Goal: Task Accomplishment & Management: Manage account settings

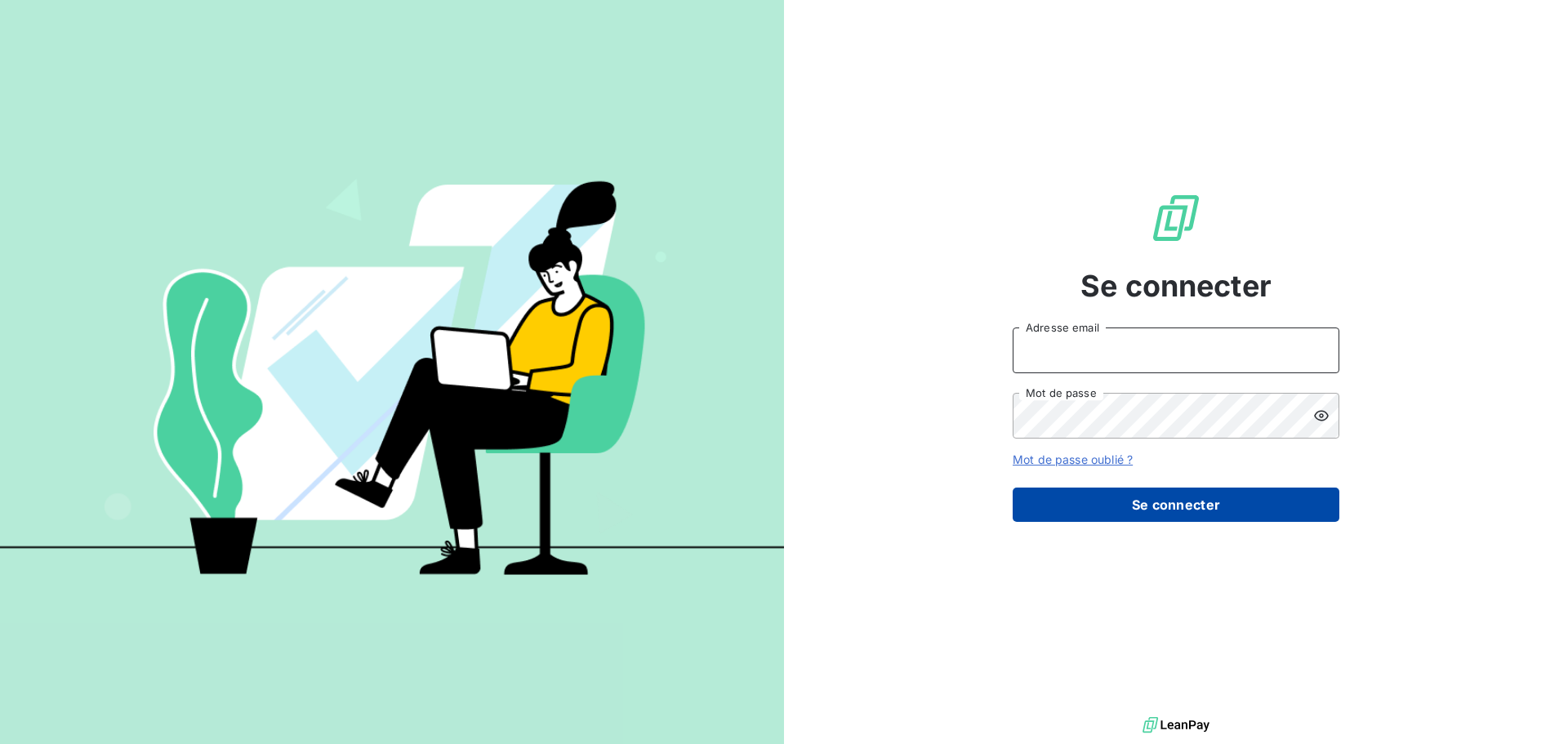
type input "[EMAIL_ADDRESS][DOMAIN_NAME]"
click at [1172, 508] on button "Se connecter" at bounding box center [1177, 505] width 327 height 35
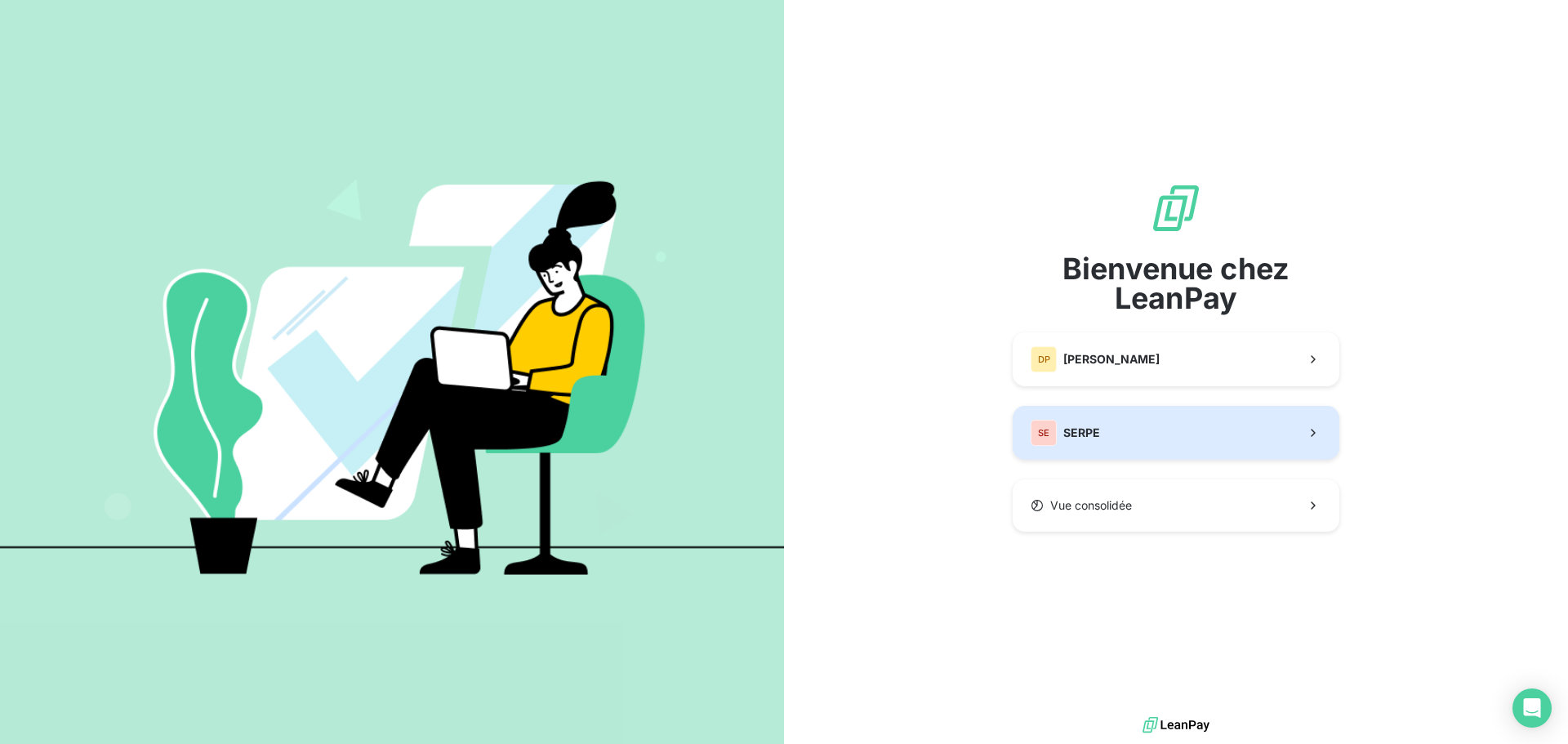
click at [1087, 415] on button "SE SERPE" at bounding box center [1177, 433] width 327 height 54
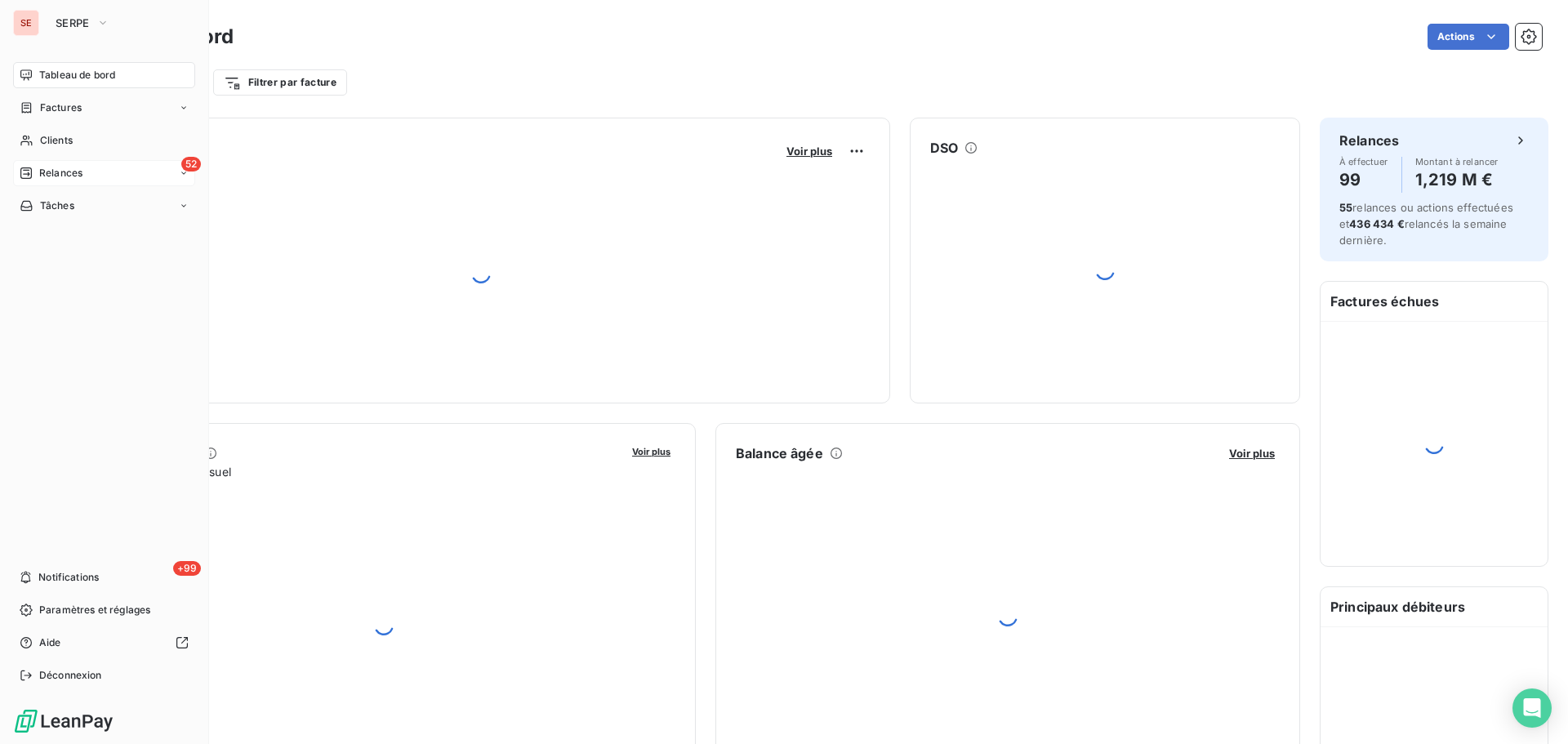
click at [93, 180] on div "52 Relances" at bounding box center [104, 173] width 182 height 26
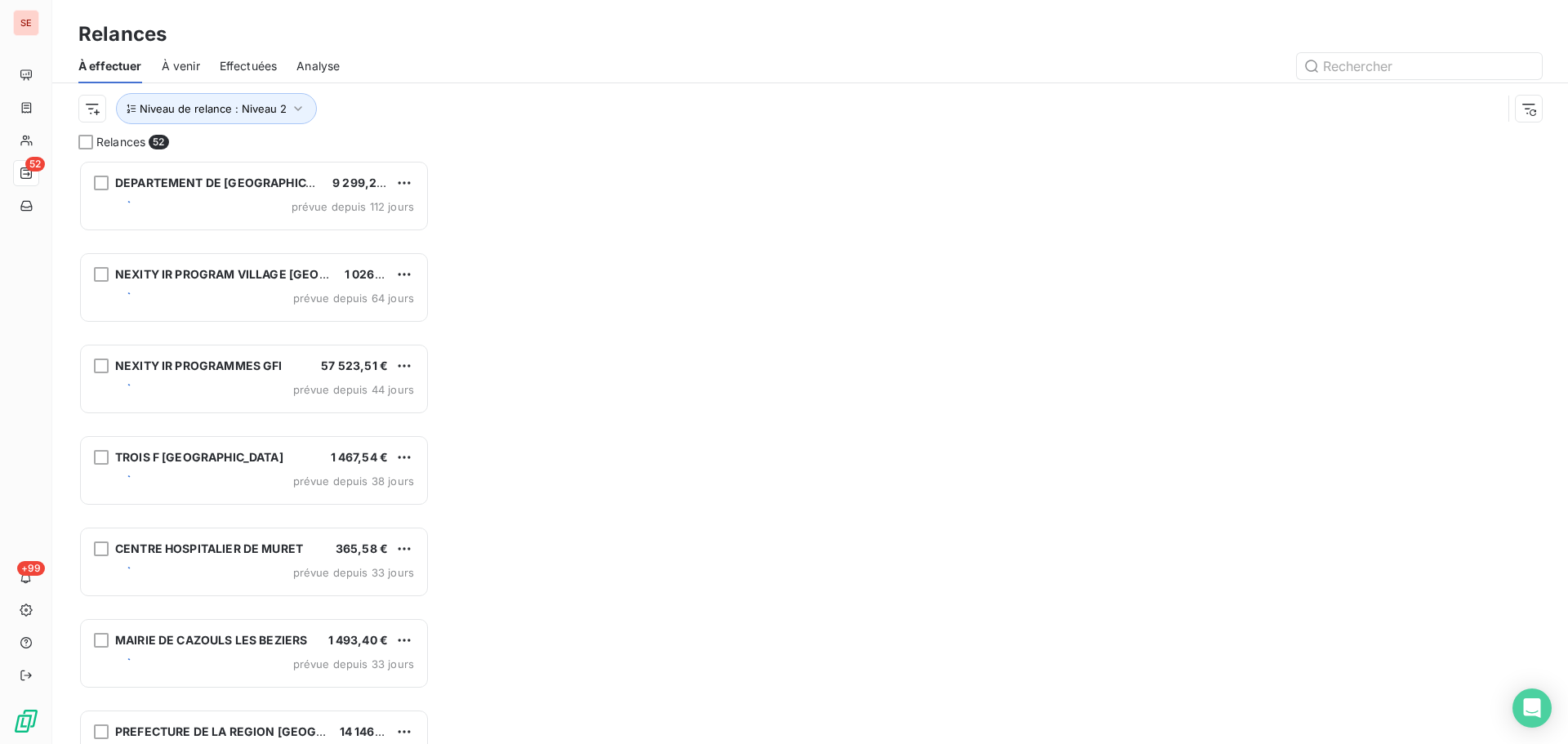
scroll to position [571, 339]
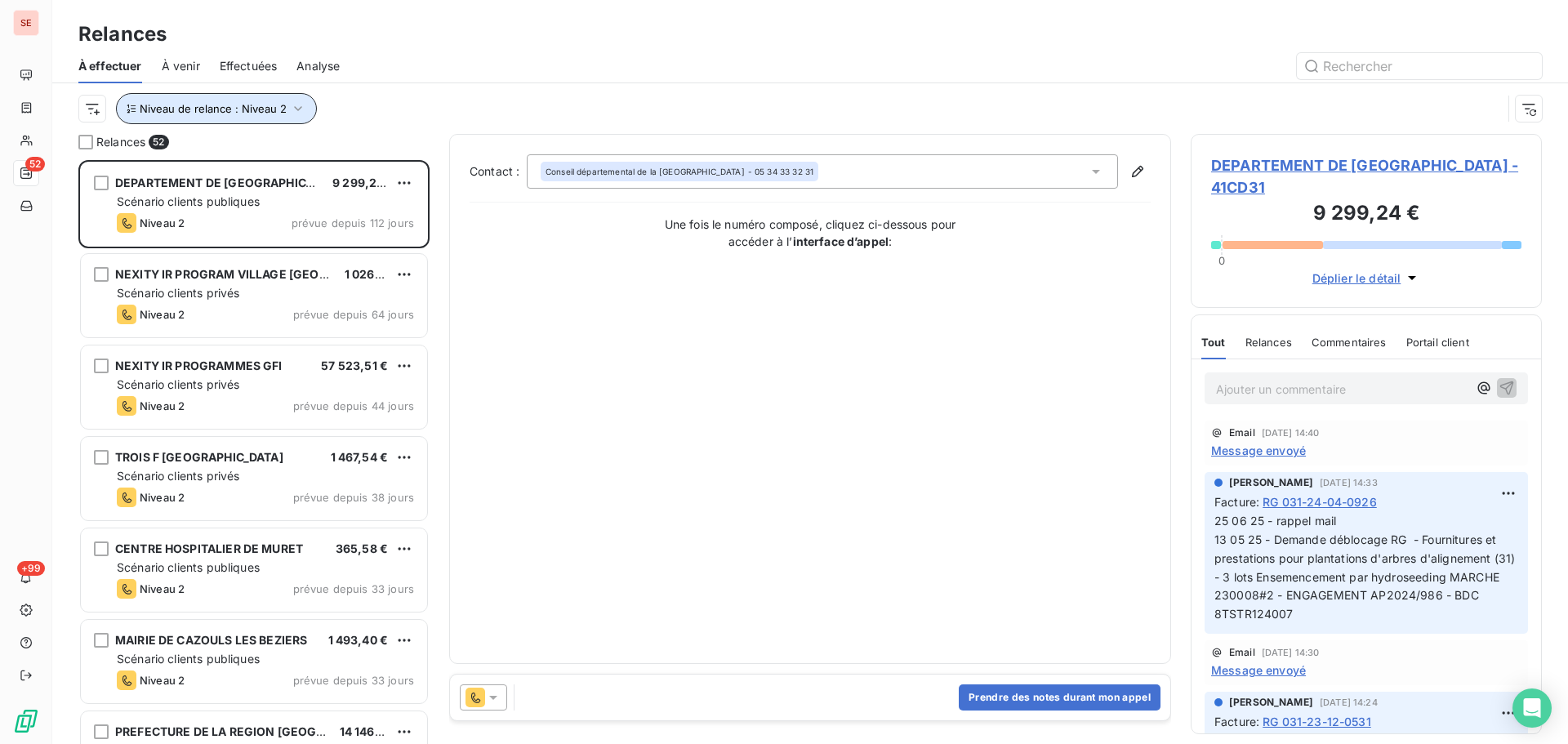
click at [271, 103] on span "Niveau de relance : Niveau 2" at bounding box center [213, 109] width 147 height 13
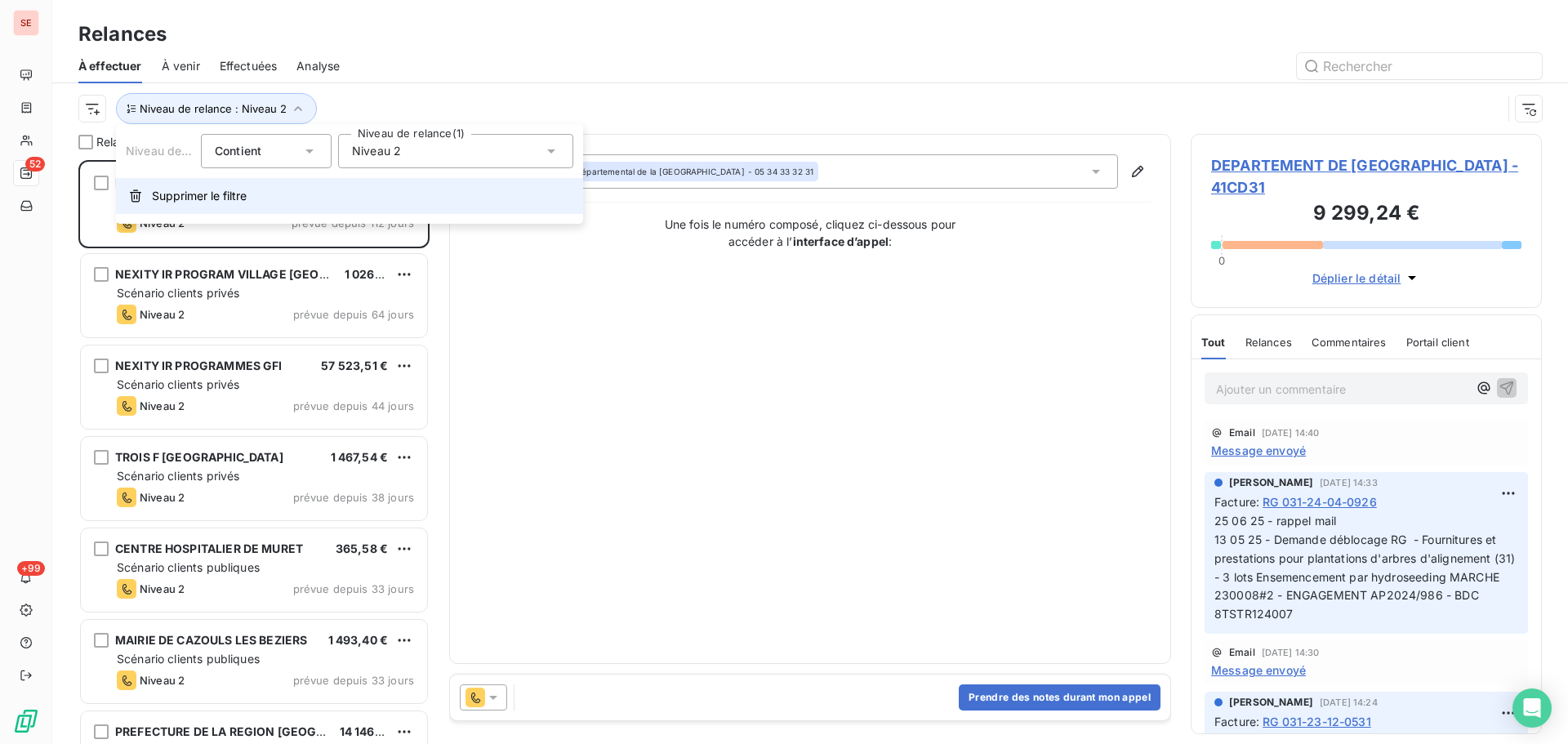
click at [201, 205] on button "Supprimer le filtre" at bounding box center [349, 197] width 467 height 36
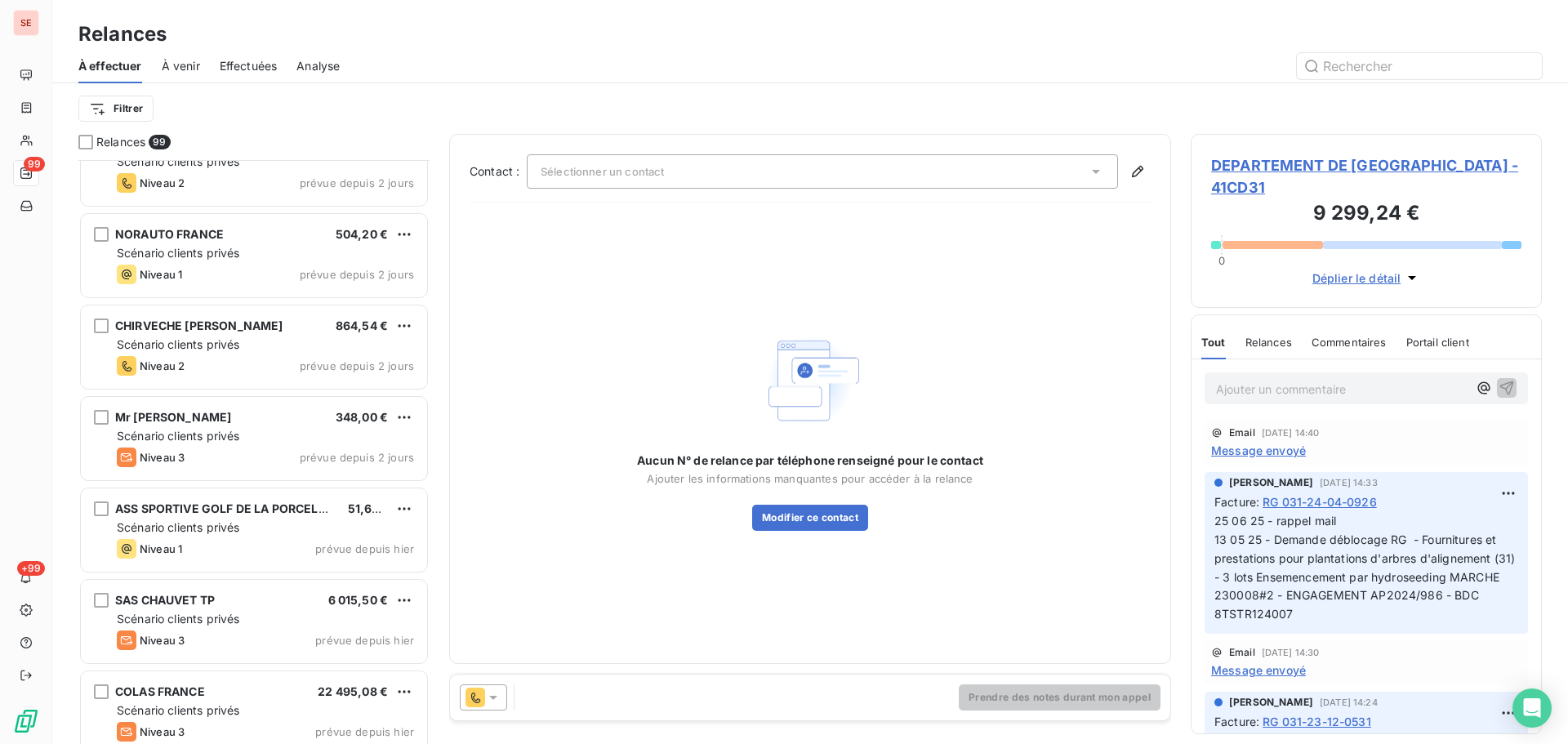
scroll to position [6753, 0]
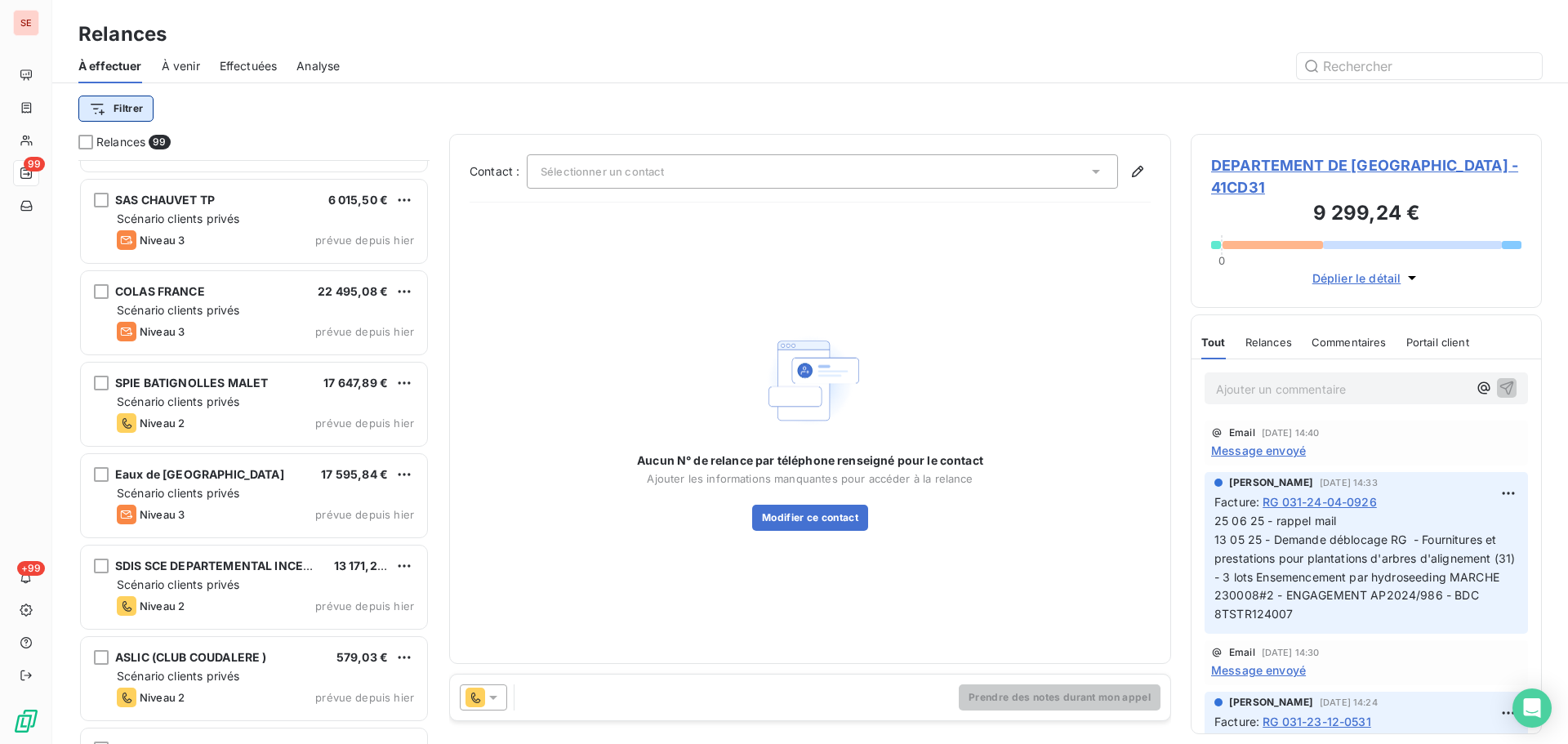
click at [140, 112] on html "SE 99 +99 Relances À effectuer À venir Effectuées Analyse Filtrer Relances 99 M…" at bounding box center [784, 372] width 1568 height 744
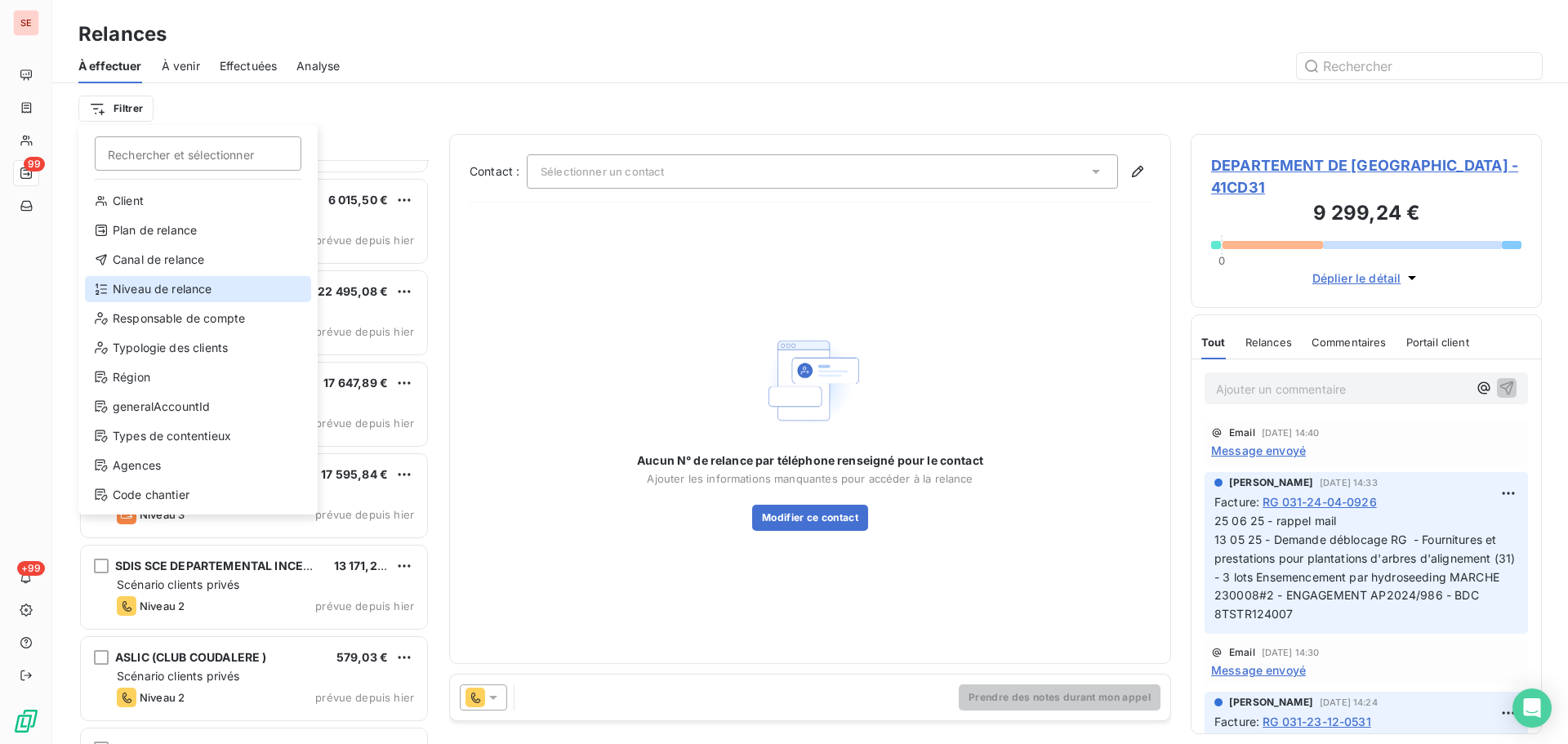
click at [195, 286] on div "Niveau de relance" at bounding box center [198, 289] width 226 height 26
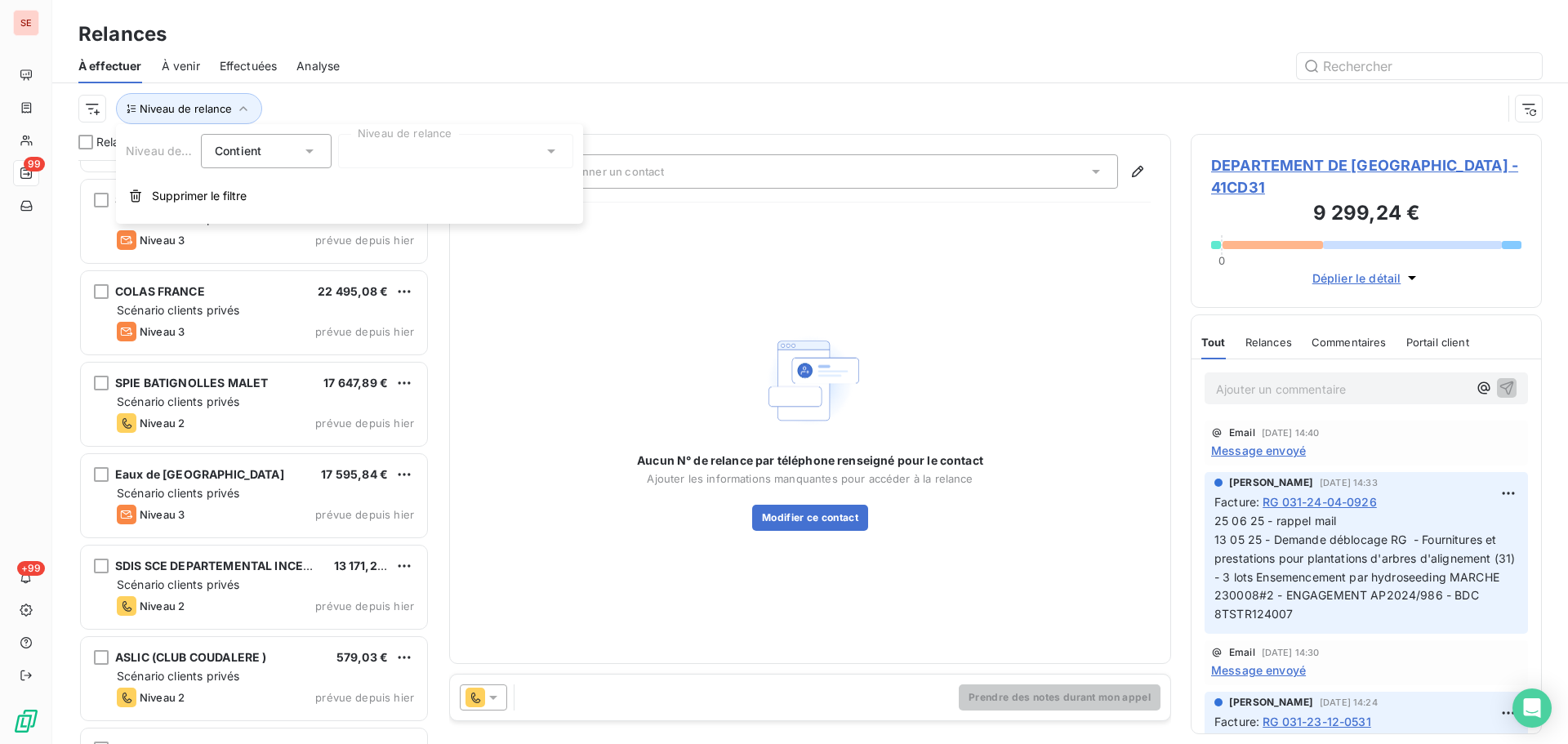
click at [471, 159] on div at bounding box center [456, 151] width 235 height 35
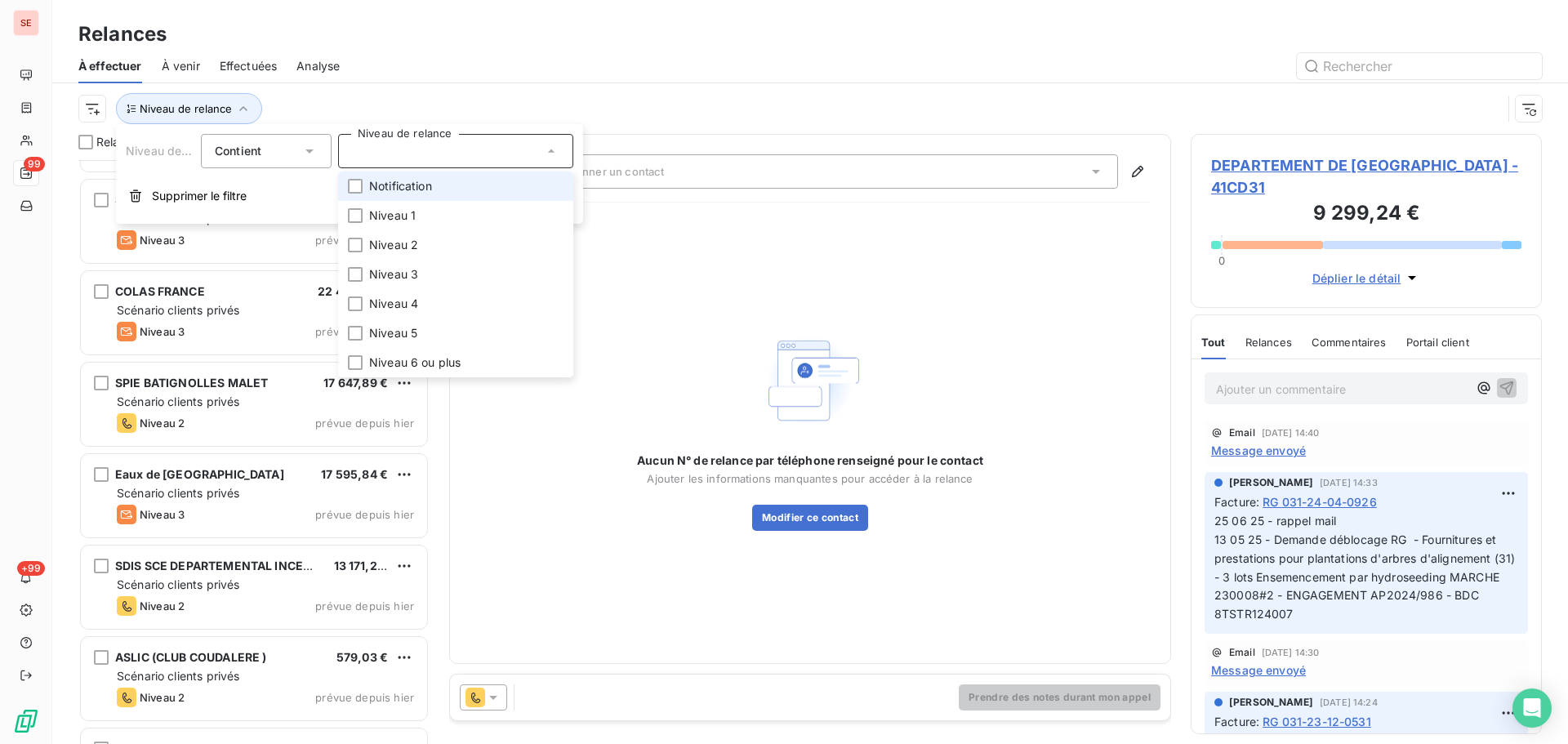
click at [430, 193] on span "Notification" at bounding box center [400, 187] width 63 height 17
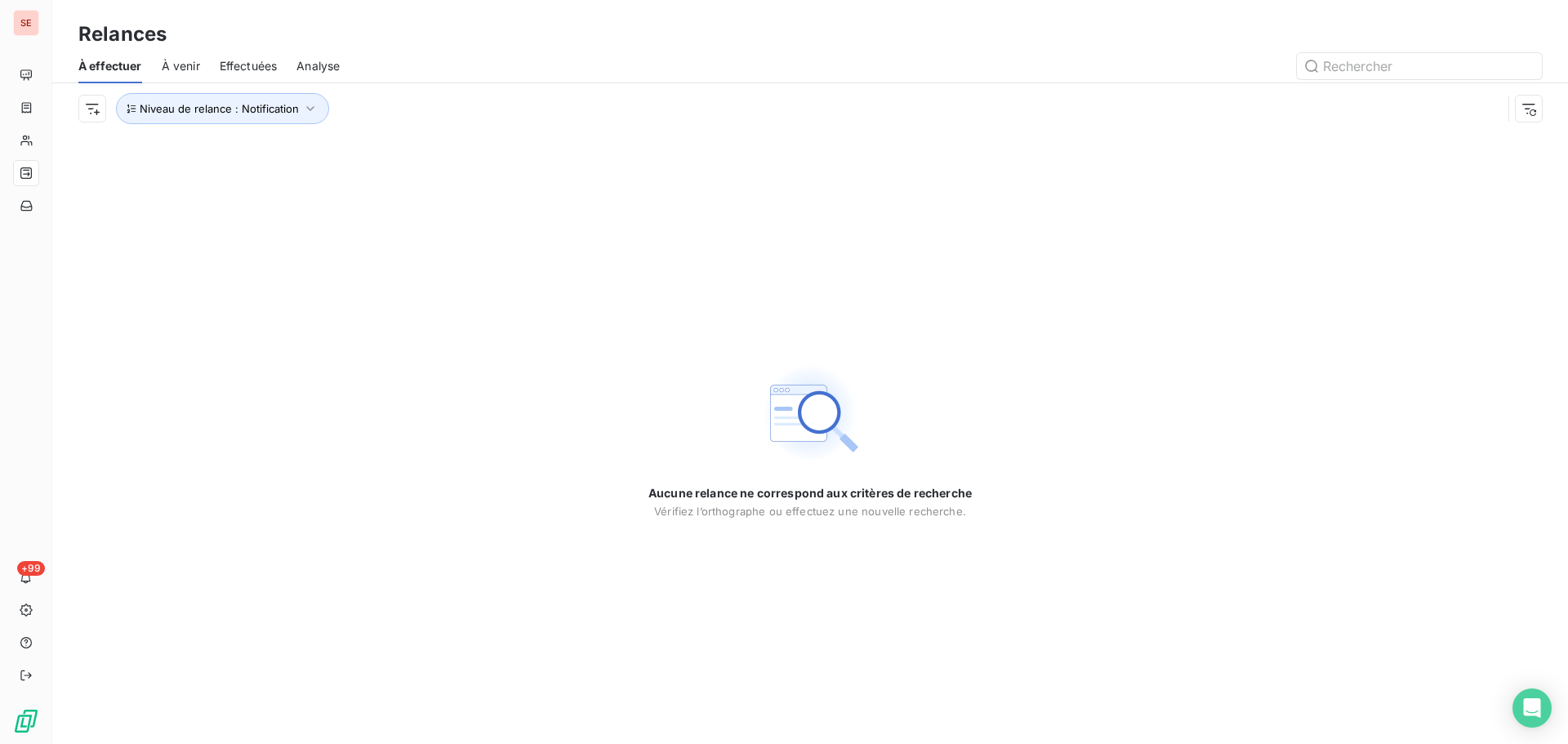
click at [505, 42] on div "Relances" at bounding box center [810, 35] width 1516 height 30
click at [192, 113] on span "Niveau de relance : Notification" at bounding box center [219, 109] width 159 height 13
click at [498, 84] on div "Niveau de relance : Notification" at bounding box center [810, 108] width 1464 height 50
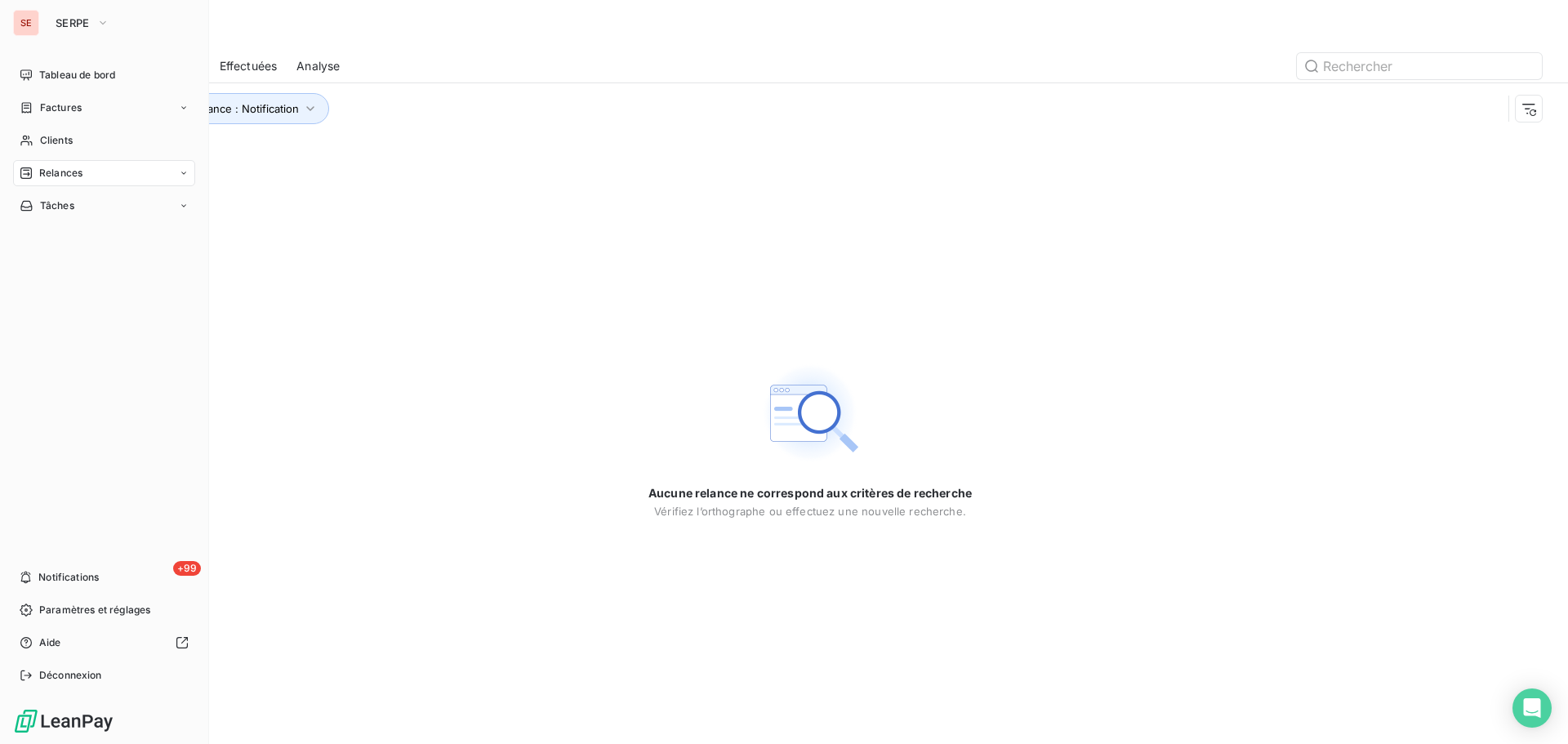
click at [39, 178] on span "Relances" at bounding box center [60, 173] width 43 height 15
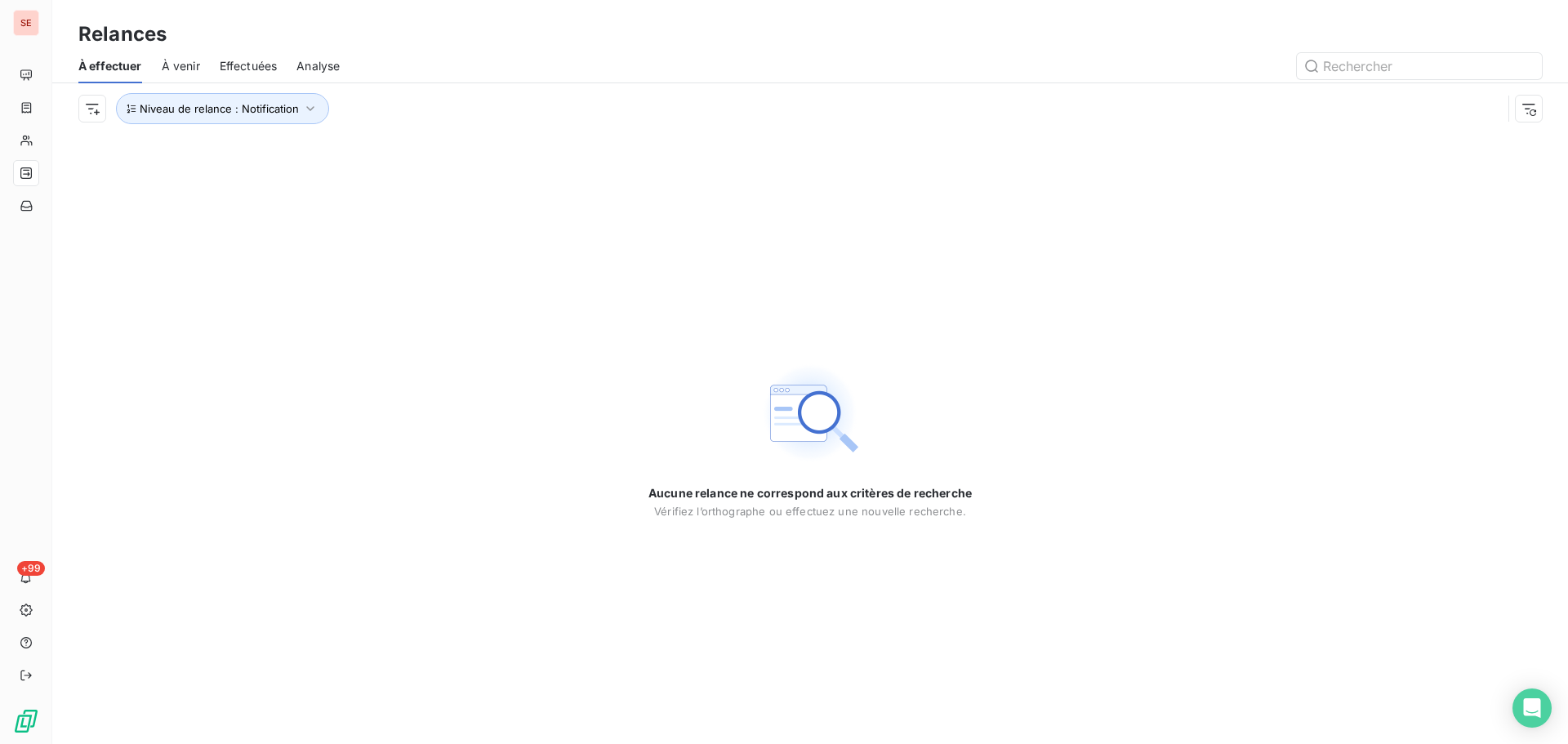
click at [413, 64] on div at bounding box center [950, 66] width 1182 height 26
click at [211, 111] on span "Niveau de relance : Notification" at bounding box center [219, 109] width 159 height 13
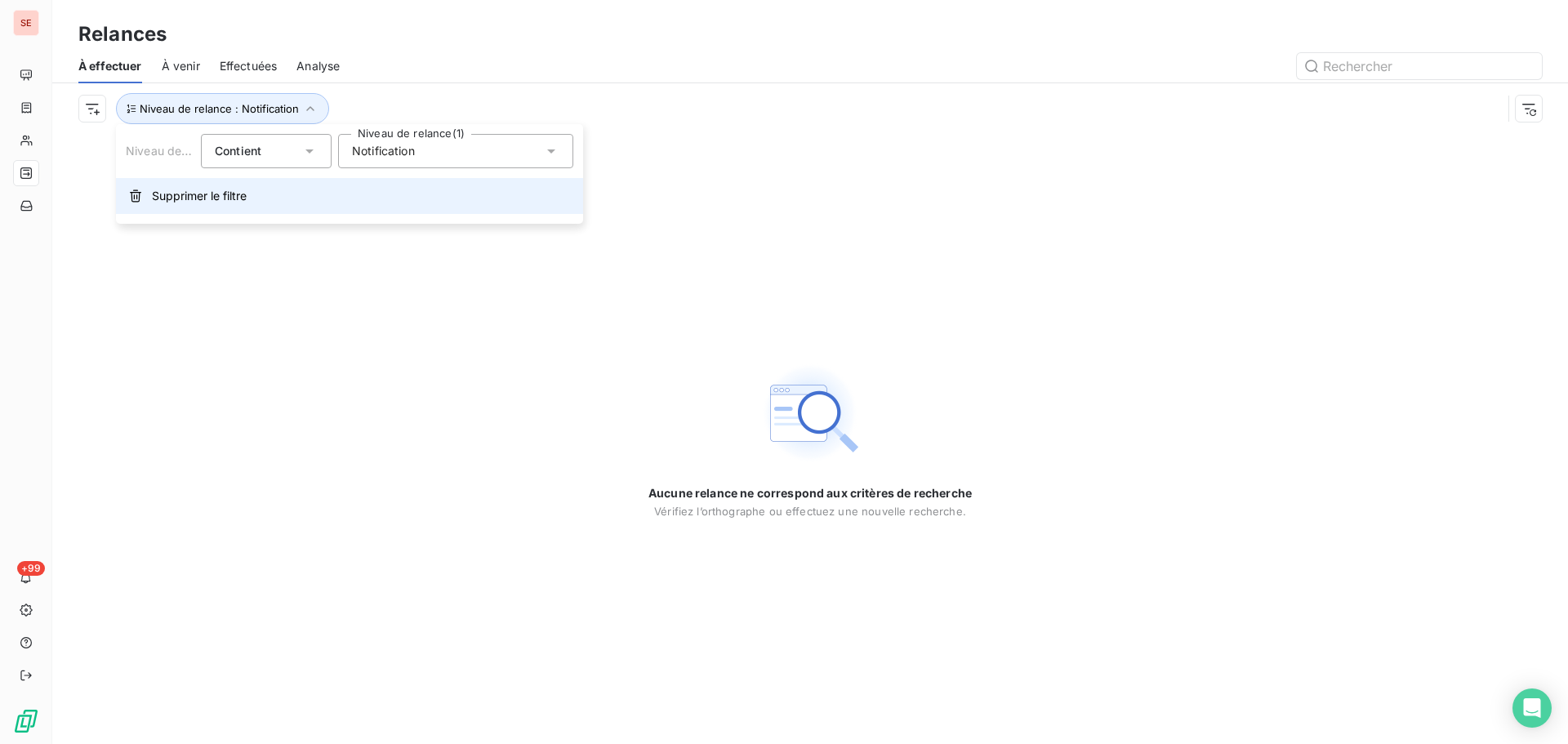
click at [196, 201] on span "Supprimer le filtre" at bounding box center [199, 197] width 95 height 17
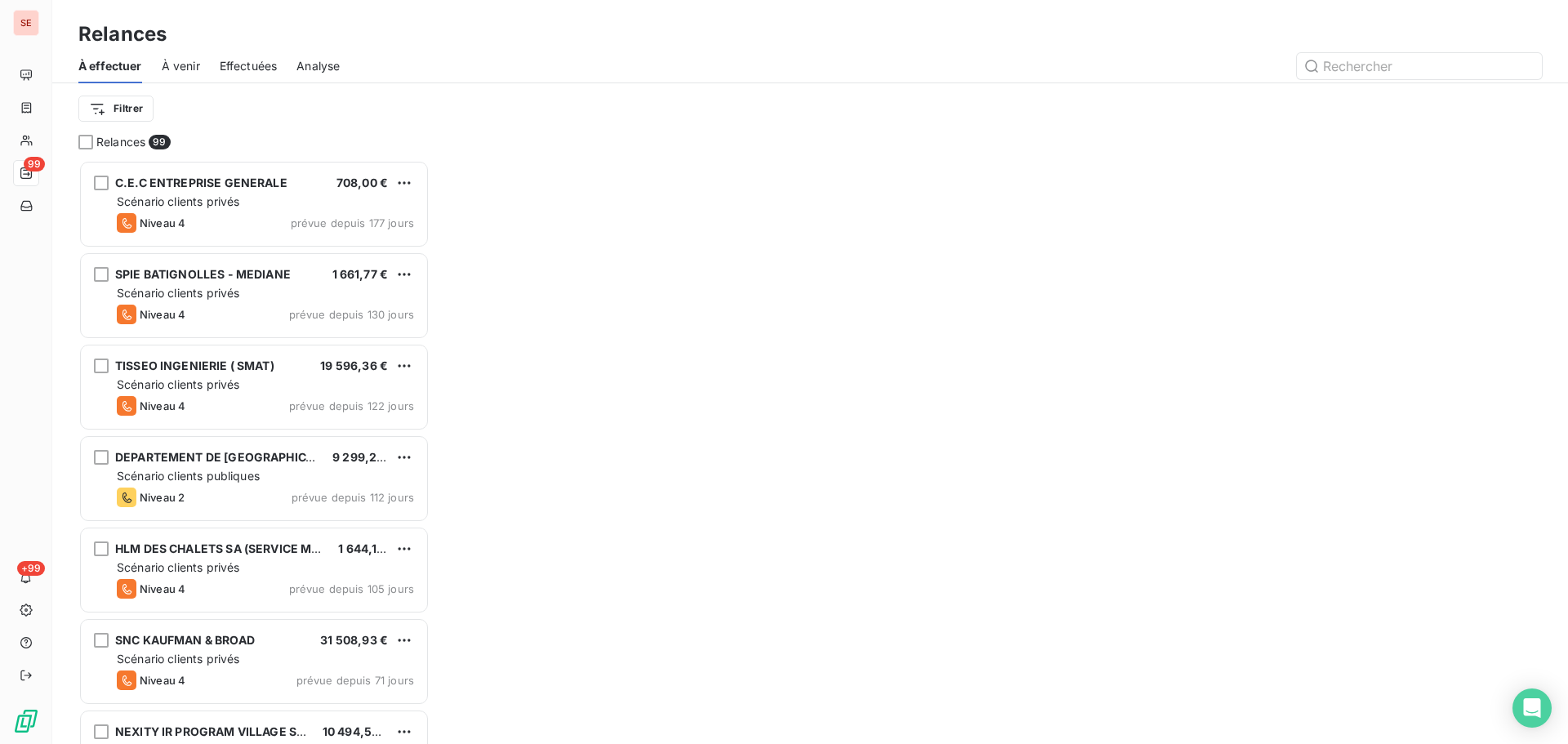
scroll to position [571, 339]
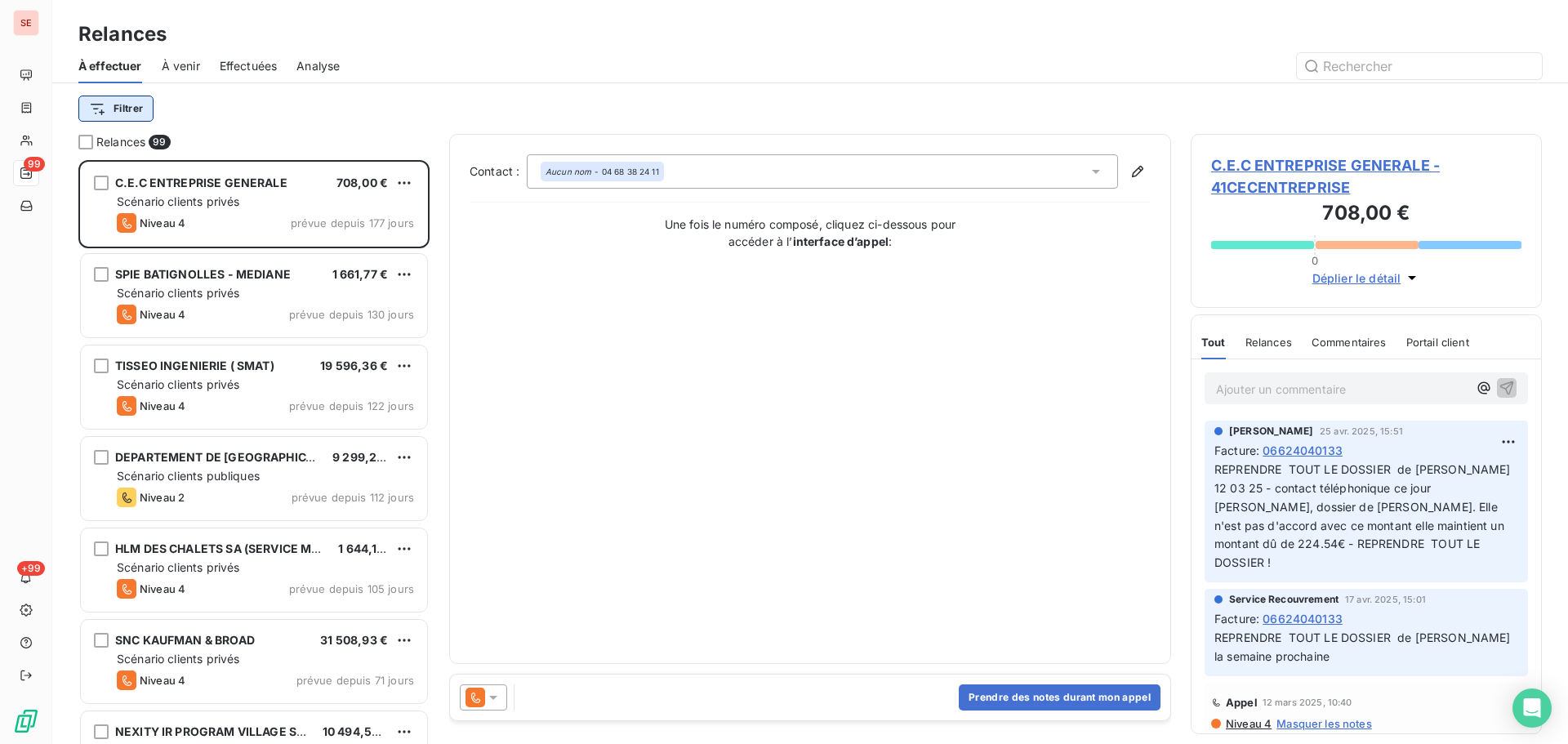
click at [106, 113] on html "SE 99 +99 Relances À effectuer À venir Effectuées Analyse Filtrer Relances 99 C…" at bounding box center [784, 372] width 1568 height 744
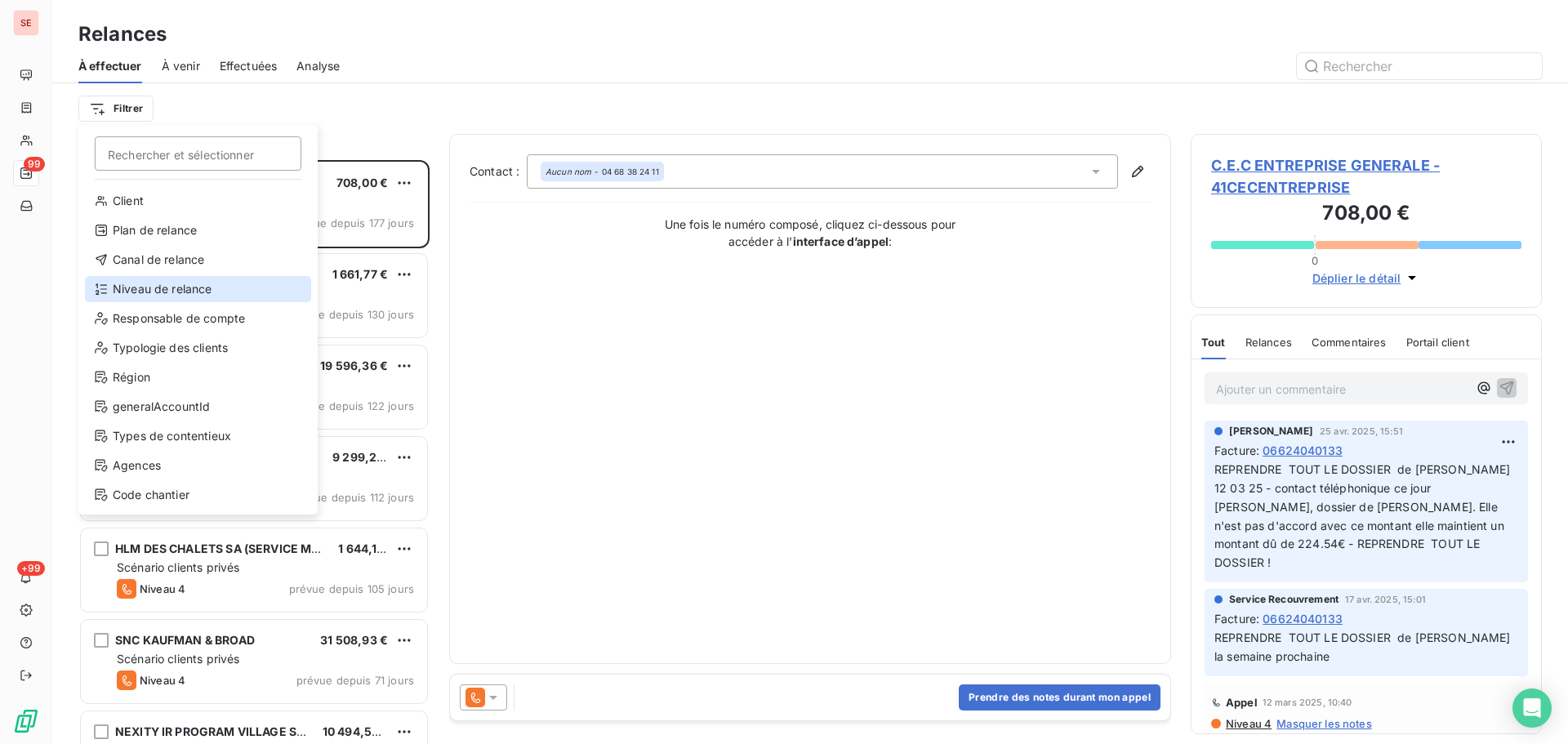
click at [135, 283] on div "Niveau de relance" at bounding box center [198, 289] width 226 height 26
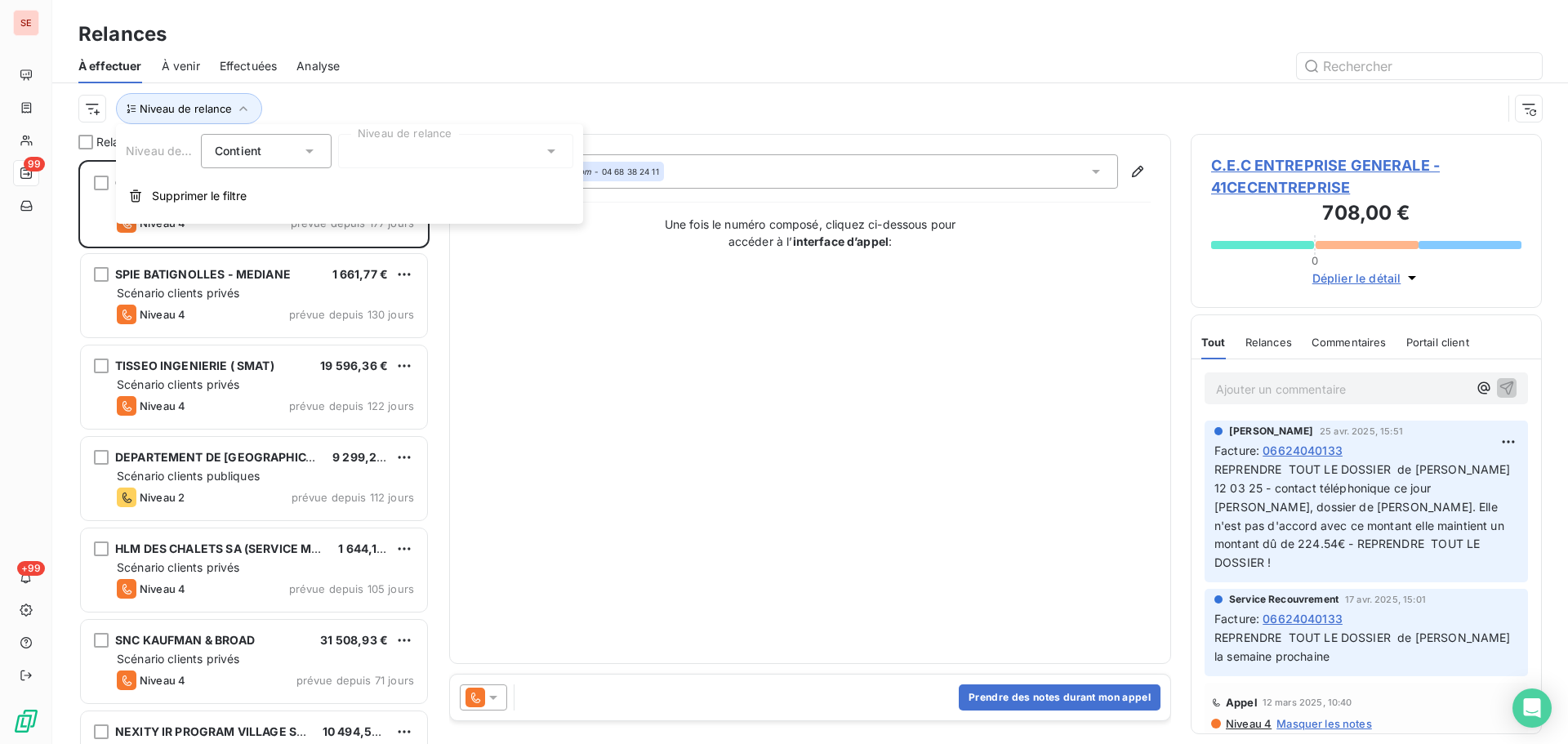
click at [446, 159] on div at bounding box center [456, 151] width 235 height 35
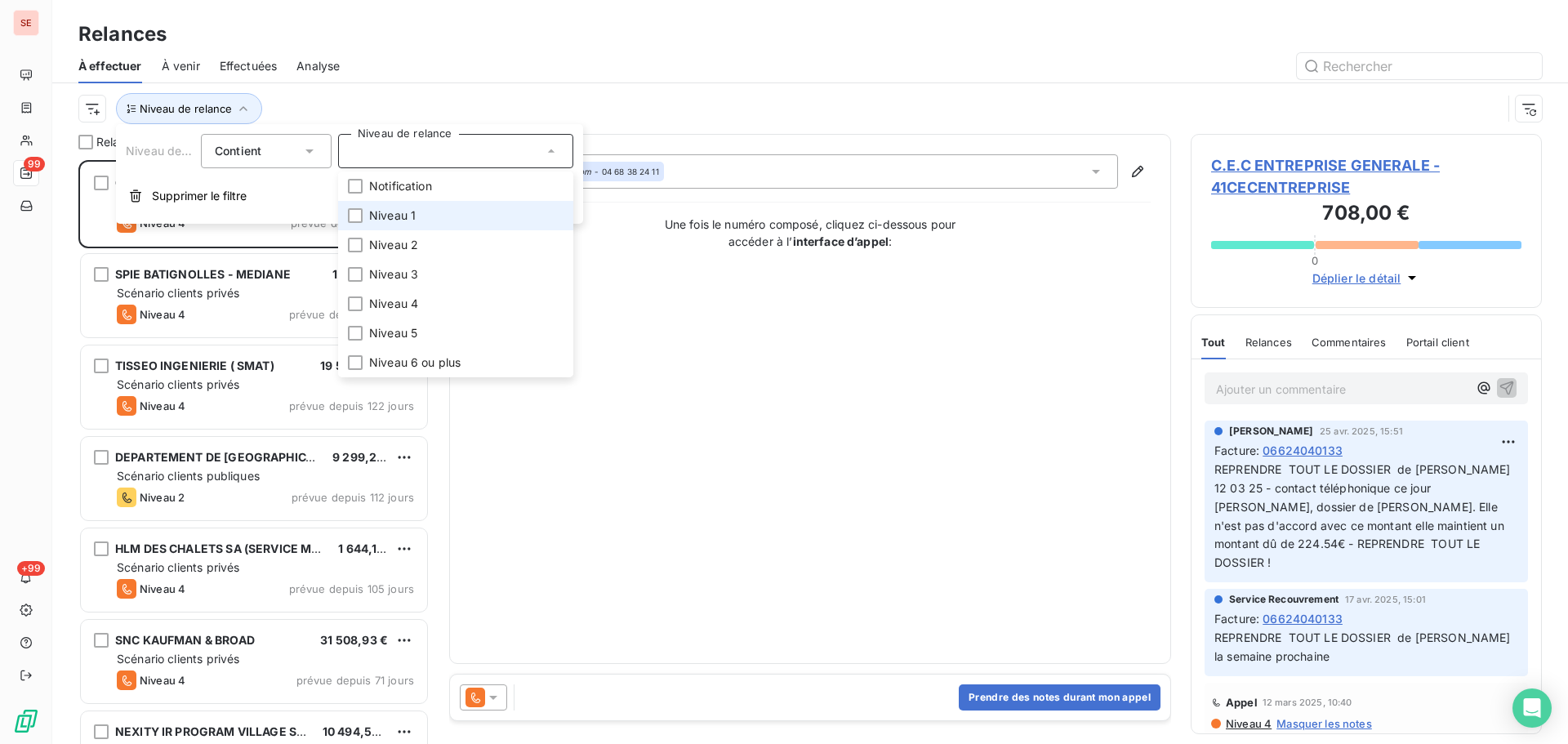
click at [402, 220] on span "Niveau 1" at bounding box center [392, 216] width 46 height 17
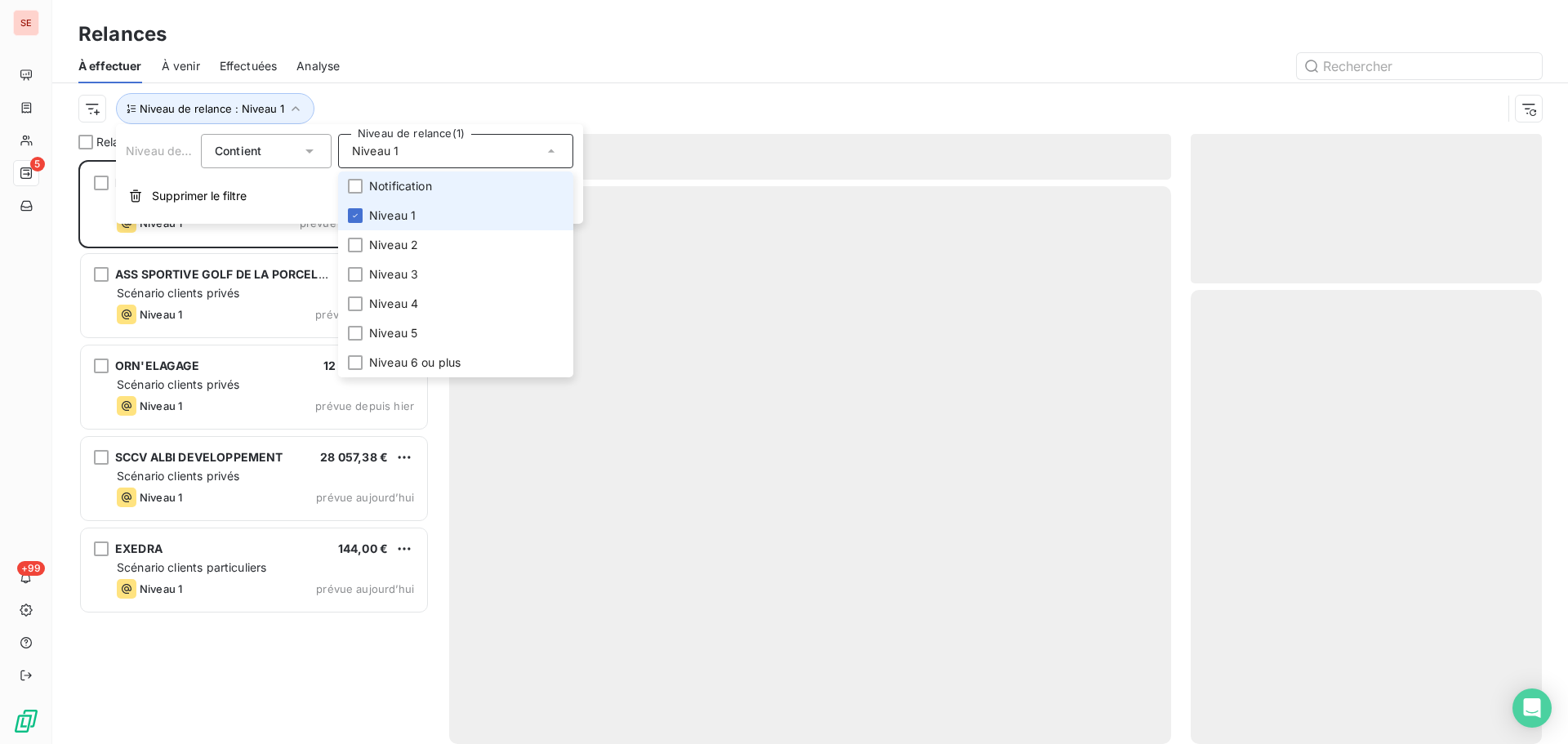
scroll to position [571, 339]
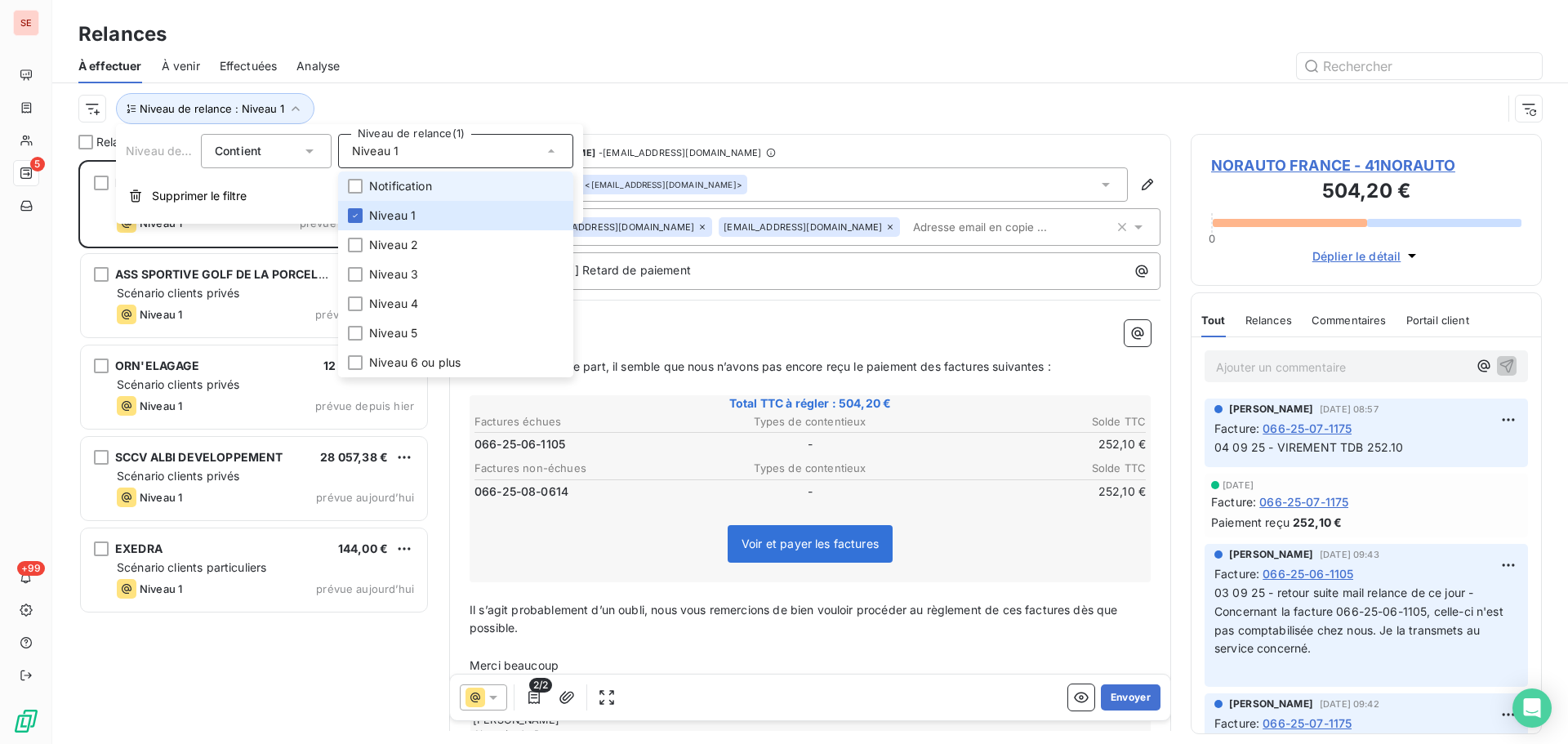
click at [390, 179] on span "Notification" at bounding box center [400, 187] width 63 height 17
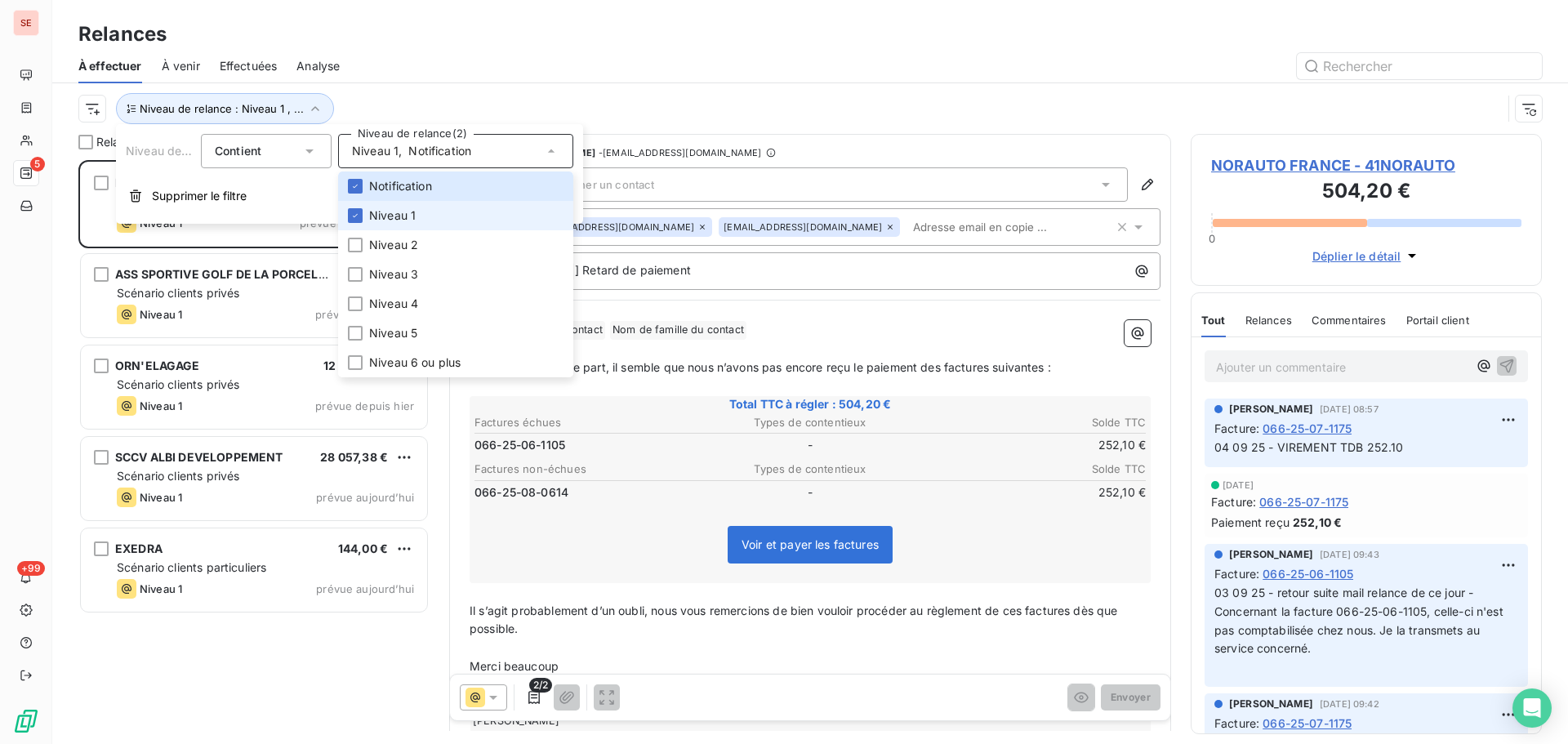
click at [396, 216] on span "Niveau 1" at bounding box center [392, 216] width 46 height 17
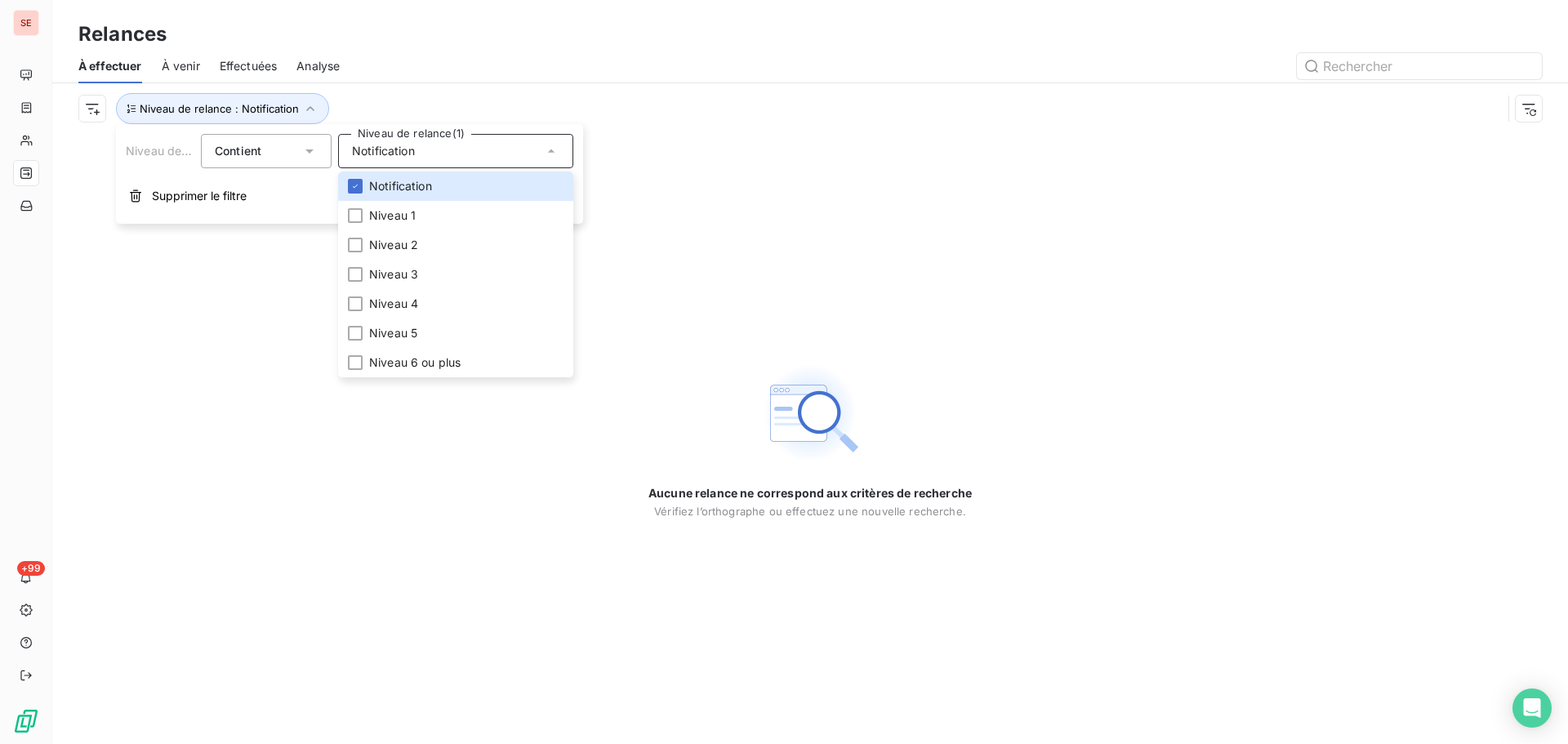
click at [464, 85] on div "Niveau de relance : Notification" at bounding box center [810, 108] width 1464 height 50
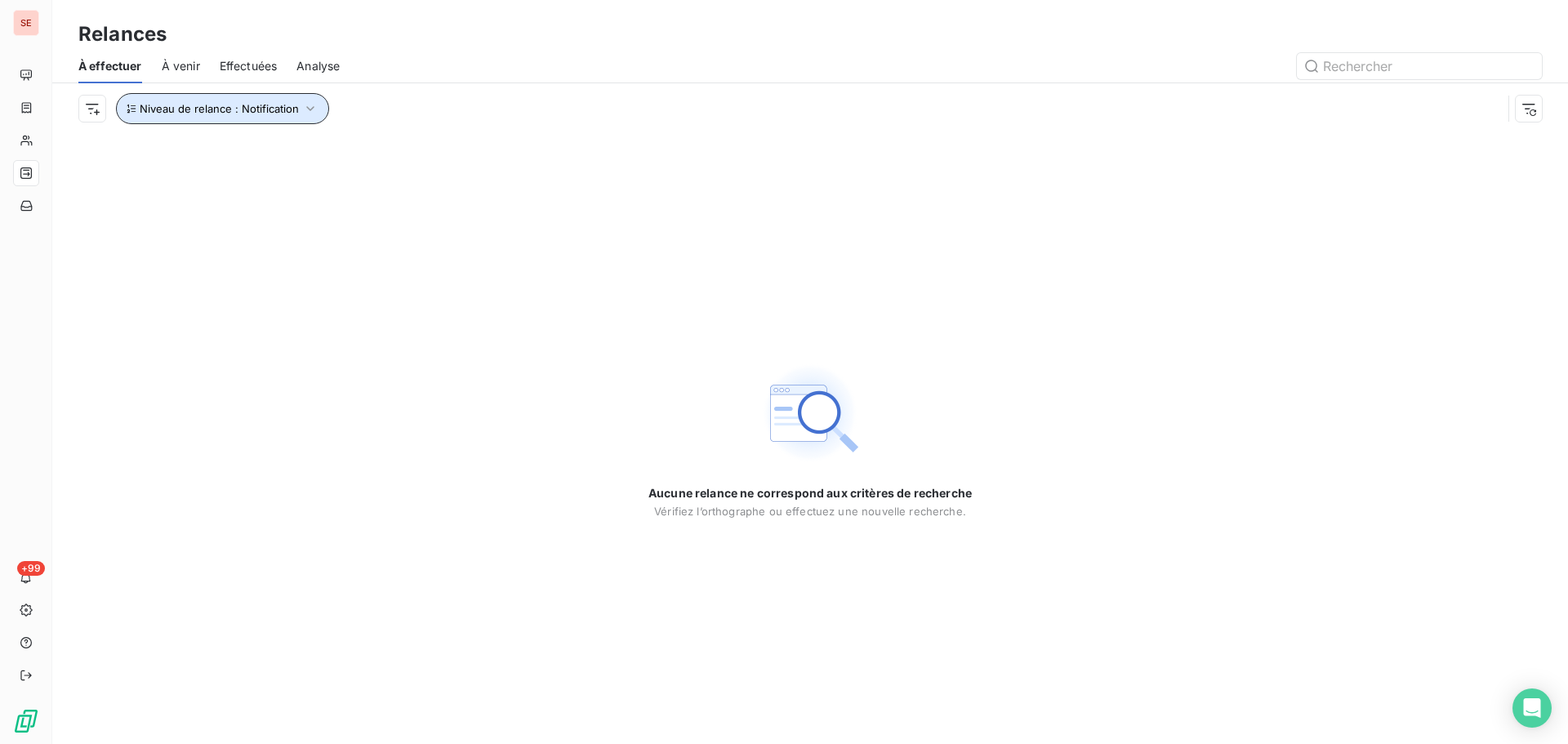
click at [317, 109] on button "Niveau de relance : Notification" at bounding box center [222, 109] width 213 height 31
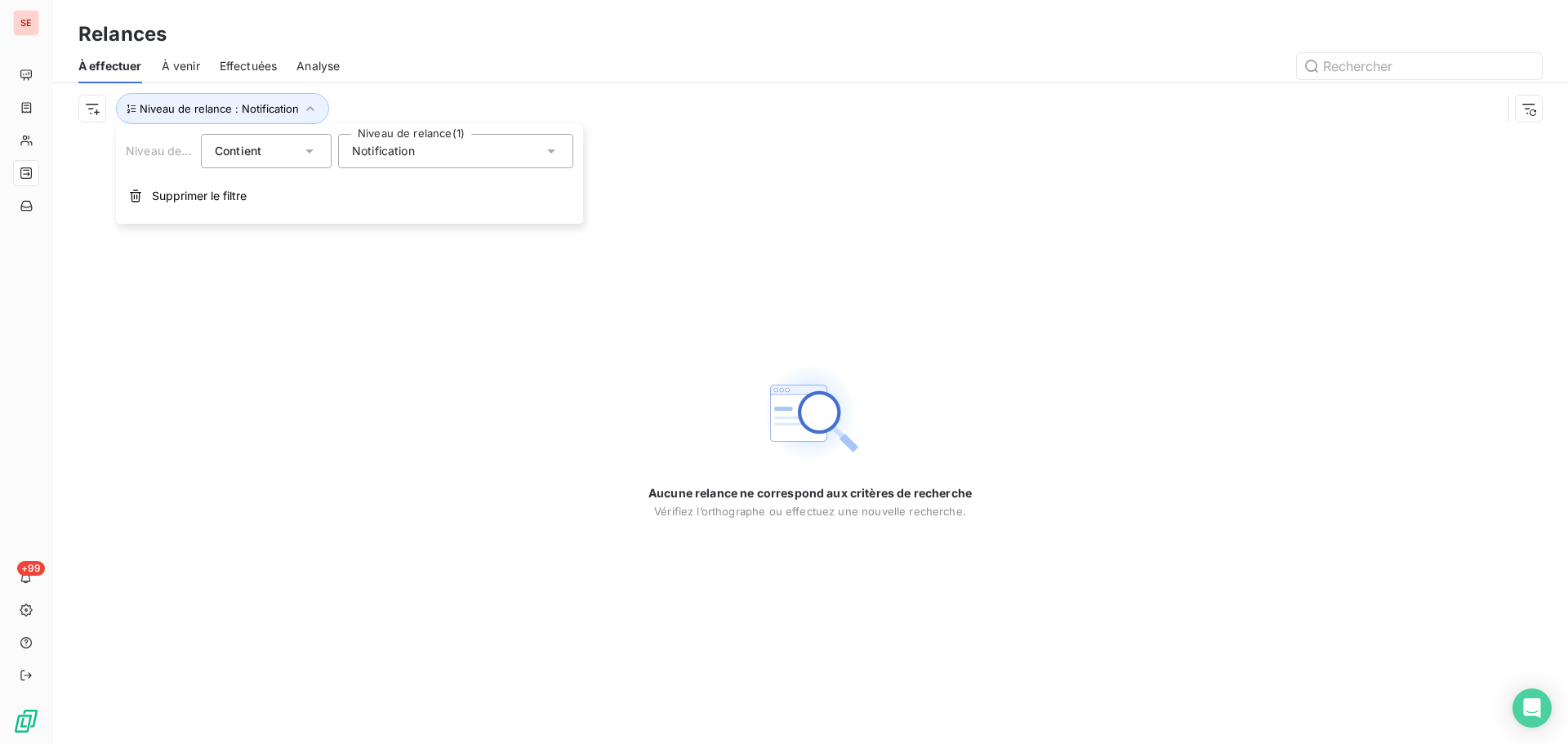
click at [405, 146] on span "Notification" at bounding box center [383, 151] width 63 height 17
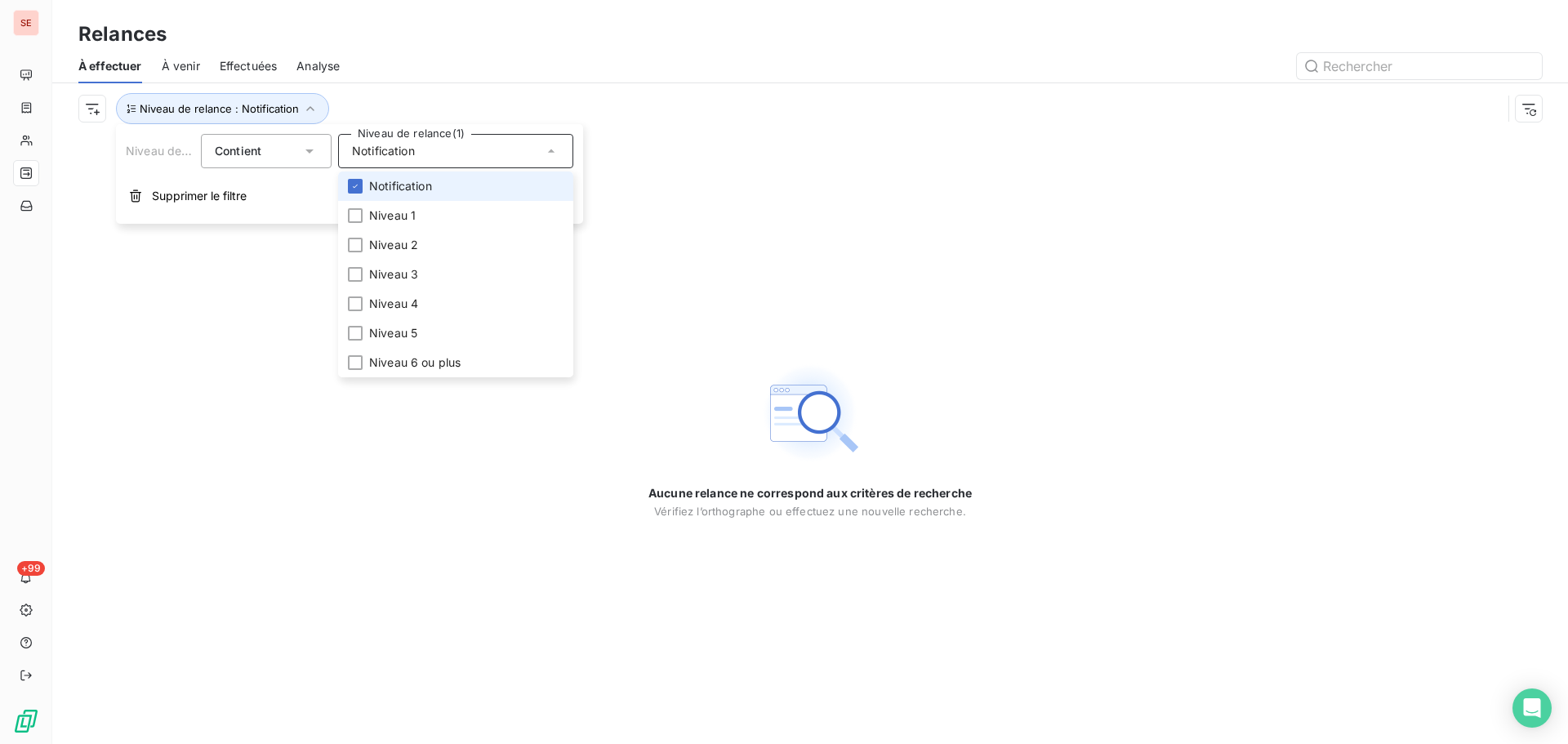
click at [404, 191] on span "Notification" at bounding box center [400, 187] width 63 height 17
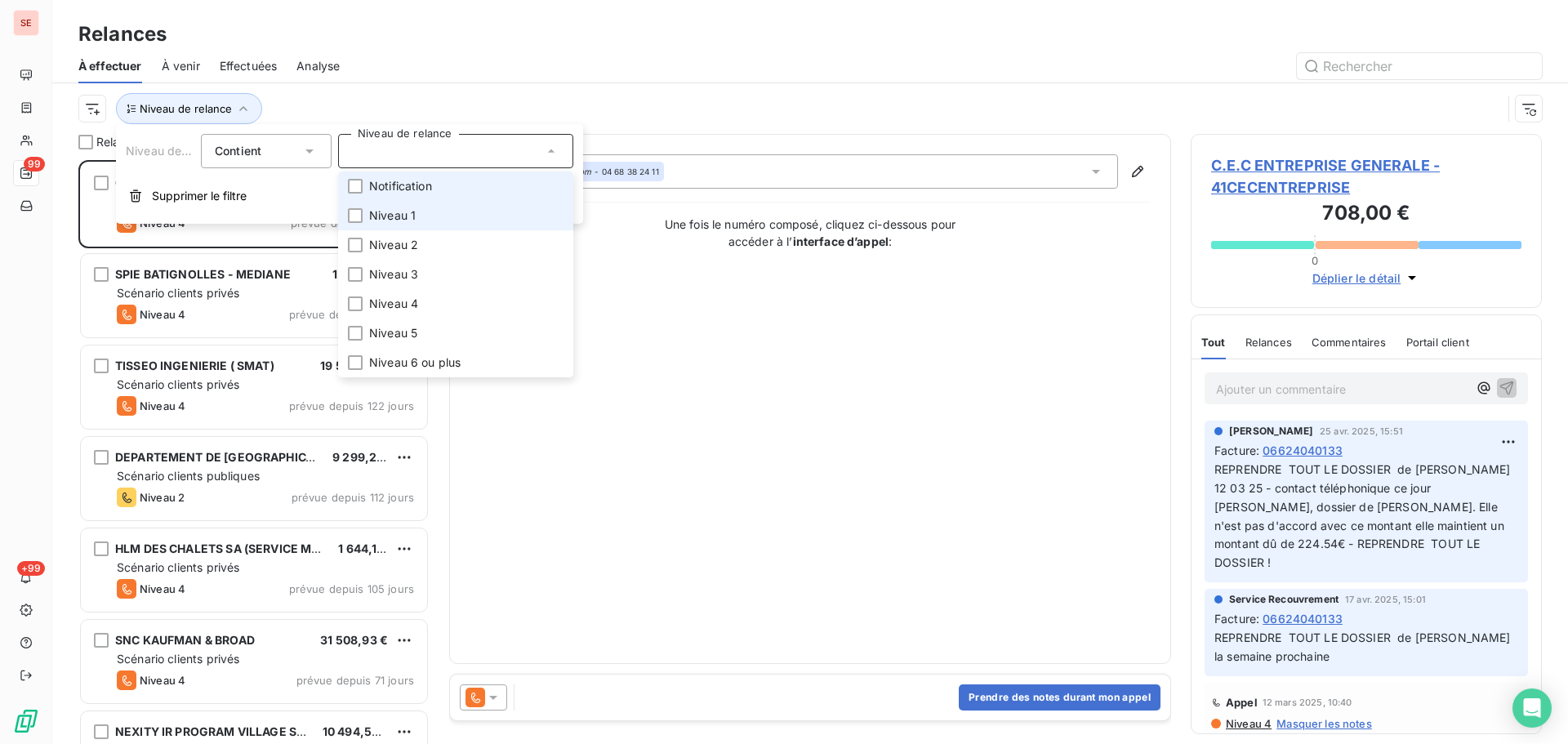
scroll to position [571, 339]
click at [409, 217] on span "Niveau 1" at bounding box center [392, 216] width 46 height 17
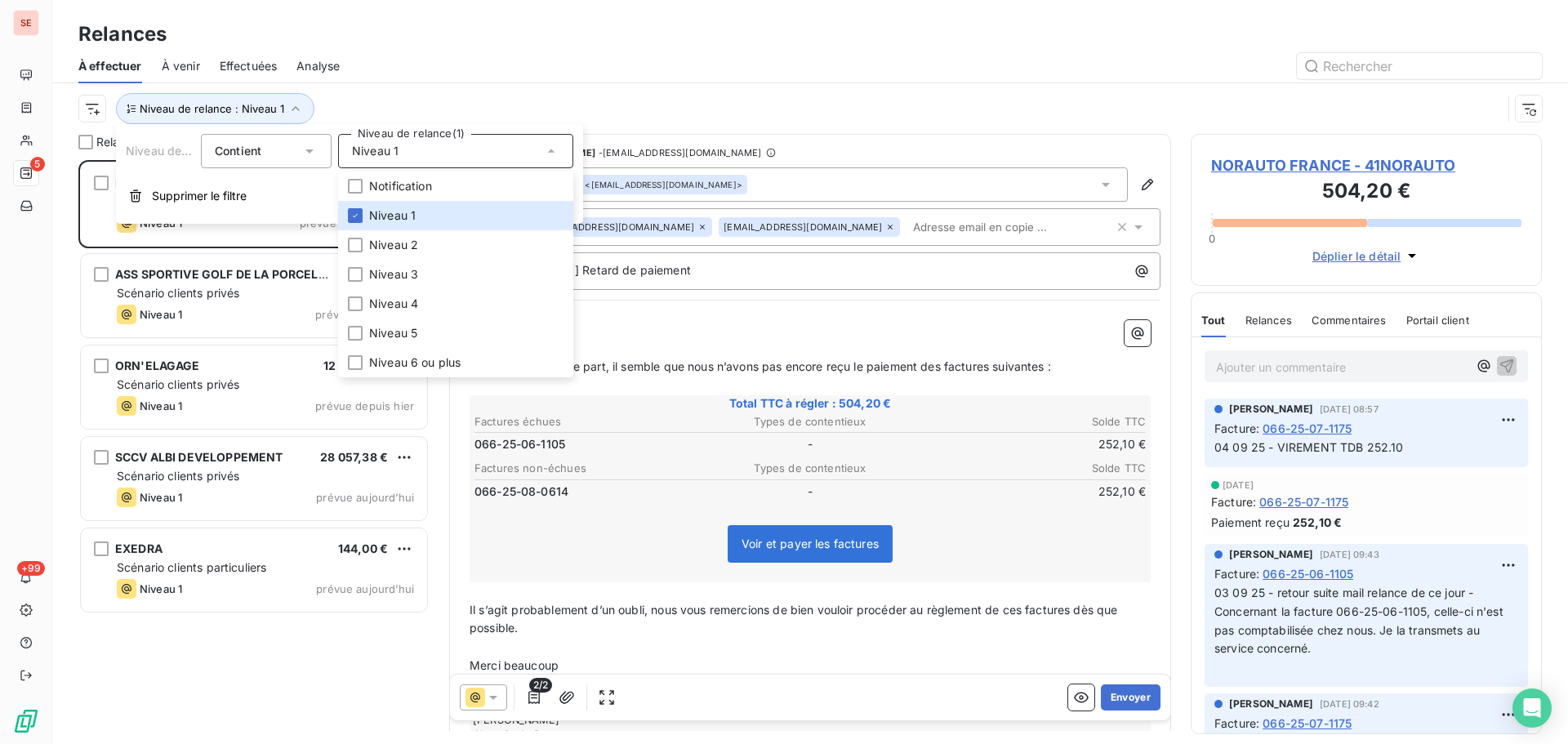
click at [592, 59] on div at bounding box center [950, 66] width 1182 height 26
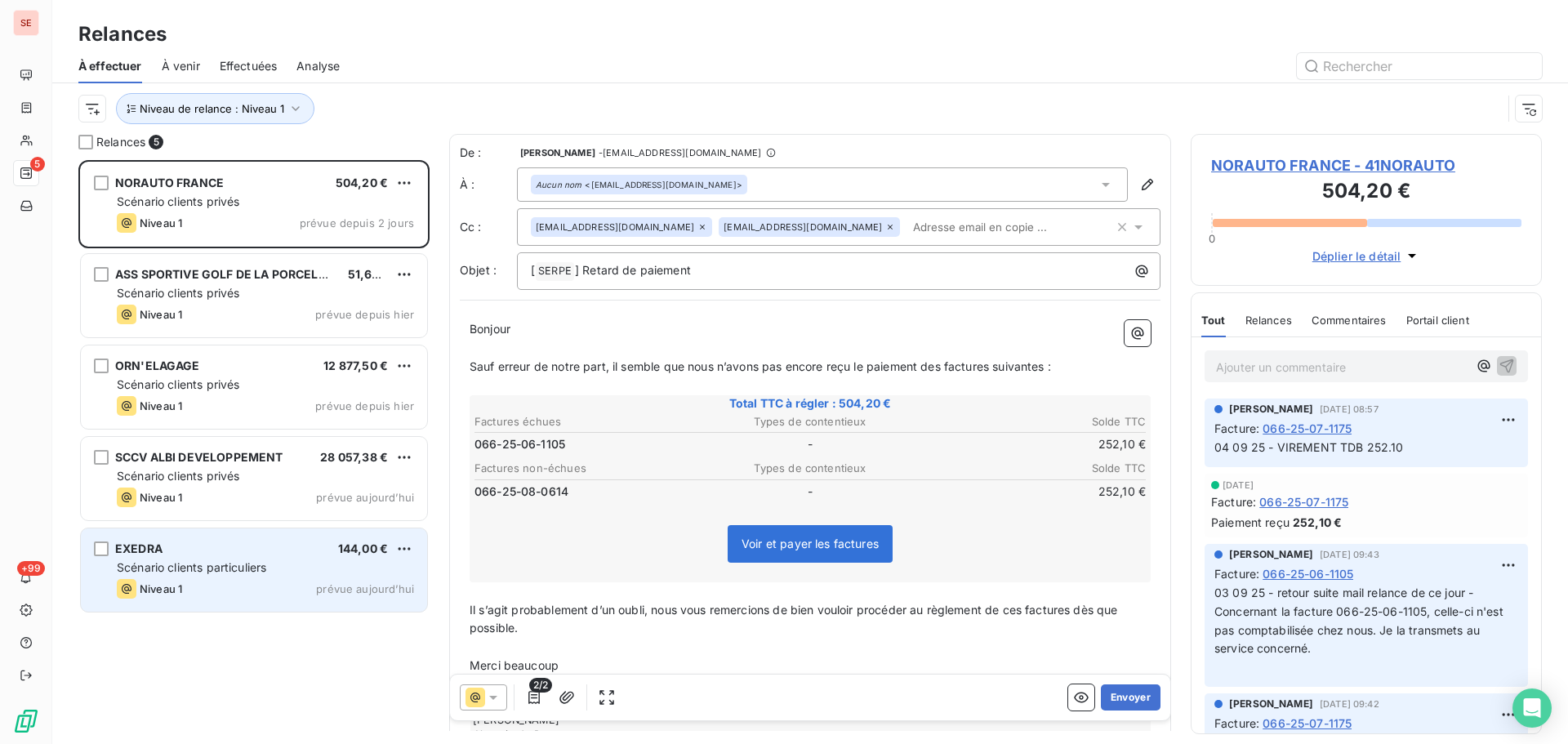
click at [247, 562] on span "Scénario clients particuliers" at bounding box center [191, 567] width 149 height 14
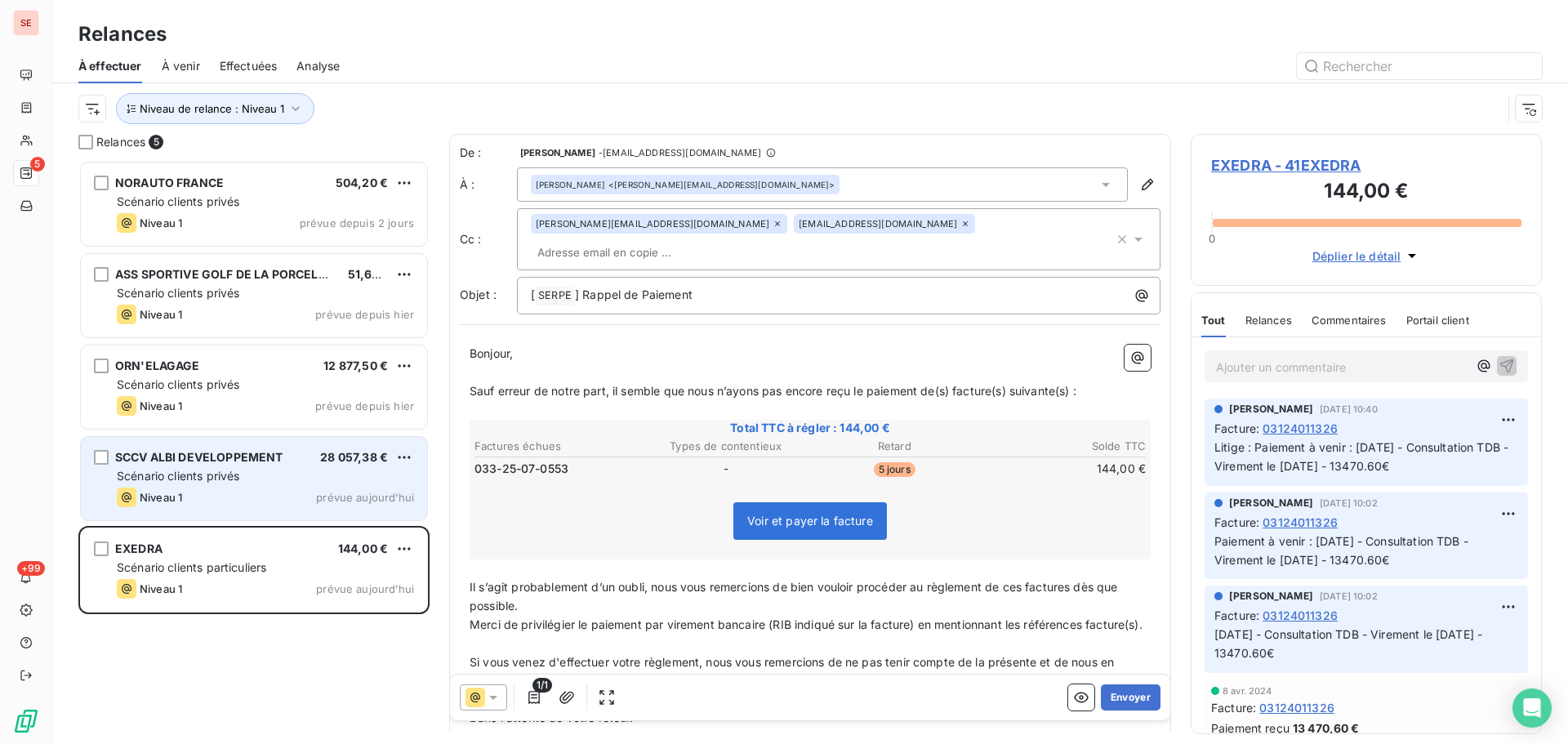
click at [275, 495] on div "Niveau 1 prévue aujourd’hui" at bounding box center [265, 498] width 297 height 20
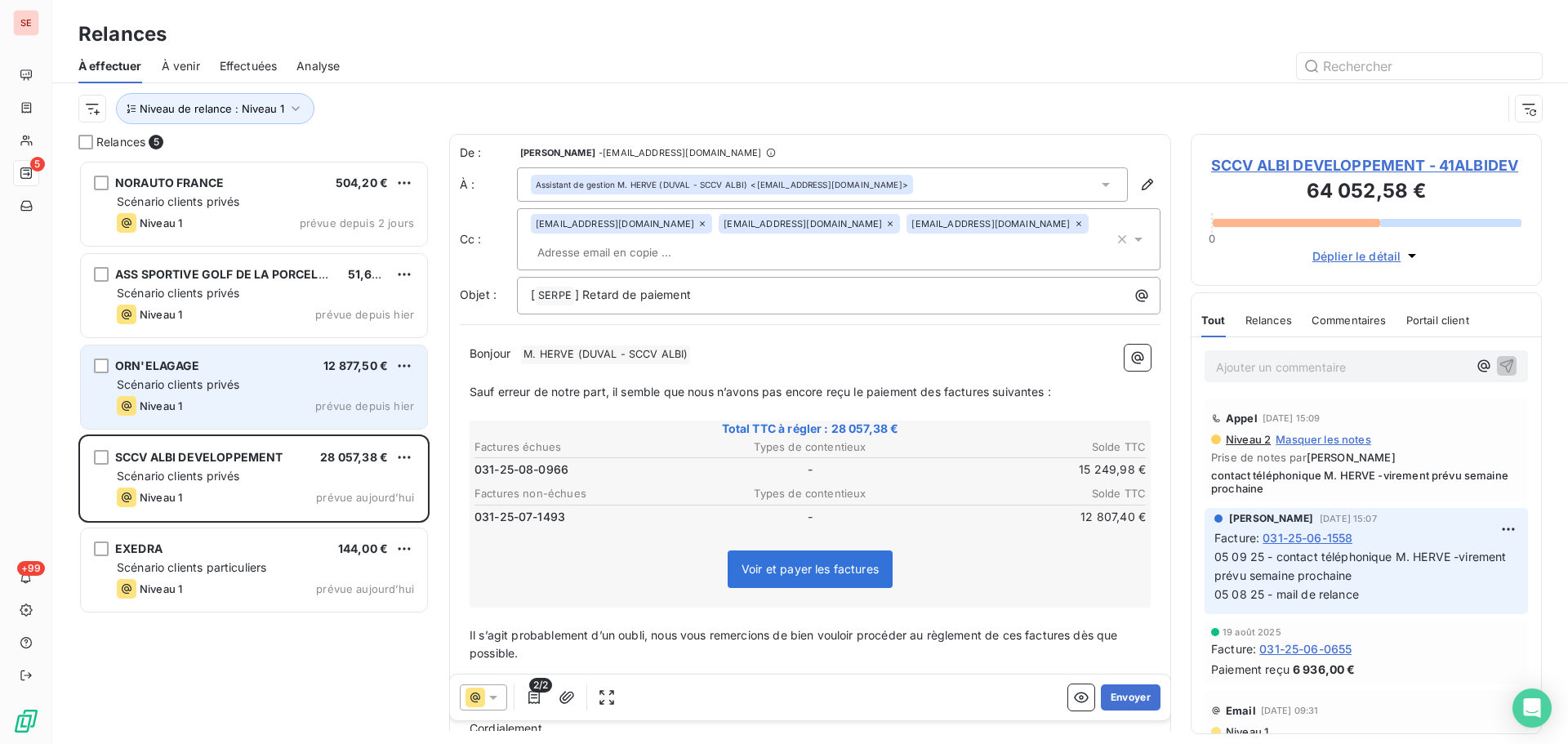
click at [285, 372] on div "ORN'ELAGAGE 12 877,50 €" at bounding box center [265, 366] width 297 height 15
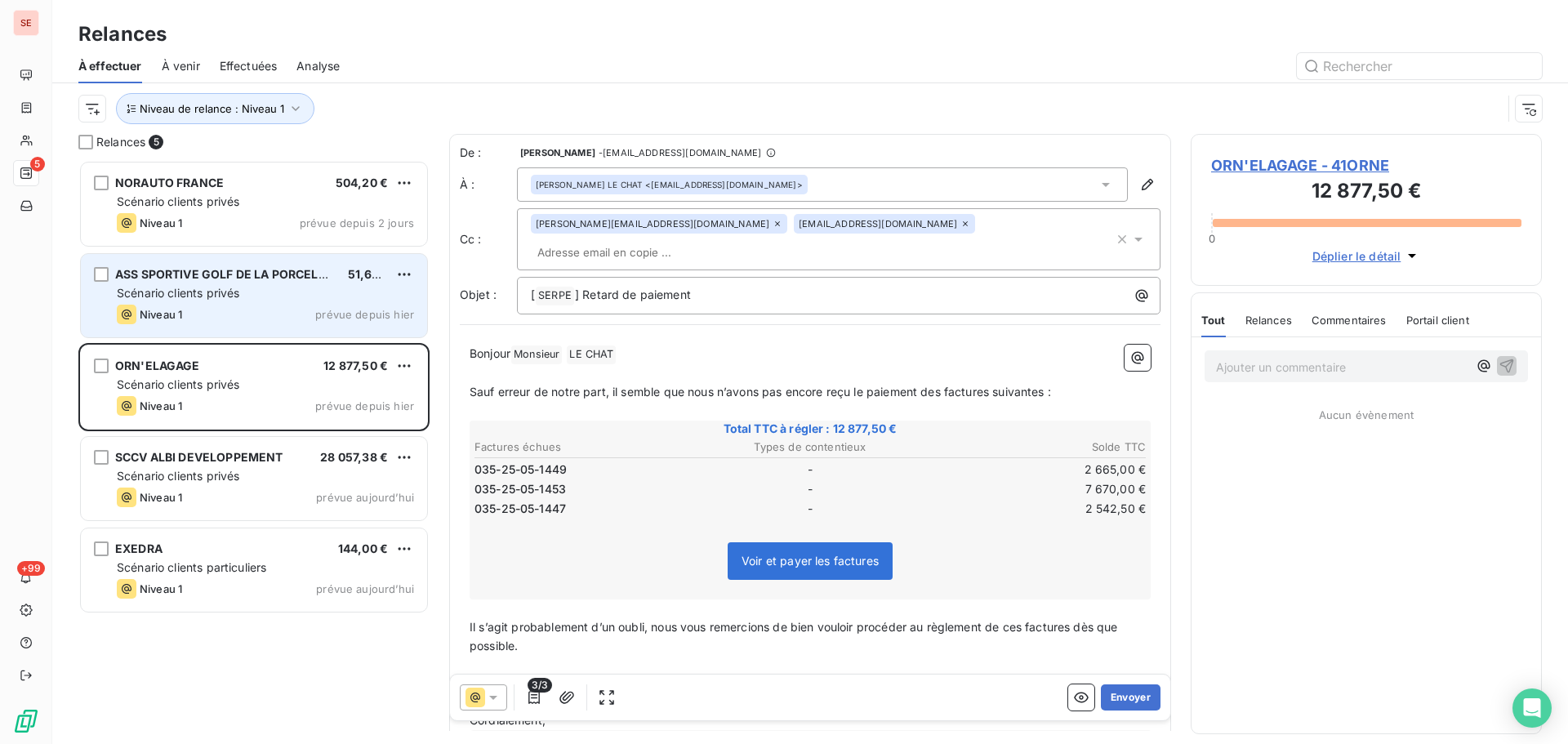
click at [266, 306] on div "Niveau 1 prévue depuis hier" at bounding box center [265, 315] width 297 height 20
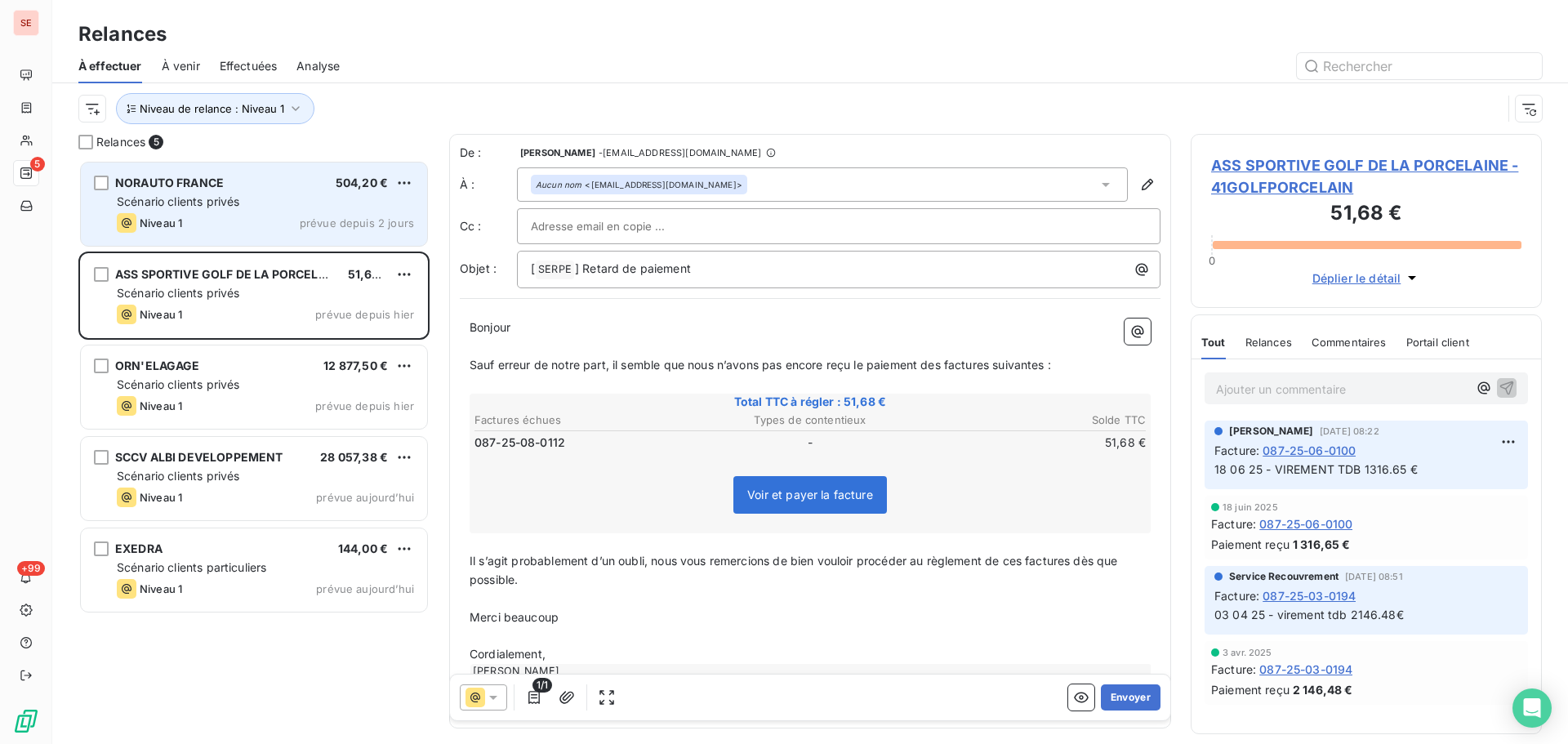
click at [222, 209] on div "Scénario clients privés" at bounding box center [265, 201] width 297 height 17
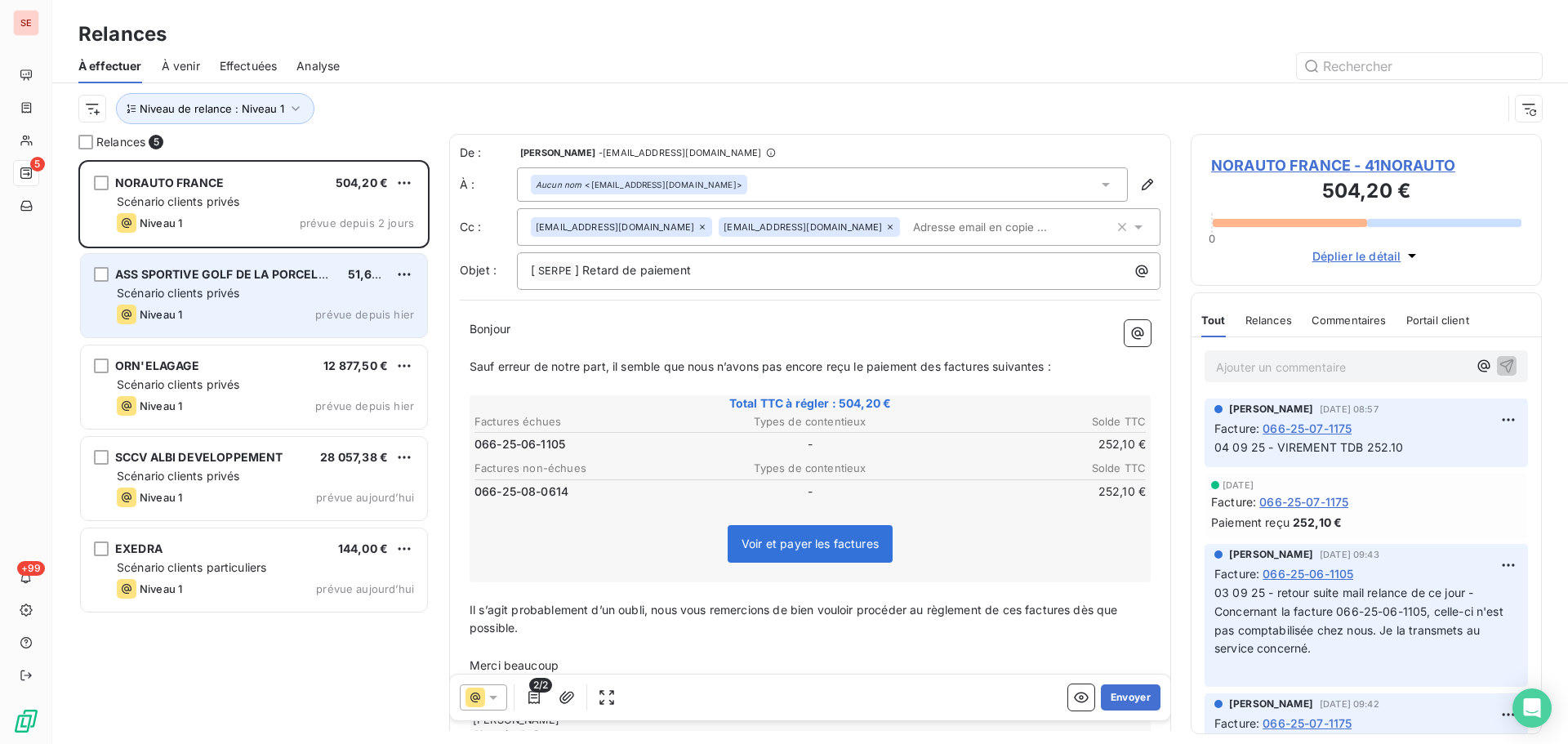
click at [181, 296] on span "Scénario clients privés" at bounding box center [178, 292] width 122 height 14
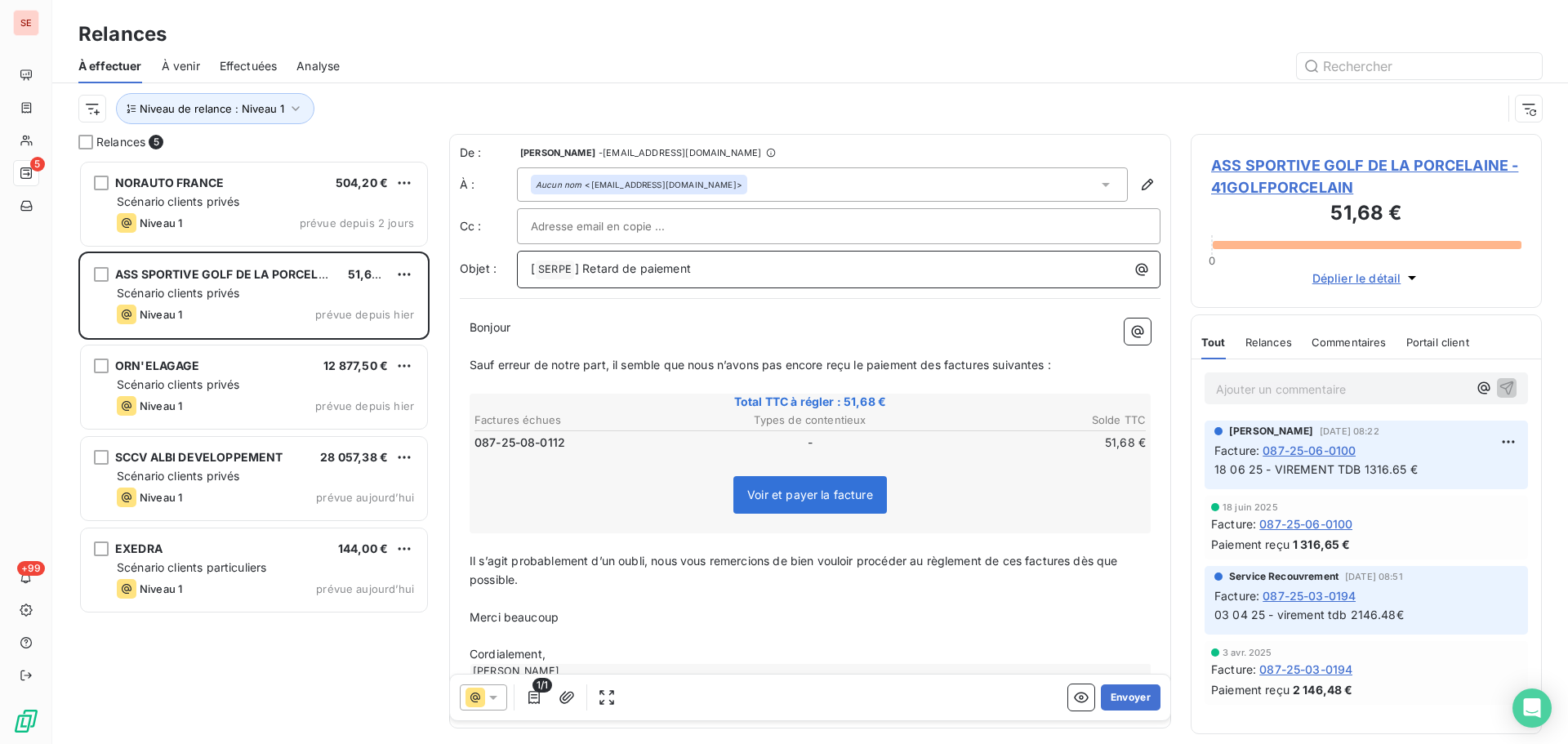
click at [689, 277] on p "[ SERPE ﻿ ] Retard de paiement" at bounding box center [843, 270] width 624 height 20
click at [945, 368] on span "Sauf erreur de notre part, il semble que nous n’avons pas encore reçu le paieme…" at bounding box center [760, 364] width 581 height 14
click at [1002, 366] on span "Sauf erreur de notre part, il semble que nous n’avons pas encore reçu le paieme…" at bounding box center [764, 364] width 588 height 14
click at [1049, 366] on span "Sauf erreur de notre part, il semble que nous n’avons pas encore reçu le paieme…" at bounding box center [760, 364] width 582 height 14
click at [1280, 178] on span "ASS SPORTIVE GOLF DE LA PORCELAINE - 41GOLFPORCELAIN" at bounding box center [1367, 176] width 310 height 44
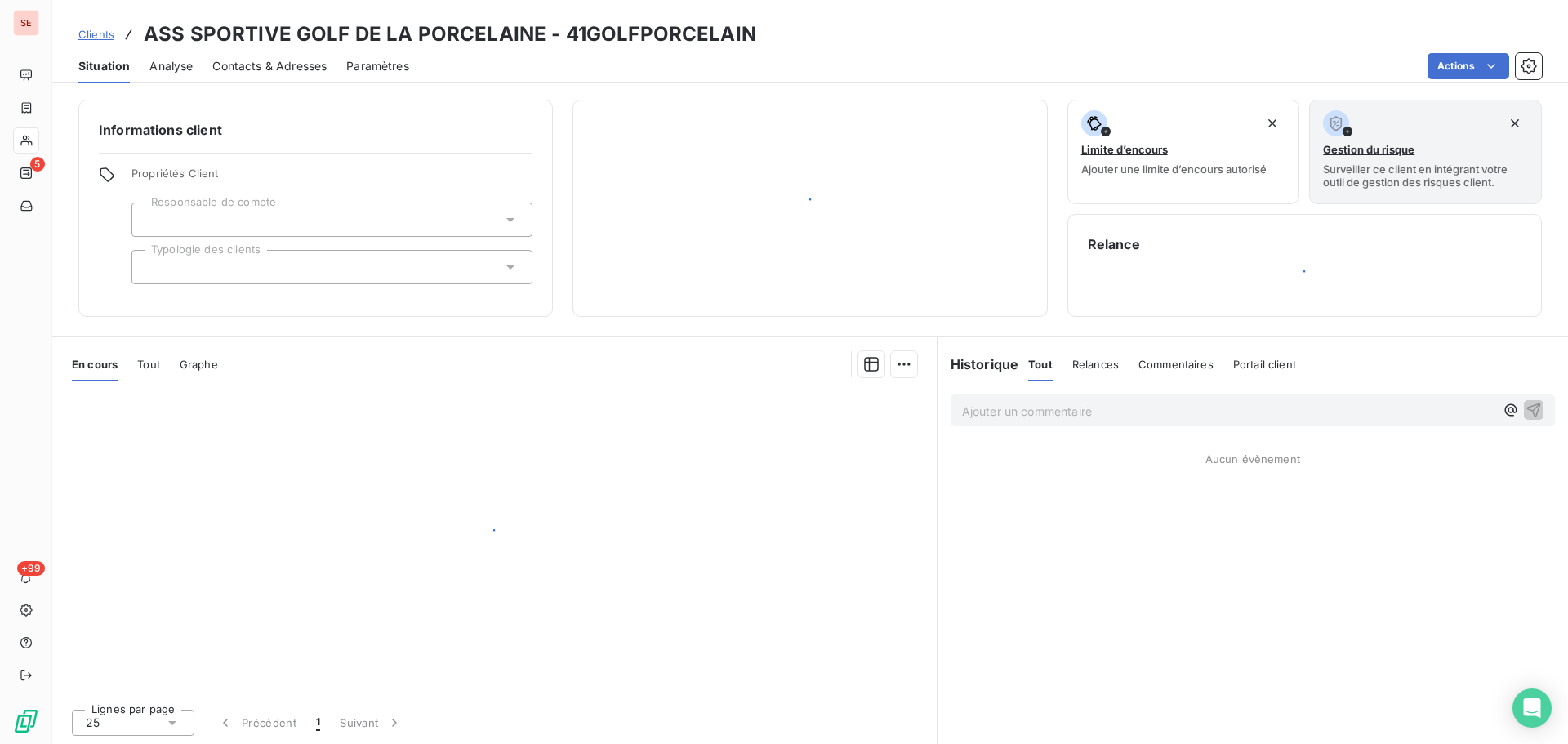
click at [1289, 168] on button "Limite d’encours Ajouter une limite d’encours autorisé" at bounding box center [1184, 152] width 233 height 105
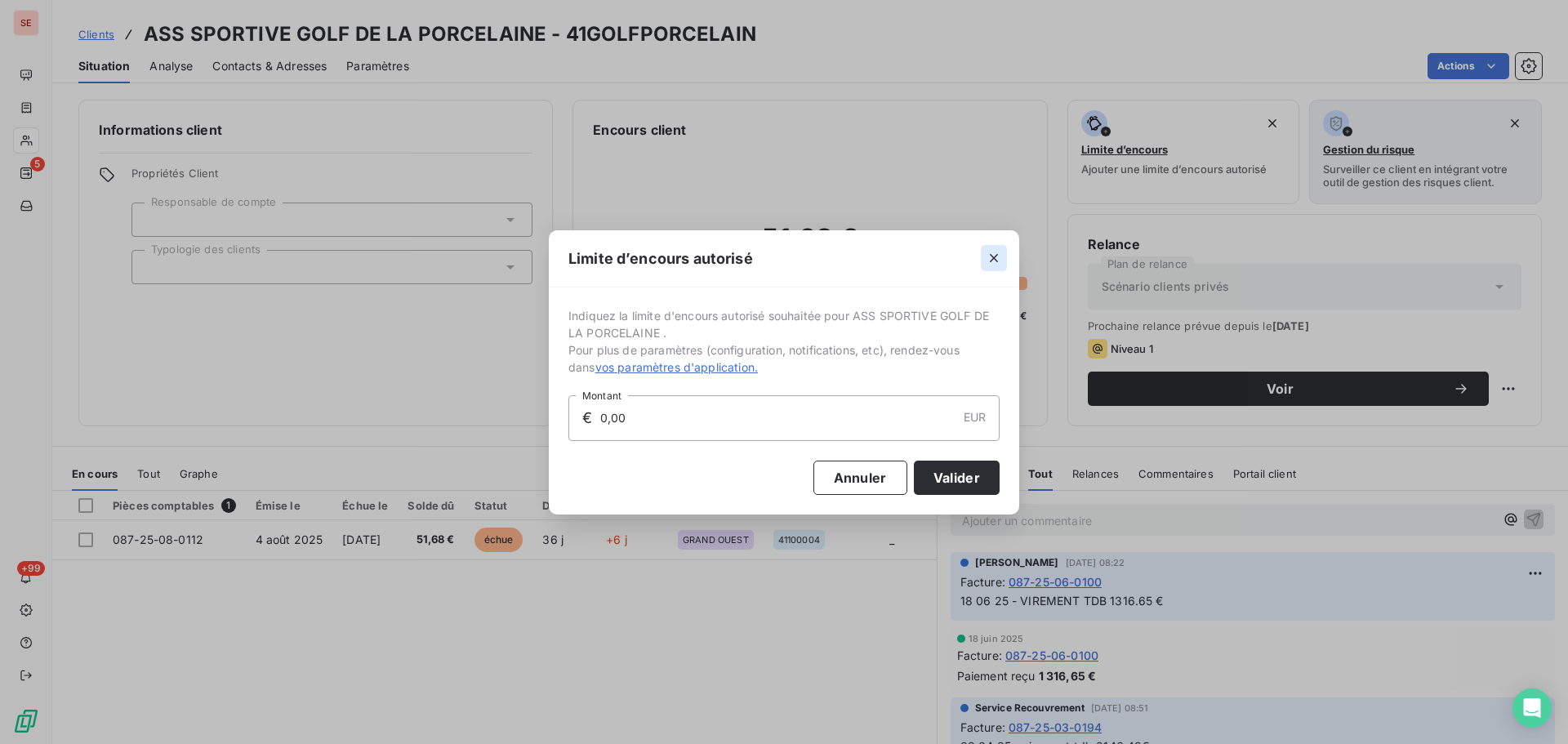
click at [997, 258] on icon "button" at bounding box center [994, 258] width 17 height 17
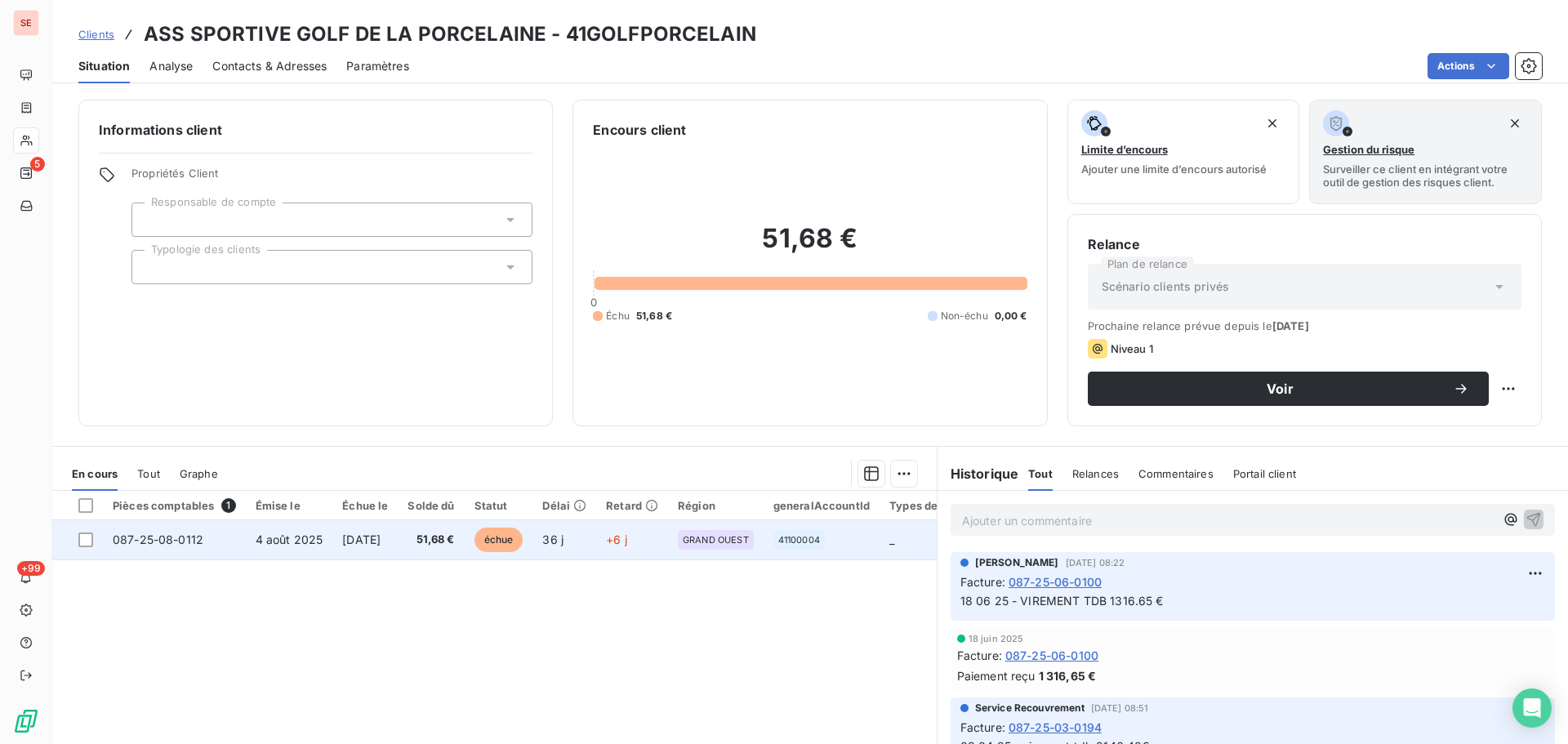
click at [387, 550] on td "3 sept. 2025" at bounding box center [365, 539] width 65 height 39
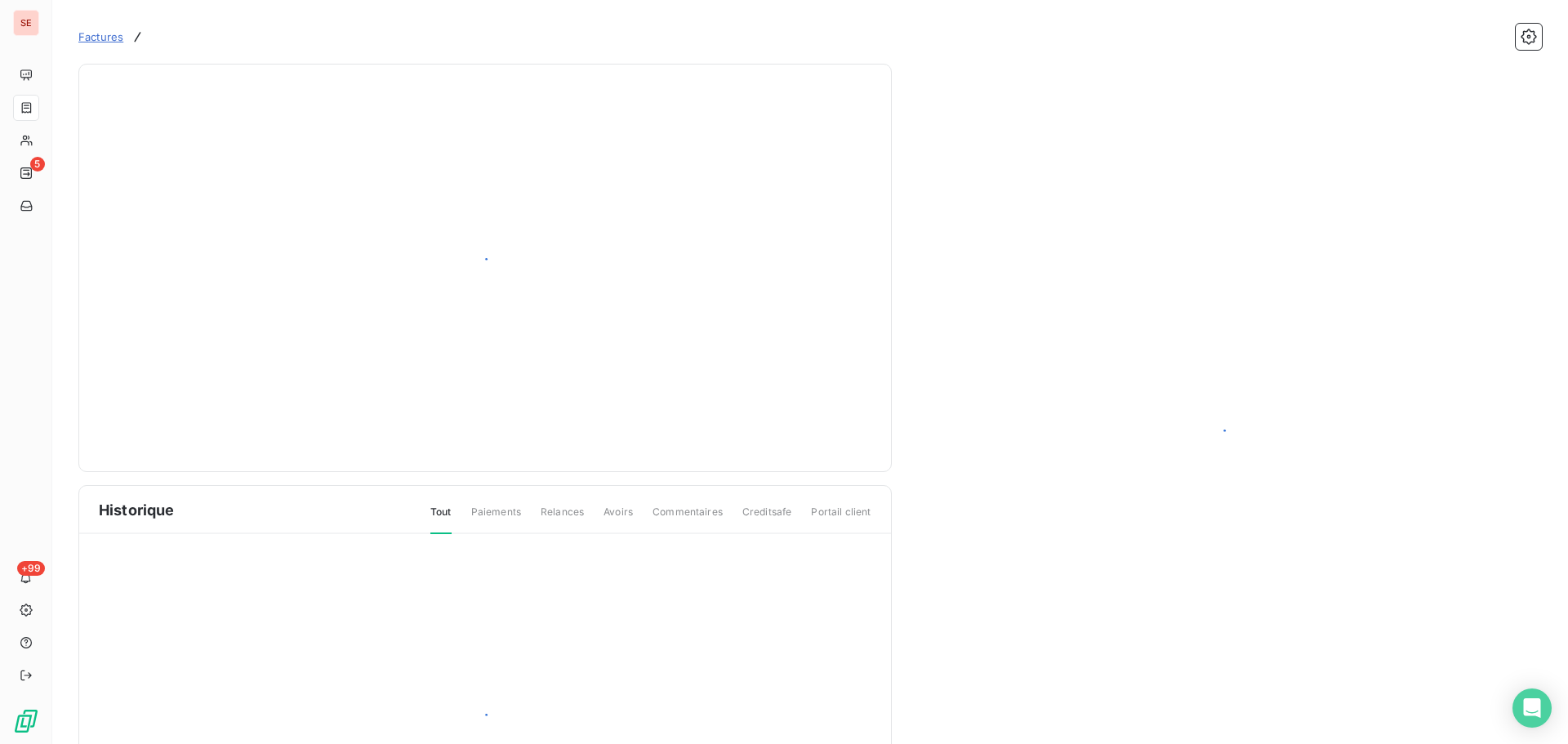
click at [386, 538] on div at bounding box center [485, 723] width 812 height 378
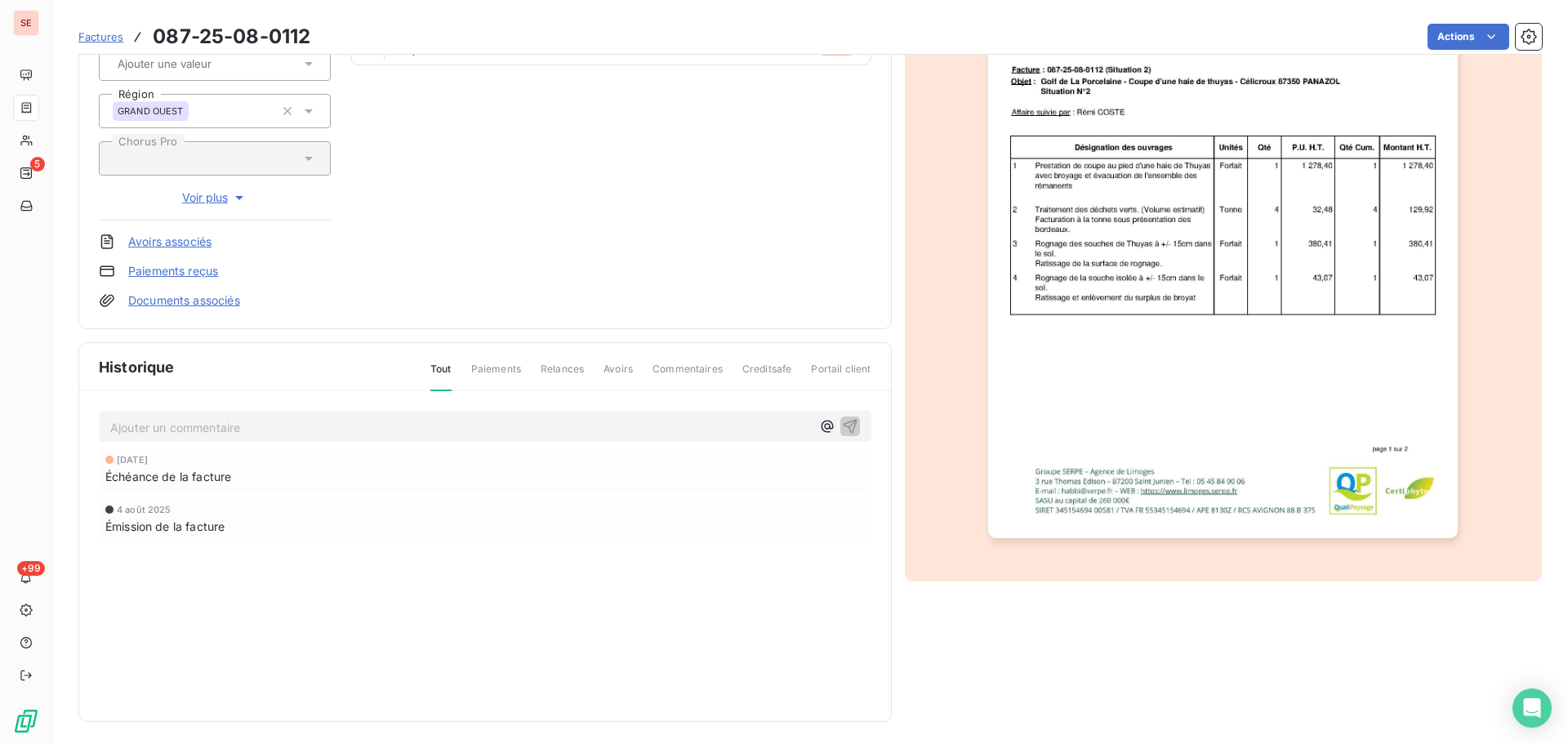
scroll to position [239, 0]
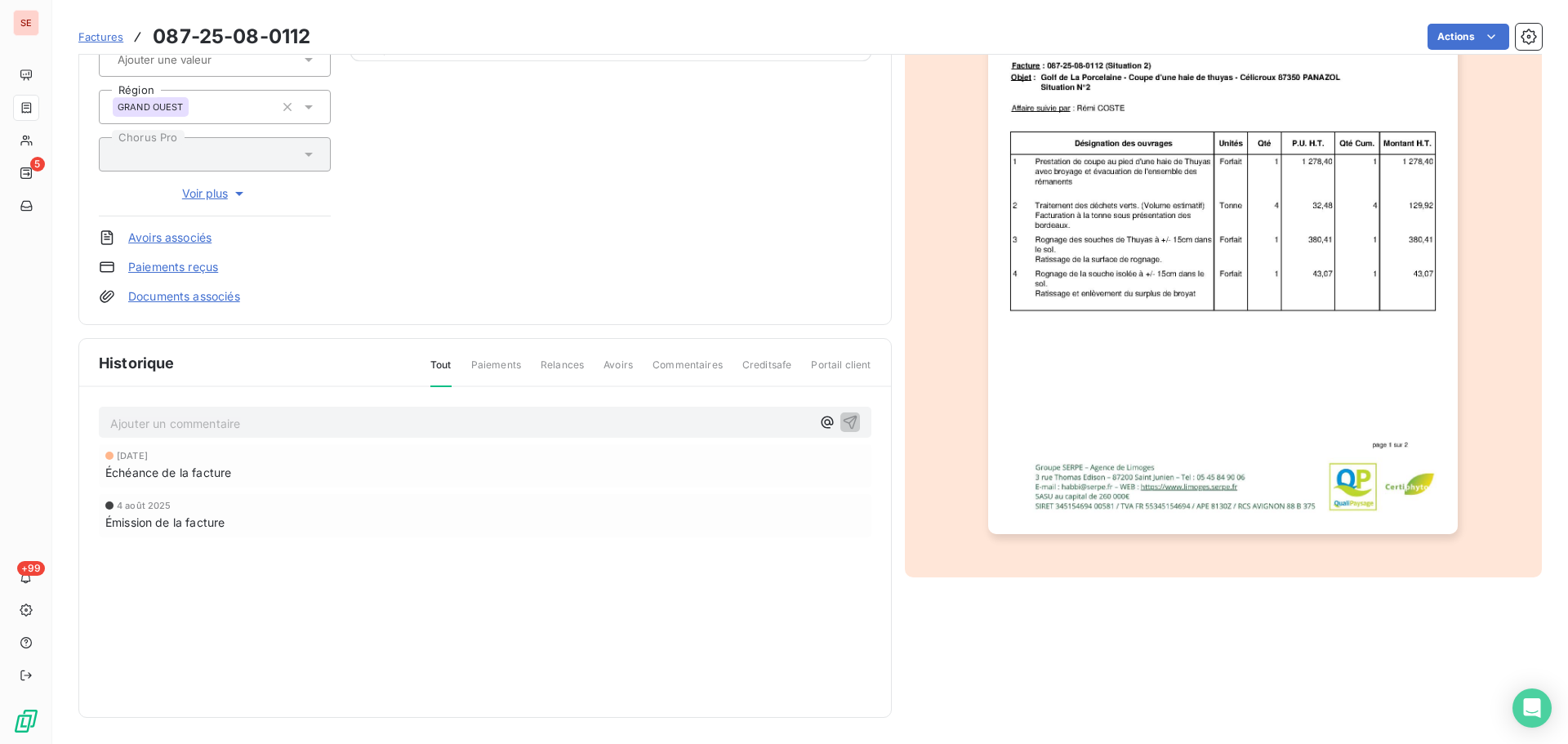
click at [312, 425] on p "Ajouter un commentaire ﻿" at bounding box center [461, 424] width 701 height 21
click at [846, 427] on icon "button" at bounding box center [850, 421] width 14 height 14
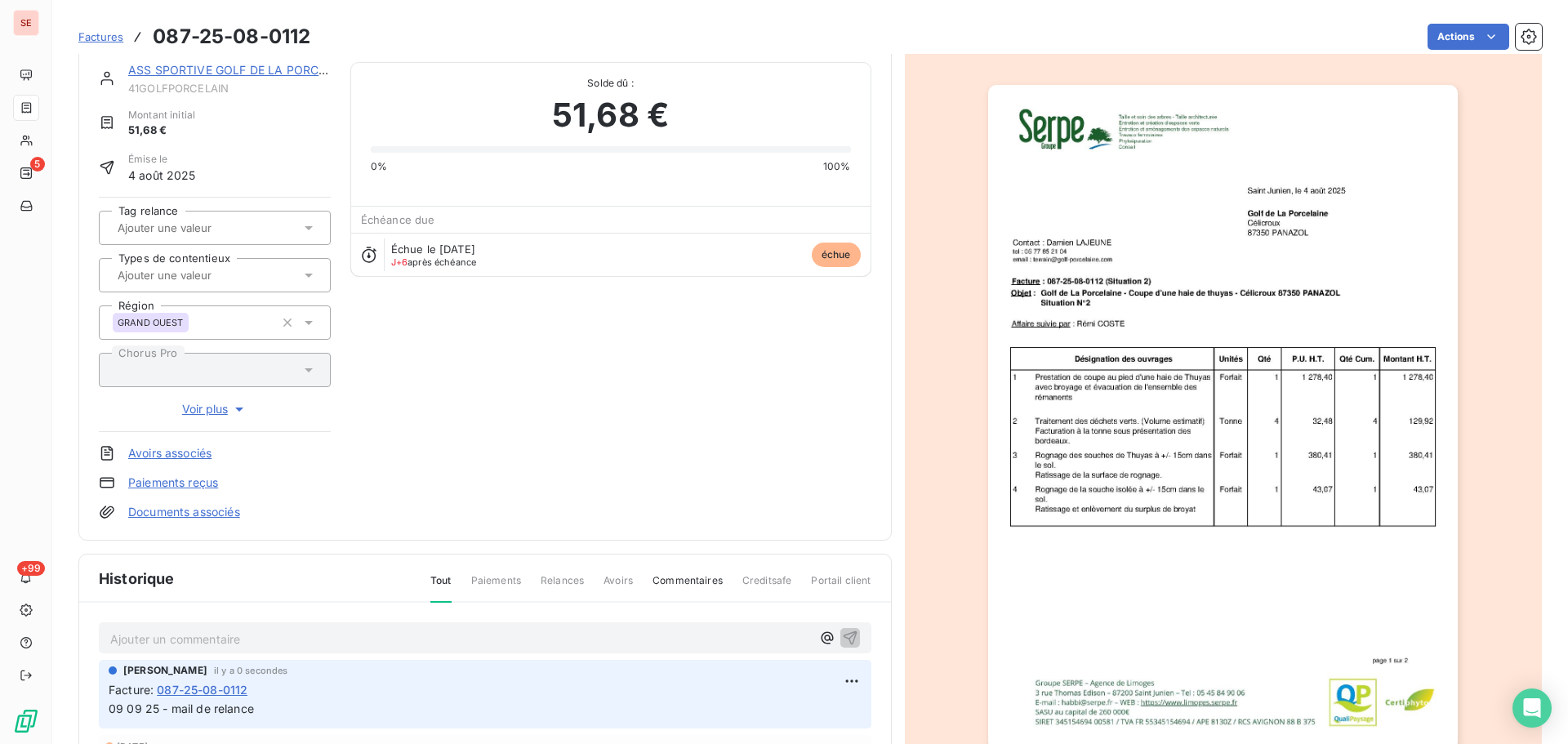
scroll to position [0, 0]
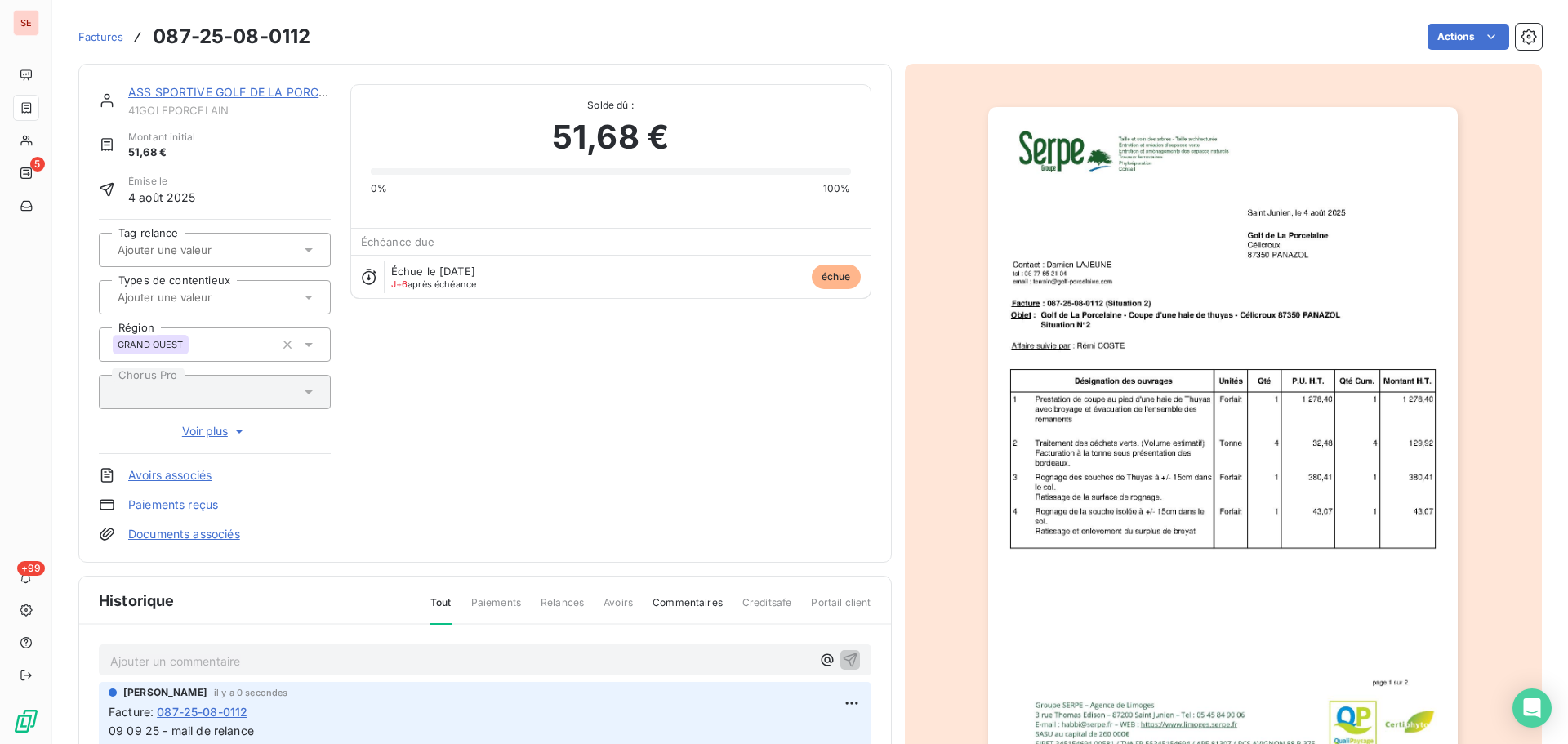
click at [220, 96] on link "ASS SPORTIVE GOLF DE LA PORCELAINE" at bounding box center [244, 92] width 231 height 14
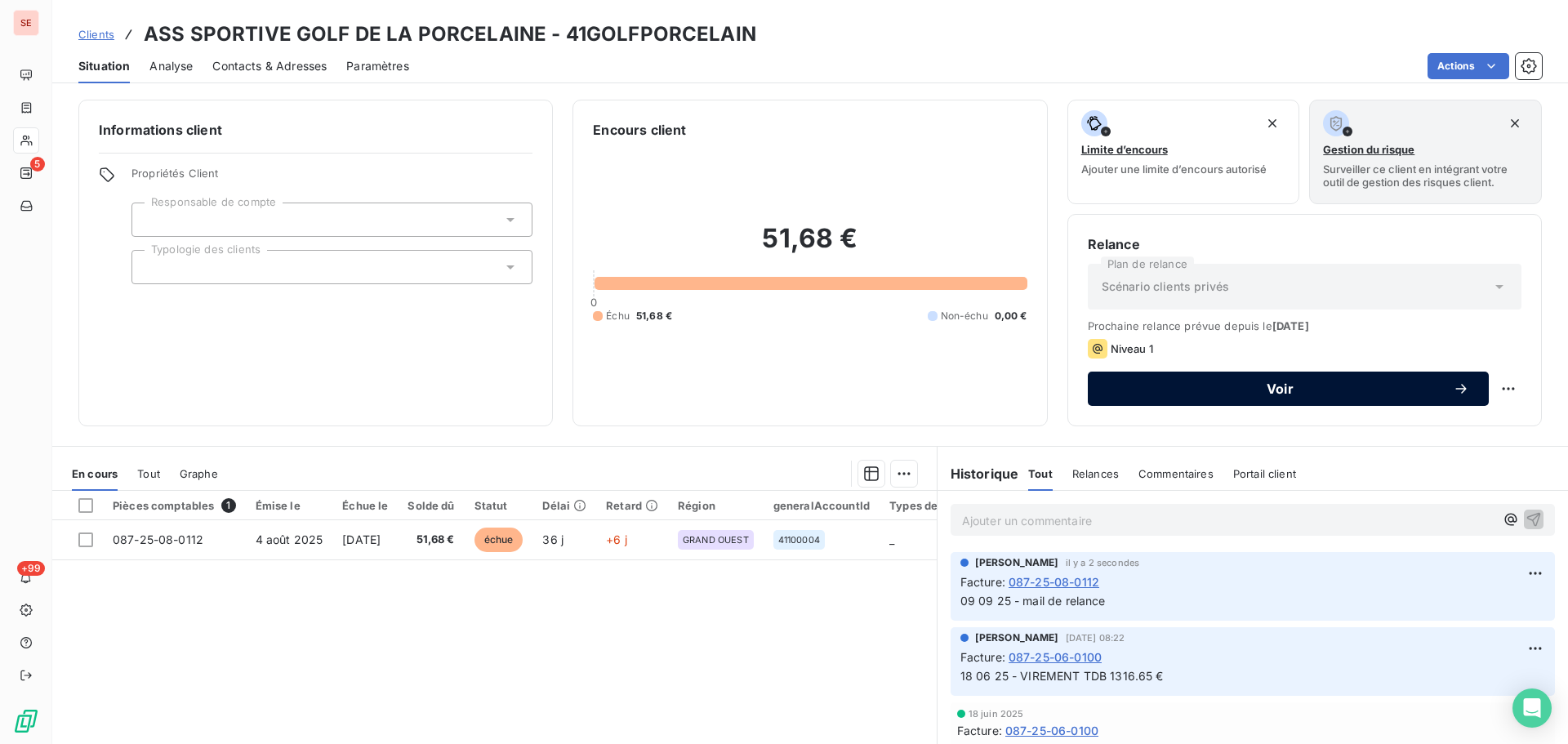
click at [1201, 386] on span "Voir" at bounding box center [1280, 389] width 345 height 13
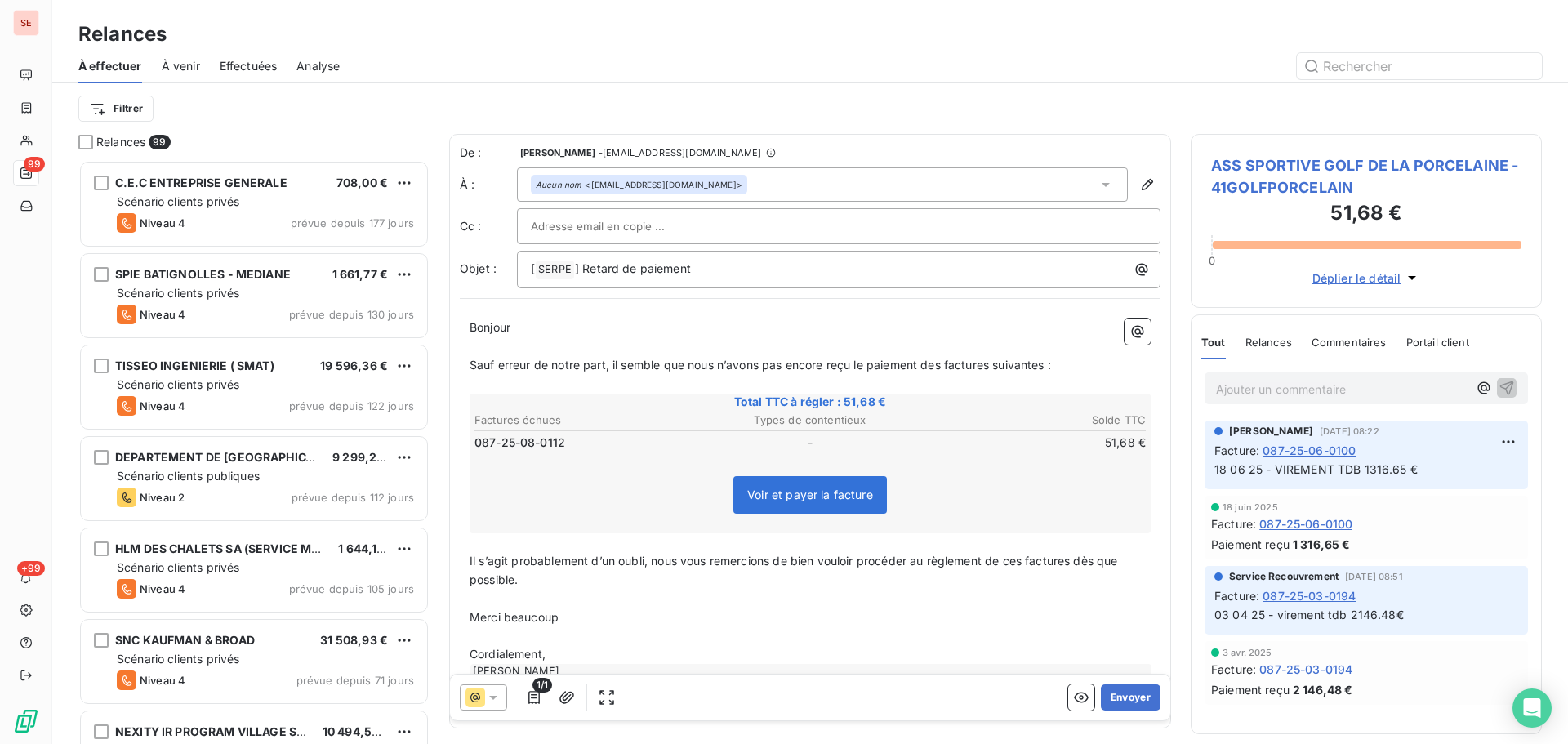
scroll to position [571, 339]
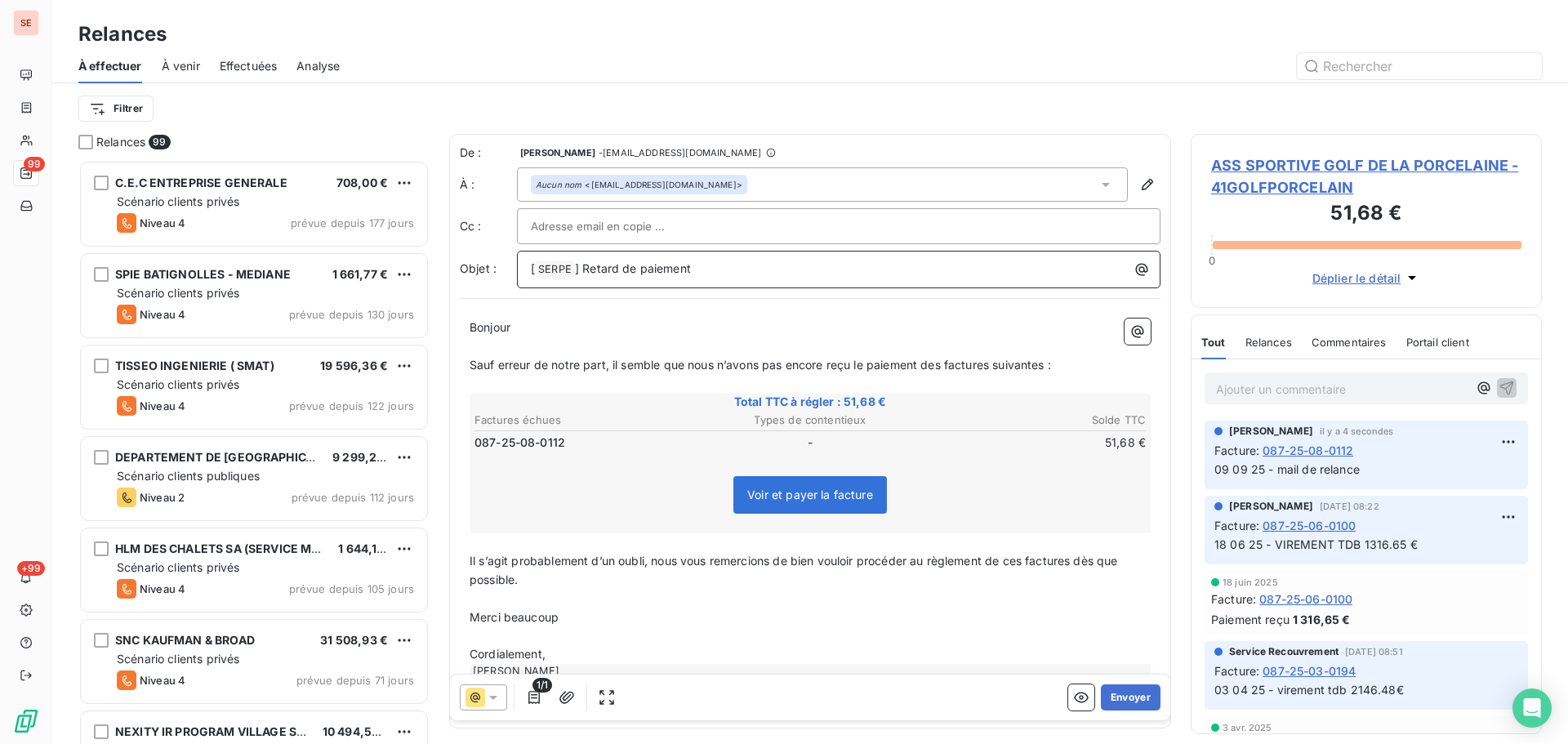
click at [740, 261] on p "[ SERPE ﻿ ] Retard de paiement" at bounding box center [843, 270] width 624 height 20
click at [518, 334] on p "Bonjour ﻿ ﻿ ﻿" at bounding box center [810, 328] width 681 height 19
click at [510, 334] on span "Bonjour" at bounding box center [490, 327] width 40 height 14
click at [947, 366] on span "Sauf erreur de notre part, il semble que nous n’avons pas encore reçu le paieme…" at bounding box center [760, 364] width 581 height 14
click at [1026, 559] on span "Il s’agit probablement d’un oubli, nous vous remercions de bien vouloir procéde…" at bounding box center [795, 571] width 651 height 33
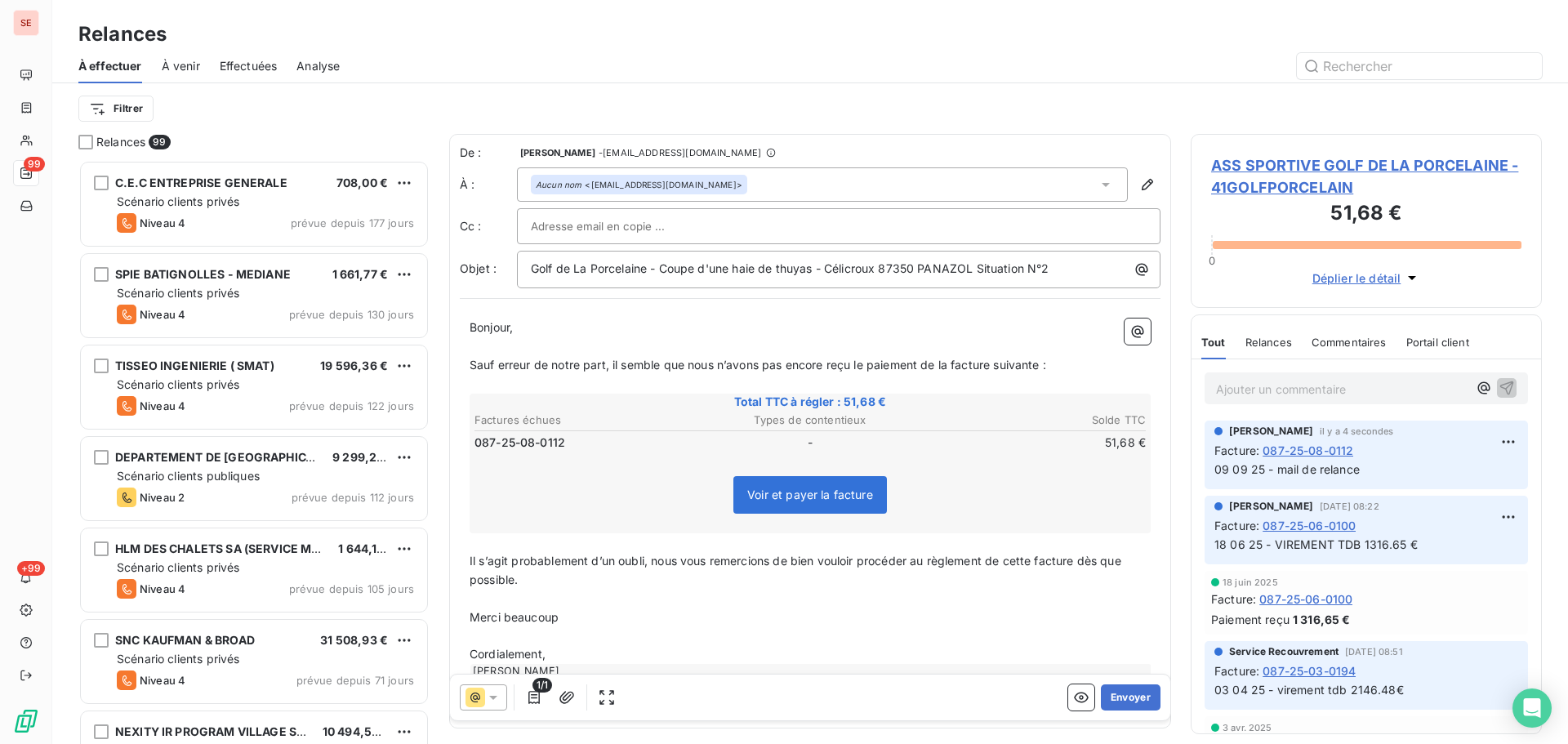
click at [584, 624] on p "Merci beaucoup" at bounding box center [810, 618] width 681 height 19
click at [584, 623] on p "Merci beaucoup" at bounding box center [810, 618] width 681 height 19
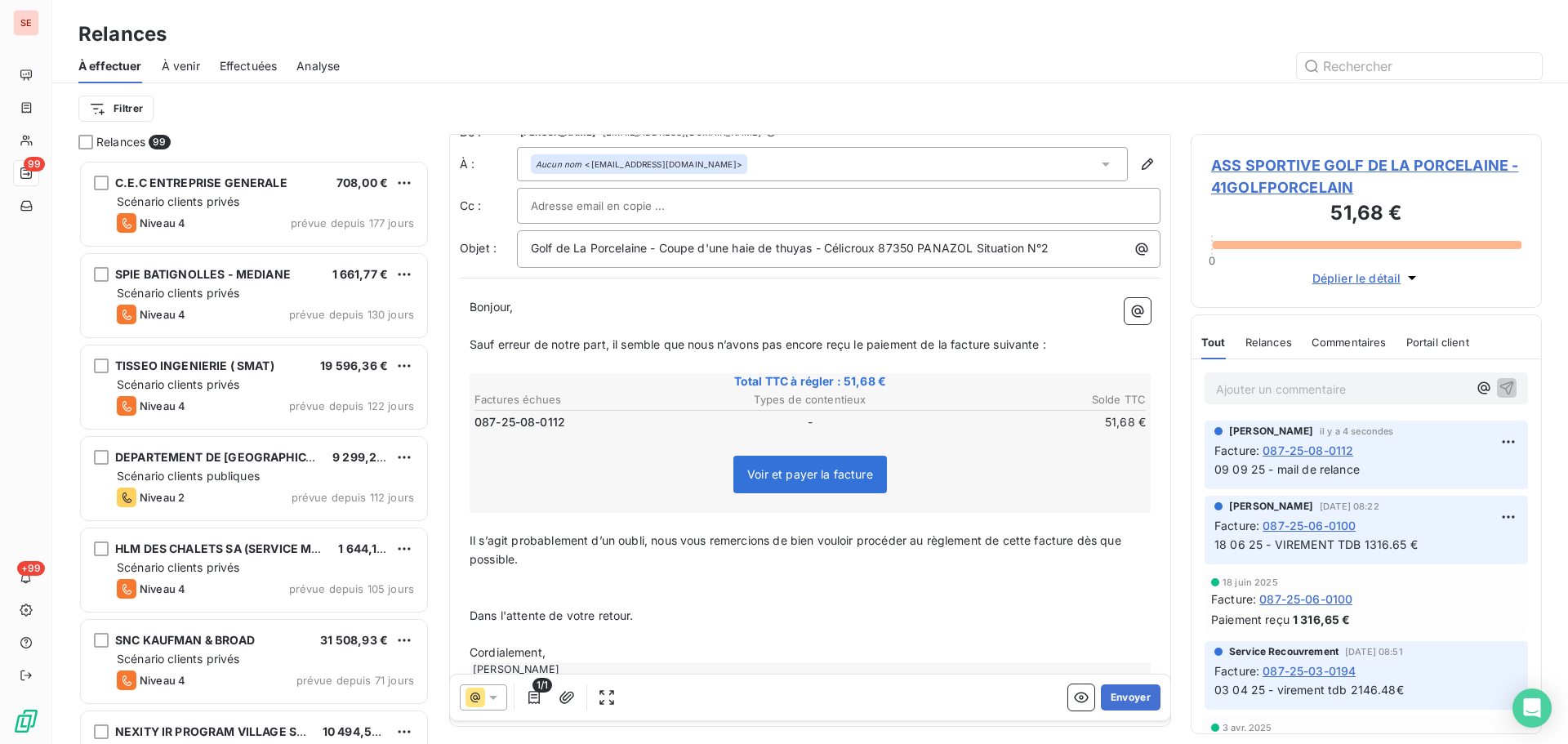
scroll to position [84, 0]
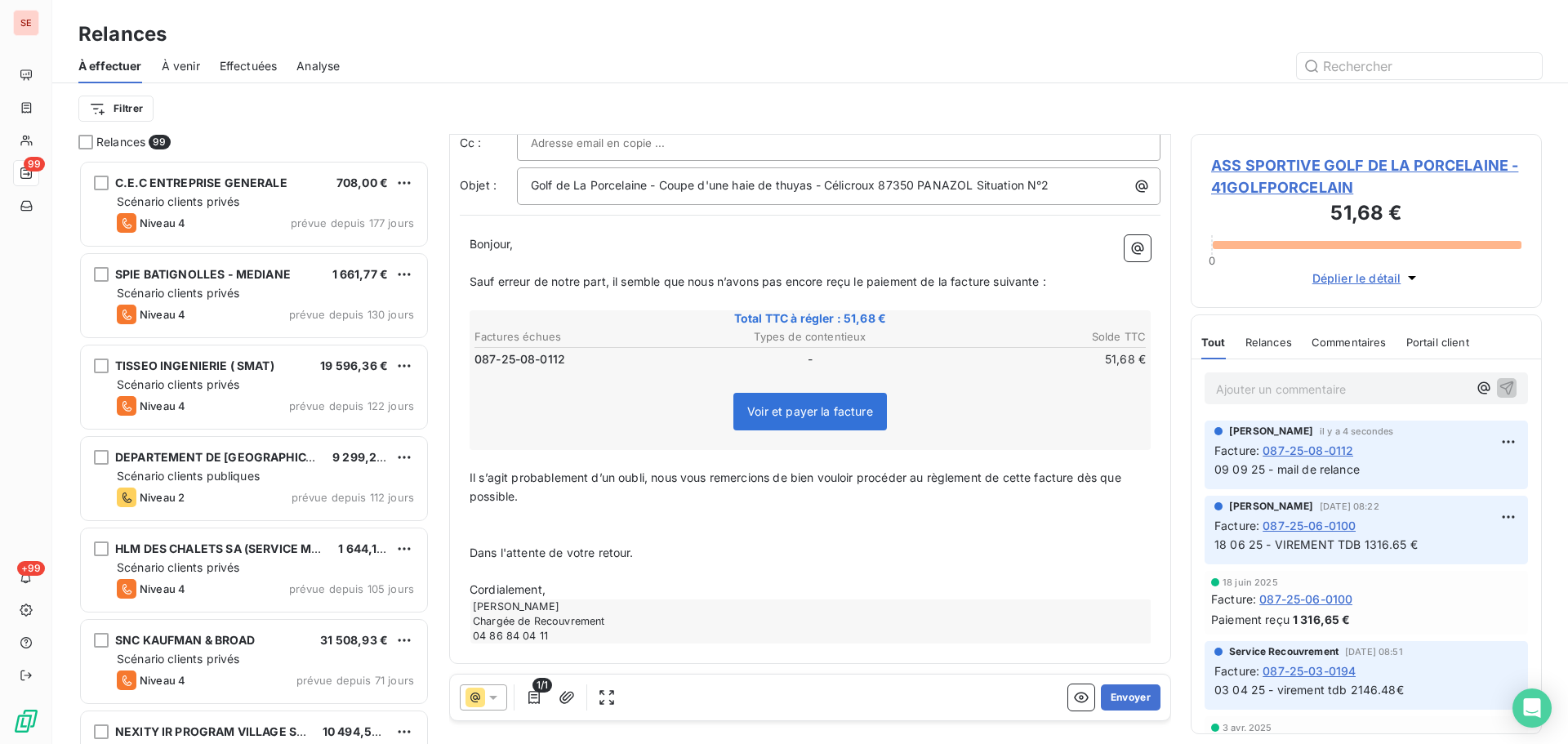
click at [601, 587] on p "Cordialement," at bounding box center [810, 590] width 681 height 19
click at [570, 703] on icon "button" at bounding box center [567, 698] width 17 height 17
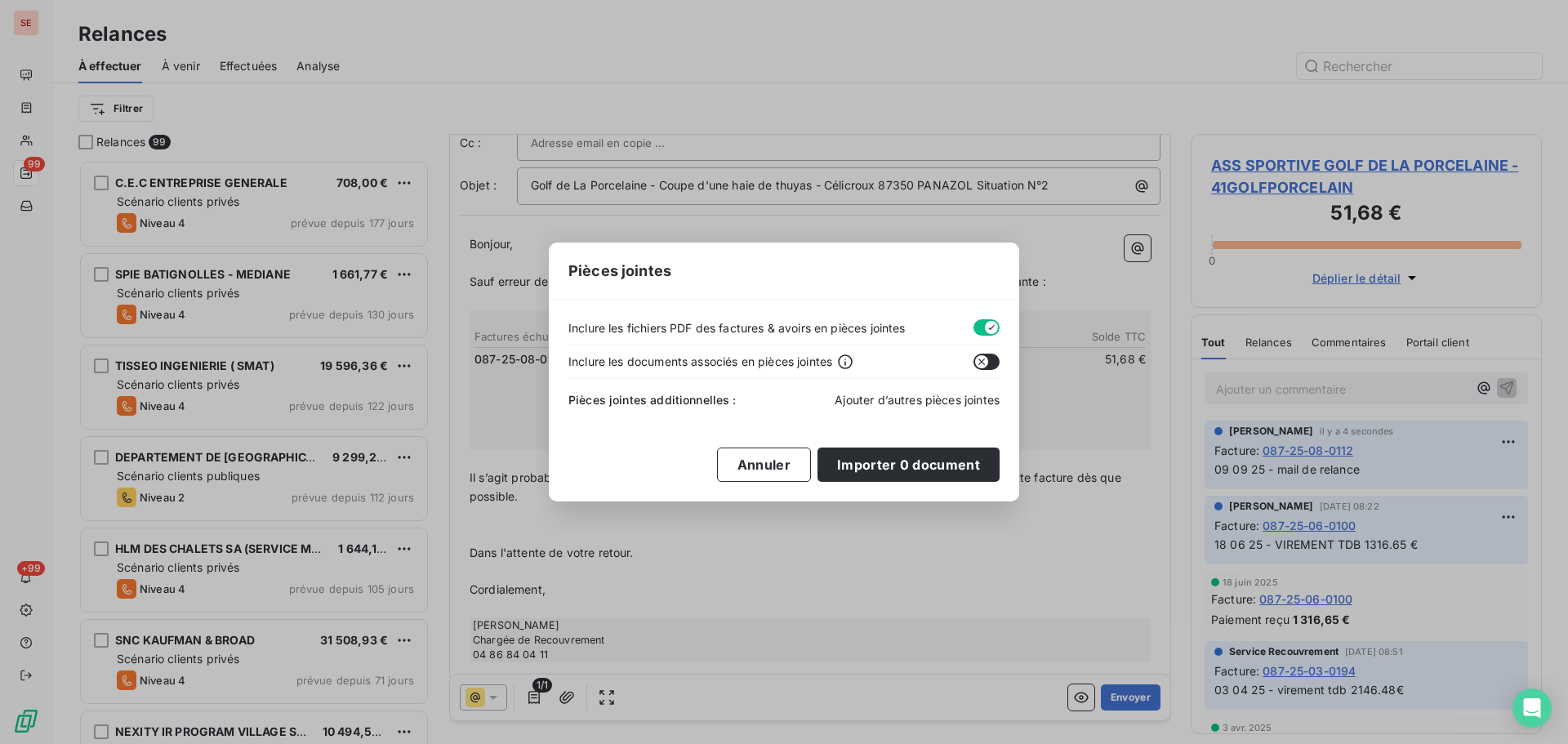
click at [952, 400] on span "Ajouter d’autres pièces jointes" at bounding box center [917, 400] width 165 height 14
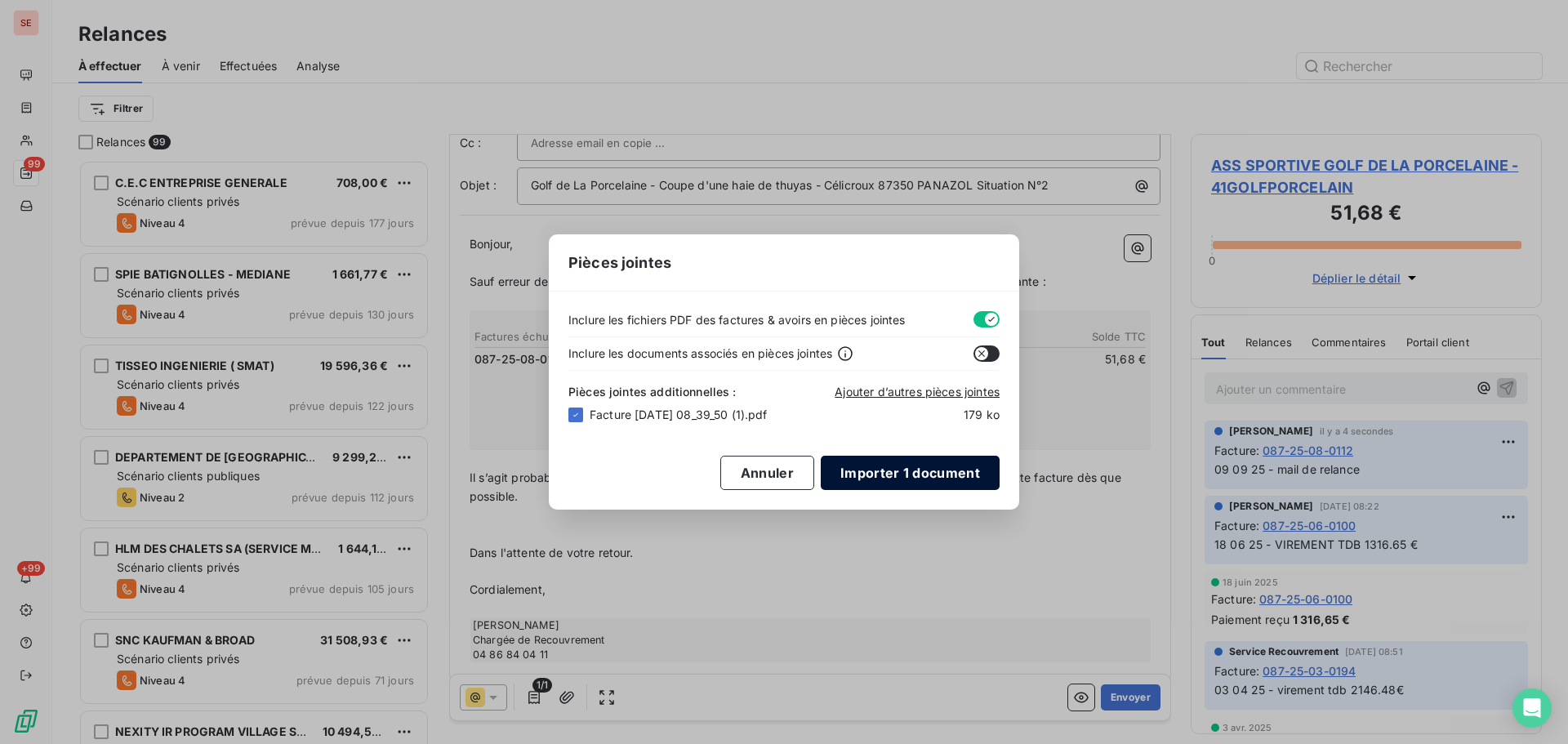
click at [898, 475] on button "Importer 1 document" at bounding box center [910, 473] width 179 height 35
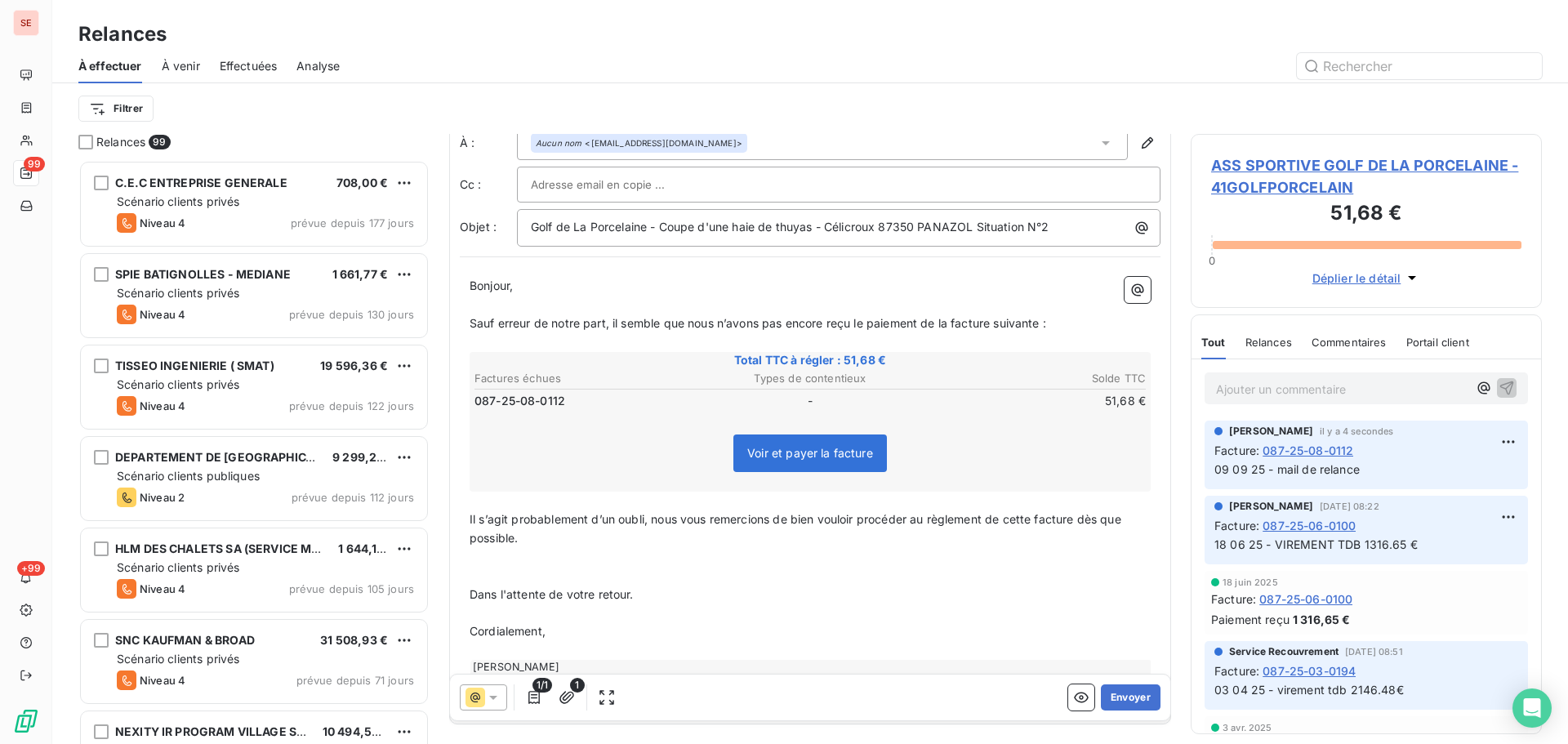
scroll to position [103, 0]
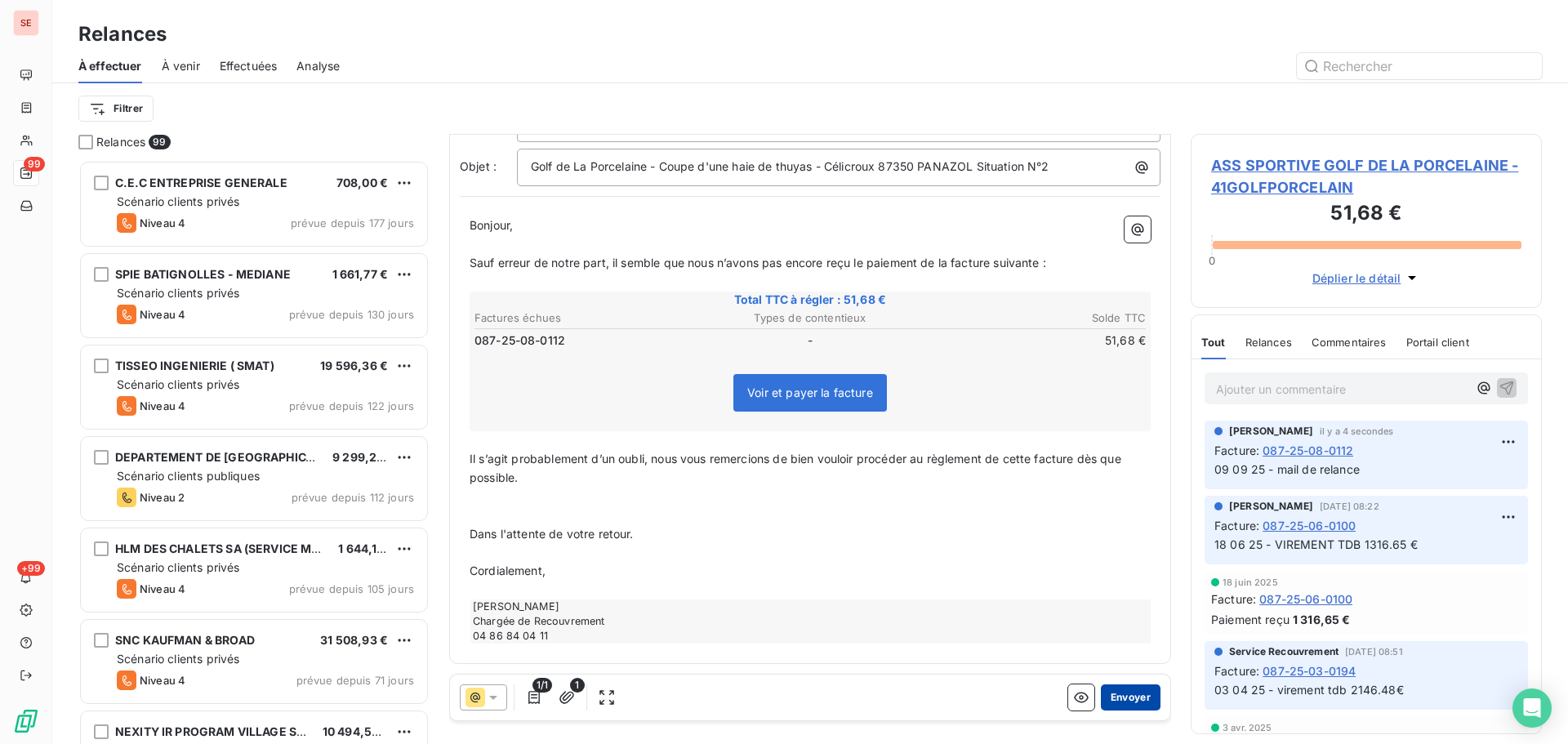
click at [1114, 694] on button "Envoyer" at bounding box center [1130, 698] width 59 height 26
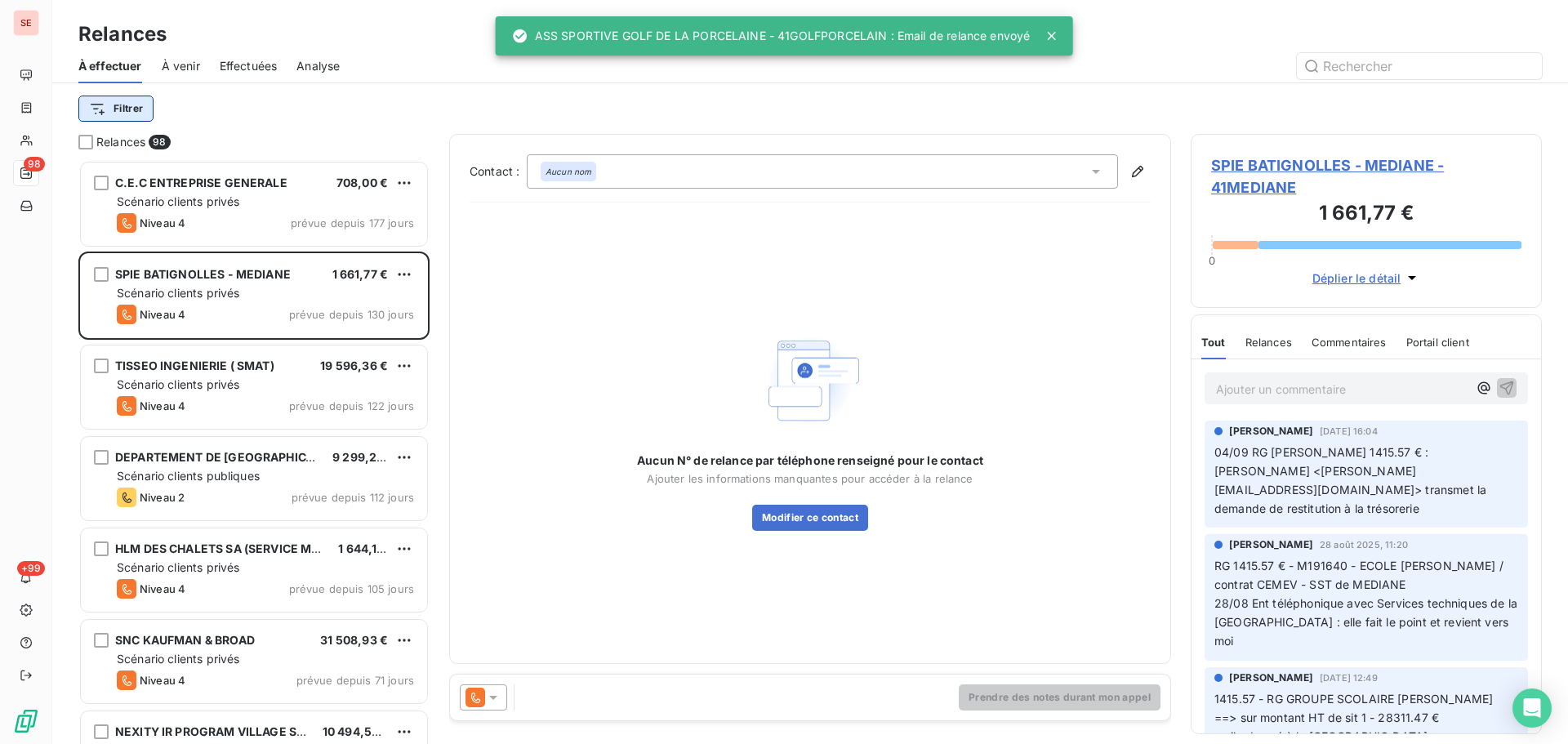
click at [104, 102] on html "SE 98 +99 Relances À effectuer À venir Effectuées Analyse Filtrer Relances 98 C…" at bounding box center [784, 372] width 1568 height 744
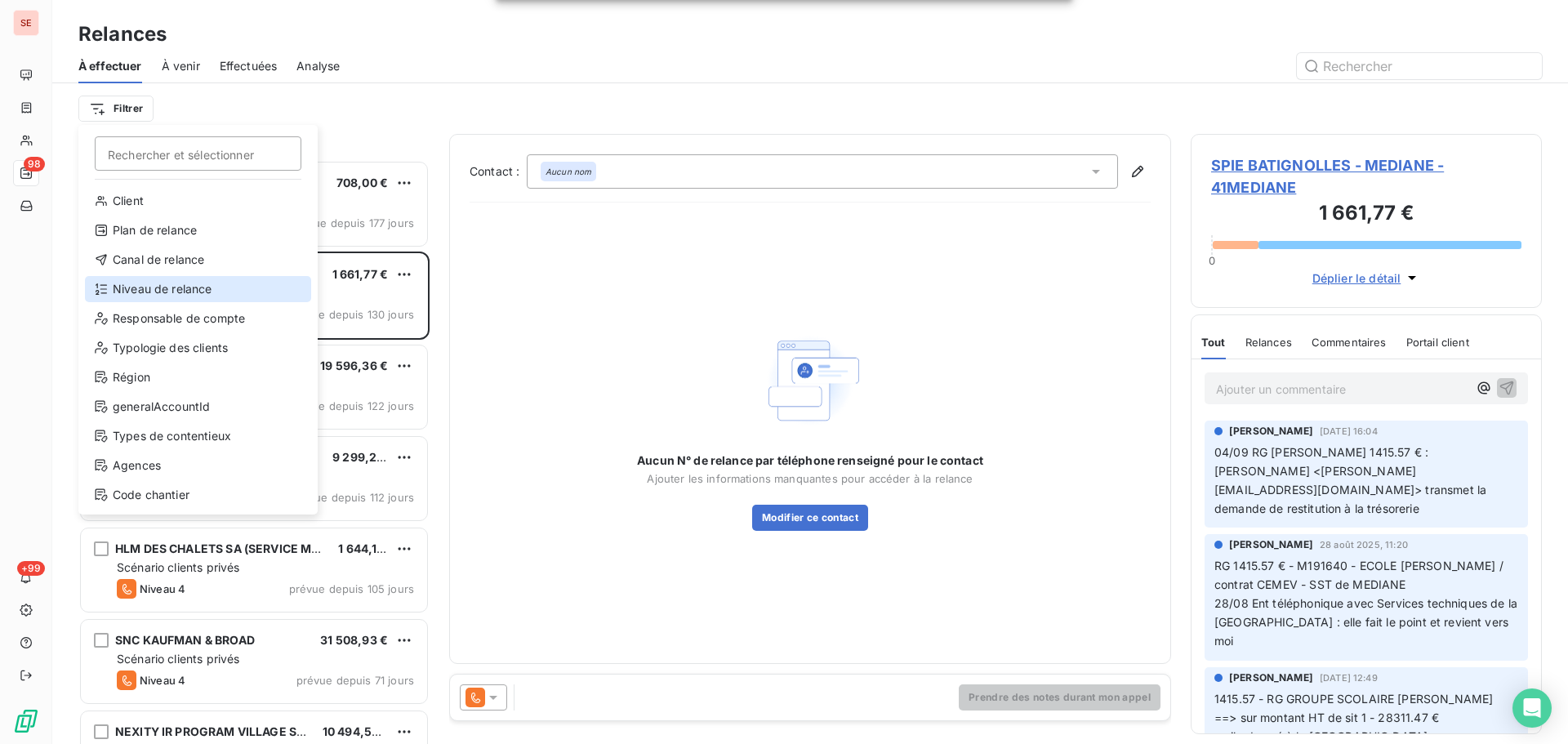
click at [118, 291] on div "Niveau de relance" at bounding box center [198, 289] width 226 height 26
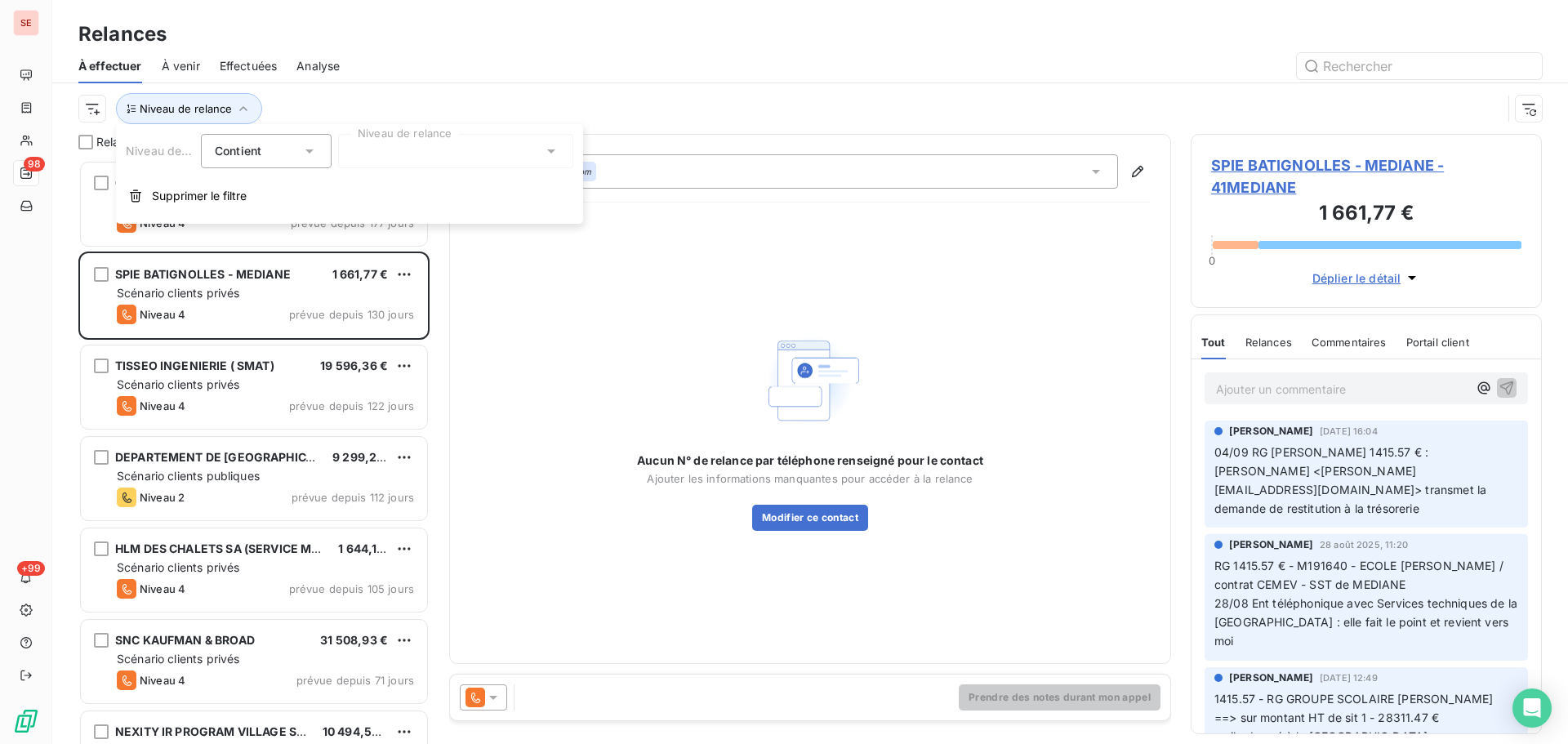
click at [425, 148] on div at bounding box center [456, 151] width 235 height 35
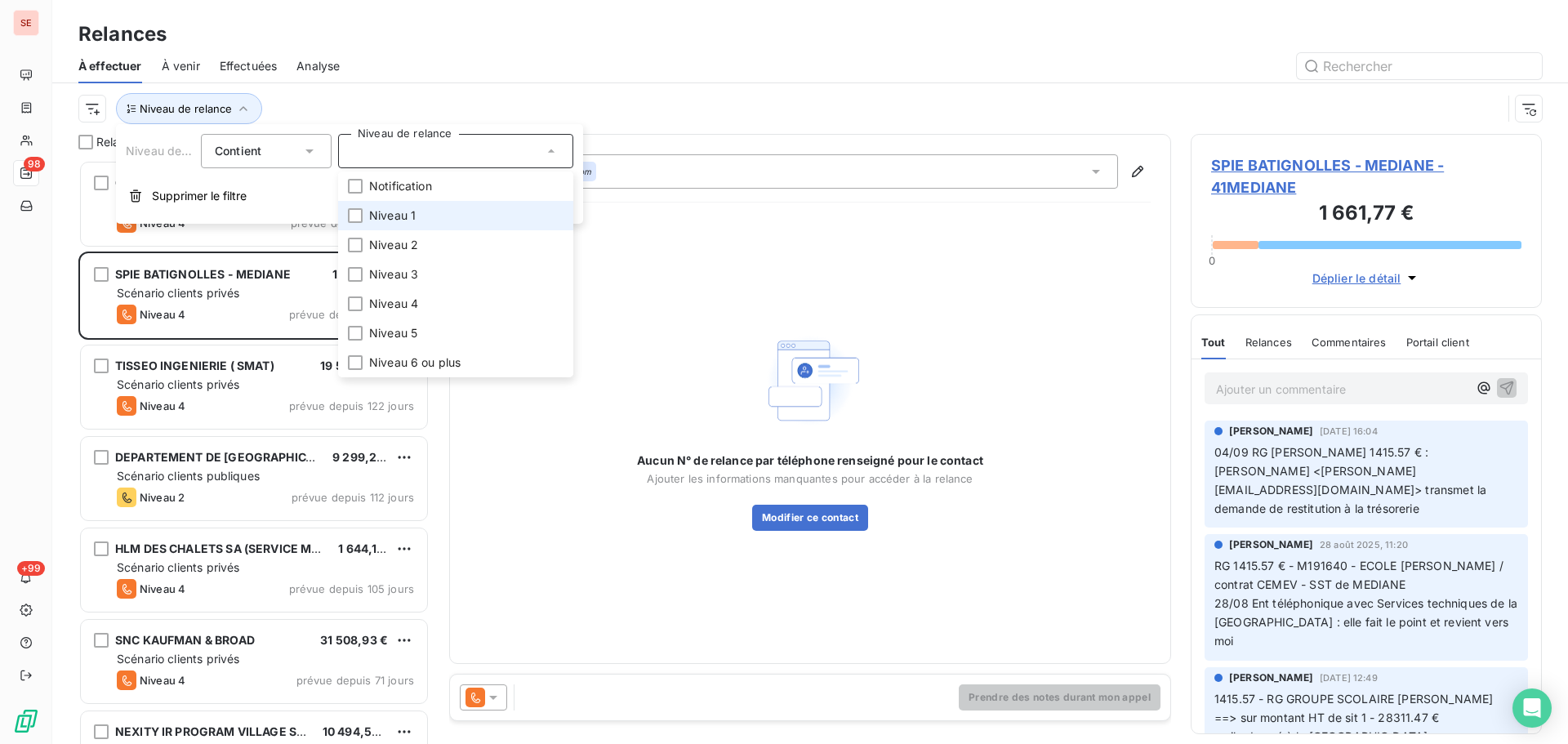
click at [415, 211] on li "Niveau 1" at bounding box center [456, 216] width 235 height 30
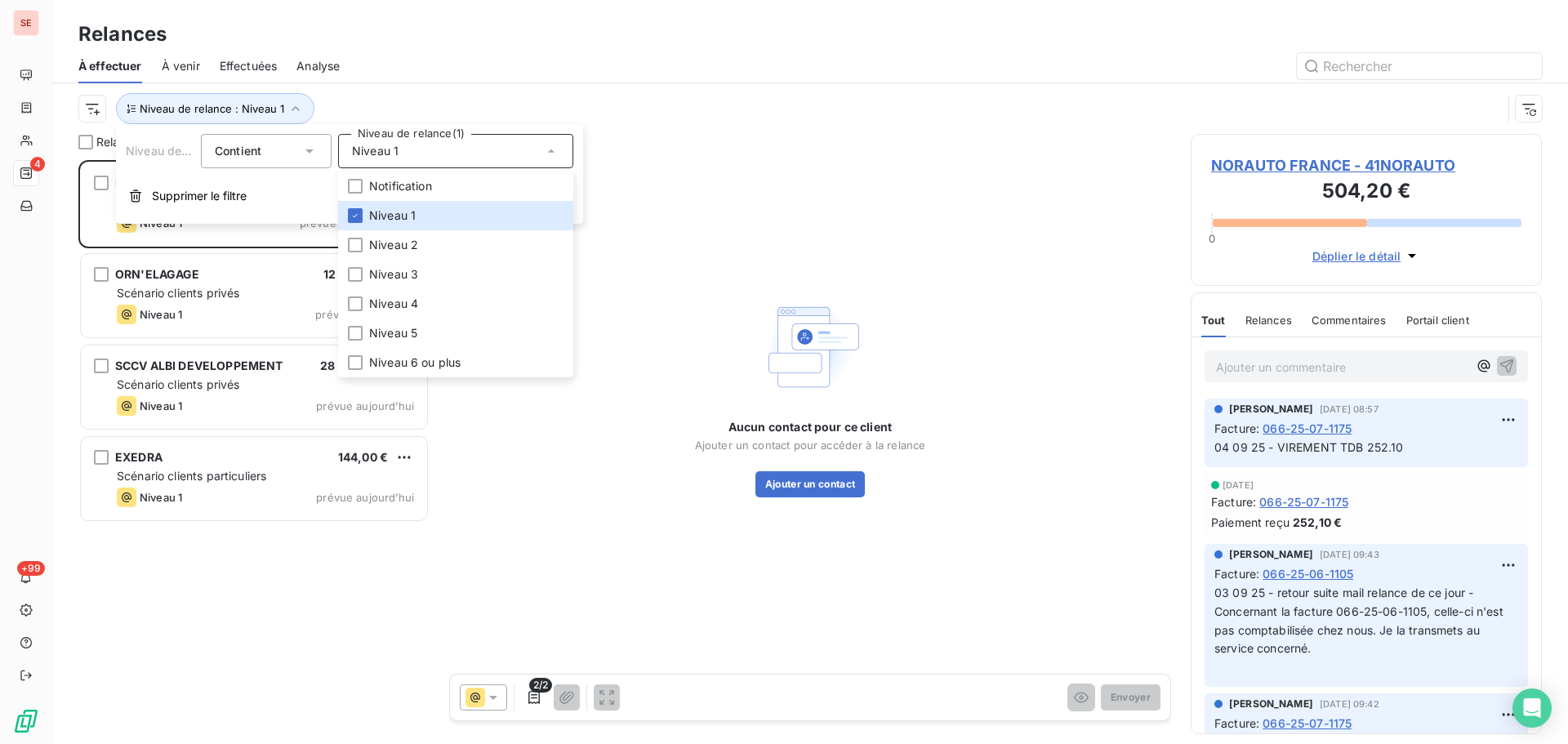
click at [429, 78] on div at bounding box center [950, 66] width 1182 height 26
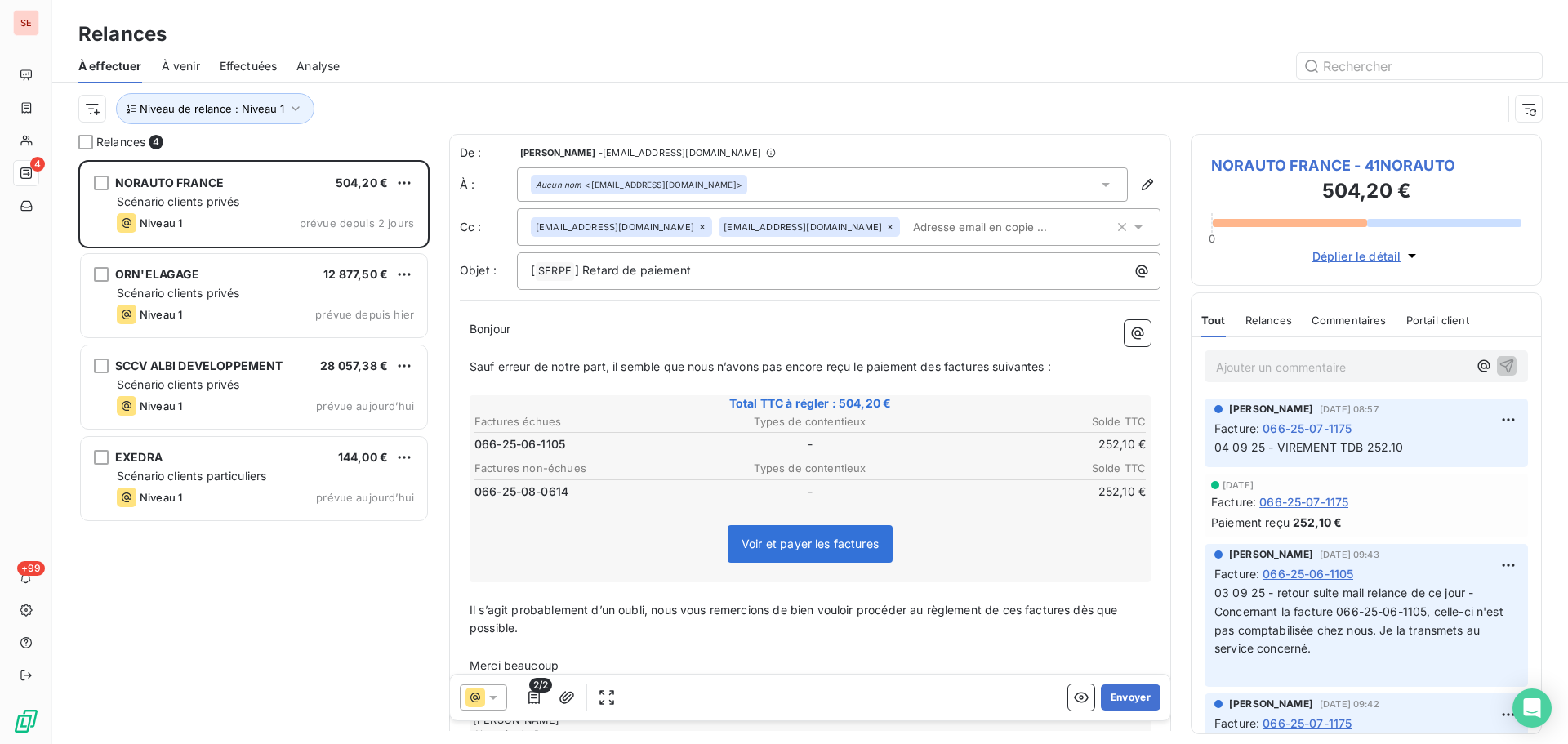
click at [1267, 159] on span "NORAUTO FRANCE - 41NORAUTO" at bounding box center [1367, 165] width 310 height 22
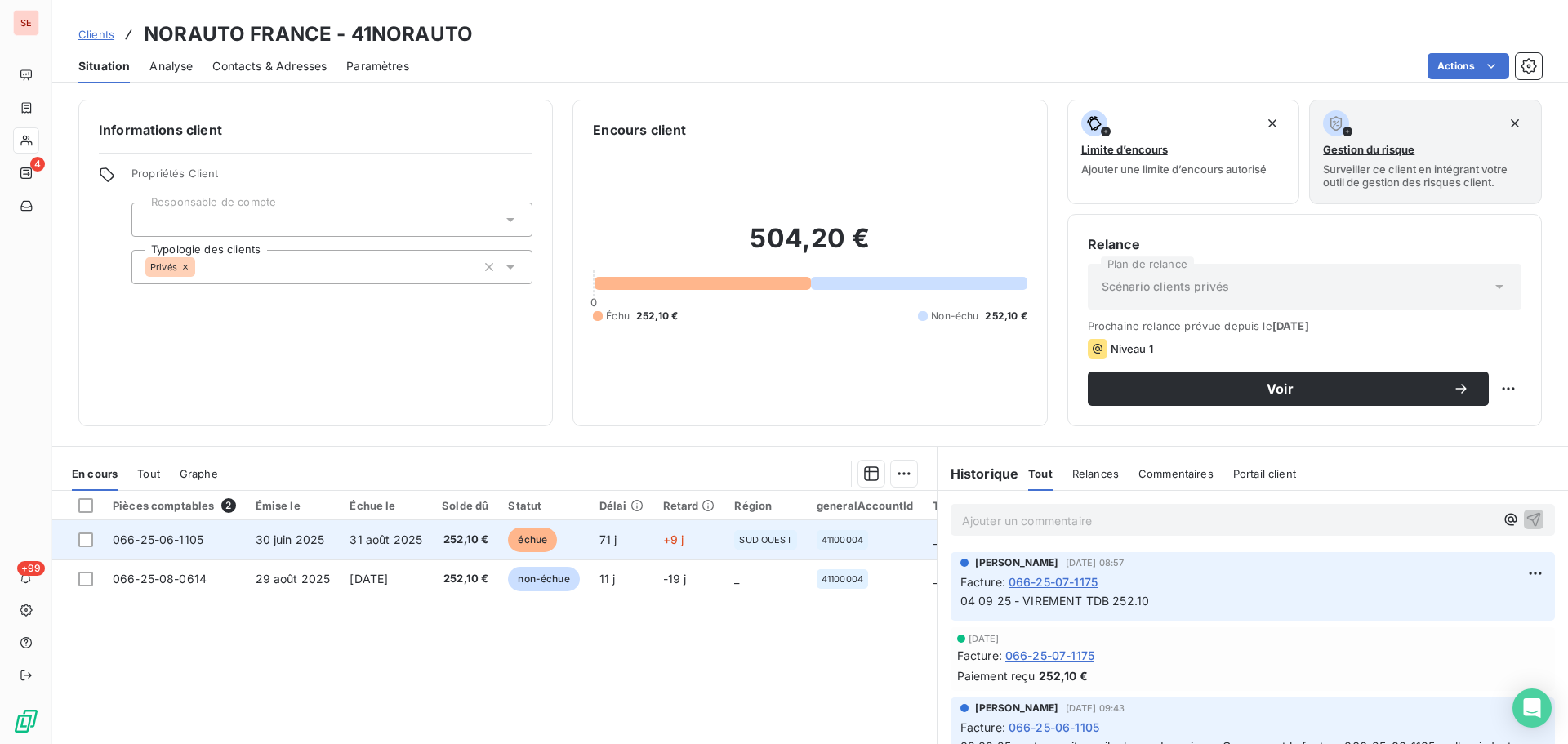
click at [393, 552] on td "31 août 2025" at bounding box center [386, 539] width 92 height 39
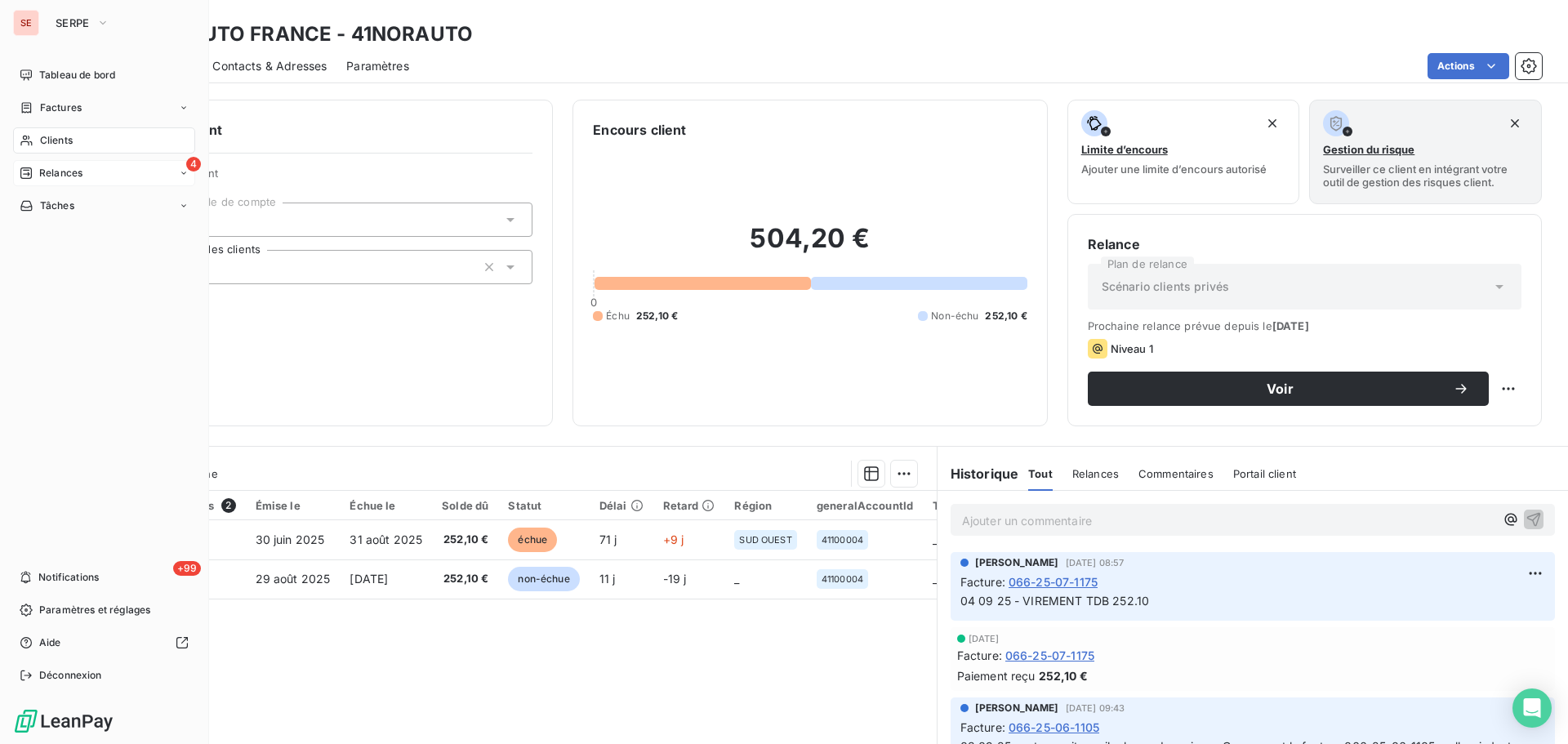
click at [36, 168] on div "Relances" at bounding box center [51, 173] width 63 height 15
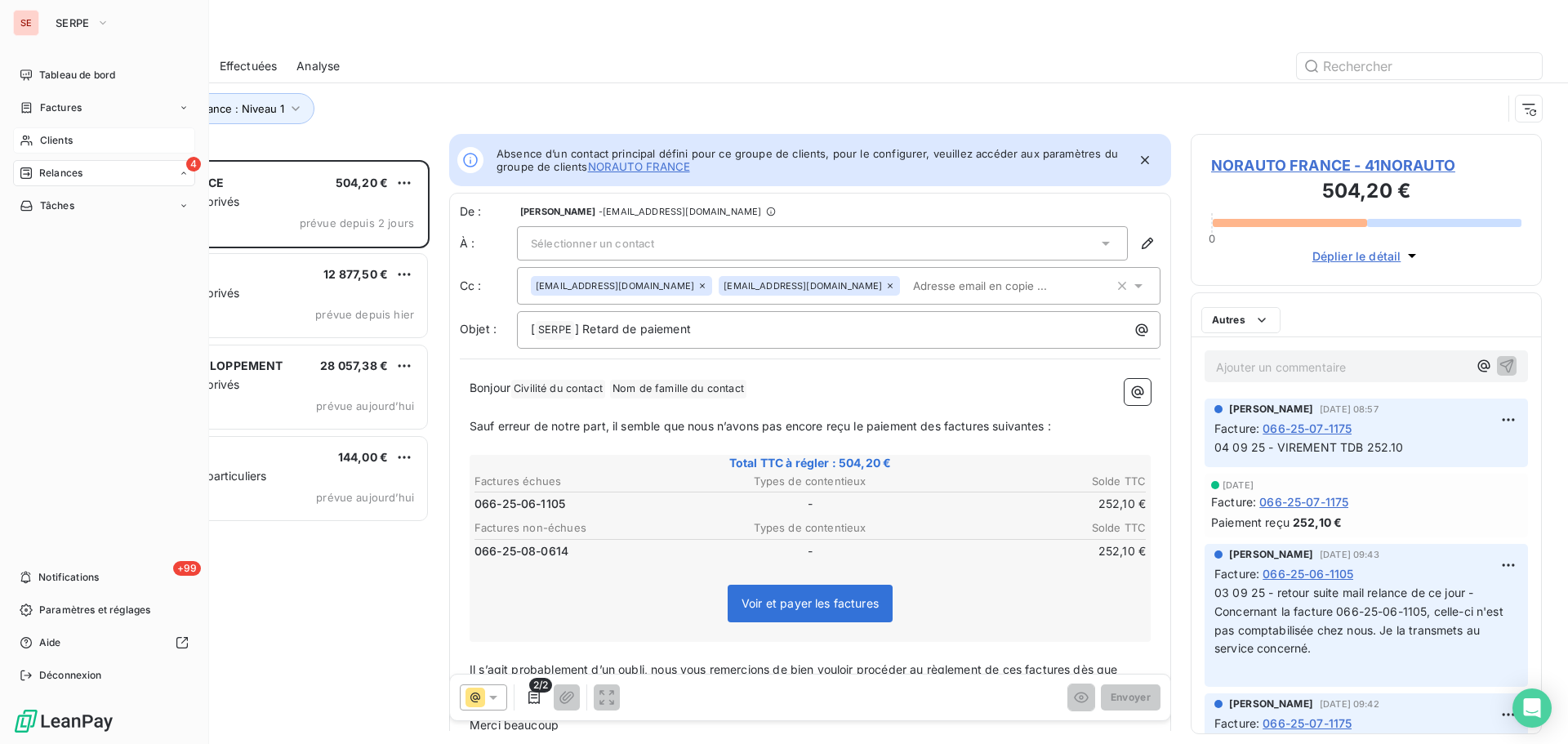
scroll to position [571, 339]
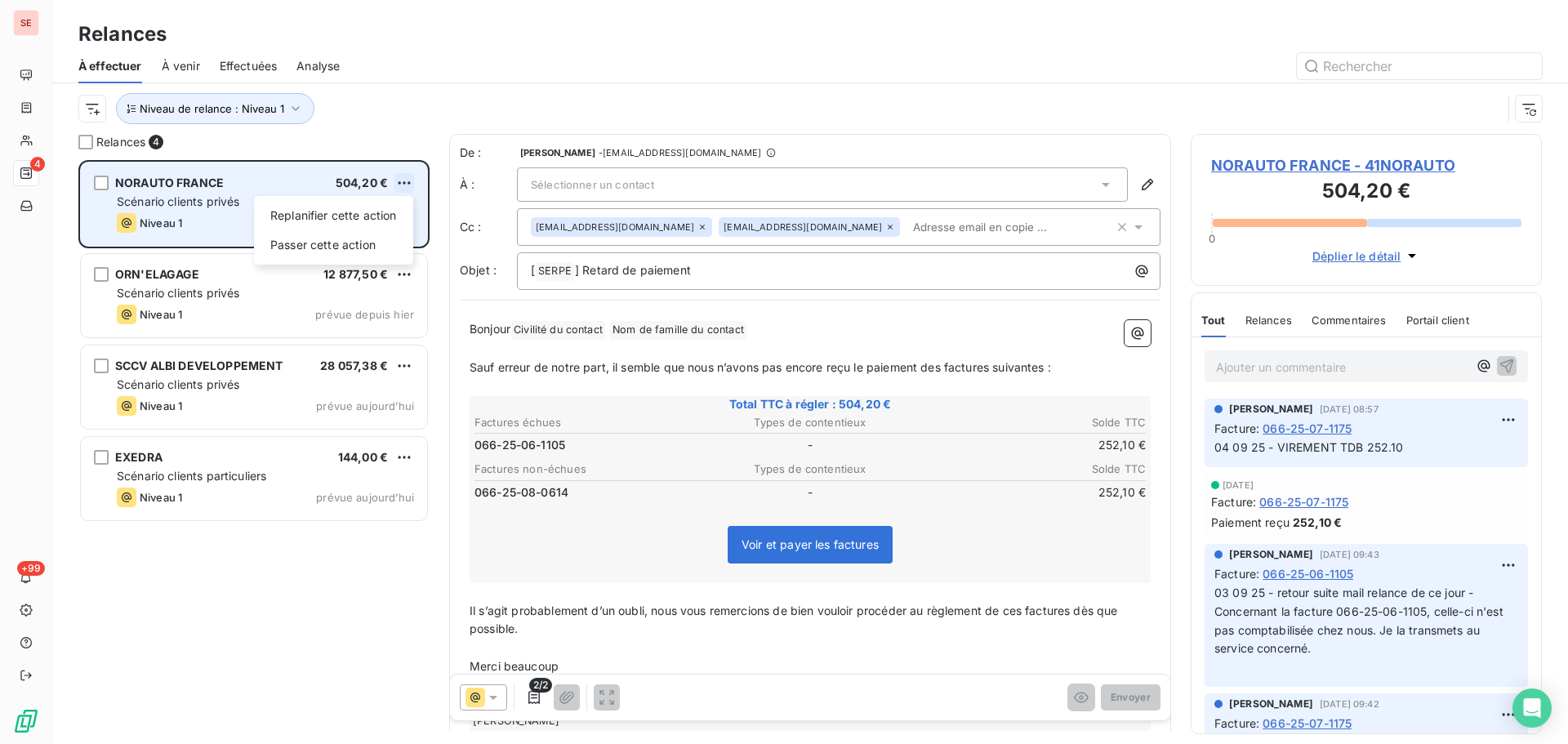
click at [408, 183] on html "SE 4 +99 Relances À effectuer À venir Effectuées Analyse Niveau de relance : Ni…" at bounding box center [784, 372] width 1568 height 744
click at [353, 247] on div "Passer cette action" at bounding box center [334, 245] width 146 height 26
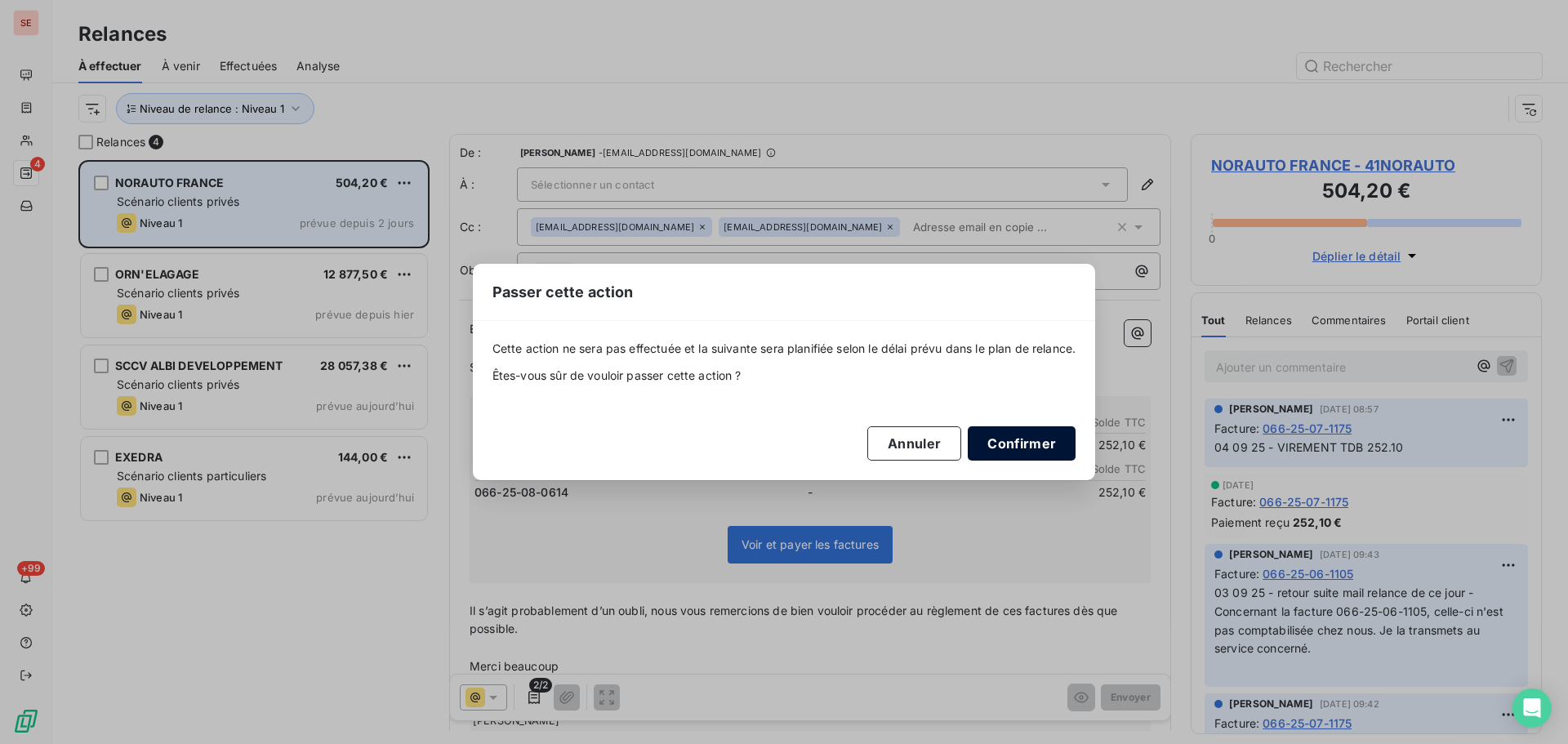
click at [992, 439] on button "Confirmer" at bounding box center [1021, 443] width 108 height 35
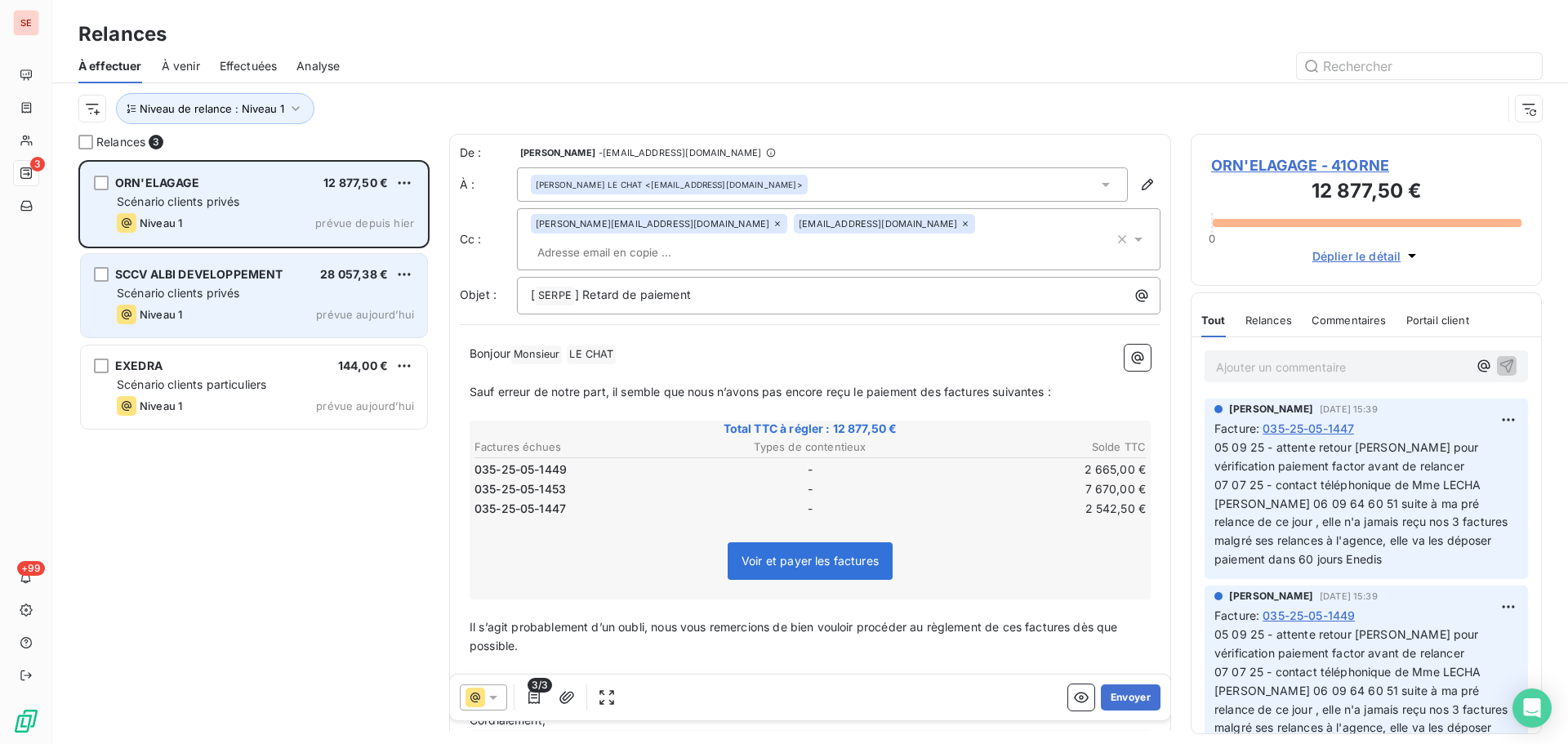
click at [306, 310] on div "Niveau 1 prévue aujourd’hui" at bounding box center [265, 315] width 297 height 20
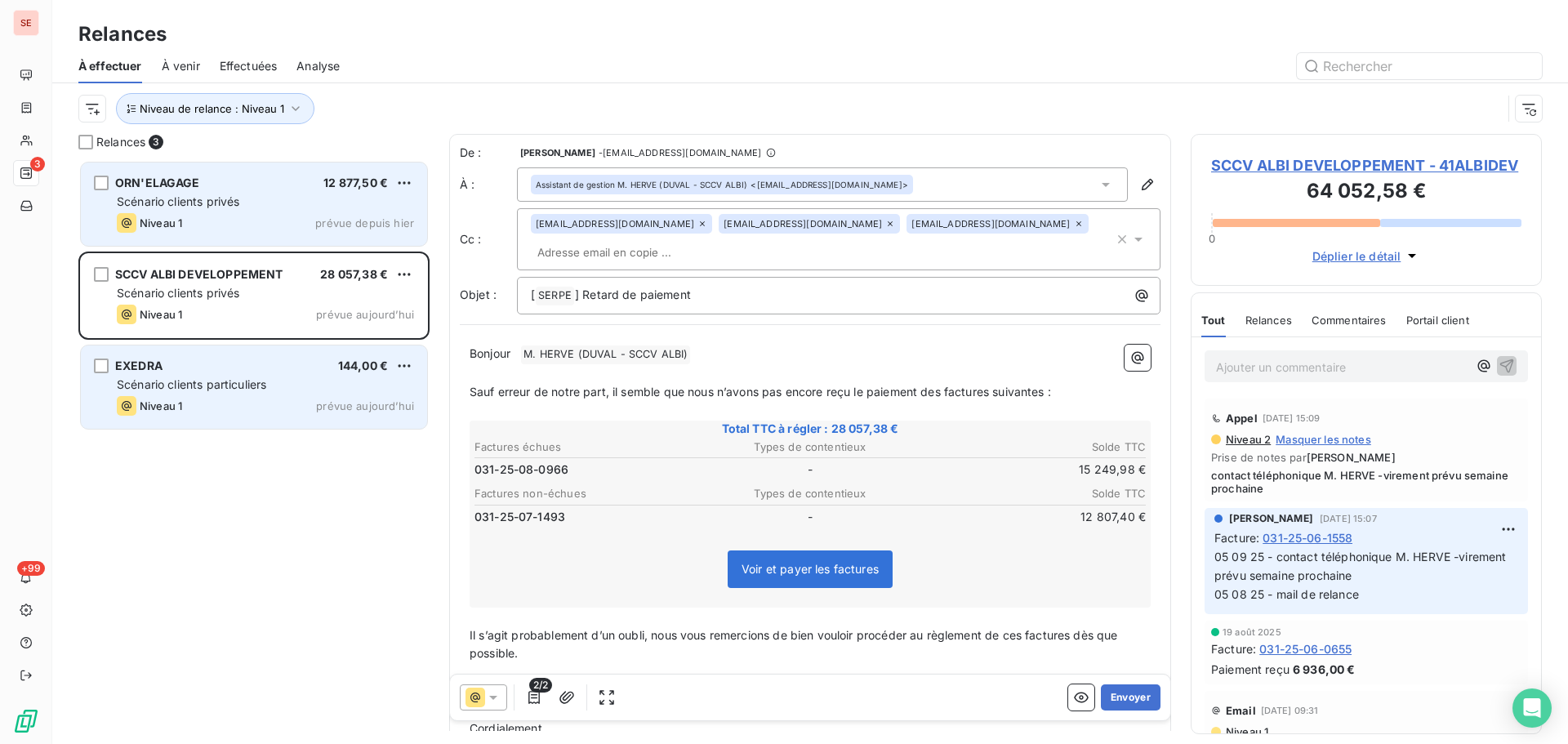
click at [246, 406] on div "Niveau 1 prévue aujourd’hui" at bounding box center [265, 406] width 297 height 20
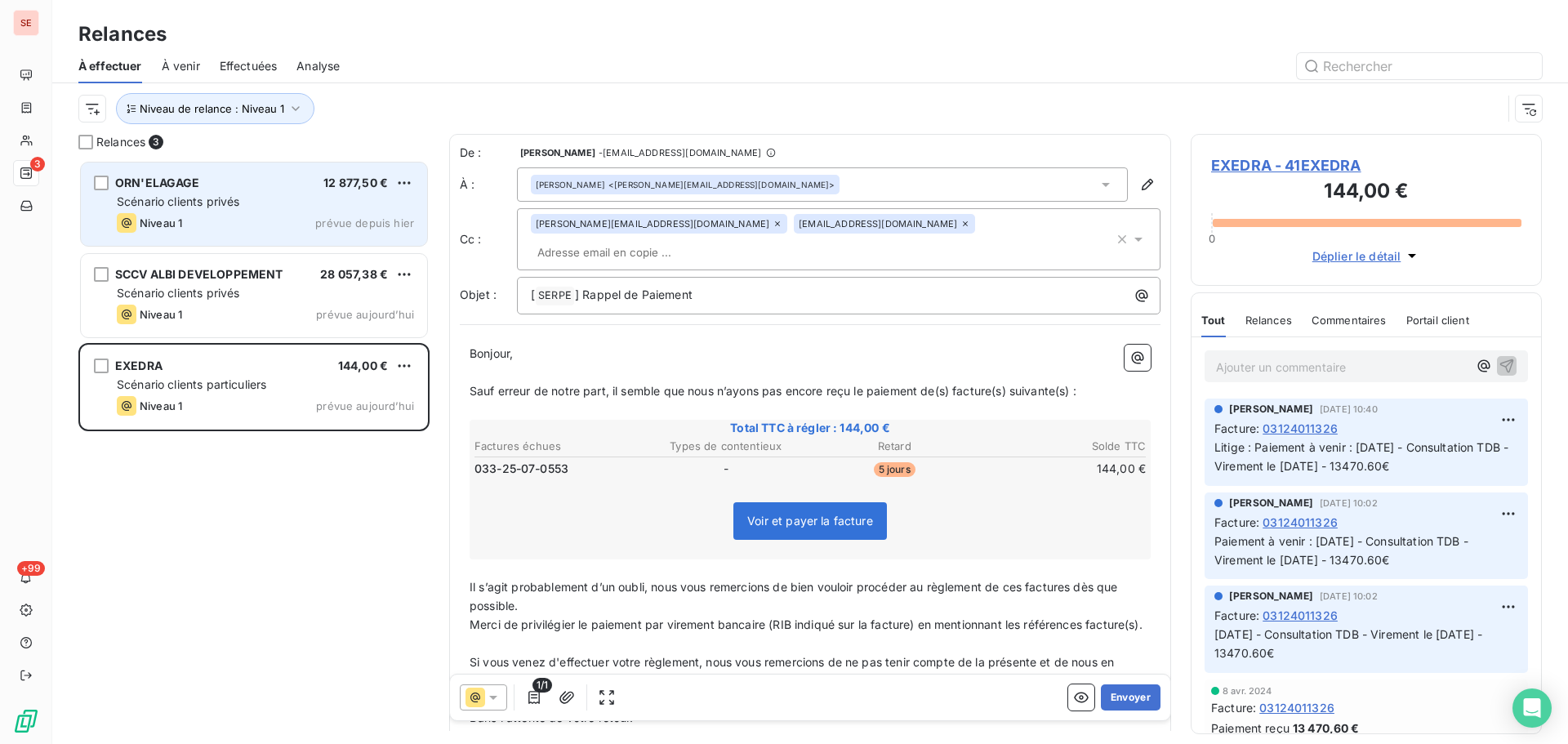
click at [1310, 158] on span "EXEDRA - 41EXEDRA" at bounding box center [1367, 165] width 310 height 22
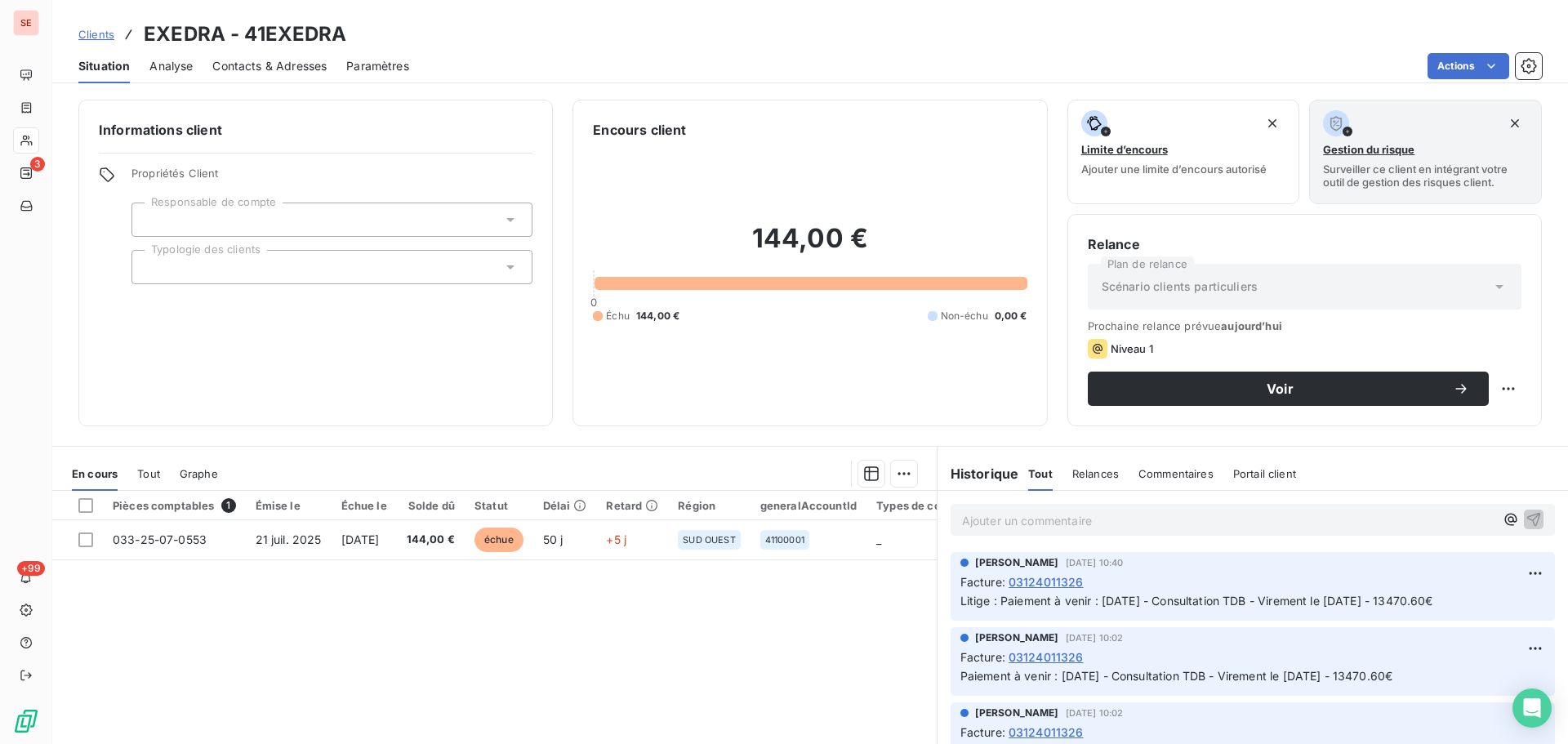
click at [251, 62] on span "Contacts & Adresses" at bounding box center [269, 66] width 114 height 17
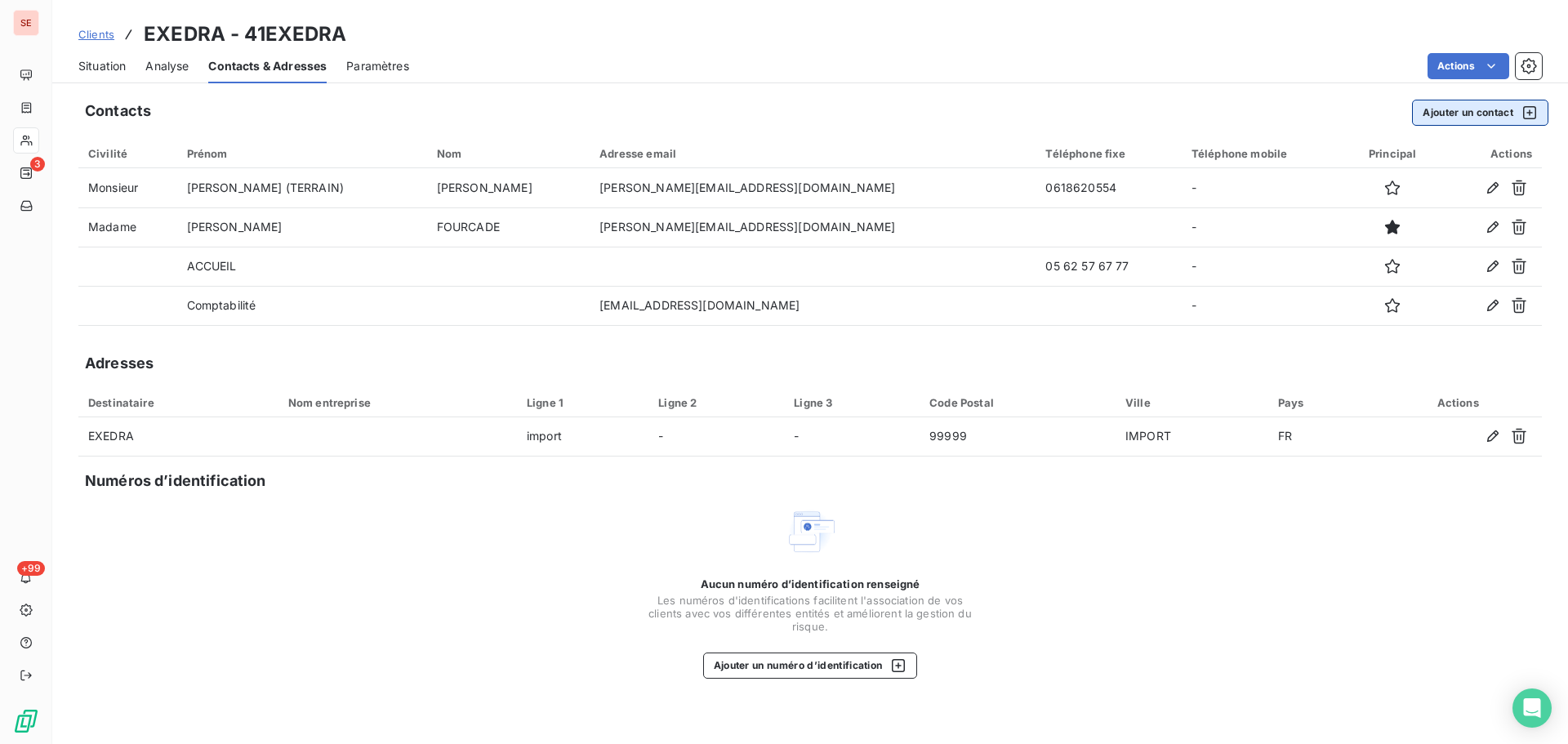
click at [1487, 106] on button "Ajouter un contact" at bounding box center [1480, 113] width 136 height 26
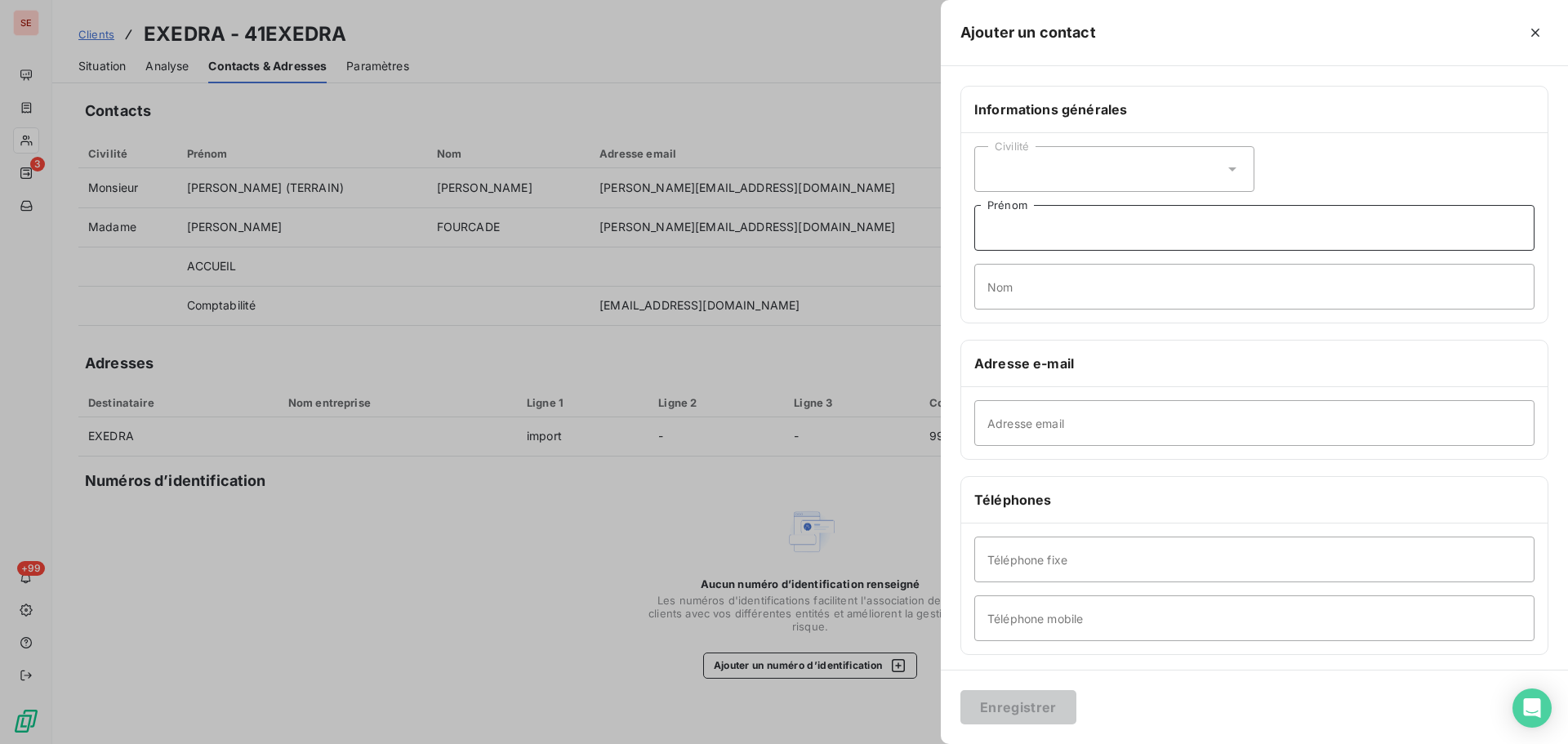
click at [1111, 228] on input "Prénom" at bounding box center [1254, 227] width 561 height 45
type input "45 jours fin de mois"
click at [1053, 710] on button "Enregistrer" at bounding box center [1018, 708] width 116 height 35
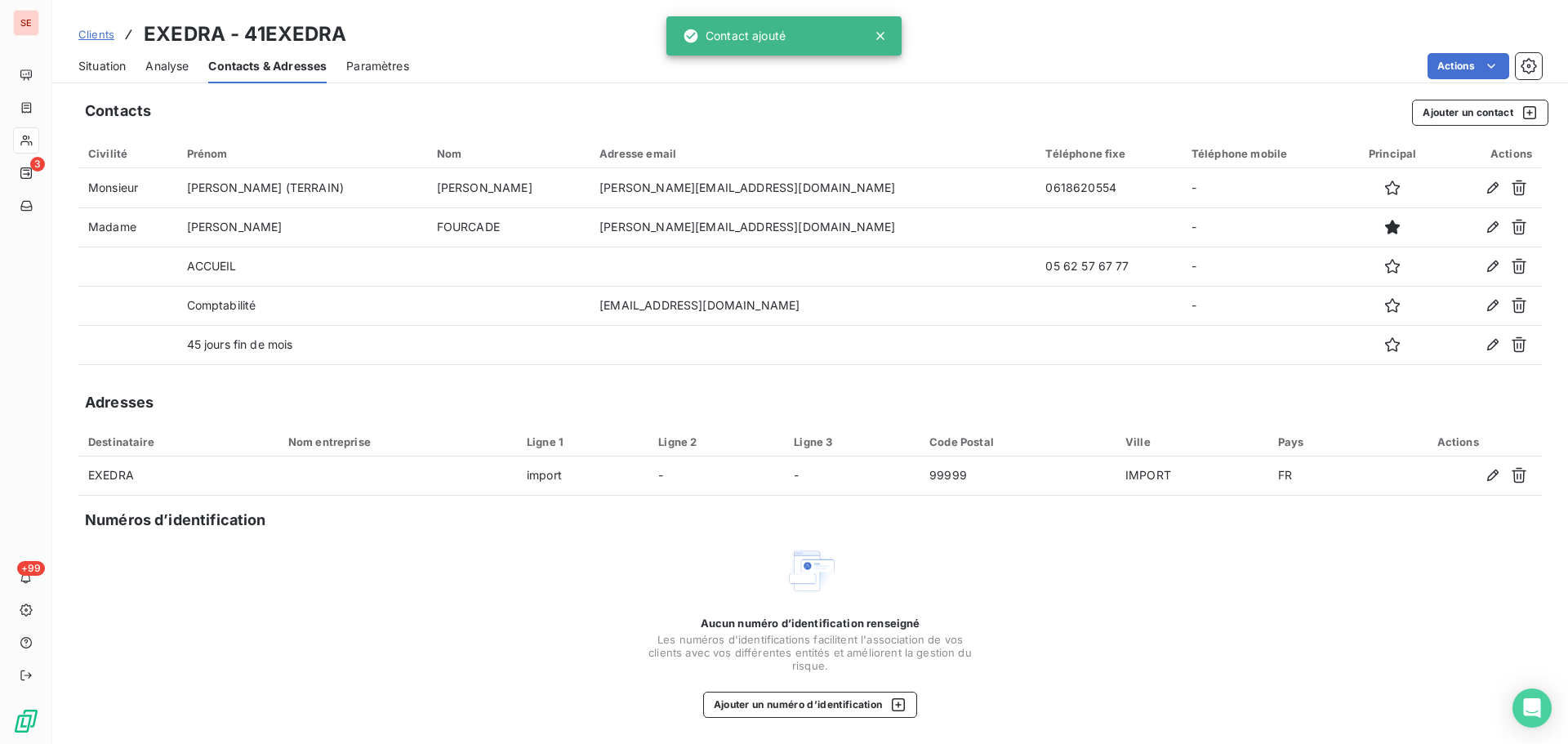
click at [105, 68] on span "Situation" at bounding box center [102, 66] width 47 height 17
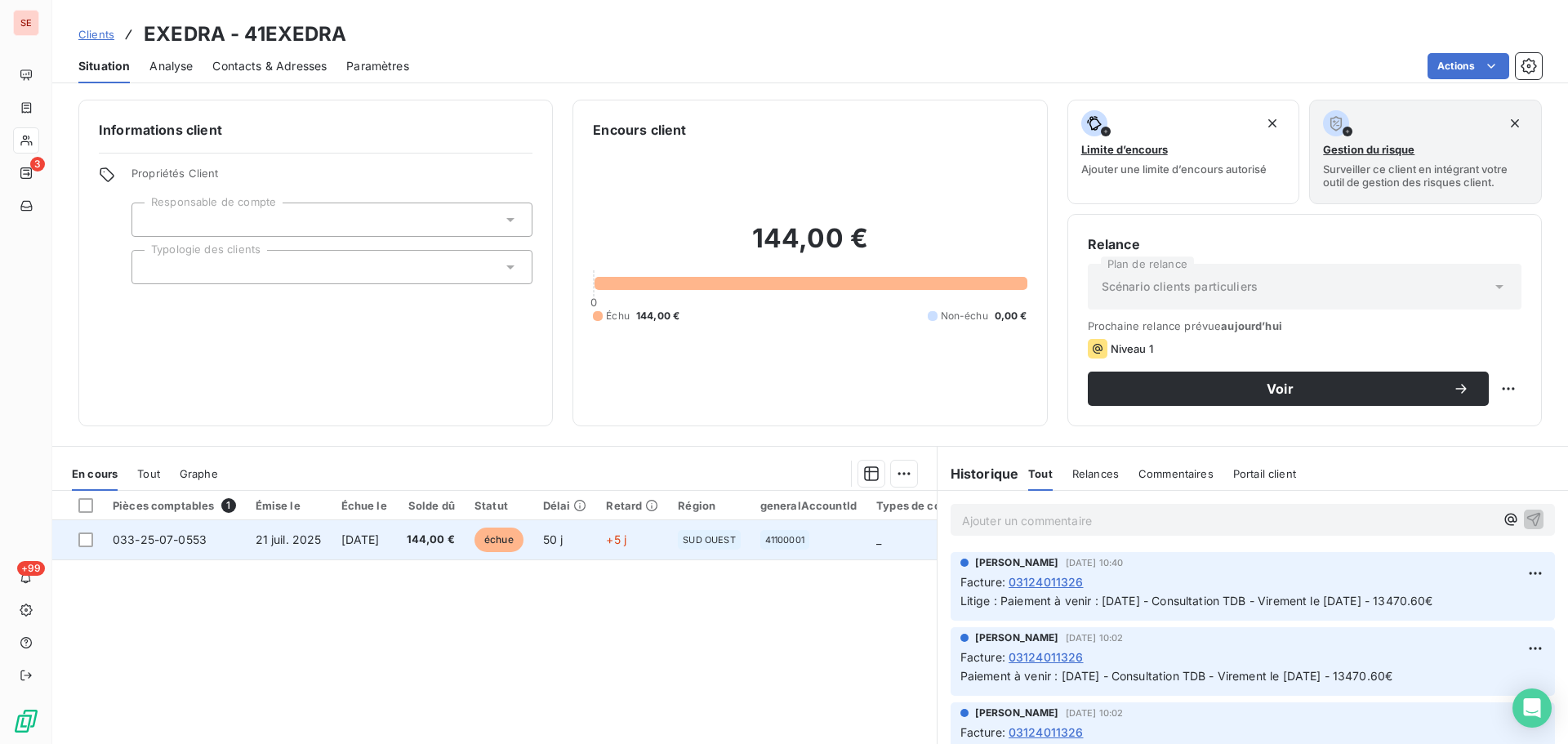
click at [349, 538] on span "[DATE]" at bounding box center [360, 539] width 38 height 14
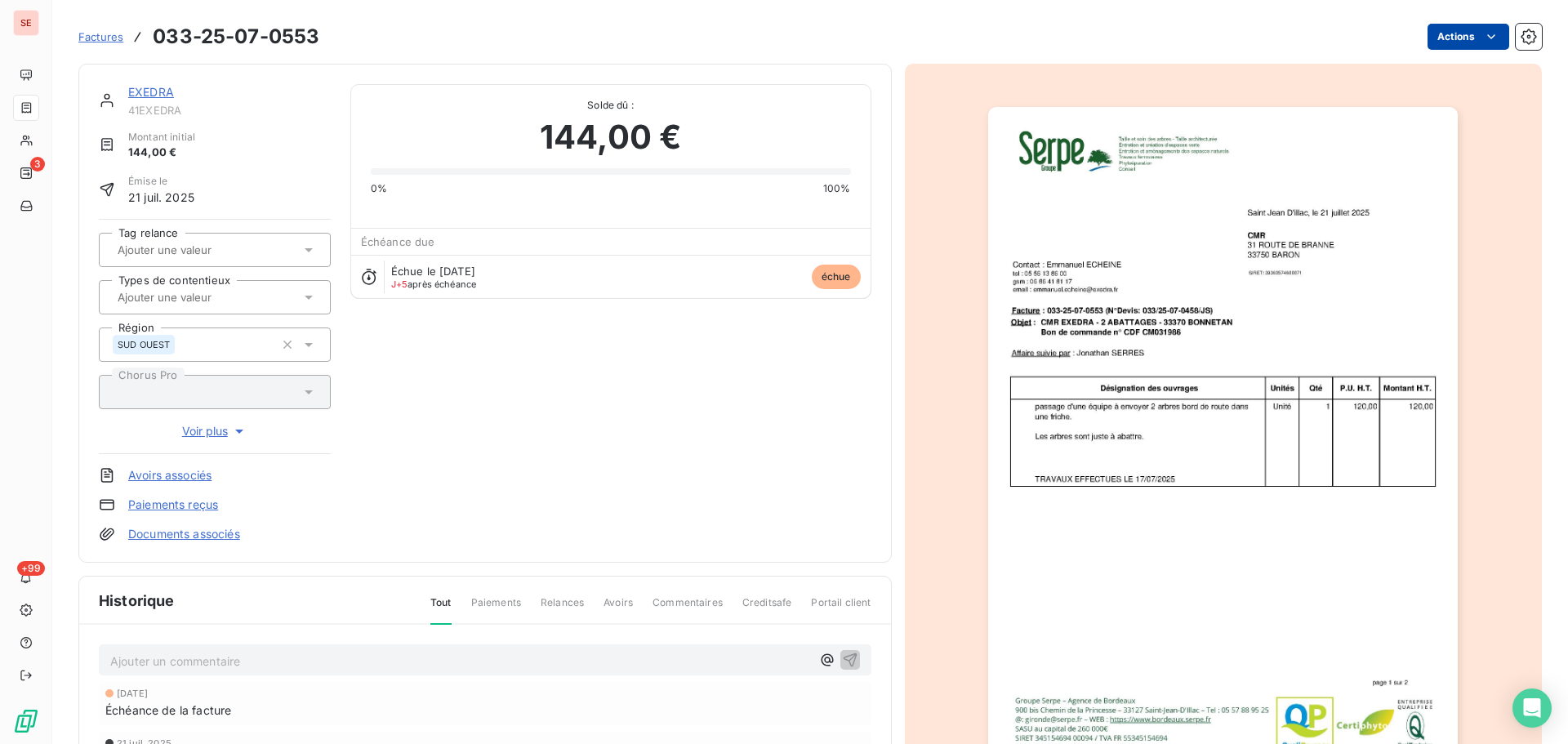
click at [1429, 43] on html "SE 3 +99 Factures 033-25-07-0553 Actions EXEDRA 41EXEDRA Montant initial 144,00…" at bounding box center [784, 372] width 1568 height 744
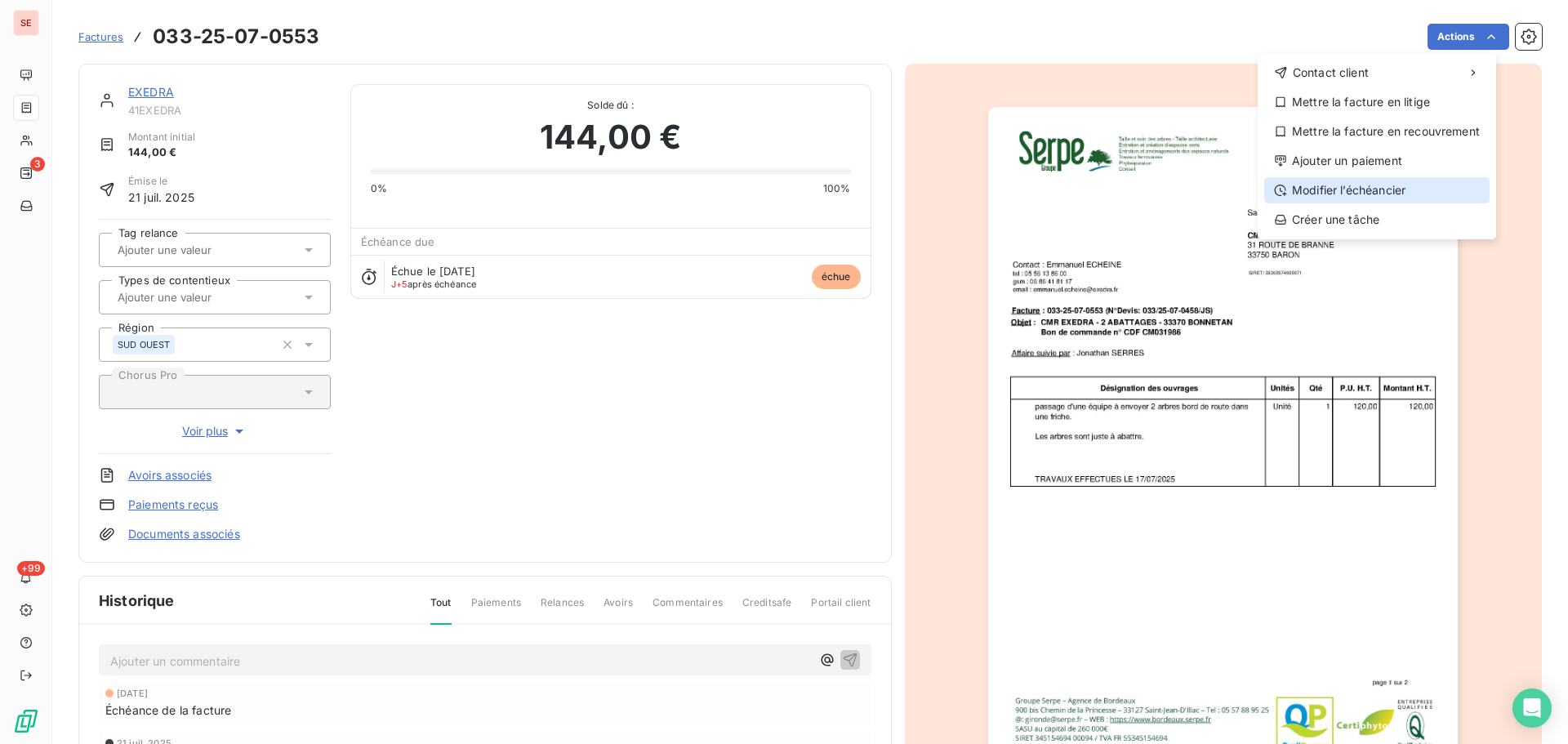
click at [1321, 189] on div "Modifier l’échéancier" at bounding box center [1376, 191] width 225 height 26
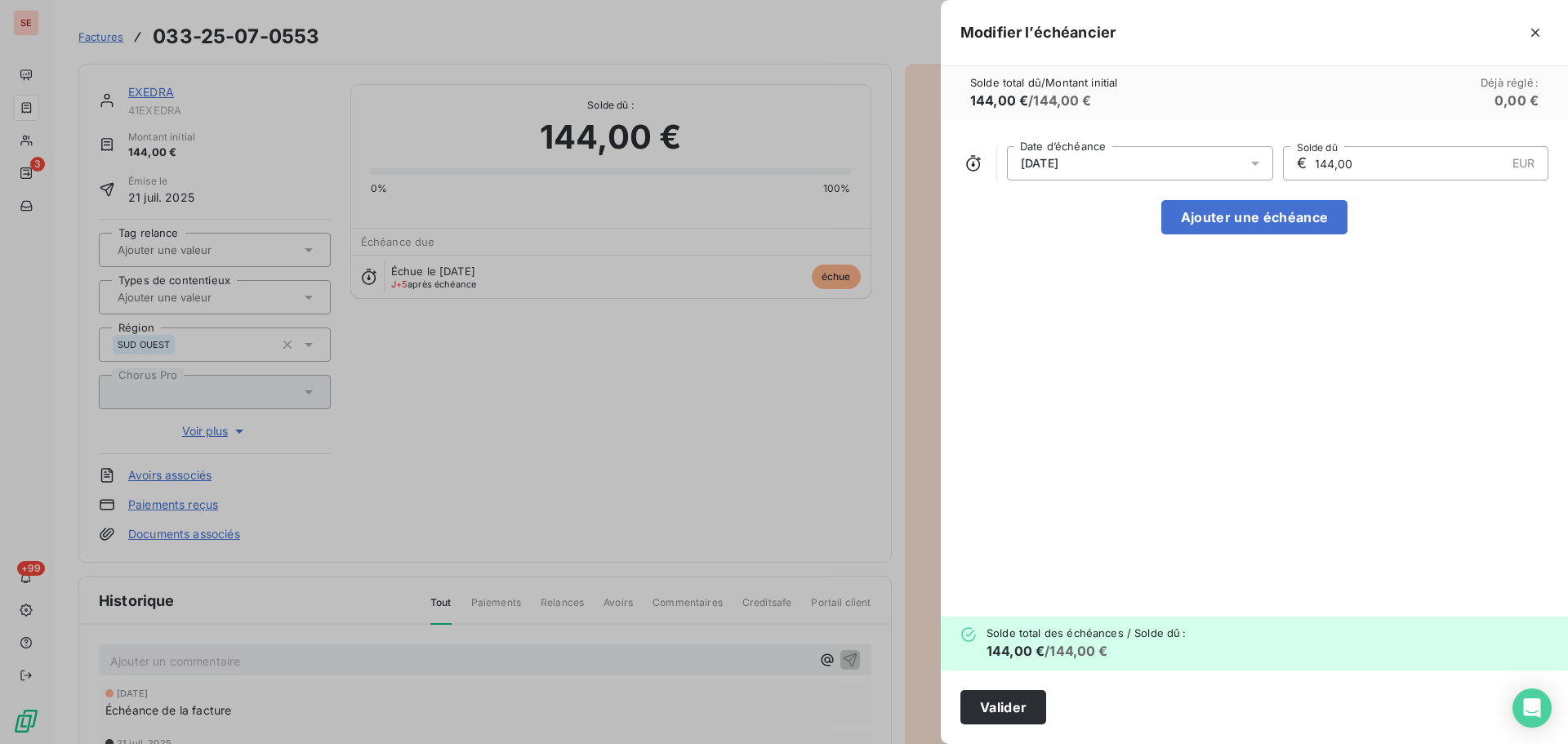
click at [1267, 158] on div at bounding box center [1260, 163] width 26 height 35
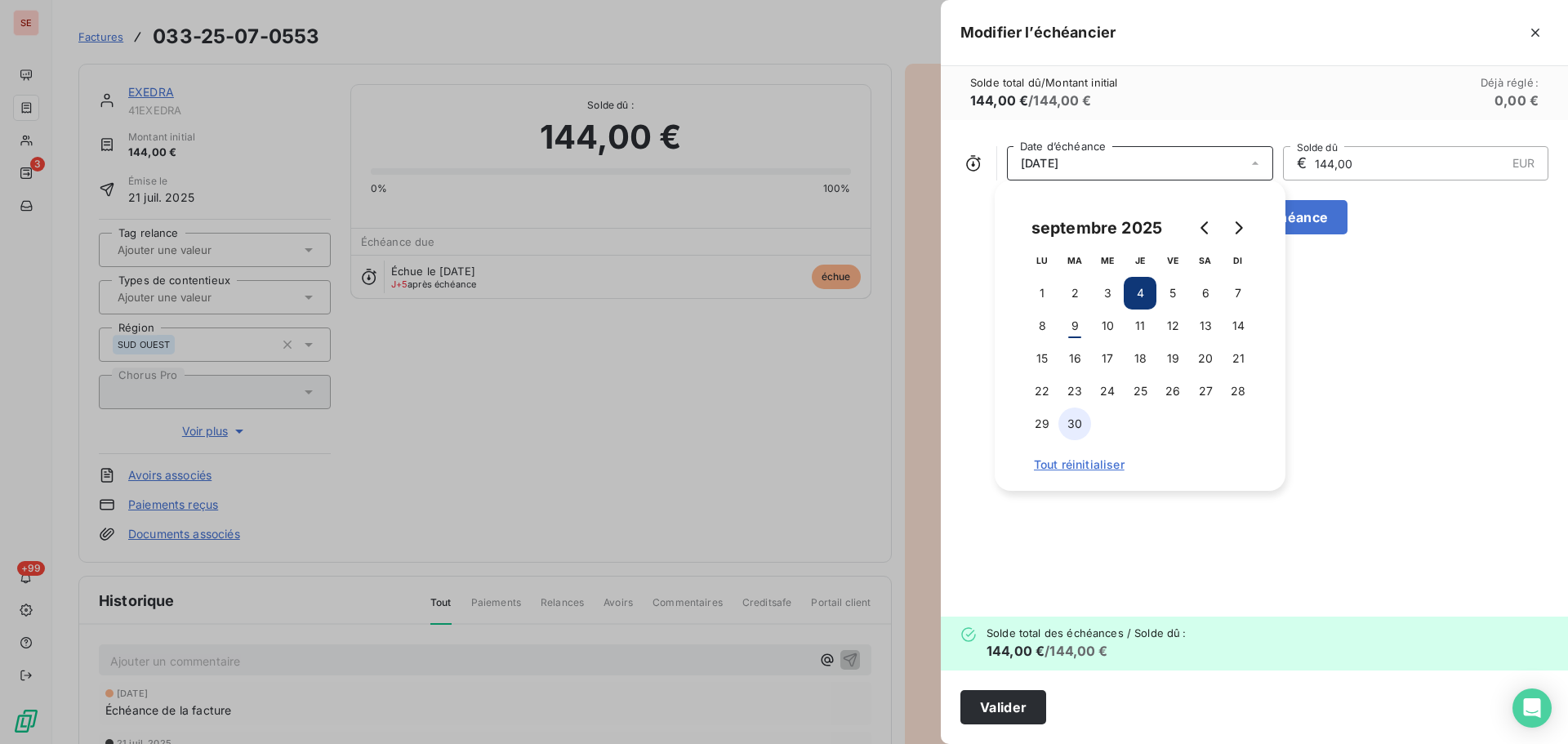
click at [1082, 423] on button "30" at bounding box center [1075, 424] width 33 height 33
click at [1006, 713] on button "Valider" at bounding box center [1003, 708] width 86 height 35
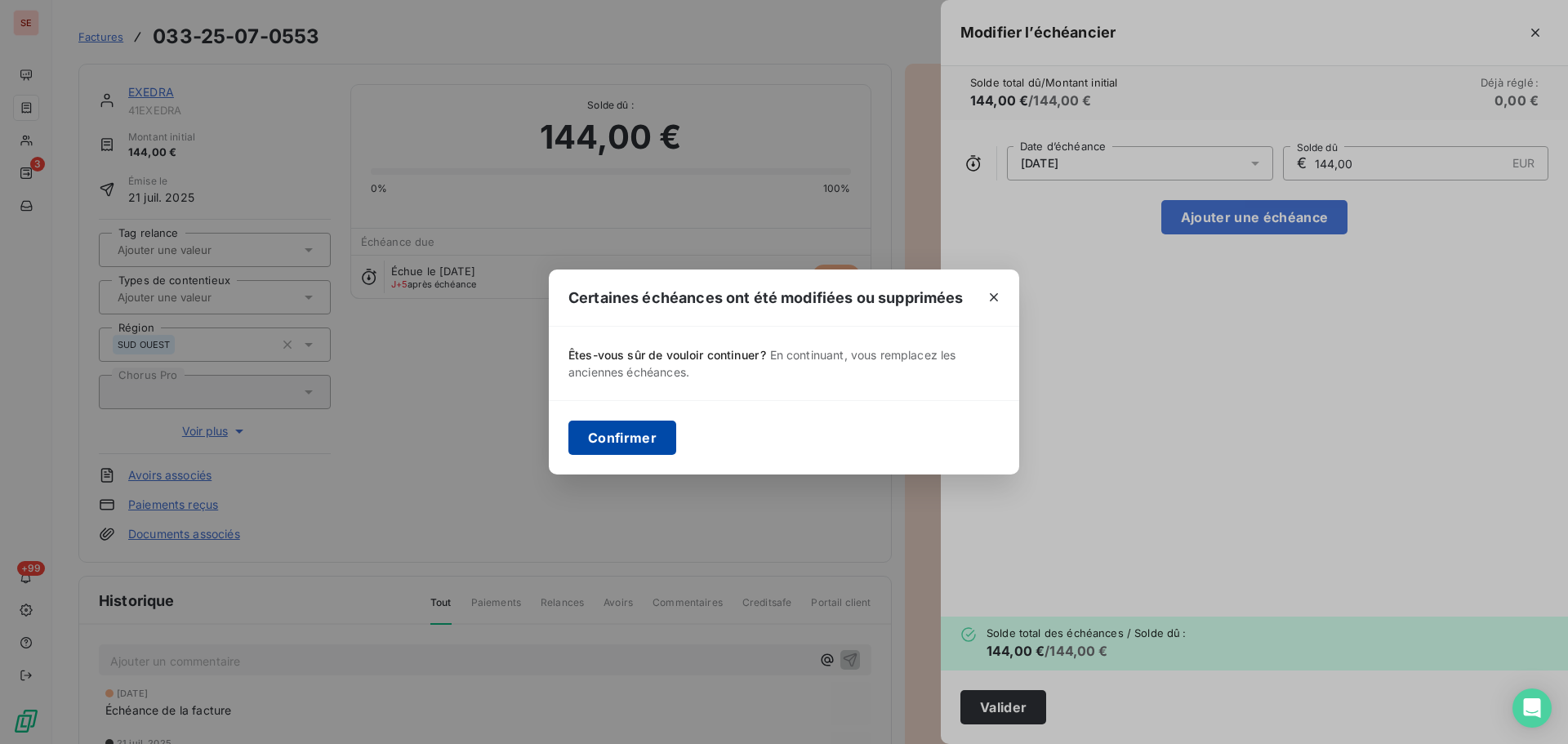
click at [627, 443] on button "Confirmer" at bounding box center [622, 438] width 108 height 35
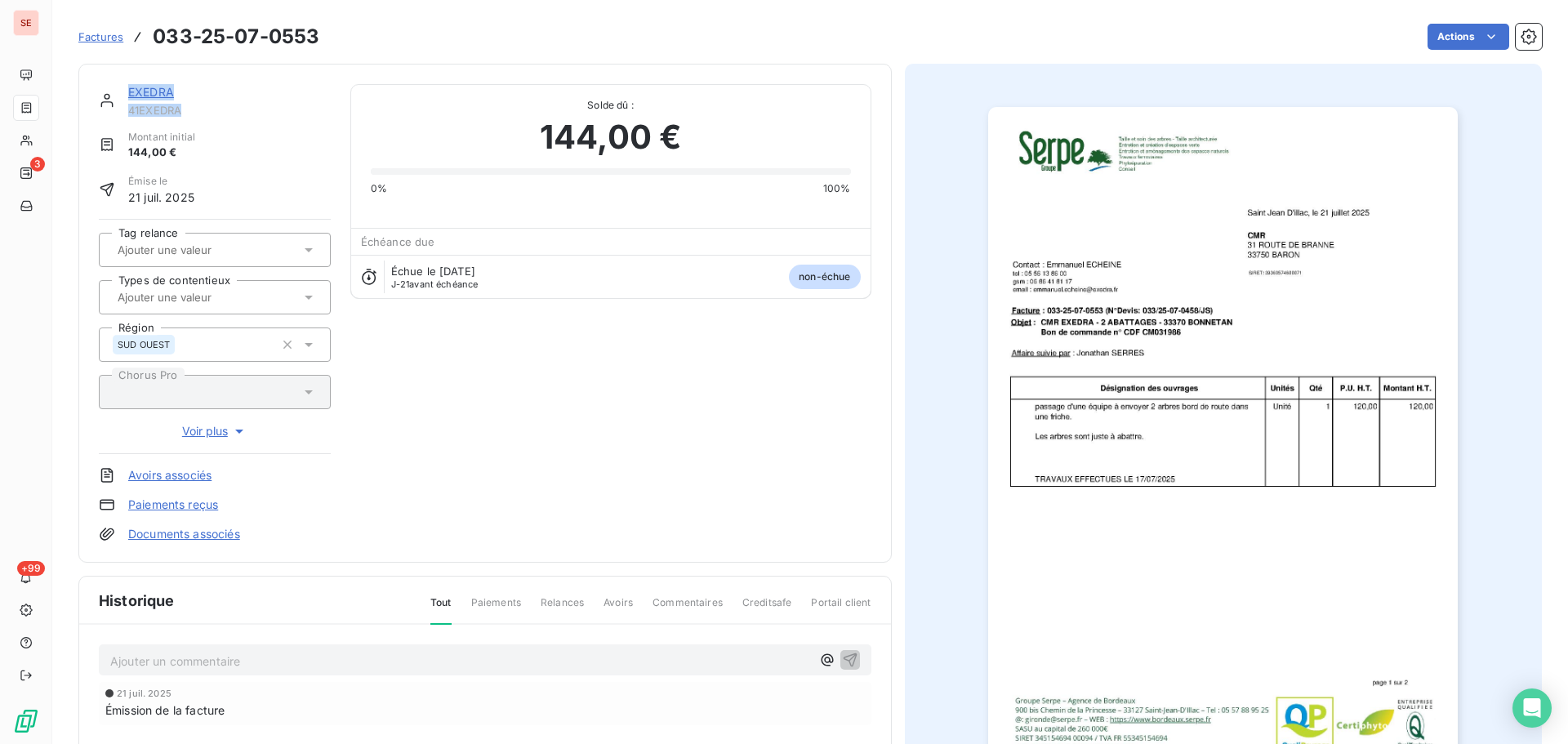
drag, startPoint x: 182, startPoint y: 109, endPoint x: 118, endPoint y: 112, distance: 64.1
click at [118, 112] on div "EXEDRA 41EXEDRA" at bounding box center [215, 101] width 232 height 33
click at [149, 109] on span "41EXEDRA" at bounding box center [229, 111] width 202 height 13
drag, startPoint x: 188, startPoint y: 107, endPoint x: 128, endPoint y: 113, distance: 60.3
click at [128, 113] on span "41EXEDRA" at bounding box center [229, 111] width 202 height 13
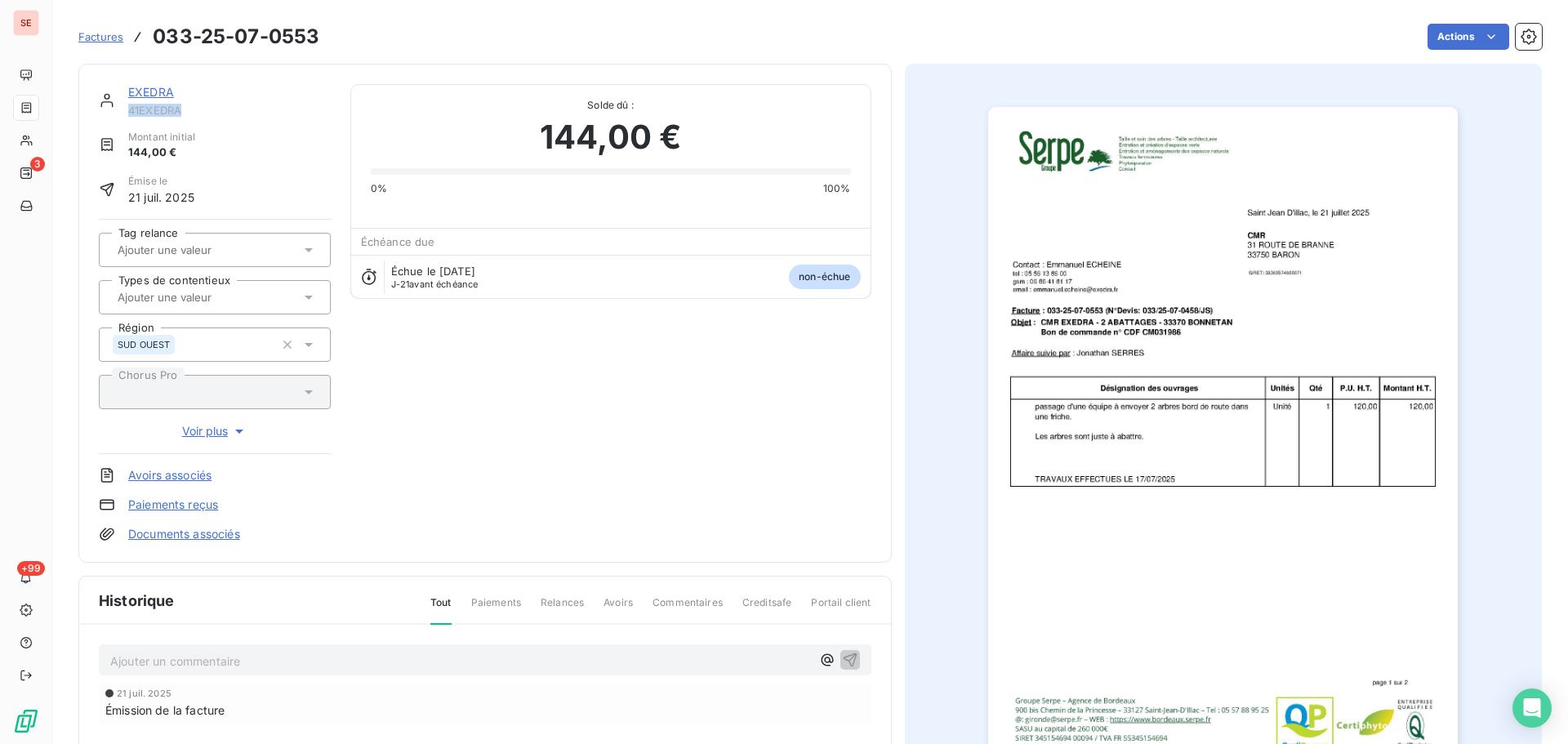
copy span "41EXEDRA"
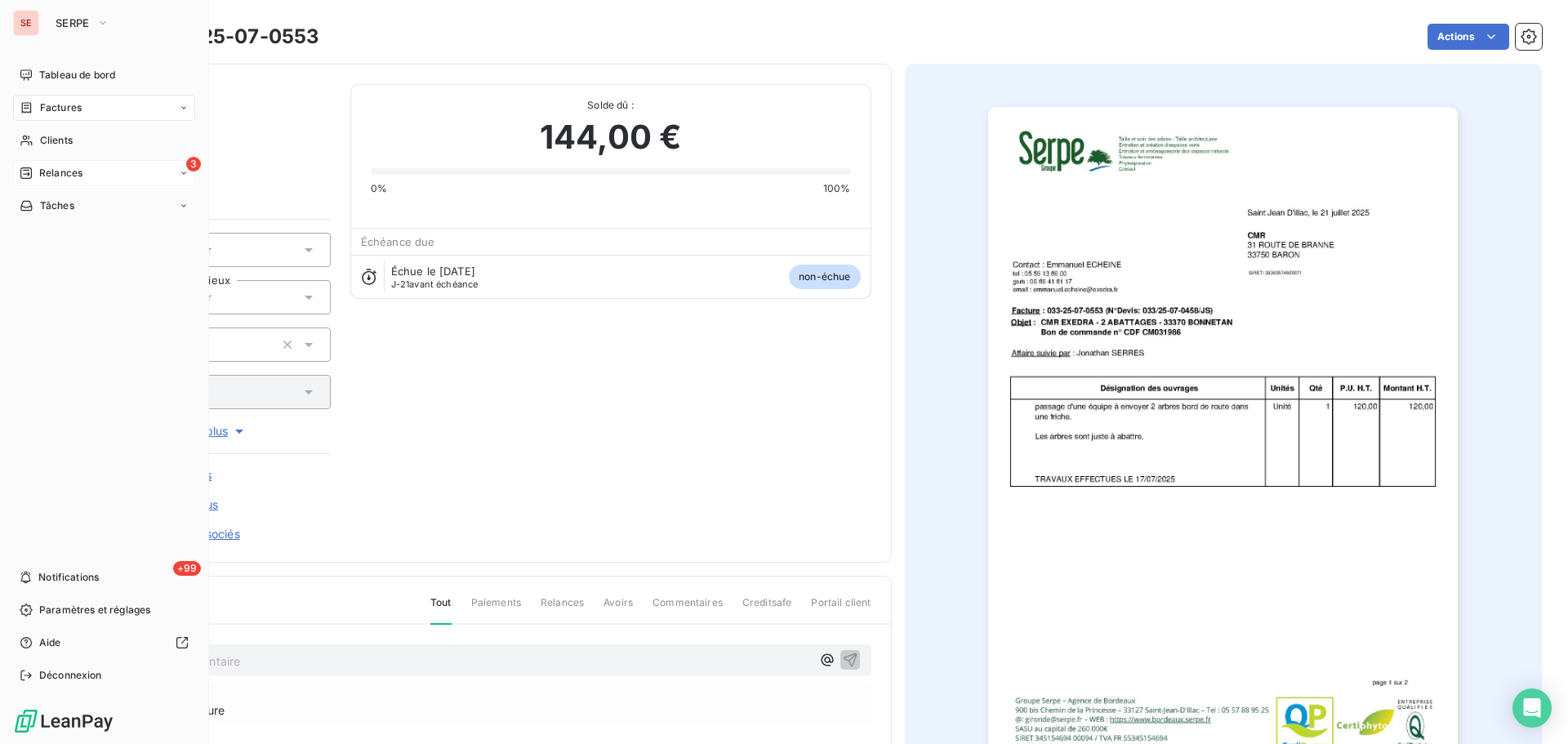
click at [60, 173] on span "Relances" at bounding box center [60, 173] width 43 height 15
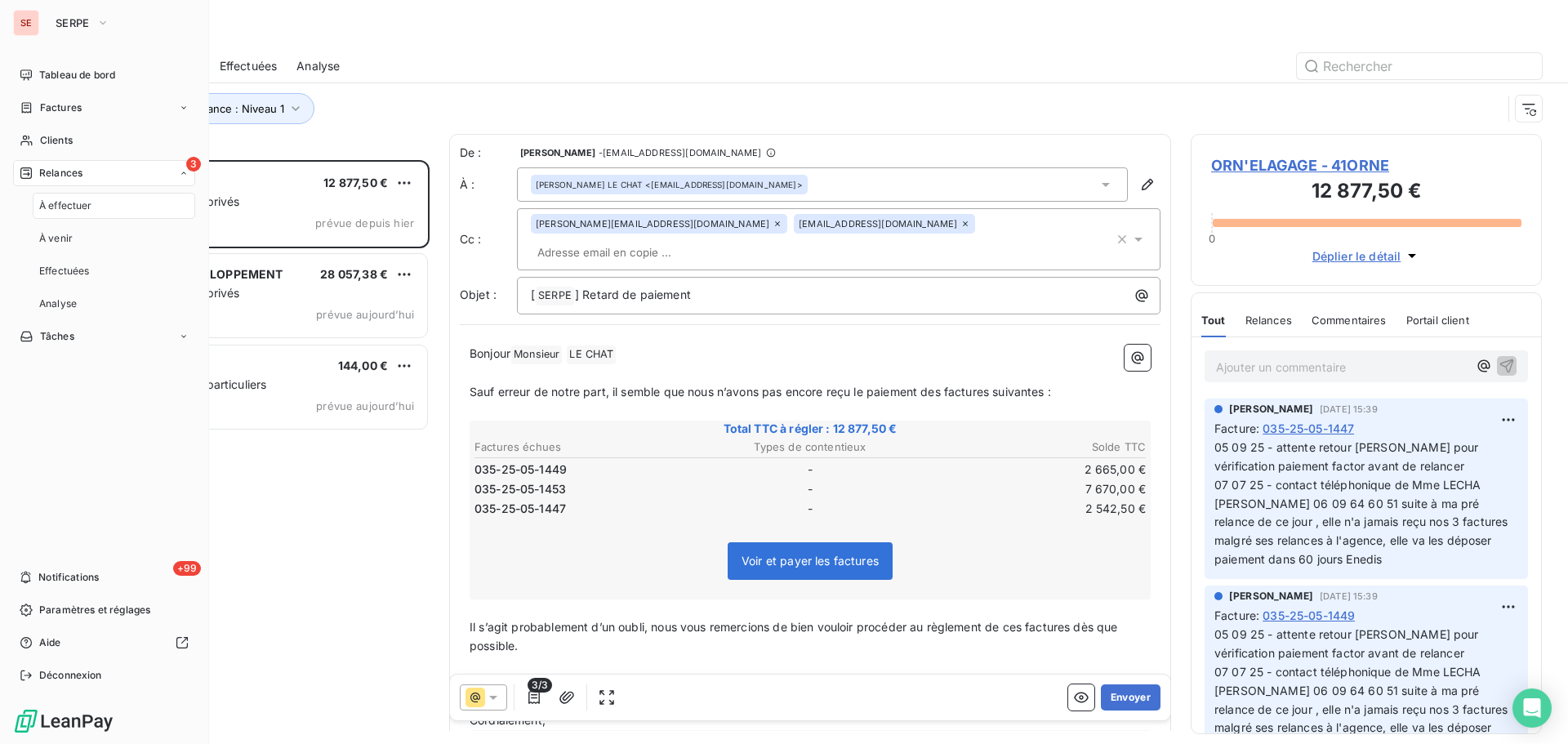
scroll to position [571, 339]
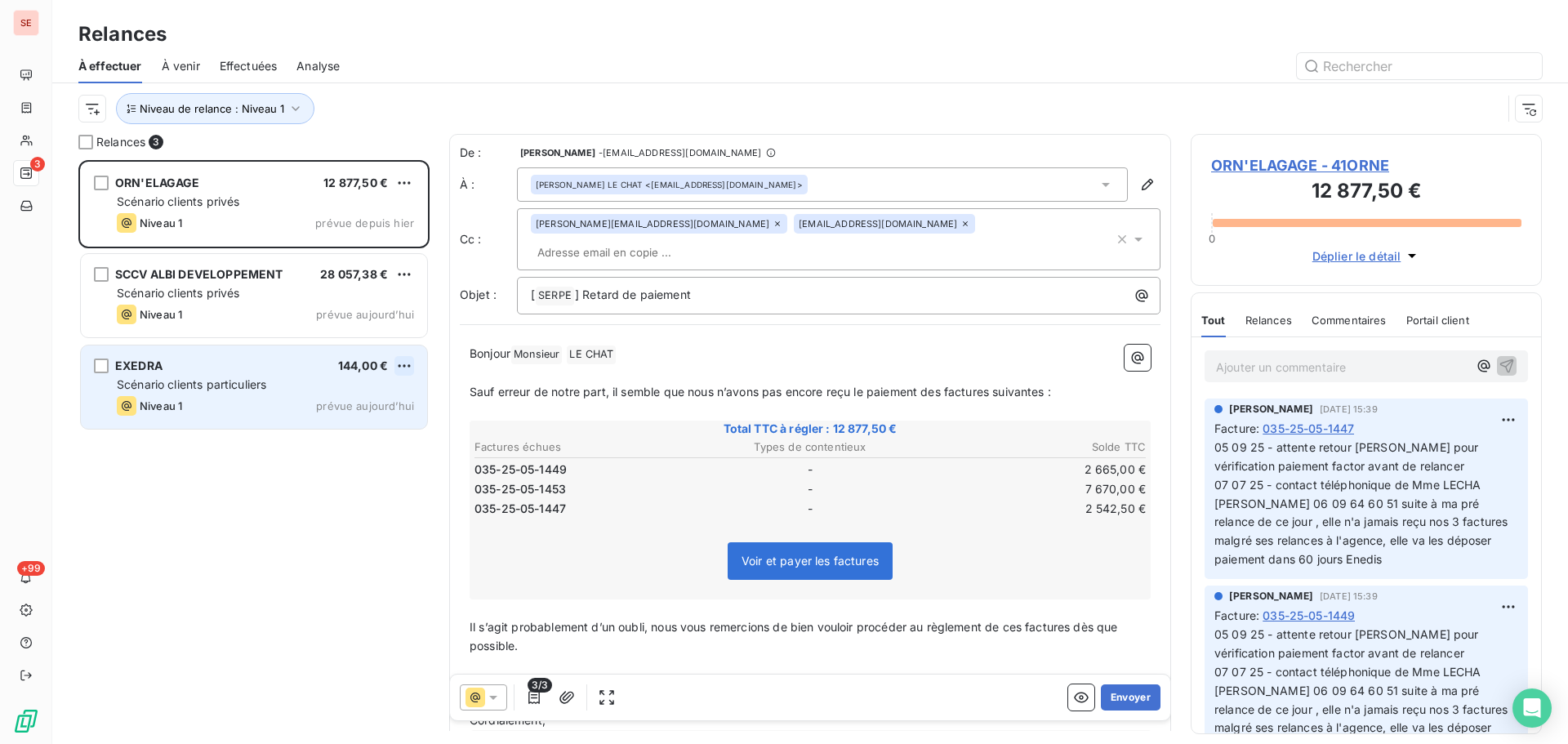
click at [401, 365] on html "SE 3 +99 Relances À effectuer À venir Effectuées Analyse Niveau de relance : Ni…" at bounding box center [784, 372] width 1568 height 744
click at [398, 436] on div "Passer cette action" at bounding box center [334, 428] width 146 height 26
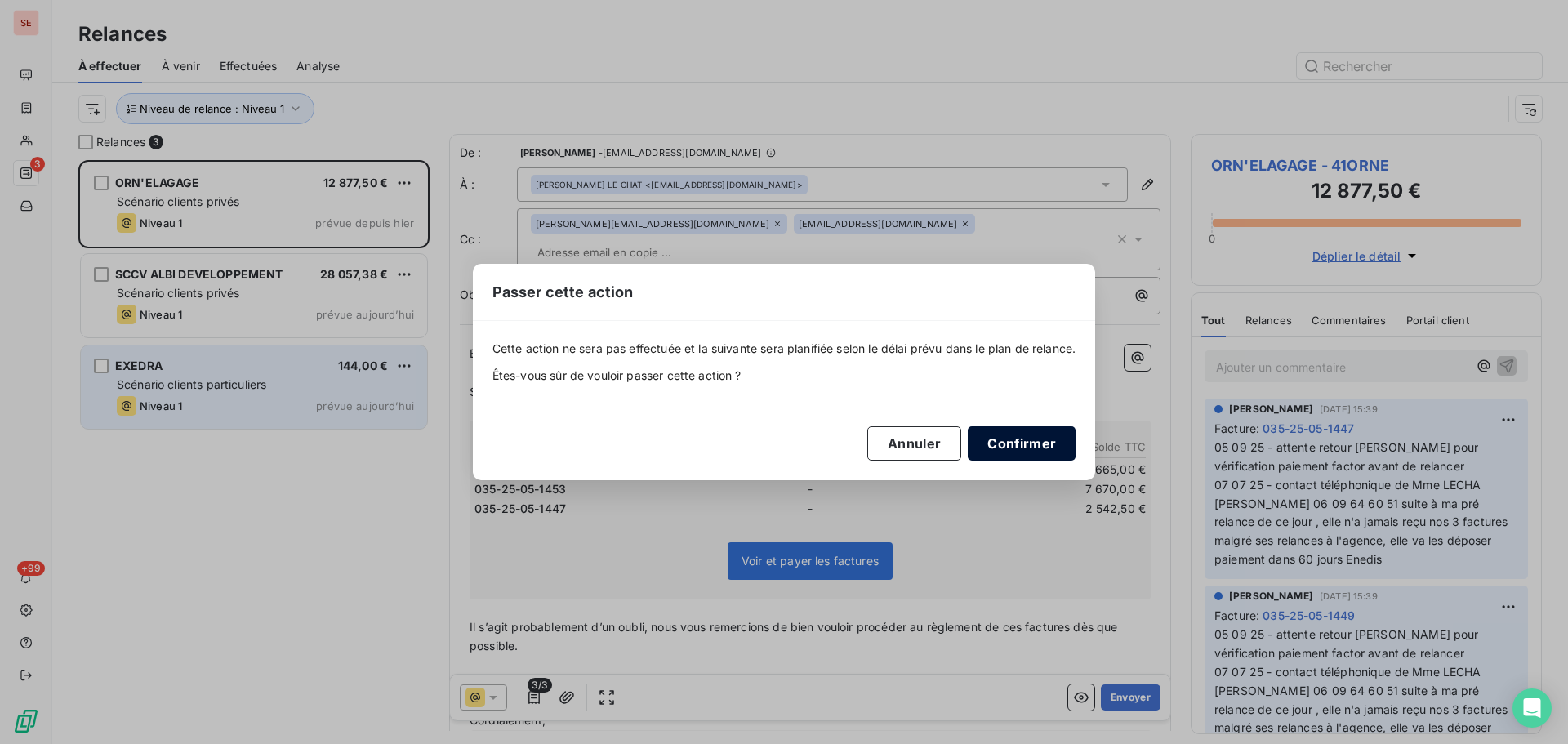
click at [1037, 443] on button "Confirmer" at bounding box center [1021, 443] width 108 height 35
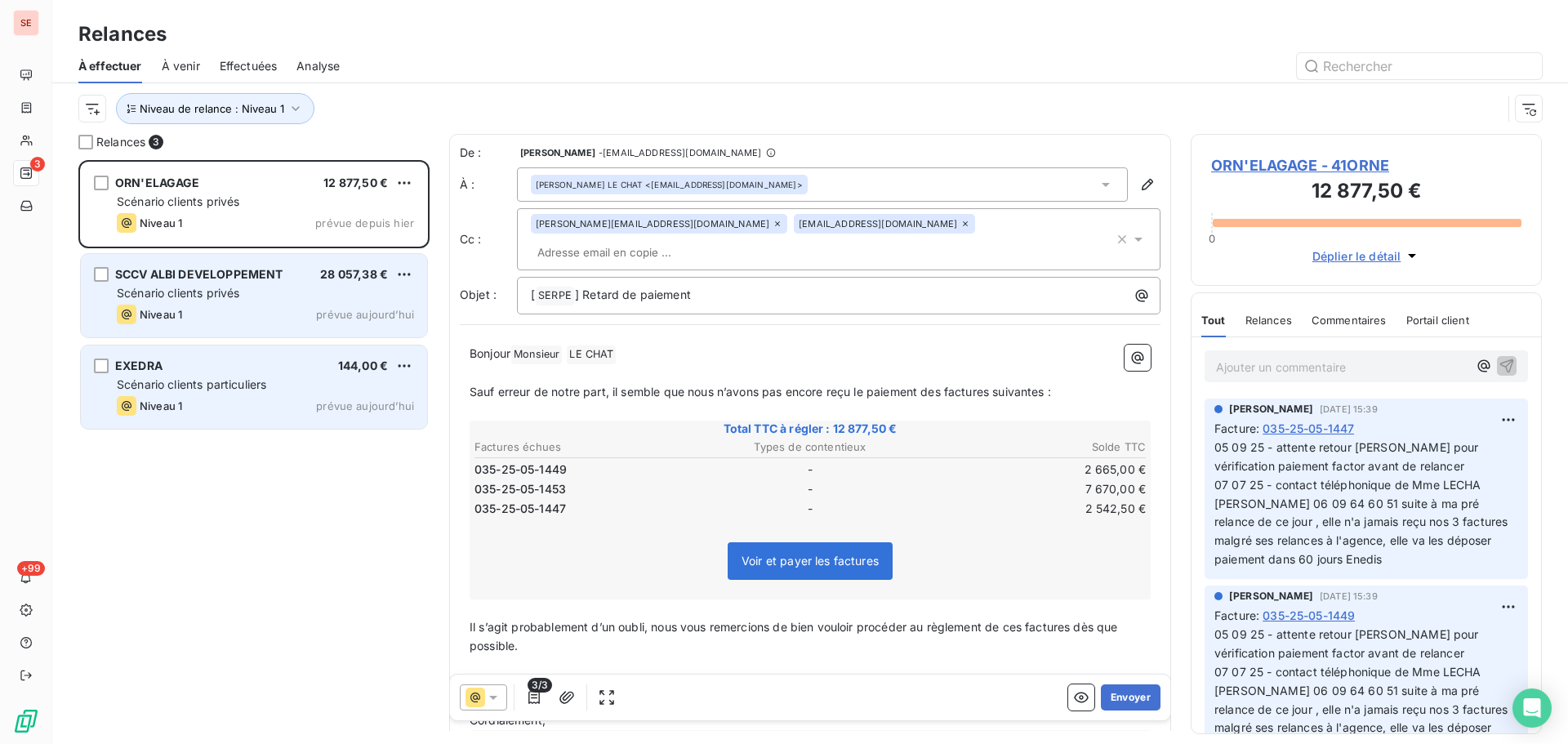
click at [324, 321] on div "Niveau 1 prévue aujourd’hui" at bounding box center [265, 315] width 297 height 20
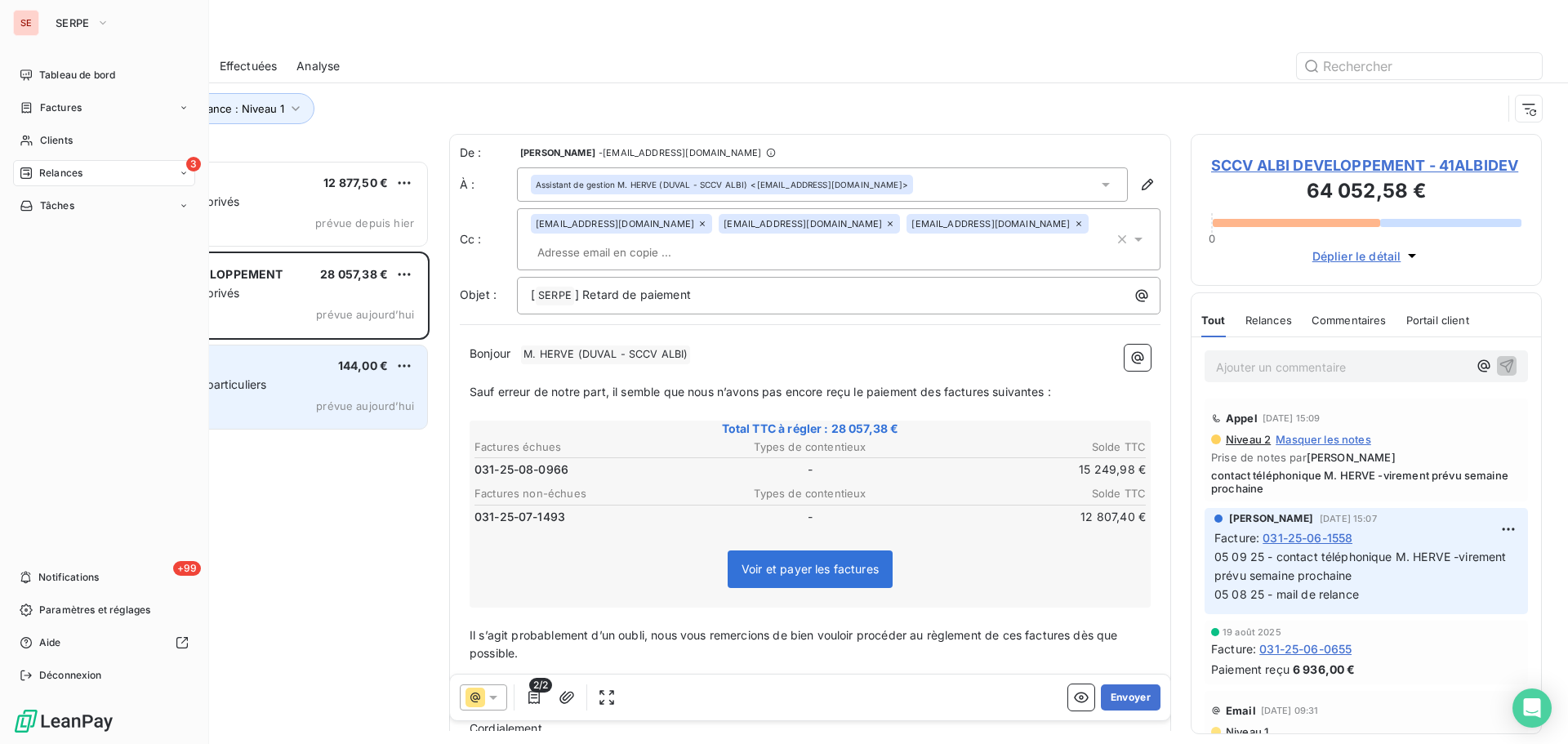
click at [43, 171] on span "Relances" at bounding box center [60, 173] width 43 height 15
click at [72, 135] on span "Clients" at bounding box center [56, 140] width 33 height 15
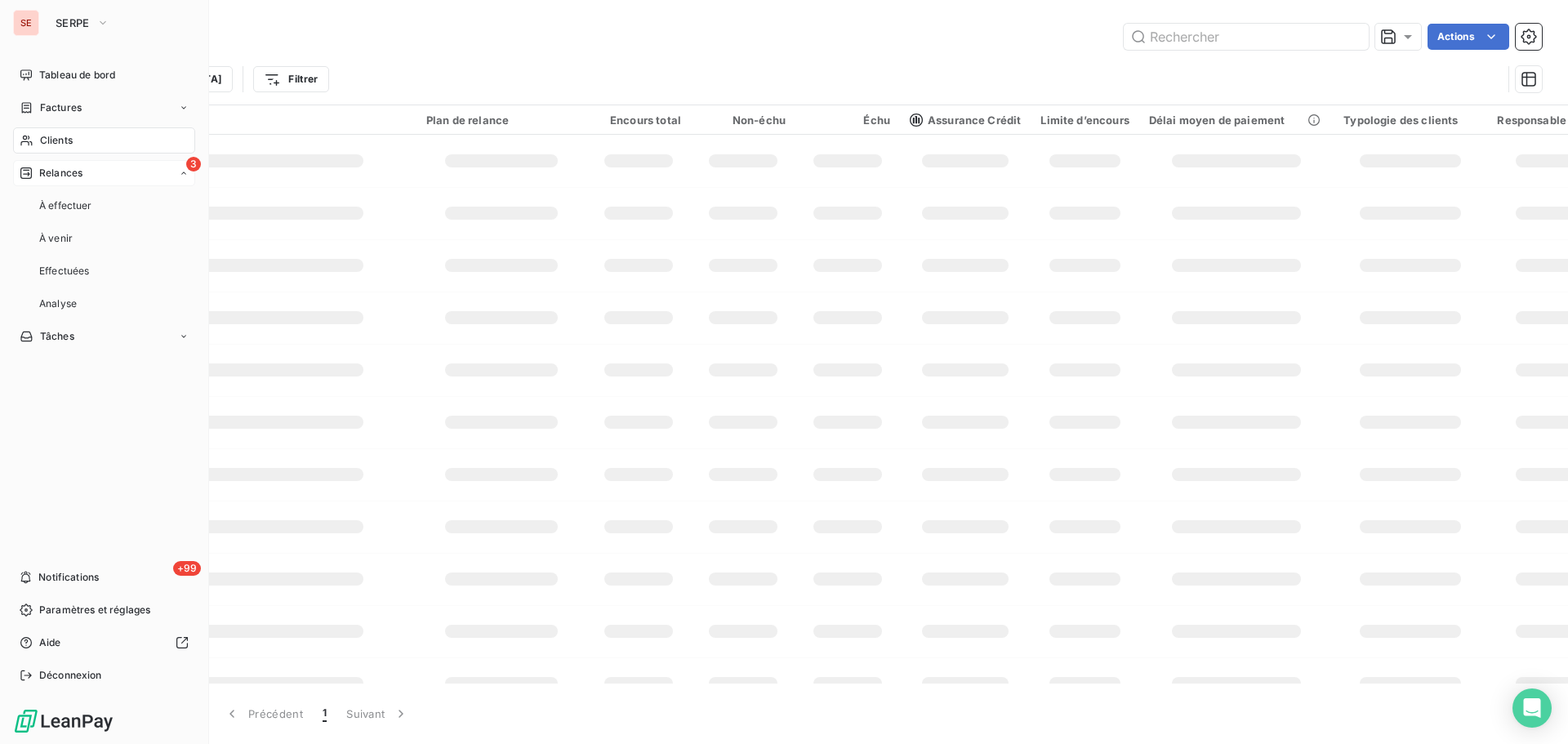
click at [94, 169] on div "3 Relances" at bounding box center [104, 173] width 182 height 26
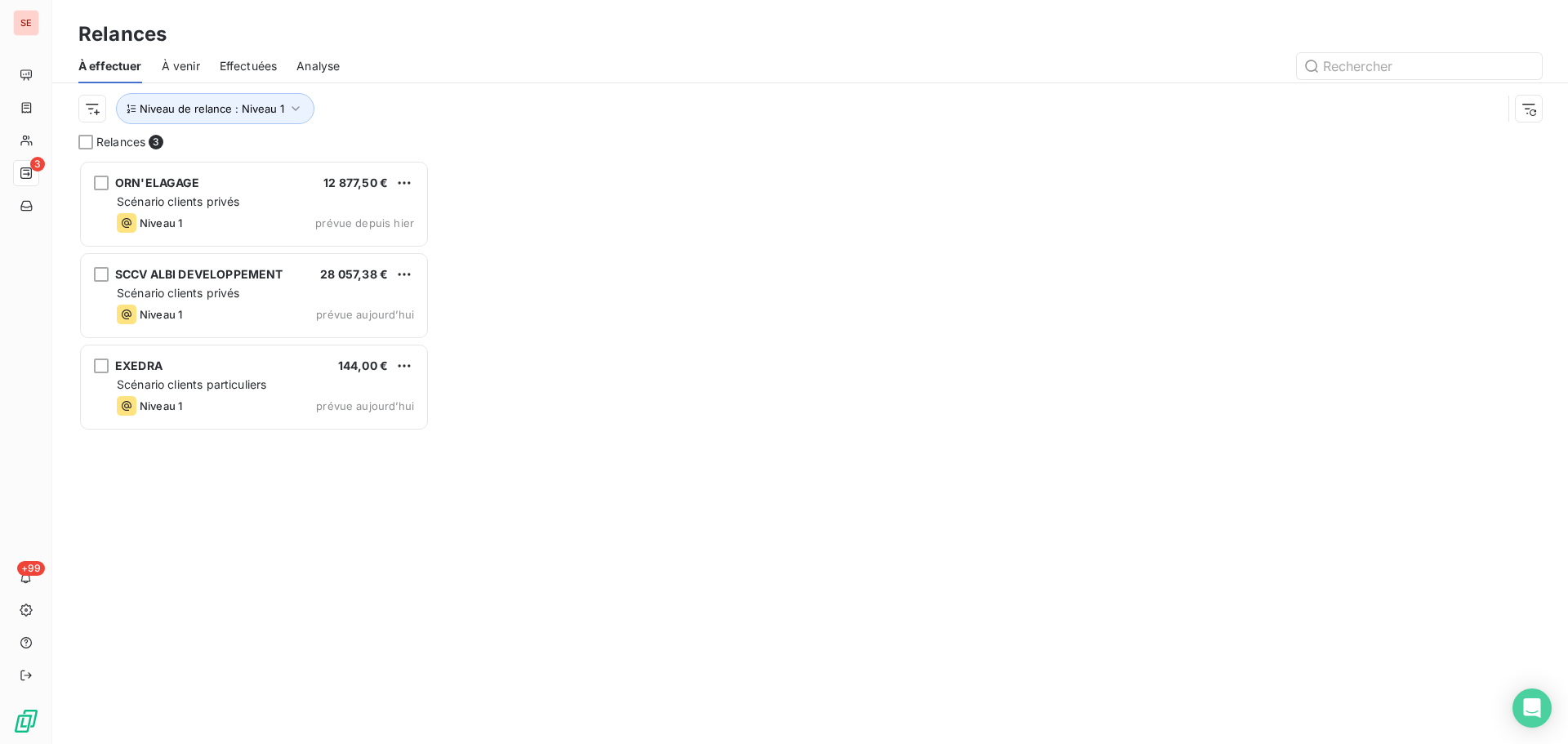
scroll to position [571, 339]
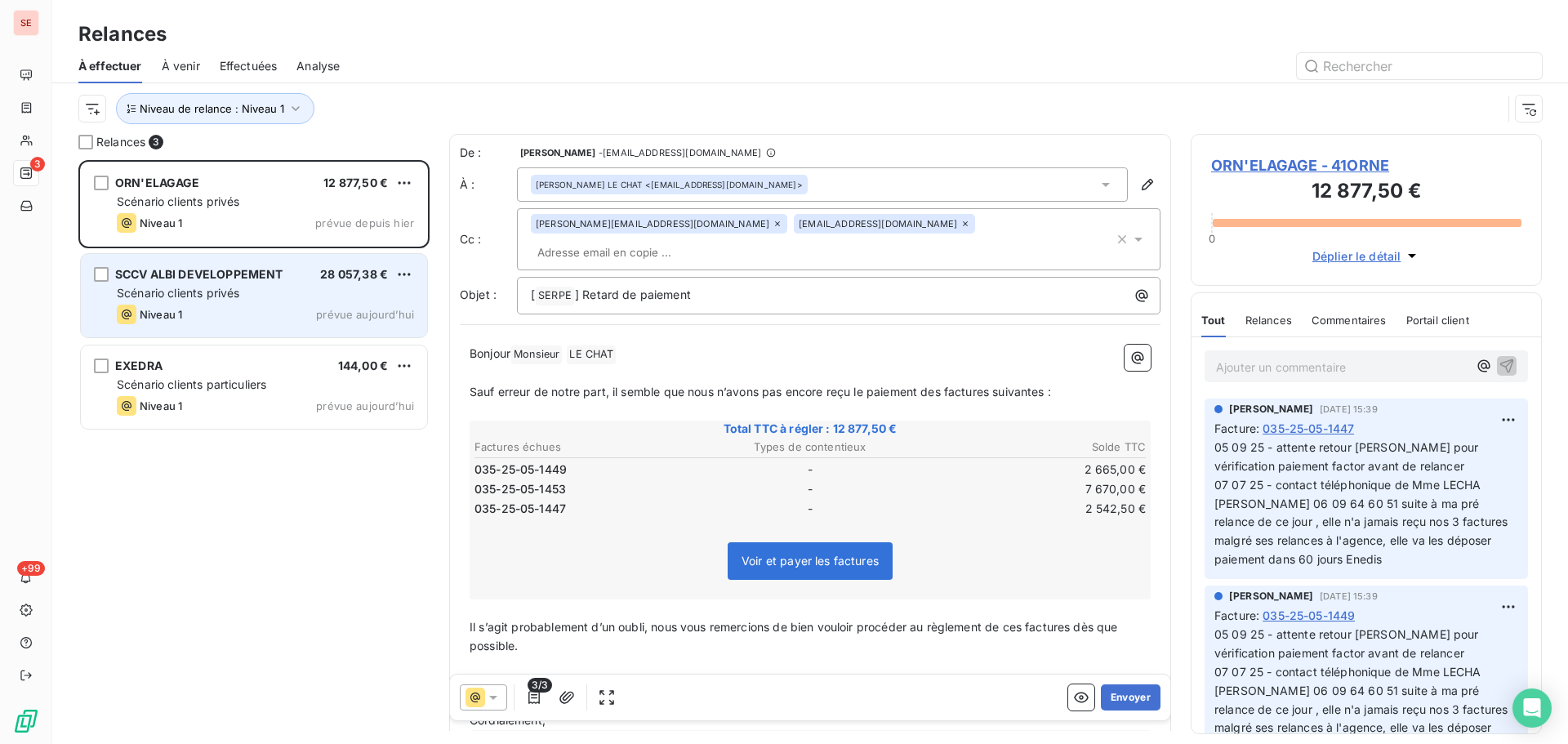
click at [231, 317] on div "Niveau 1 prévue aujourd’hui" at bounding box center [265, 315] width 297 height 20
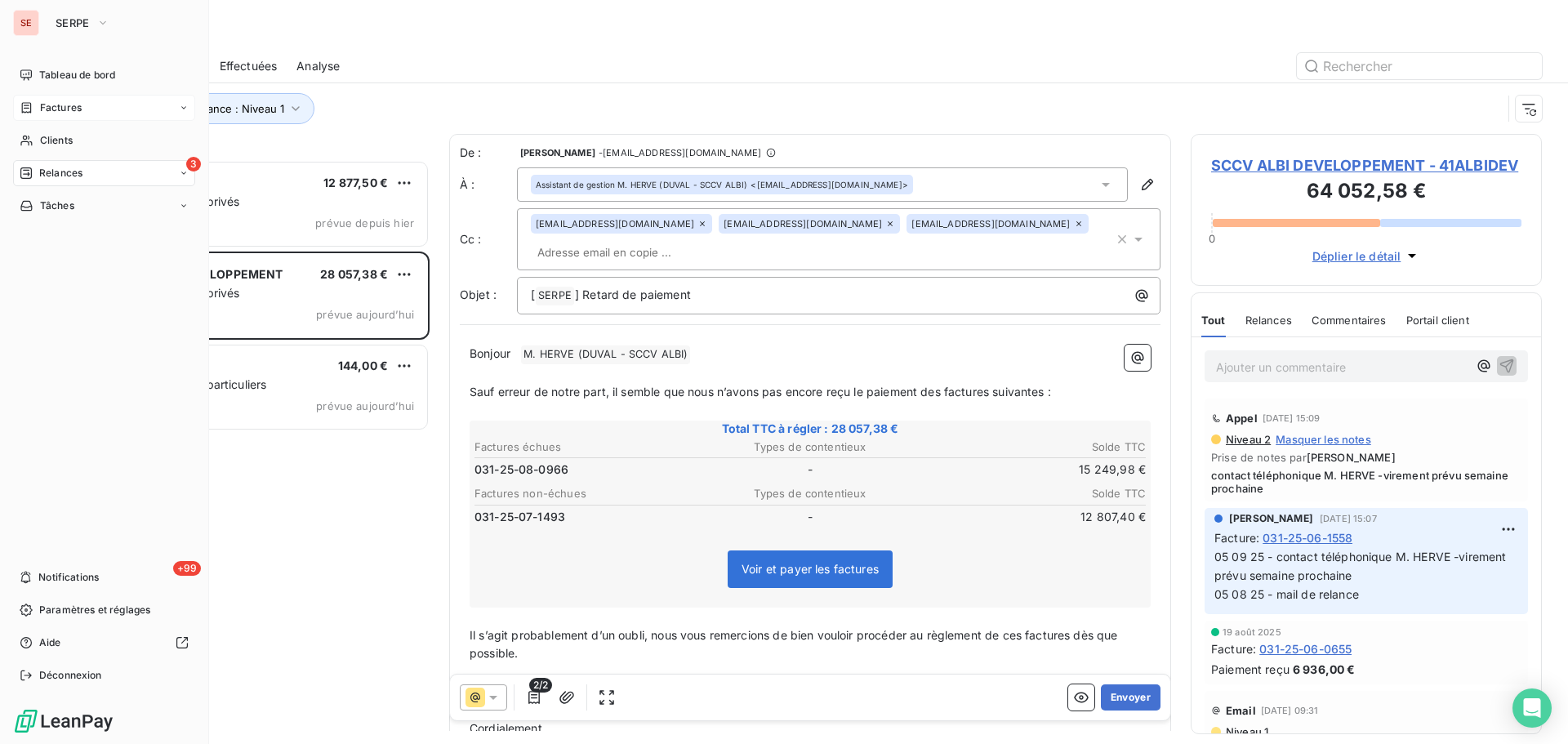
click at [59, 112] on span "Factures" at bounding box center [60, 108] width 41 height 15
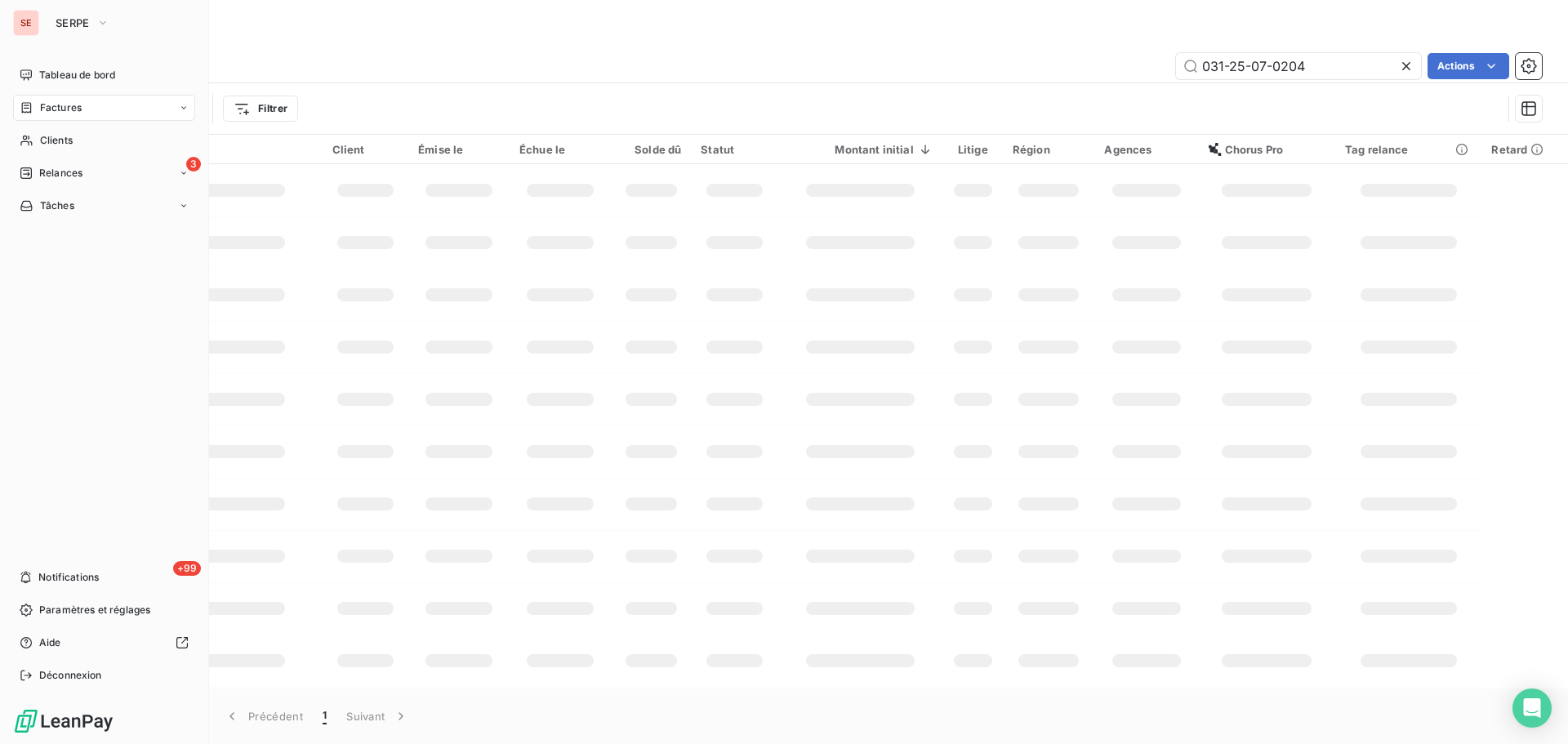
click at [40, 105] on span "Factures" at bounding box center [60, 108] width 41 height 15
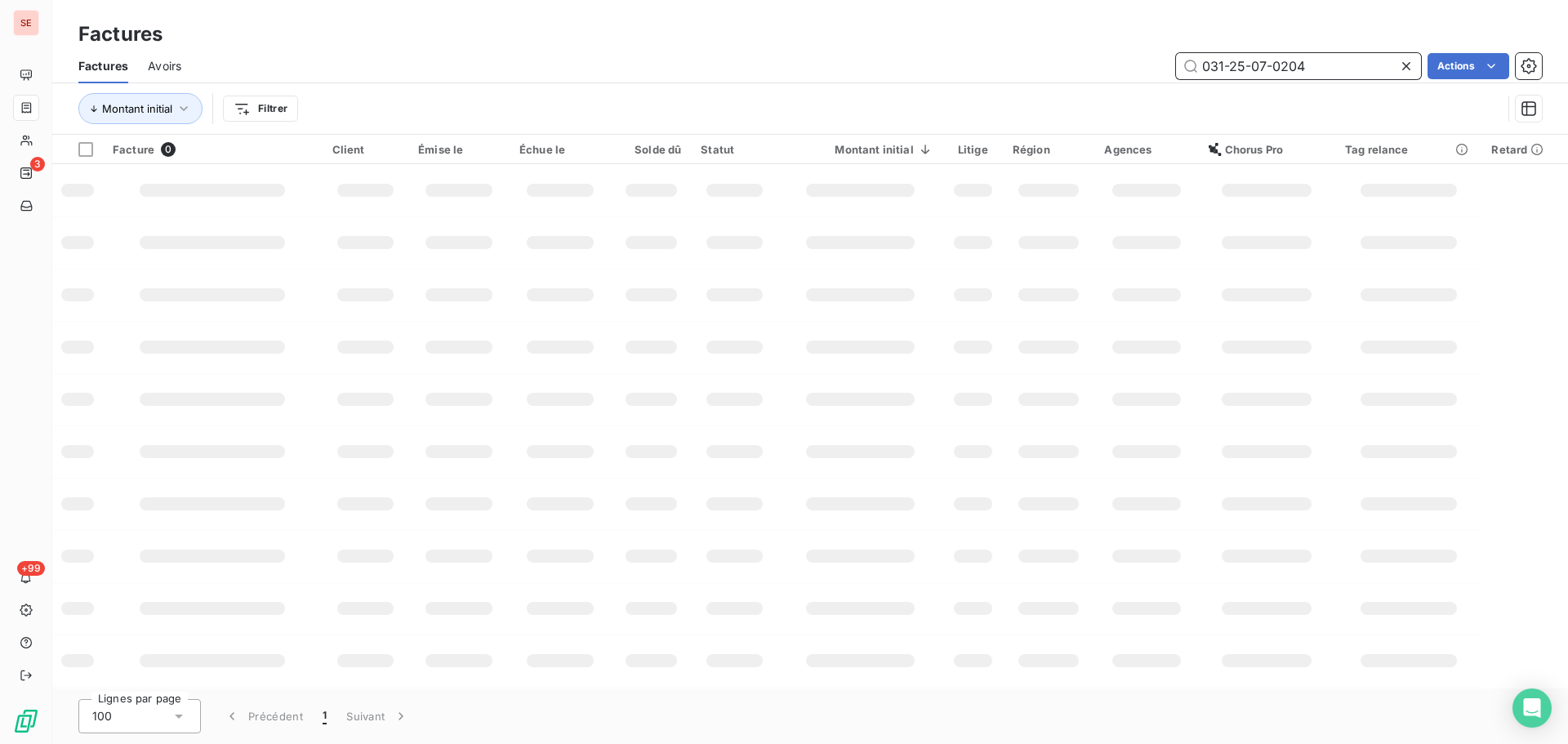
click at [1313, 66] on input "031-25-07-0204" at bounding box center [1298, 66] width 245 height 26
click at [1313, 64] on input "031-25-07-0204" at bounding box center [1298, 66] width 245 height 26
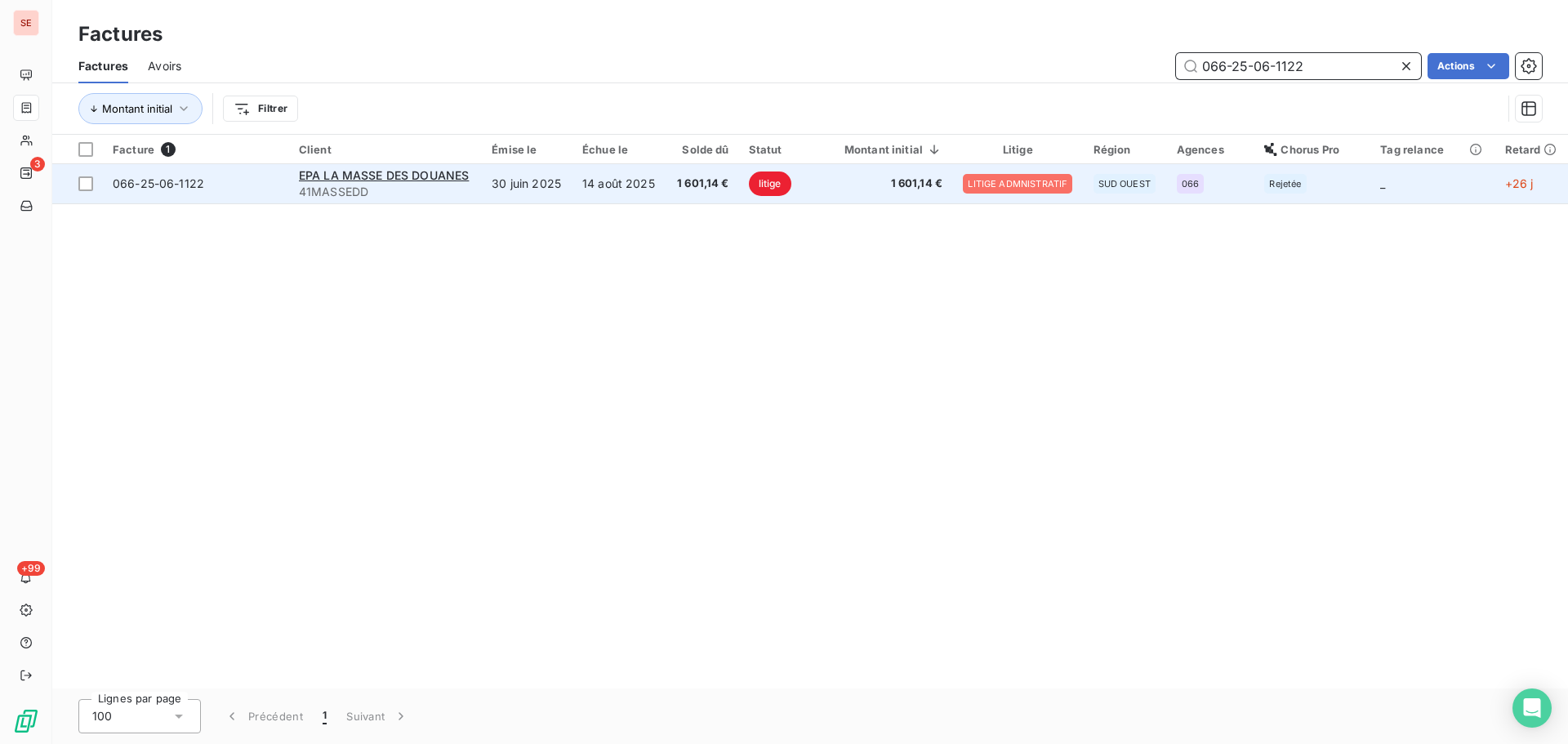
type input "066-25-06-1122"
click at [670, 182] on td "1 601,14 €" at bounding box center [703, 183] width 73 height 39
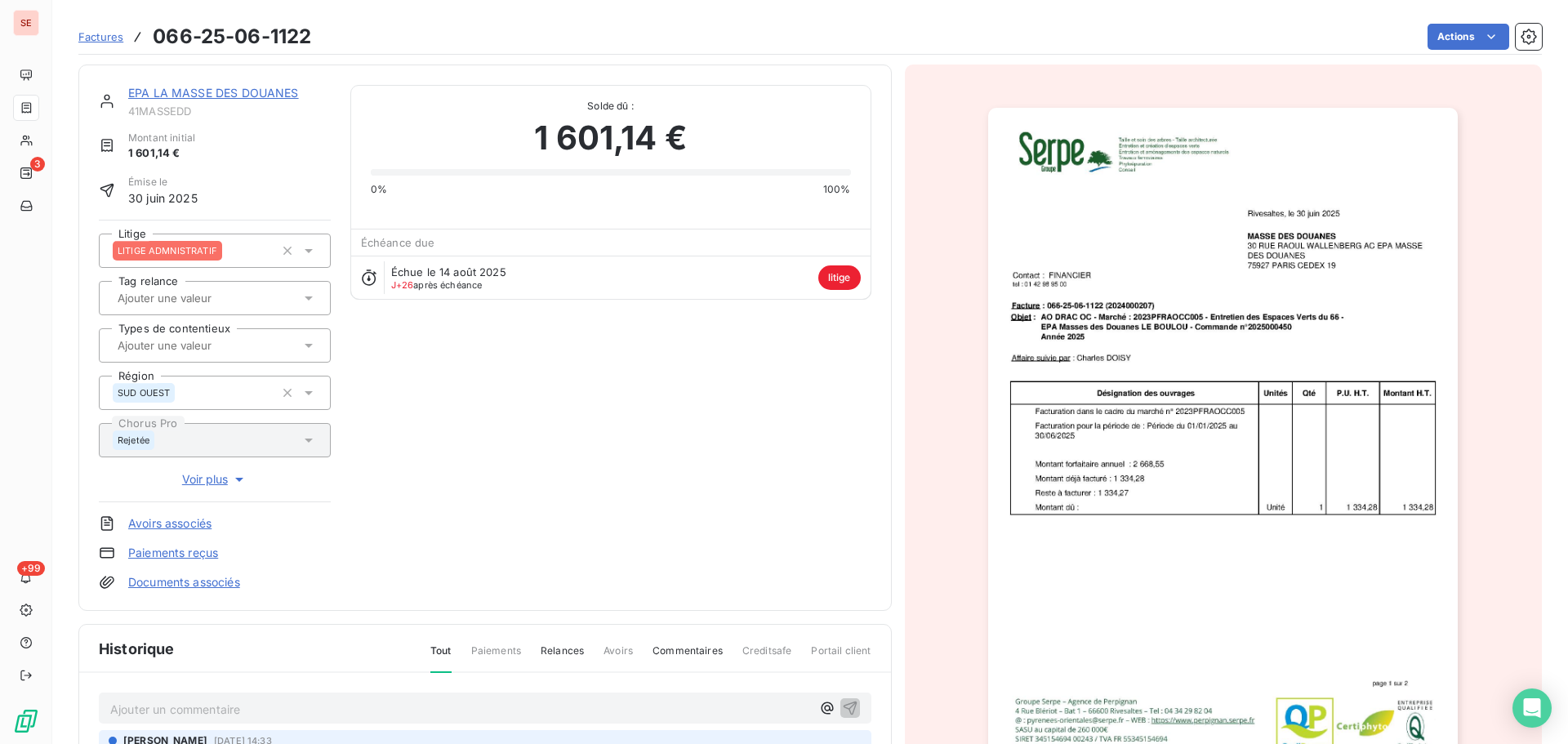
scroll to position [224, 0]
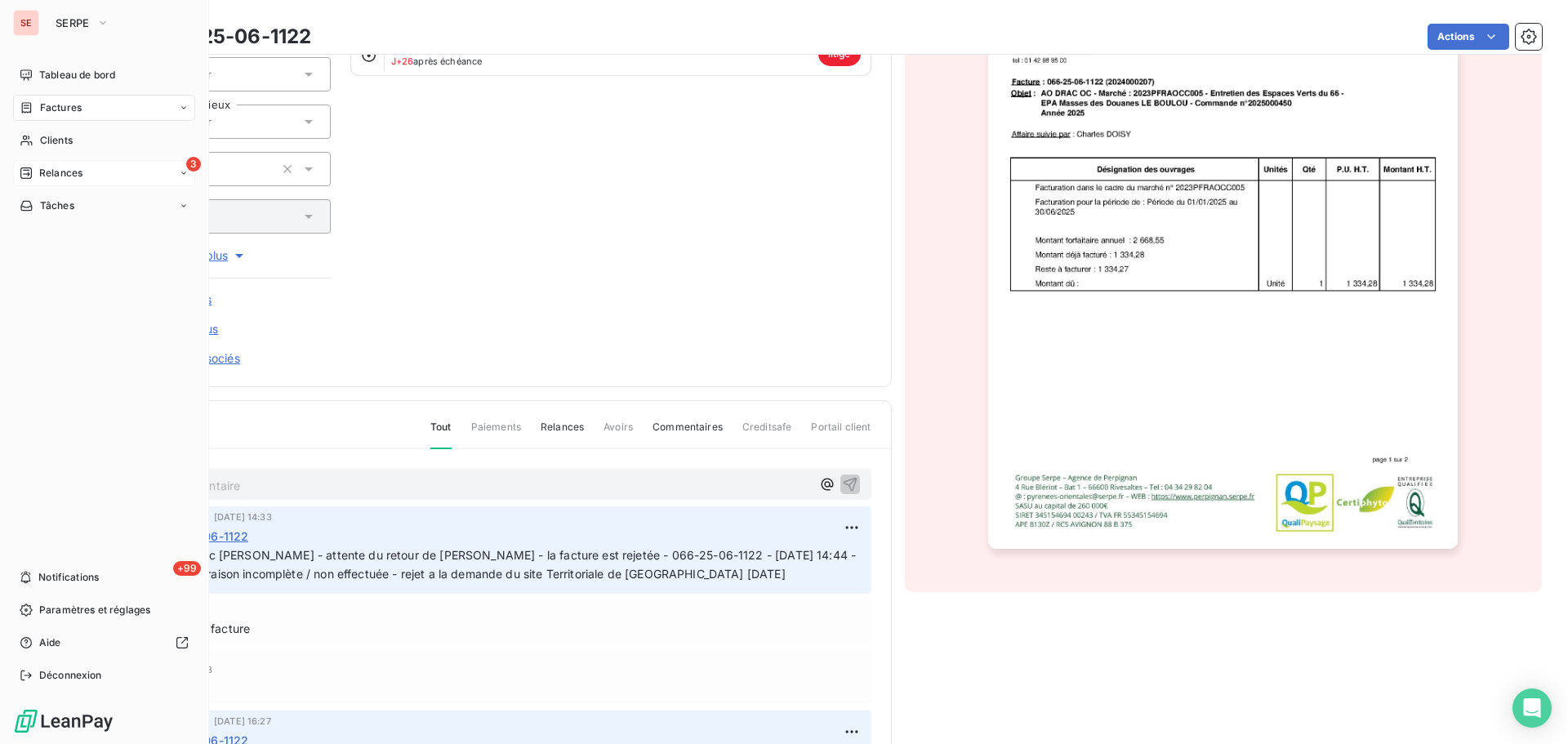
click at [94, 171] on div "3 Relances" at bounding box center [104, 173] width 182 height 26
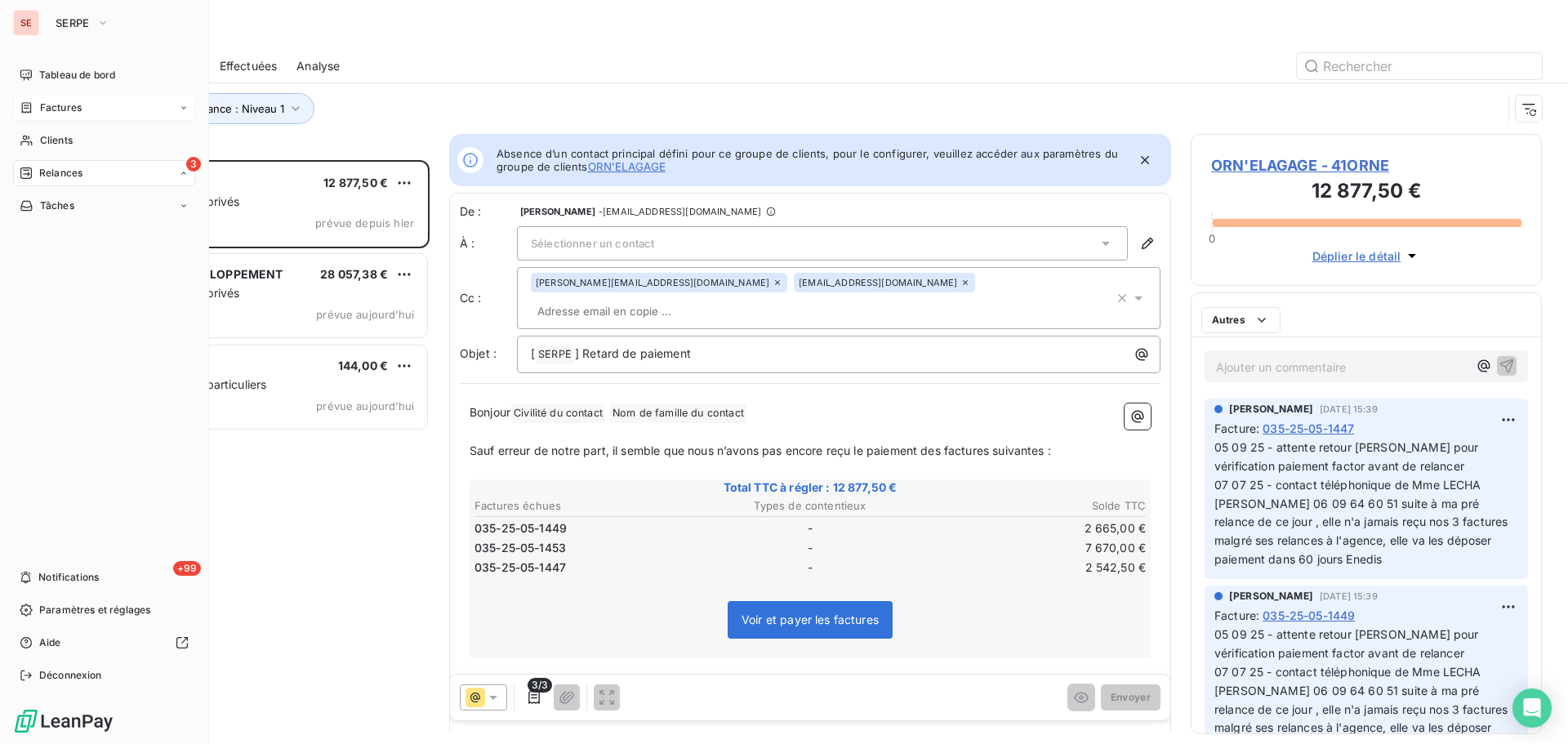
scroll to position [571, 339]
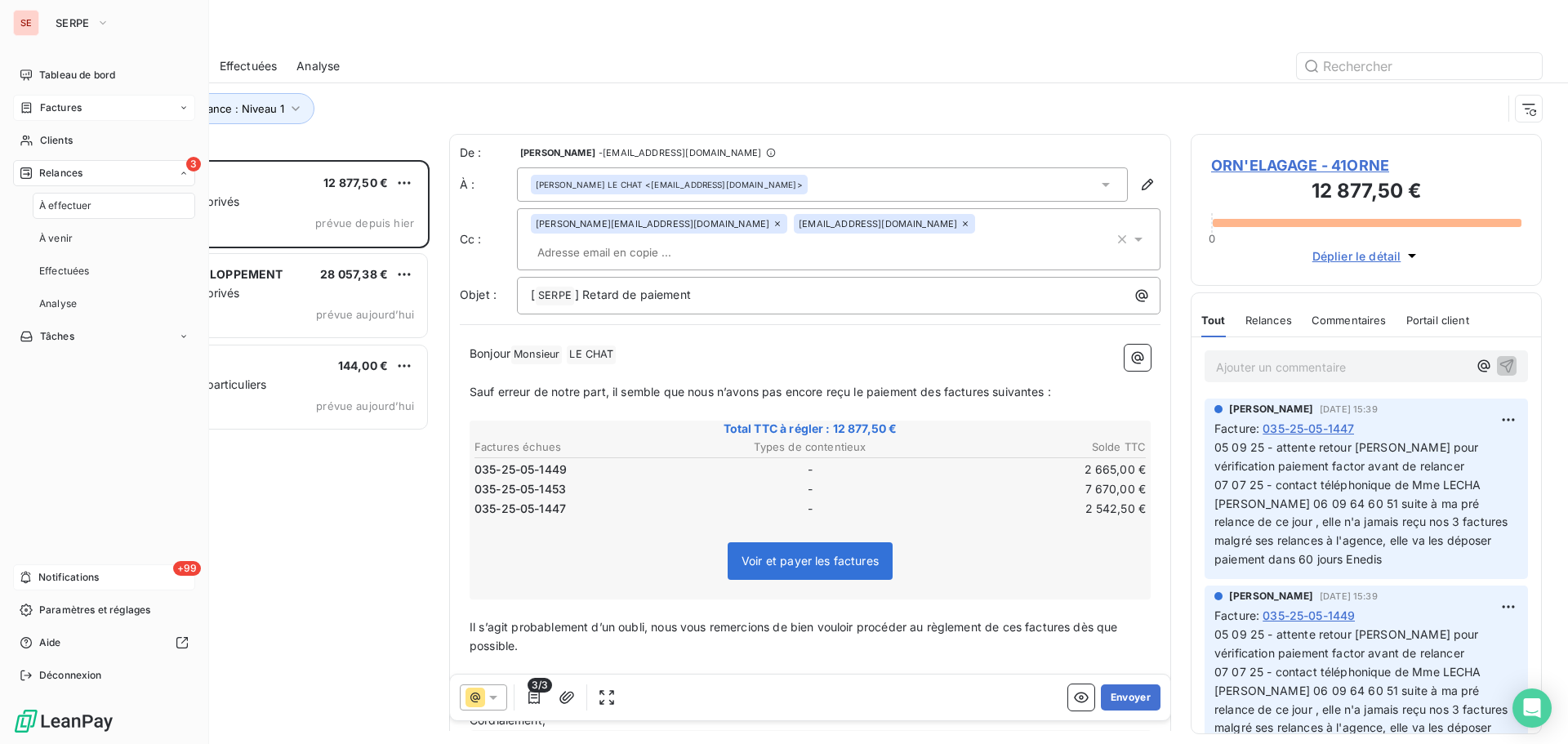
click at [117, 577] on div "+99 Notifications" at bounding box center [104, 578] width 182 height 26
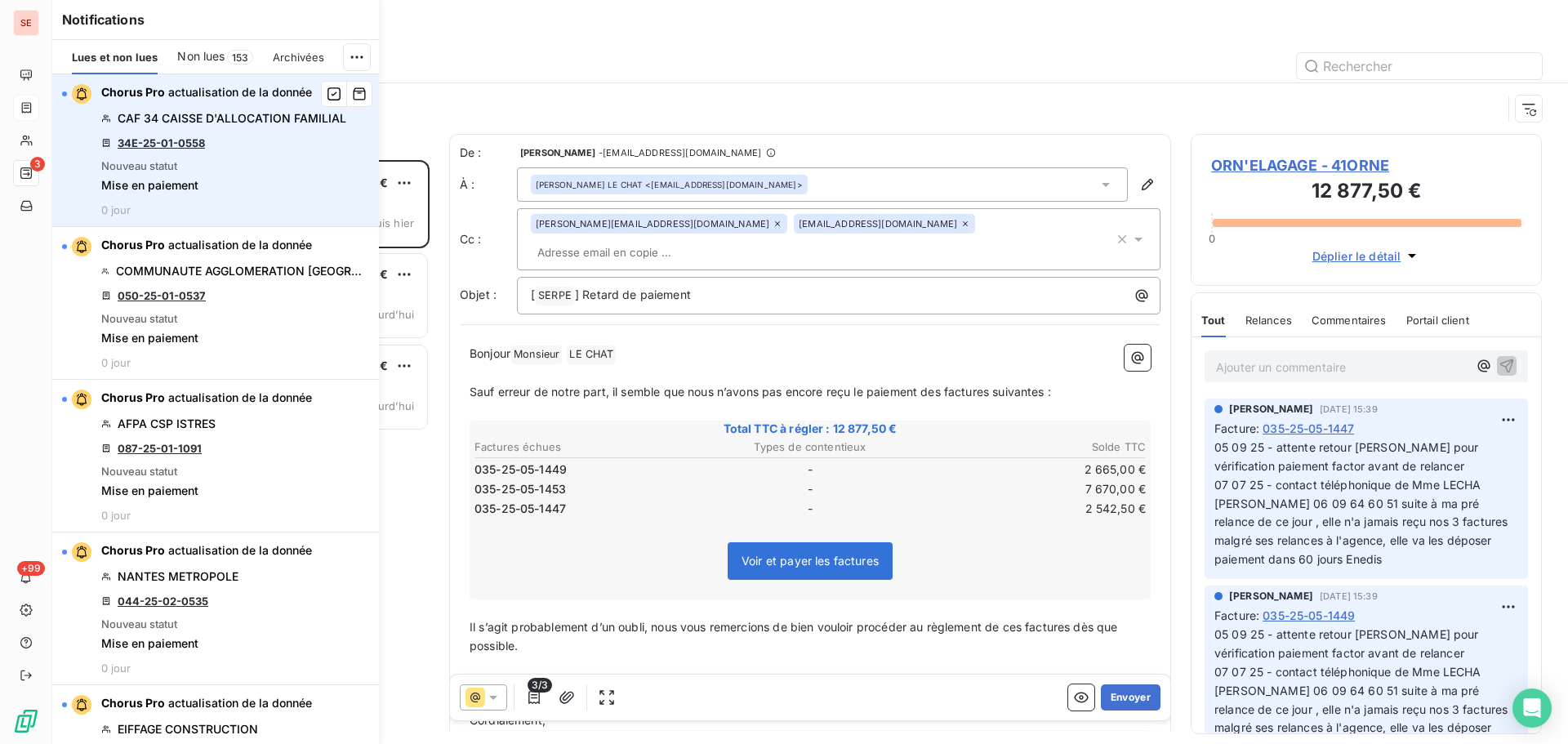
click at [180, 139] on link "34E-25-01-0558" at bounding box center [161, 143] width 88 height 13
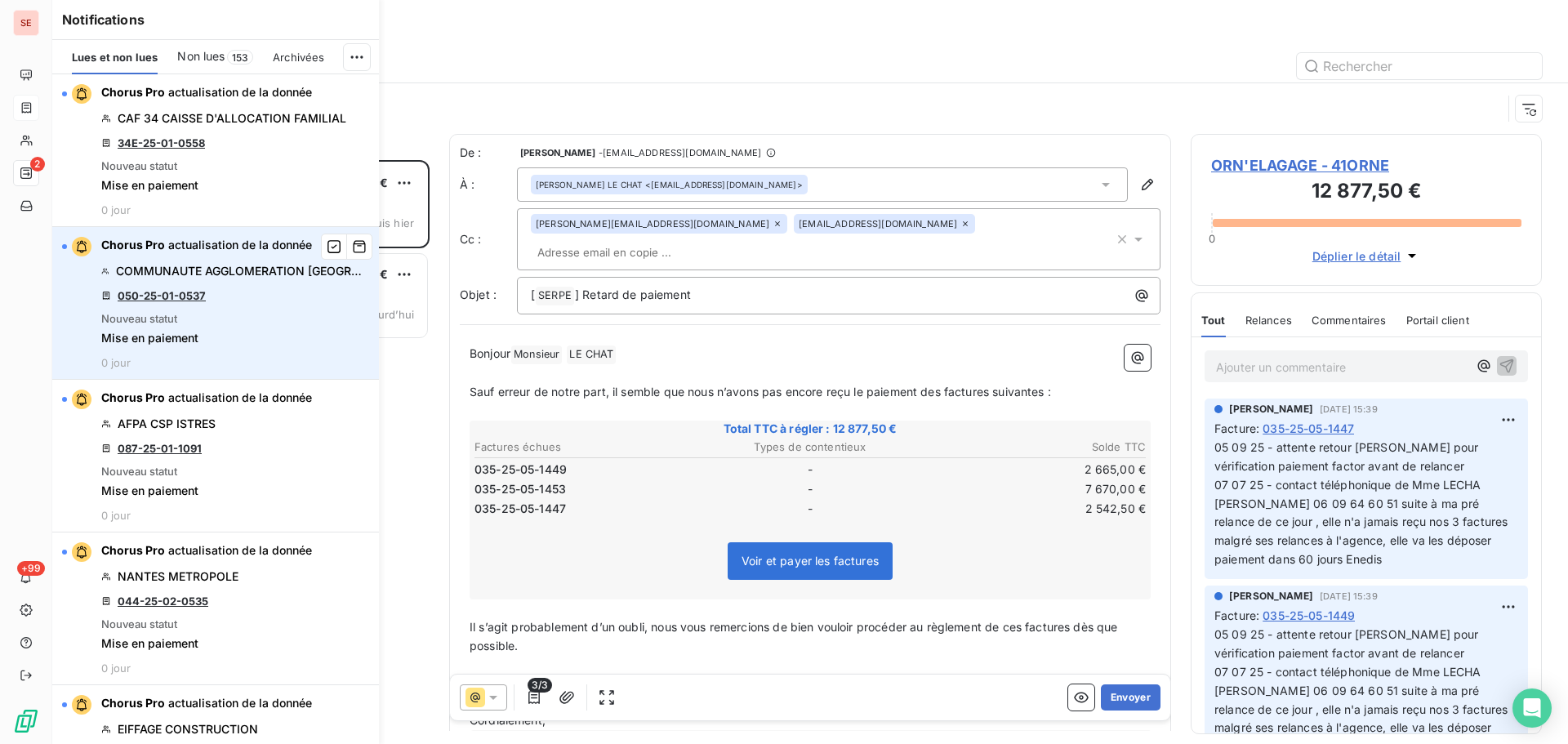
click at [200, 297] on link "050-25-01-0537" at bounding box center [161, 296] width 88 height 13
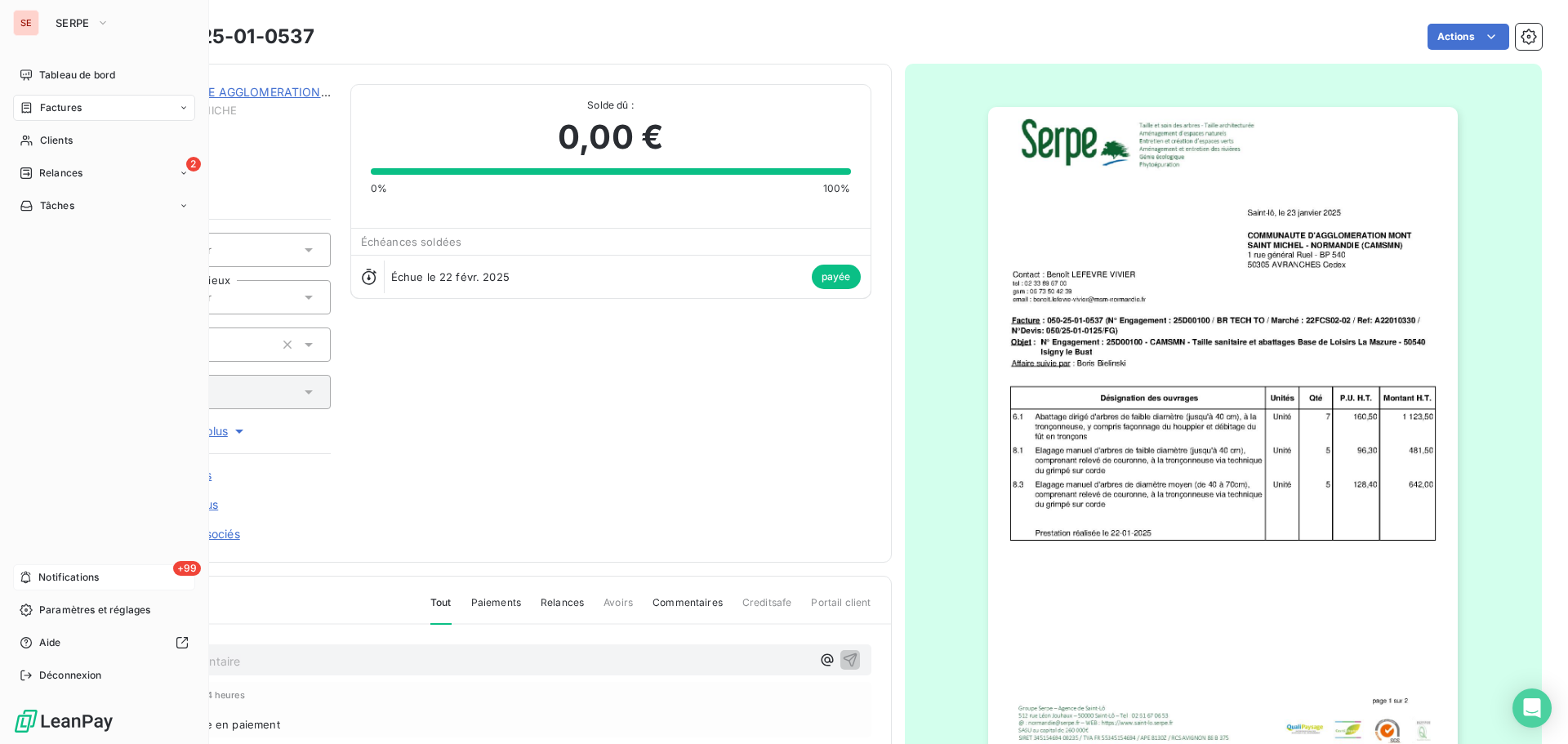
click at [118, 574] on div "+99 Notifications" at bounding box center [104, 578] width 182 height 26
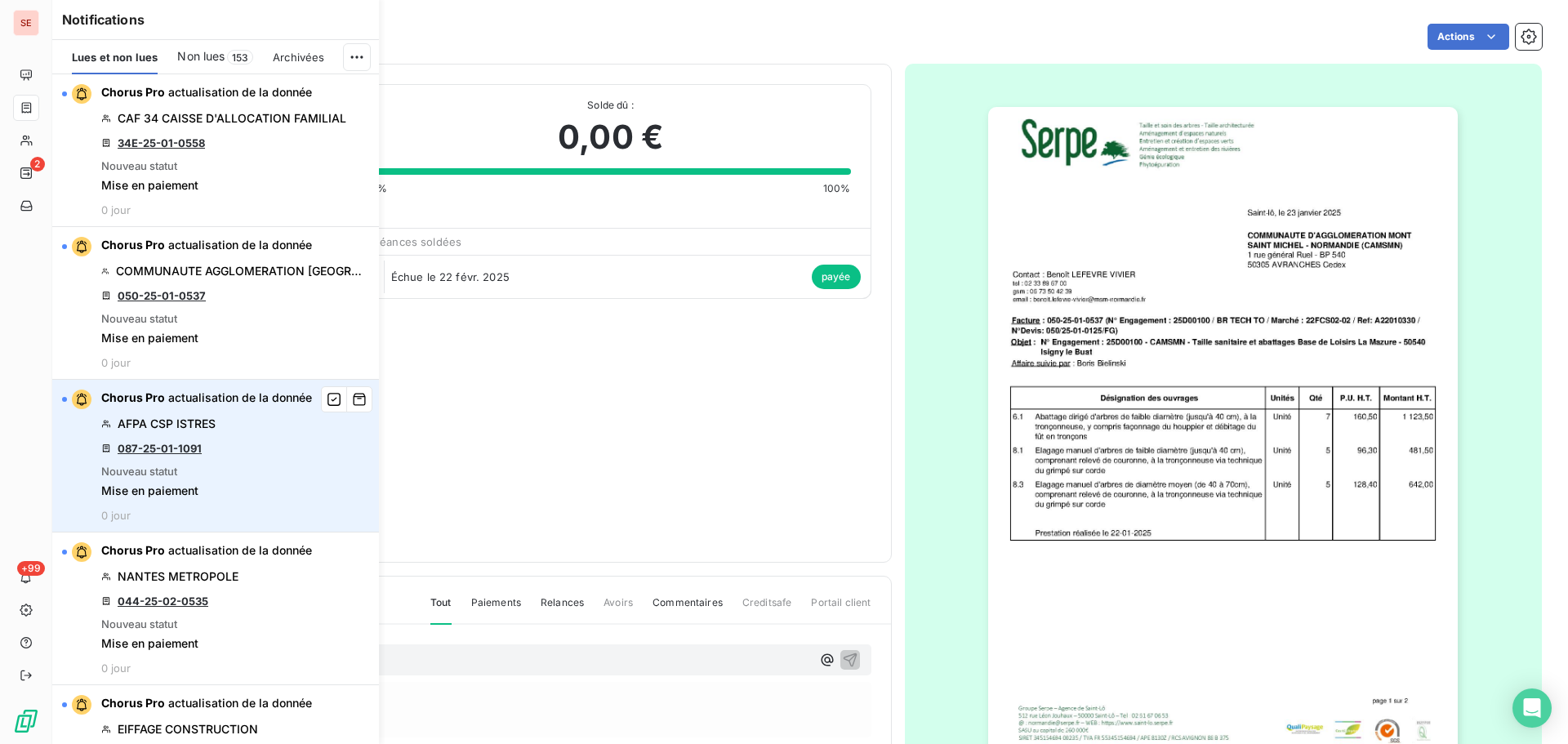
click at [185, 449] on link "087-25-01-1091" at bounding box center [159, 448] width 84 height 13
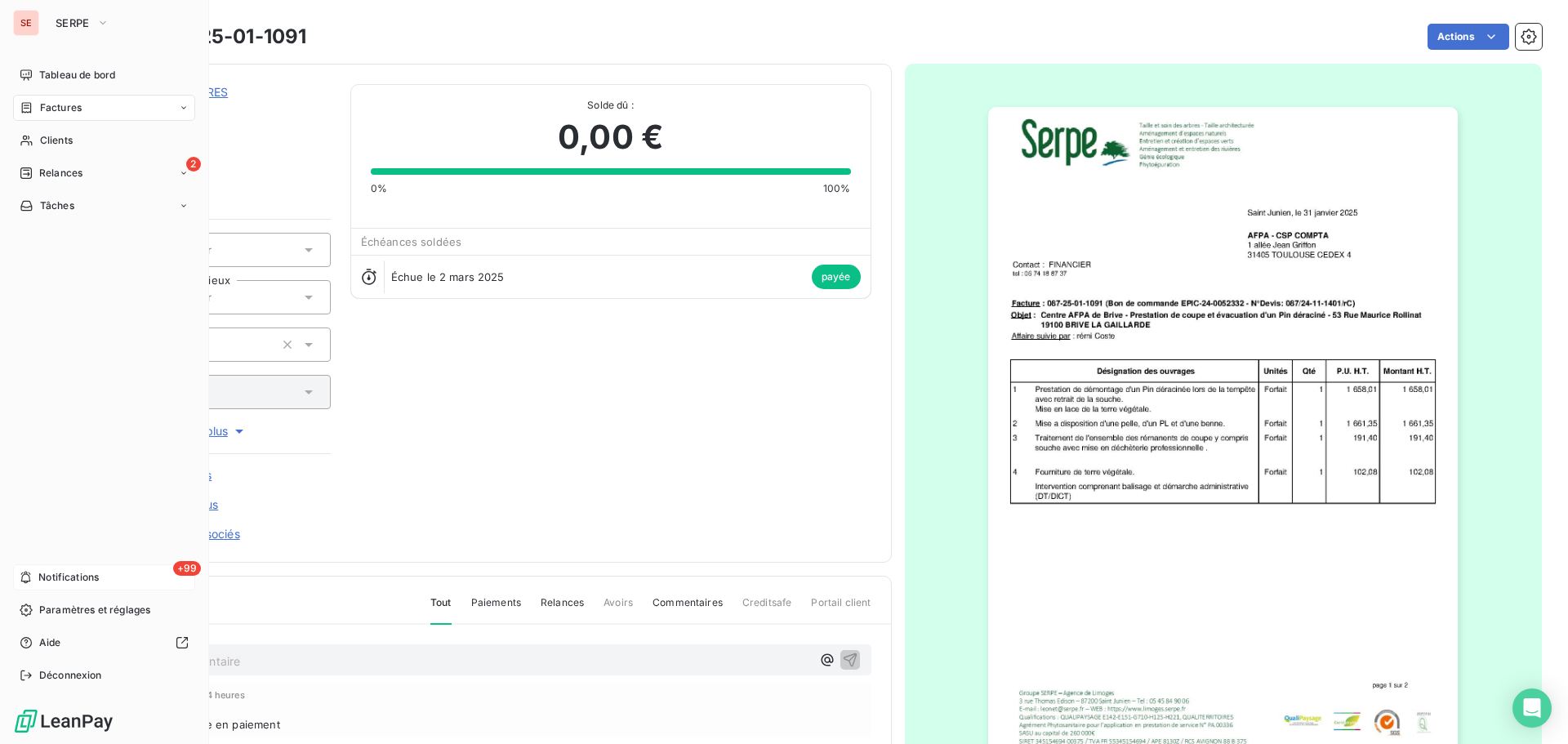
click at [63, 566] on div "+99 Notifications" at bounding box center [104, 578] width 182 height 26
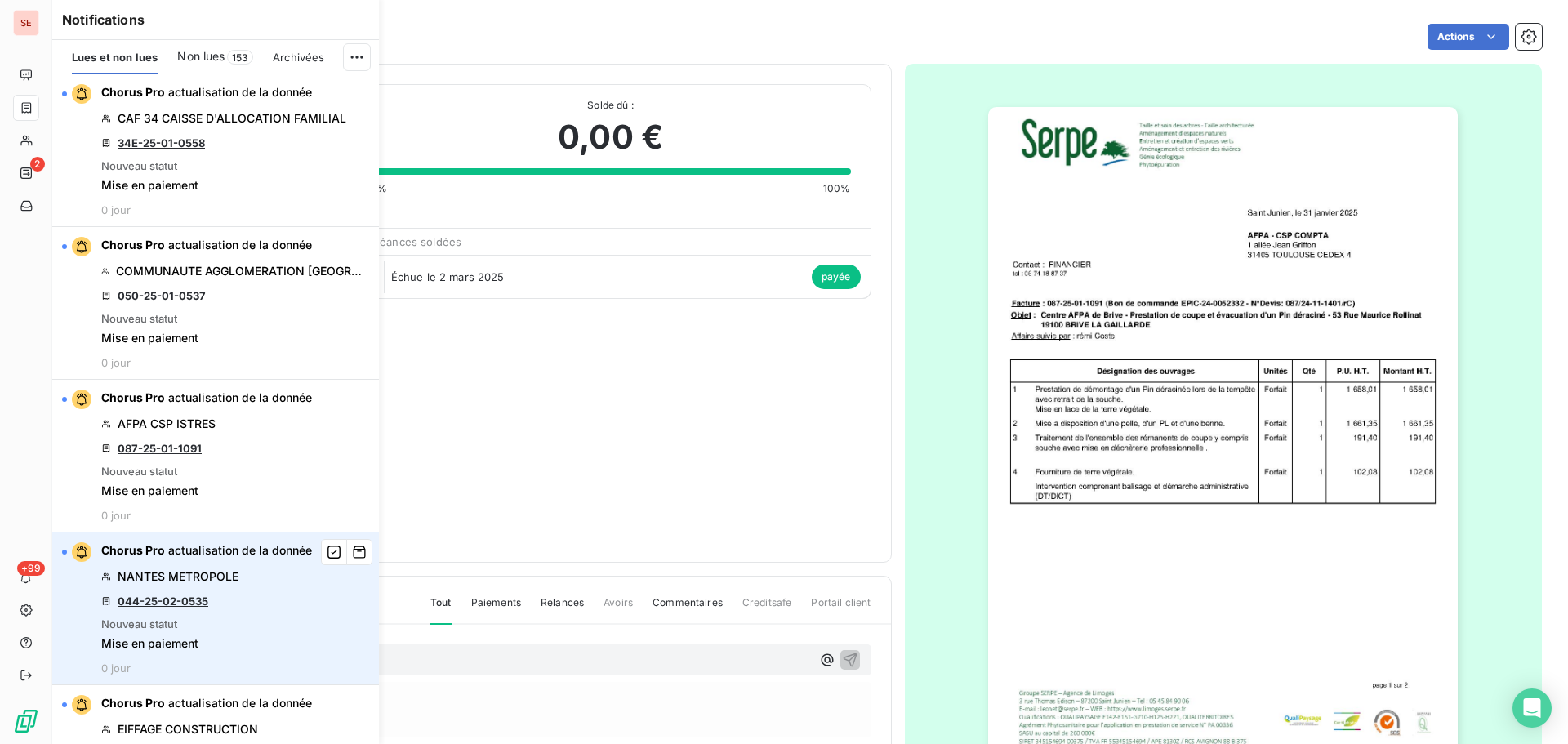
click at [183, 599] on link "044-25-02-0535" at bounding box center [163, 601] width 91 height 13
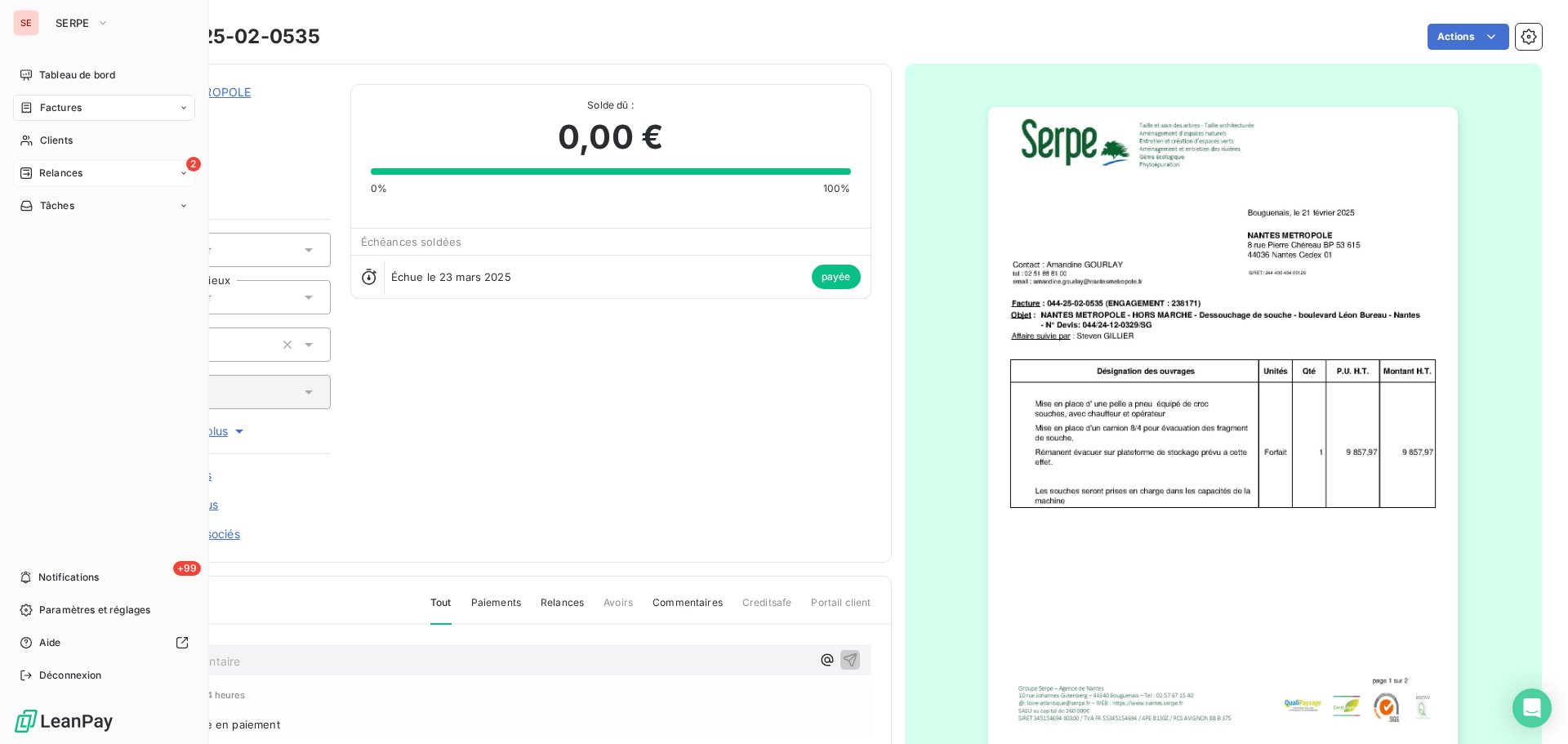
click at [40, 184] on div "2 Relances" at bounding box center [104, 173] width 182 height 26
click at [43, 178] on span "Relances" at bounding box center [60, 173] width 43 height 15
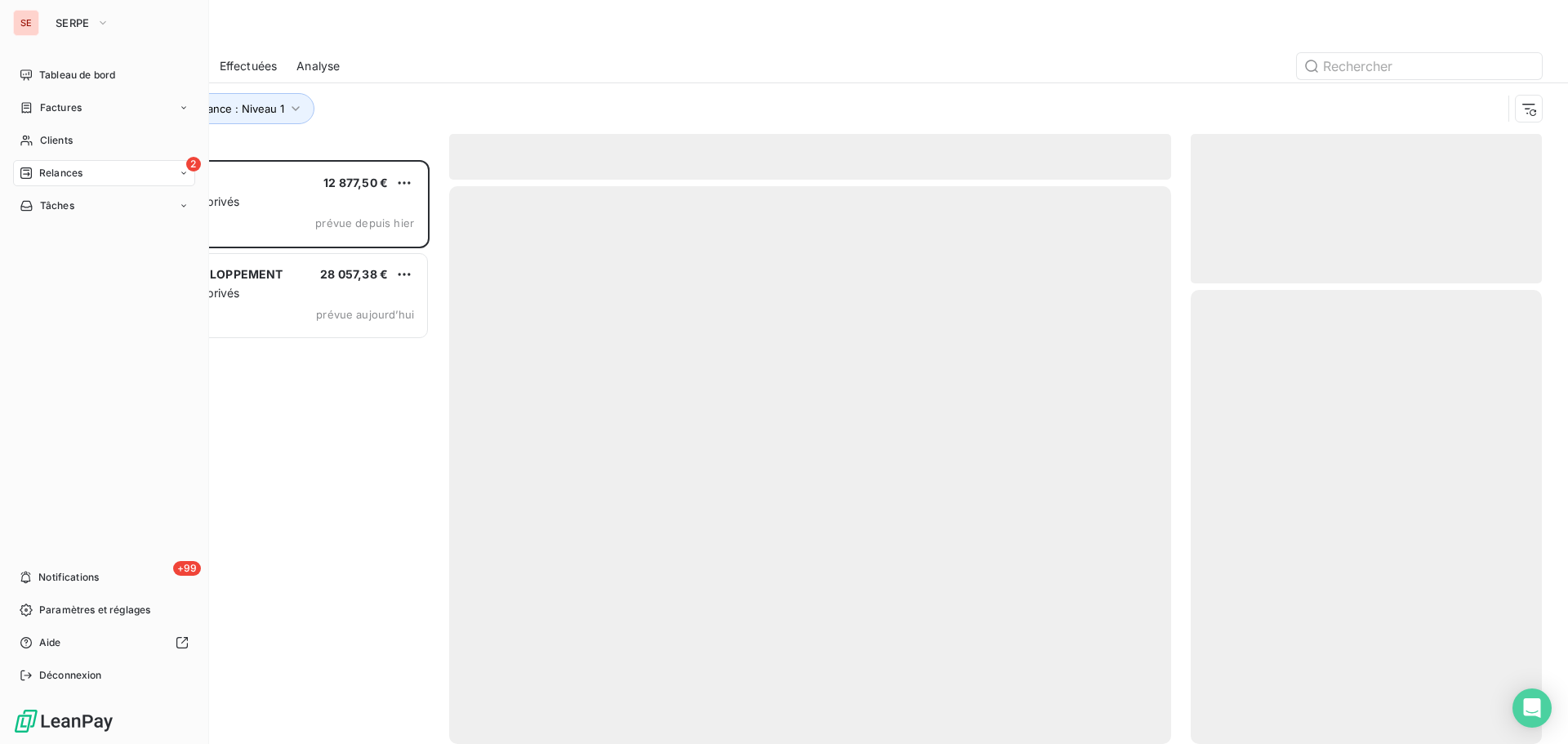
scroll to position [571, 339]
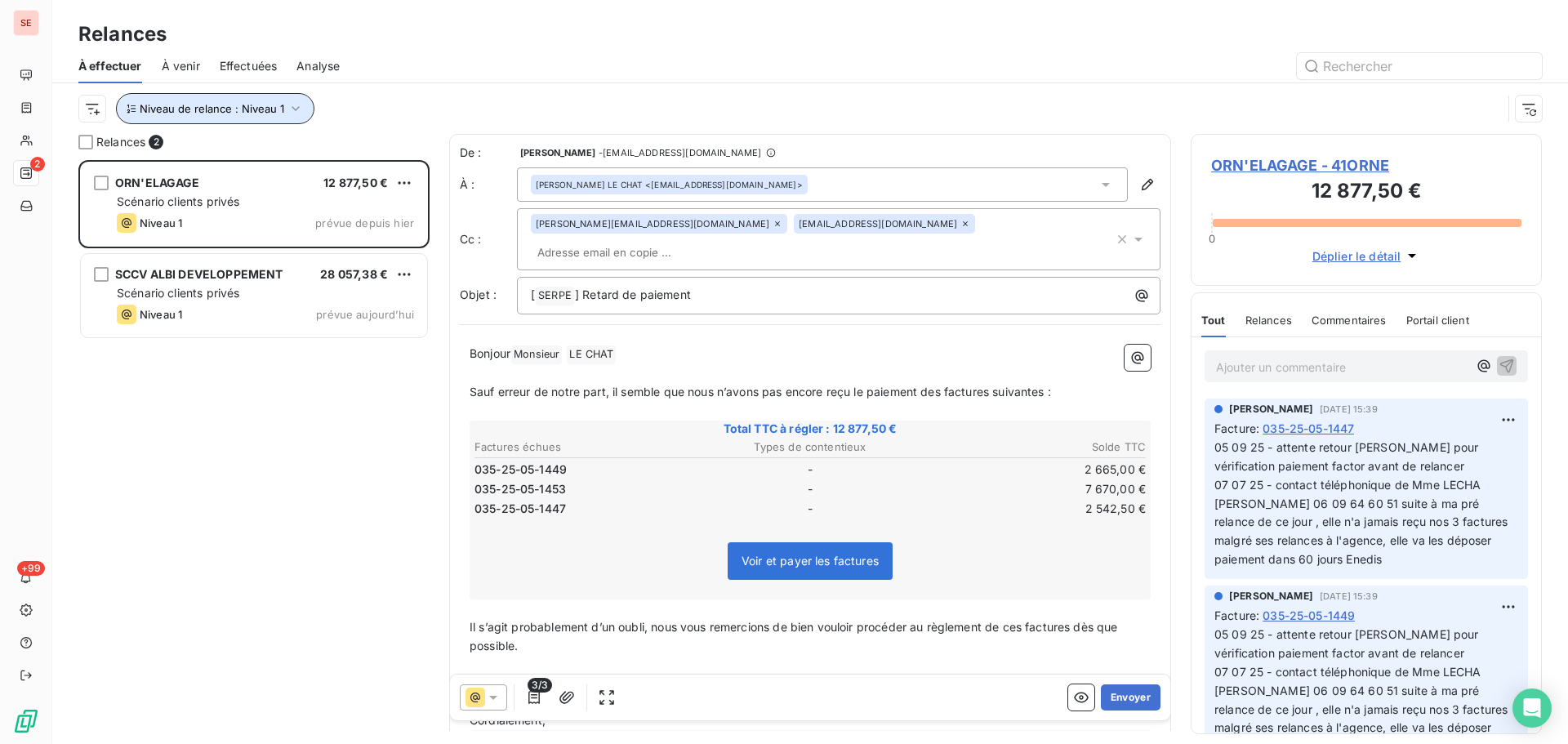
click at [269, 104] on span "Niveau de relance : Niveau 1" at bounding box center [211, 109] width 144 height 13
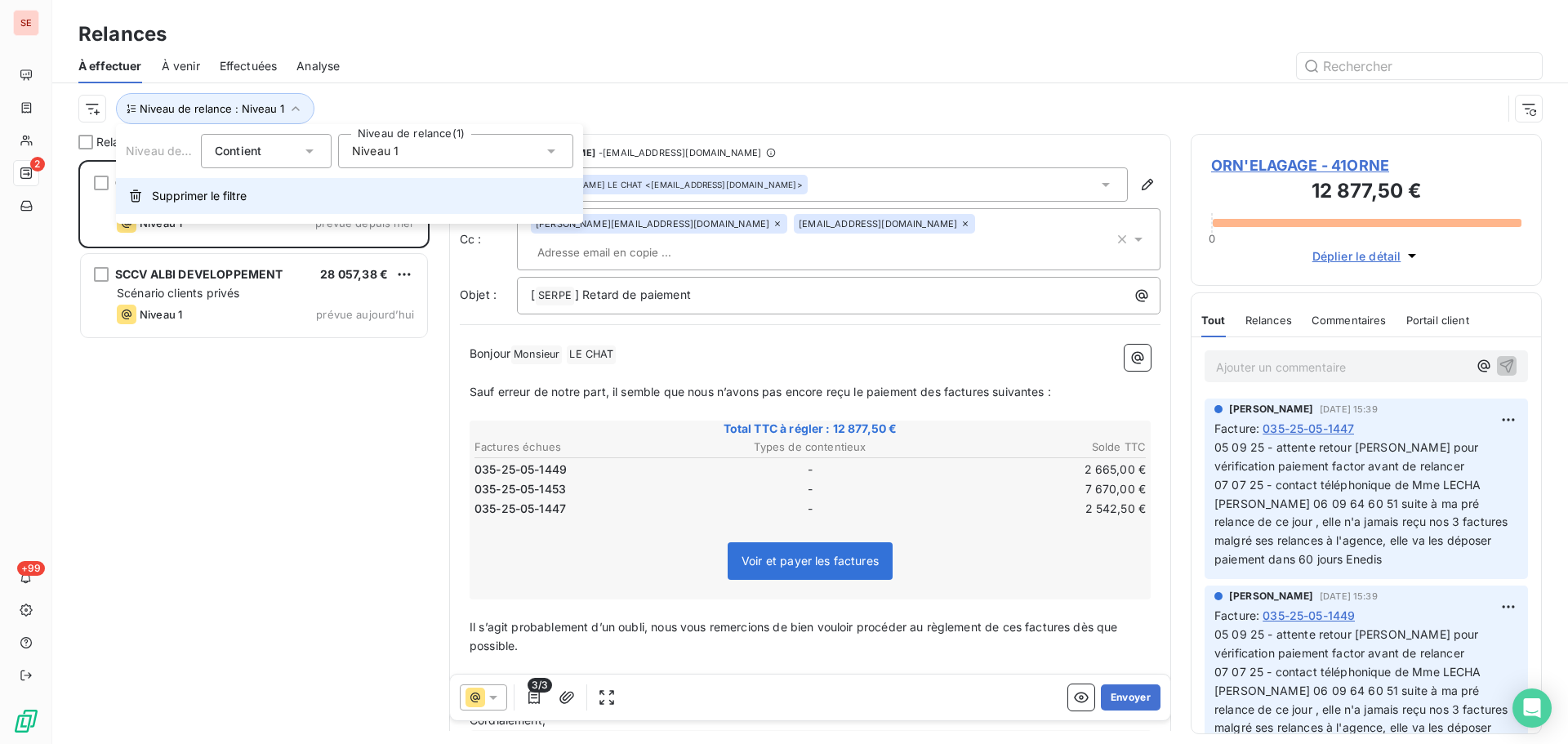
click at [253, 187] on button "Supprimer le filtre" at bounding box center [349, 197] width 467 height 36
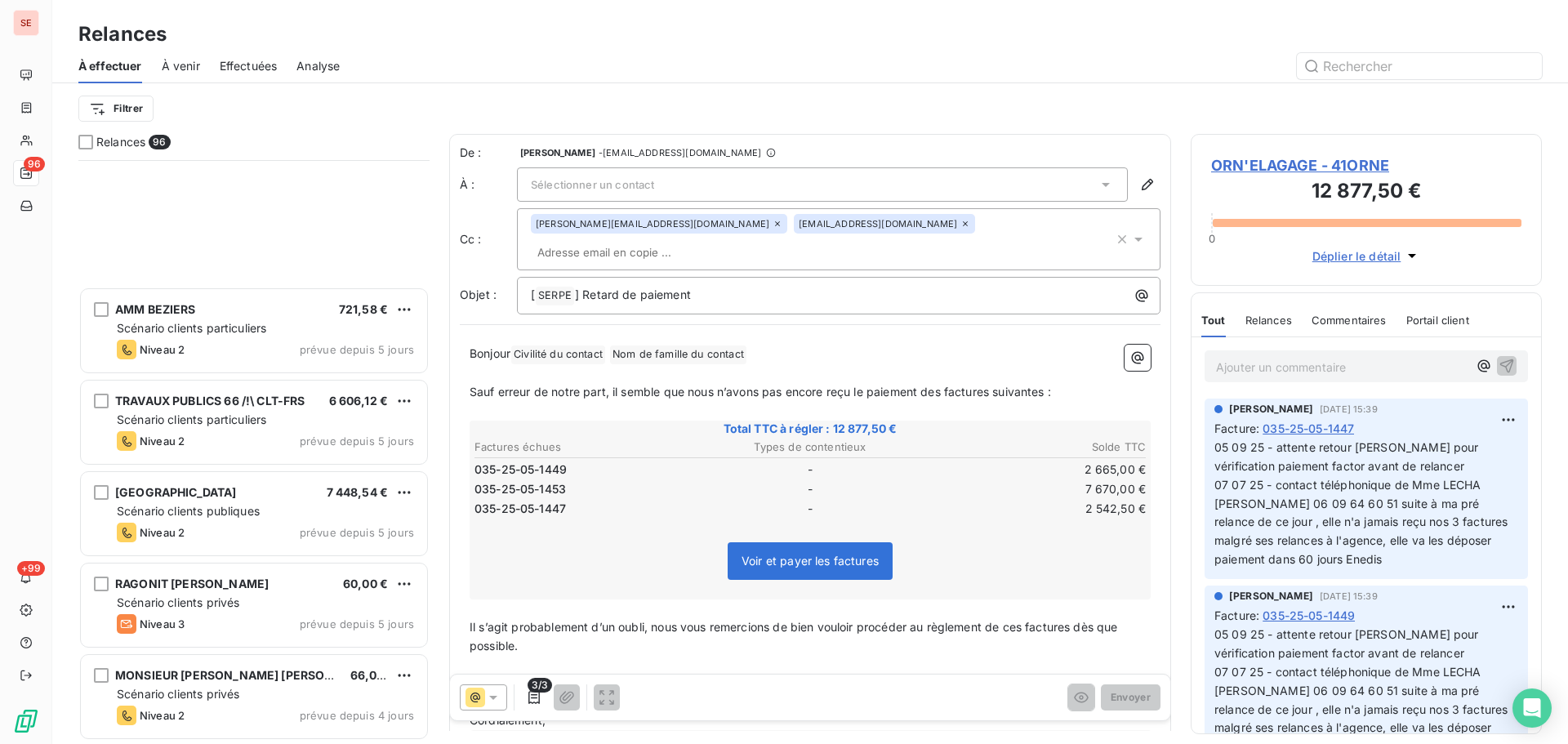
scroll to position [5882, 0]
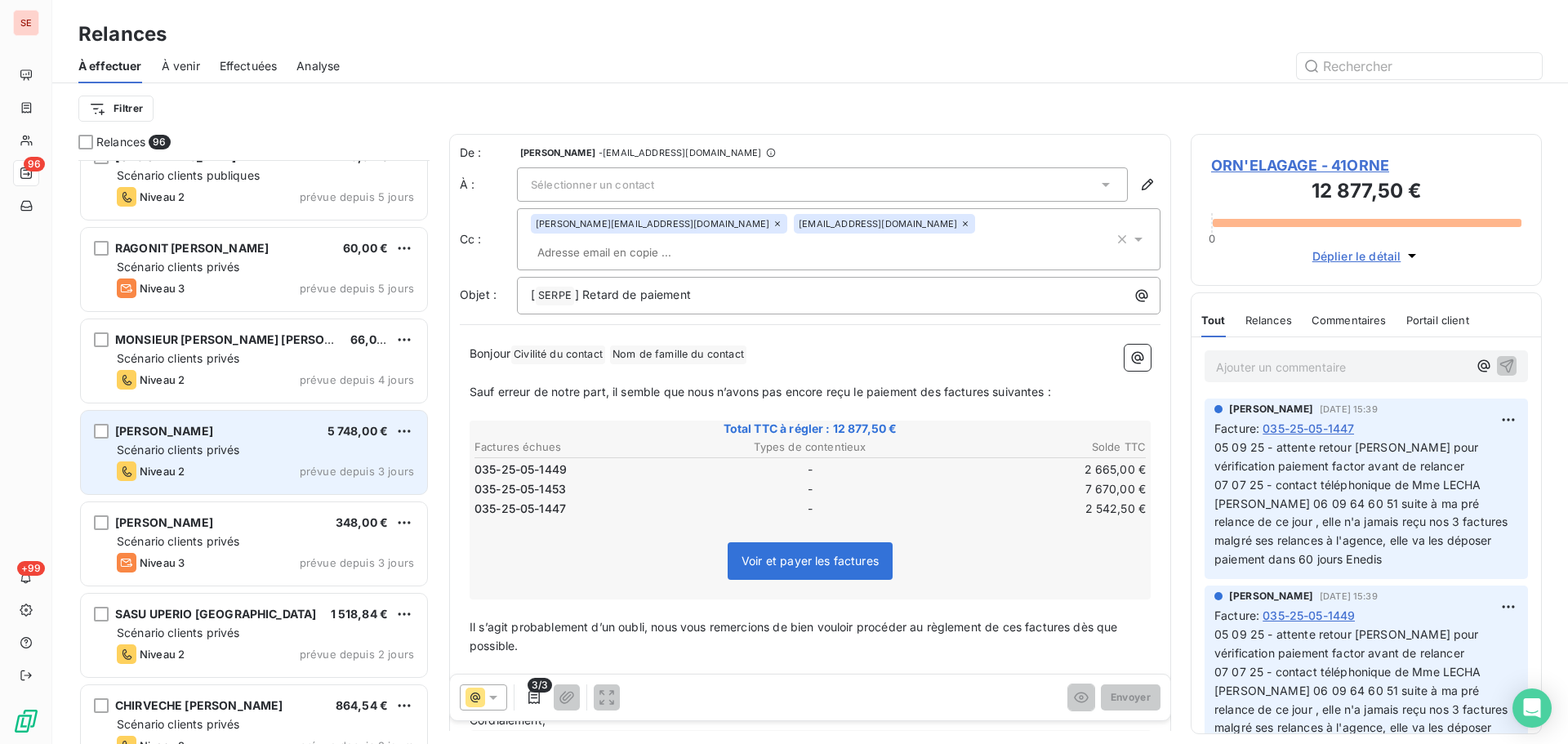
click at [260, 447] on div "Scénario clients privés" at bounding box center [265, 450] width 297 height 17
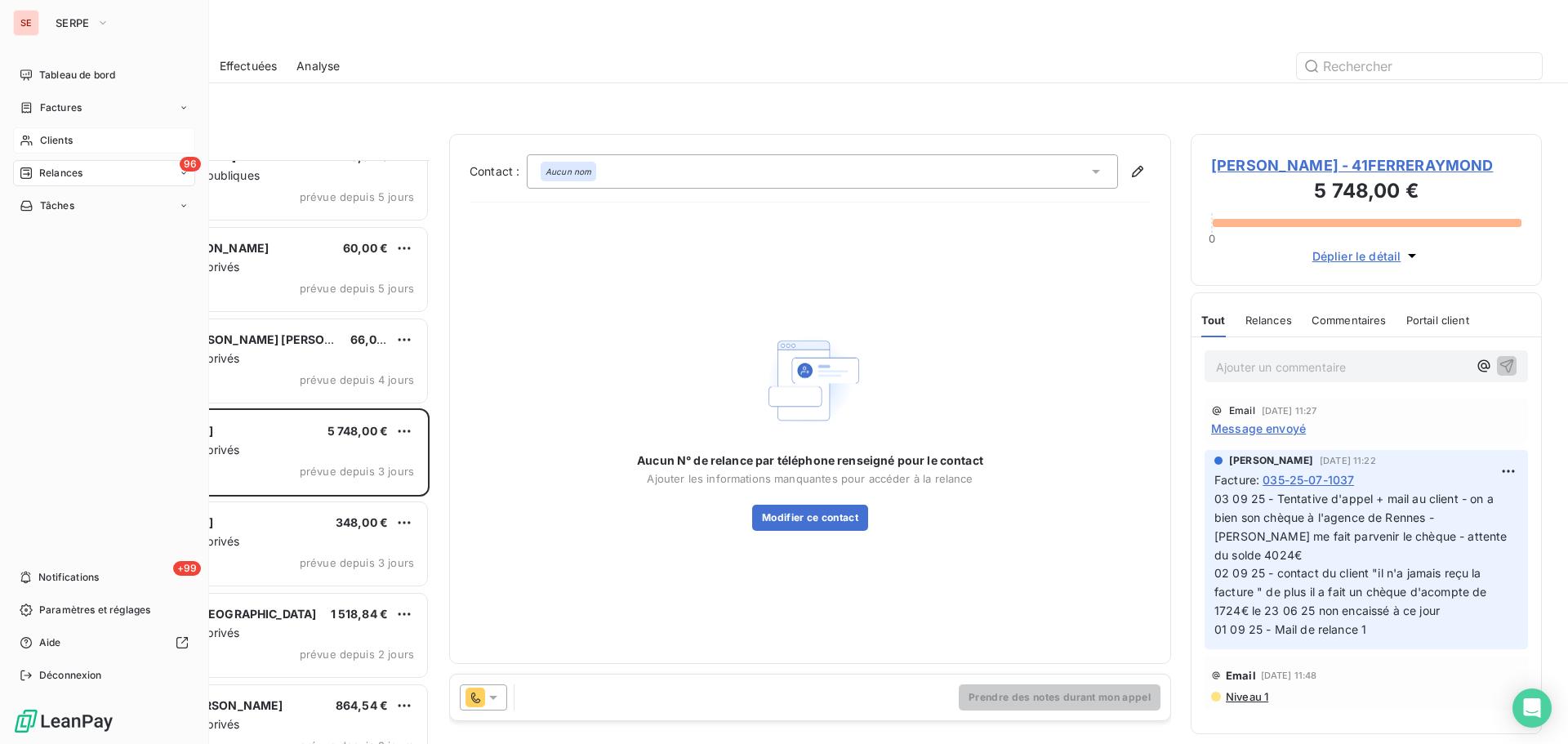
click at [50, 140] on span "Clients" at bounding box center [56, 140] width 33 height 15
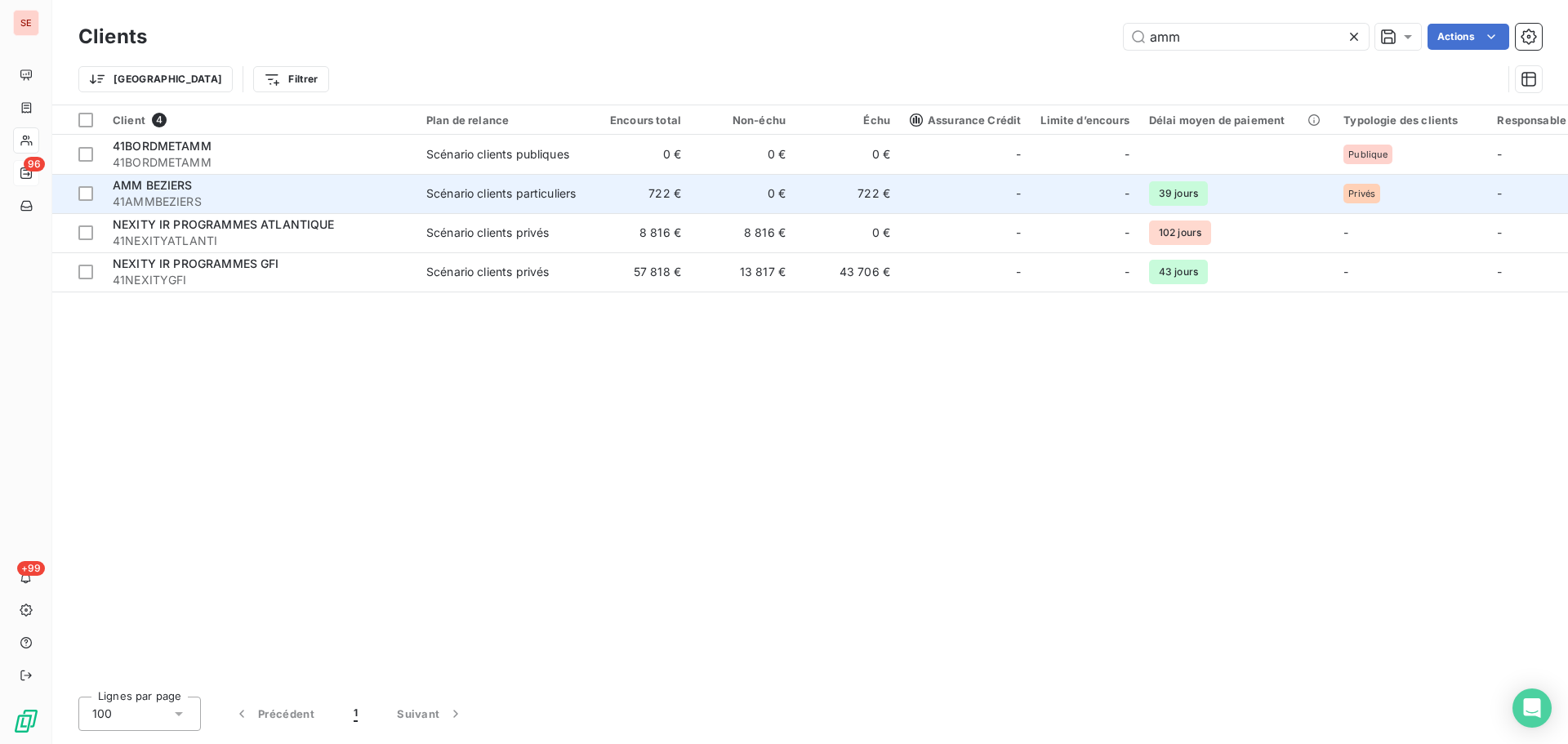
type input "amm"
click at [393, 179] on div "AMM BEZIERS" at bounding box center [260, 186] width 294 height 17
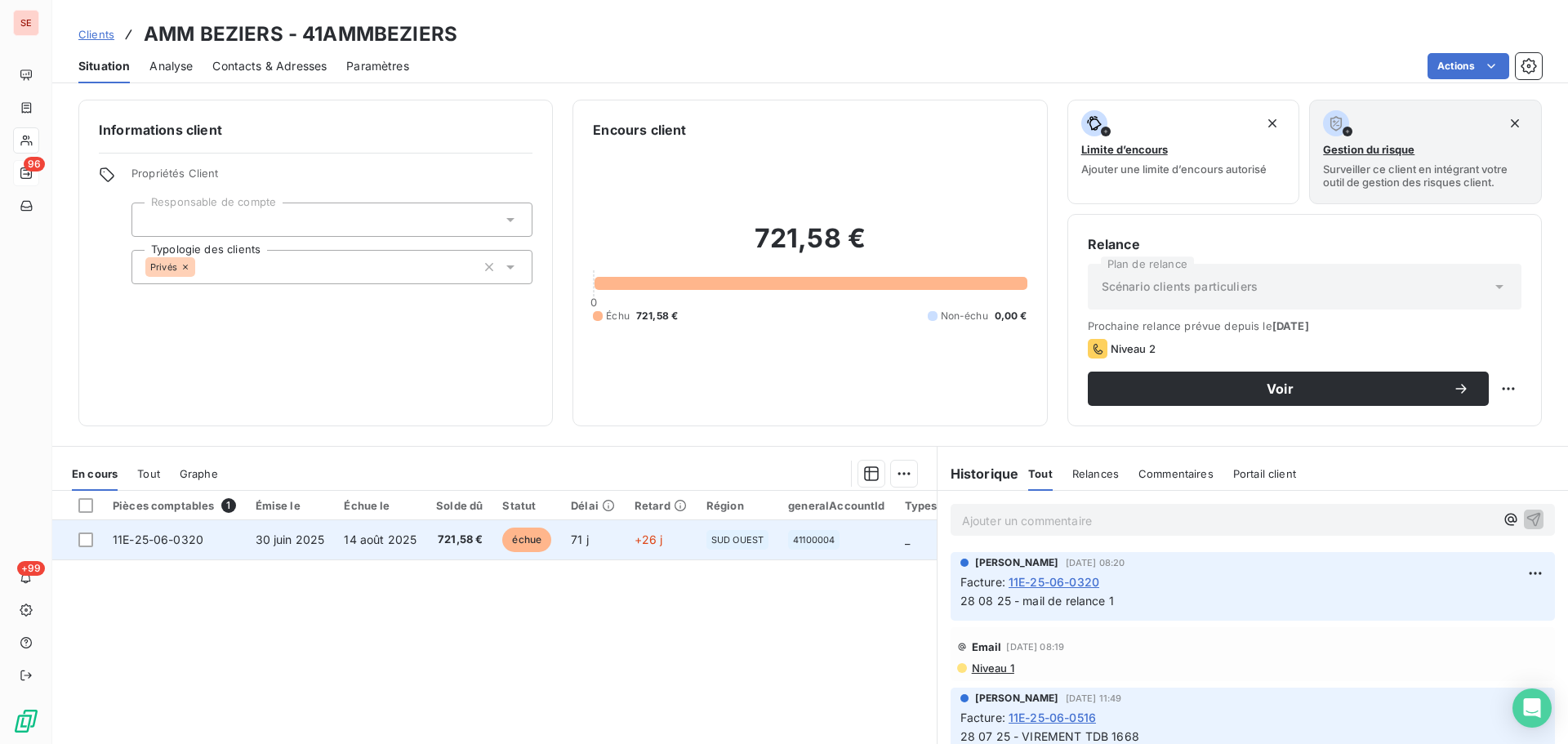
click at [345, 544] on span "14 août 2025" at bounding box center [380, 539] width 73 height 14
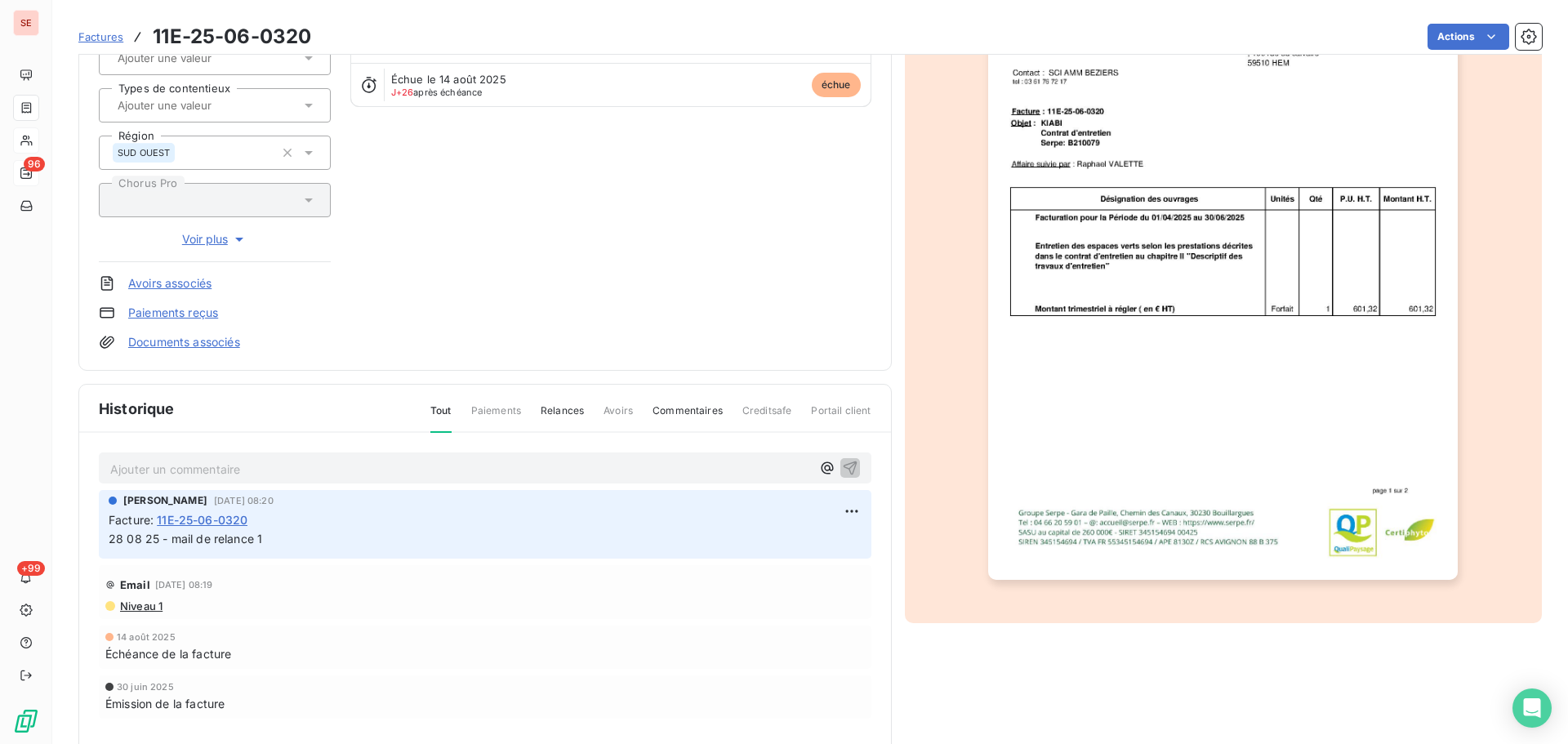
scroll to position [224, 0]
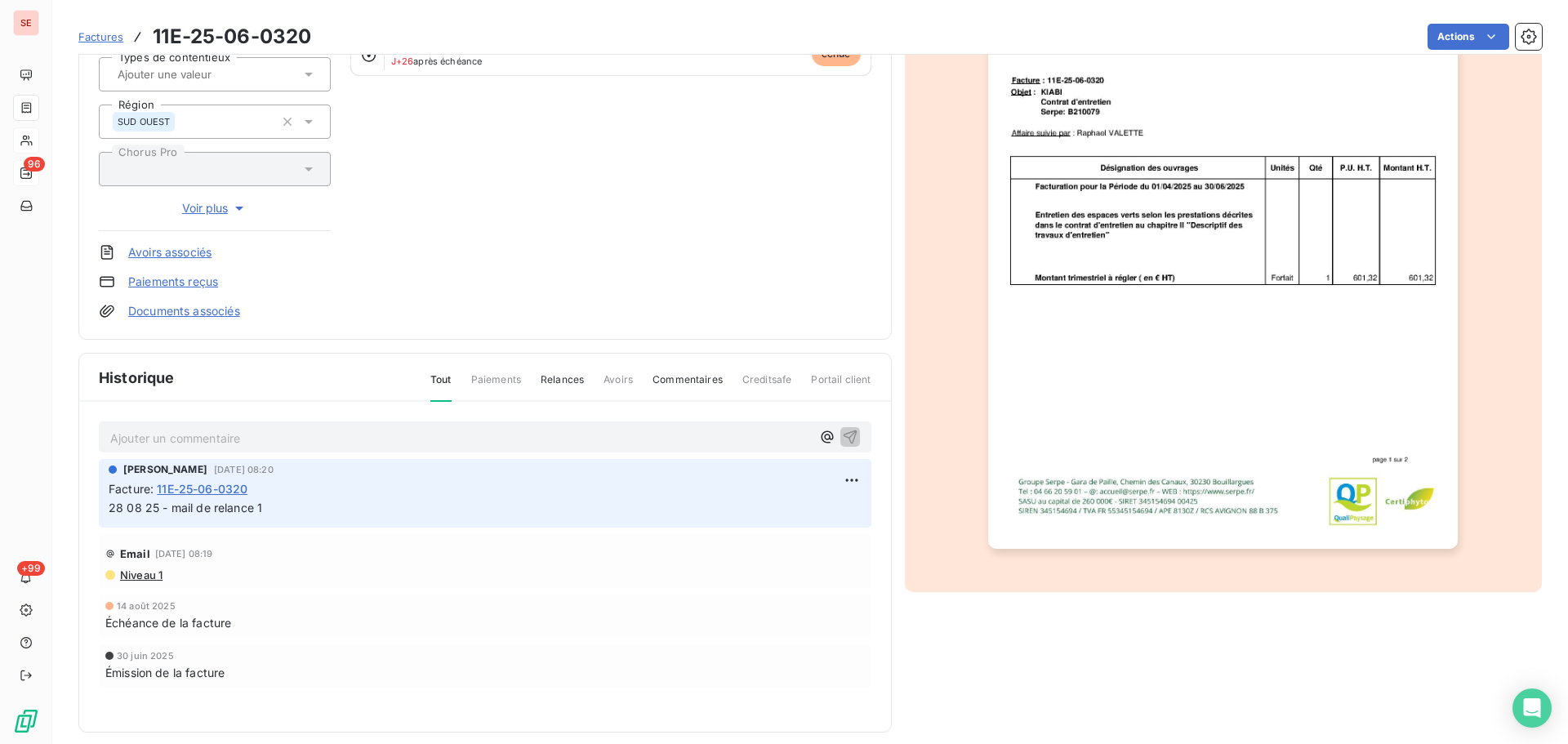
click at [550, 428] on p "Ajouter un commentaire ﻿" at bounding box center [461, 438] width 701 height 21
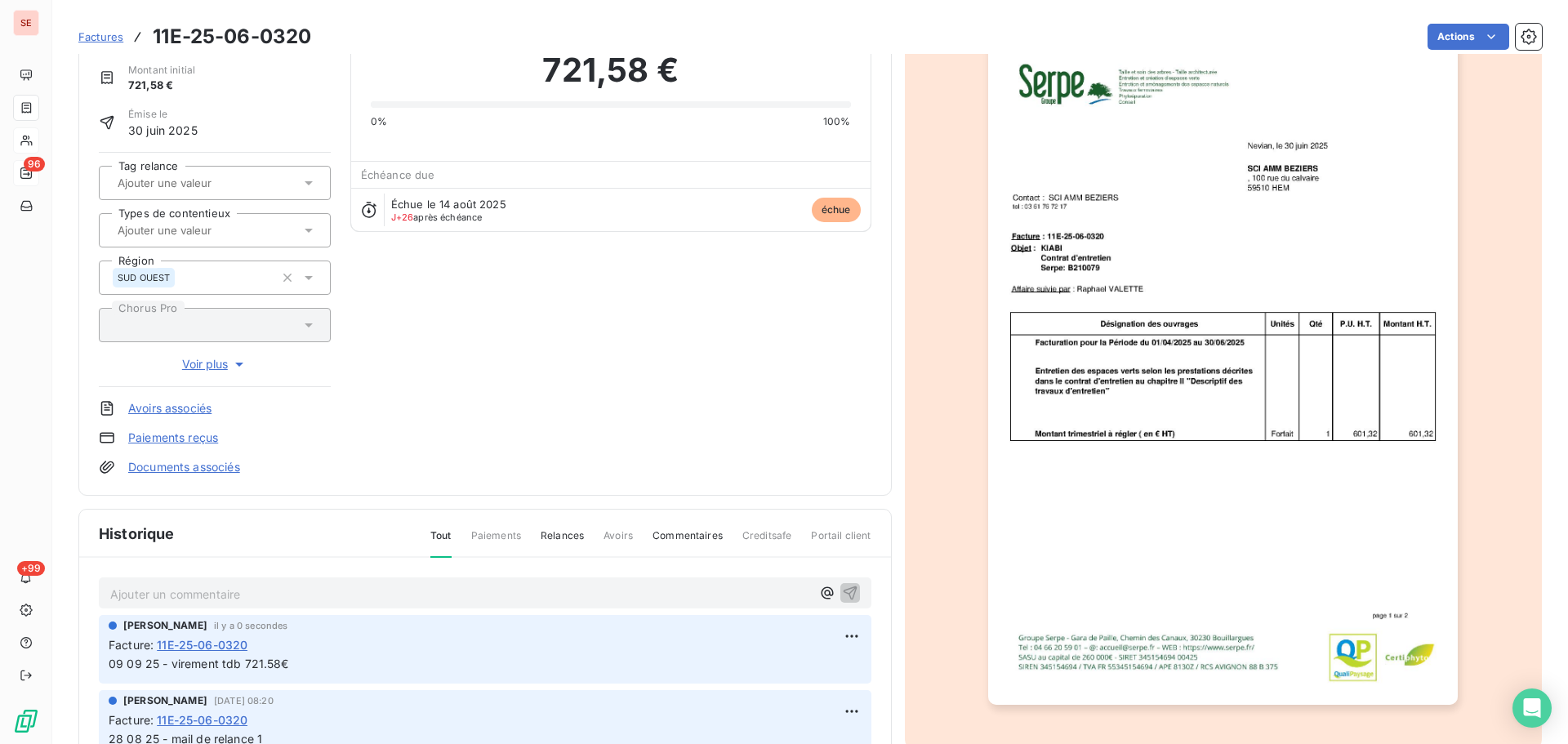
scroll to position [0, 0]
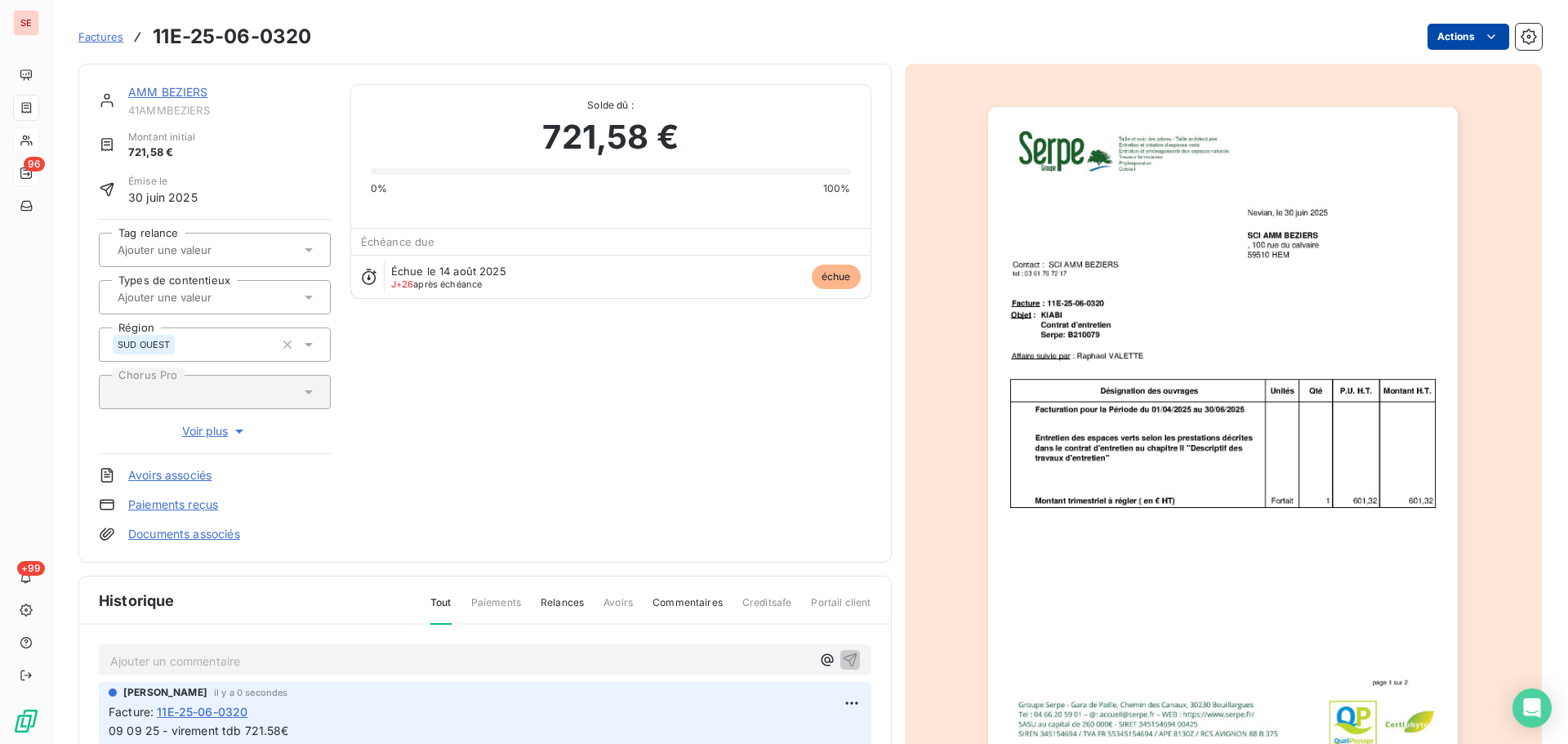
click at [1438, 37] on html "SE 96 +99 Factures 11E-25-06-0320 Actions AMM BEZIERS 41AMMBEZIERS Montant init…" at bounding box center [784, 372] width 1568 height 744
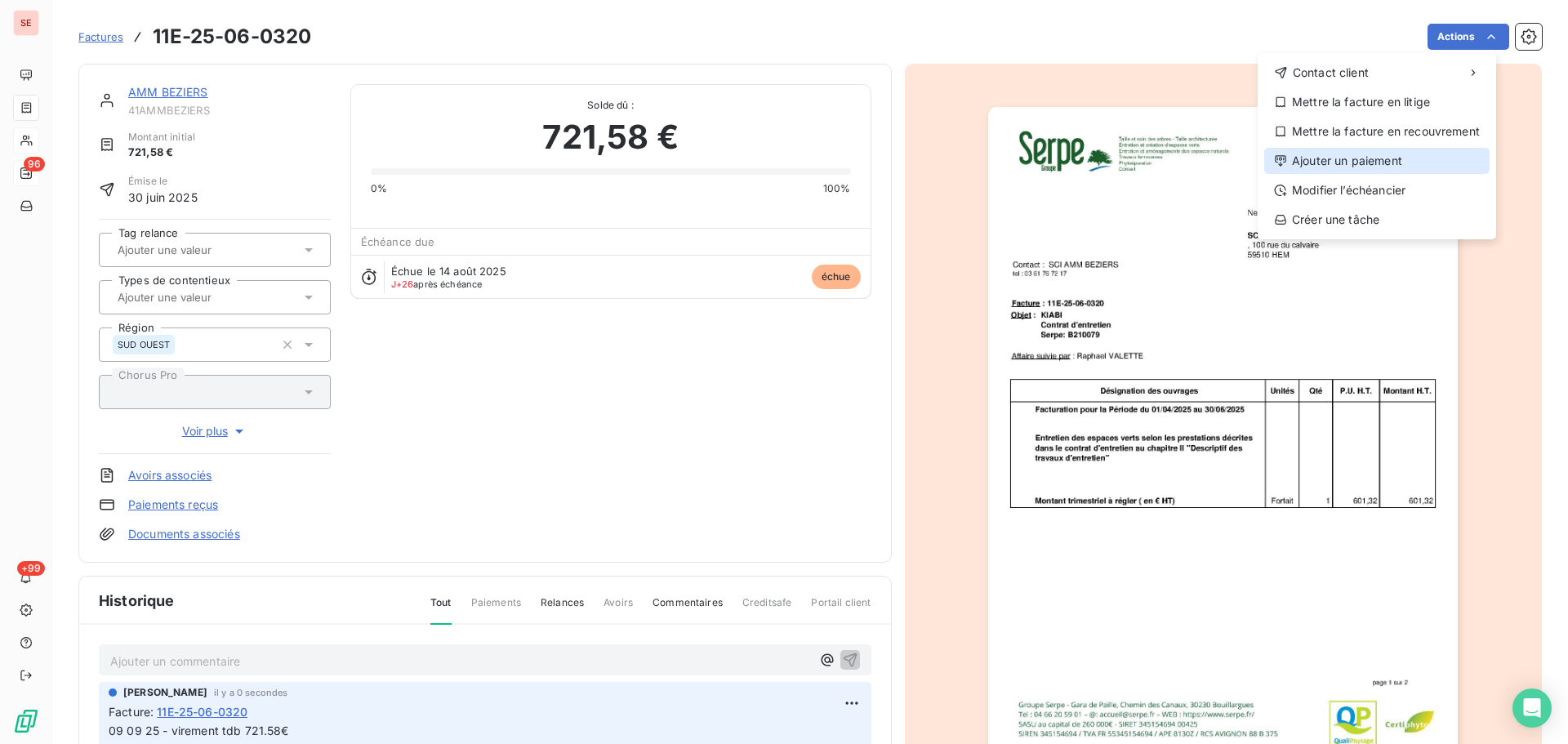
click at [1388, 153] on div "Ajouter un paiement" at bounding box center [1376, 161] width 225 height 26
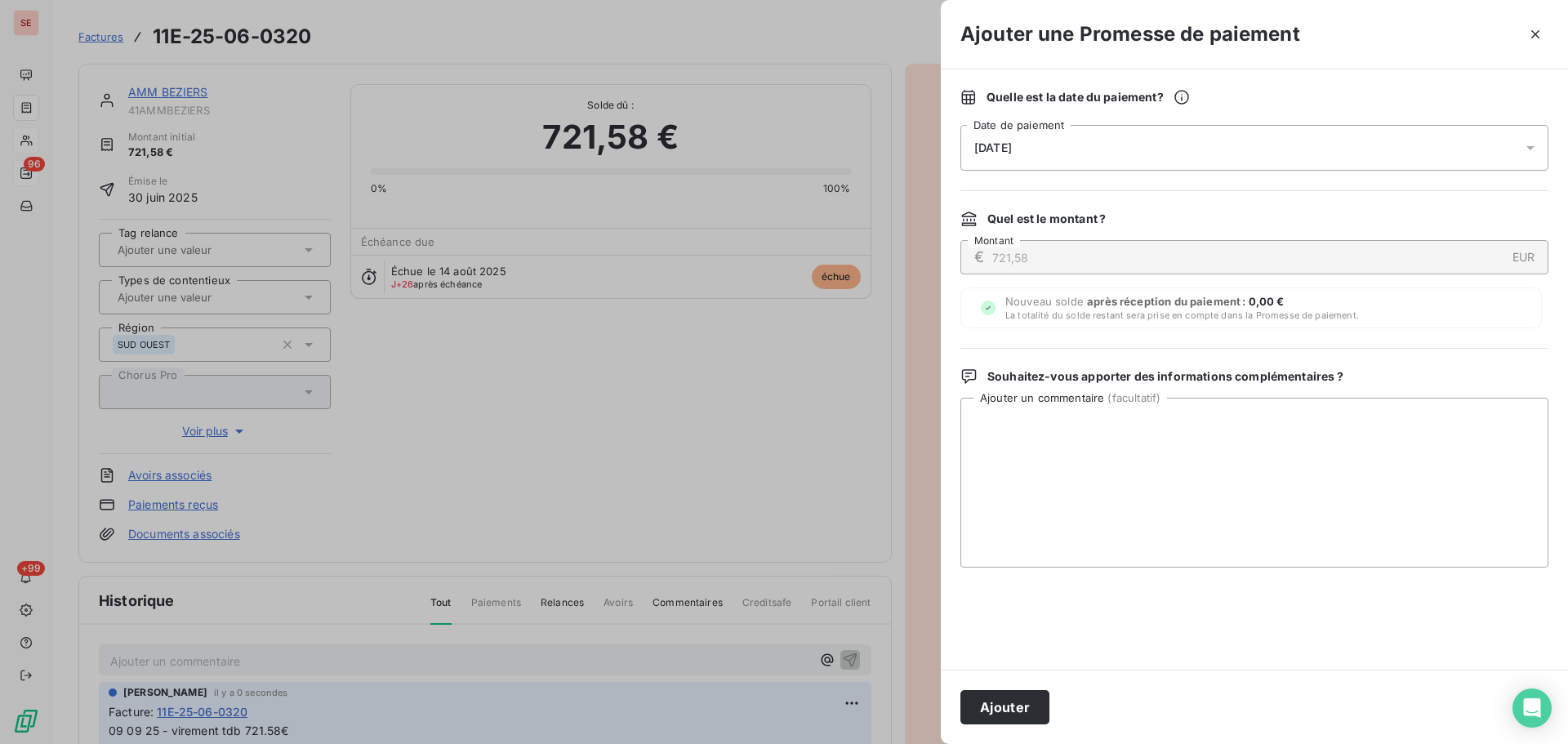
click at [1341, 140] on div "[DATE]" at bounding box center [1254, 147] width 588 height 45
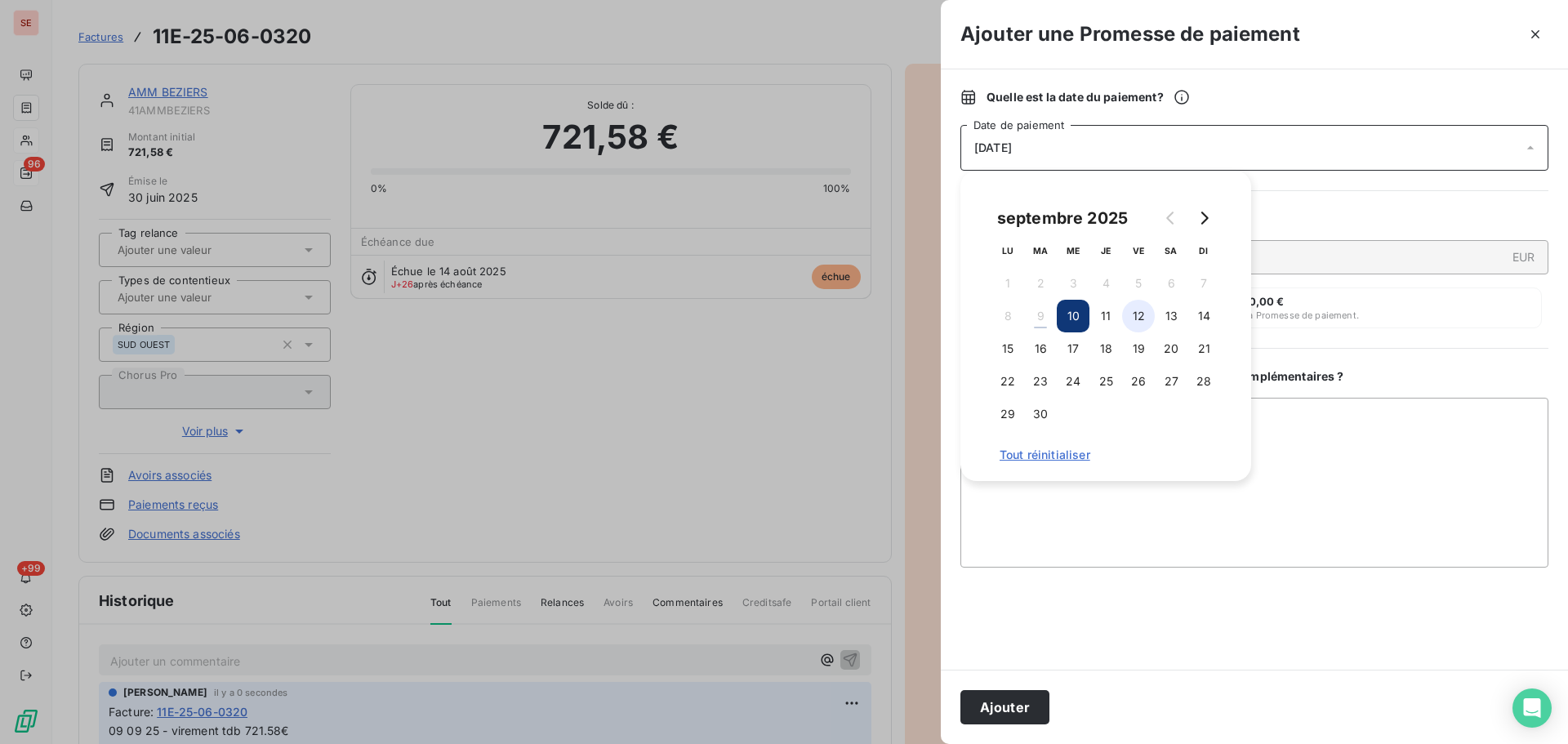
click at [1135, 321] on button "12" at bounding box center [1139, 316] width 33 height 33
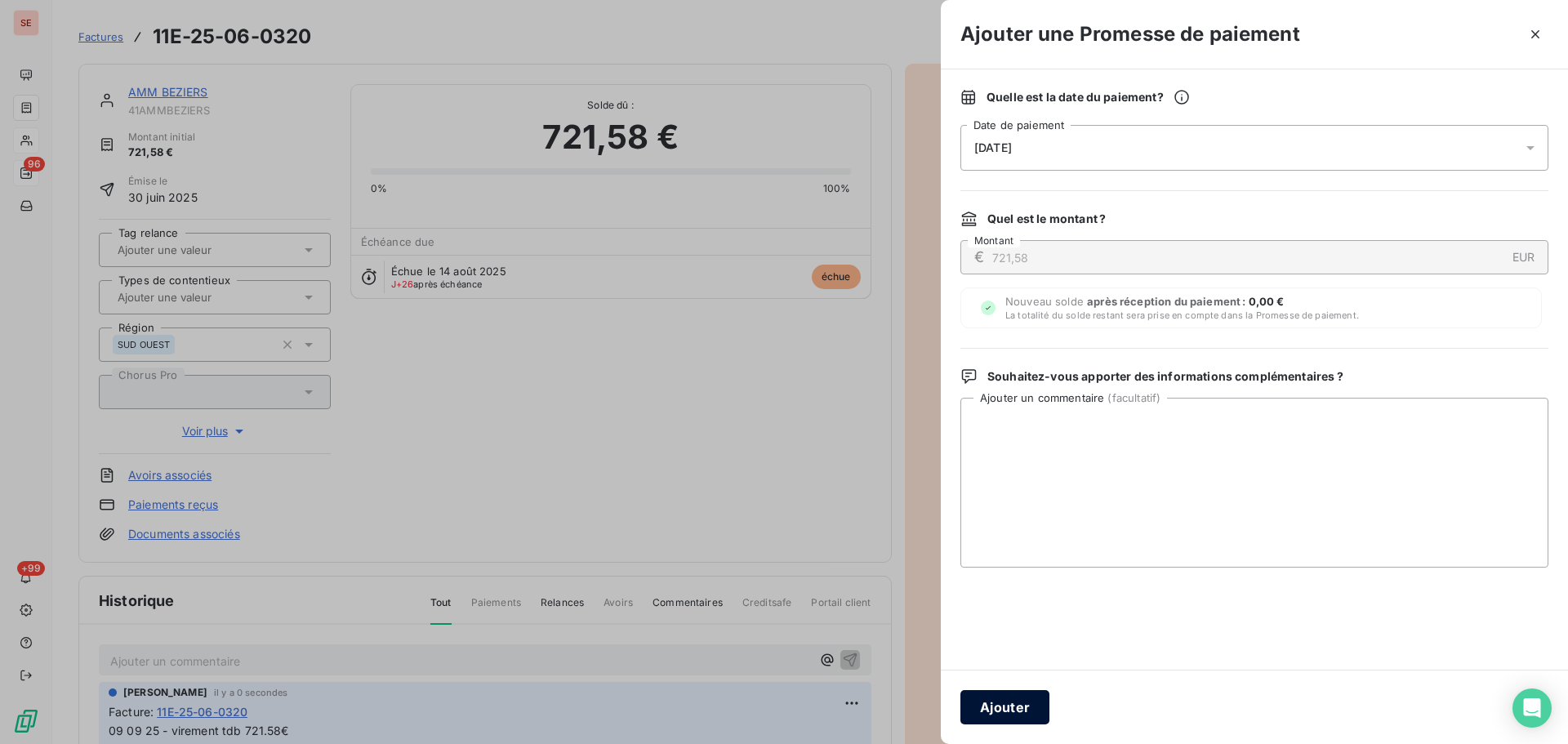
click at [1007, 703] on button "Ajouter" at bounding box center [1005, 708] width 89 height 35
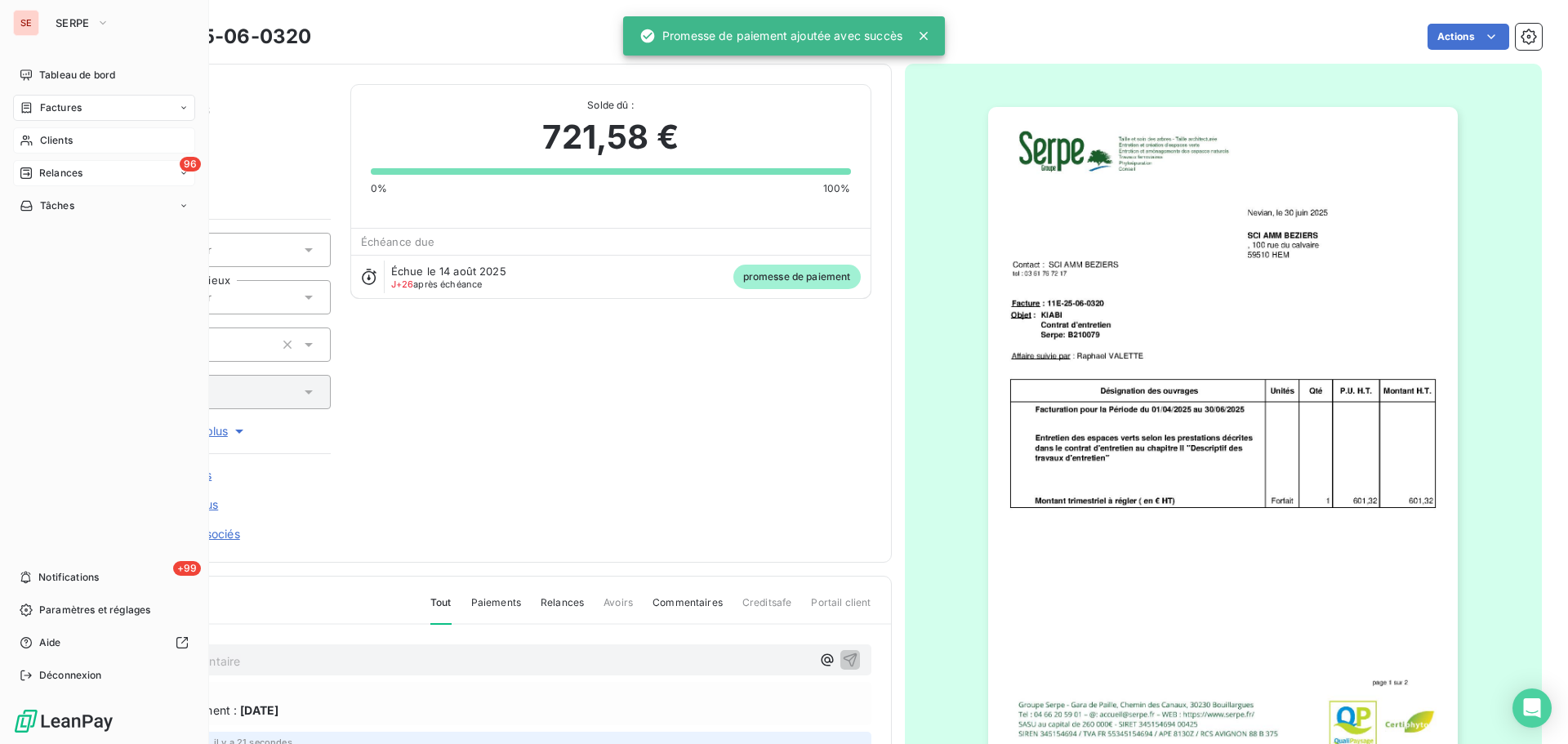
click at [57, 106] on span "Factures" at bounding box center [60, 108] width 41 height 15
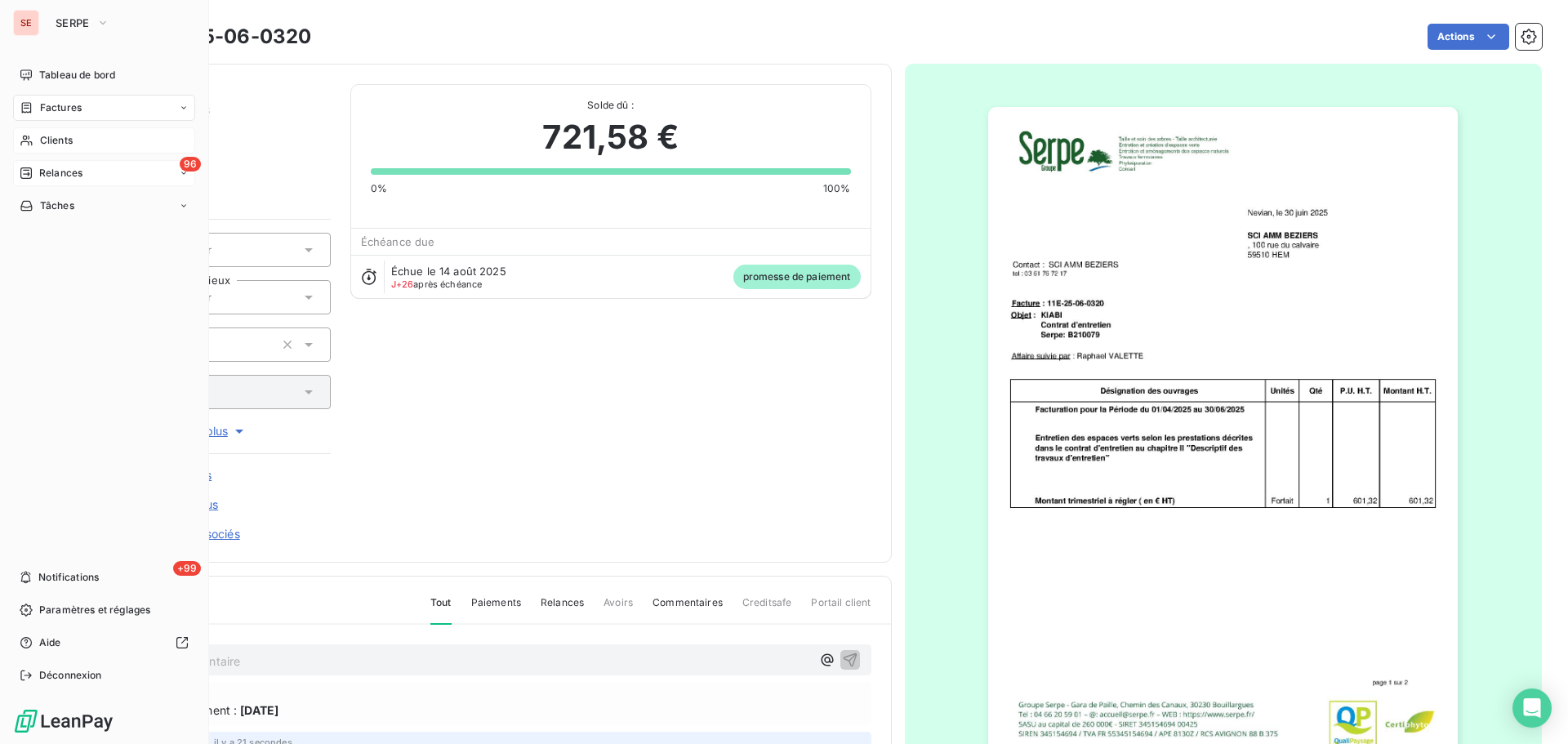
click at [57, 106] on span "Factures" at bounding box center [60, 108] width 41 height 15
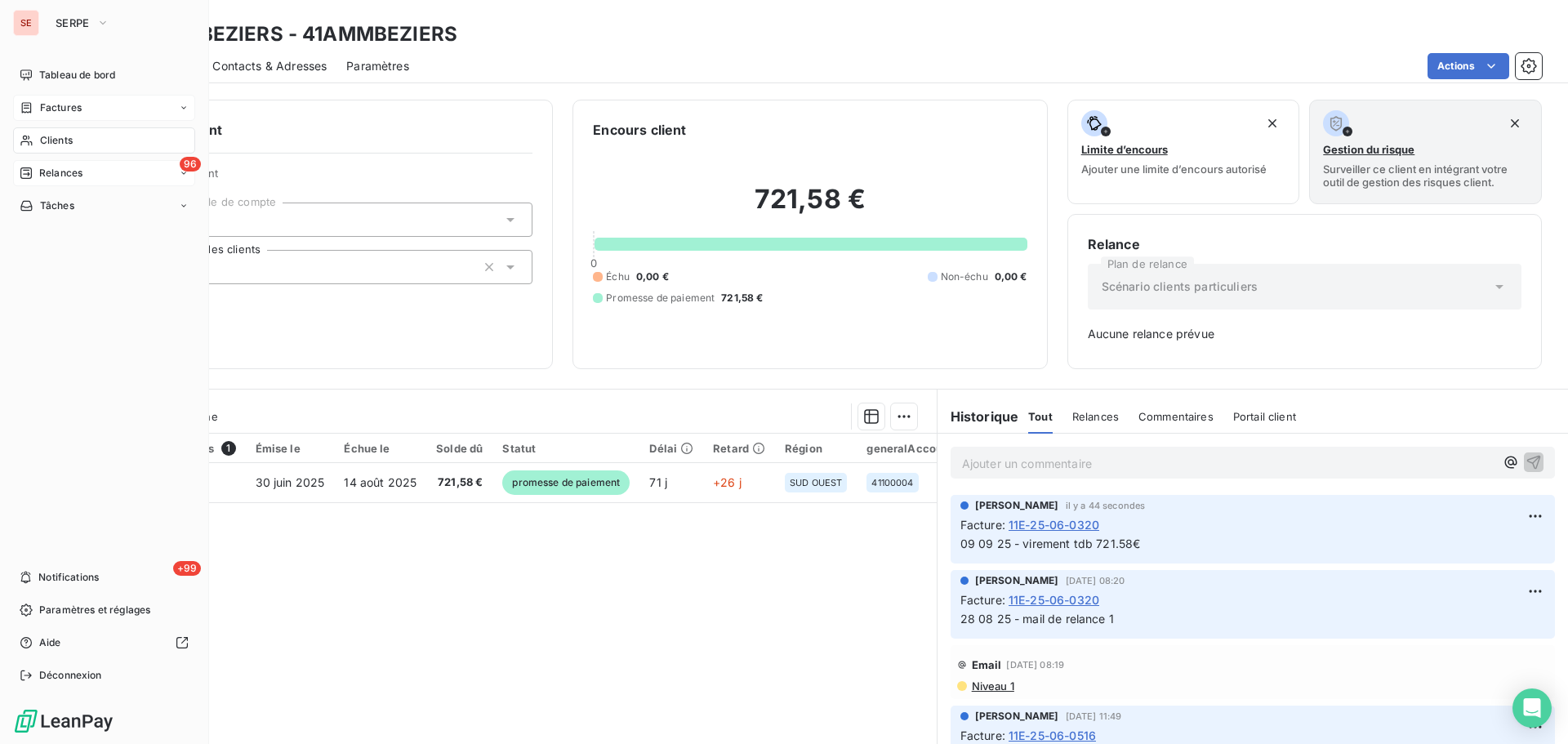
click at [48, 118] on div "Factures" at bounding box center [104, 108] width 182 height 26
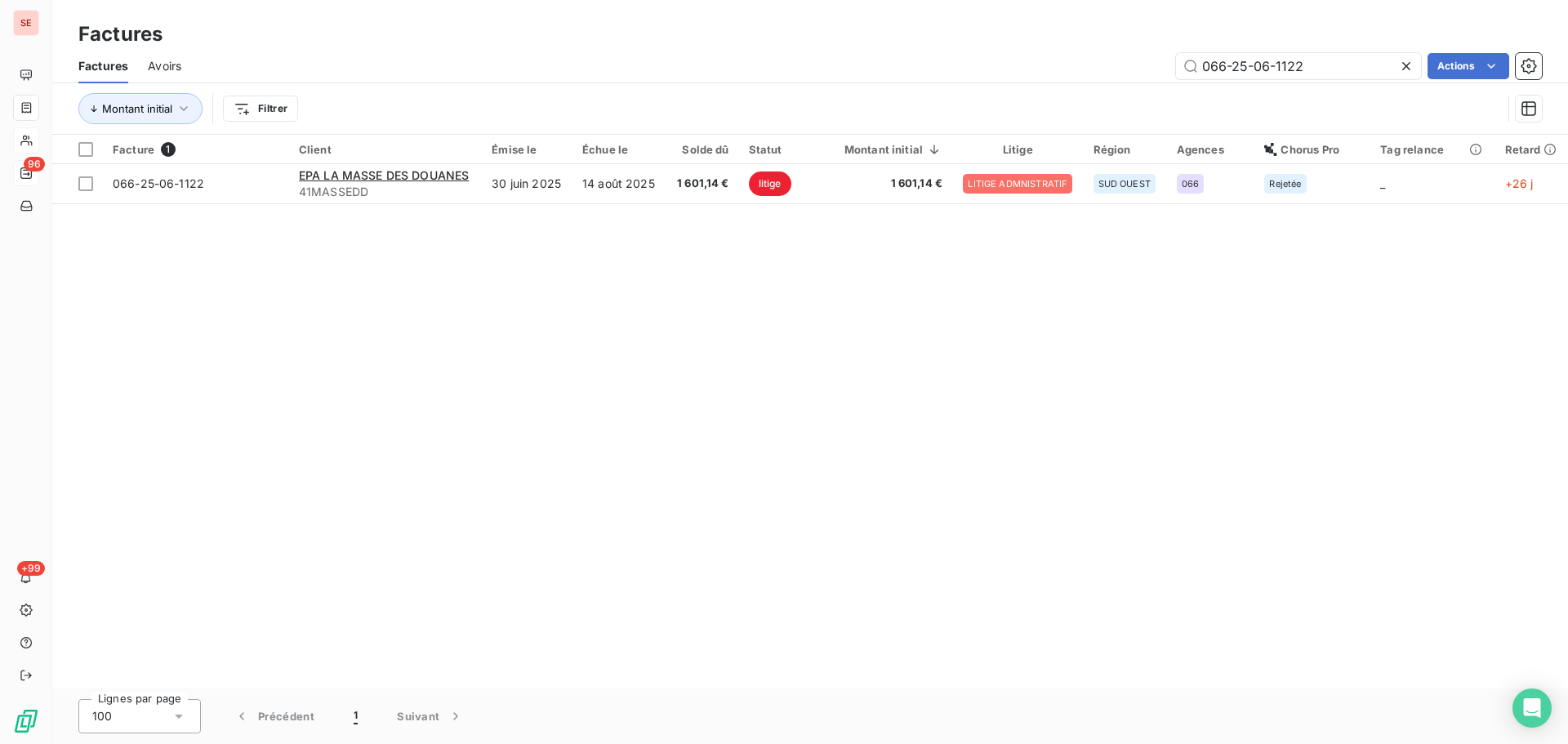
click at [1410, 66] on icon at bounding box center [1406, 66] width 17 height 17
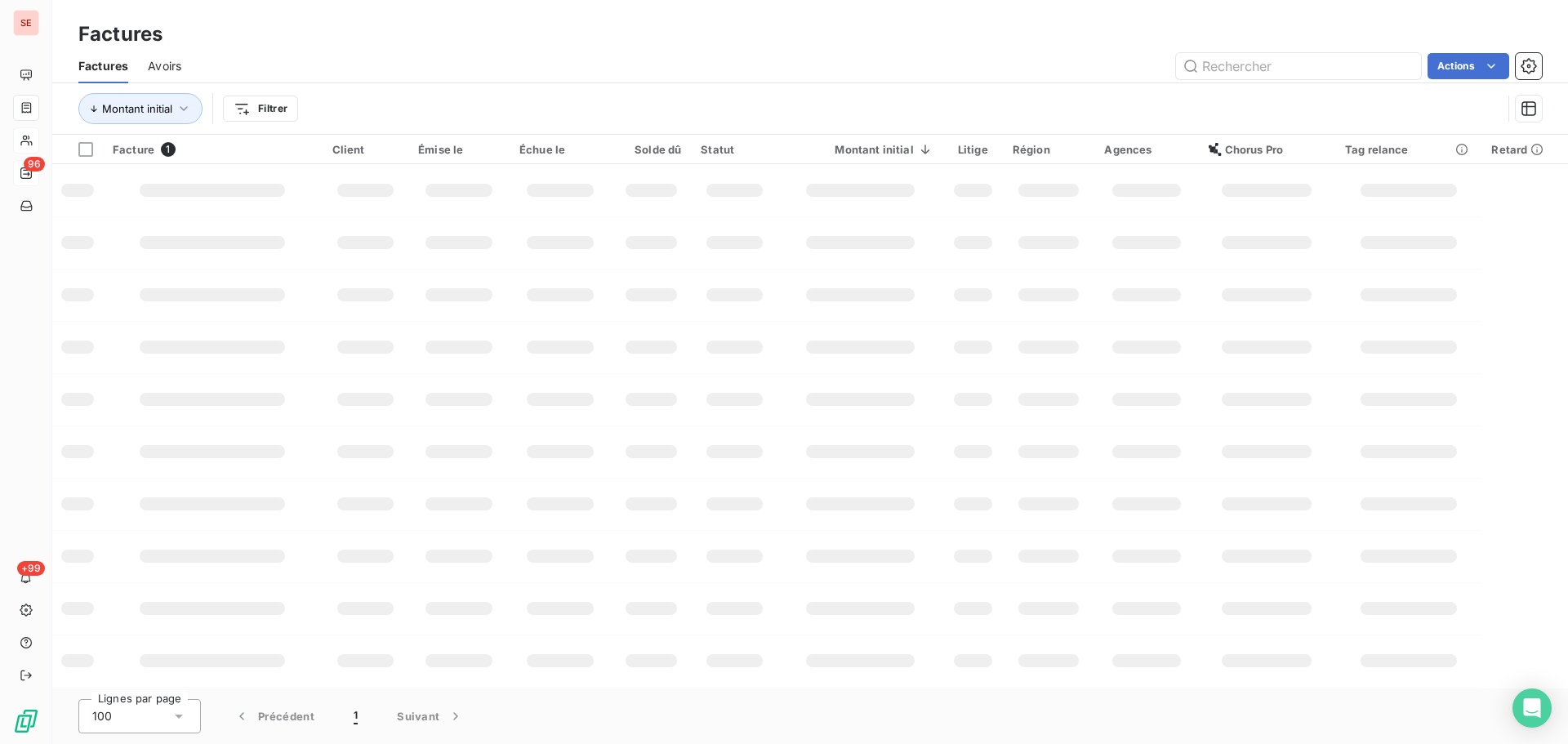
click at [309, 109] on div "Montant initial Filtrer" at bounding box center [790, 109] width 1424 height 31
click at [288, 111] on html "SE 96 +99 Factures Factures Avoirs Actions Montant initial Filtrer Facture 1 Cl…" at bounding box center [784, 372] width 1568 height 744
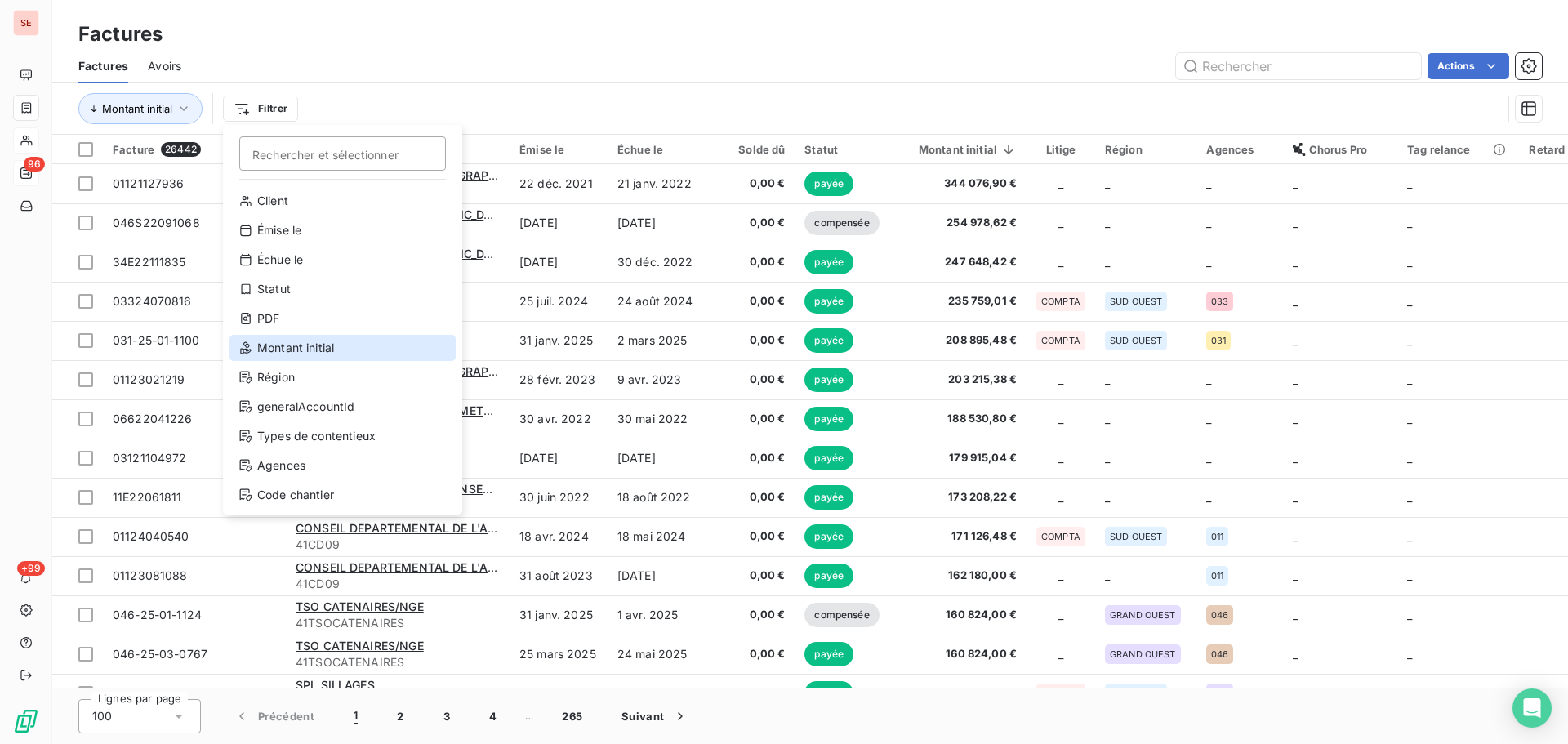
click at [302, 349] on div "Montant initial" at bounding box center [343, 348] width 226 height 26
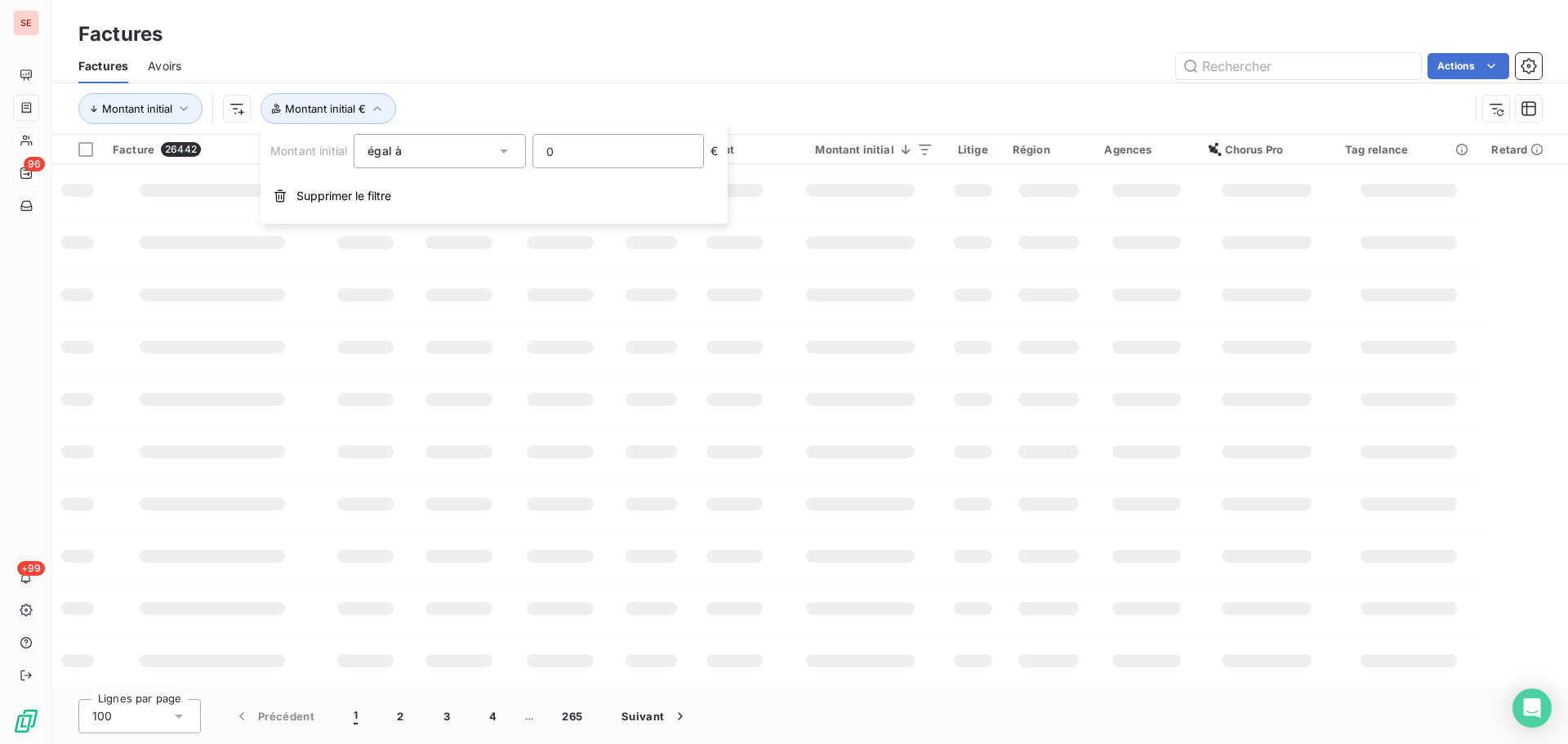
click at [583, 141] on input "0" at bounding box center [618, 151] width 170 height 33
type input "986.50"
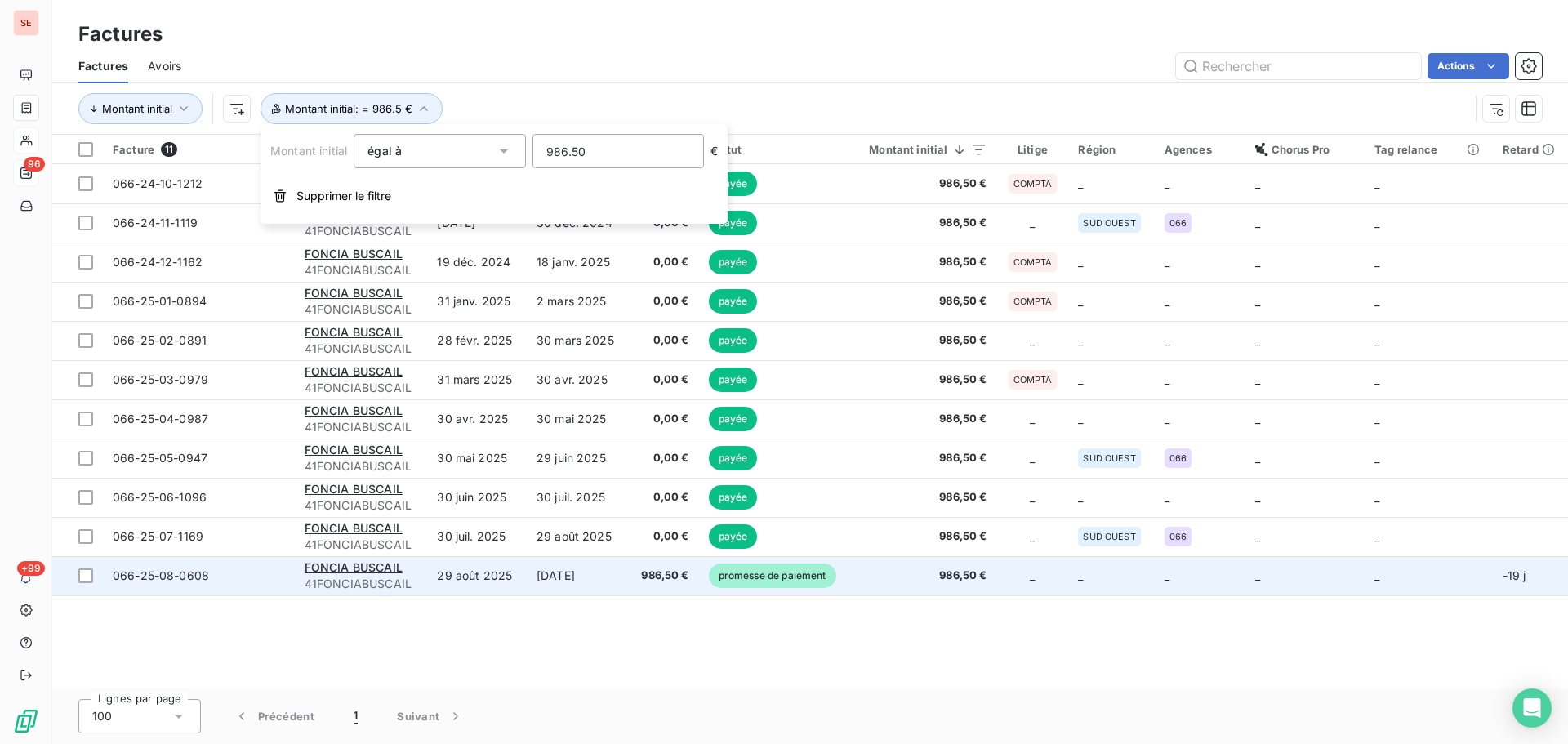
click at [554, 569] on td "[DATE]" at bounding box center [578, 576] width 102 height 39
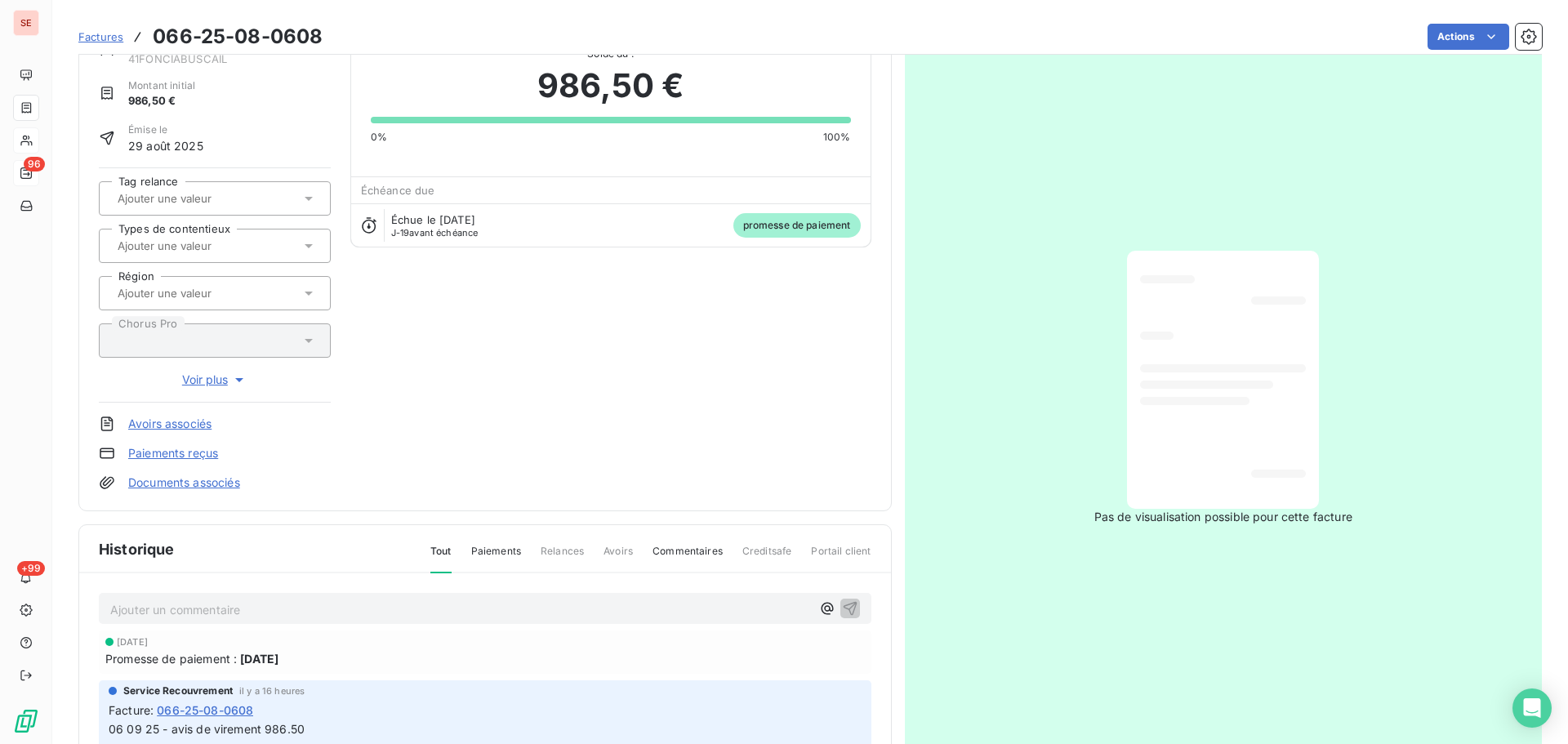
scroll to position [224, 0]
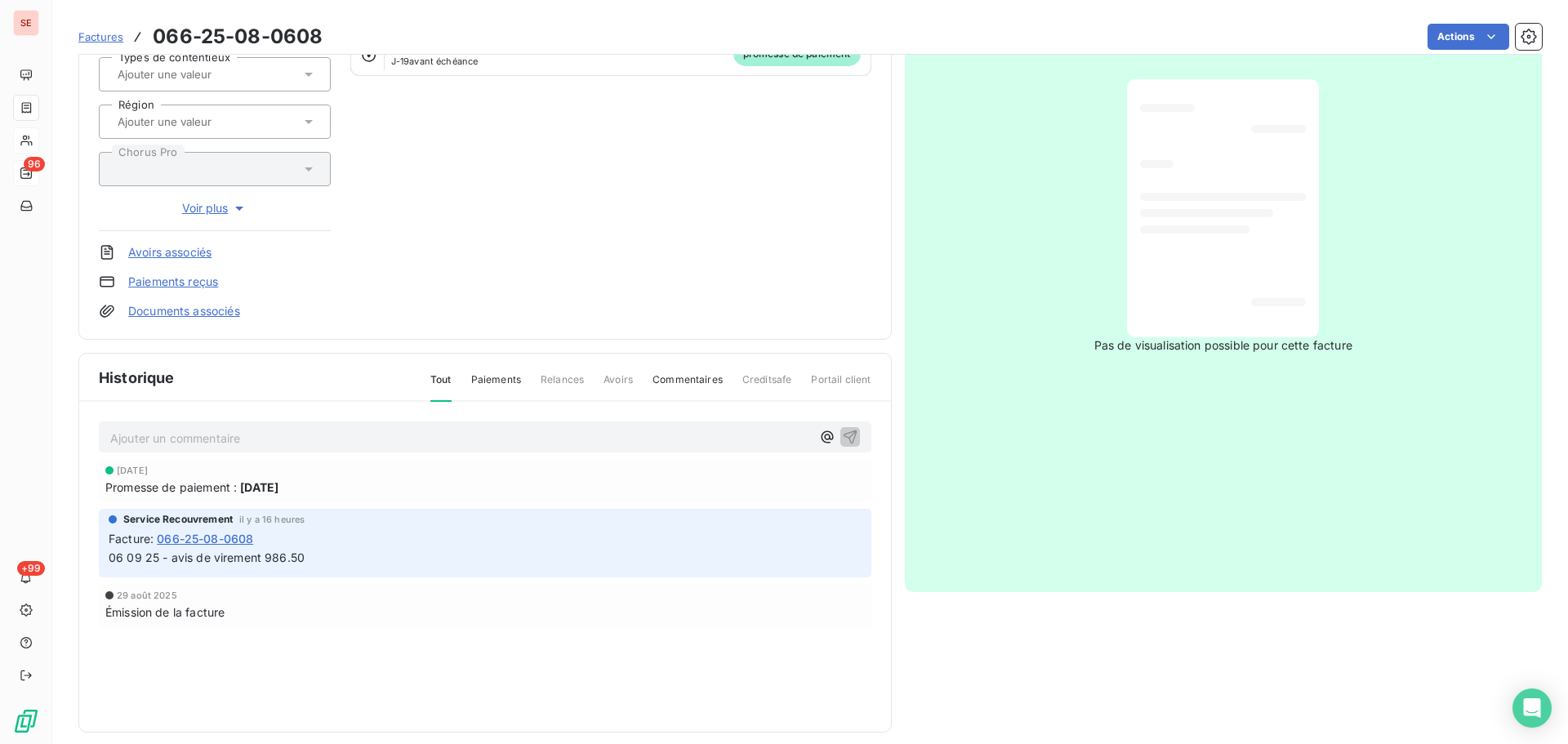
click at [337, 448] on div "Ajouter un commentaire ﻿" at bounding box center [486, 437] width 773 height 32
click at [340, 438] on p "Ajouter un commentaire ﻿" at bounding box center [461, 438] width 701 height 21
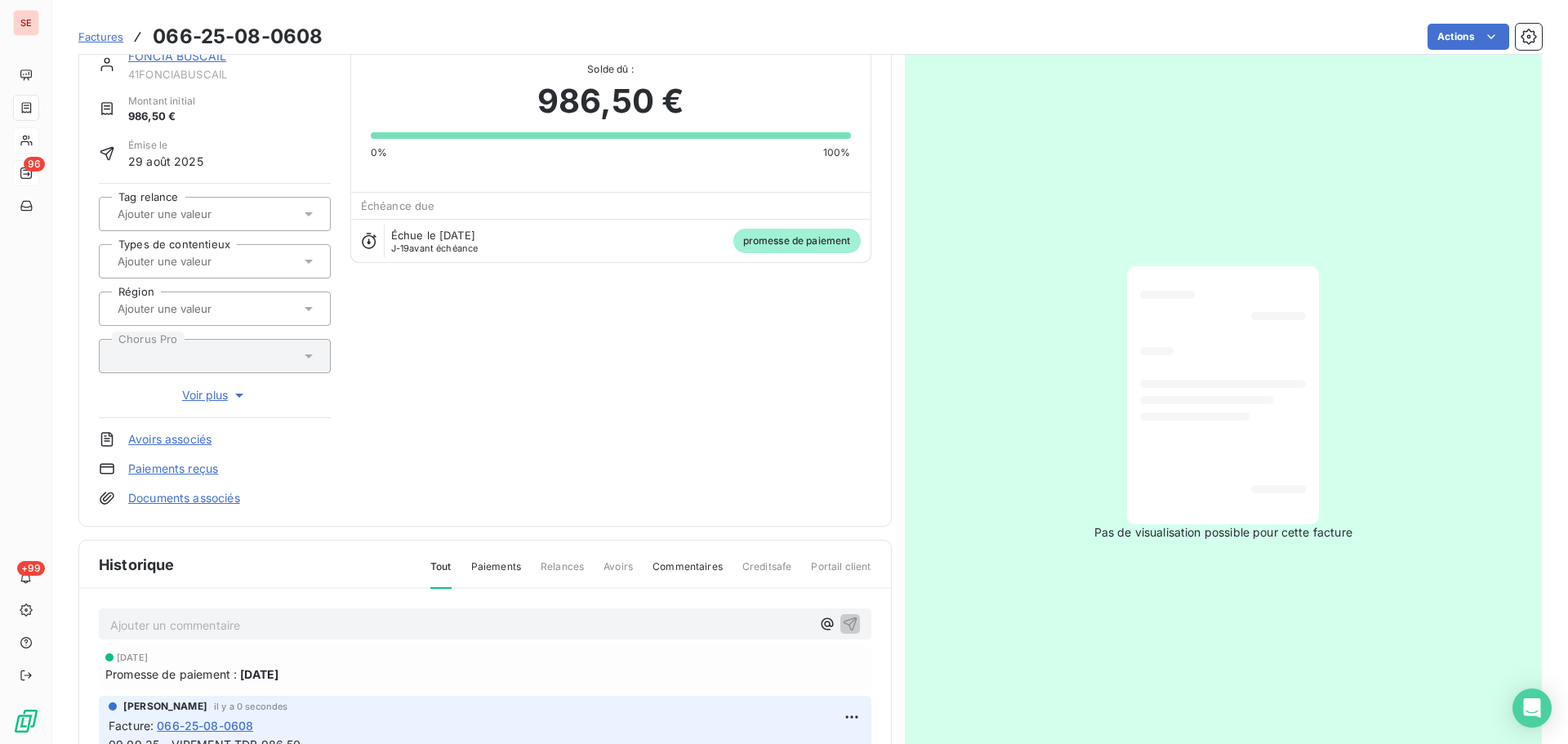
scroll to position [7, 0]
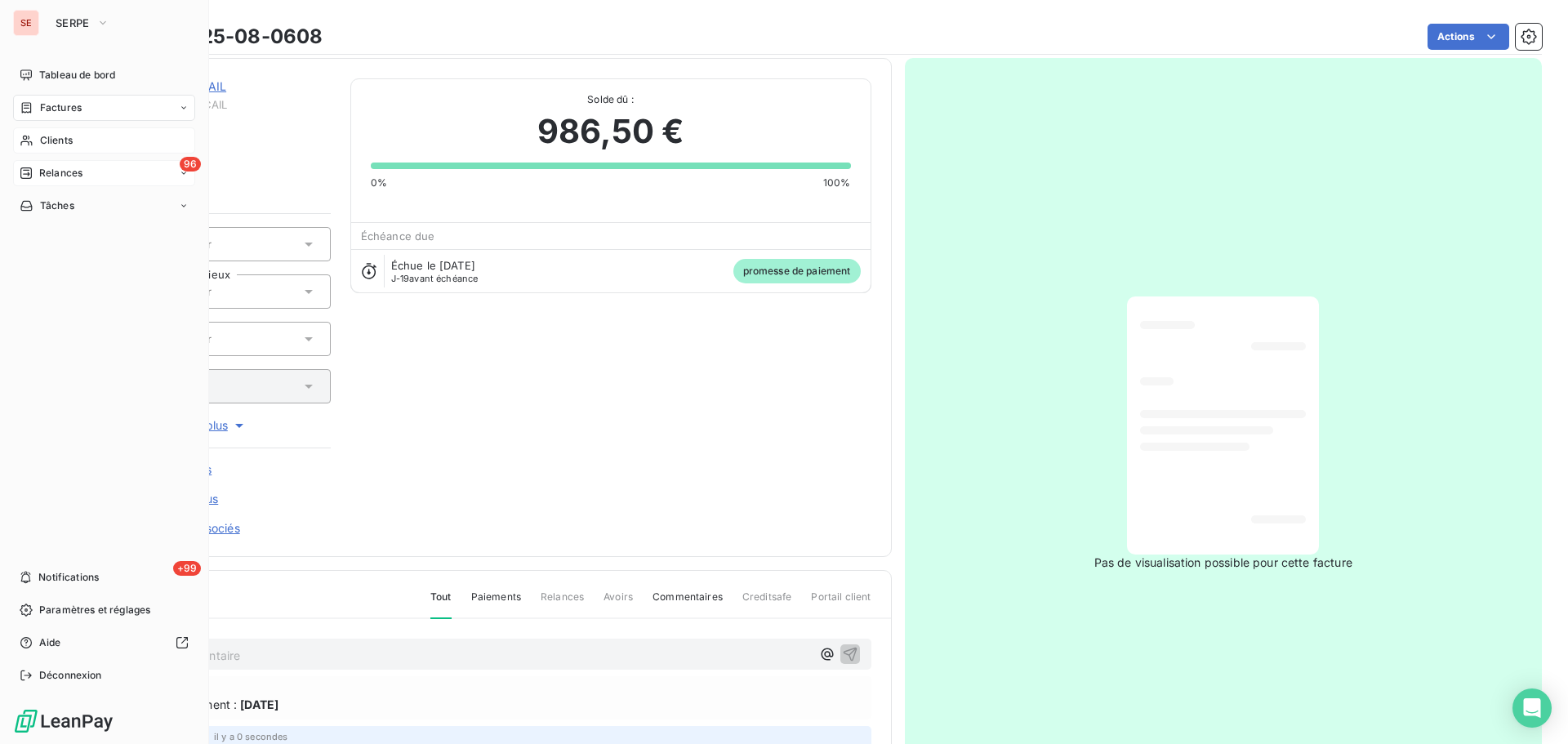
click at [41, 113] on span "Factures" at bounding box center [60, 108] width 41 height 15
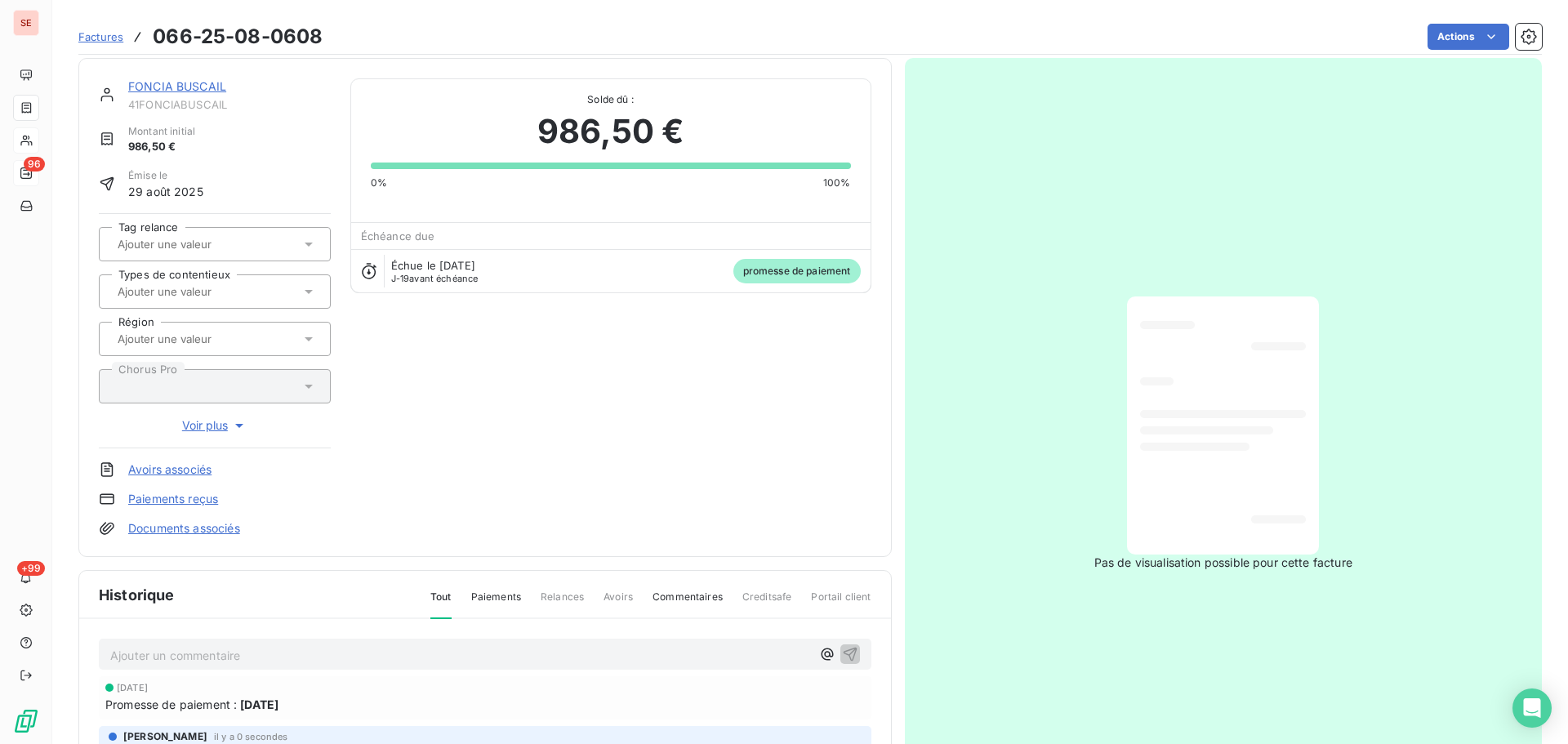
scroll to position [0, 0]
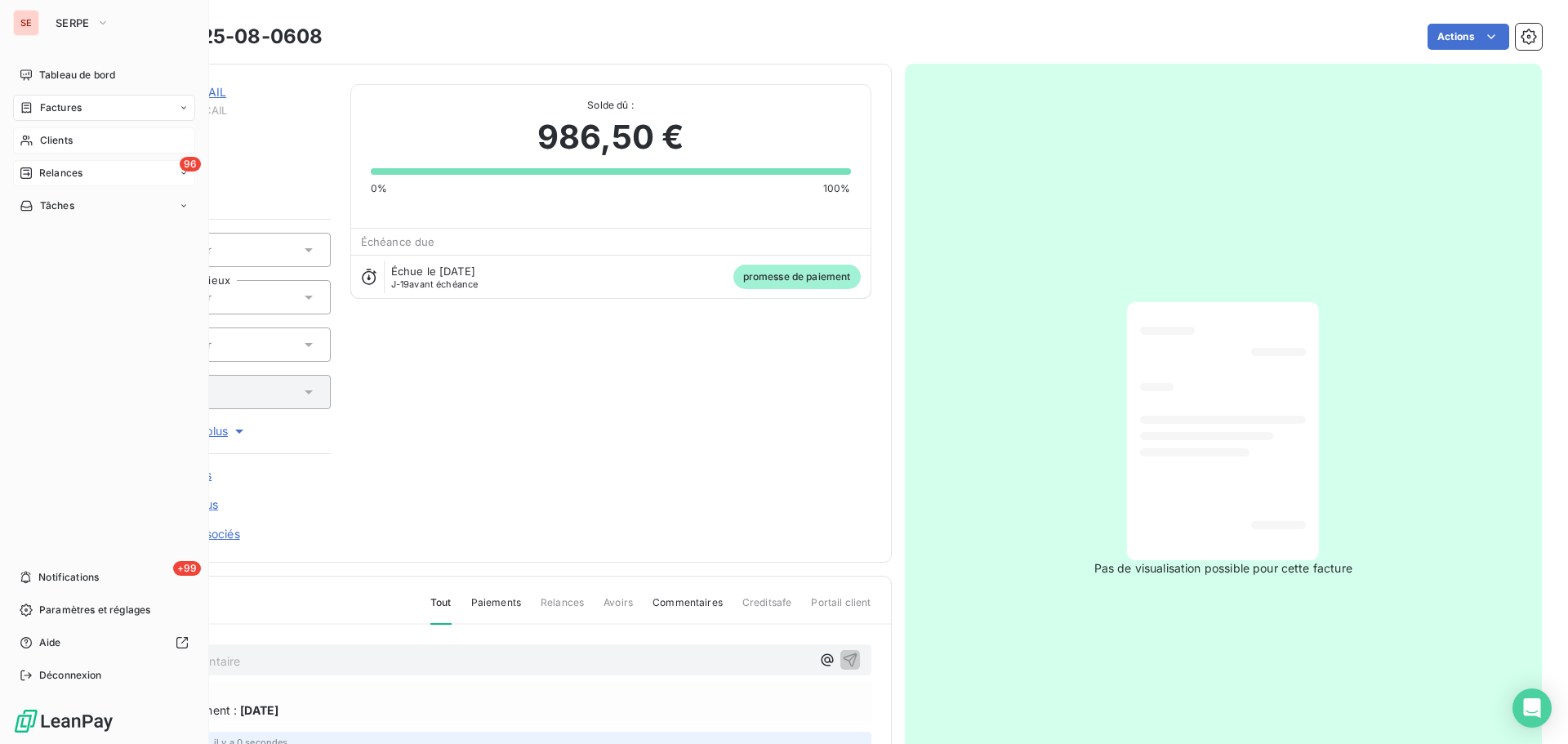
click at [46, 142] on span "Clients" at bounding box center [56, 140] width 33 height 15
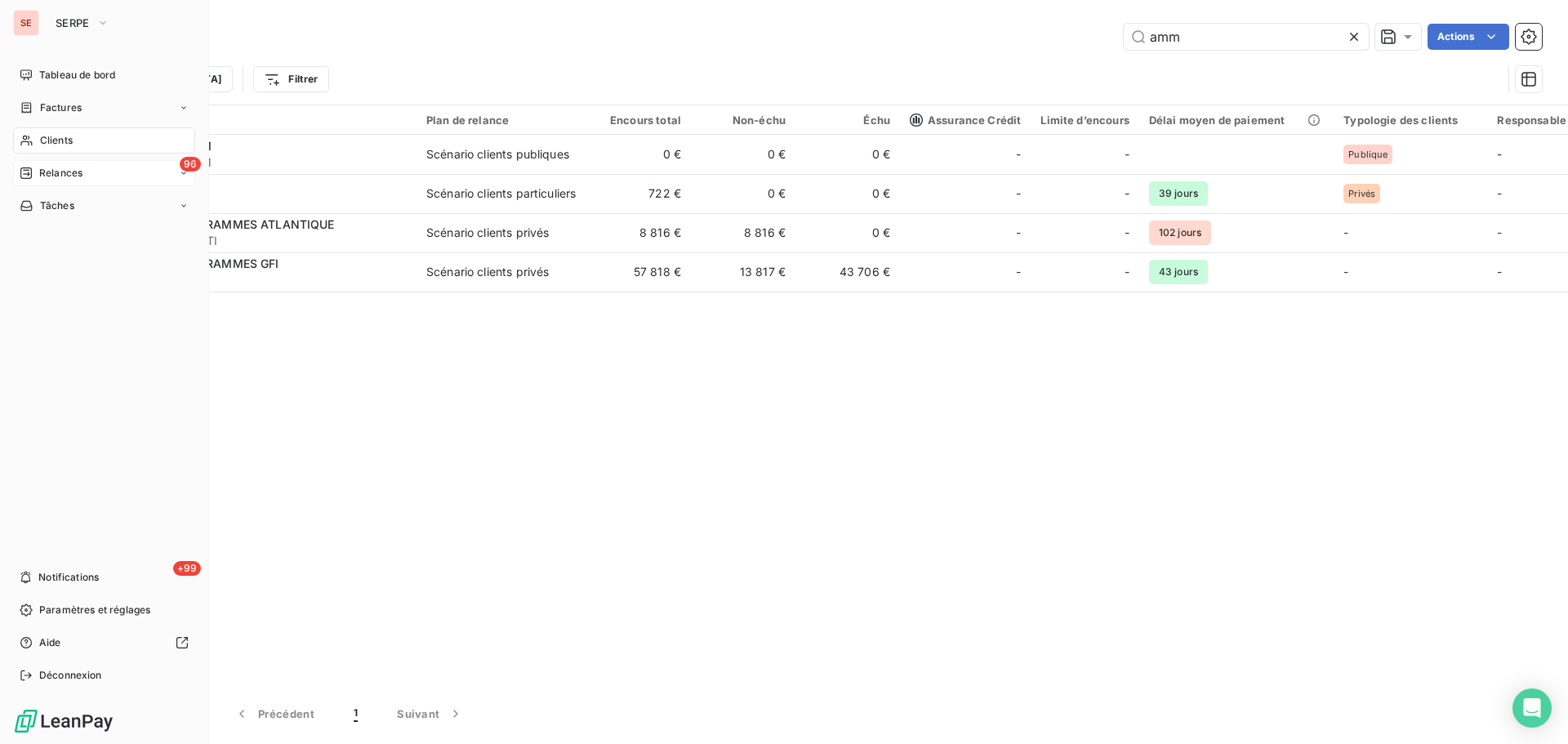
click at [54, 111] on span "Factures" at bounding box center [60, 108] width 41 height 15
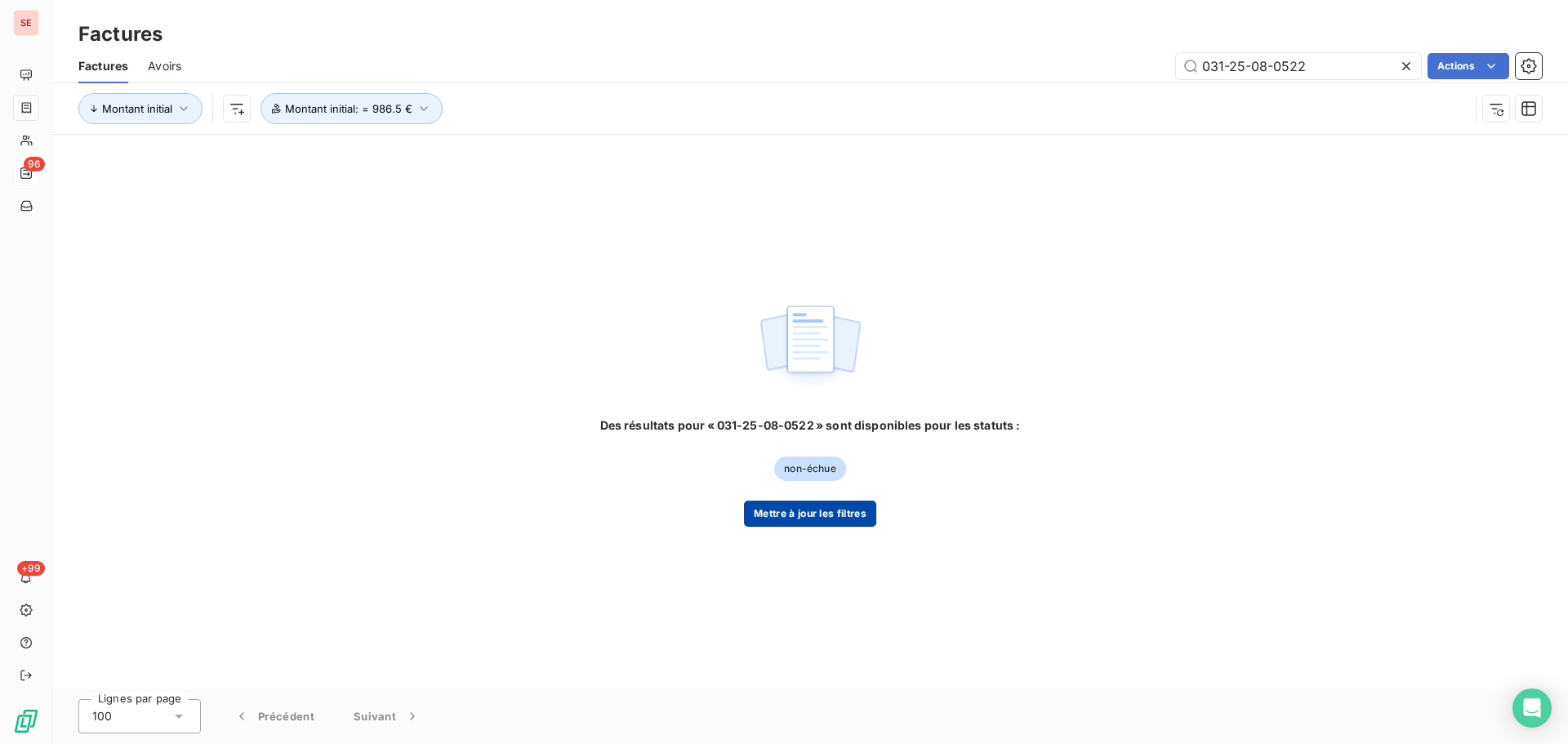
type input "031-25-08-0522"
click at [856, 518] on button "Mettre à jour les filtres" at bounding box center [810, 514] width 132 height 26
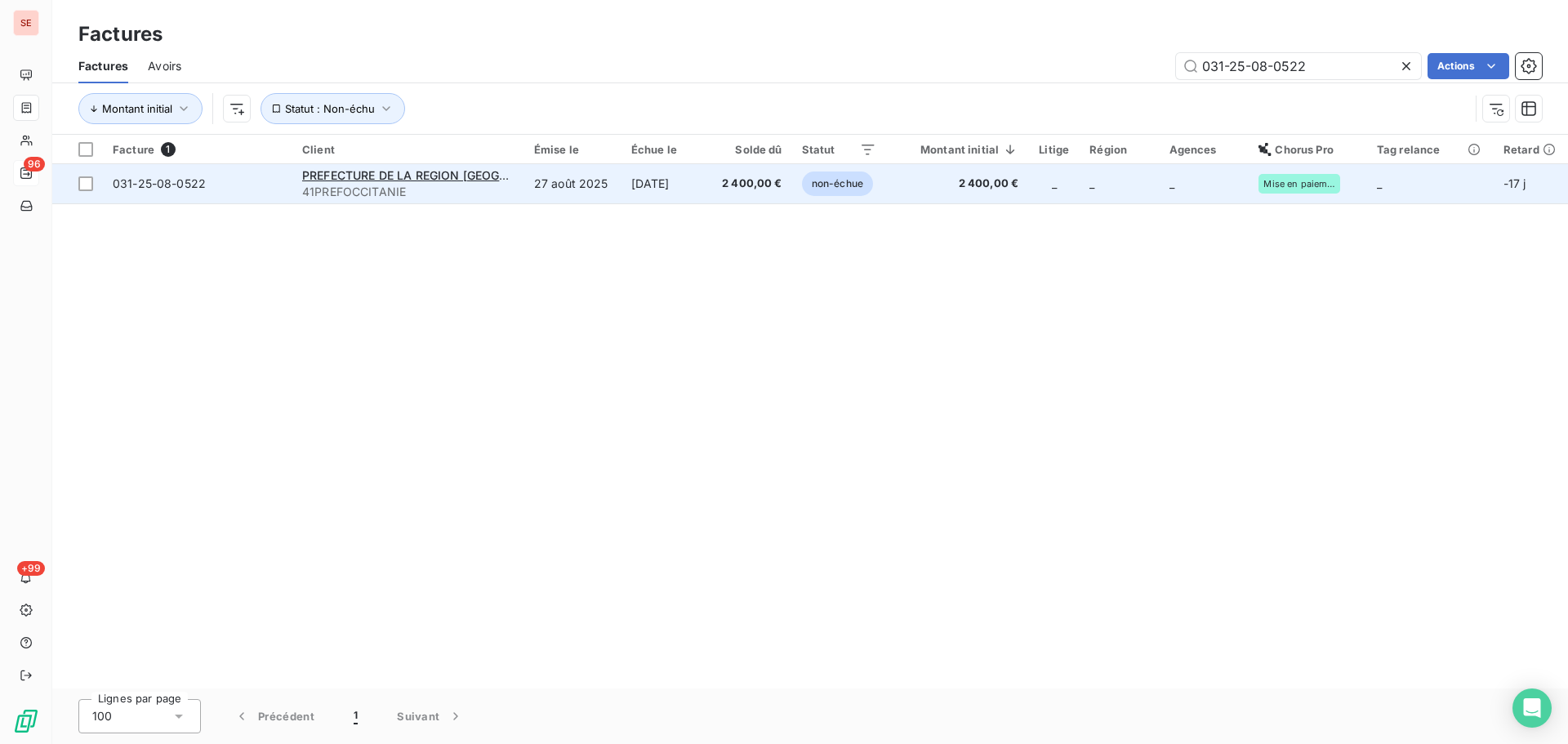
click at [666, 189] on td "[DATE]" at bounding box center [666, 183] width 88 height 39
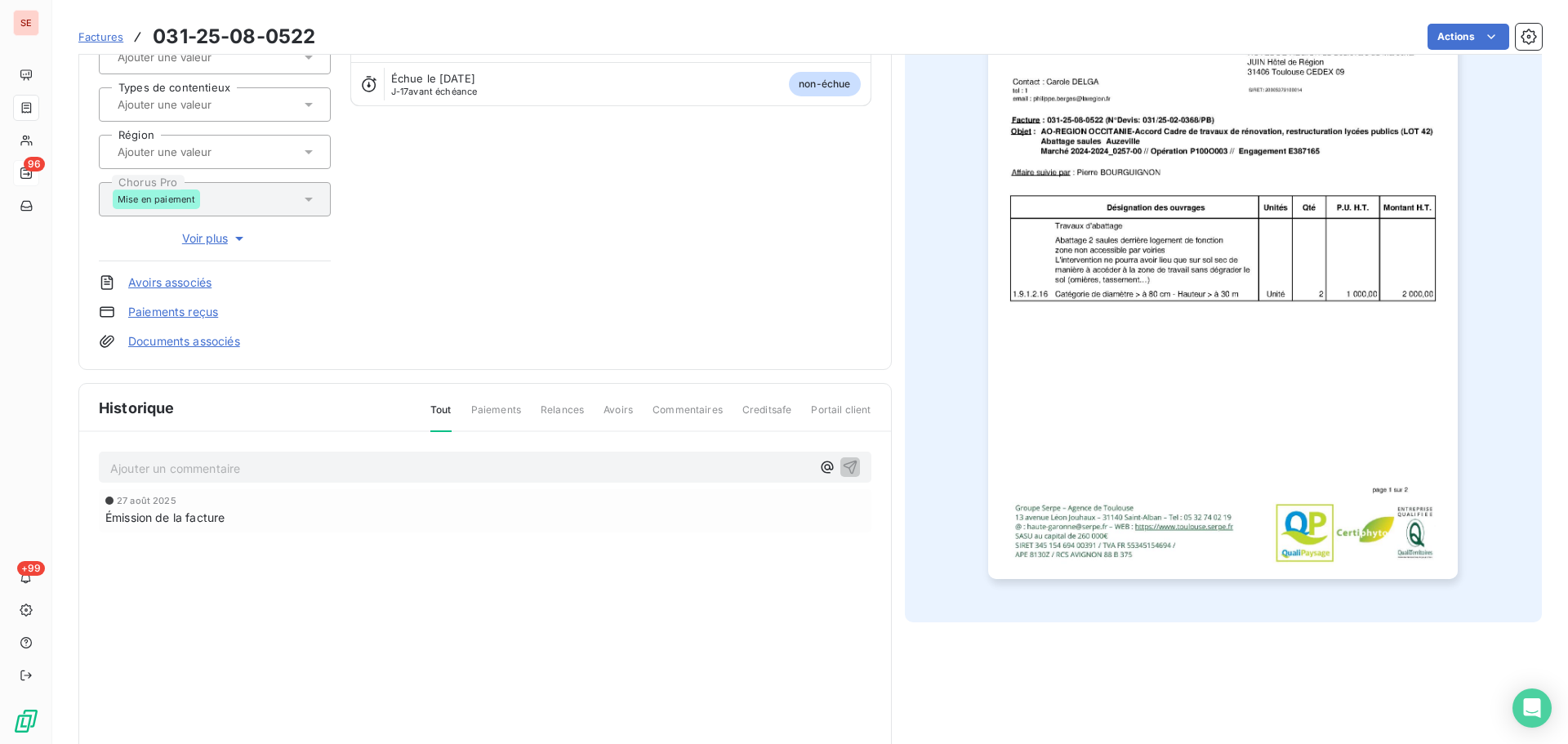
scroll to position [225, 0]
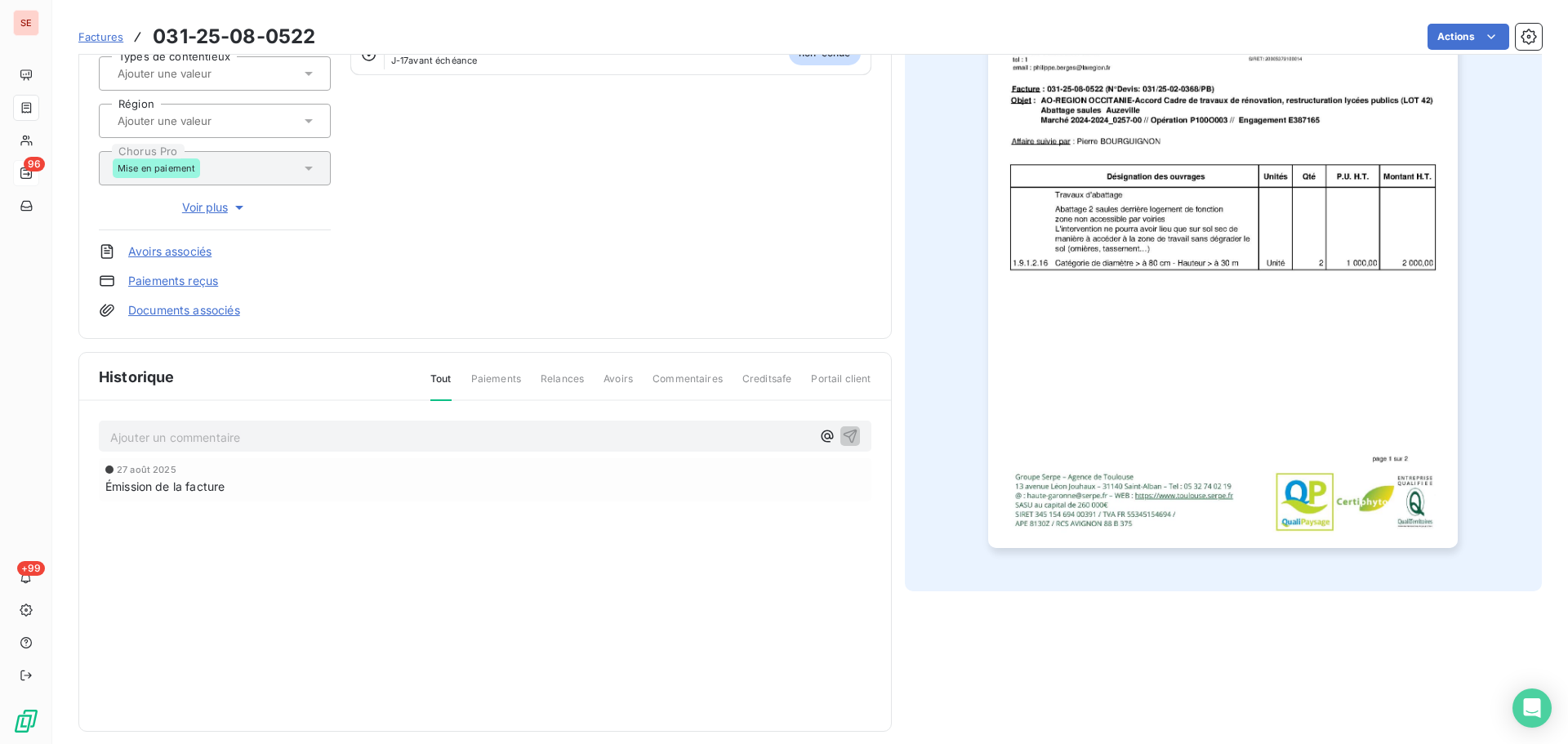
click at [348, 440] on p "Ajouter un commentaire ﻿" at bounding box center [461, 437] width 701 height 21
drag, startPoint x: 348, startPoint y: 440, endPoint x: 293, endPoint y: 442, distance: 55.0
click at [293, 442] on p "Ajouter un commentaire ﻿" at bounding box center [461, 437] width 701 height 21
click at [282, 441] on p "Ajouter un commentaire ﻿" at bounding box center [461, 437] width 701 height 21
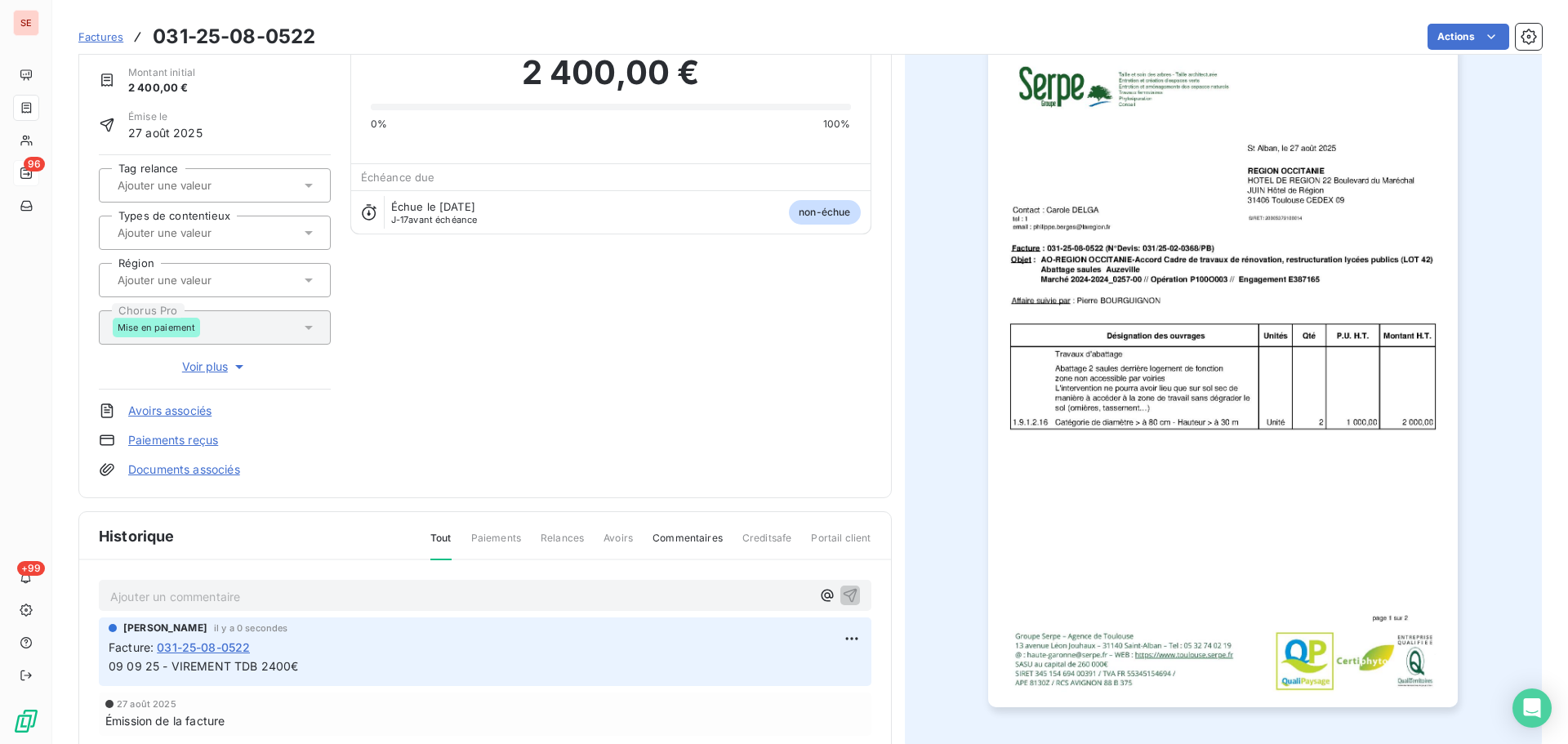
scroll to position [0, 0]
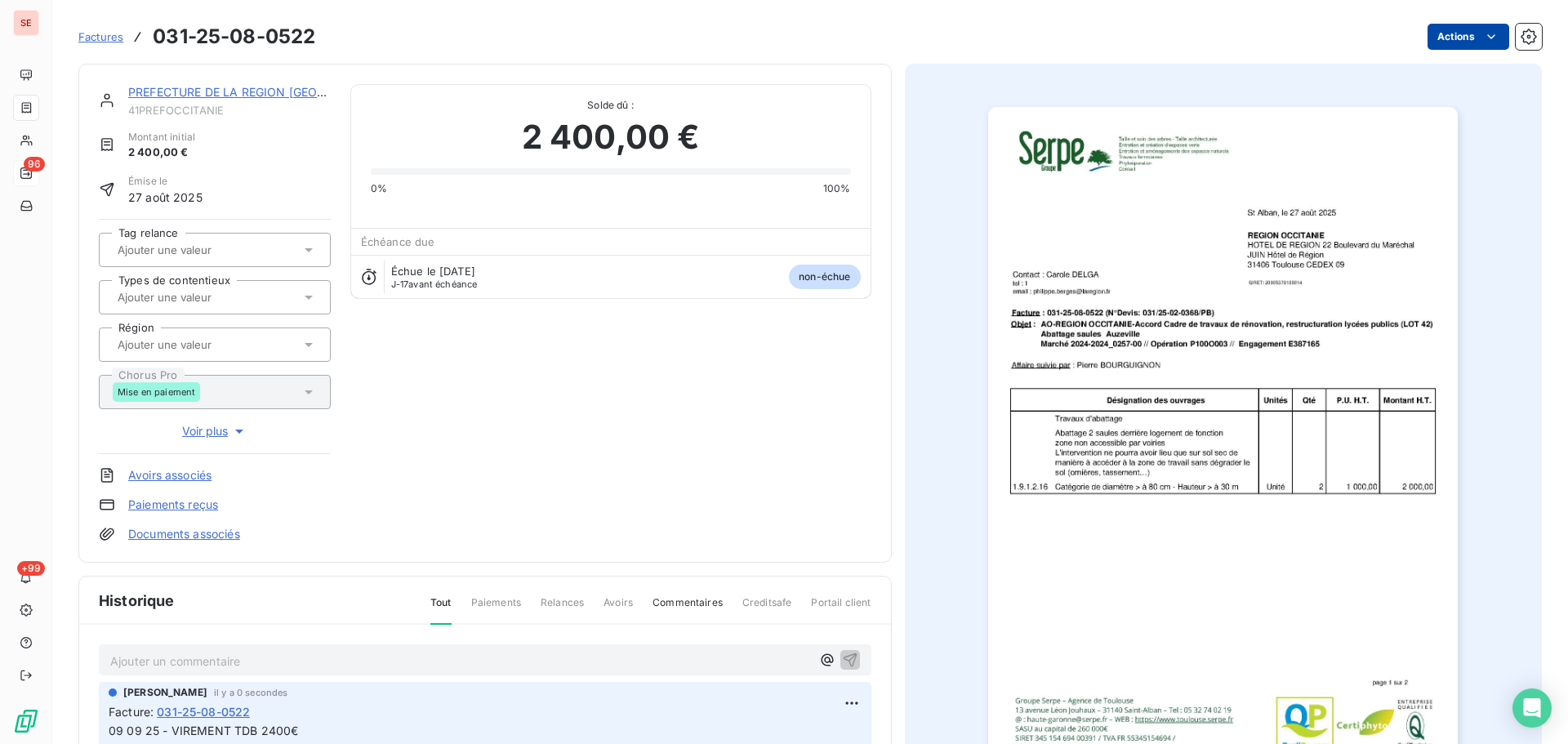
click at [1451, 36] on html "SE 96 +99 Factures 031-25-08-0522 Actions PREFECTURE DE [GEOGRAPHIC_DATA] REGIO…" at bounding box center [784, 372] width 1568 height 744
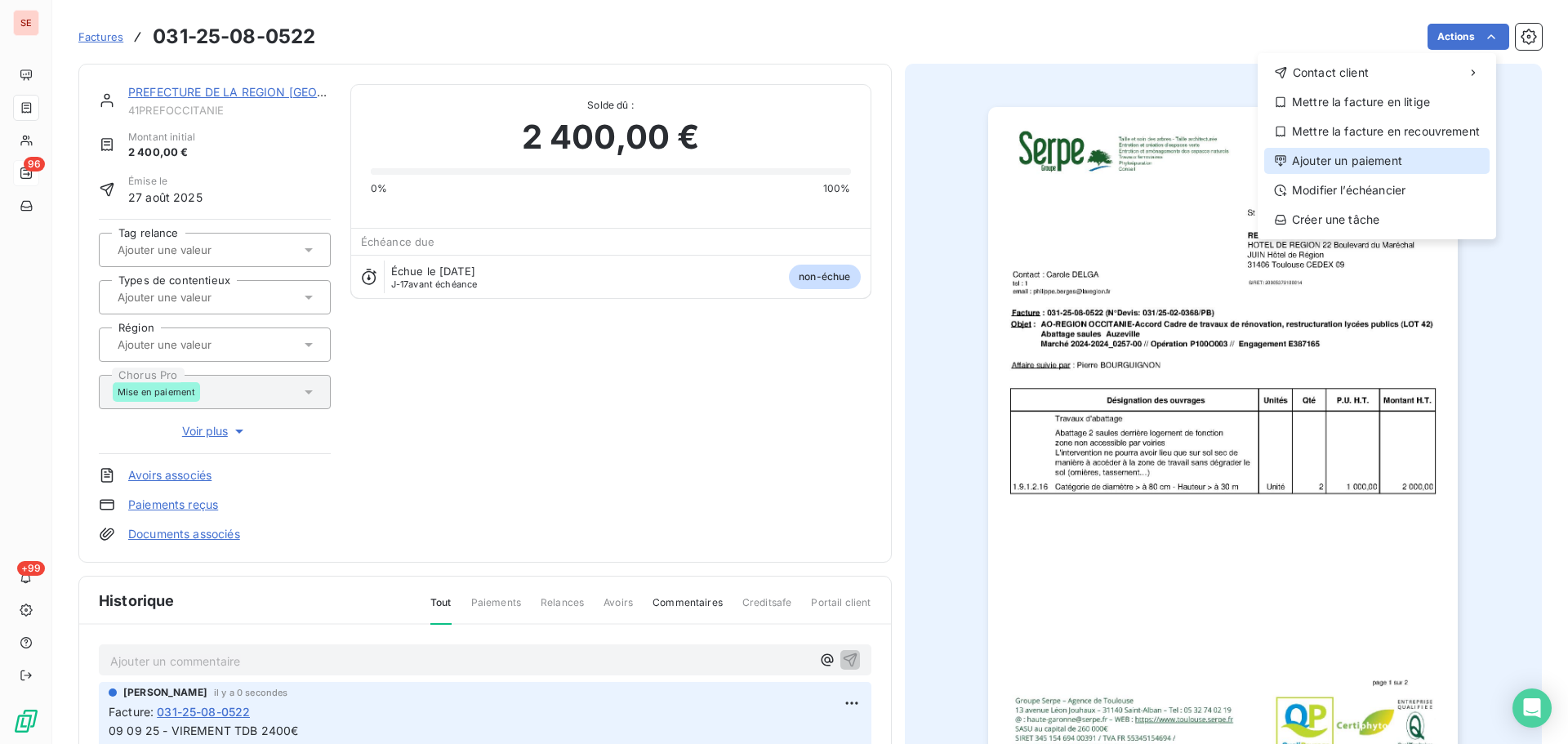
click at [1390, 168] on div "Ajouter un paiement" at bounding box center [1376, 161] width 225 height 26
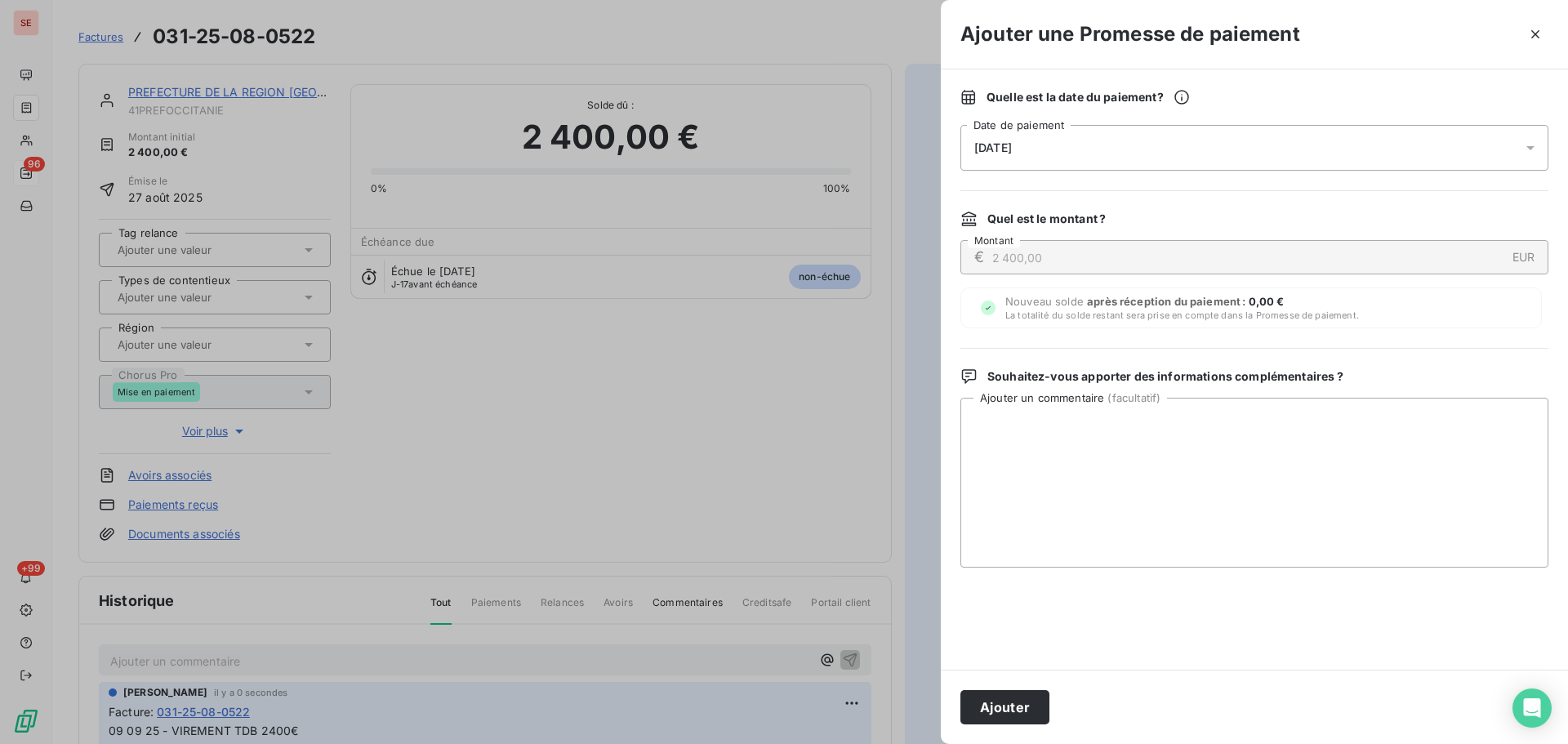
click at [1275, 141] on div "[DATE]" at bounding box center [1254, 147] width 588 height 45
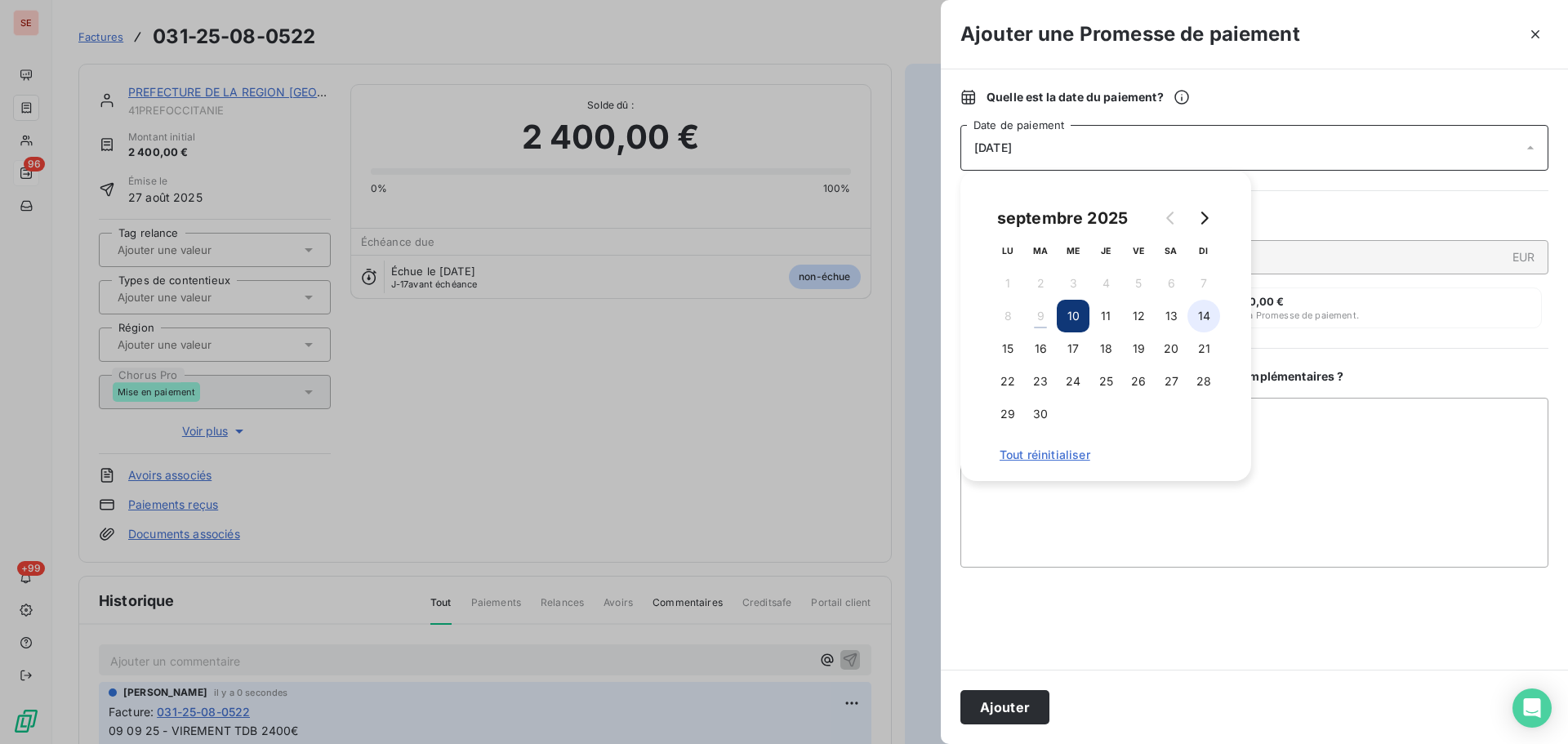
click at [1200, 320] on button "14" at bounding box center [1204, 316] width 33 height 33
click at [984, 717] on button "Ajouter" at bounding box center [1005, 708] width 89 height 35
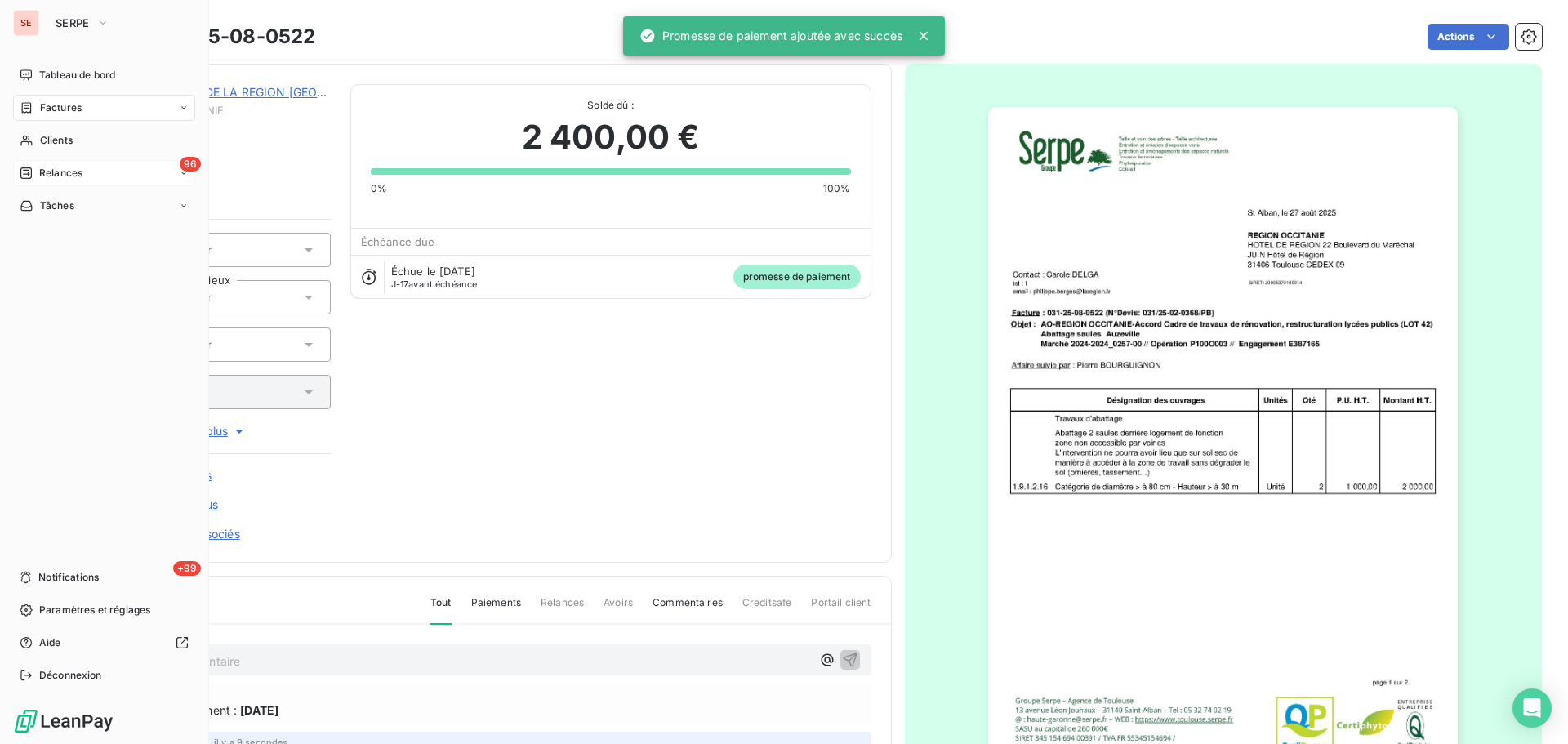
click at [40, 111] on span "Factures" at bounding box center [60, 108] width 41 height 15
click at [49, 181] on div "96 Relances" at bounding box center [104, 173] width 182 height 26
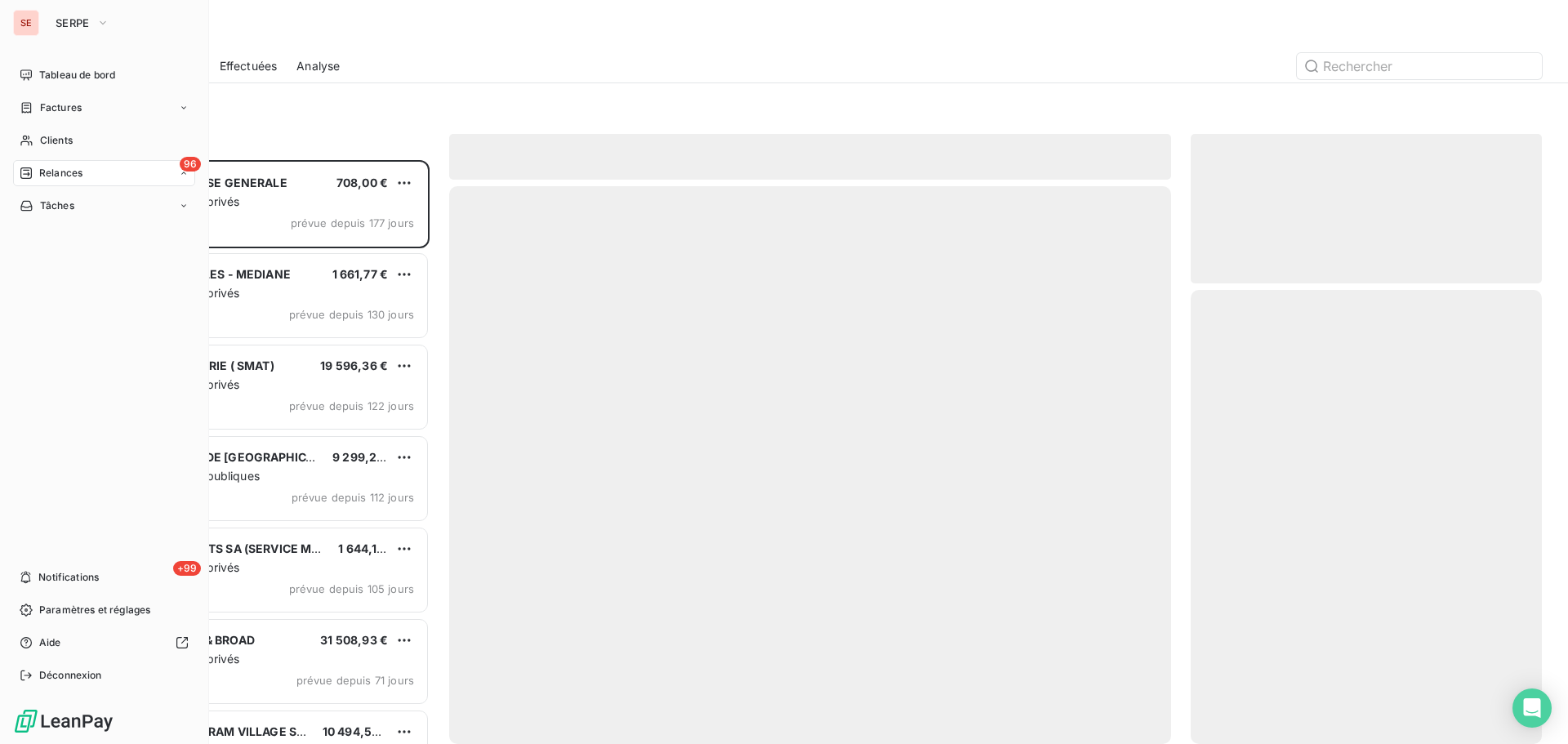
scroll to position [571, 339]
click at [60, 111] on span "Factures" at bounding box center [60, 108] width 41 height 15
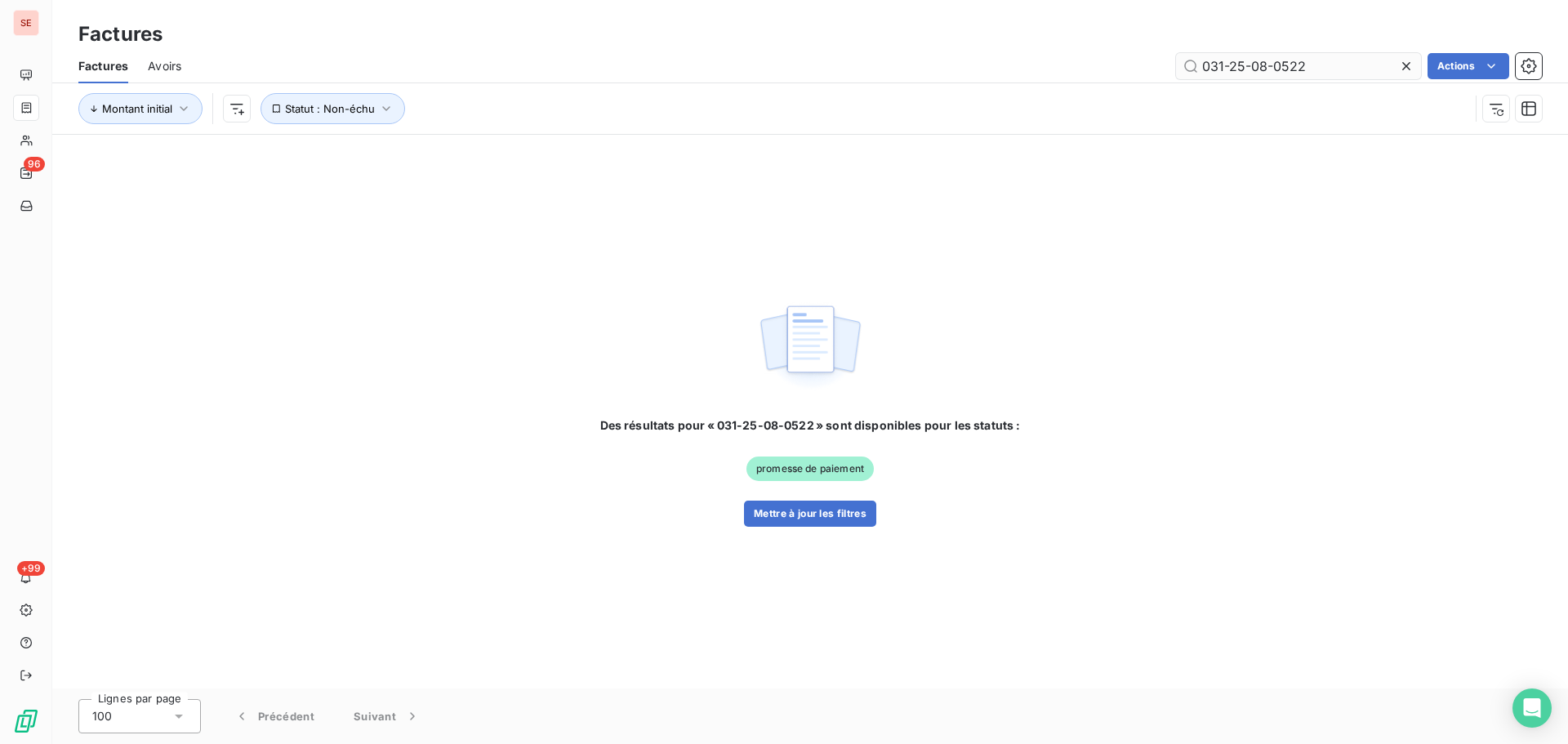
click at [1337, 60] on input "031-25-08-0522" at bounding box center [1298, 66] width 245 height 26
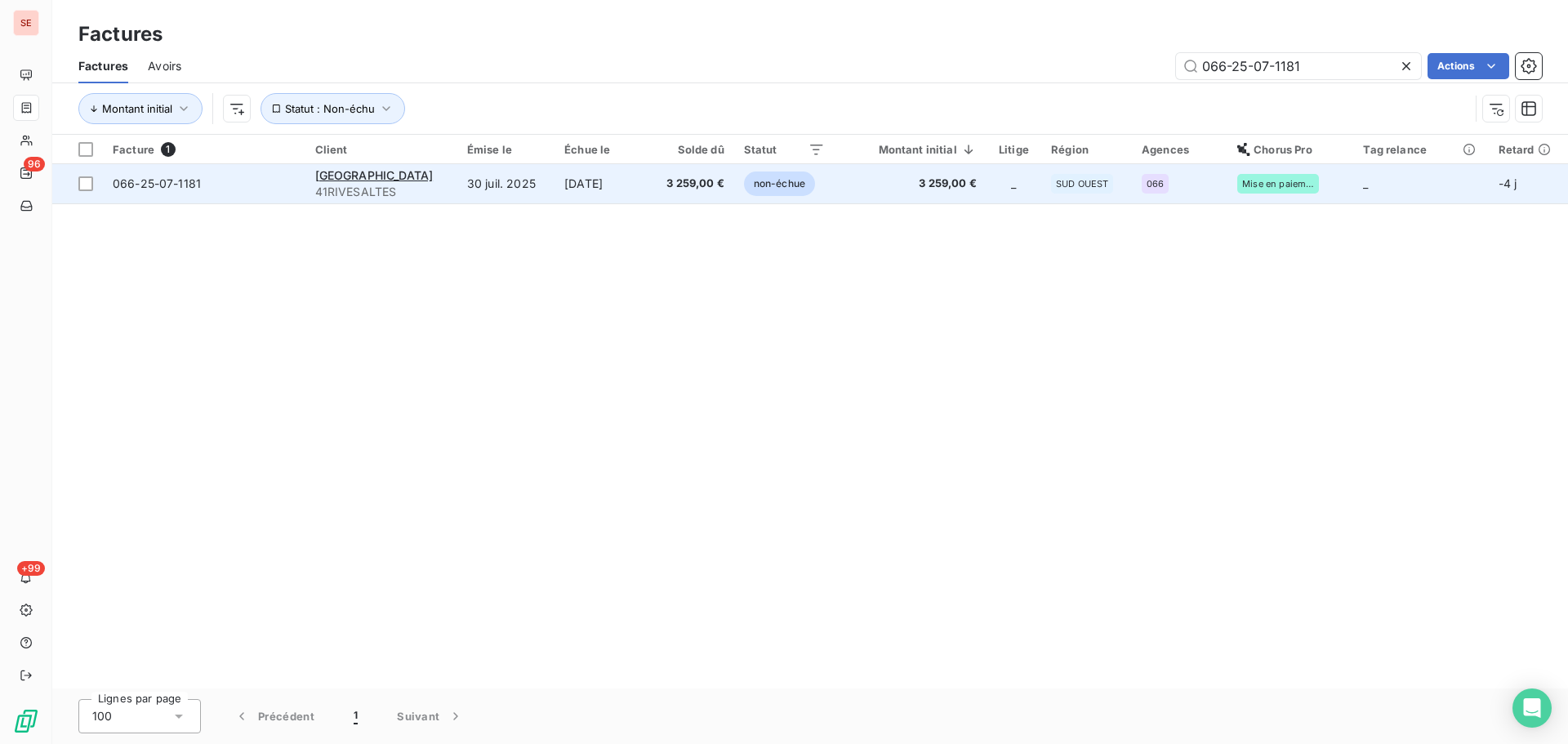
type input "066-25-07-1181"
click at [695, 186] on span "3 259,00 €" at bounding box center [690, 184] width 65 height 17
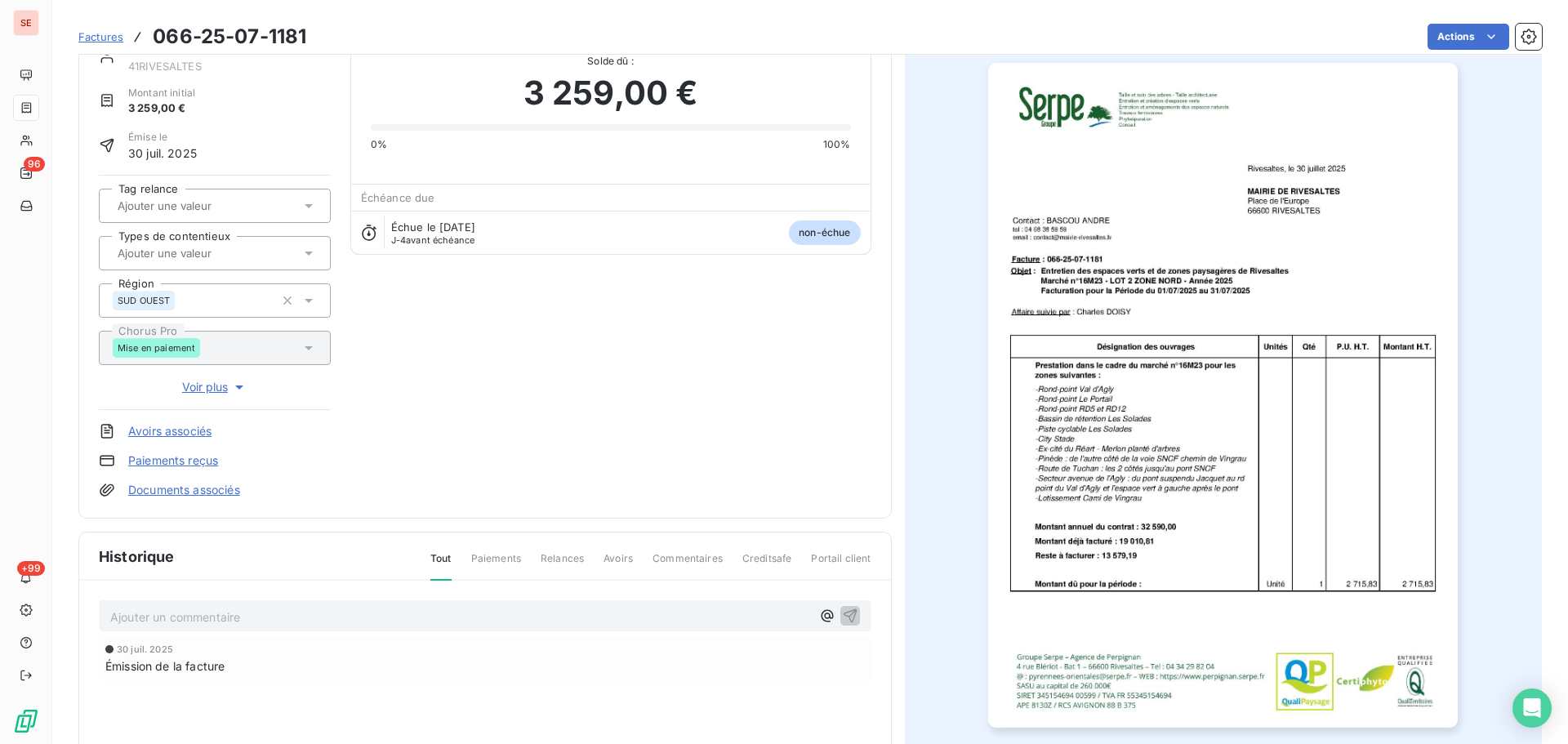
scroll to position [21, 0]
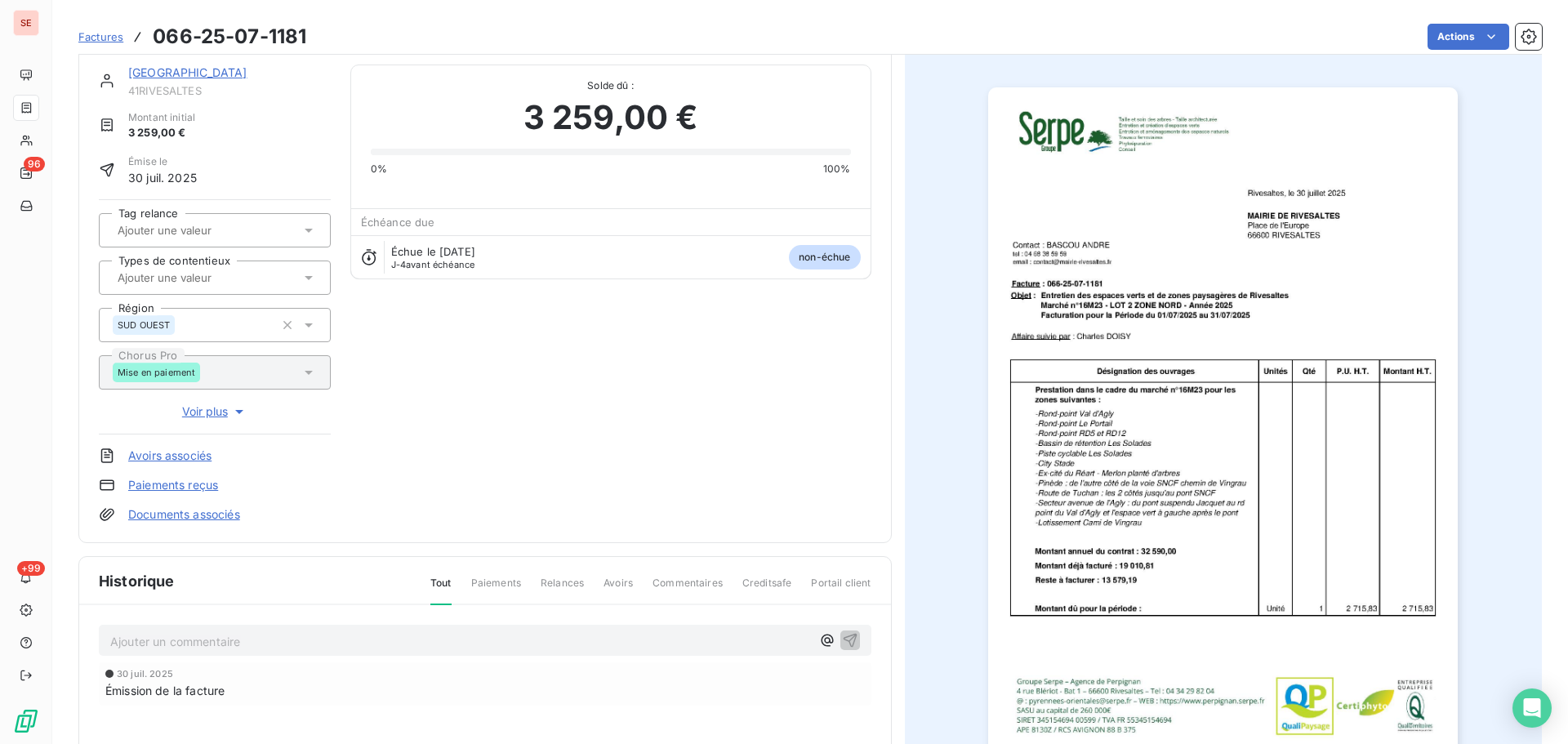
click at [443, 637] on p "Ajouter un commentaire ﻿" at bounding box center [461, 642] width 701 height 21
click at [287, 644] on p "Ajouter un commentaire ﻿" at bounding box center [461, 642] width 701 height 21
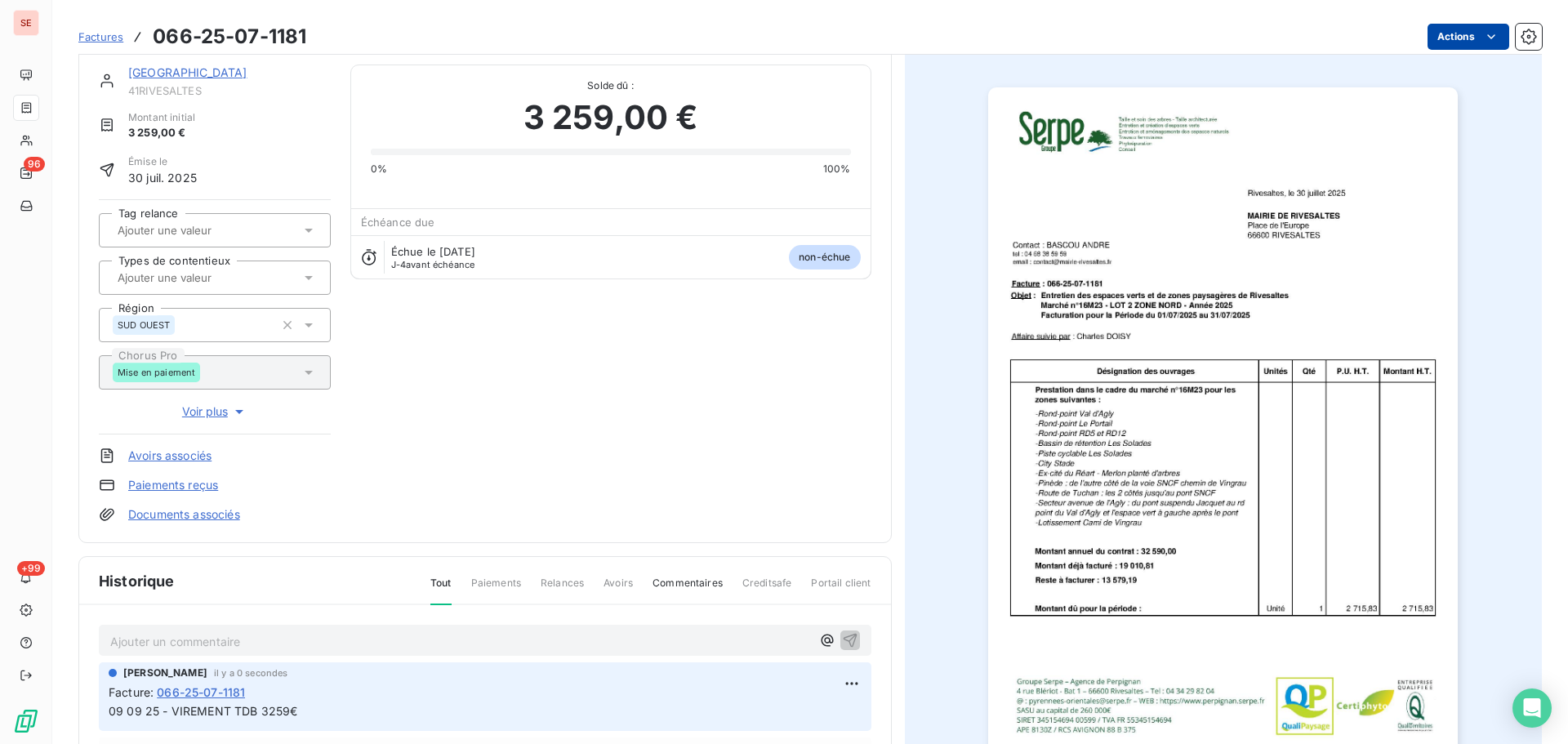
click at [1463, 38] on html "SE 96 +99 Factures 066-25-07-1181 Actions MAIRIE DE RIVESALTES 41RIVESALTES Mon…" at bounding box center [784, 372] width 1568 height 744
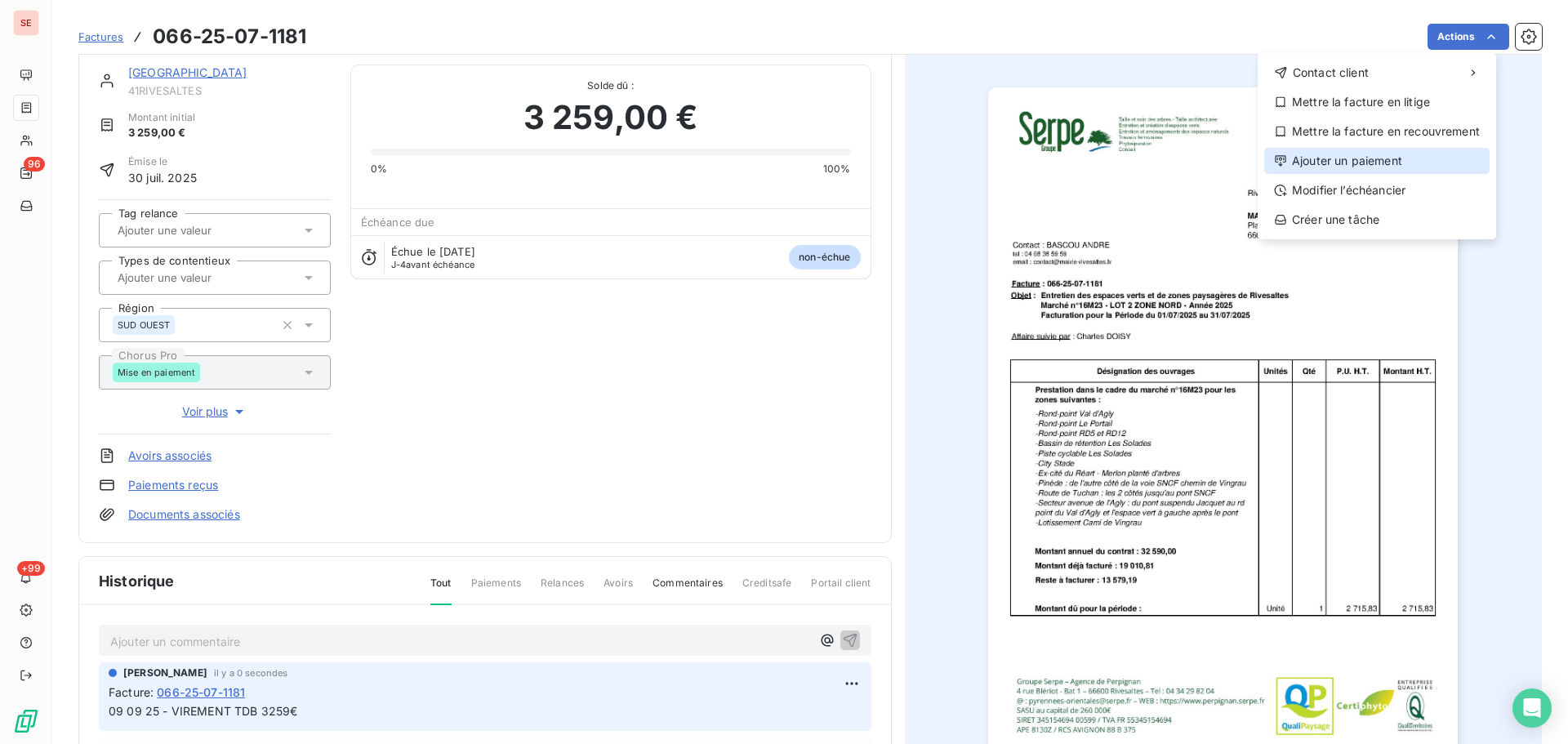
click at [1410, 159] on div "Ajouter un paiement" at bounding box center [1376, 161] width 225 height 26
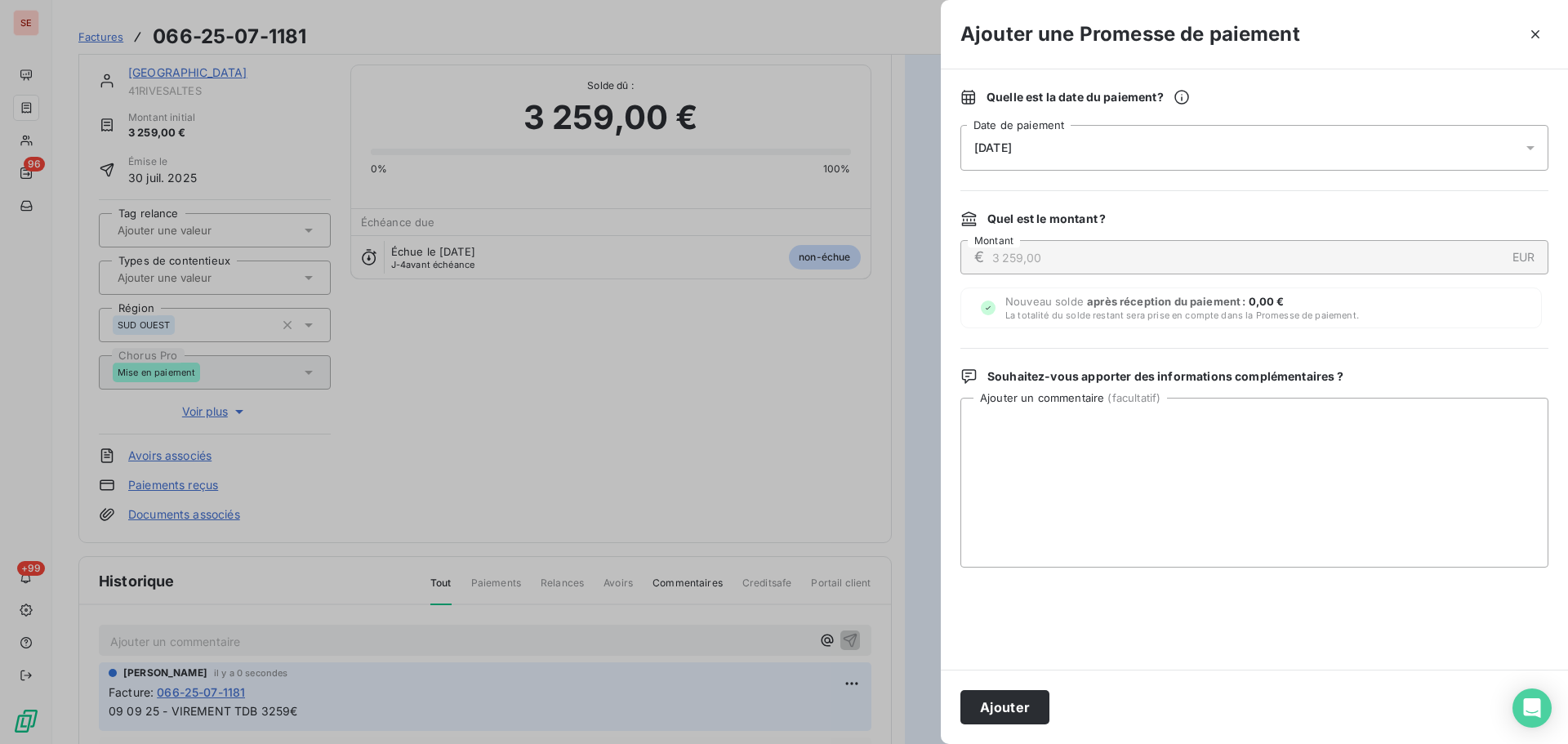
click at [1410, 159] on div "[DATE]" at bounding box center [1254, 147] width 588 height 45
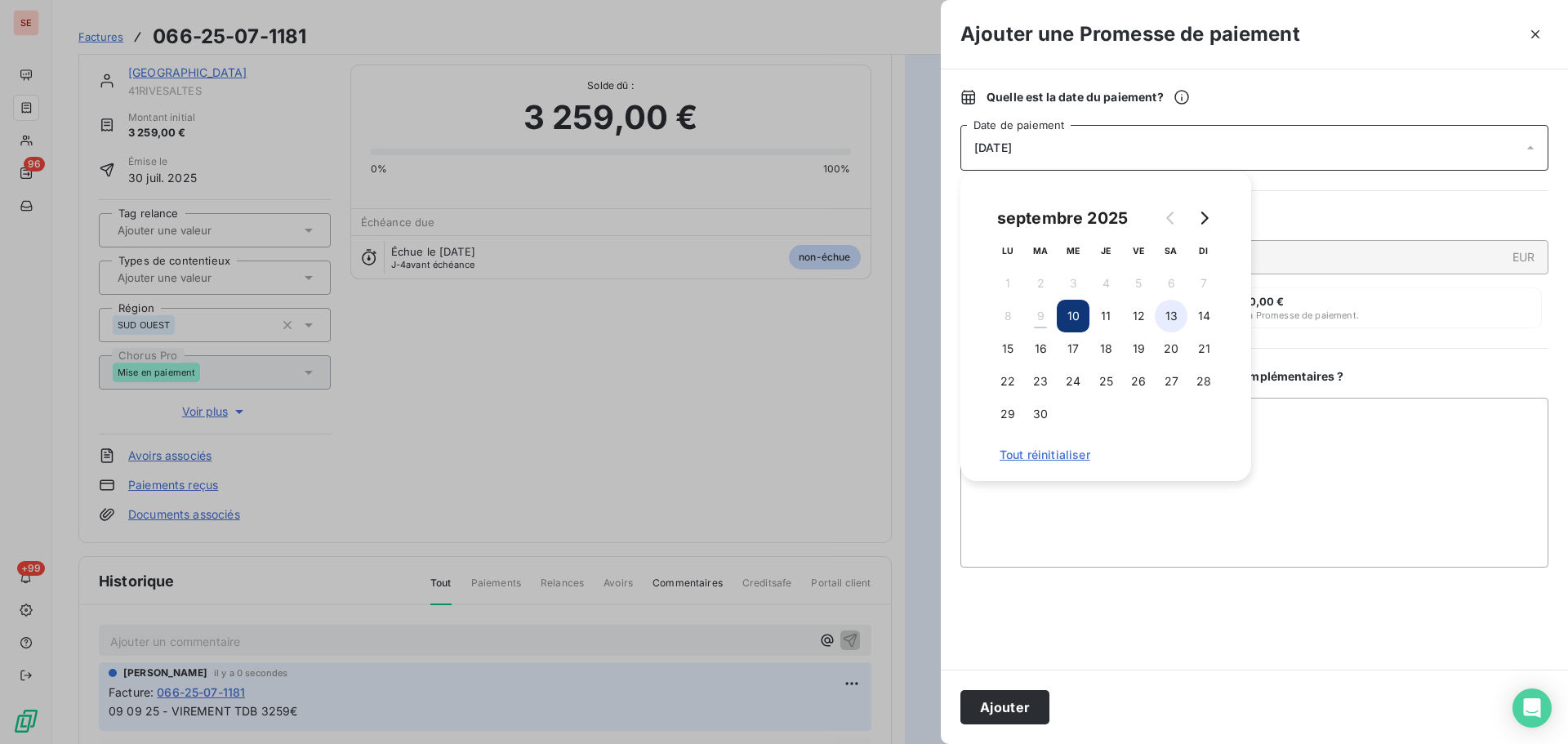
click at [1165, 325] on button "13" at bounding box center [1172, 316] width 33 height 33
click at [1019, 698] on button "Ajouter" at bounding box center [1005, 708] width 89 height 35
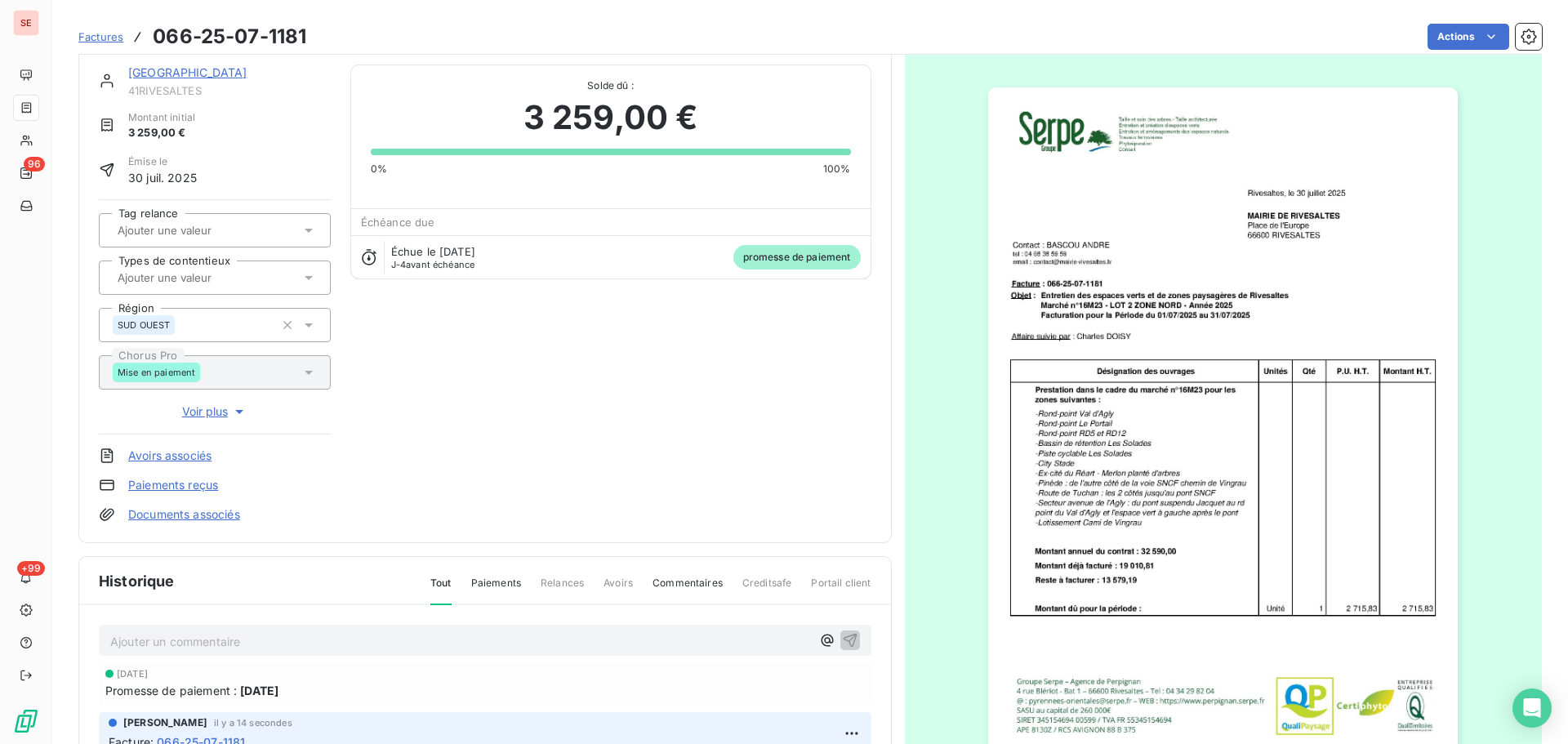
click at [201, 78] on div "[GEOGRAPHIC_DATA]" at bounding box center [229, 73] width 202 height 17
click at [216, 72] on link "[GEOGRAPHIC_DATA]" at bounding box center [187, 72] width 119 height 14
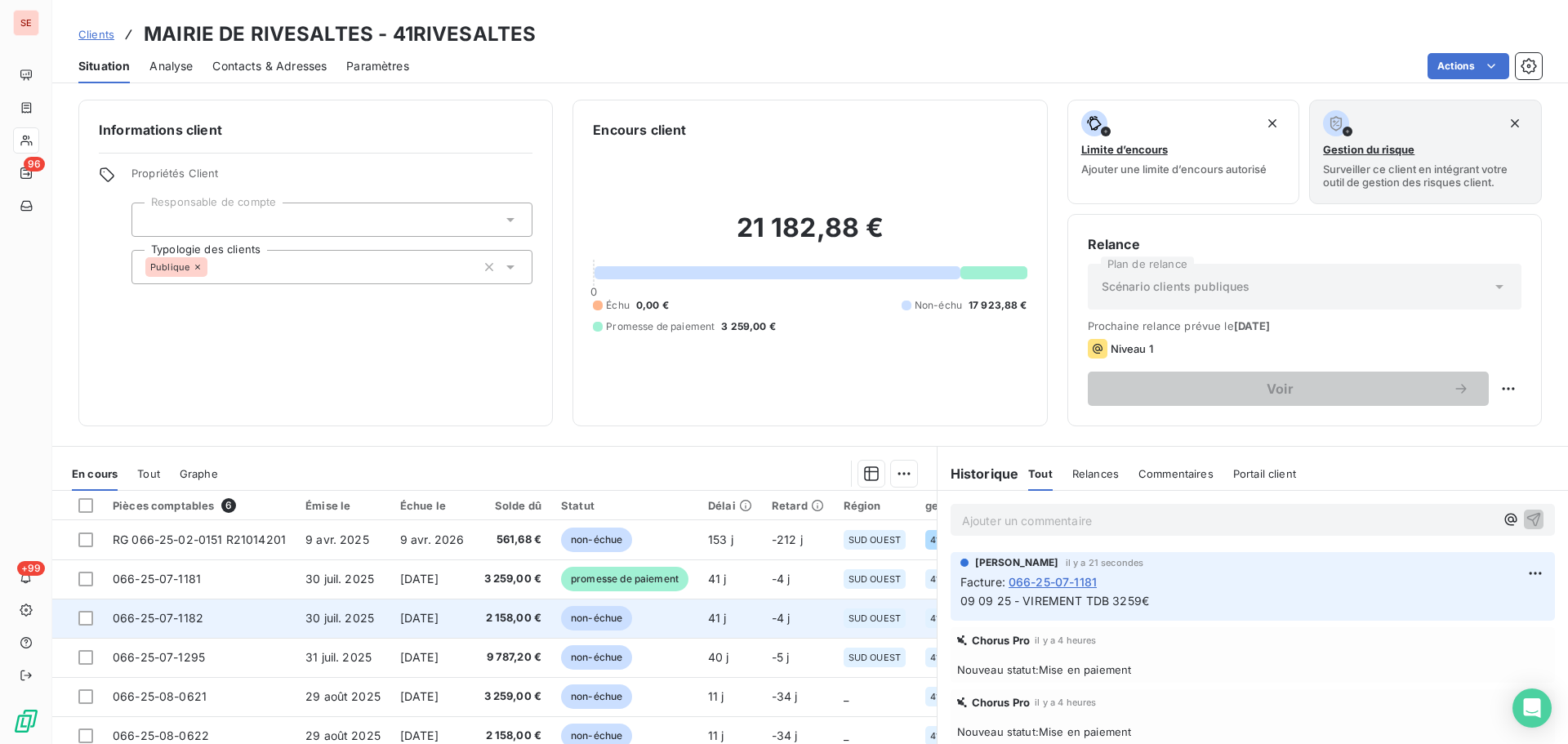
click at [332, 612] on span "30 juil. 2025" at bounding box center [339, 618] width 69 height 14
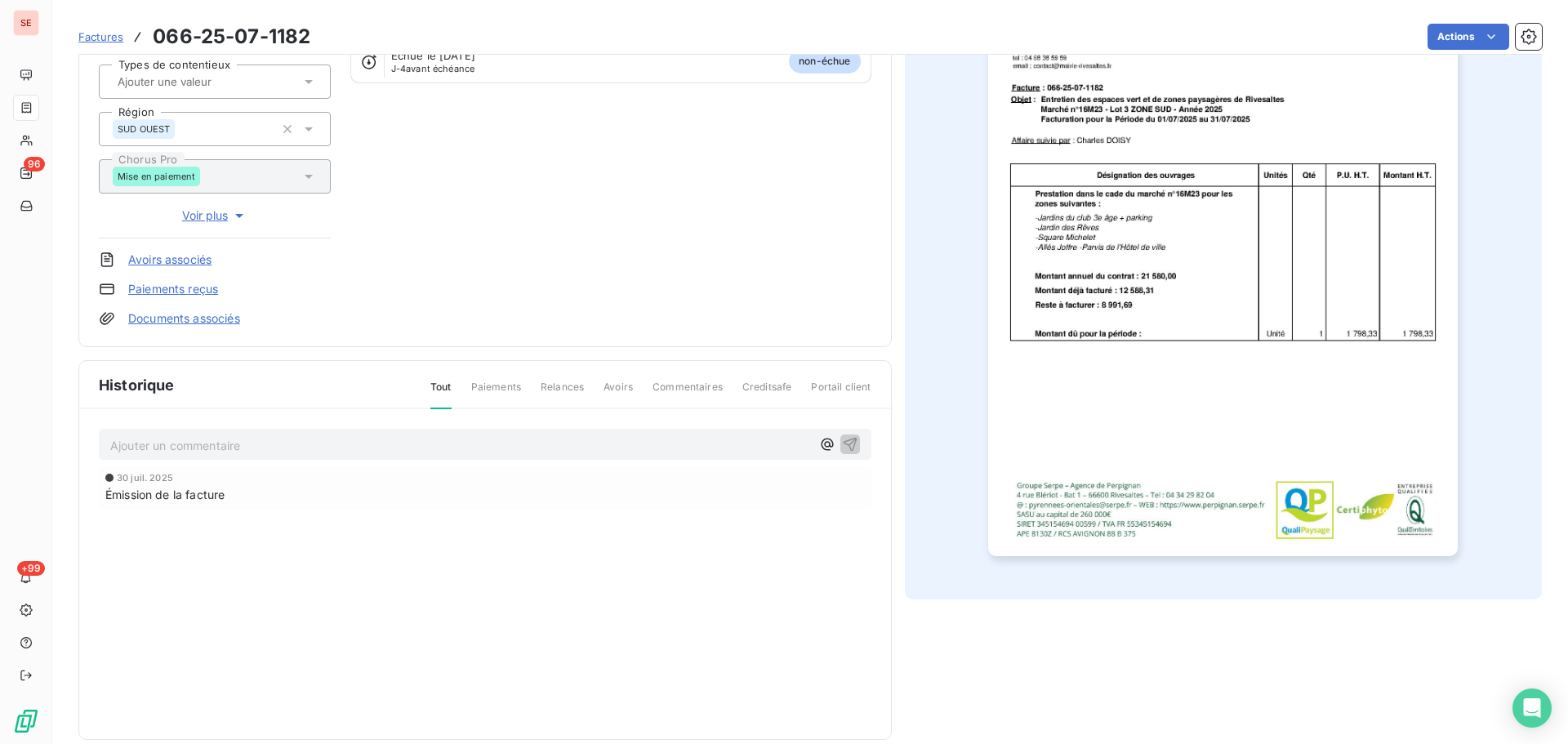
scroll to position [239, 0]
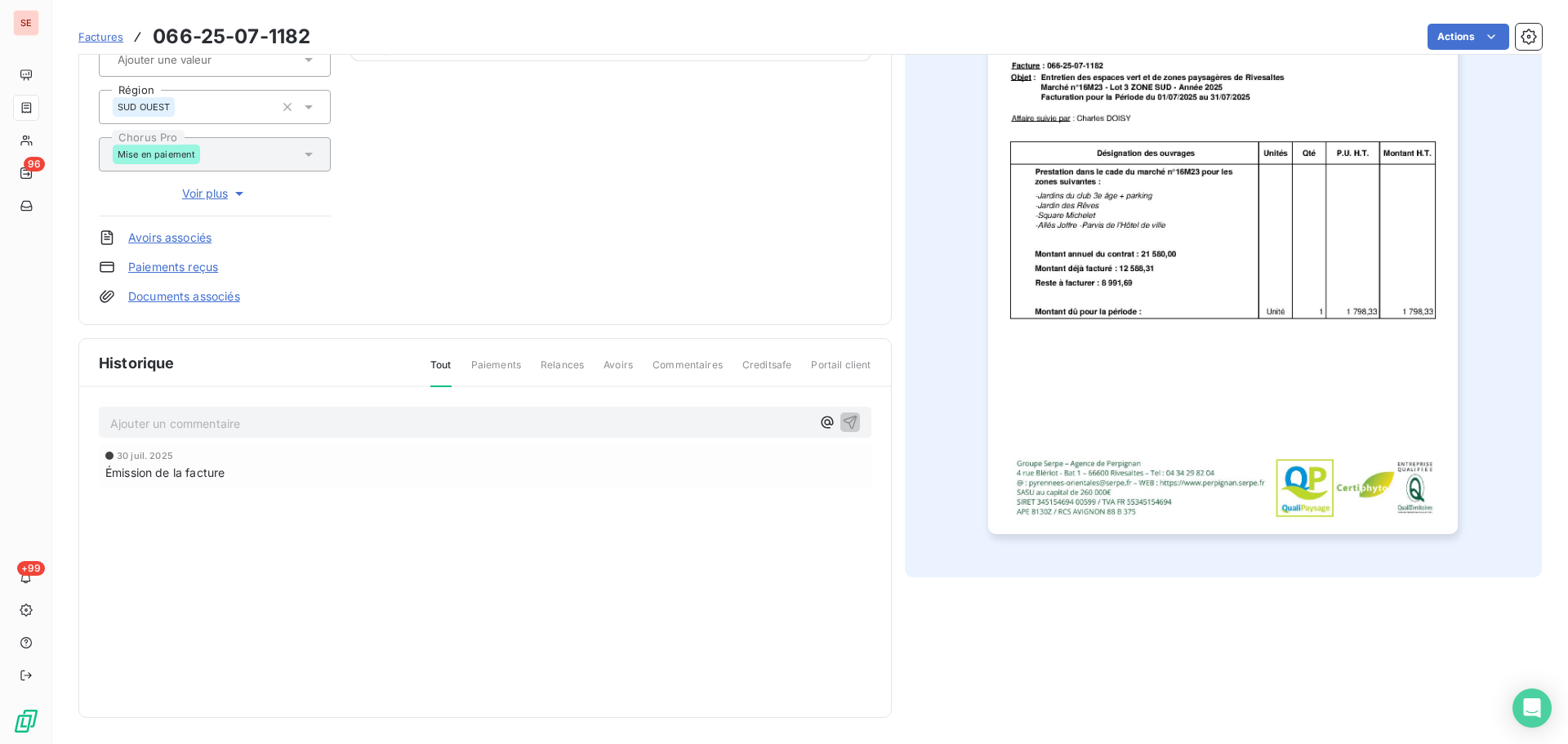
click at [348, 428] on p "Ajouter un commentaire ﻿" at bounding box center [461, 424] width 701 height 21
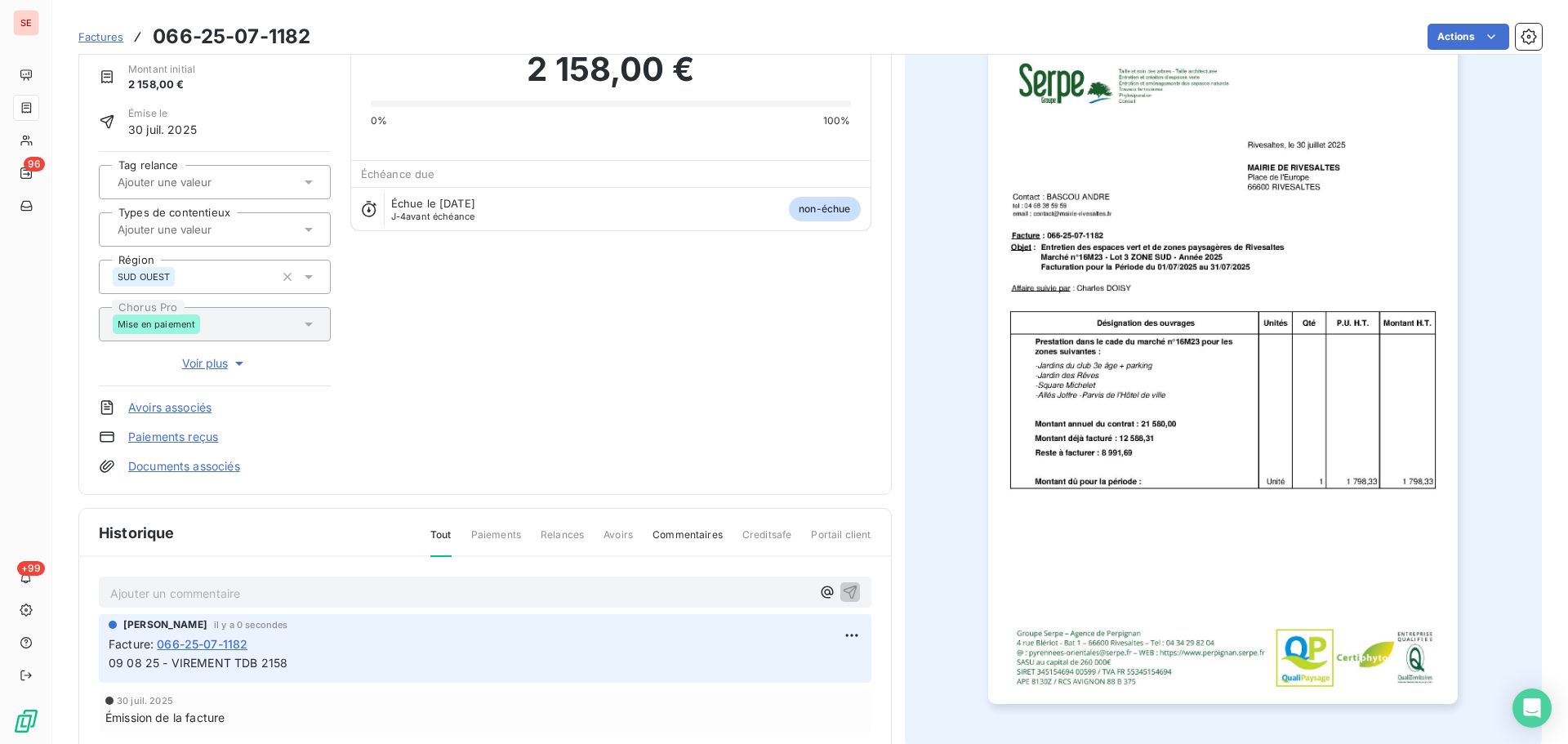
scroll to position [0, 0]
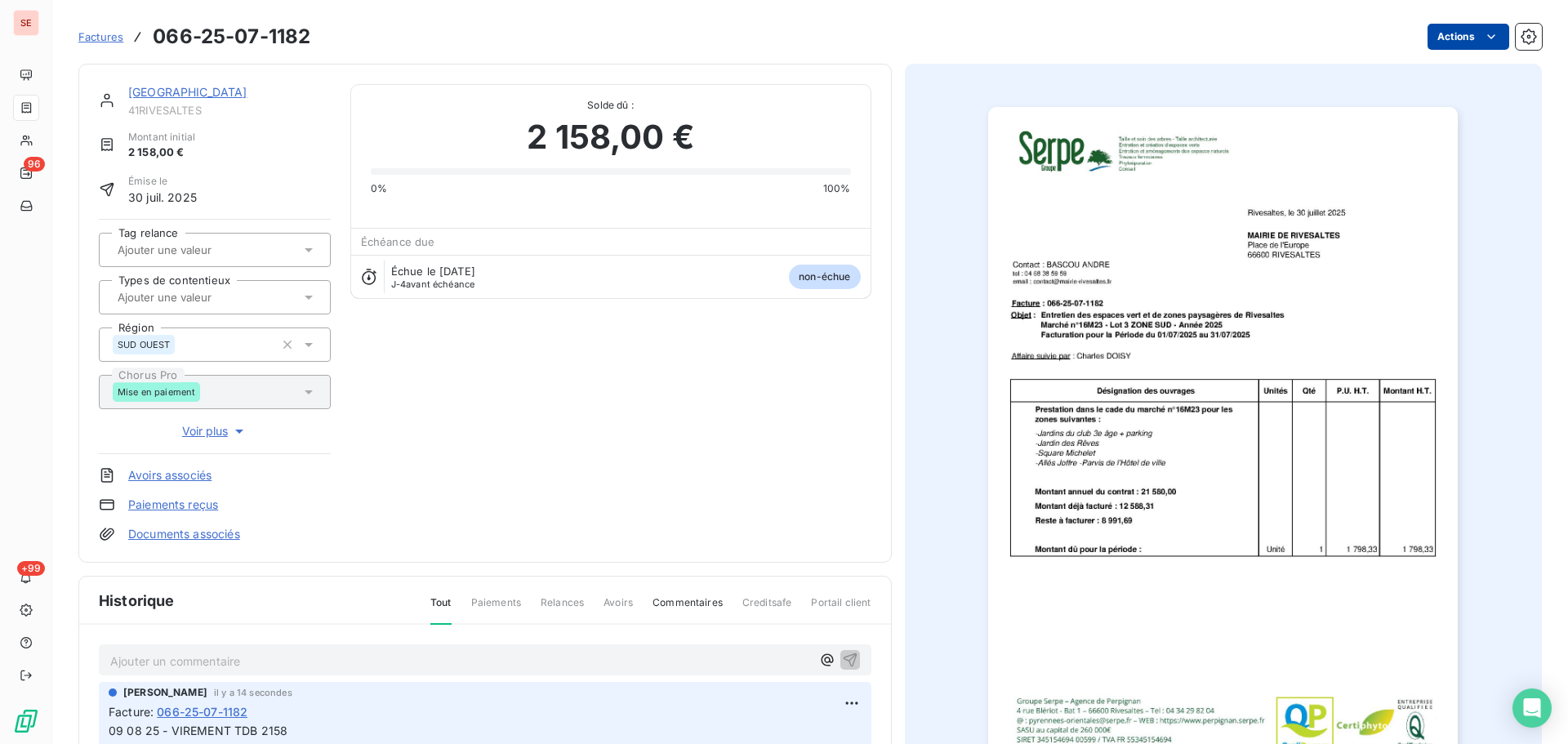
click at [1451, 47] on html "SE 96 +99 Factures 066-25-07-1182 Actions MAIRIE DE RIVESALTES 41RIVESALTES Mon…" at bounding box center [784, 372] width 1568 height 744
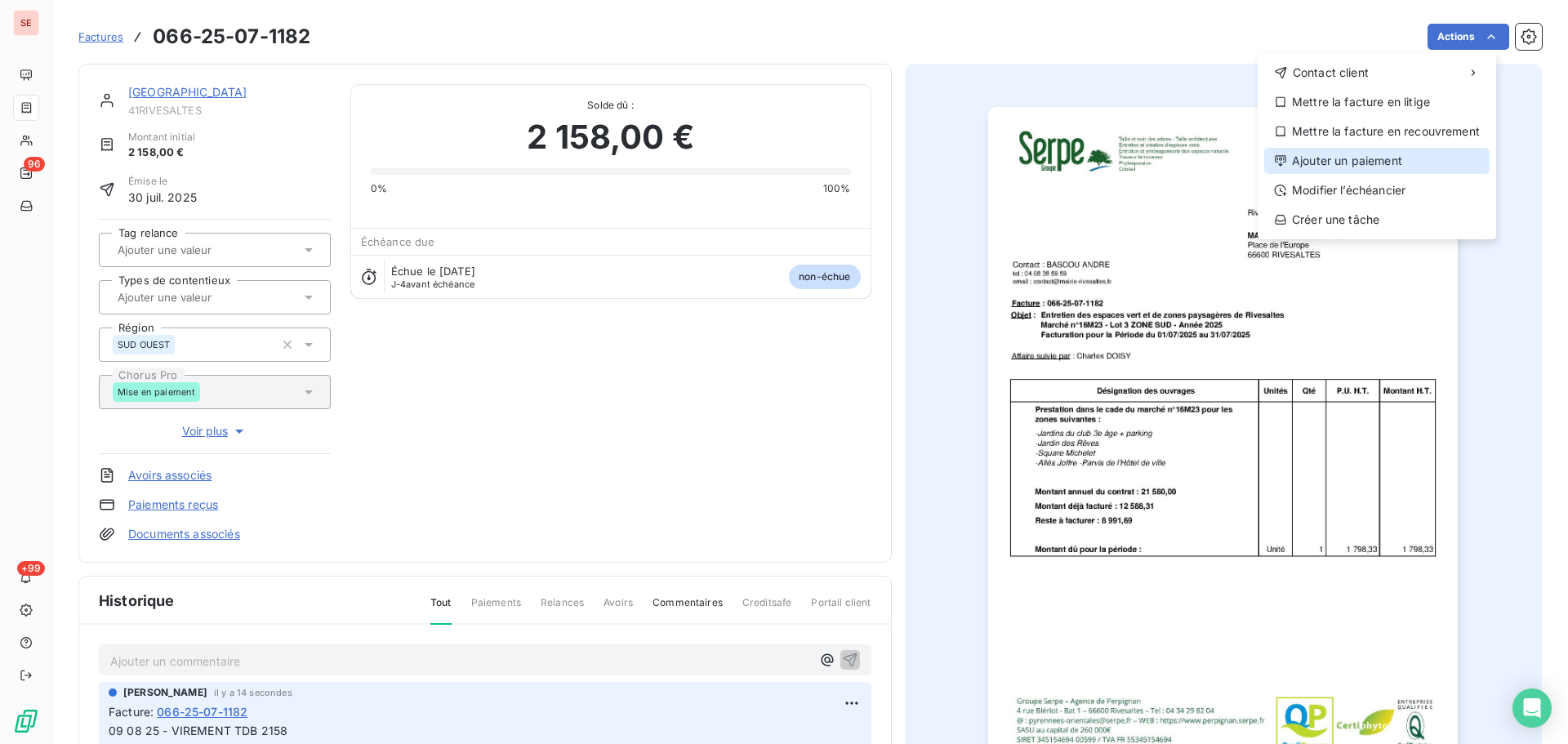
click at [1369, 166] on div "Ajouter un paiement" at bounding box center [1376, 161] width 225 height 26
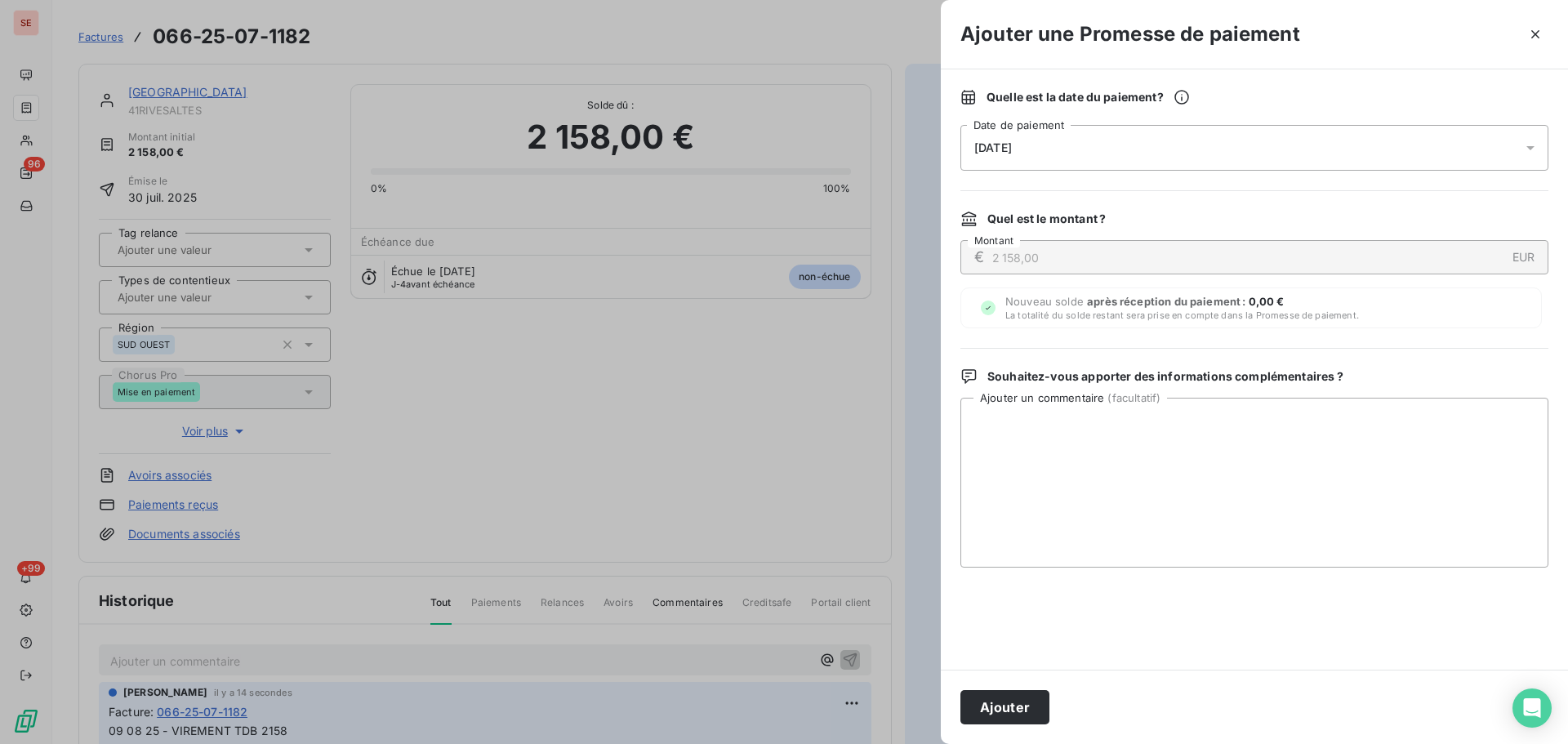
click at [1294, 160] on div "[DATE]" at bounding box center [1254, 147] width 588 height 45
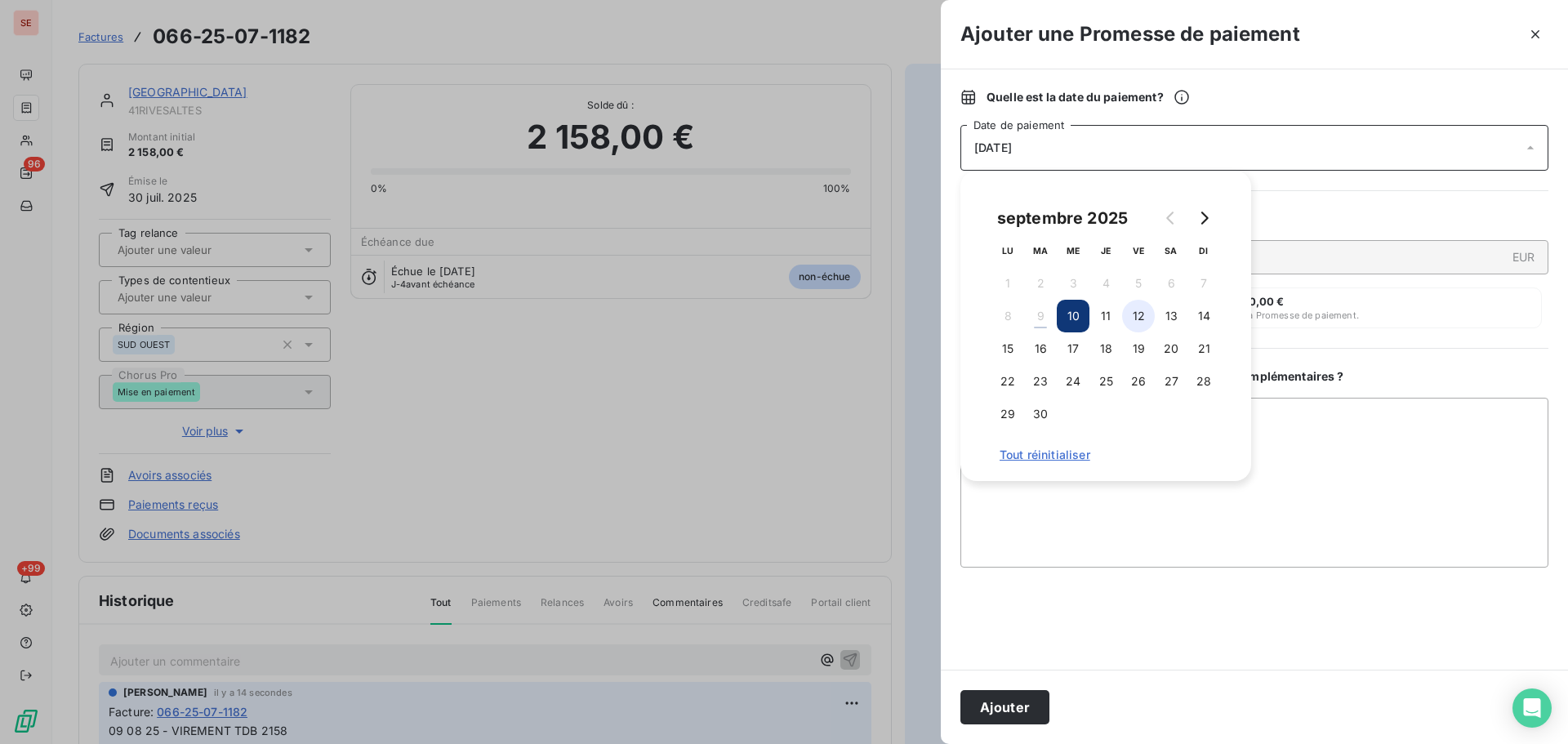
click at [1141, 306] on button "12" at bounding box center [1139, 316] width 33 height 33
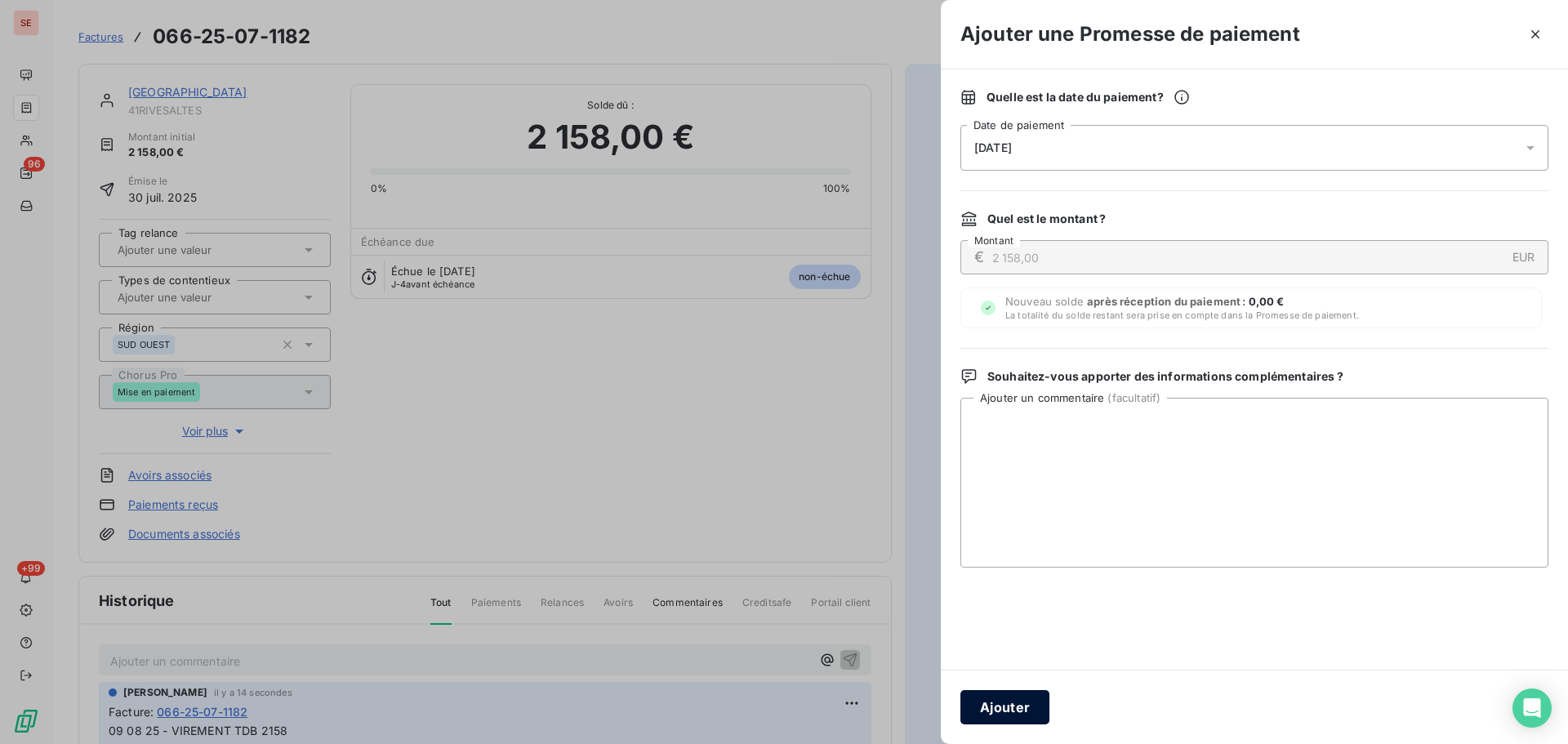
click at [1017, 705] on button "Ajouter" at bounding box center [1005, 708] width 89 height 35
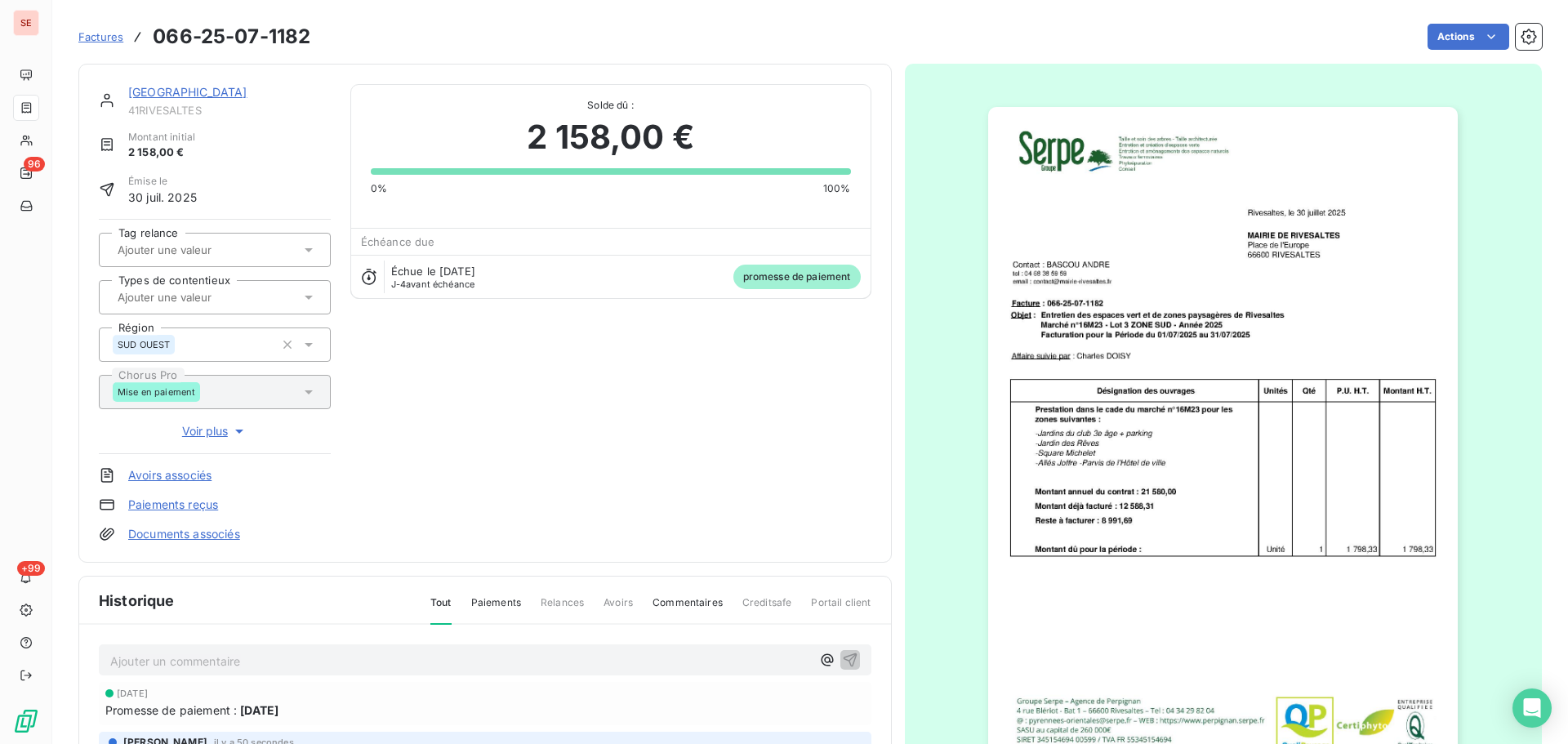
click at [232, 87] on link "[GEOGRAPHIC_DATA]" at bounding box center [187, 92] width 119 height 14
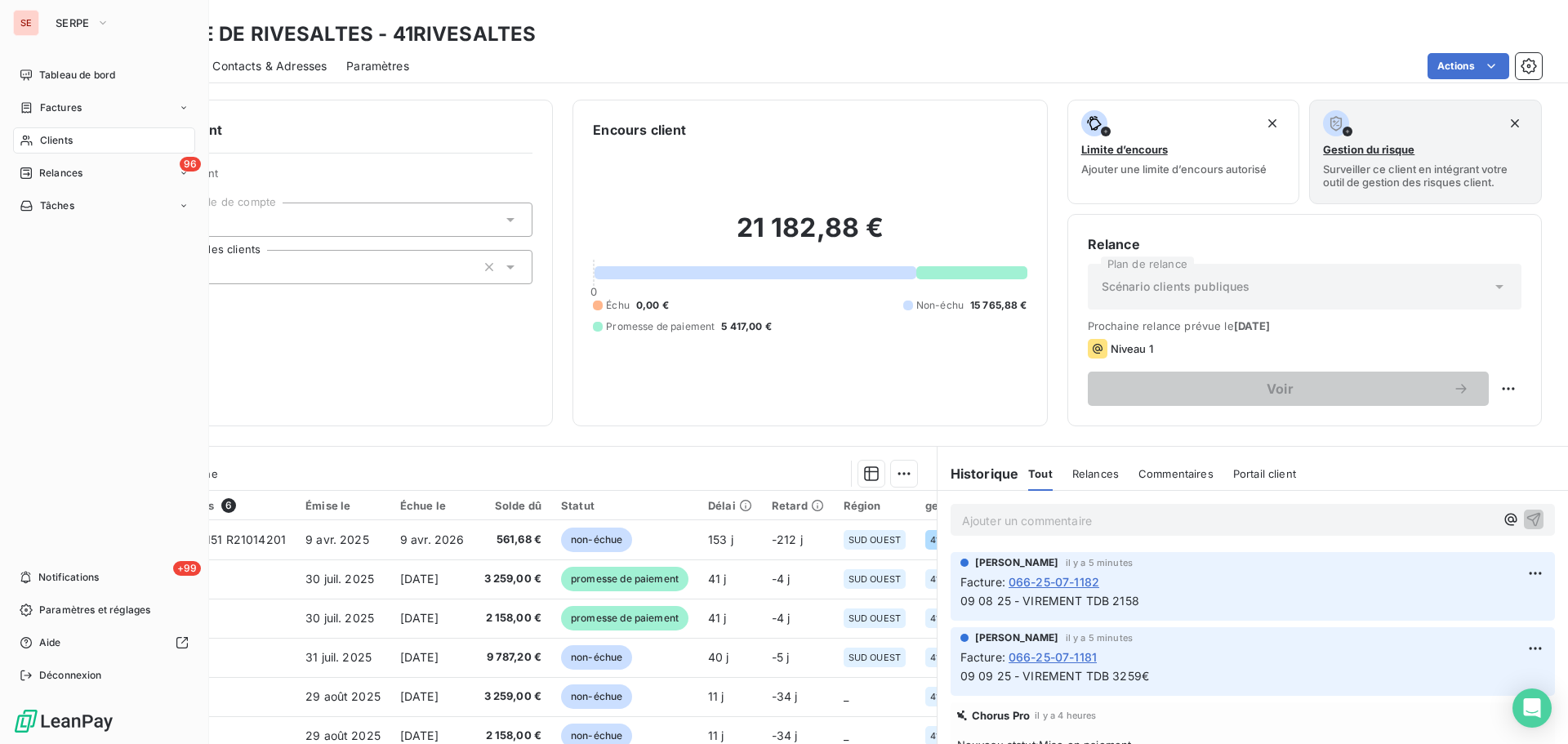
click at [46, 94] on nav "Tableau de bord Factures Clients 96 Relances Tâches" at bounding box center [104, 140] width 182 height 157
click at [44, 109] on span "Factures" at bounding box center [60, 108] width 41 height 15
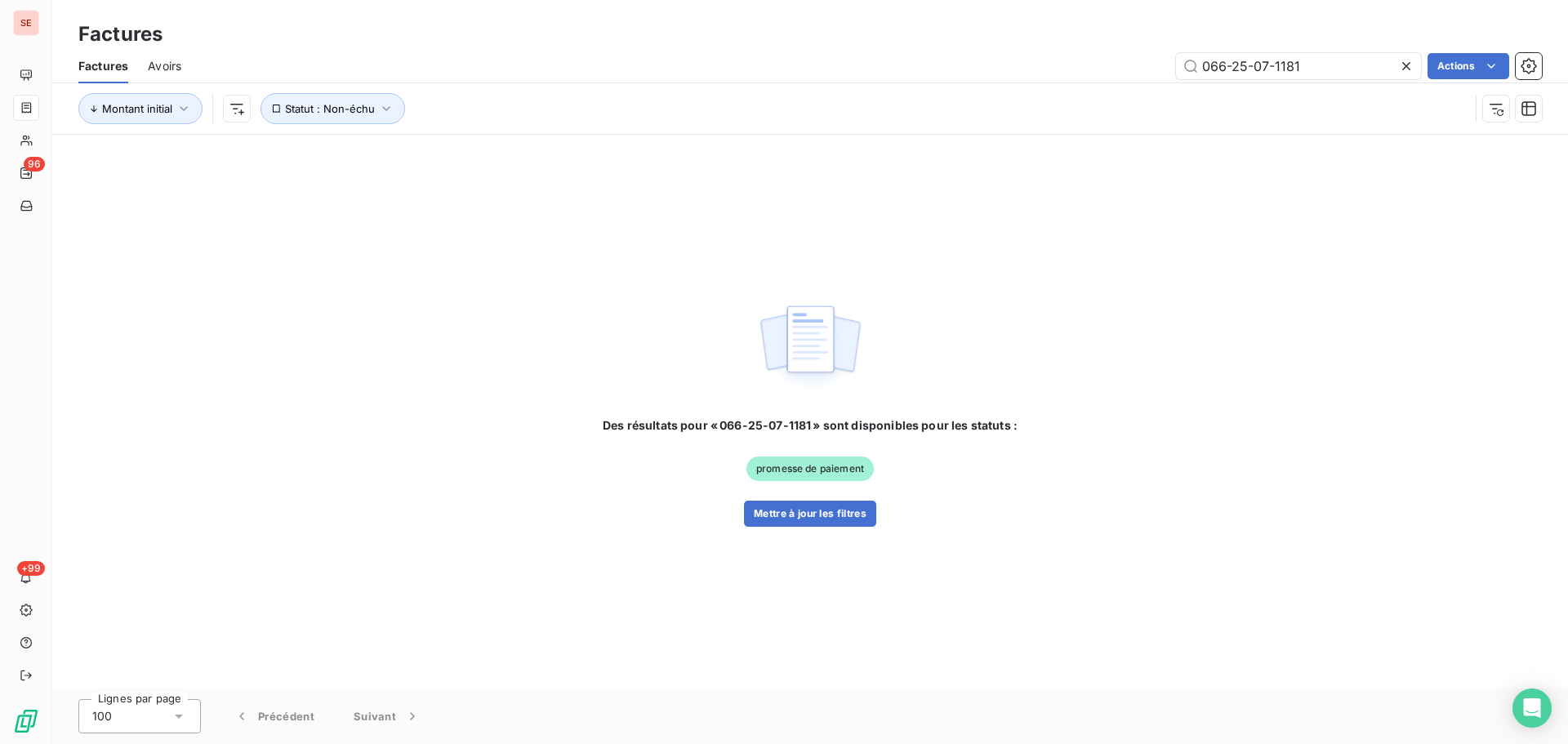
click at [1399, 59] on icon at bounding box center [1406, 66] width 17 height 17
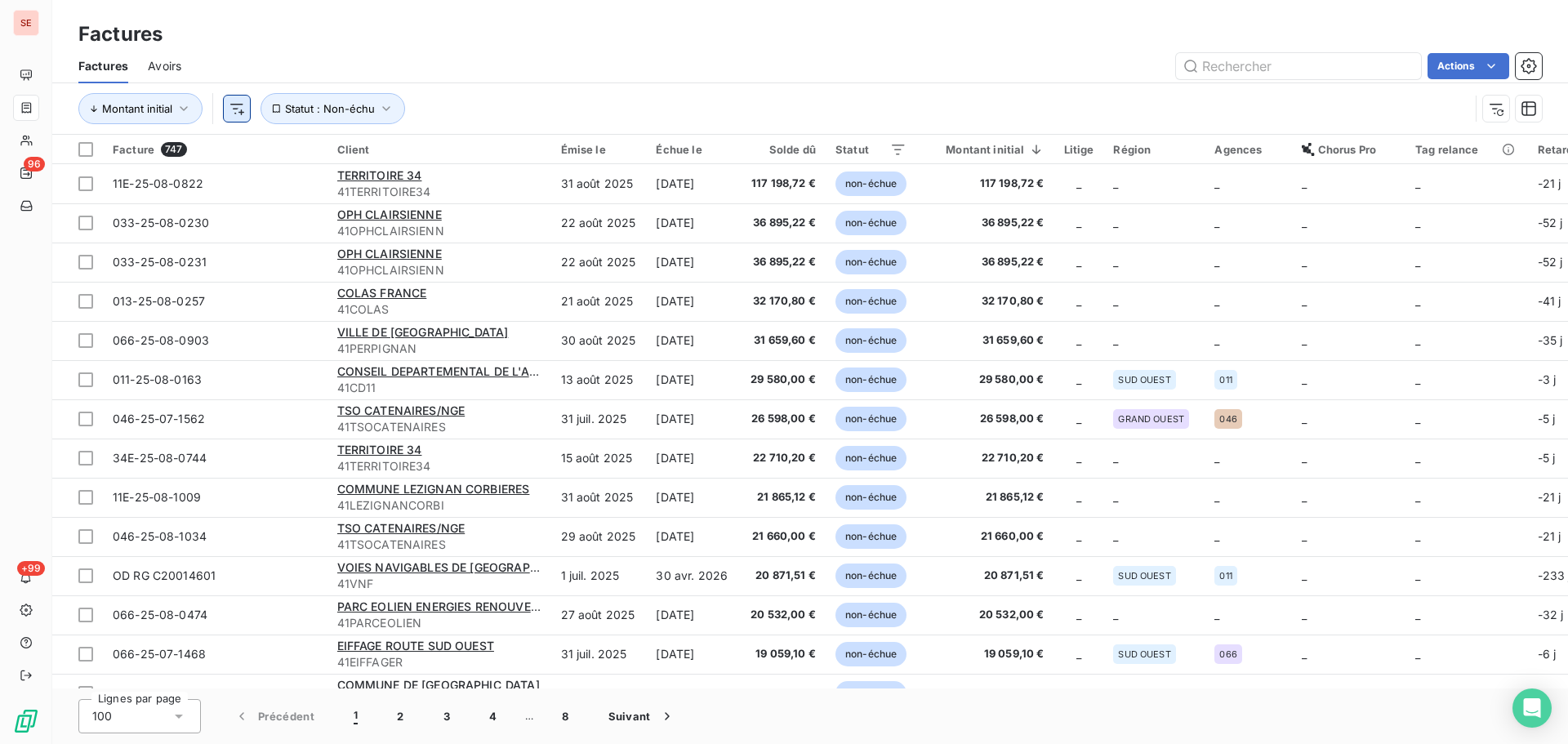
click at [246, 115] on html "SE 96 +99 Factures Factures Avoirs Actions Montant initial Statut : Non-échu Fa…" at bounding box center [784, 372] width 1568 height 744
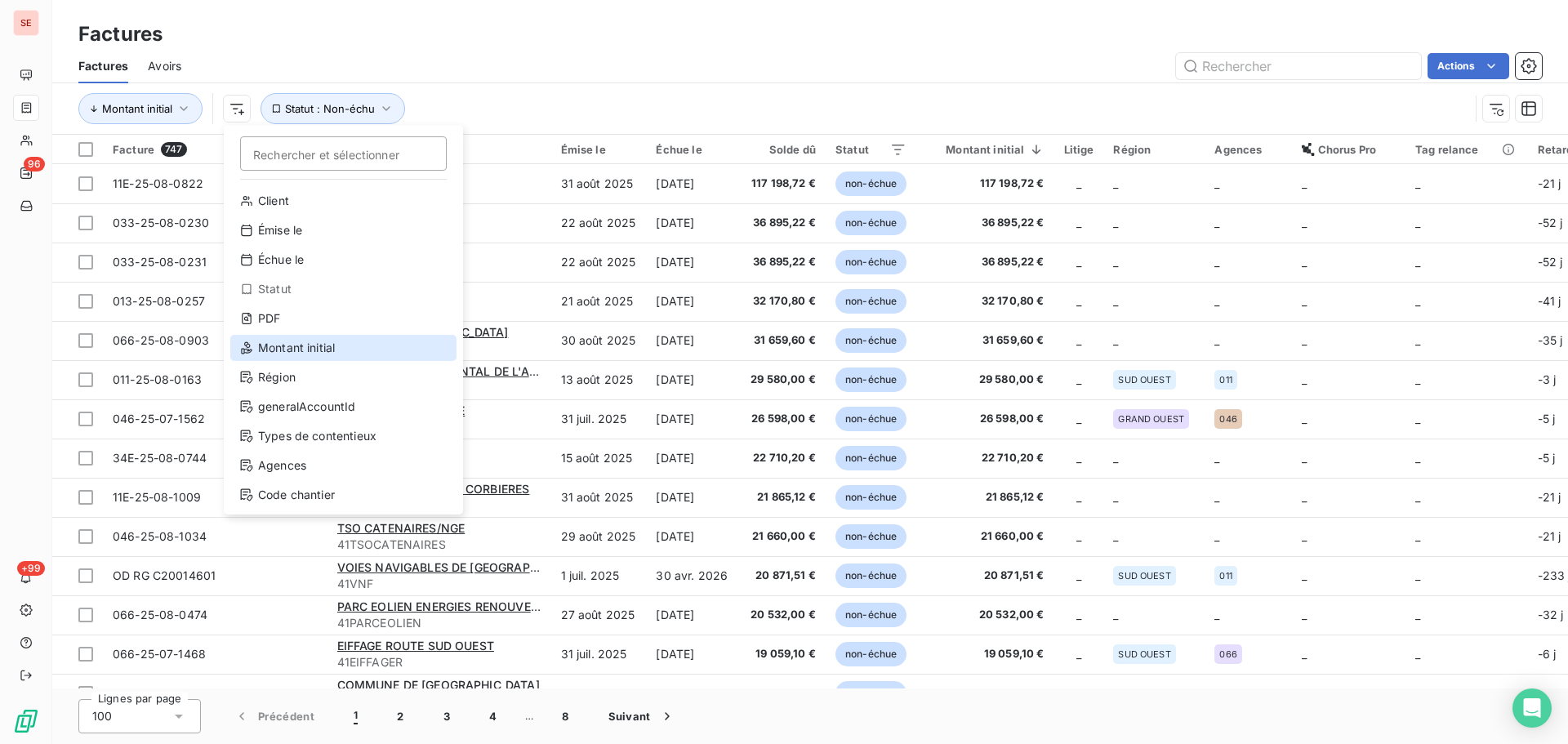
click at [289, 358] on div "Montant initial" at bounding box center [343, 348] width 226 height 26
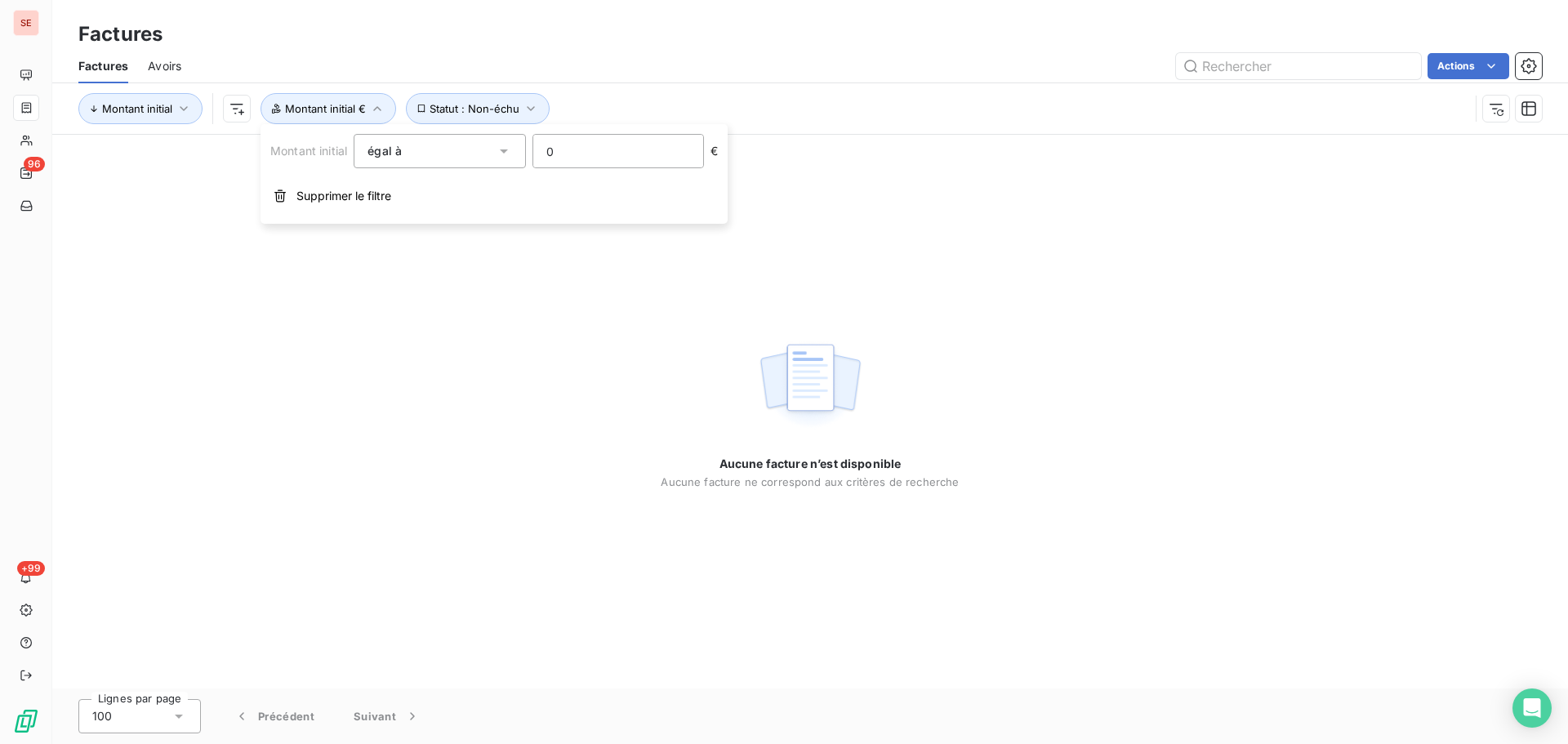
click at [473, 90] on div "Montant initial Statut : Non-échu Montant initial €" at bounding box center [810, 108] width 1464 height 50
click at [474, 115] on button "Statut : Non-échu" at bounding box center [478, 109] width 144 height 31
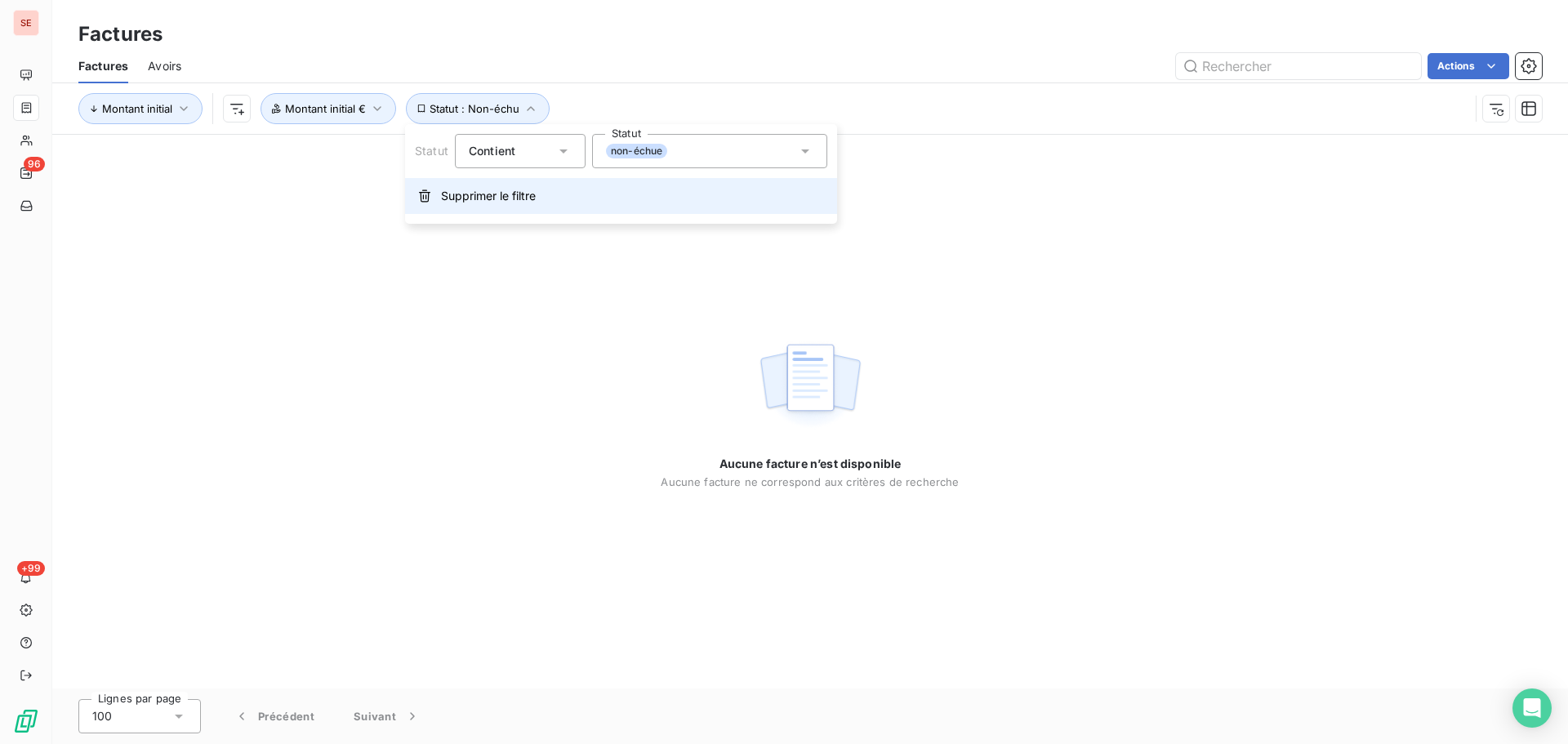
click at [479, 201] on span "Supprimer le filtre" at bounding box center [488, 197] width 95 height 17
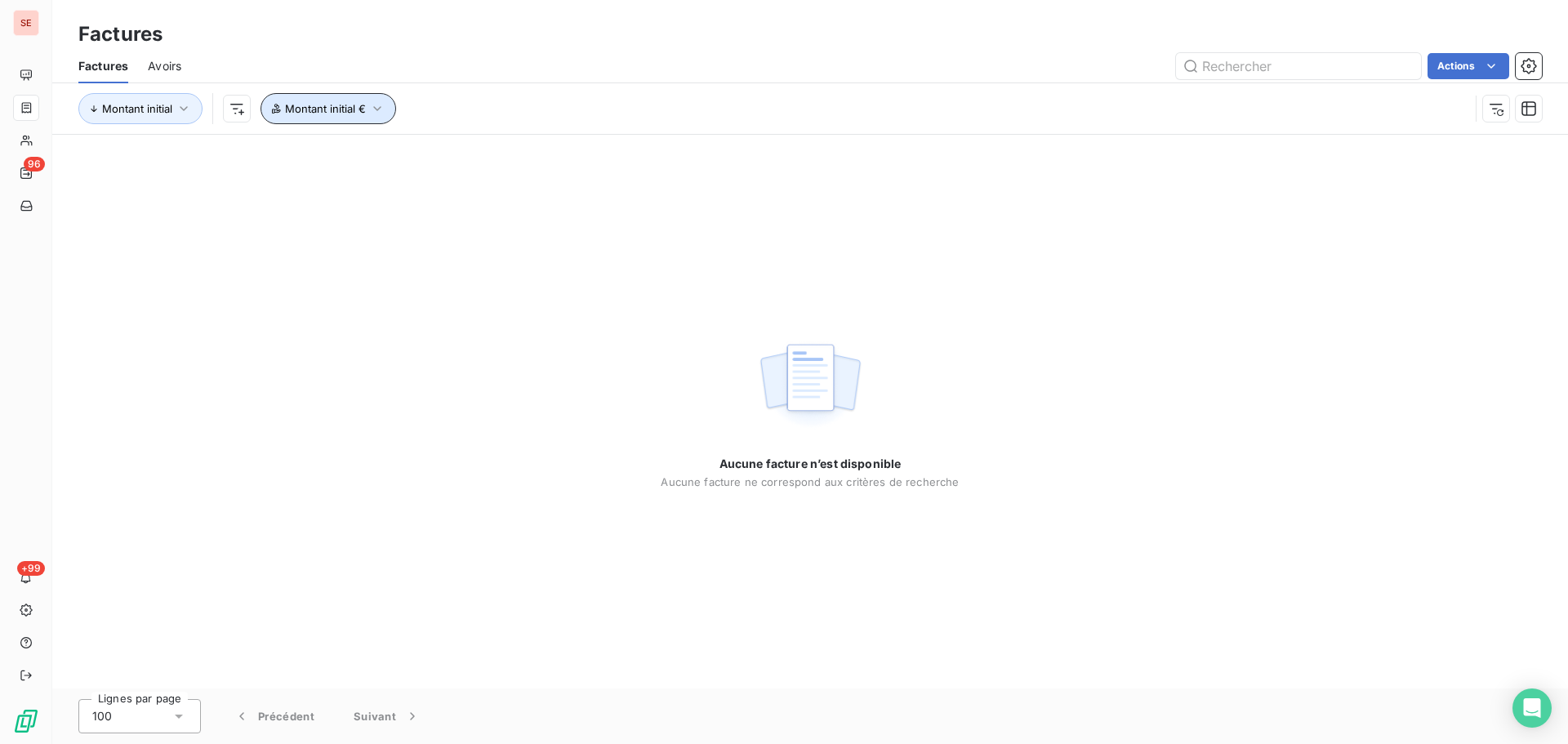
click at [384, 115] on icon "button" at bounding box center [377, 109] width 17 height 17
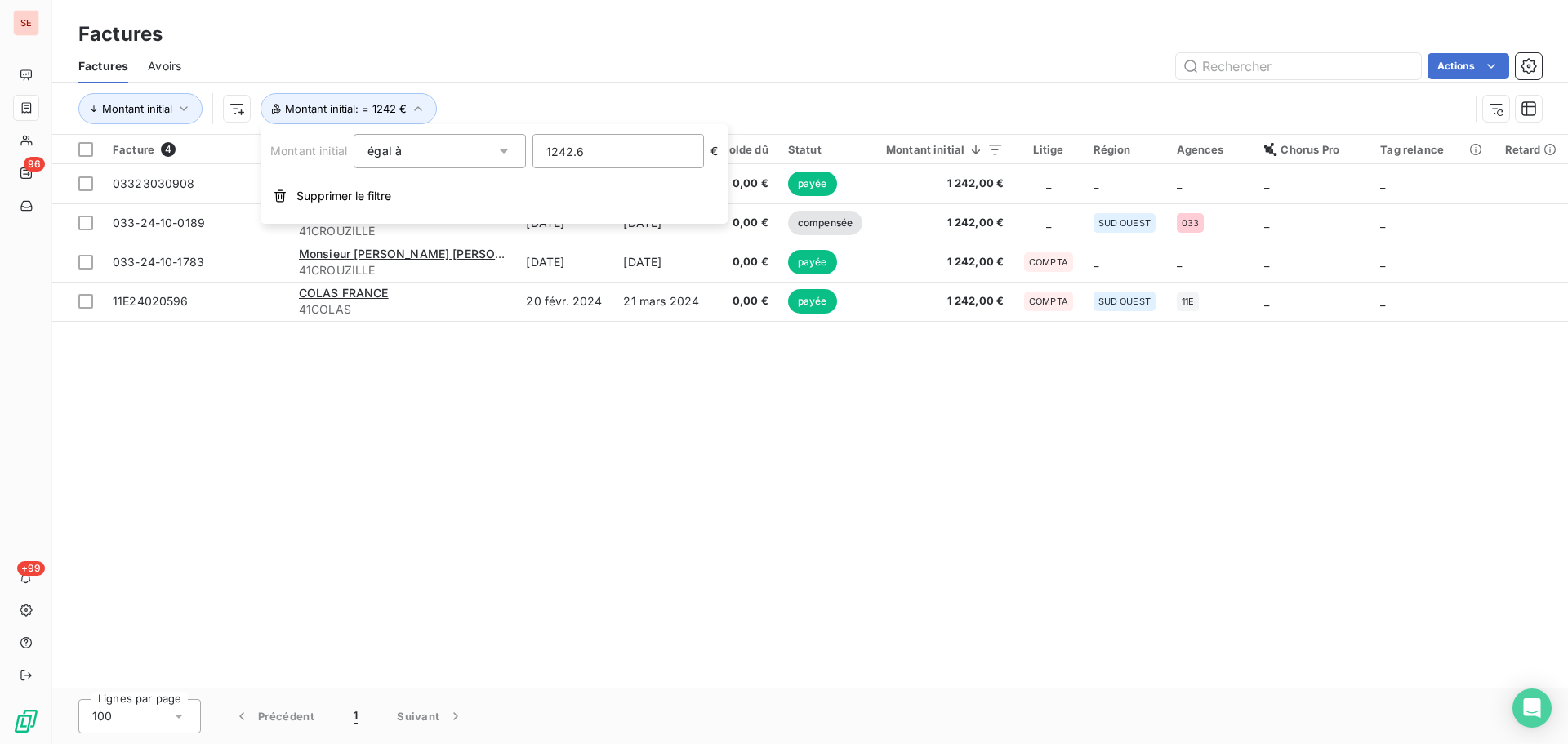
type input "1242.65"
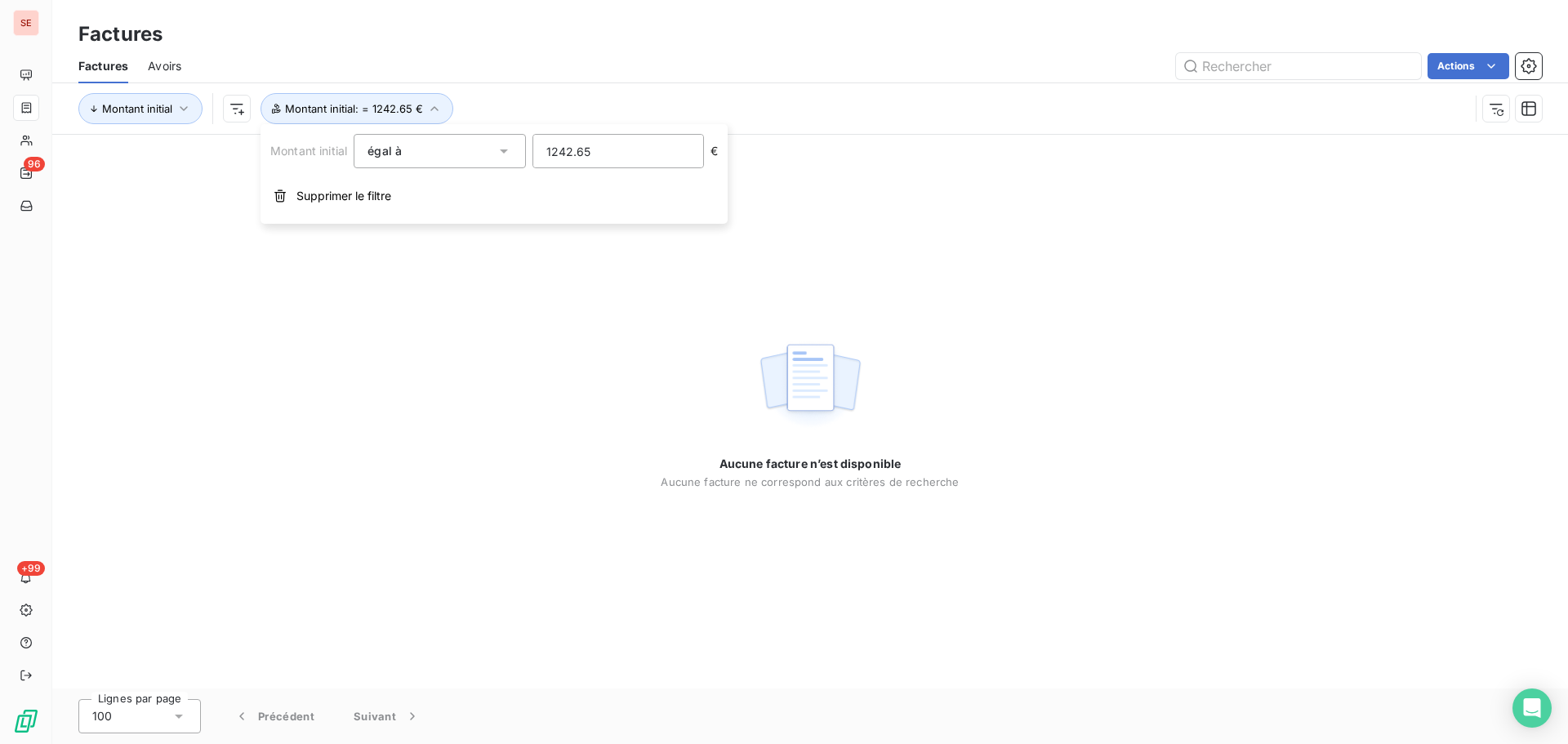
click at [670, 105] on div "Montant initial Montant initial : = 1242.65 €" at bounding box center [774, 109] width 1391 height 31
click at [407, 116] on button "Montant initial : = 1242.65 €" at bounding box center [357, 109] width 192 height 31
click at [422, 202] on button "Supprimer le filtre" at bounding box center [495, 197] width 467 height 36
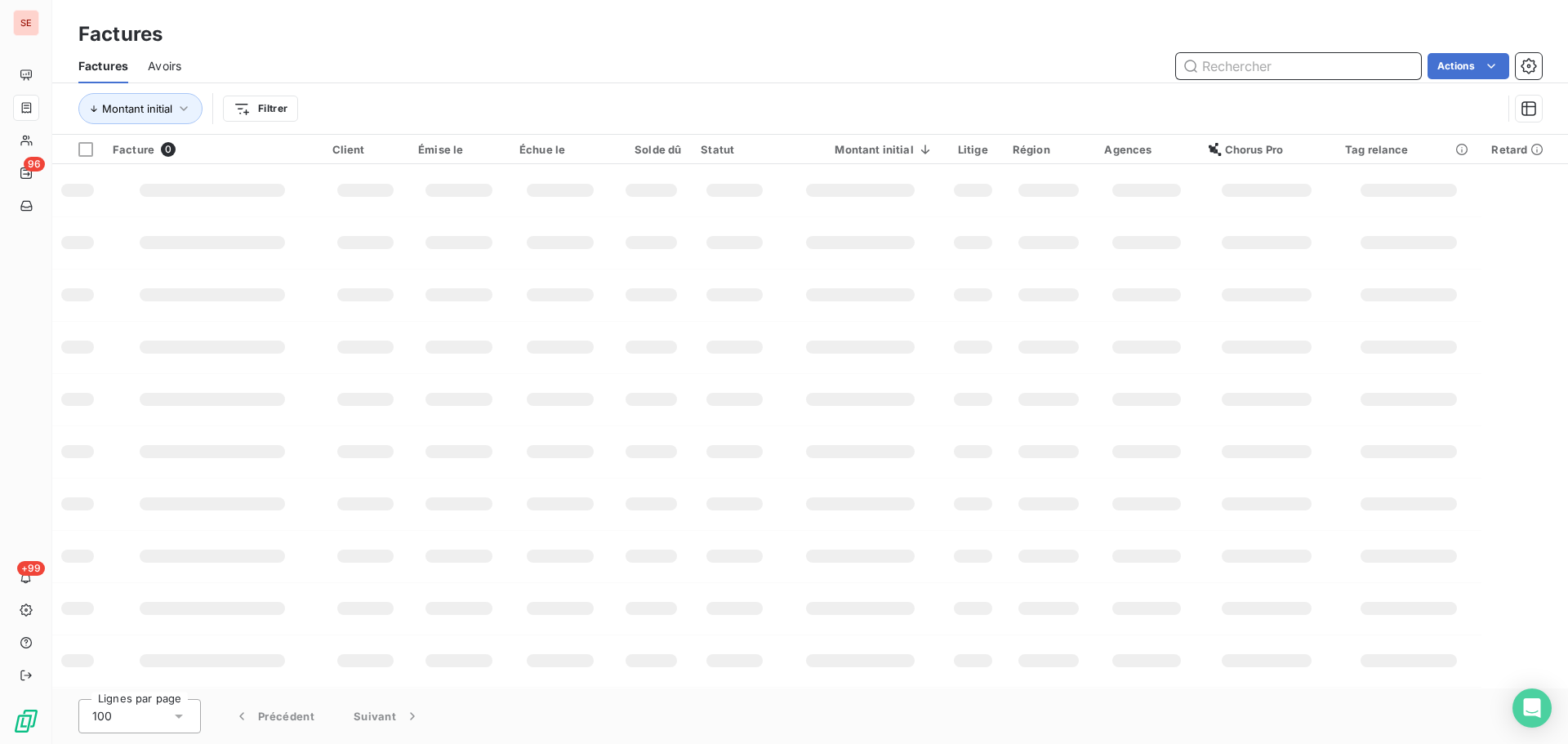
click at [1270, 67] on input "text" at bounding box center [1298, 66] width 245 height 26
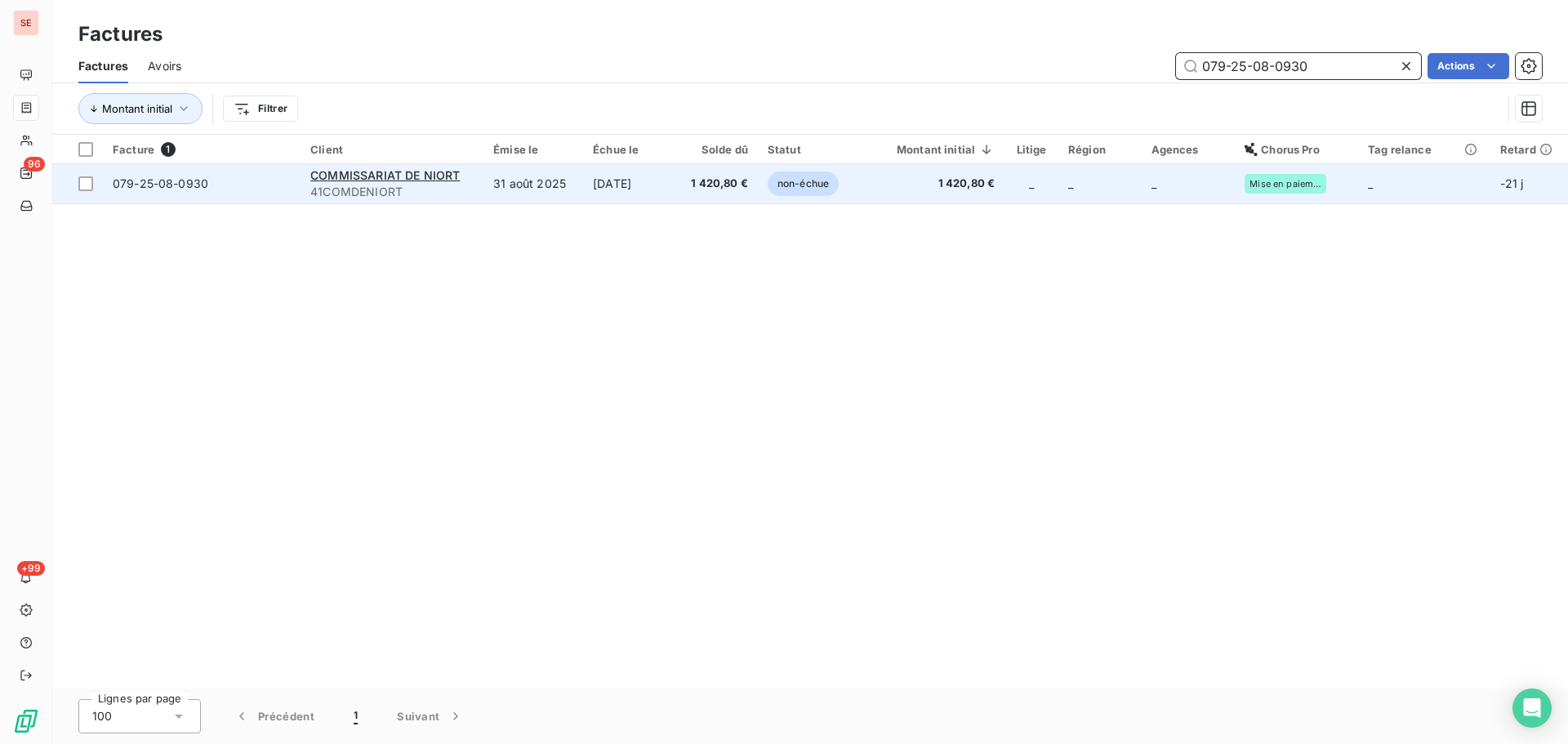
type input "079-25-08-0930"
click at [733, 192] on td "1 420,80 €" at bounding box center [717, 183] width 83 height 39
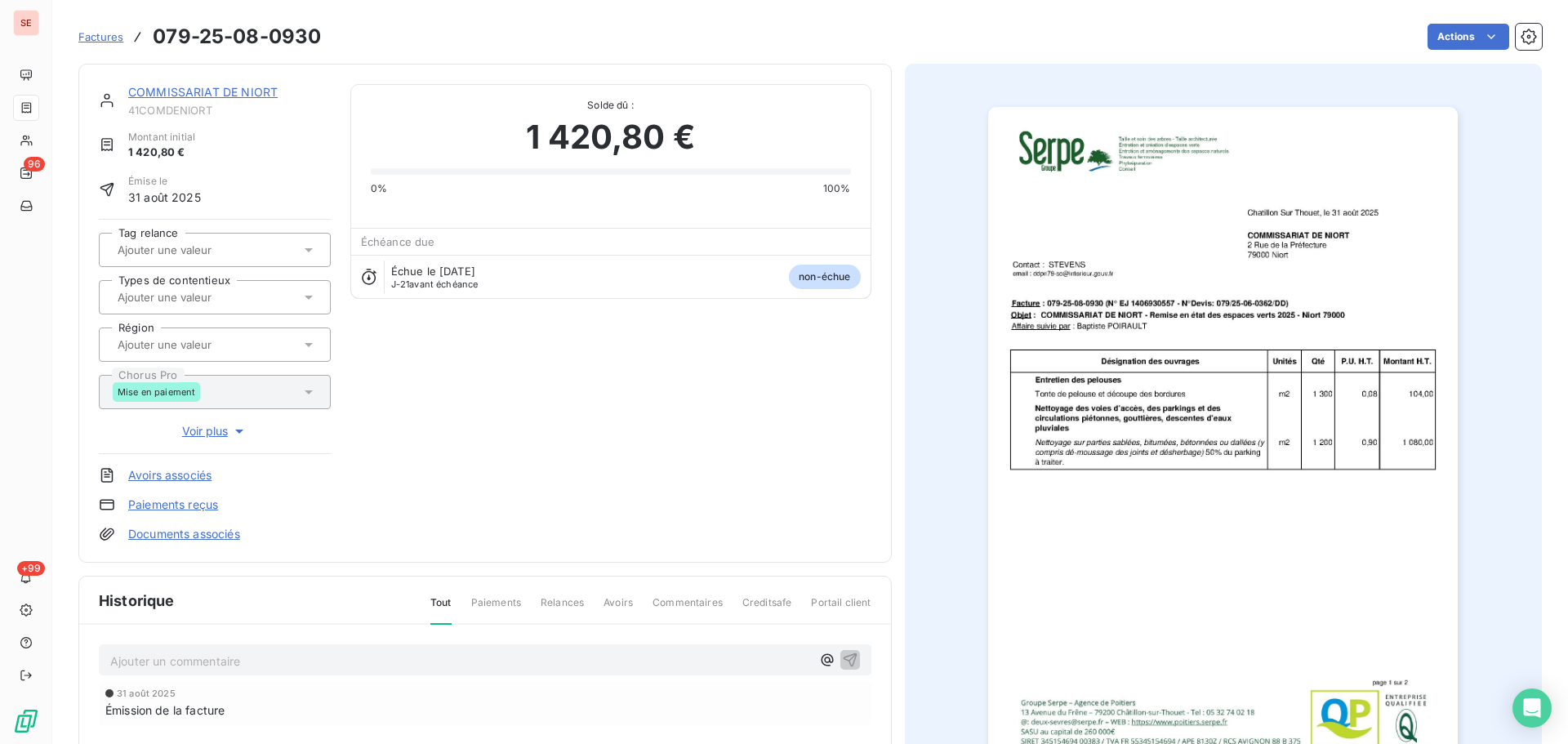
click at [457, 666] on p "Ajouter un commentaire ﻿" at bounding box center [461, 661] width 701 height 21
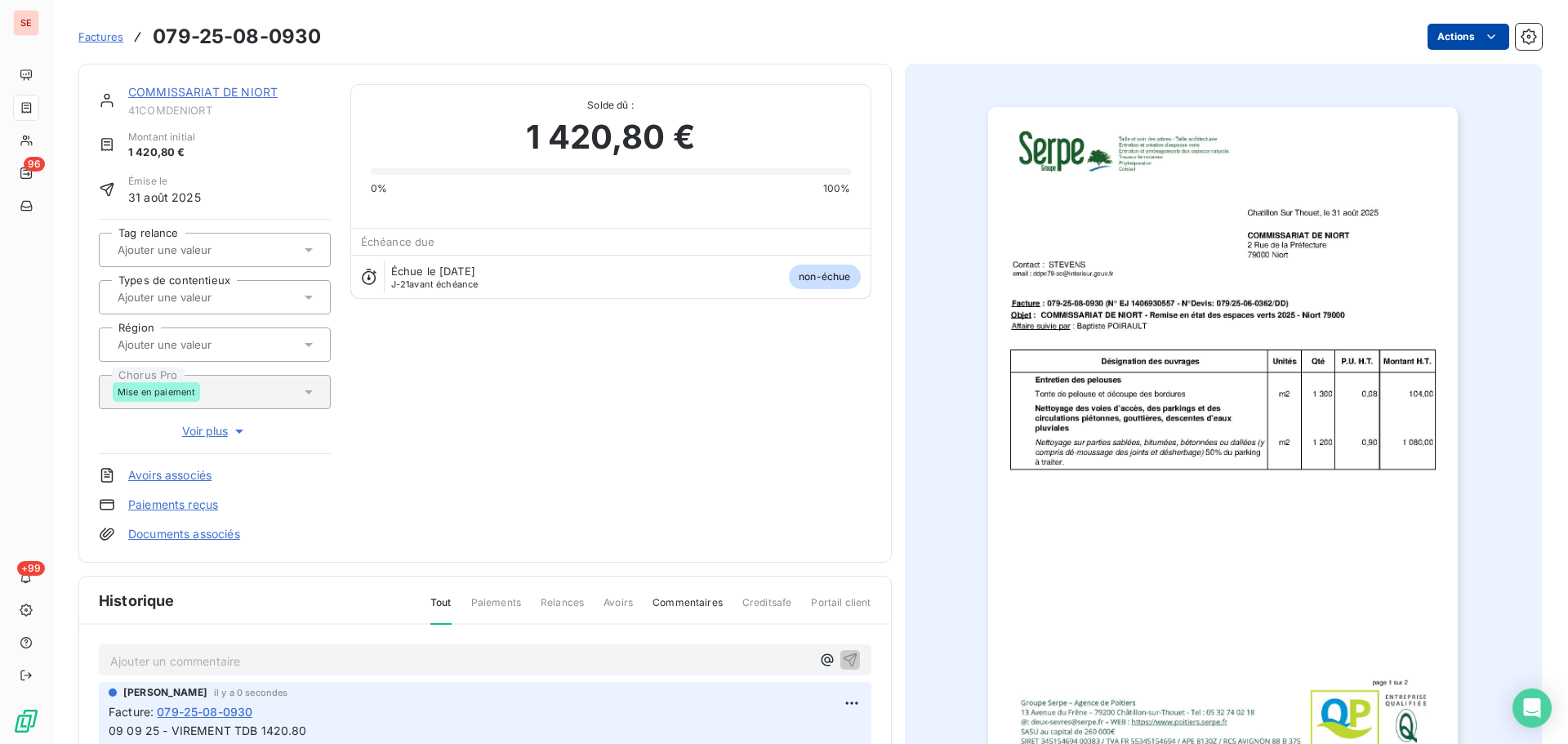
click at [1455, 41] on html "SE 96 +99 Factures 079-25-08-0930 Actions COMMISSARIAT DE NIORT 41COMDENIORT Mo…" at bounding box center [784, 372] width 1568 height 744
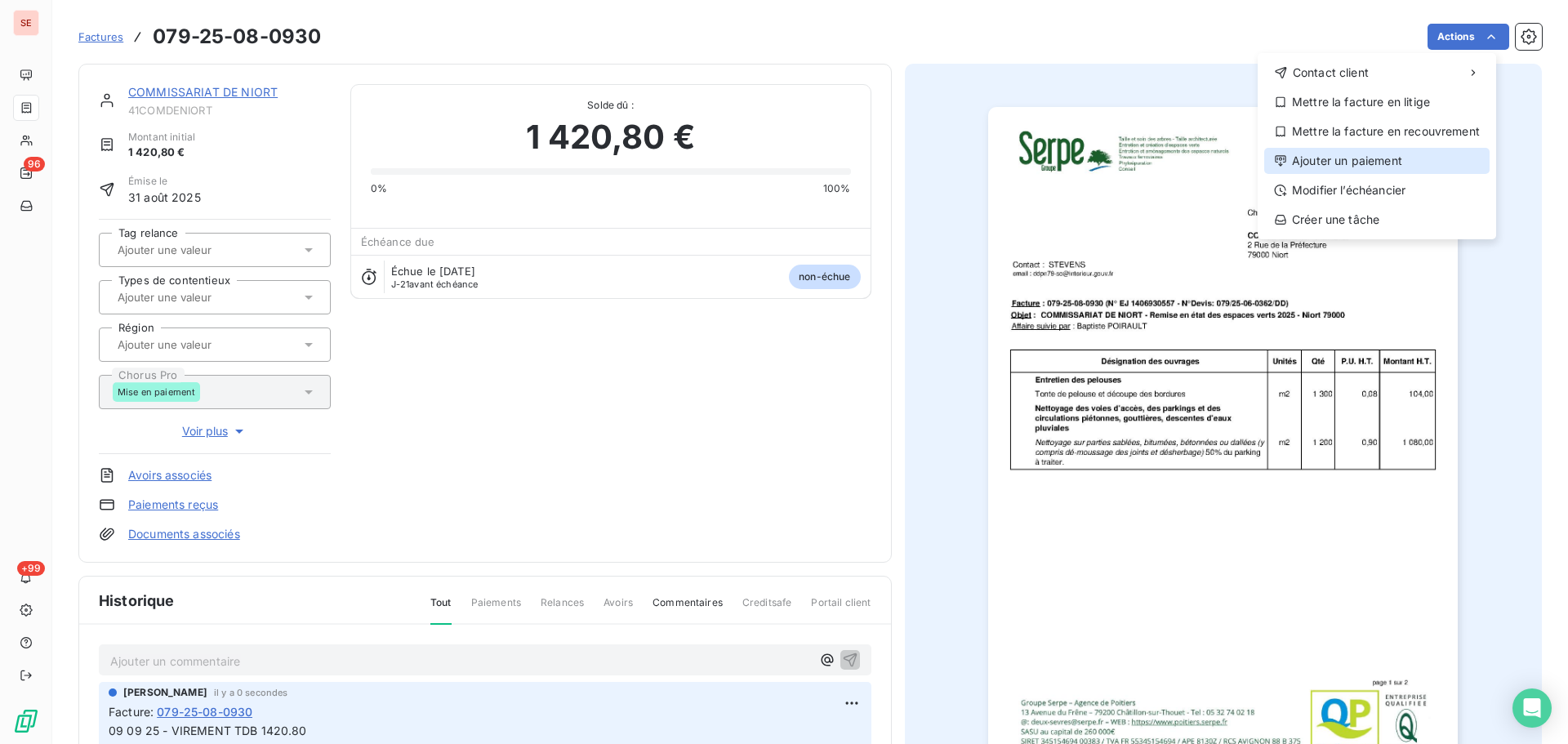
click at [1416, 164] on div "Ajouter un paiement" at bounding box center [1376, 161] width 225 height 26
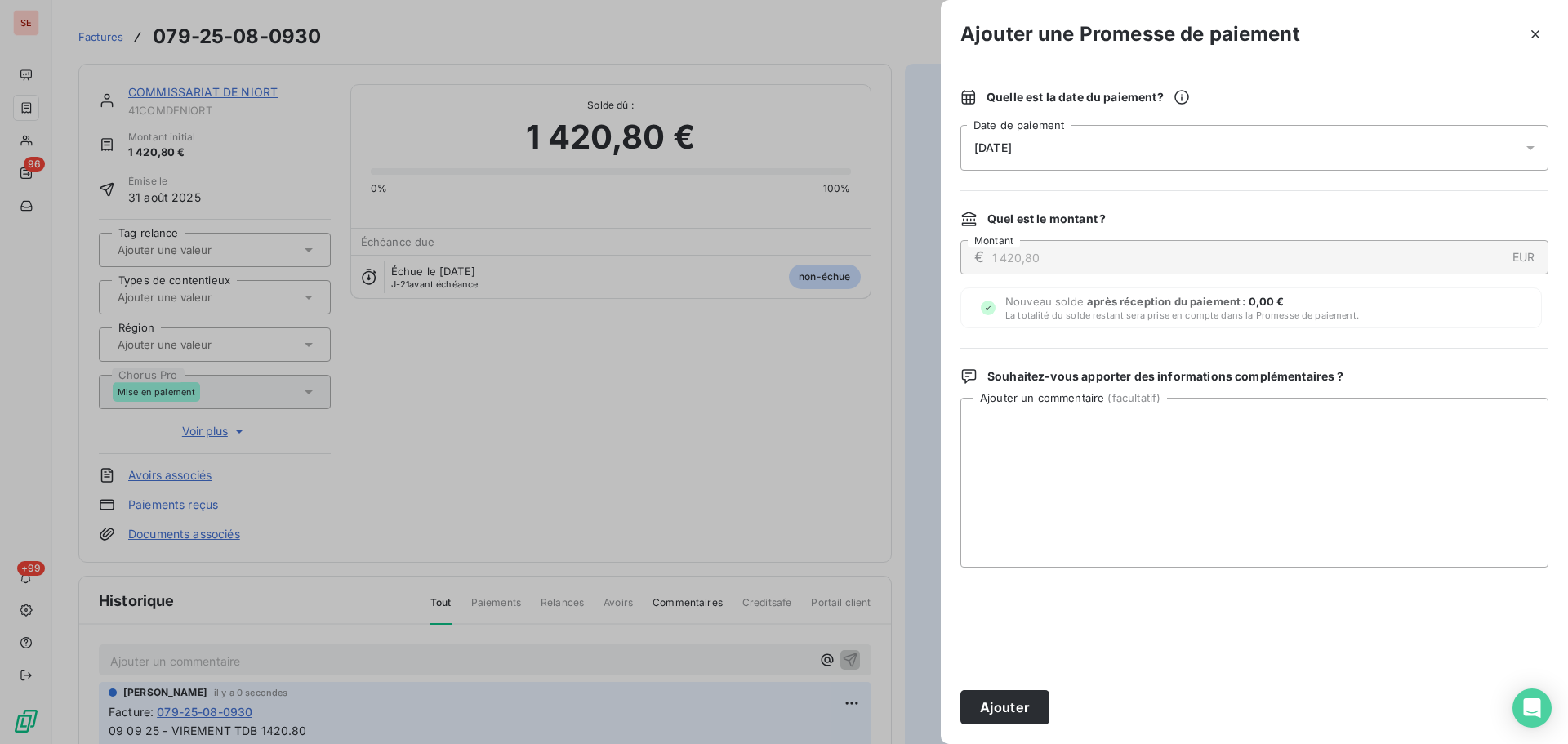
click at [1218, 169] on div "[DATE]" at bounding box center [1254, 147] width 588 height 45
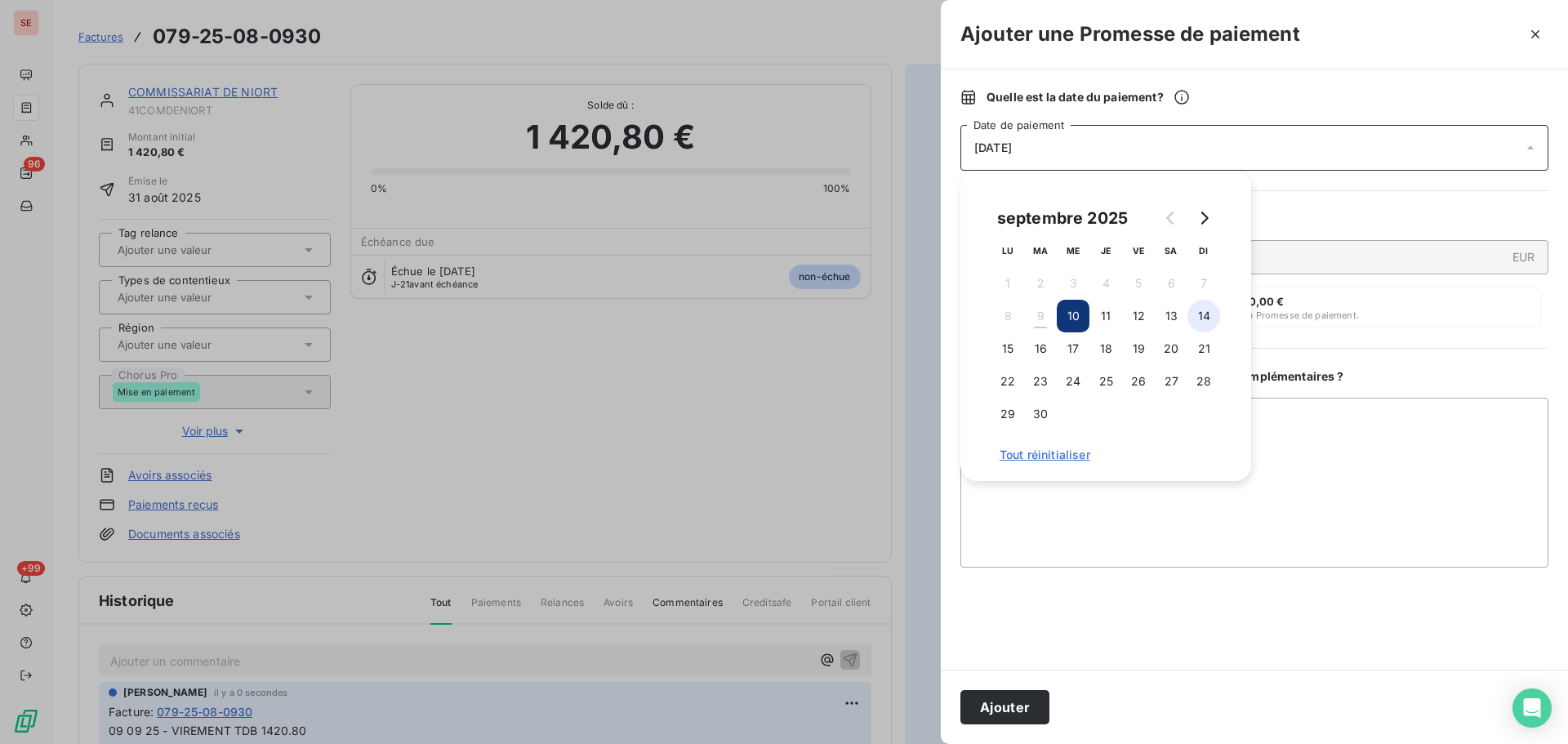
click at [1210, 315] on button "14" at bounding box center [1204, 316] width 33 height 33
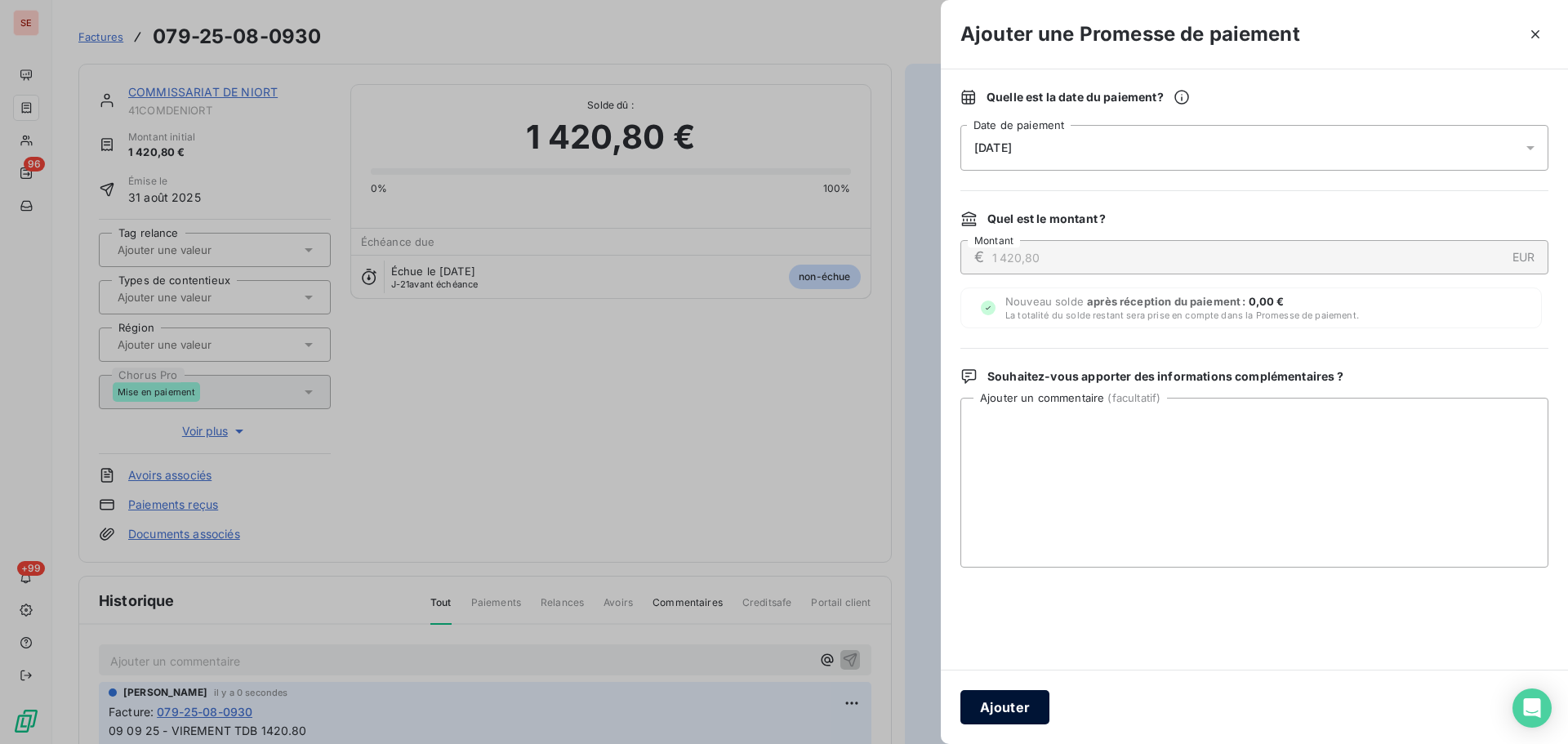
click at [1040, 695] on button "Ajouter" at bounding box center [1005, 708] width 89 height 35
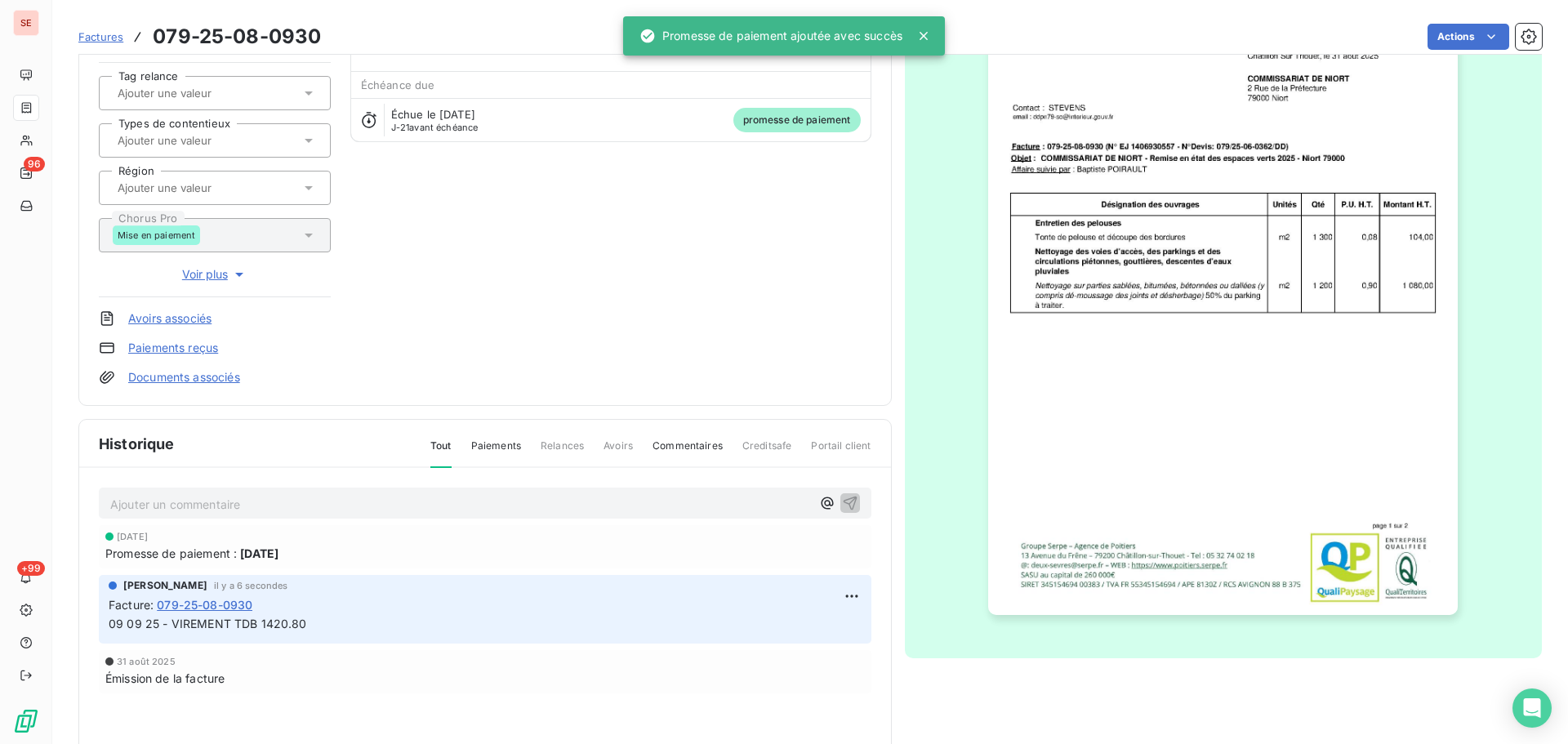
scroll to position [219, 0]
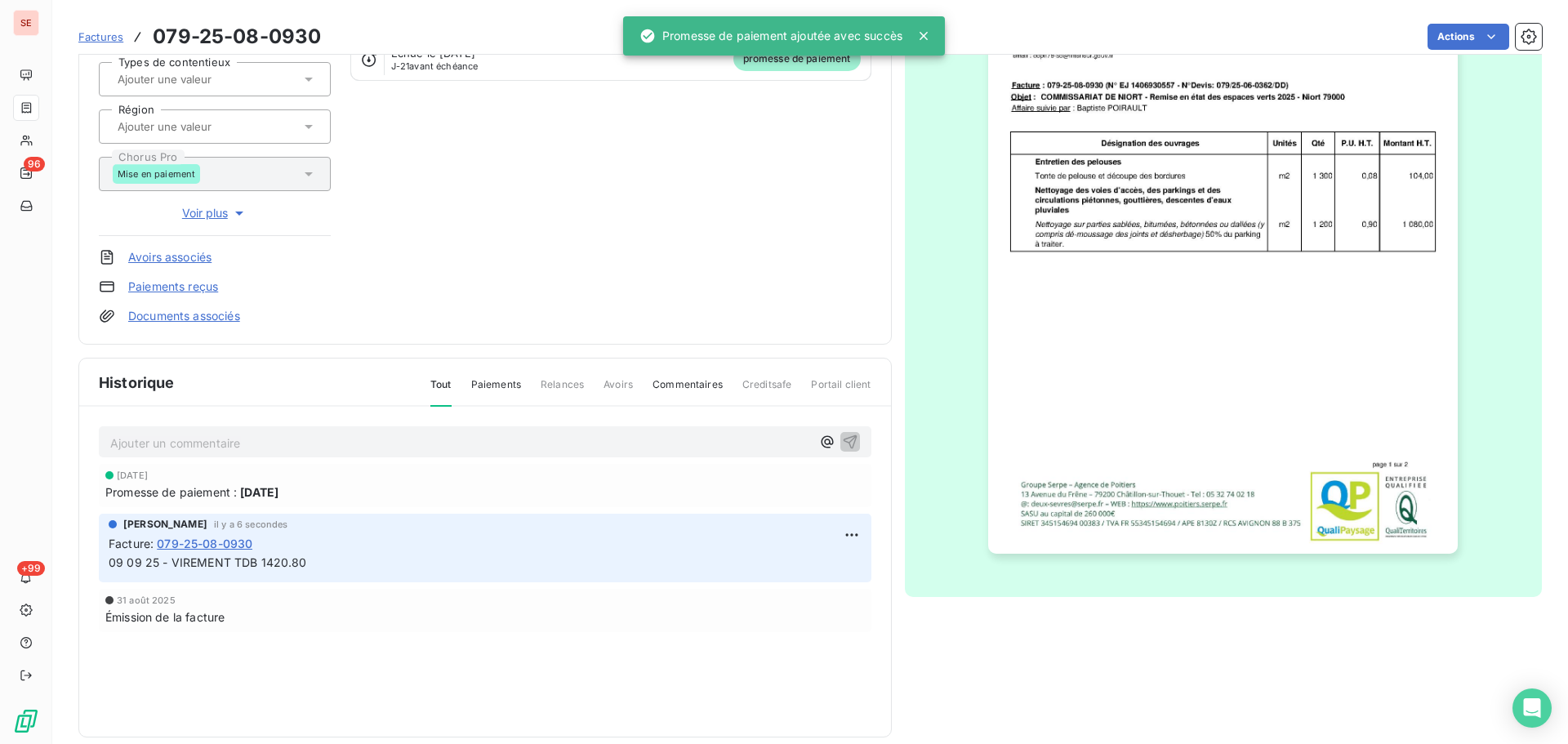
click at [281, 565] on span "09 09 25 - VIREMENT TDB 1420.80" at bounding box center [208, 562] width 198 height 14
copy div "09 09 25 - VIREMENT TDB 1420.80"
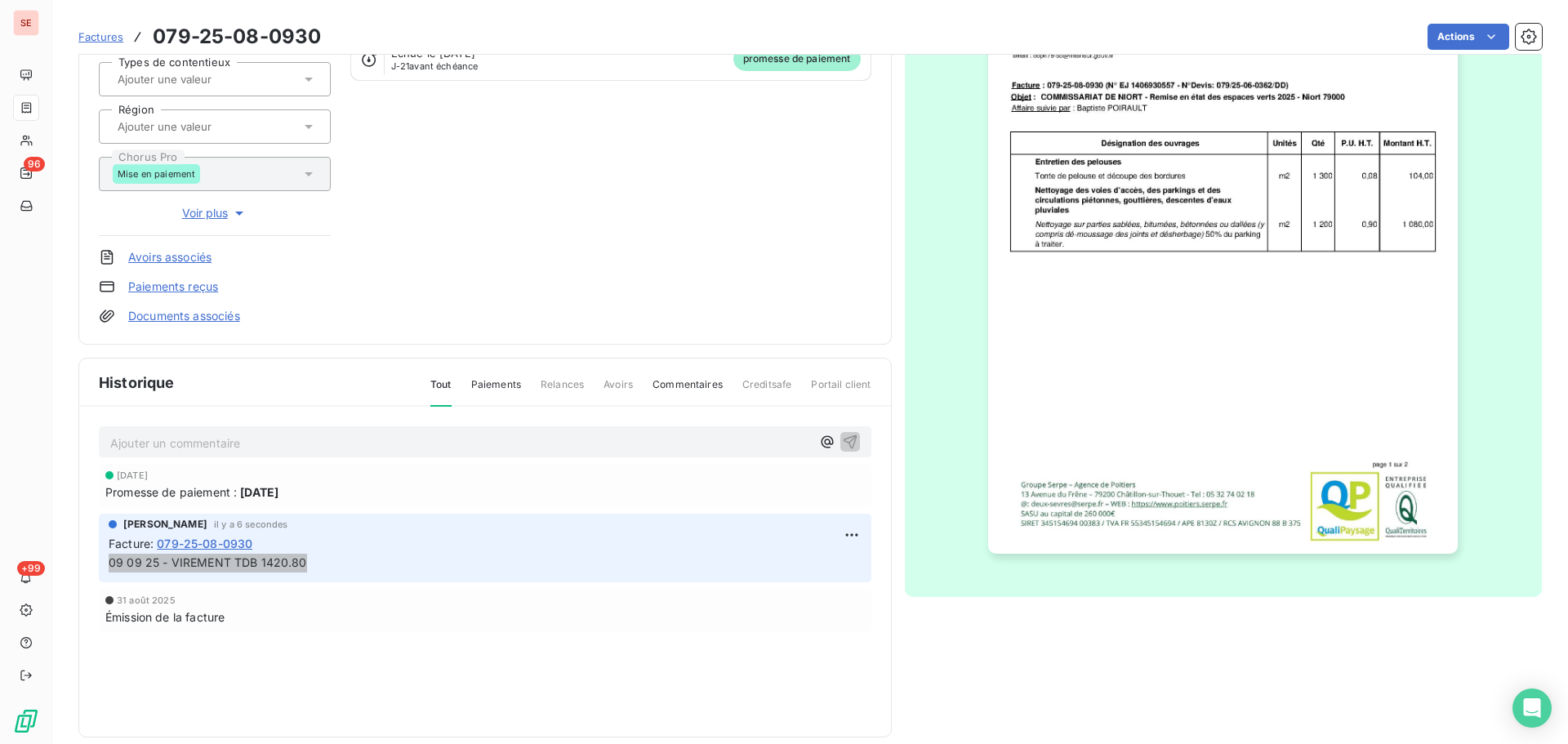
scroll to position [0, 0]
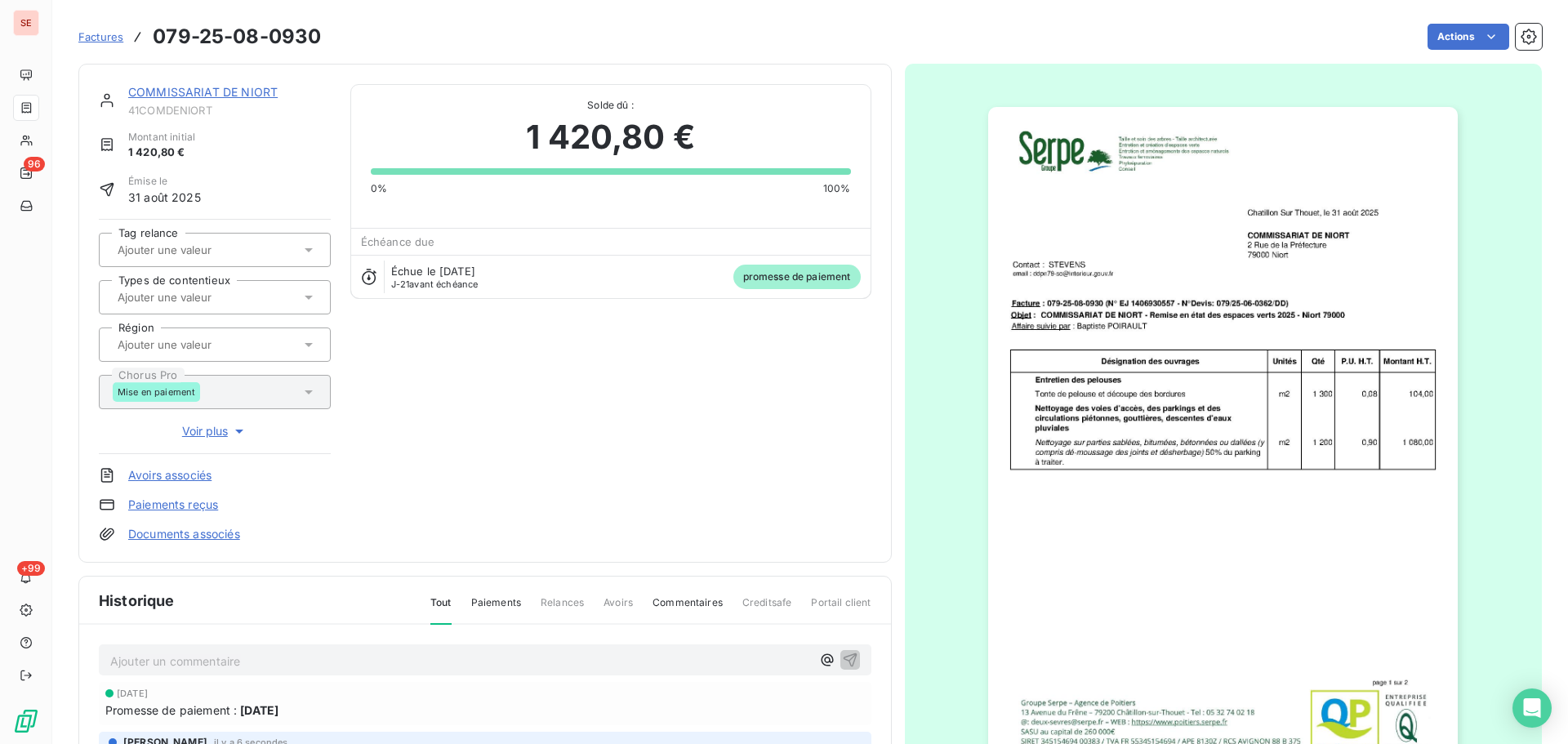
click at [219, 92] on link "COMMISSARIAT DE NIORT" at bounding box center [202, 92] width 149 height 14
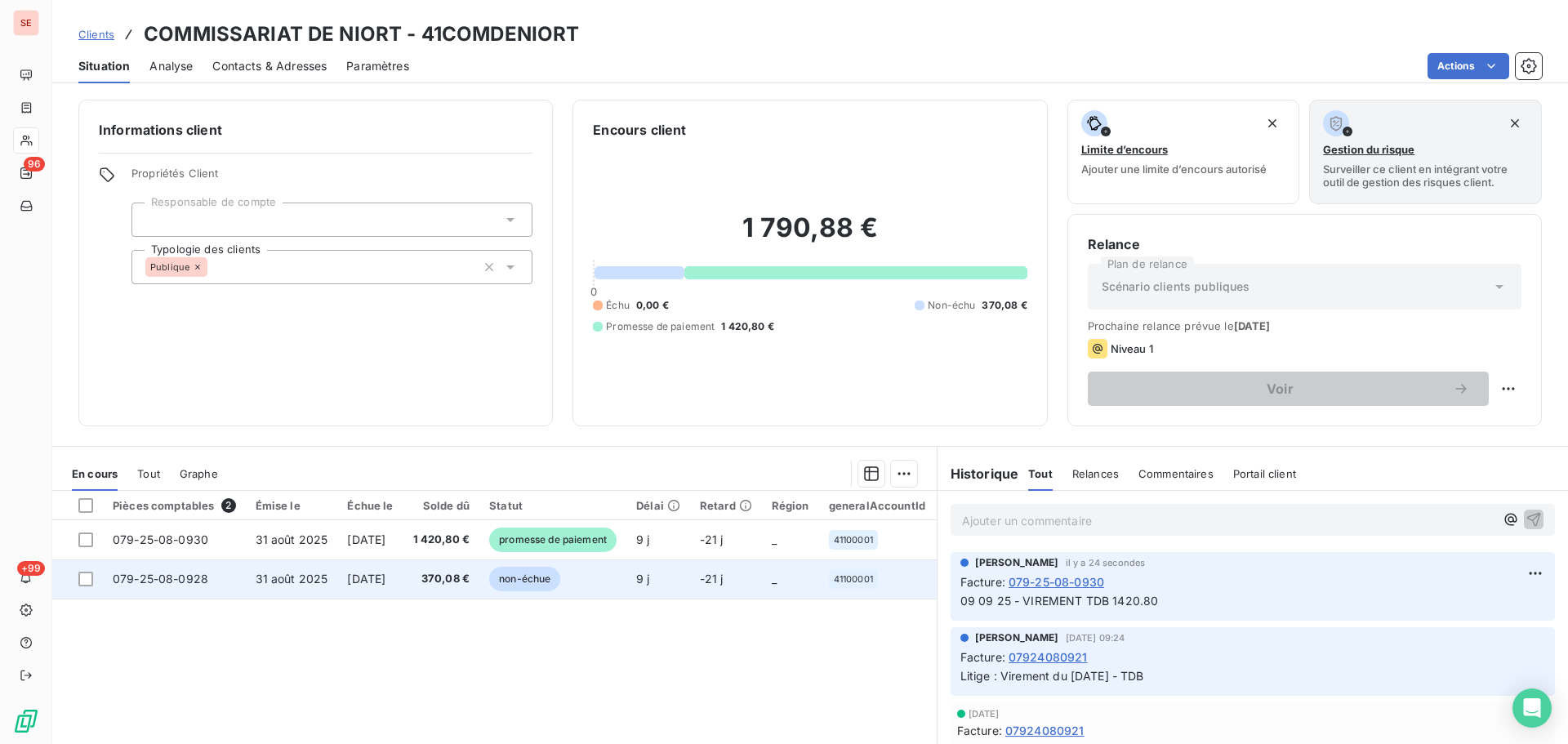
click at [442, 577] on span "370,08 €" at bounding box center [442, 579] width 57 height 17
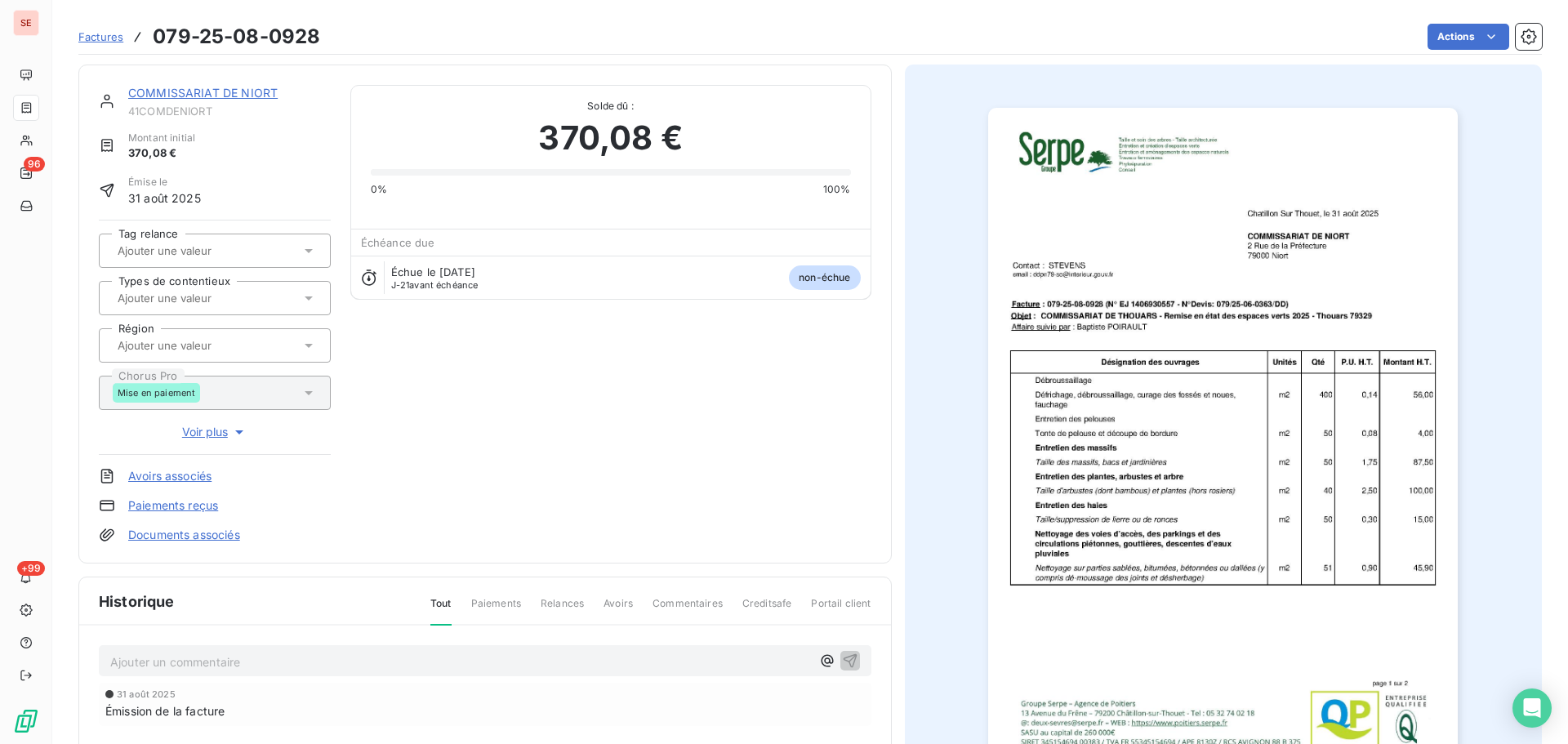
scroll to position [224, 0]
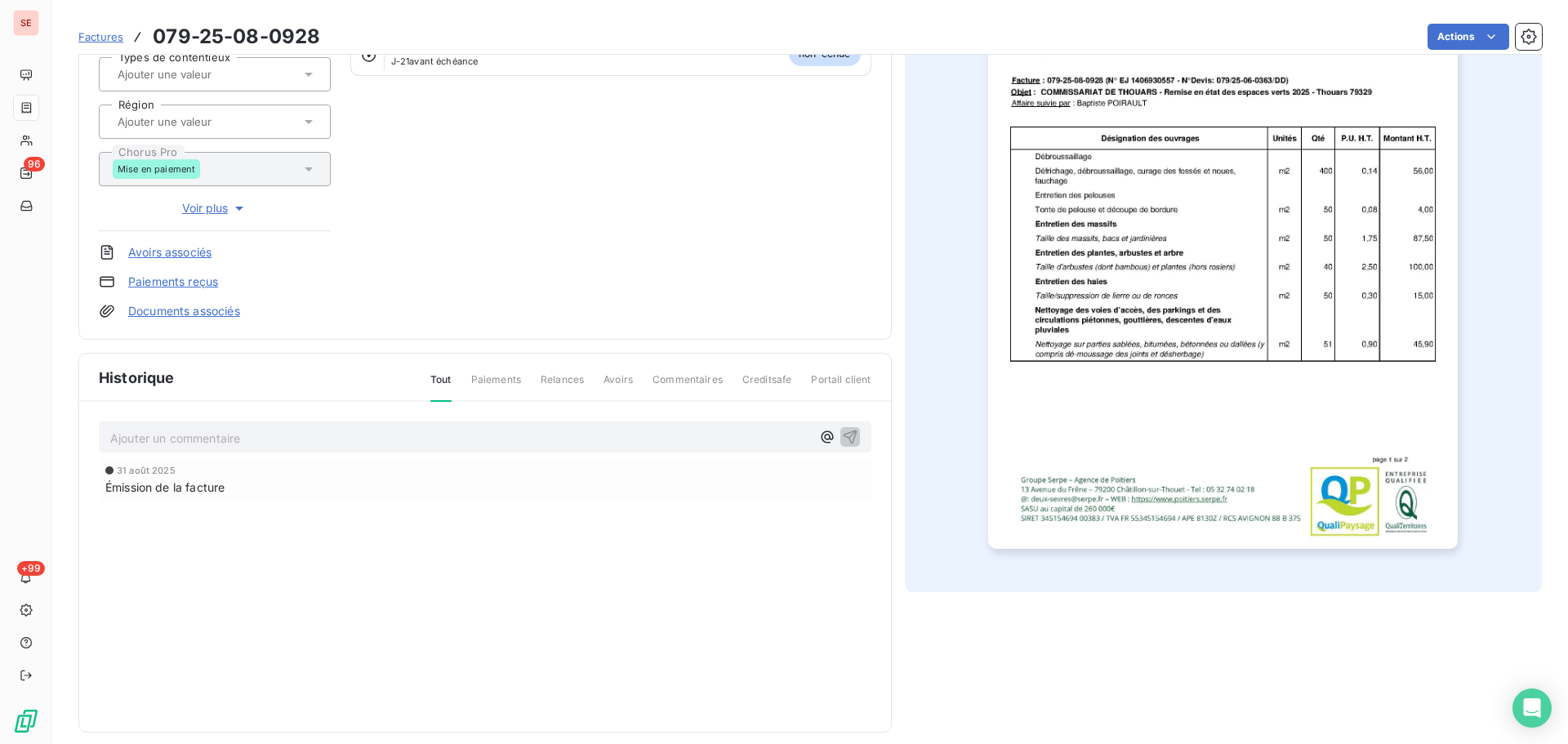
click at [471, 432] on p "Ajouter un commentaire ﻿" at bounding box center [461, 438] width 701 height 21
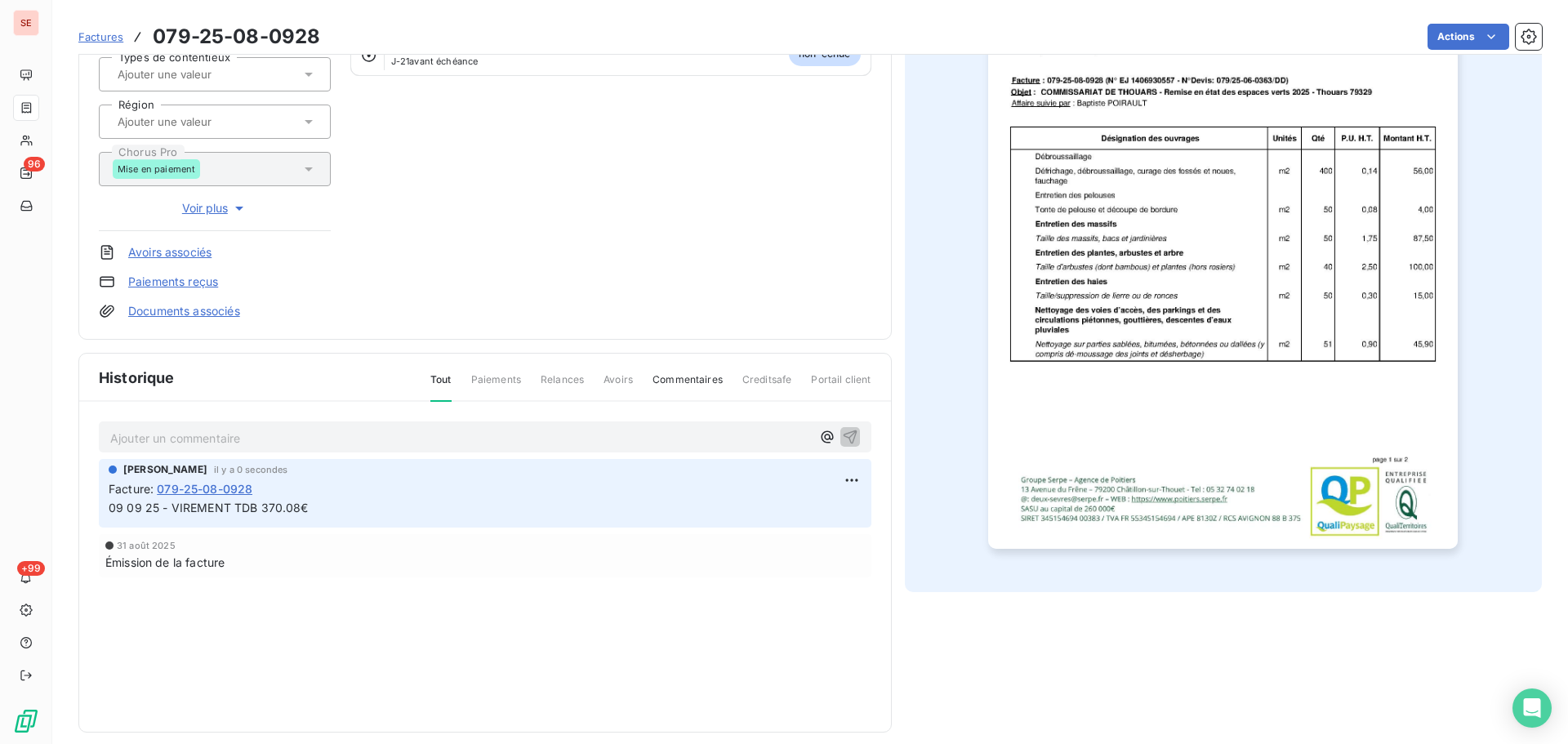
click at [292, 506] on span "09 09 25 - VIREMENT TDB 370.08€" at bounding box center [209, 507] width 200 height 14
copy div "09 09 25 - VIREMENT TDB 370.08€"
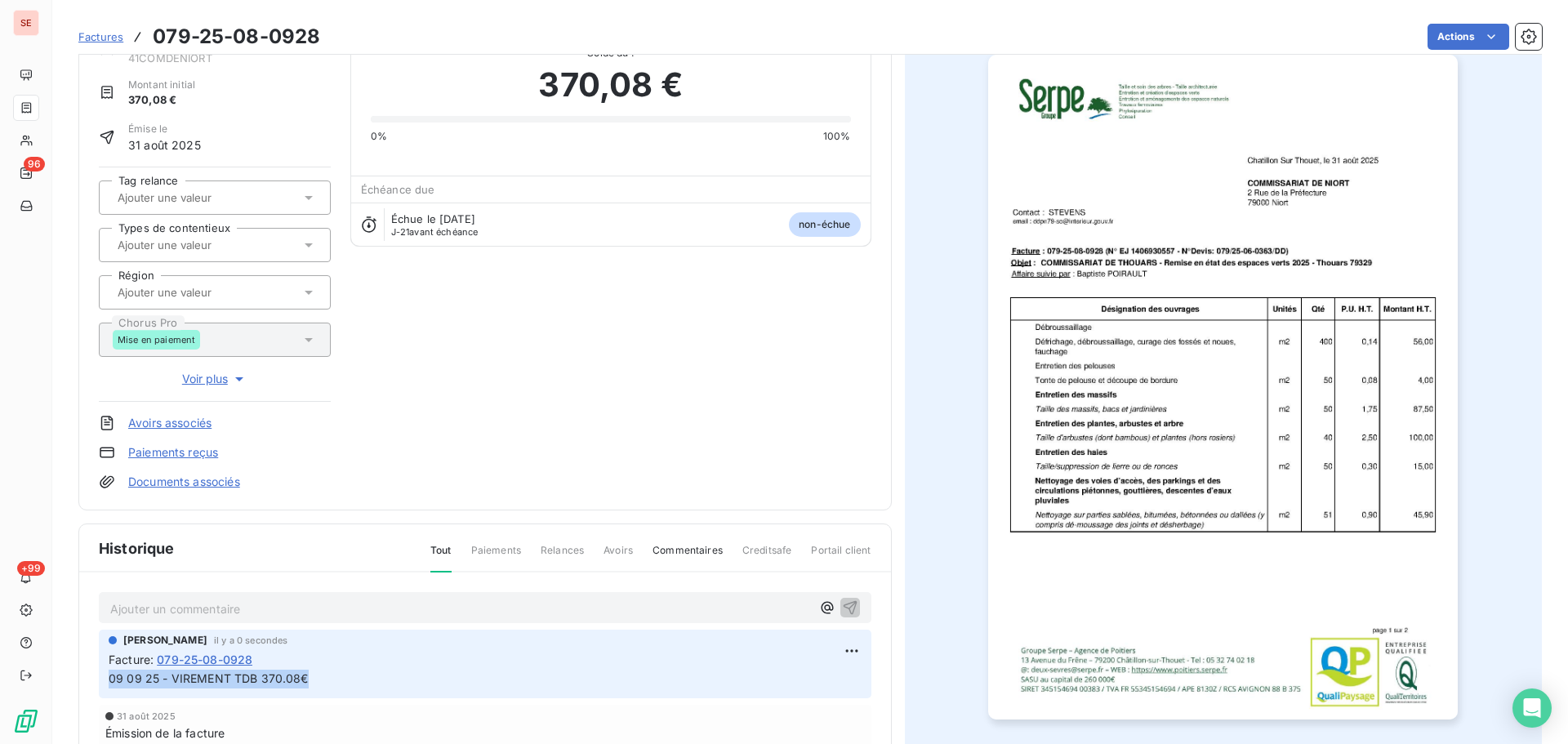
scroll to position [0, 0]
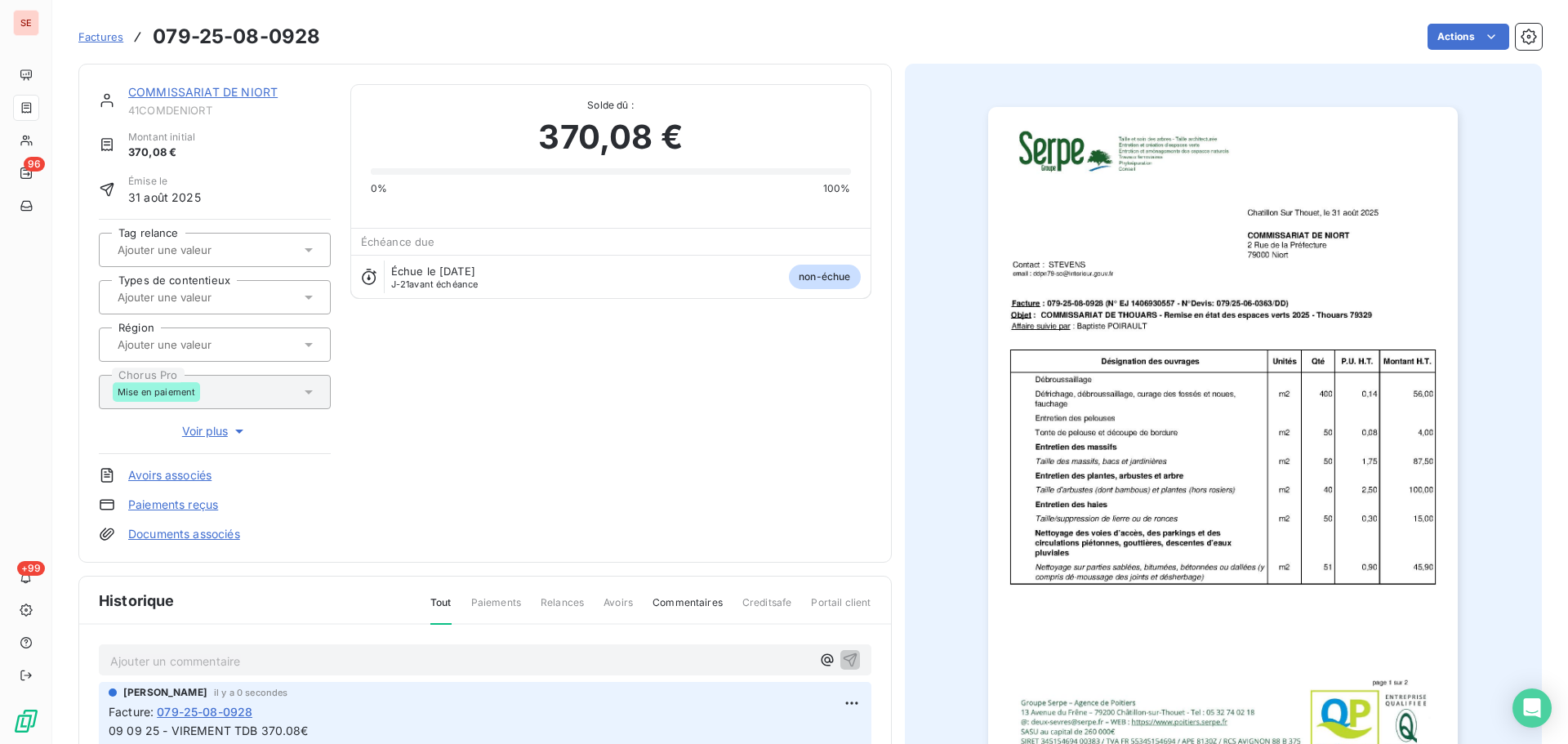
click at [1457, 23] on div "Factures 079-25-08-0928 Actions" at bounding box center [810, 37] width 1464 height 35
click at [1458, 45] on html "SE 96 +99 Factures 079-25-08-0928 Actions COMMISSARIAT DE NIORT 41COMDENIORT Mo…" at bounding box center [784, 372] width 1568 height 744
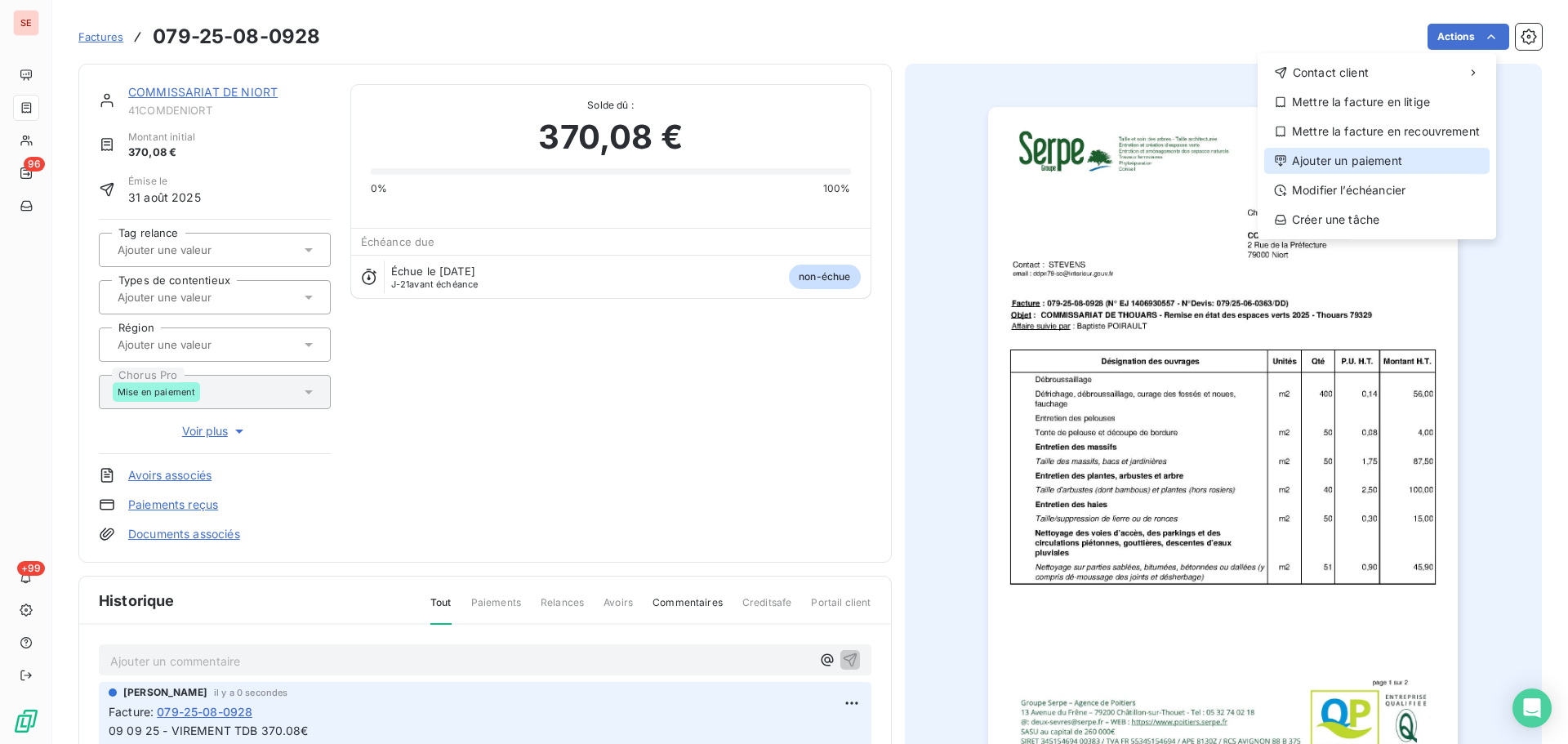
click at [1357, 169] on div "Ajouter un paiement" at bounding box center [1376, 161] width 225 height 26
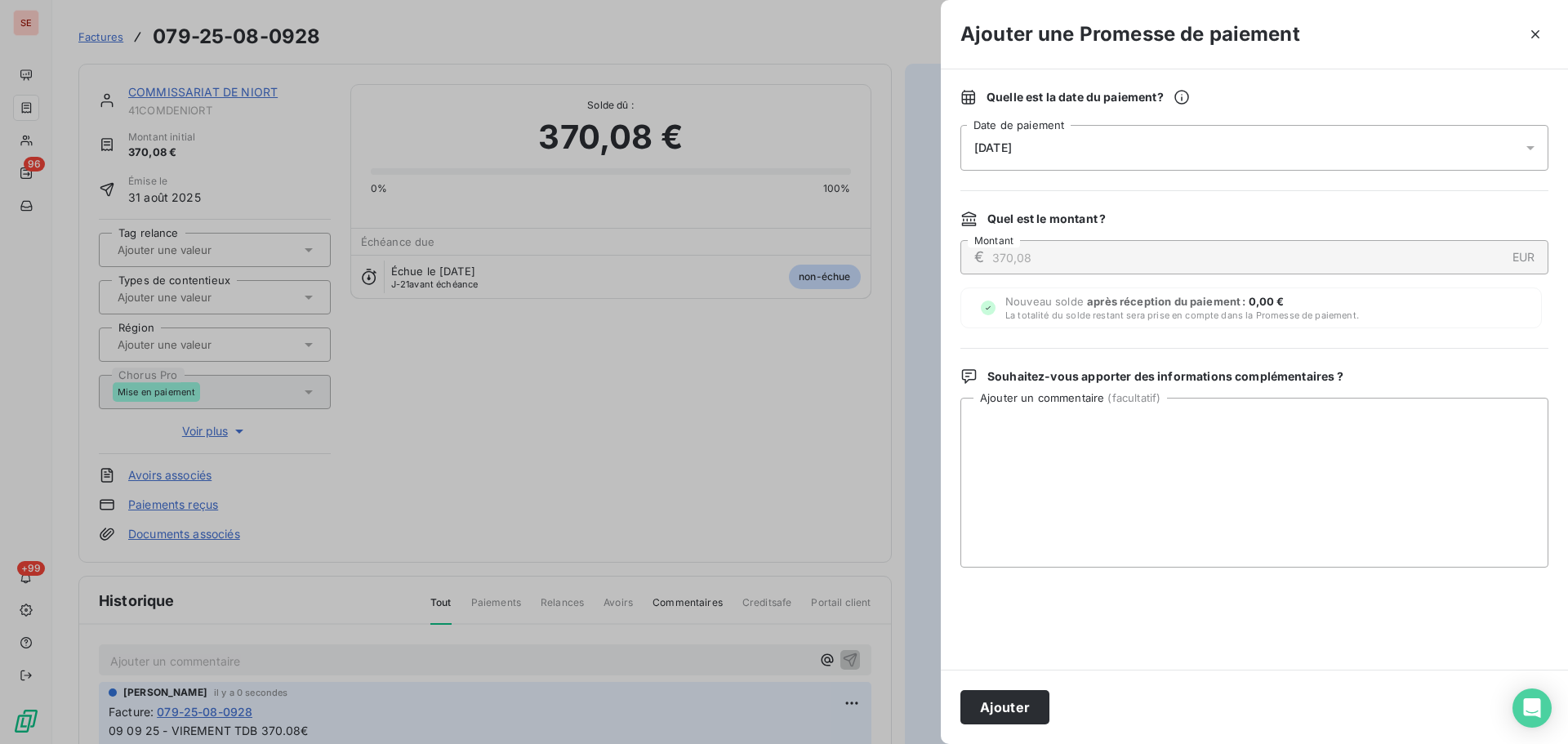
click at [1318, 153] on div "[DATE]" at bounding box center [1254, 147] width 588 height 45
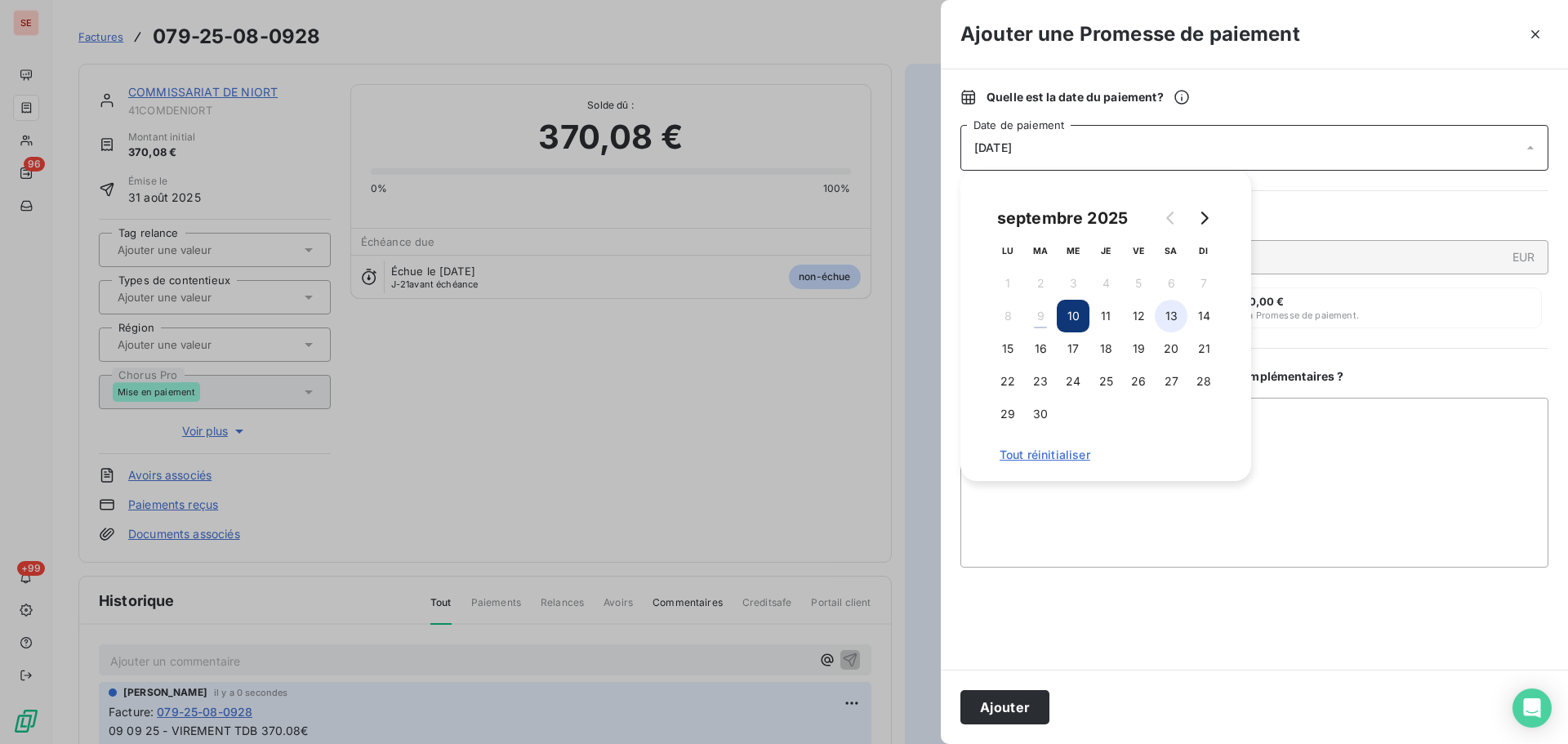
click at [1173, 306] on button "13" at bounding box center [1172, 316] width 33 height 33
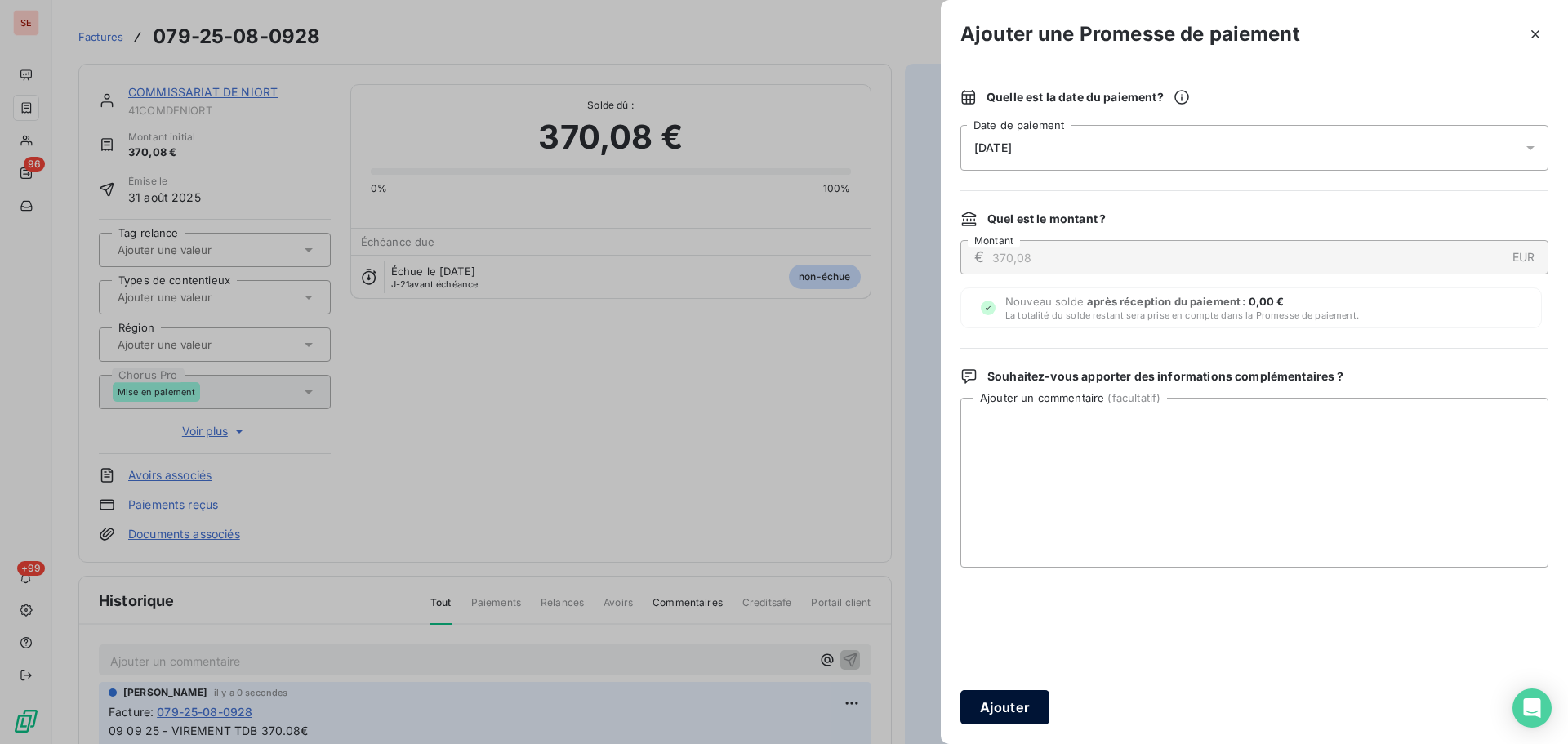
click at [994, 722] on button "Ajouter" at bounding box center [1005, 708] width 89 height 35
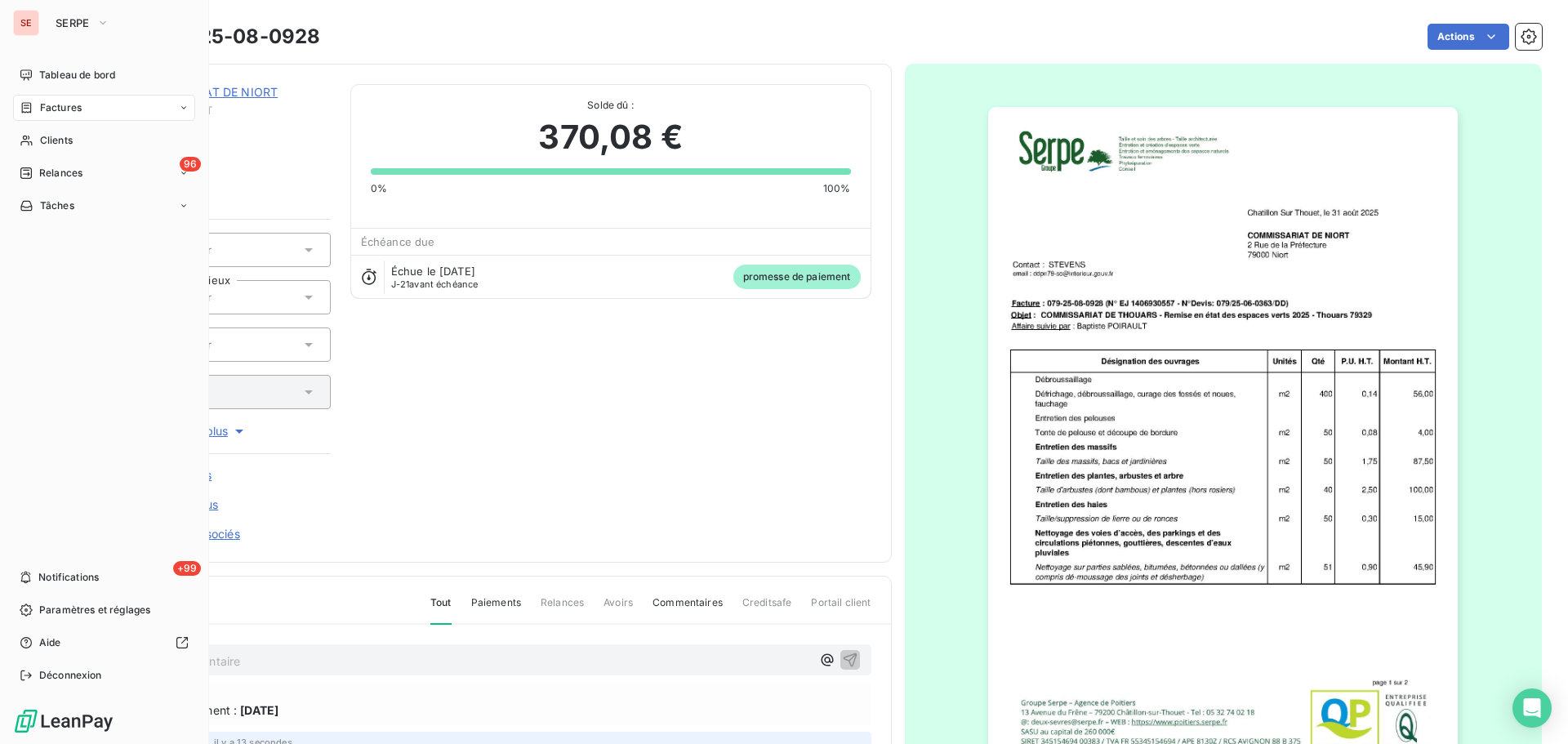
click at [40, 114] on div "Factures" at bounding box center [50, 108] width 62 height 15
click at [62, 113] on span "Factures" at bounding box center [60, 108] width 41 height 15
click at [57, 208] on span "Clients" at bounding box center [56, 206] width 33 height 15
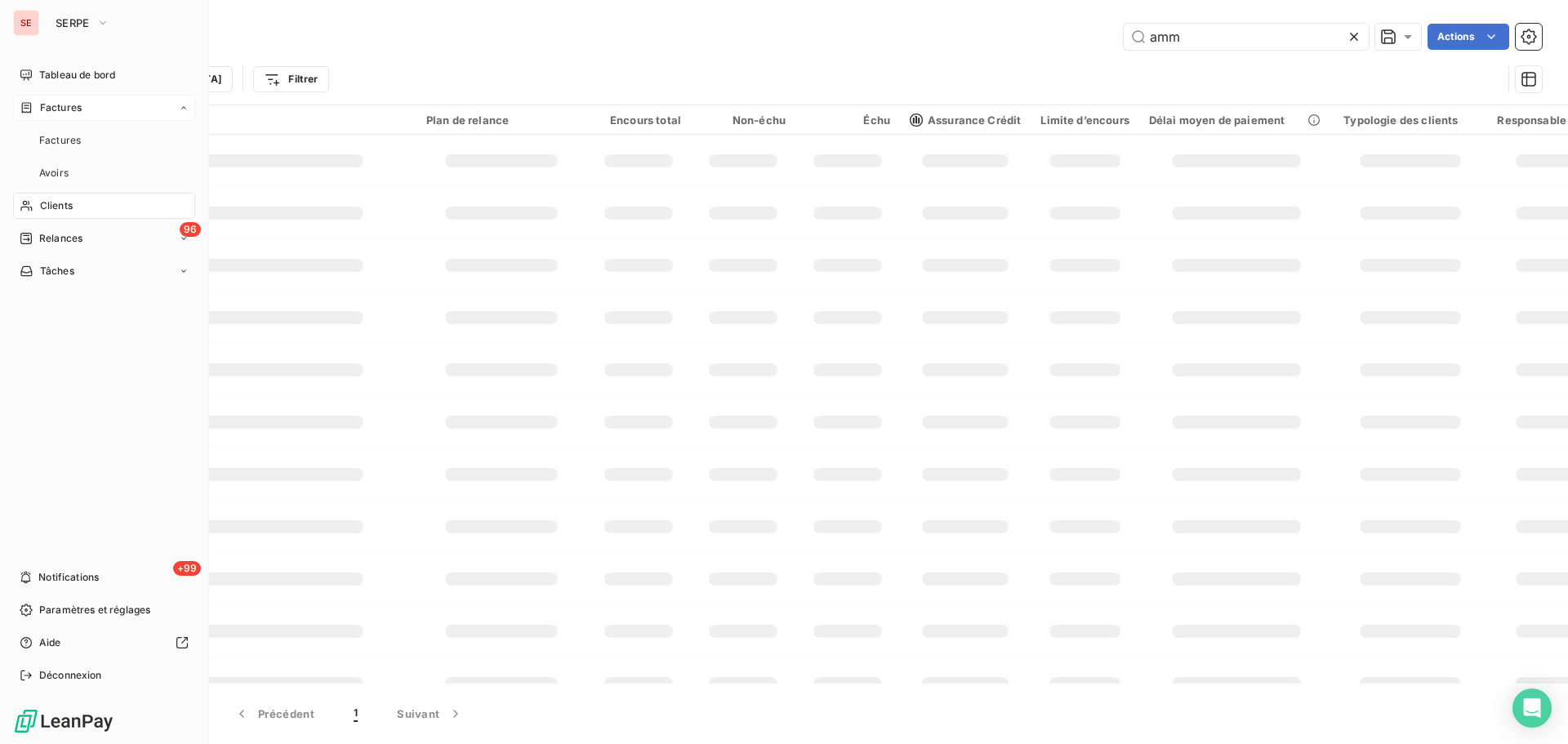
click at [88, 107] on div "Factures" at bounding box center [104, 108] width 182 height 26
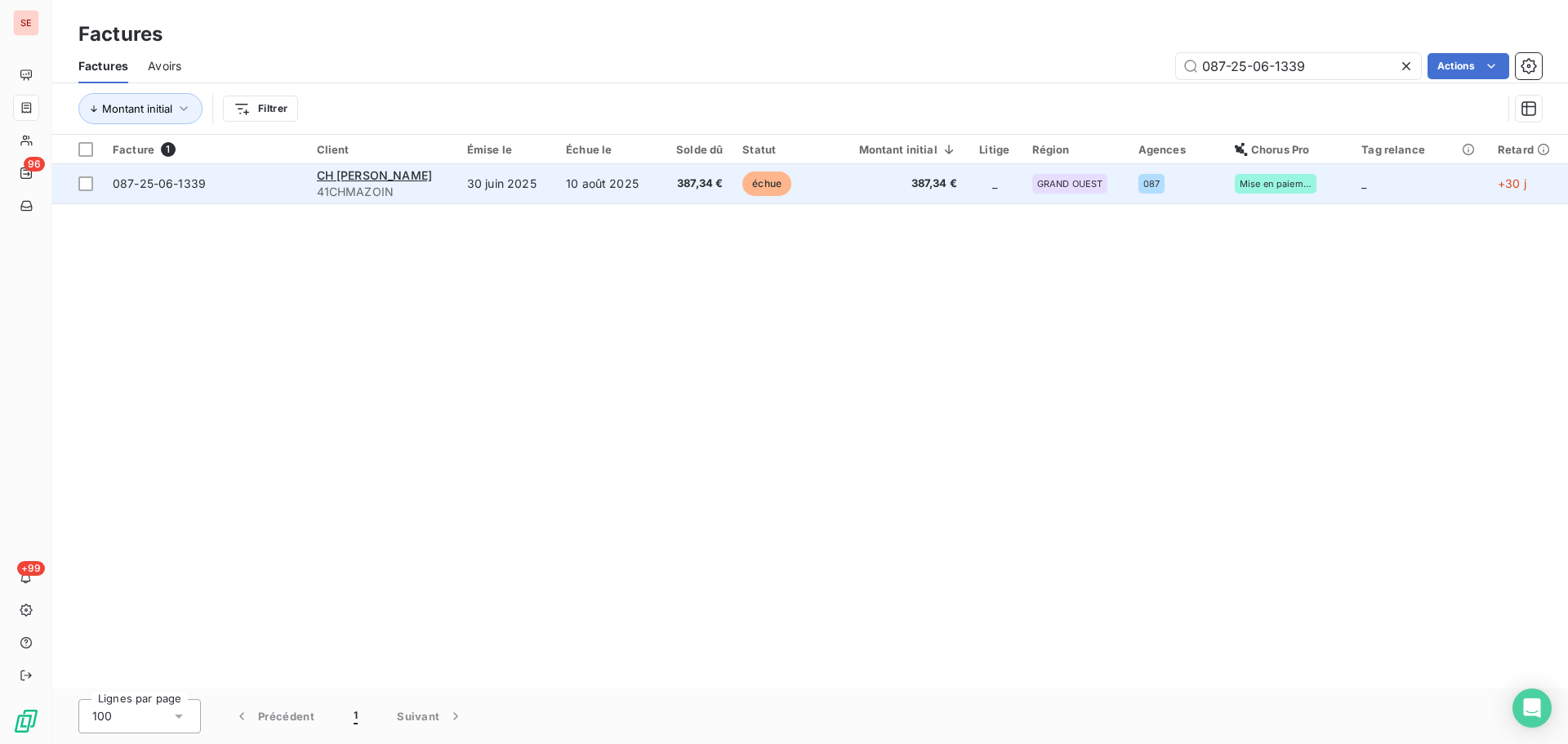
type input "087-25-06-1339"
click at [609, 197] on td "10 août 2025" at bounding box center [608, 183] width 103 height 39
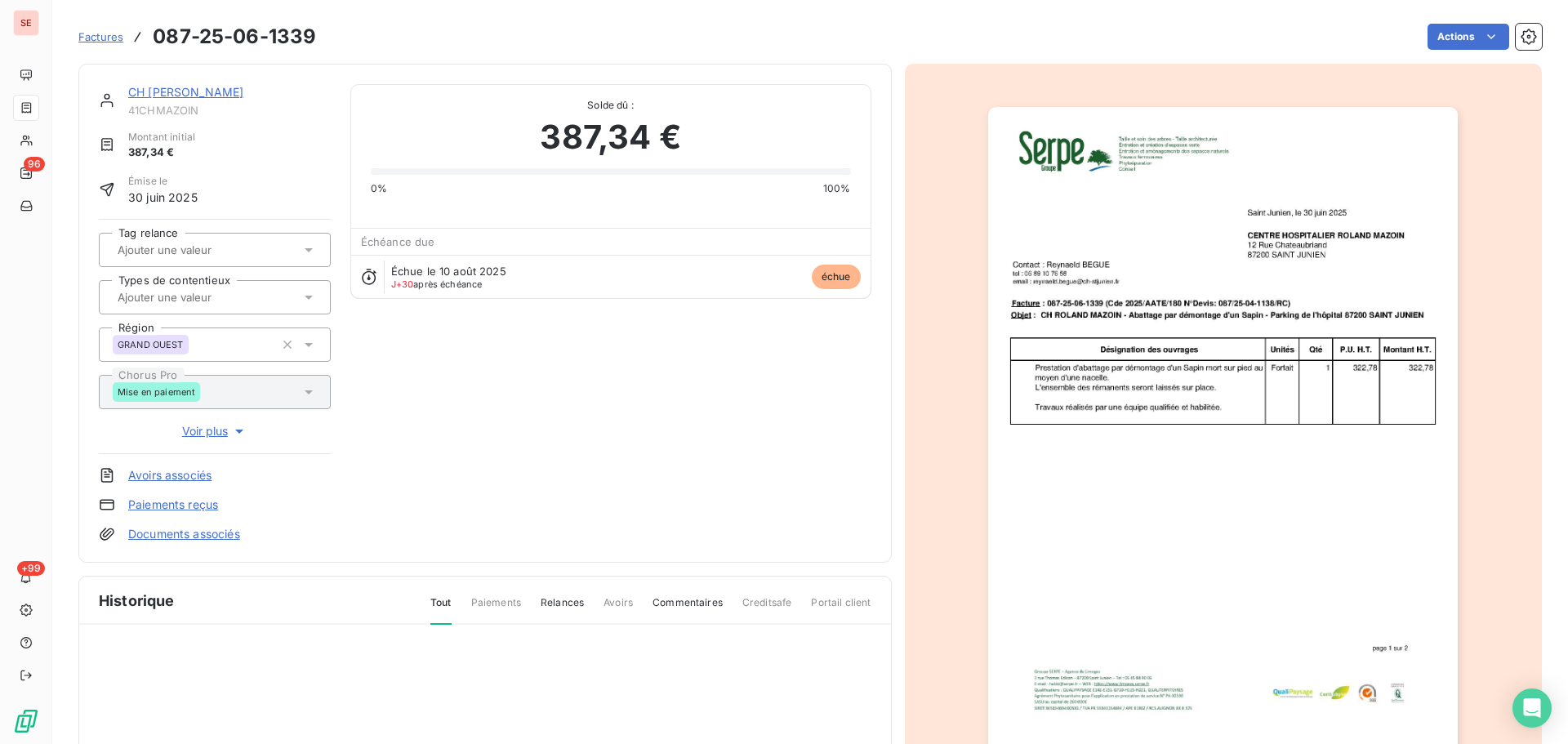
scroll to position [239, 0]
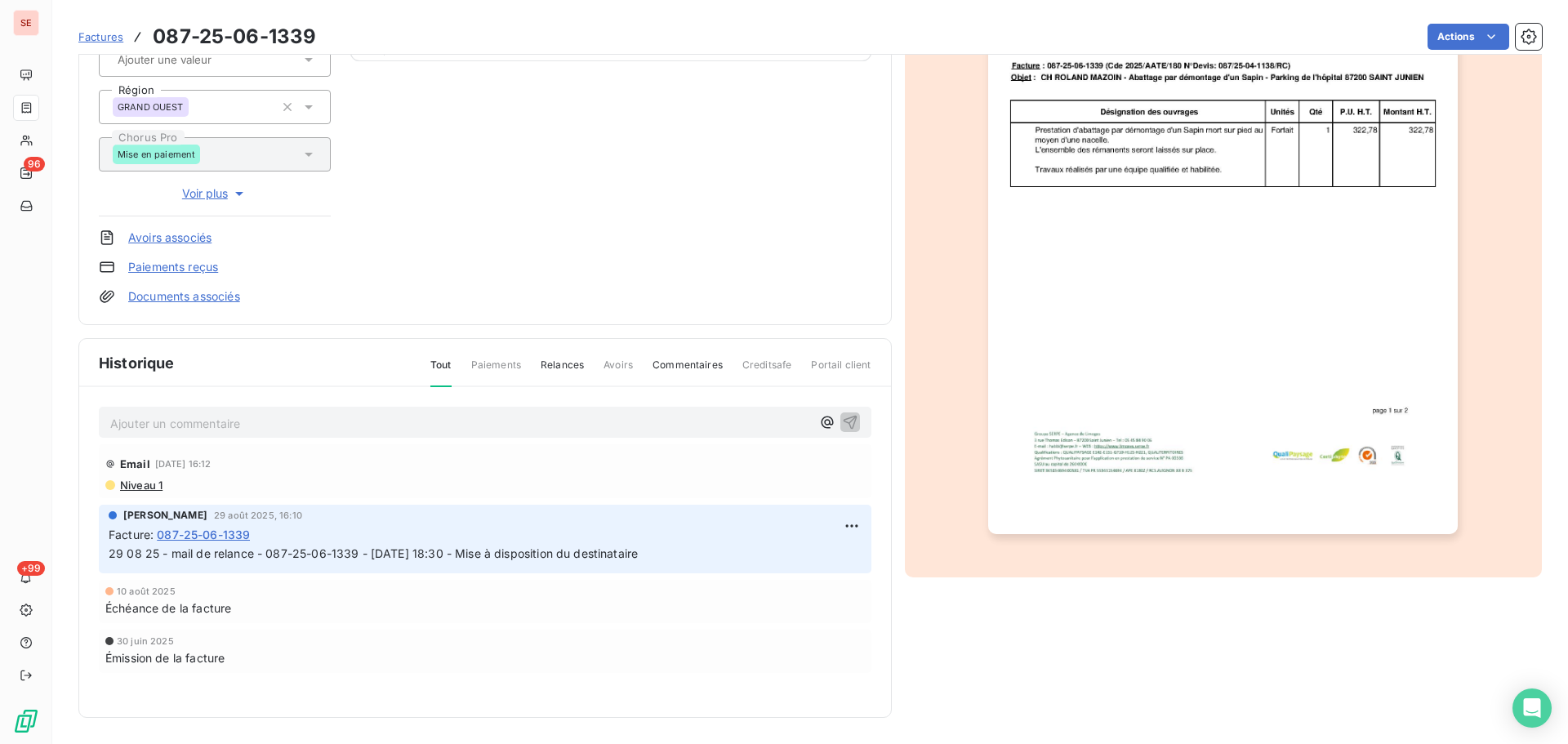
click at [470, 415] on p "Ajouter un commentaire ﻿" at bounding box center [461, 424] width 701 height 21
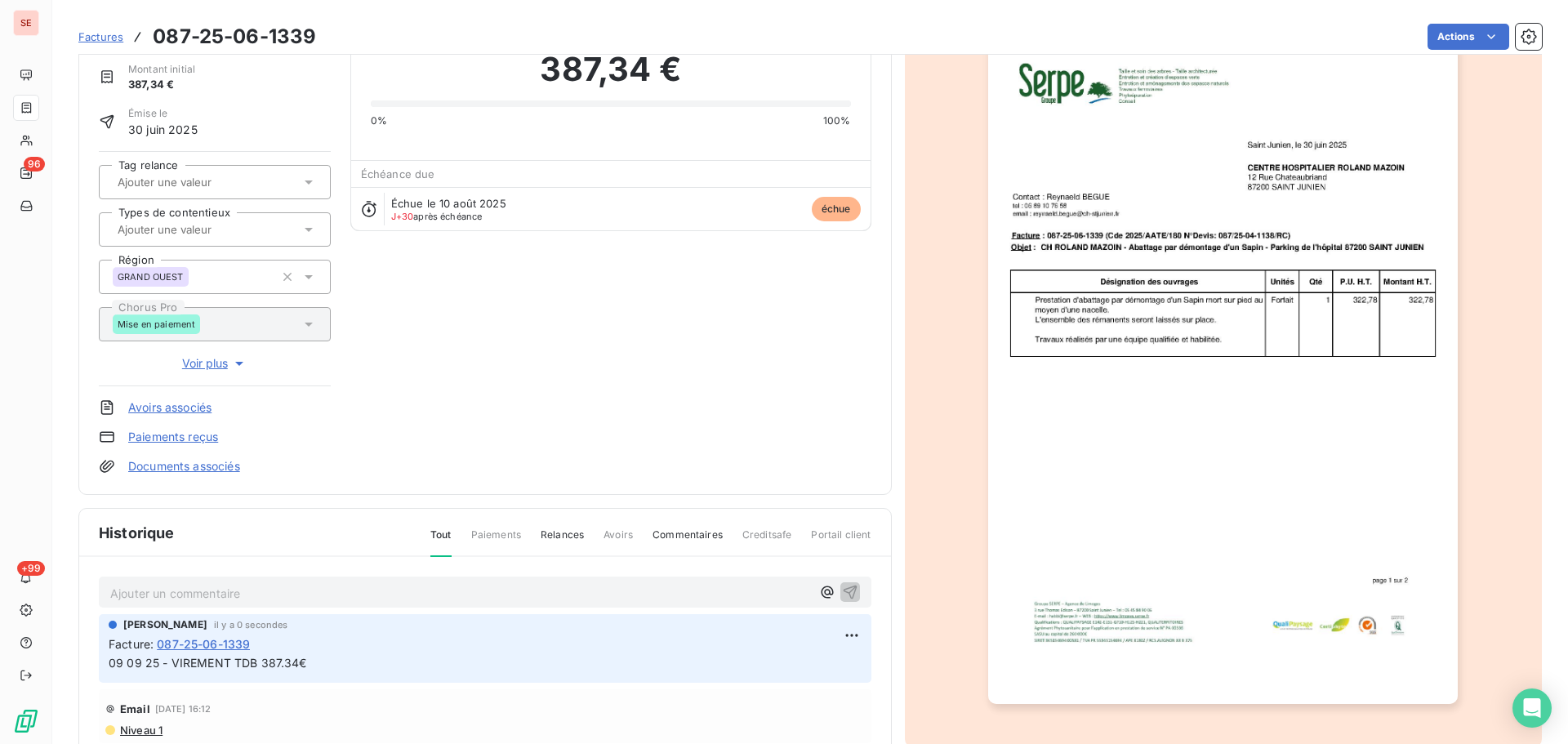
scroll to position [0, 0]
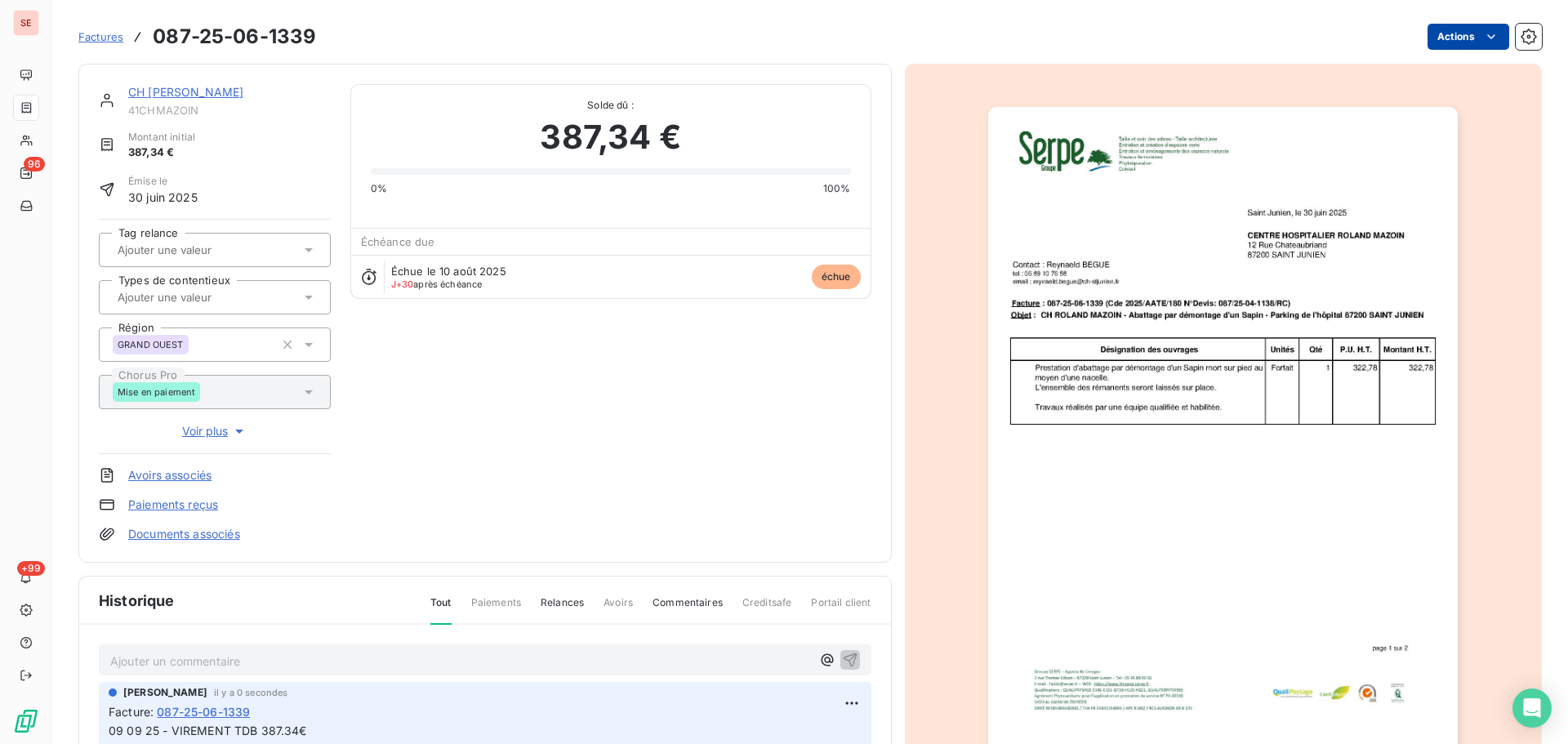
click at [1431, 40] on html "SE 96 +99 Factures 087-25-06-1339 Actions CH [PERSON_NAME] 41CHMAZOIN Montant i…" at bounding box center [784, 372] width 1568 height 744
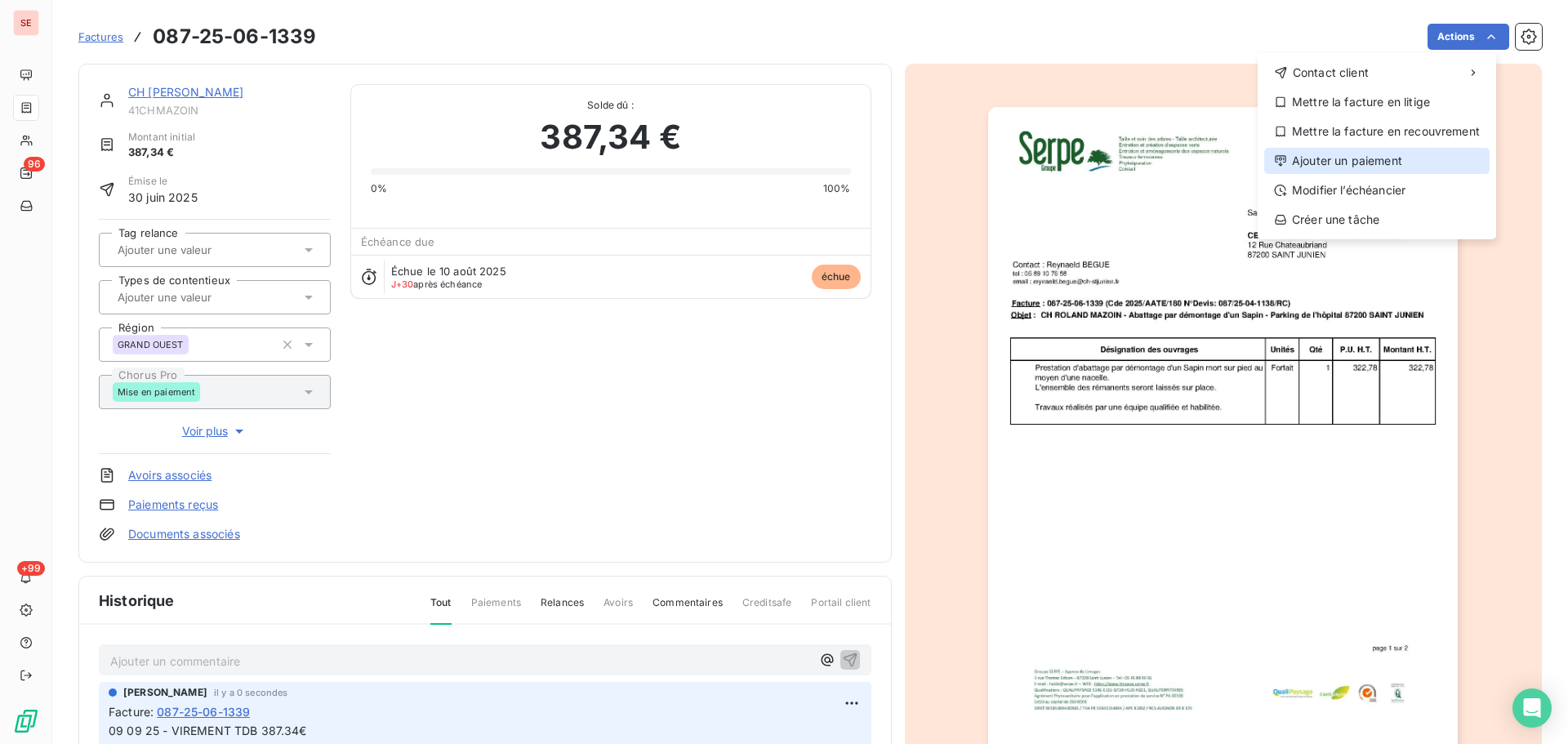
click at [1309, 168] on div "Ajouter un paiement" at bounding box center [1376, 161] width 225 height 26
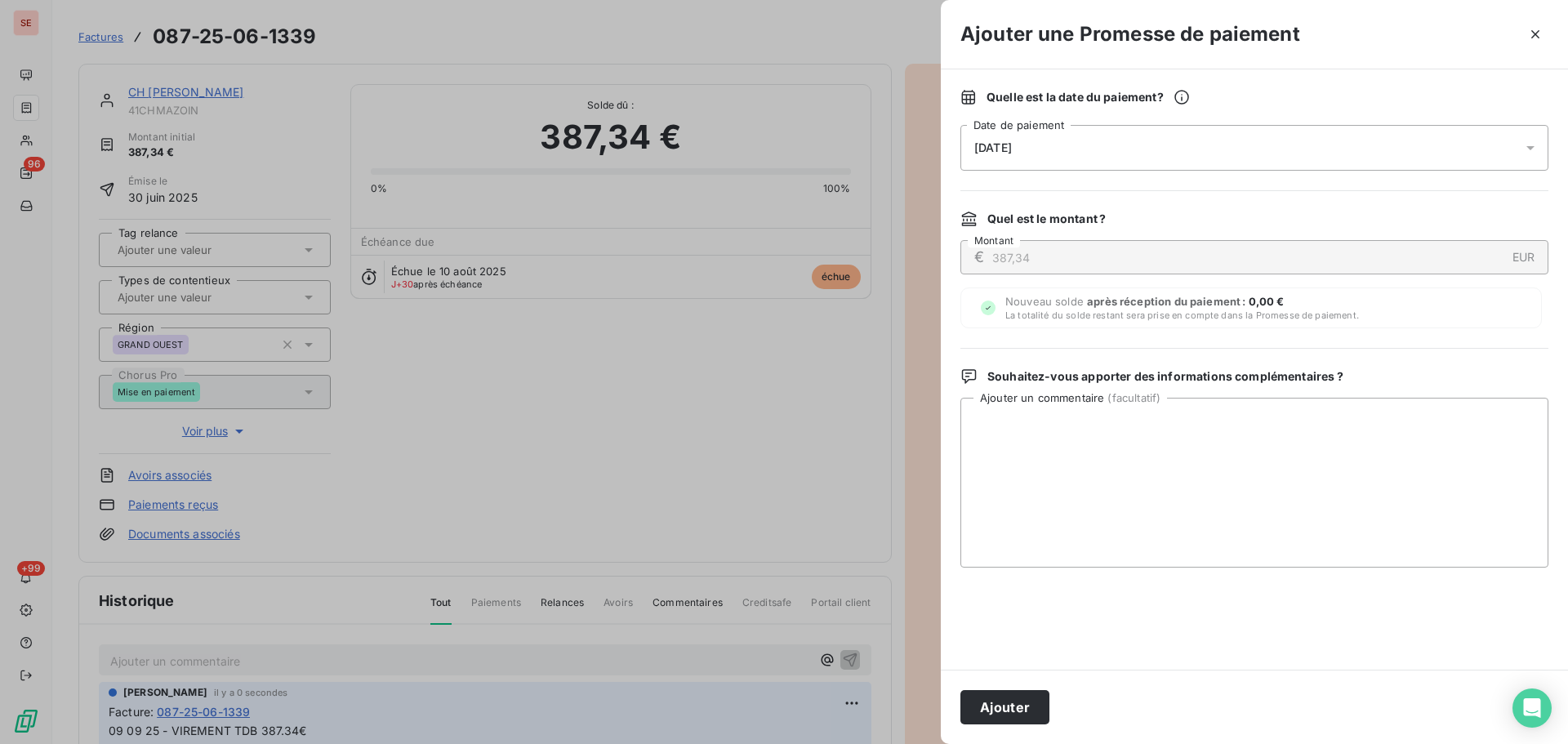
click at [1249, 163] on div "[DATE]" at bounding box center [1254, 147] width 588 height 45
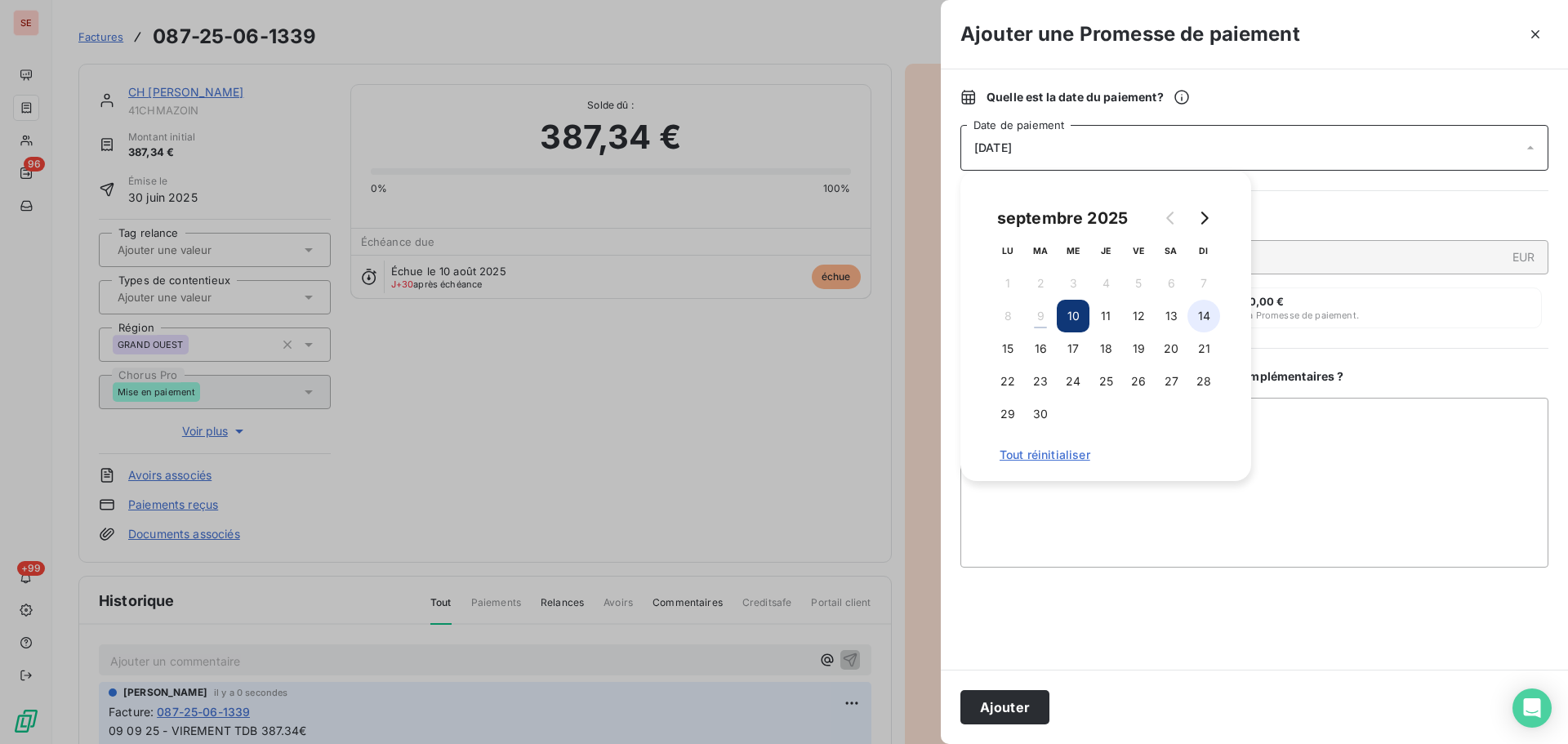
click at [1215, 319] on button "14" at bounding box center [1204, 316] width 33 height 33
click at [1045, 713] on button "Ajouter" at bounding box center [1005, 708] width 89 height 35
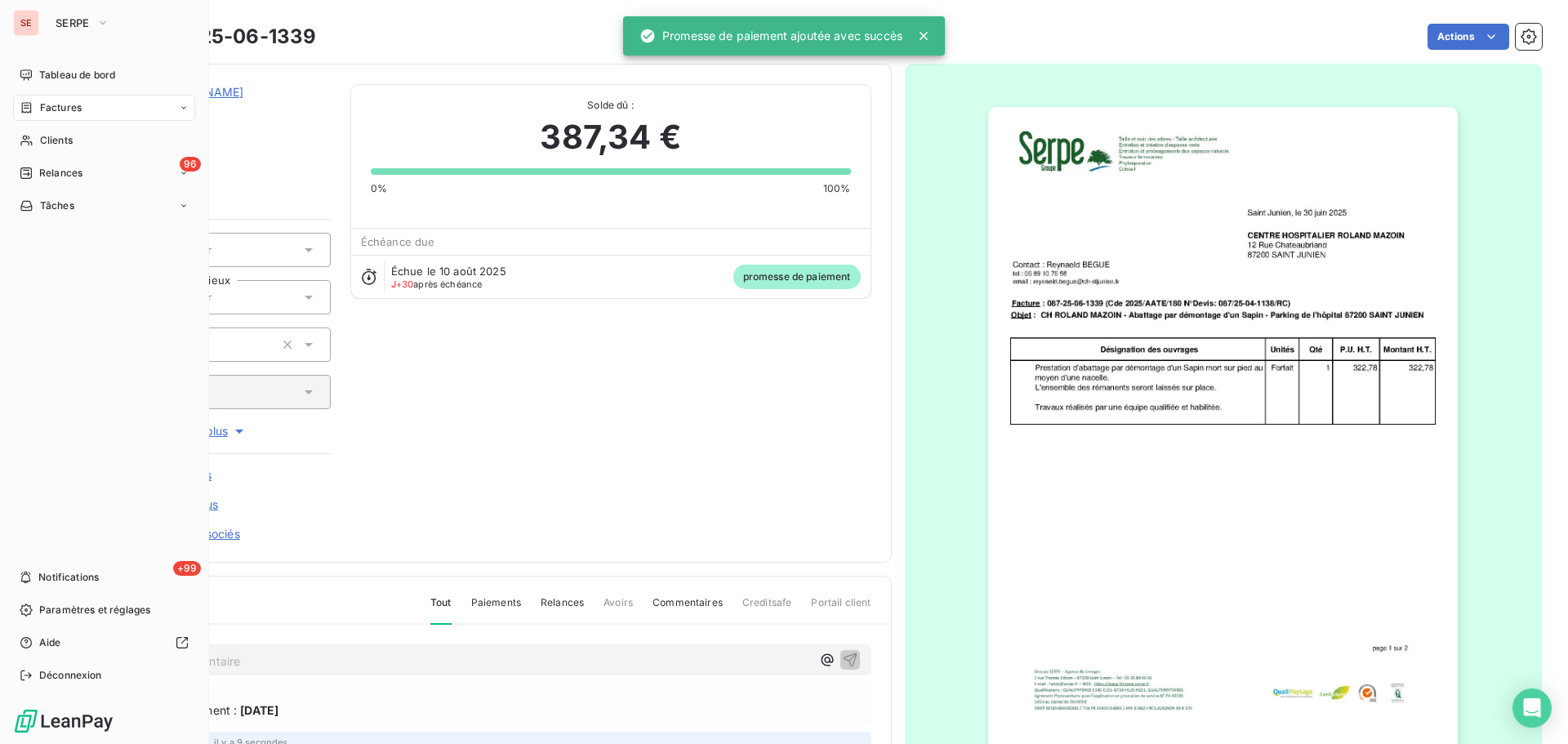
click at [32, 102] on icon at bounding box center [26, 108] width 14 height 13
click at [56, 138] on span "Clients" at bounding box center [56, 140] width 33 height 15
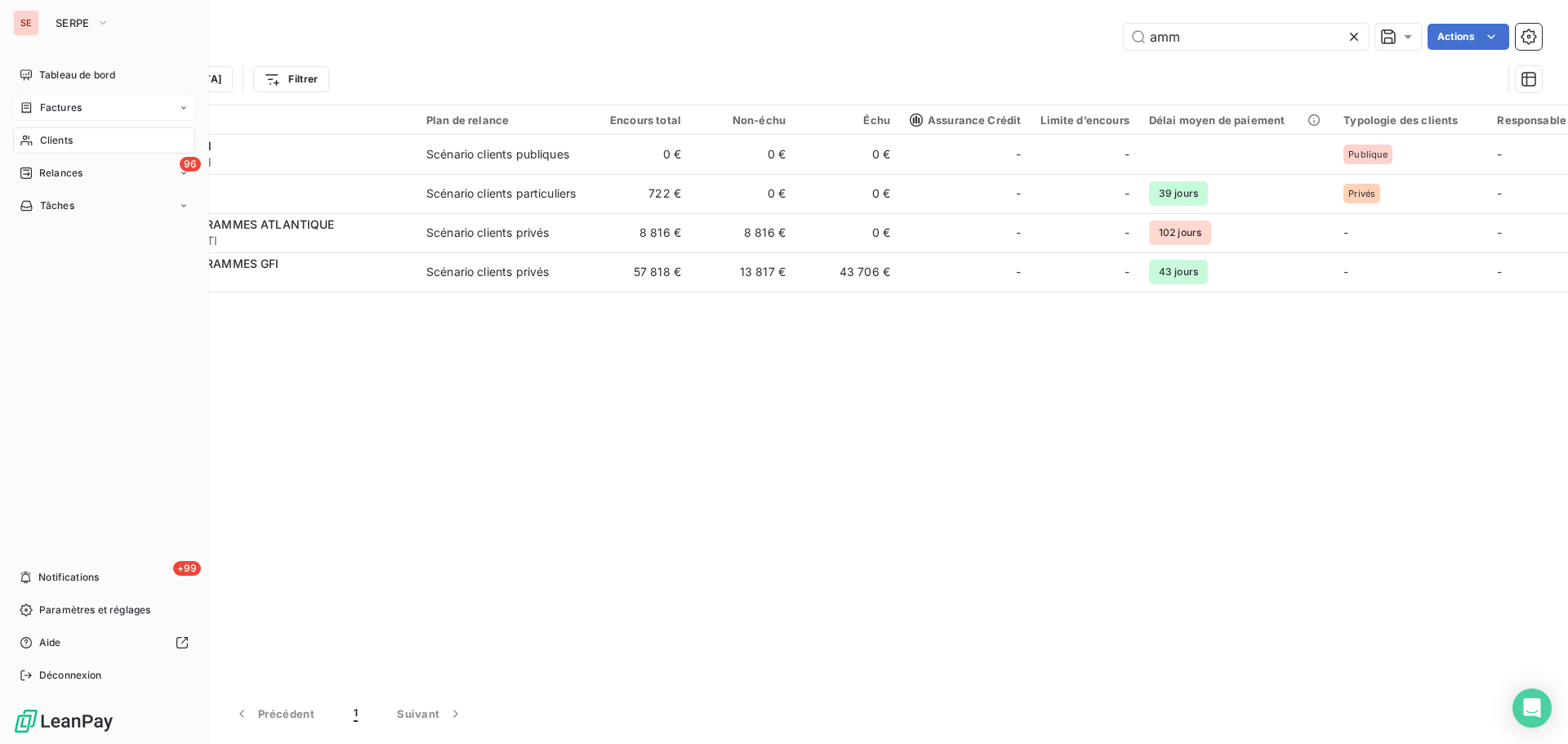
click at [65, 108] on span "Factures" at bounding box center [60, 108] width 41 height 15
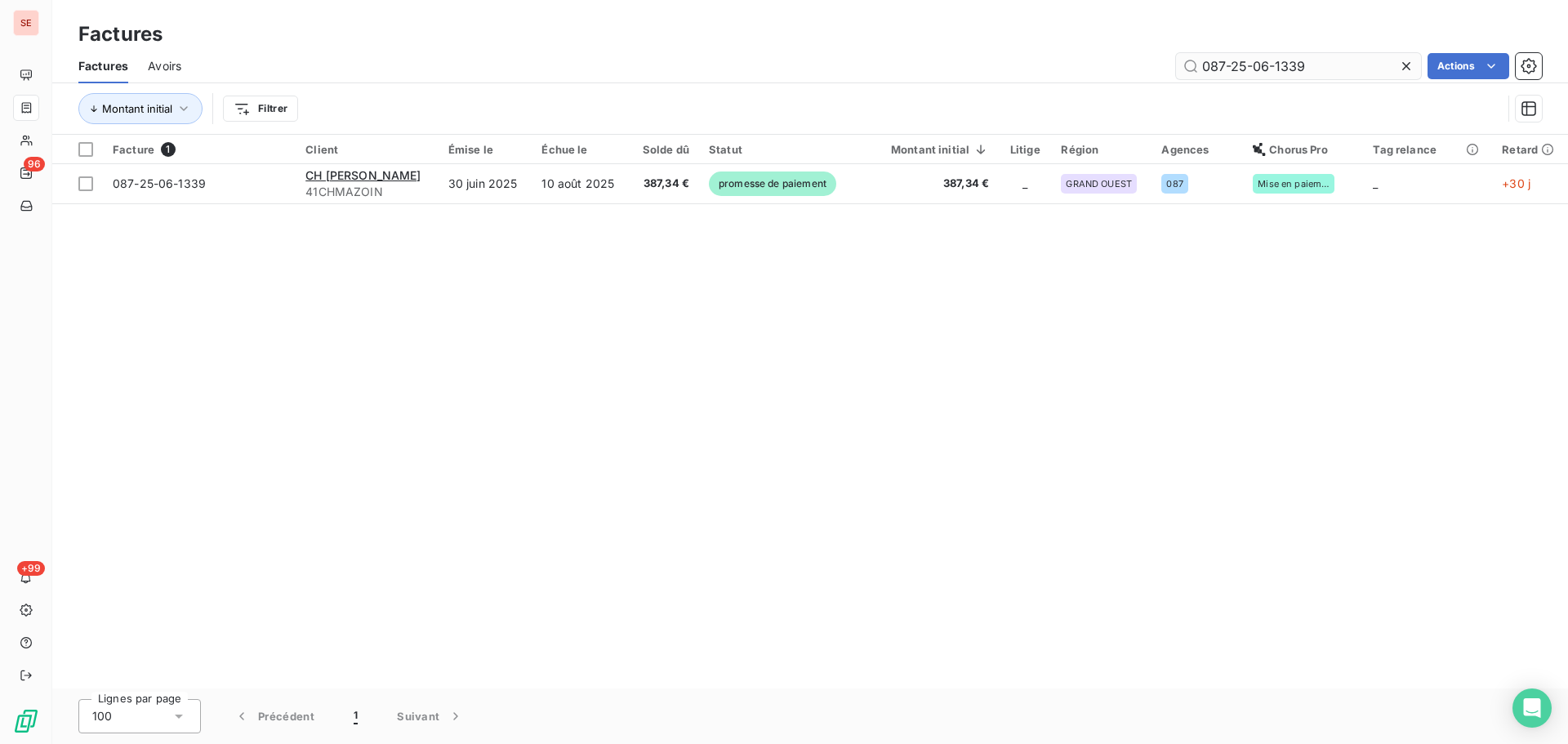
click at [1314, 61] on input "087-25-06-1339" at bounding box center [1298, 66] width 245 height 26
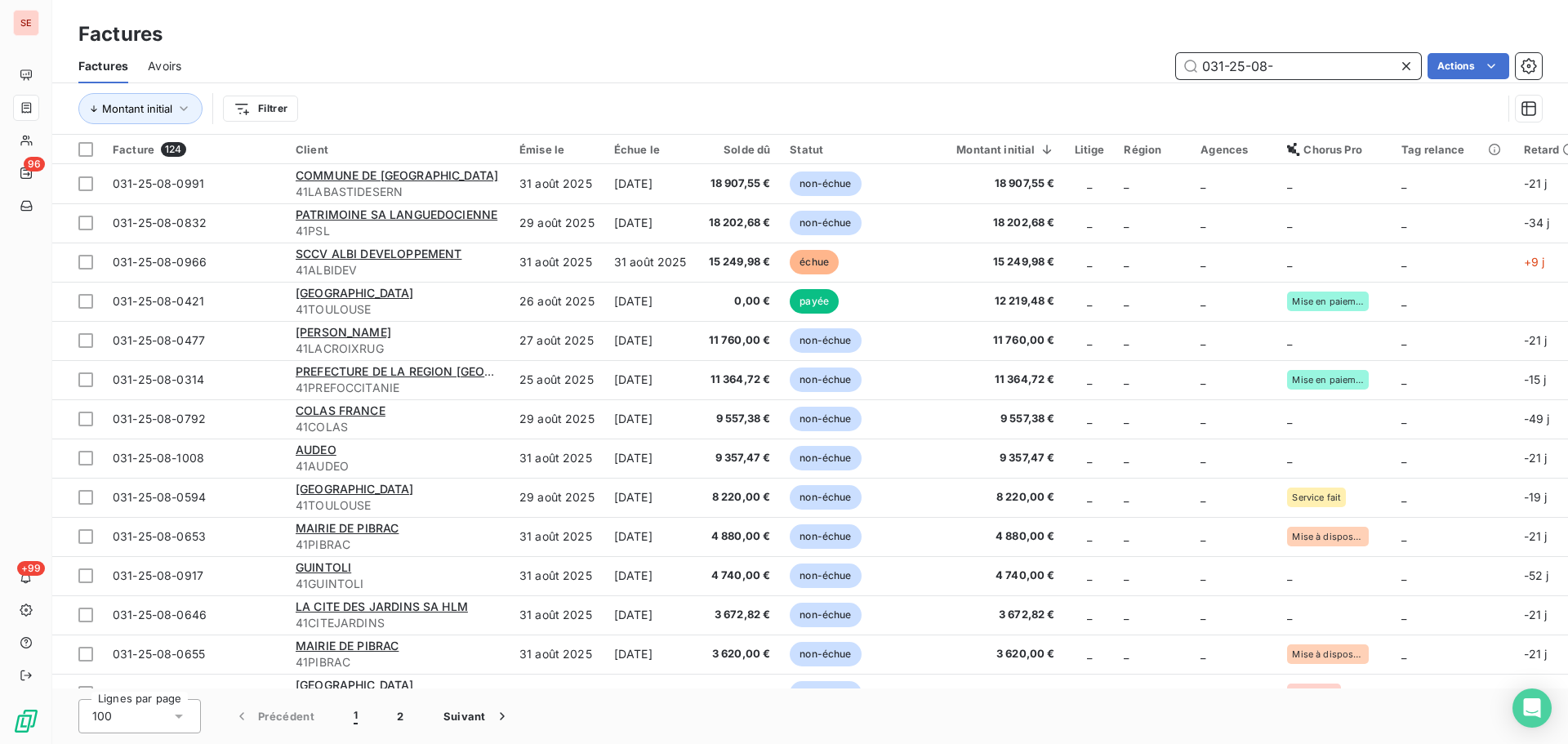
click at [1300, 63] on input "031-25-08-" at bounding box center [1298, 66] width 245 height 26
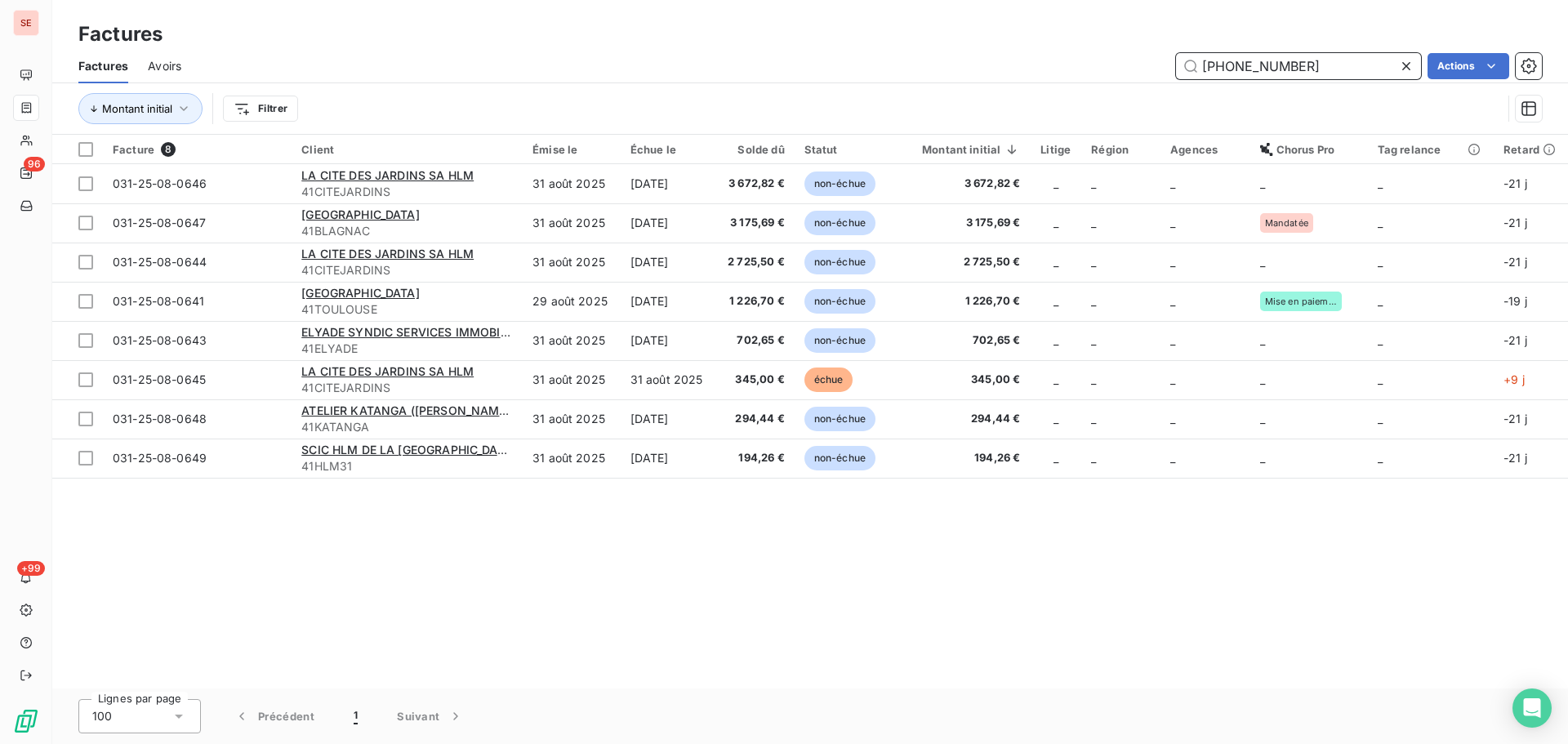
click at [1357, 59] on input "[PHONE_NUMBER]" at bounding box center [1298, 66] width 245 height 26
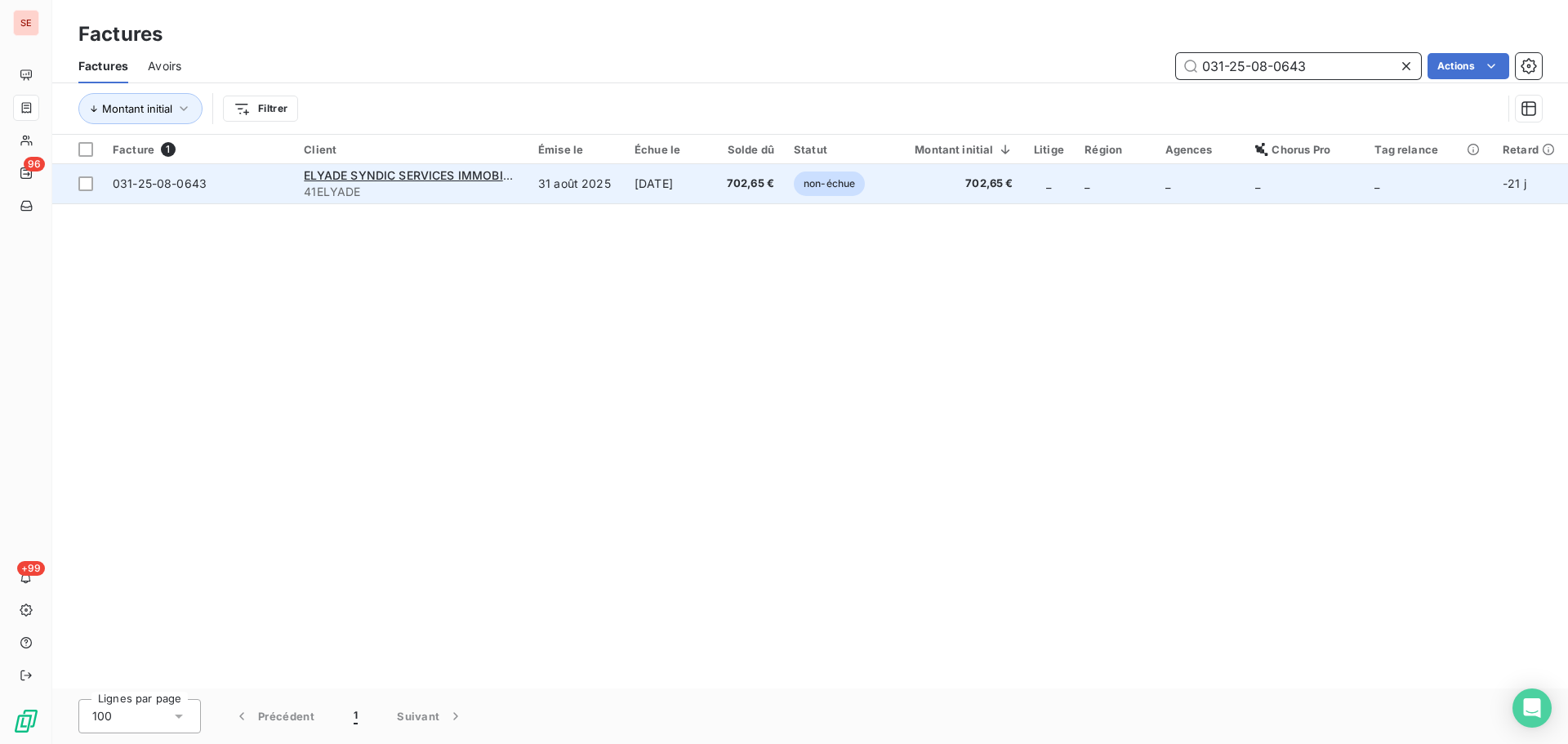
type input "031-25-08-0643"
click at [690, 182] on td "[DATE]" at bounding box center [670, 183] width 89 height 39
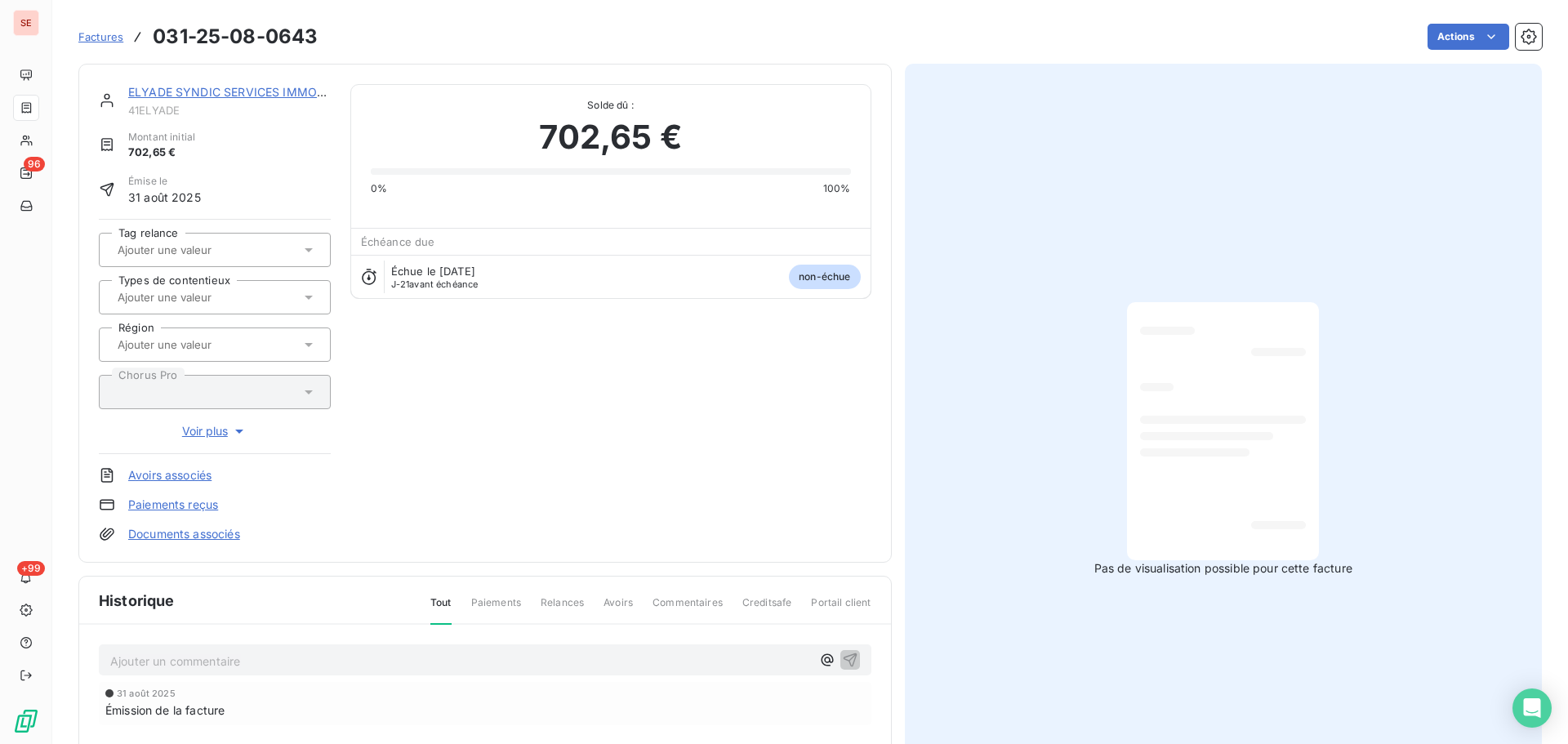
click at [409, 656] on p "Ajouter un commentaire ﻿" at bounding box center [461, 661] width 701 height 21
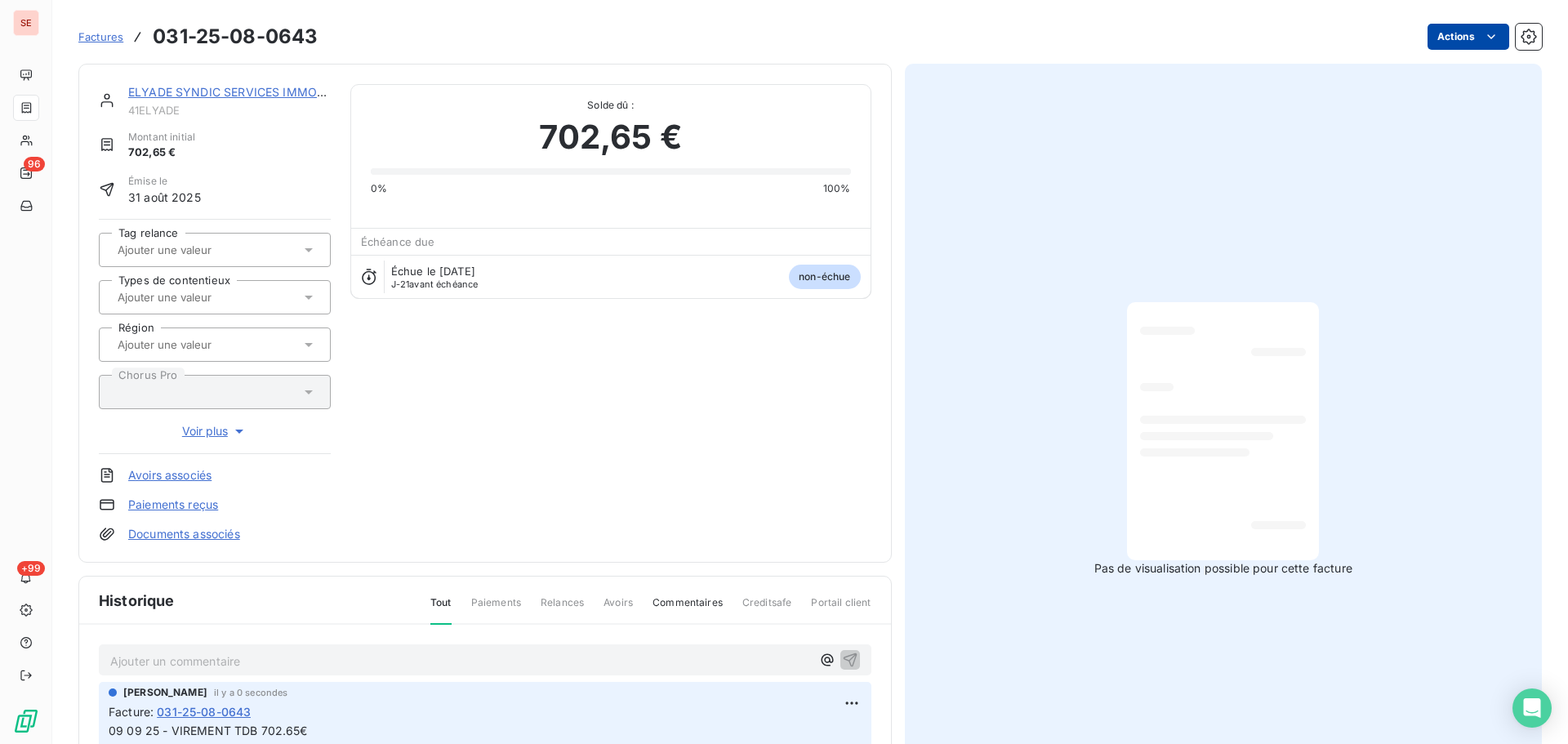
click at [1420, 40] on html "SE 96 +99 Factures 031-25-08-0643 Actions ELYADE SYNDIC SERVICES IMMOBILIERS 41…" at bounding box center [784, 372] width 1568 height 744
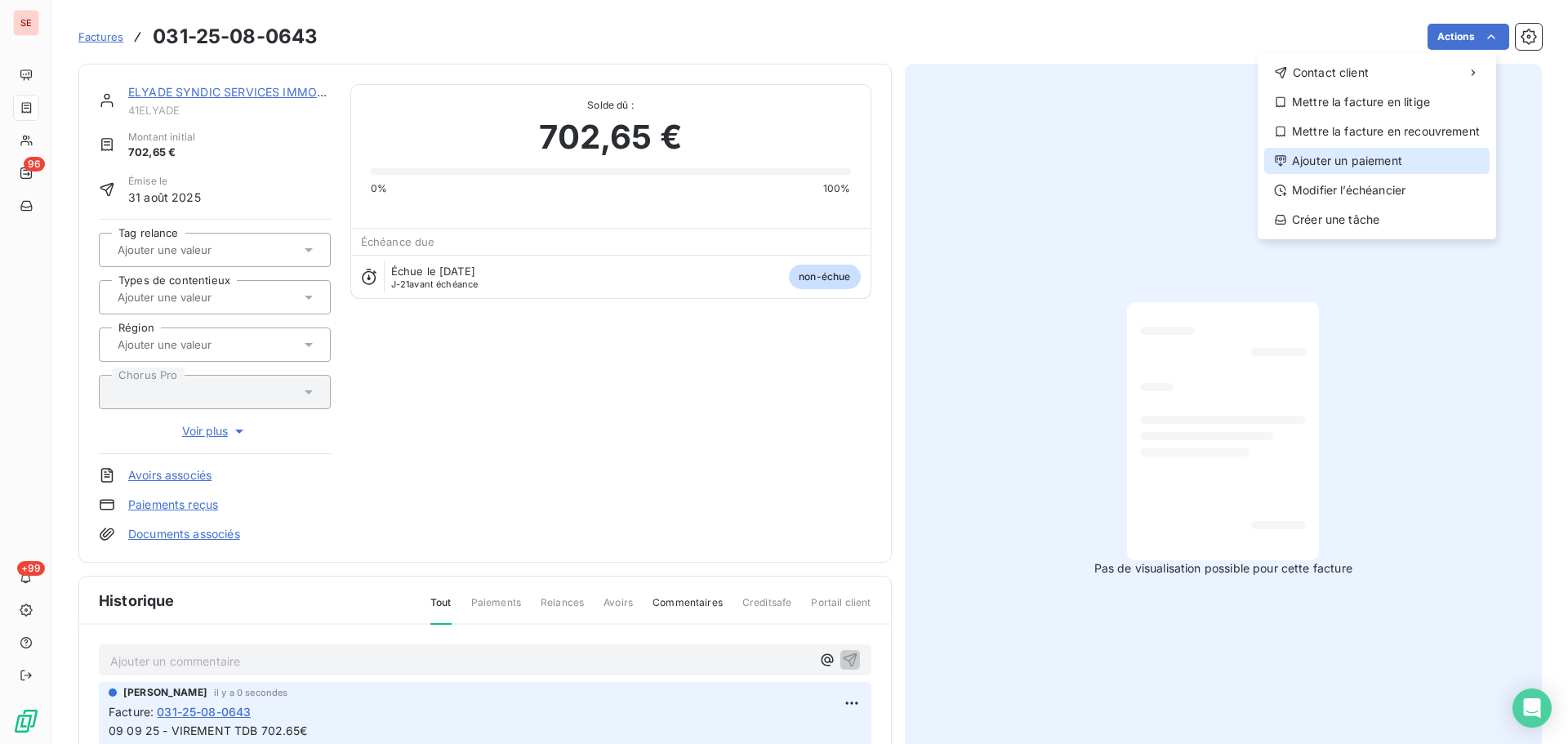
click at [1381, 152] on div "Ajouter un paiement" at bounding box center [1376, 161] width 225 height 26
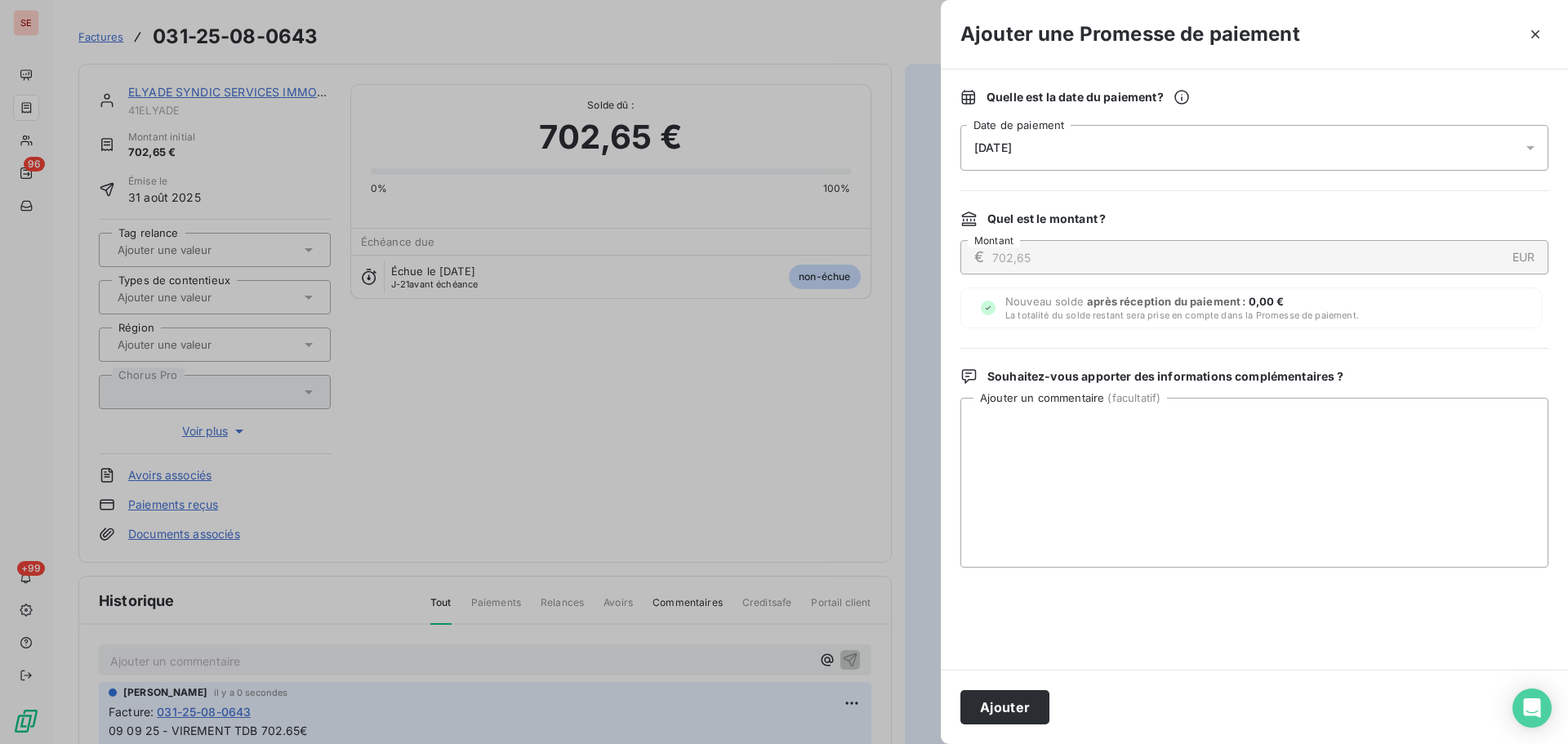
click at [1353, 141] on div "[DATE]" at bounding box center [1254, 147] width 588 height 45
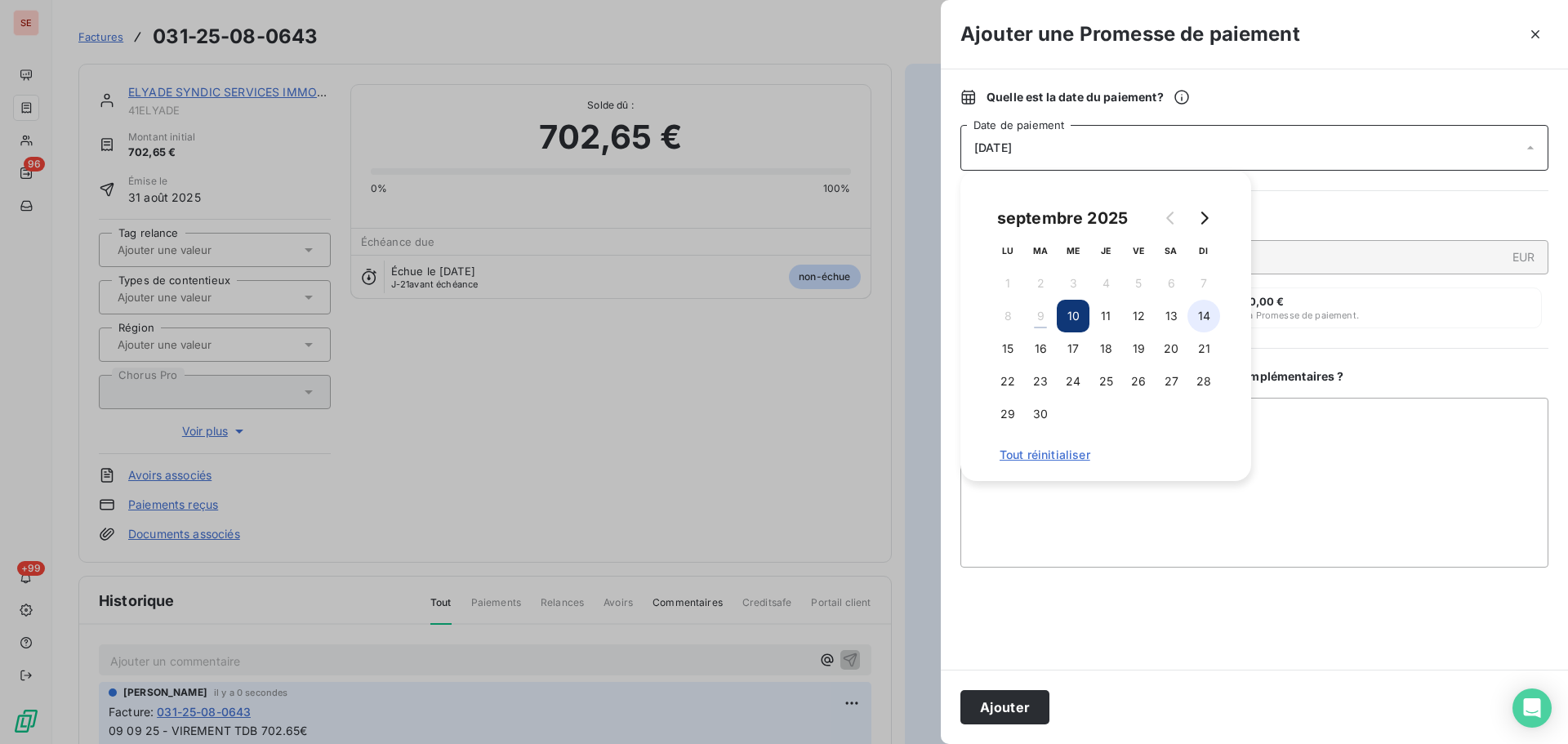
click at [1204, 320] on button "14" at bounding box center [1204, 316] width 33 height 33
click at [1007, 698] on button "Ajouter" at bounding box center [1005, 708] width 89 height 35
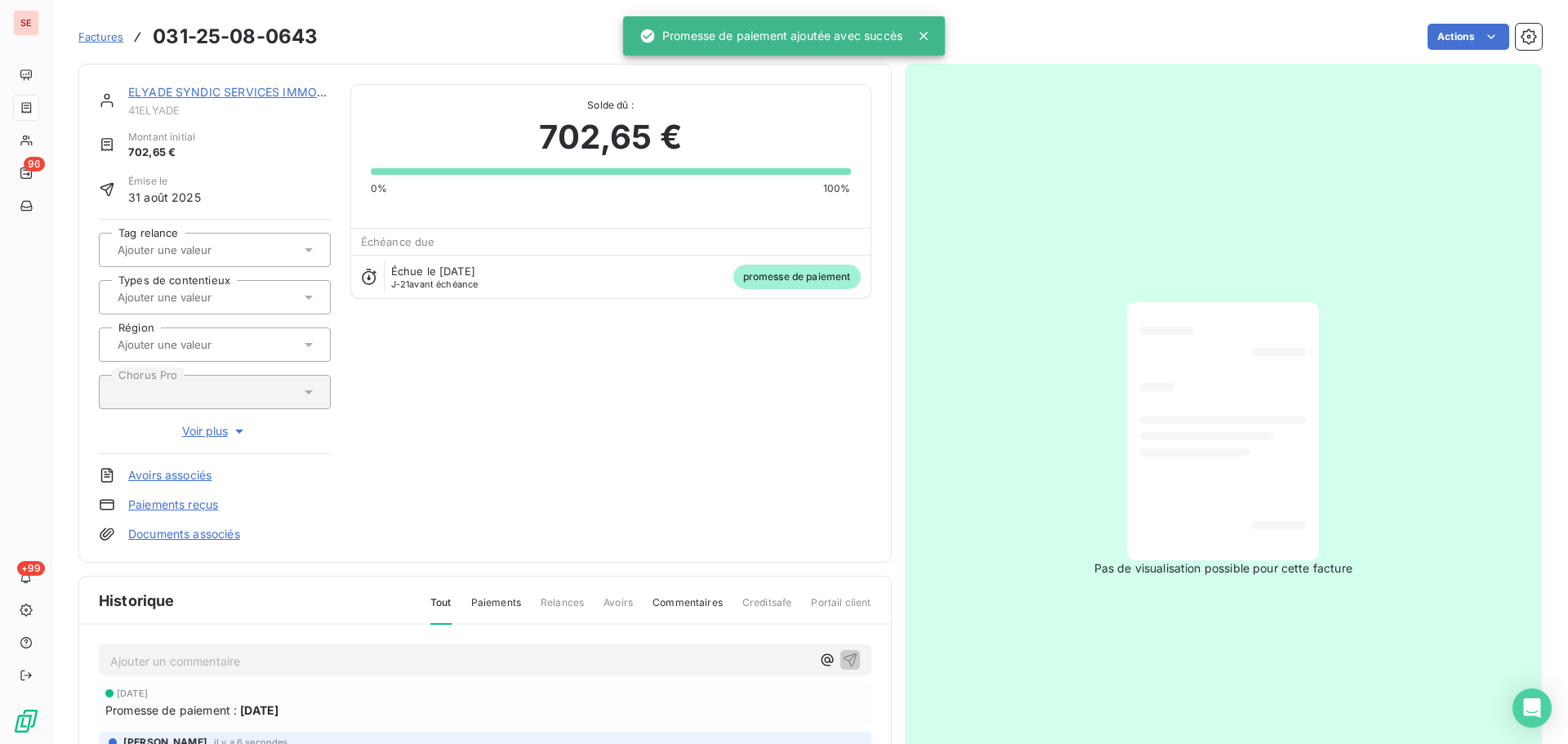
click at [216, 84] on div "ELYADE SYNDIC SERVICES IMMOBILIERS" at bounding box center [229, 92] width 202 height 17
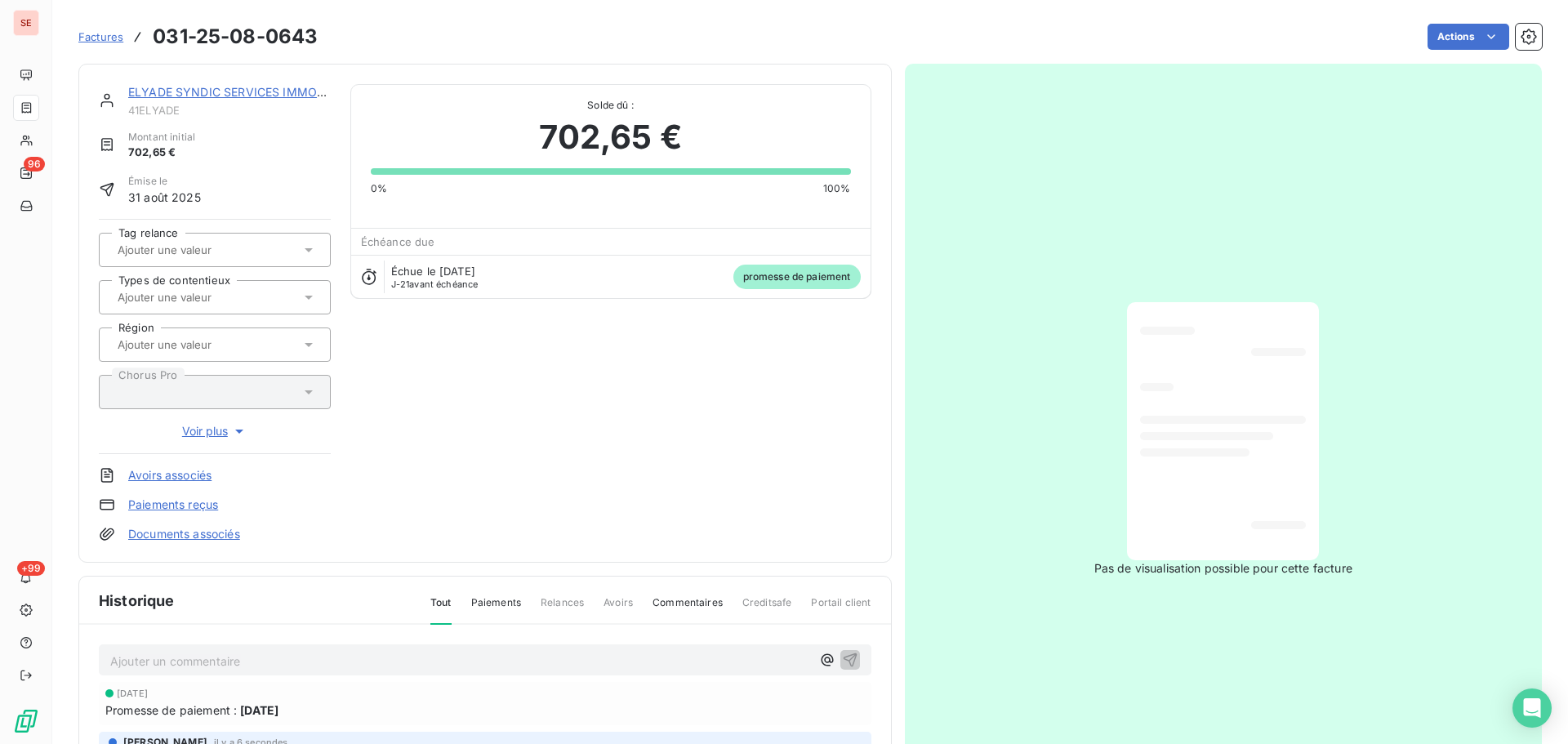
click at [245, 101] on div "ELYADE SYNDIC SERVICES IMMOBILIERS" at bounding box center [229, 92] width 202 height 17
click at [251, 83] on div "ELYADE SYNDIC SERVICES IMMOBILIERS 41ELYADE Montant initial 702,65 € Émise le […" at bounding box center [485, 313] width 813 height 499
click at [253, 84] on div "ELYADE SYNDIC SERVICES IMMOBILIERS" at bounding box center [229, 92] width 202 height 17
click at [258, 97] on link "ELYADE SYNDIC SERVICES IMMOBILIERS" at bounding box center [244, 92] width 231 height 14
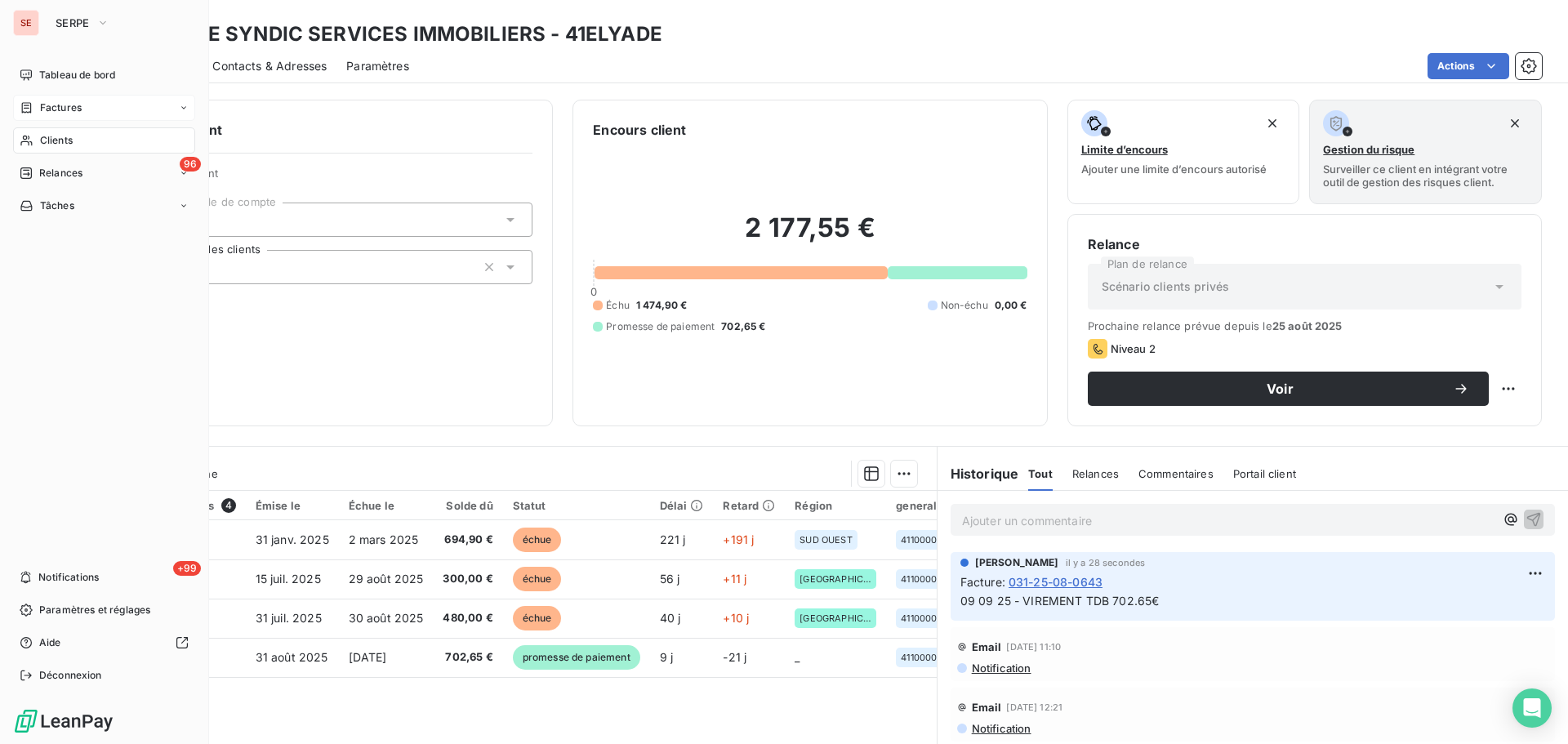
click at [22, 110] on icon at bounding box center [27, 107] width 10 height 11
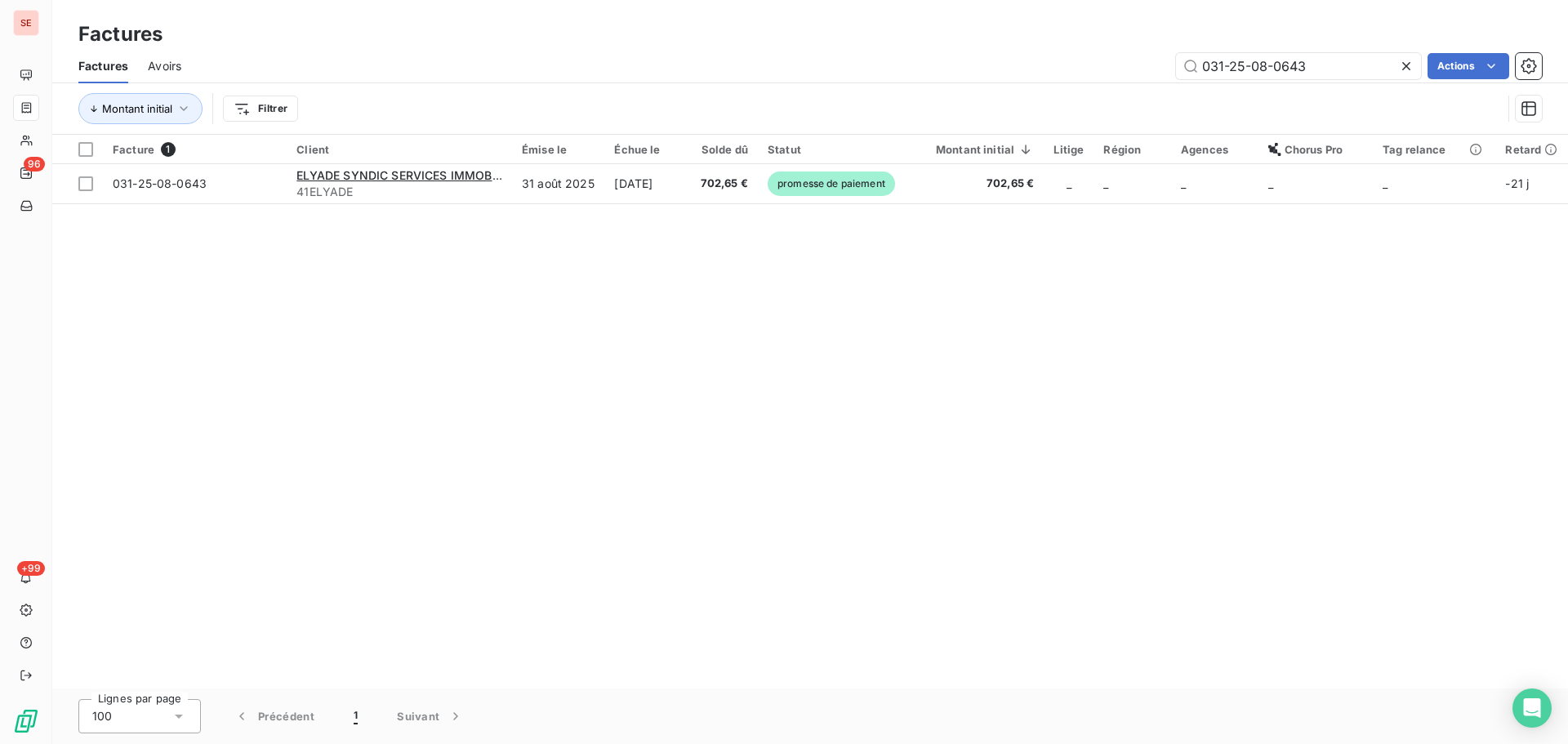
click at [1407, 64] on icon at bounding box center [1406, 66] width 8 height 8
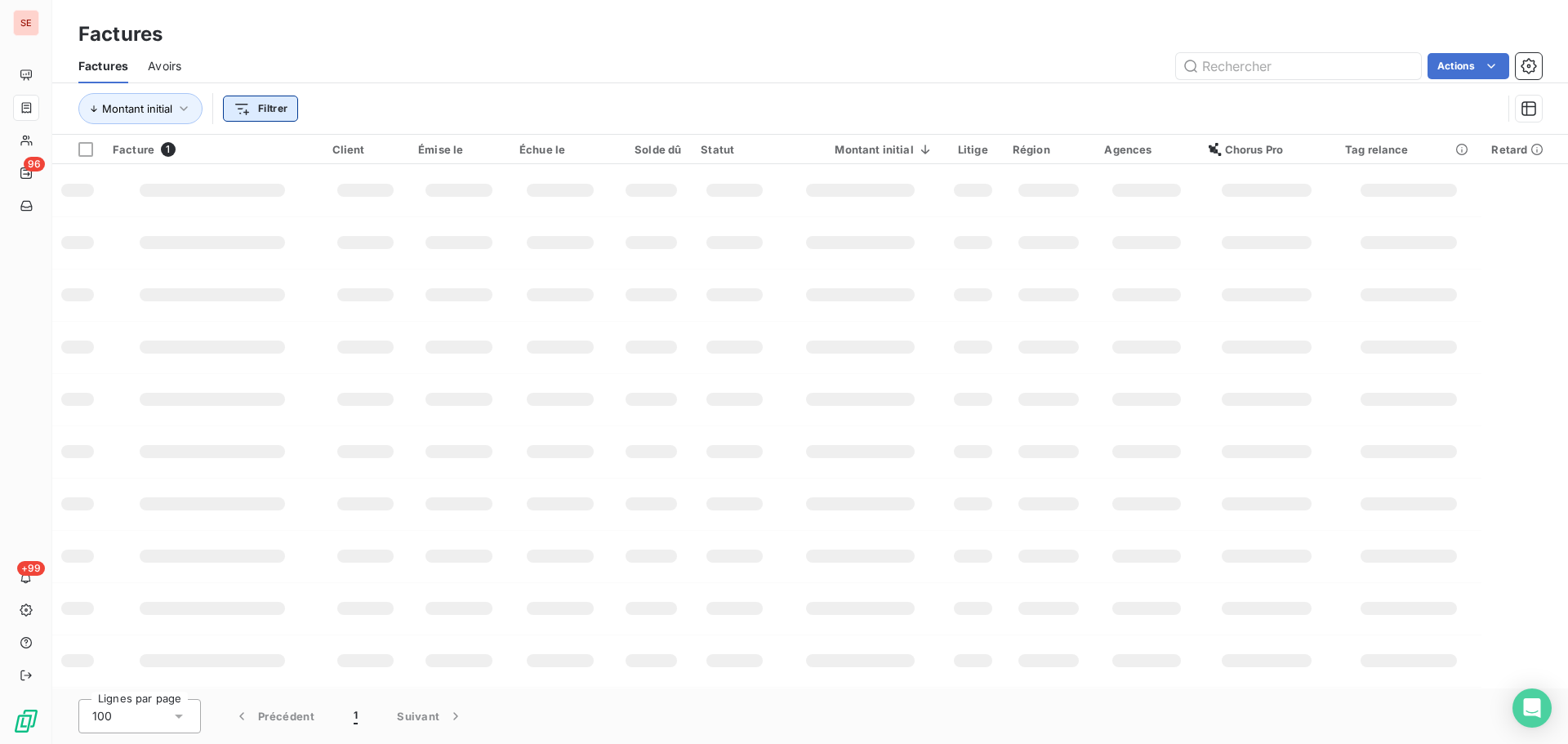
click at [272, 116] on html "SE 96 +99 Factures Factures Avoirs Actions Montant initial Filtrer Facture 1 Cl…" at bounding box center [784, 372] width 1568 height 744
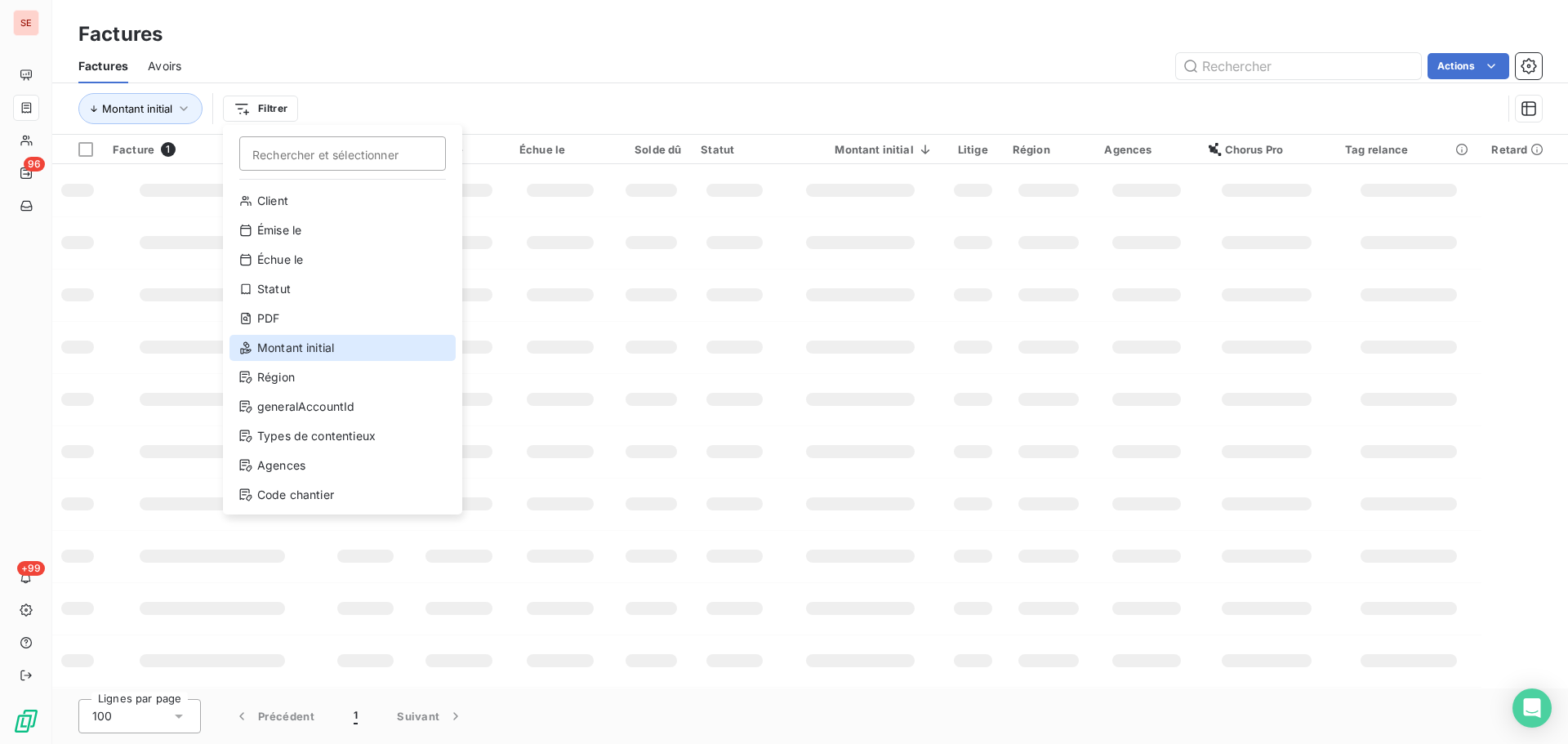
click at [356, 341] on div "Montant initial" at bounding box center [343, 348] width 226 height 26
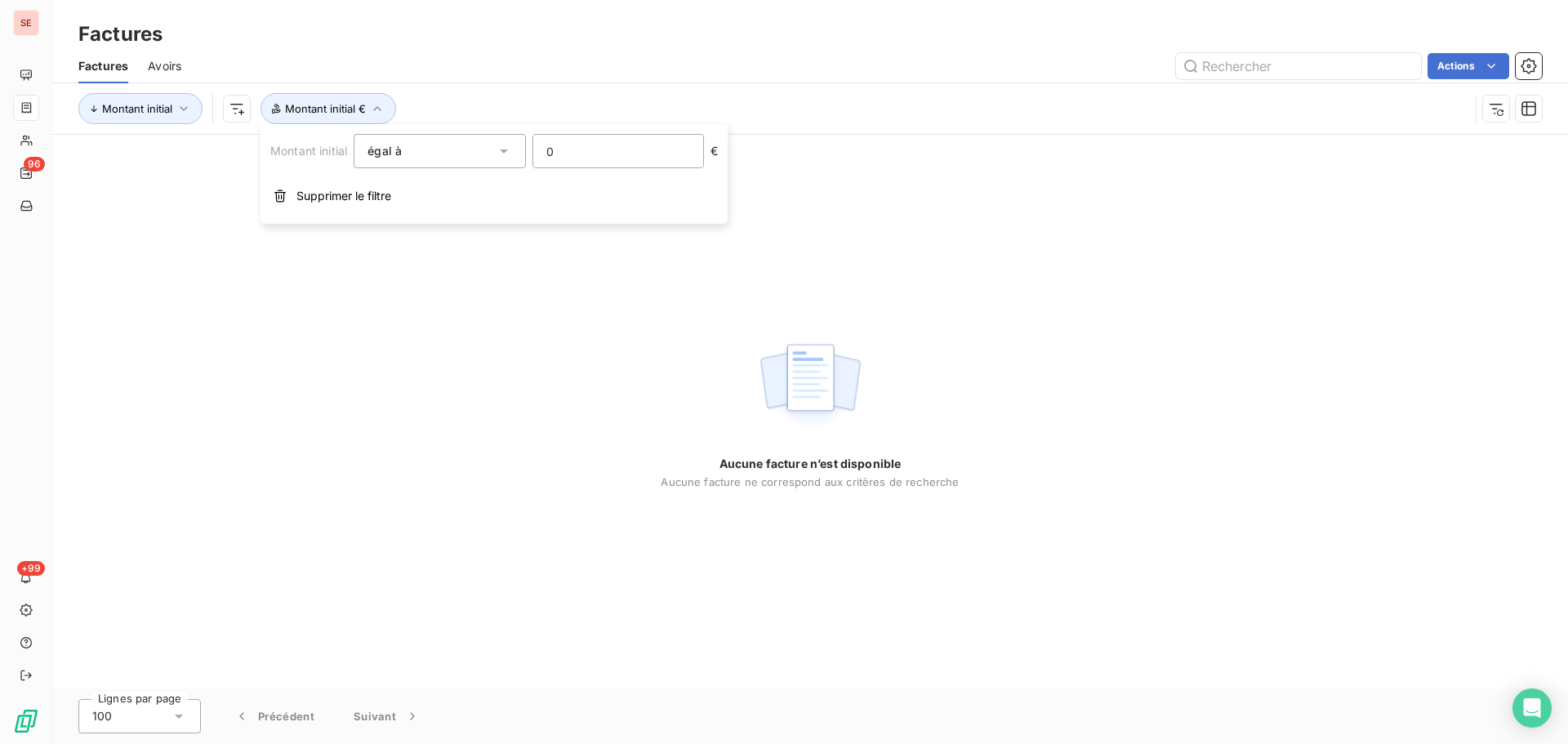
click at [590, 150] on input "0" at bounding box center [618, 151] width 170 height 33
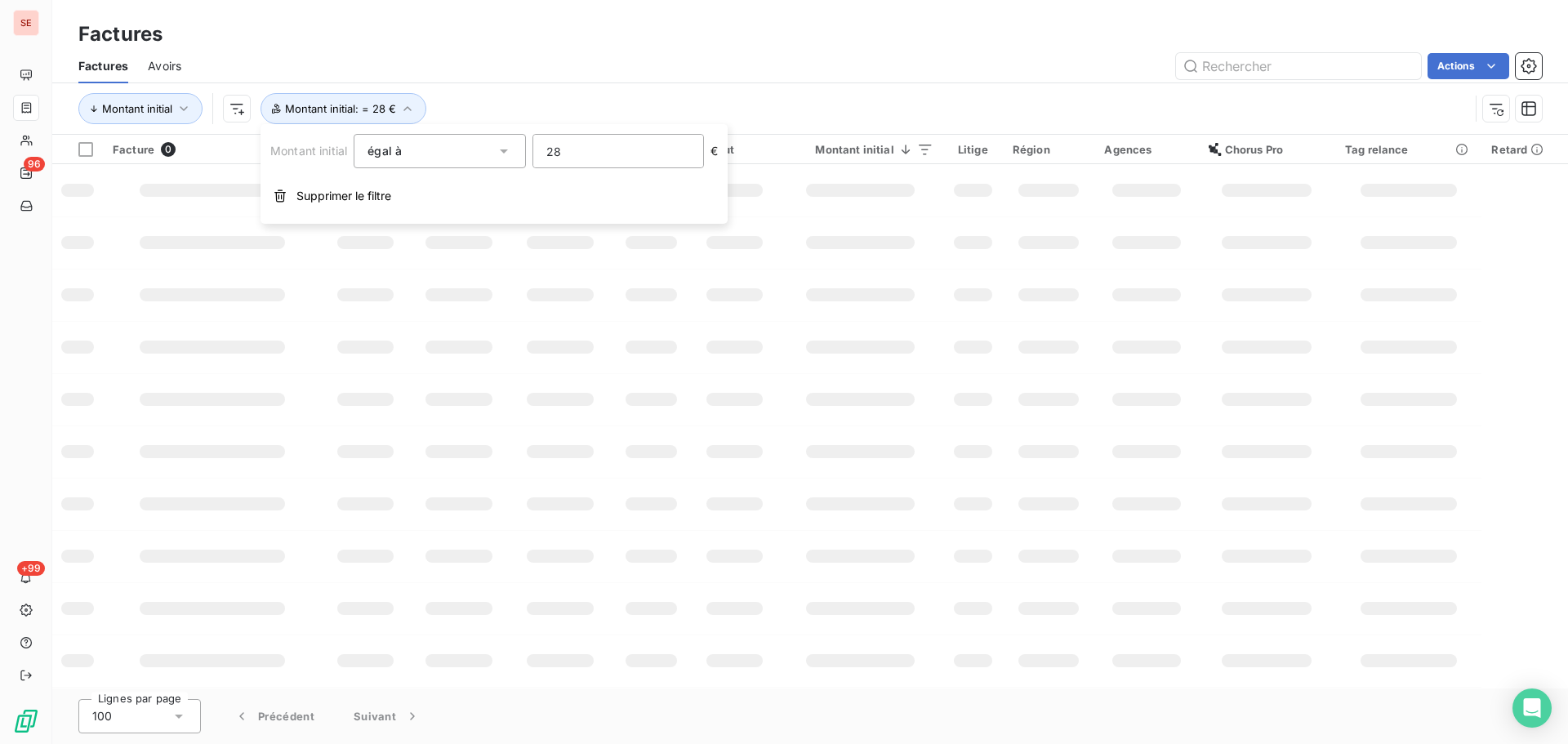
type input "280"
click at [602, 71] on div "Actions" at bounding box center [871, 66] width 1341 height 26
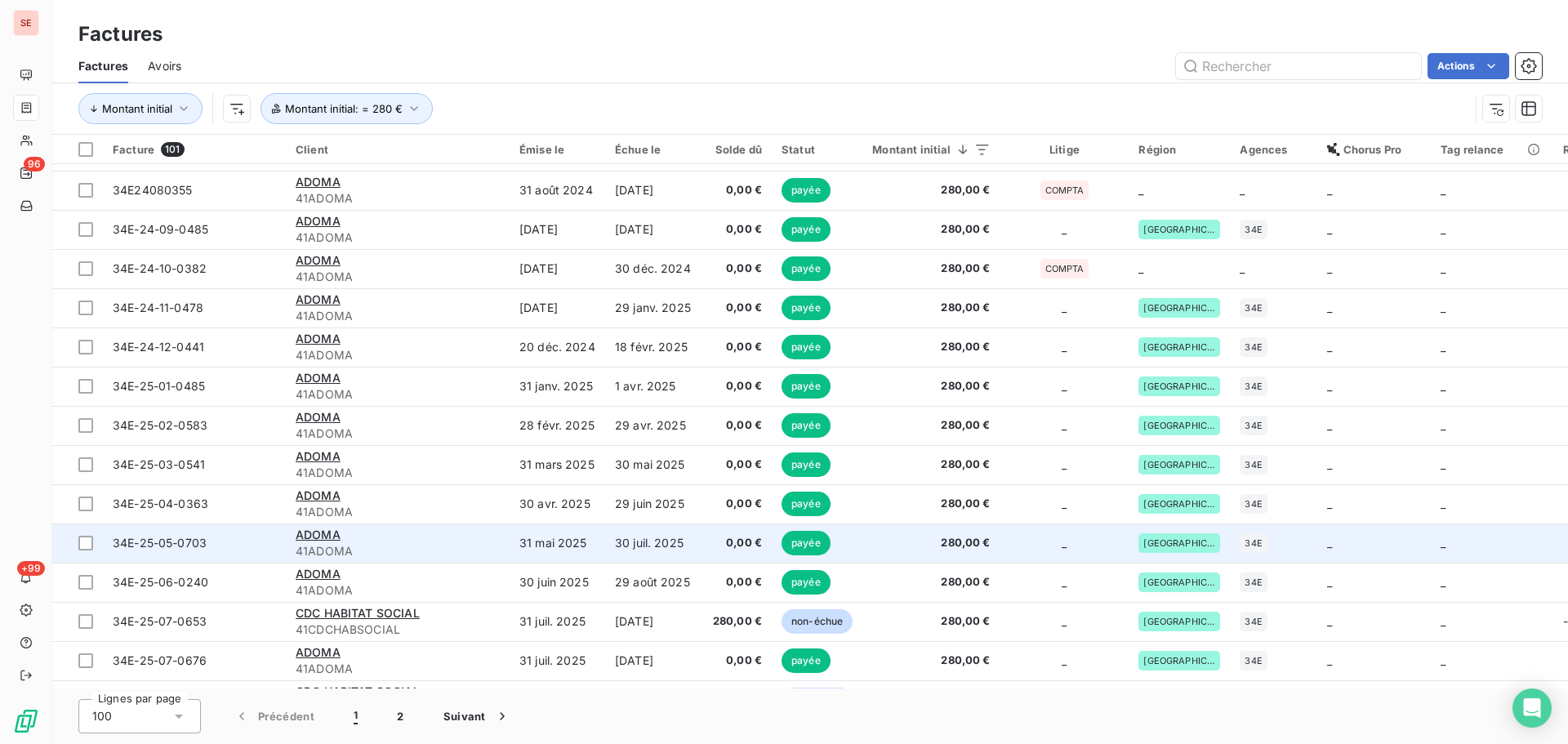
scroll to position [3404, 0]
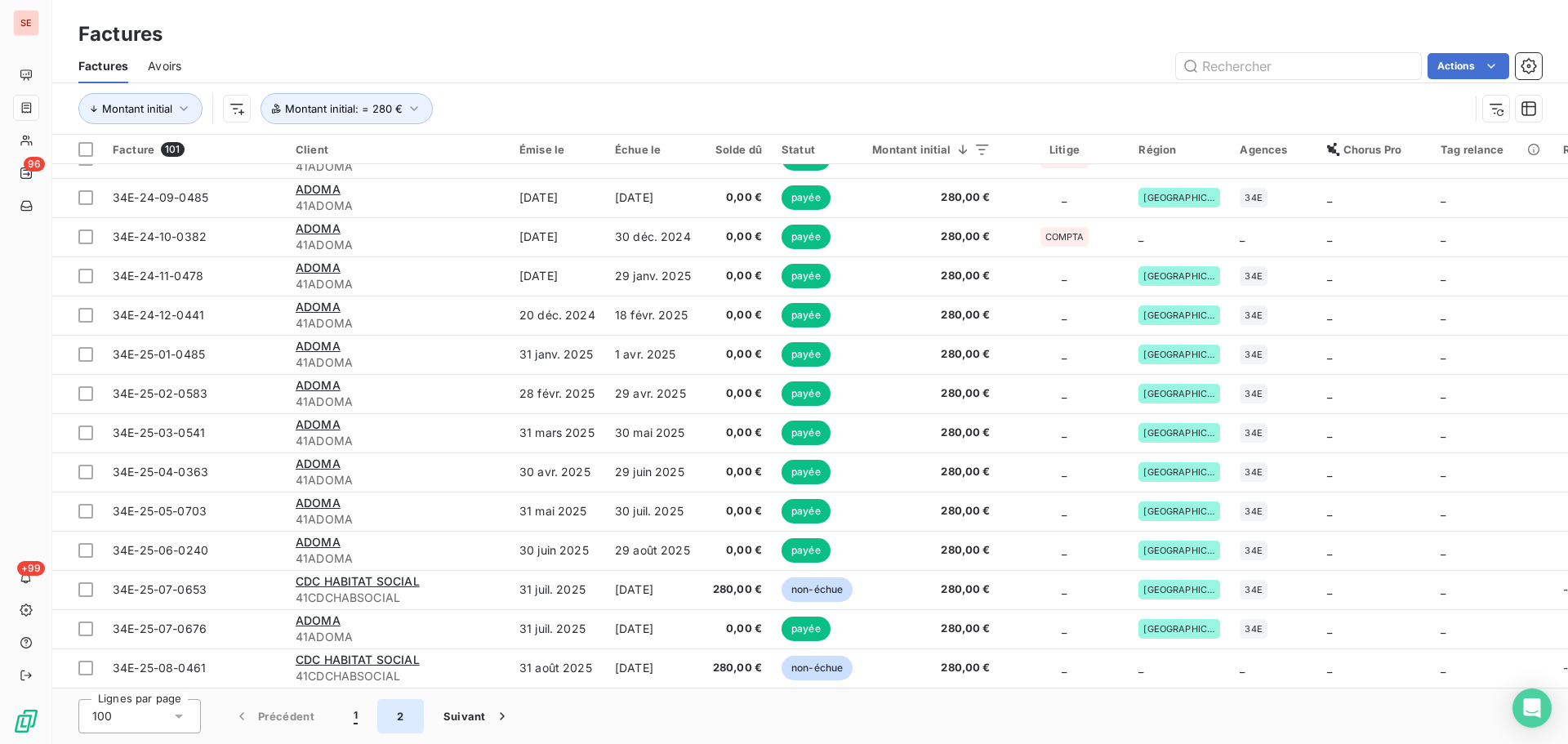
click at [412, 721] on button "2" at bounding box center [400, 717] width 45 height 35
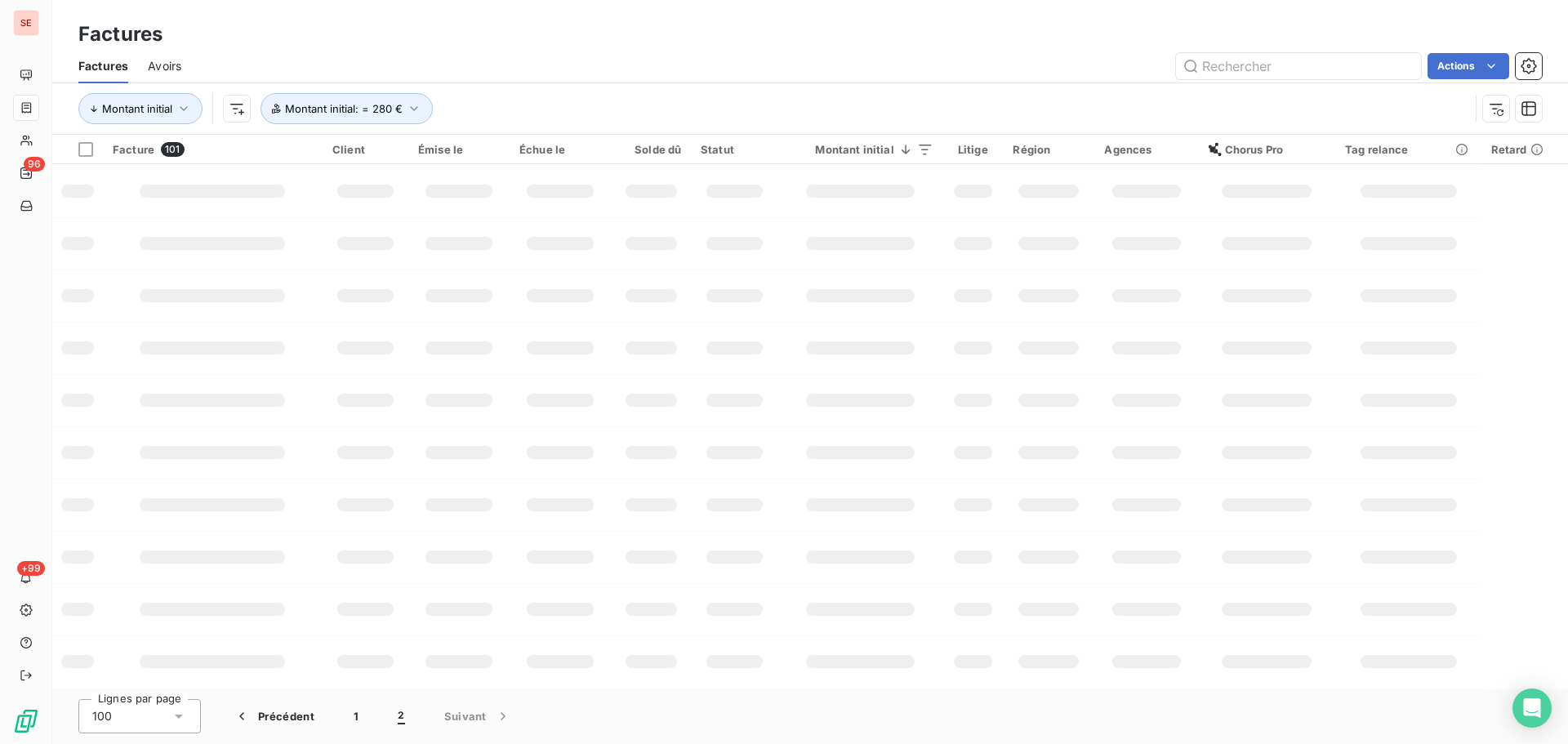
scroll to position [0, 0]
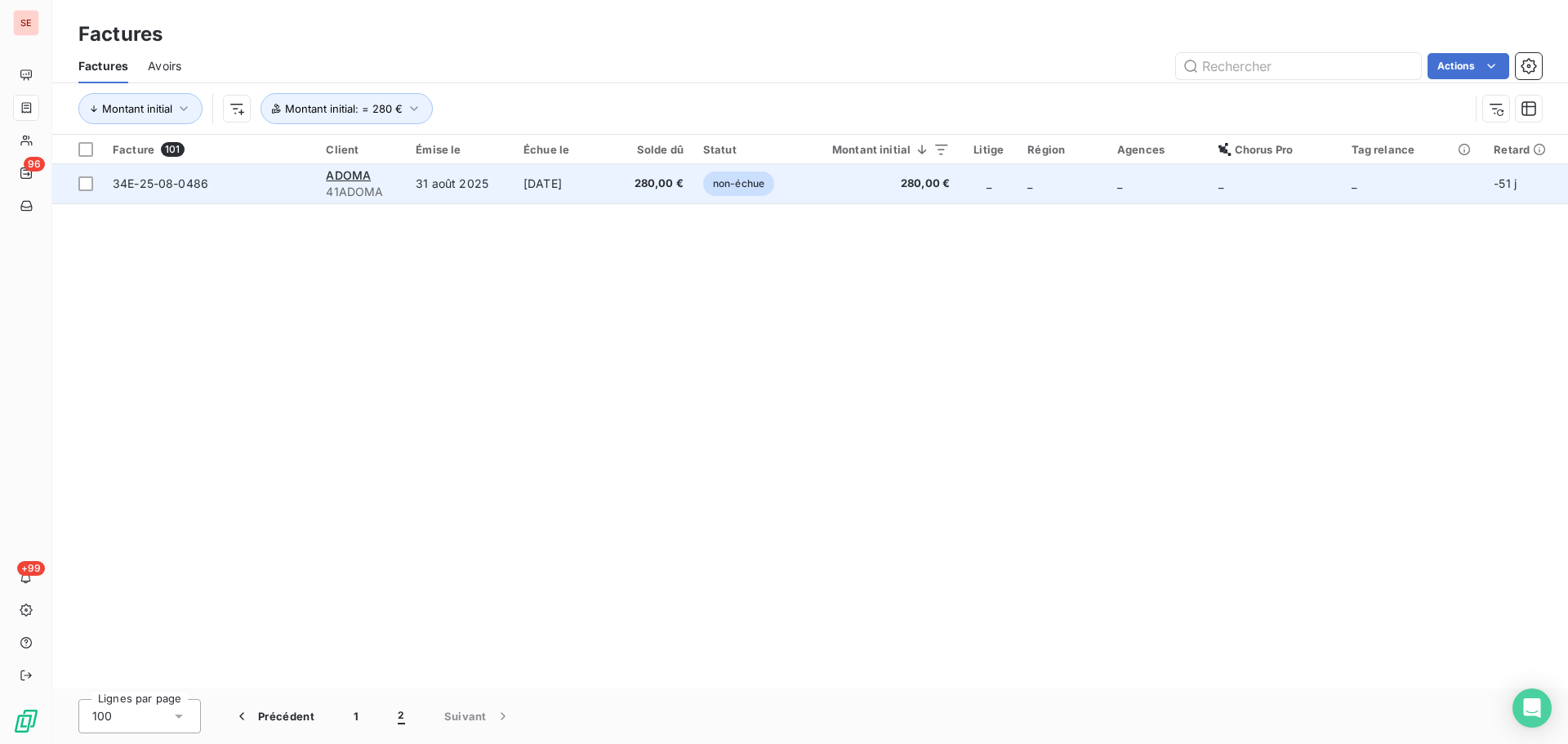
click at [541, 179] on td "[DATE]" at bounding box center [563, 183] width 100 height 39
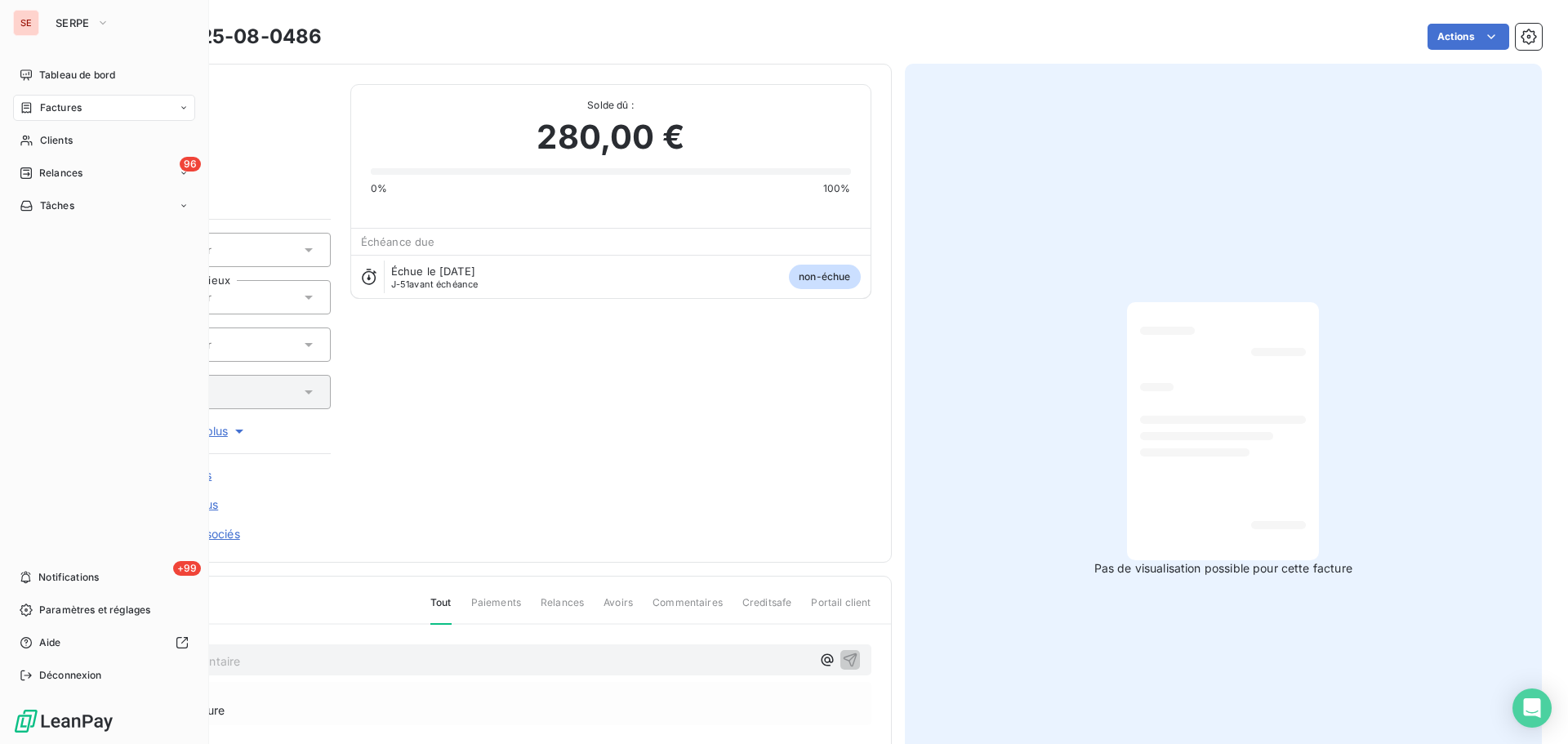
click at [33, 113] on icon at bounding box center [26, 108] width 14 height 13
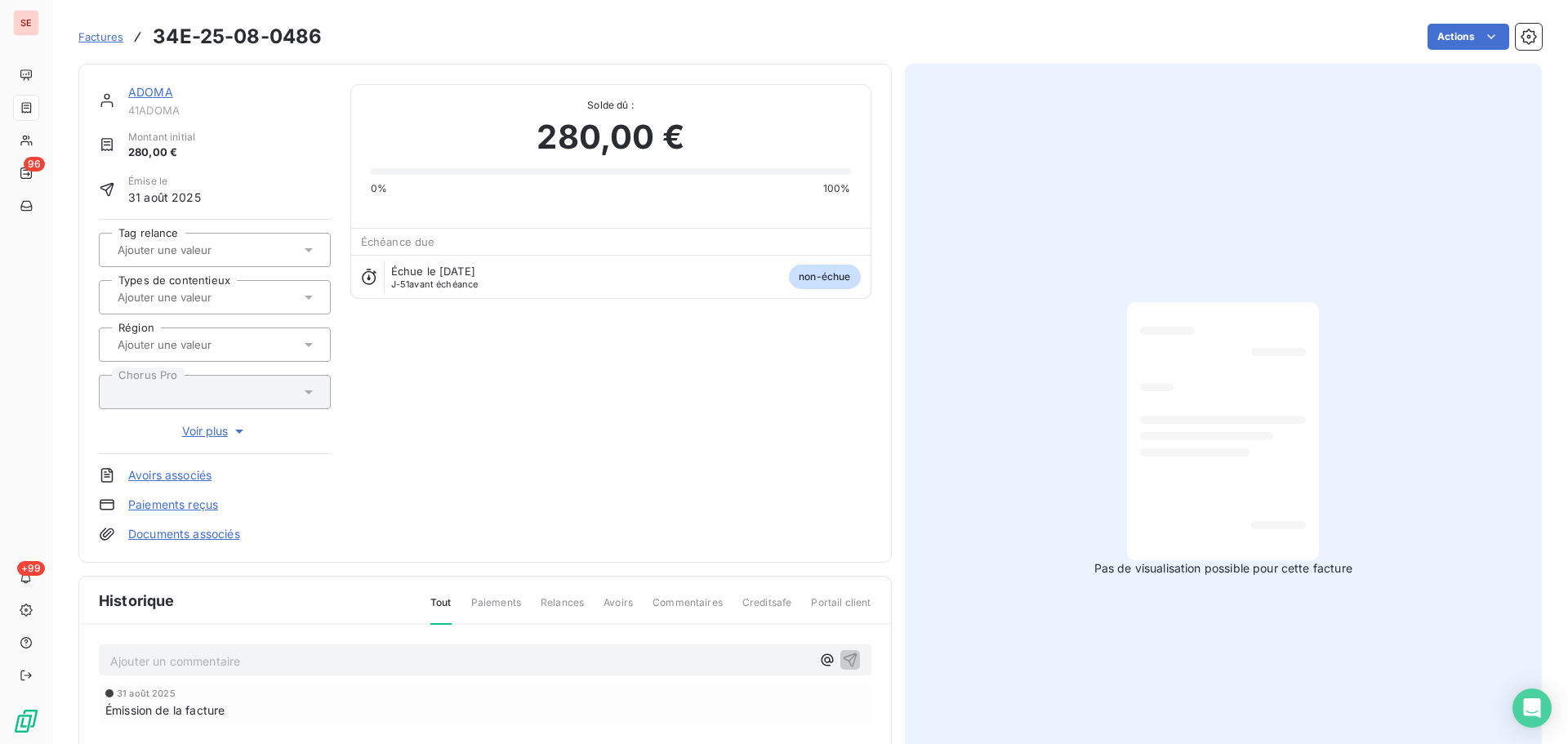
click at [55, 147] on section "Factures 34E-25-08-0486 Actions ADOMA 41ADOMA Montant initial 280,00 € Émise le…" at bounding box center [810, 372] width 1516 height 744
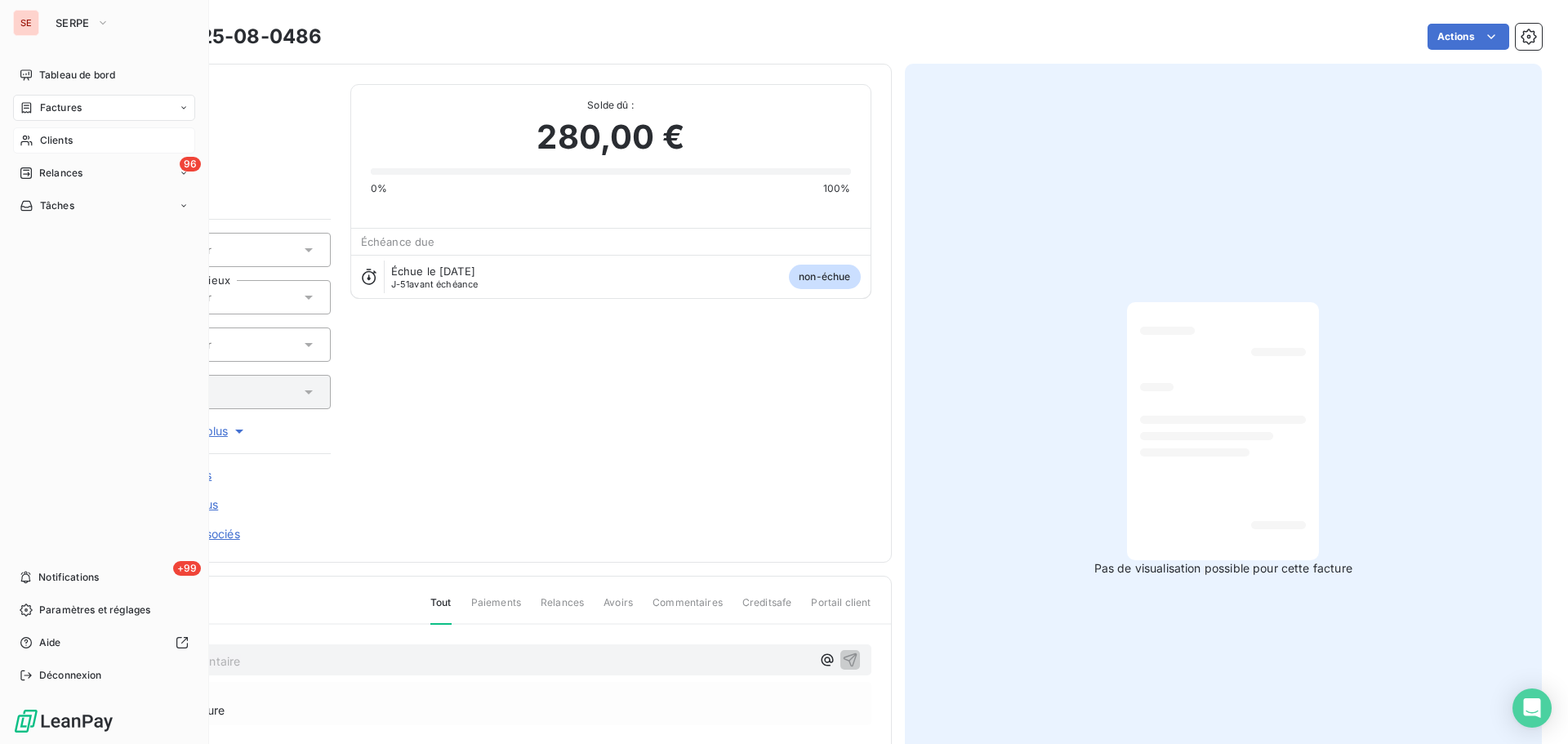
click at [45, 145] on span "Clients" at bounding box center [56, 140] width 33 height 15
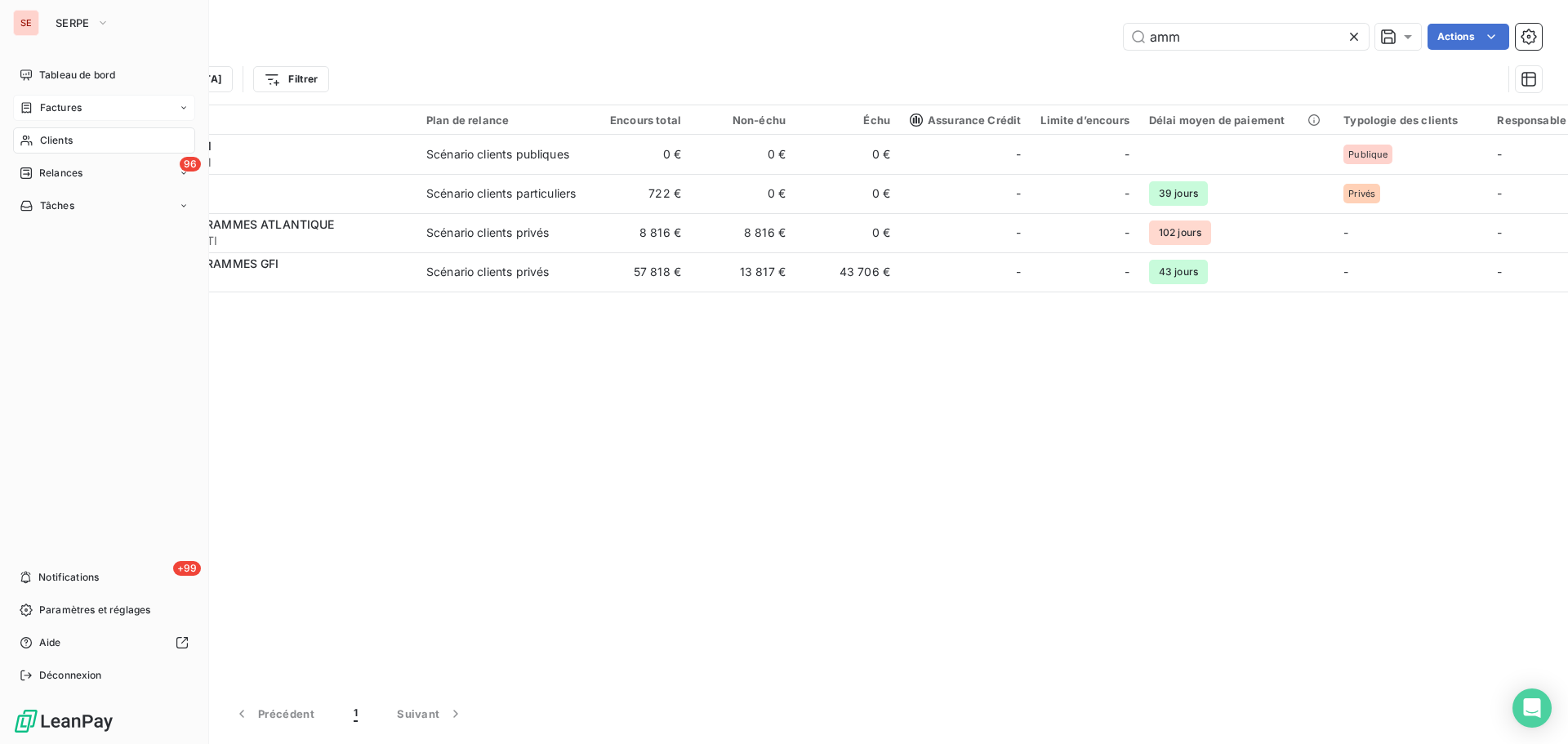
click at [53, 103] on span "Factures" at bounding box center [60, 108] width 41 height 15
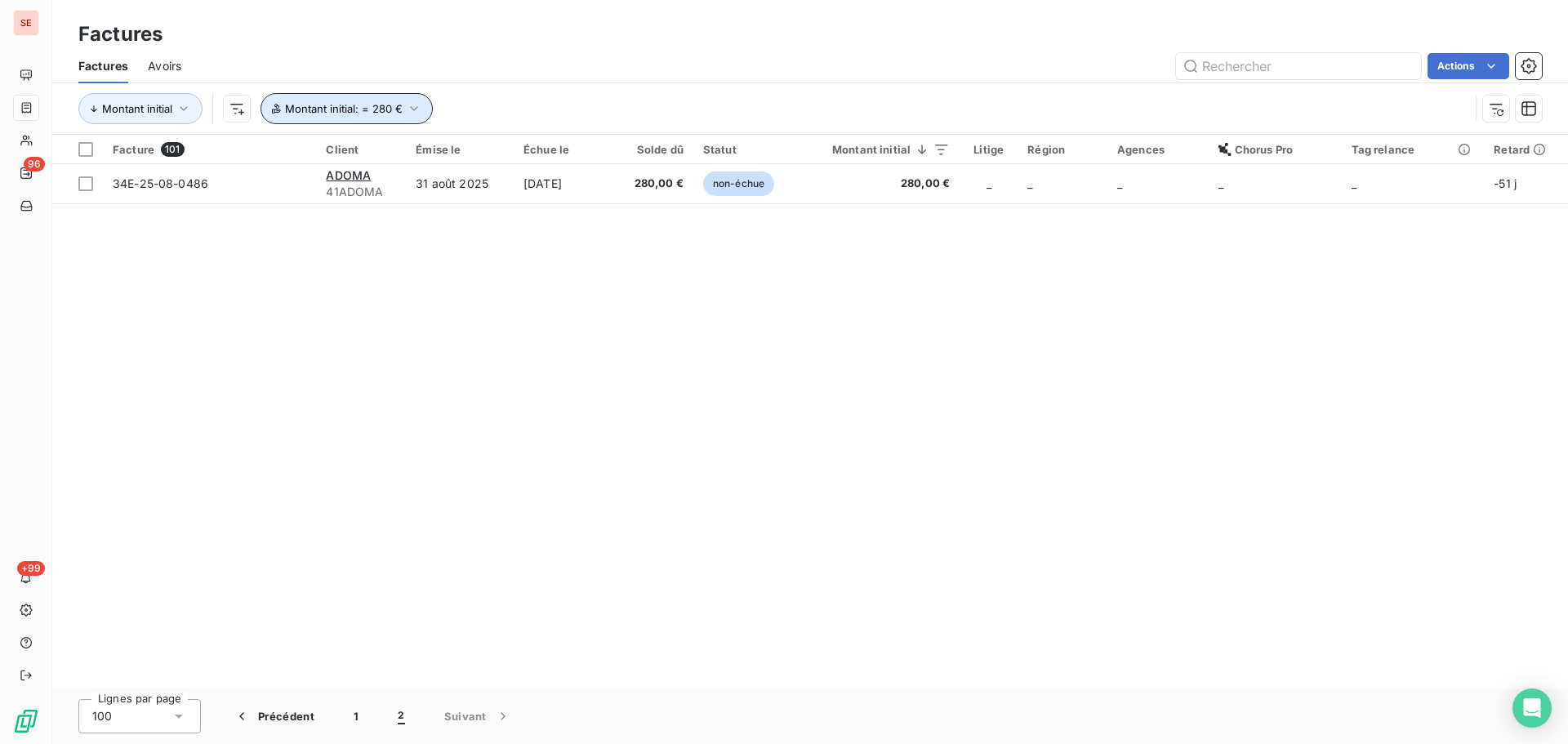
click at [343, 111] on span "Montant initial : = 280 €" at bounding box center [343, 109] width 117 height 13
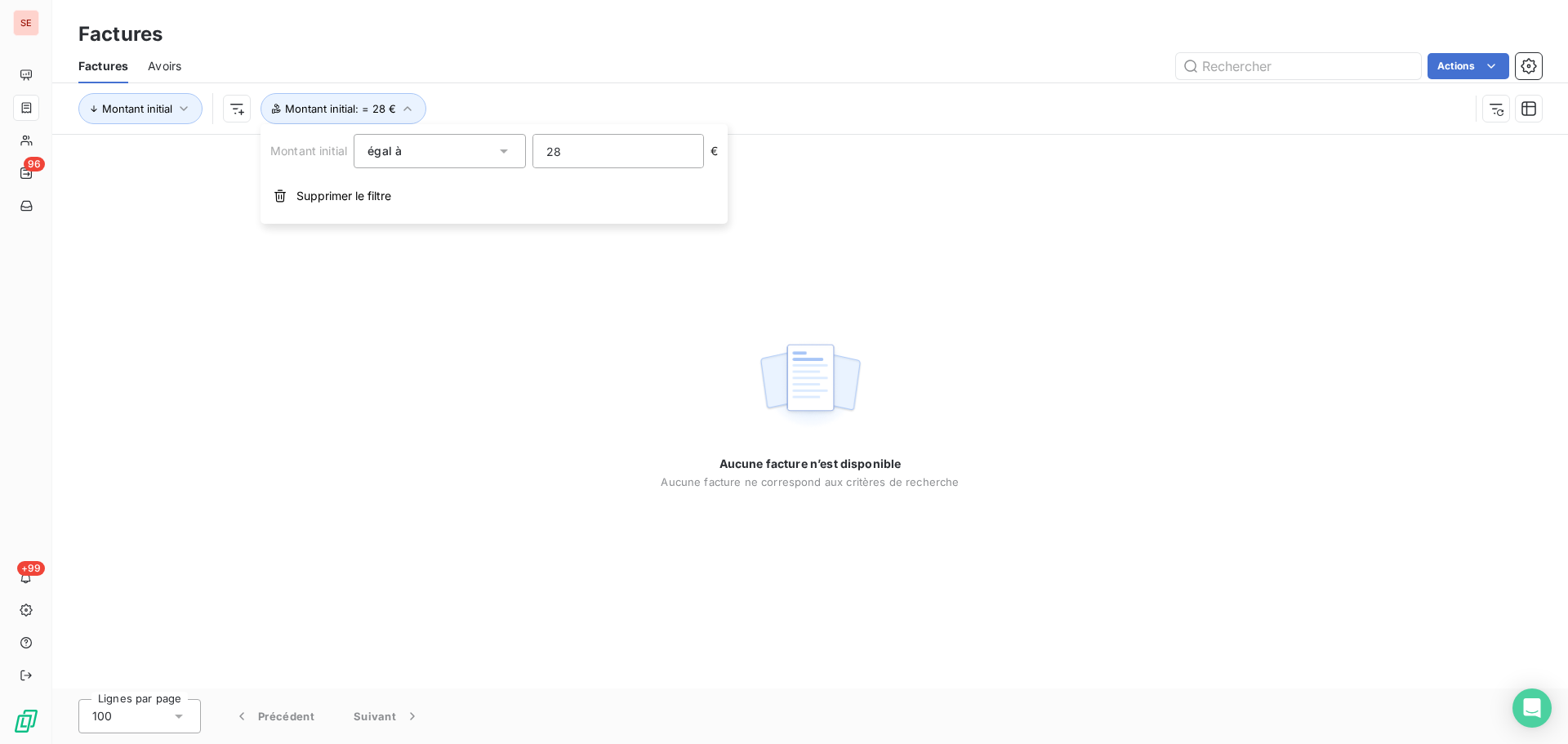
type input "2"
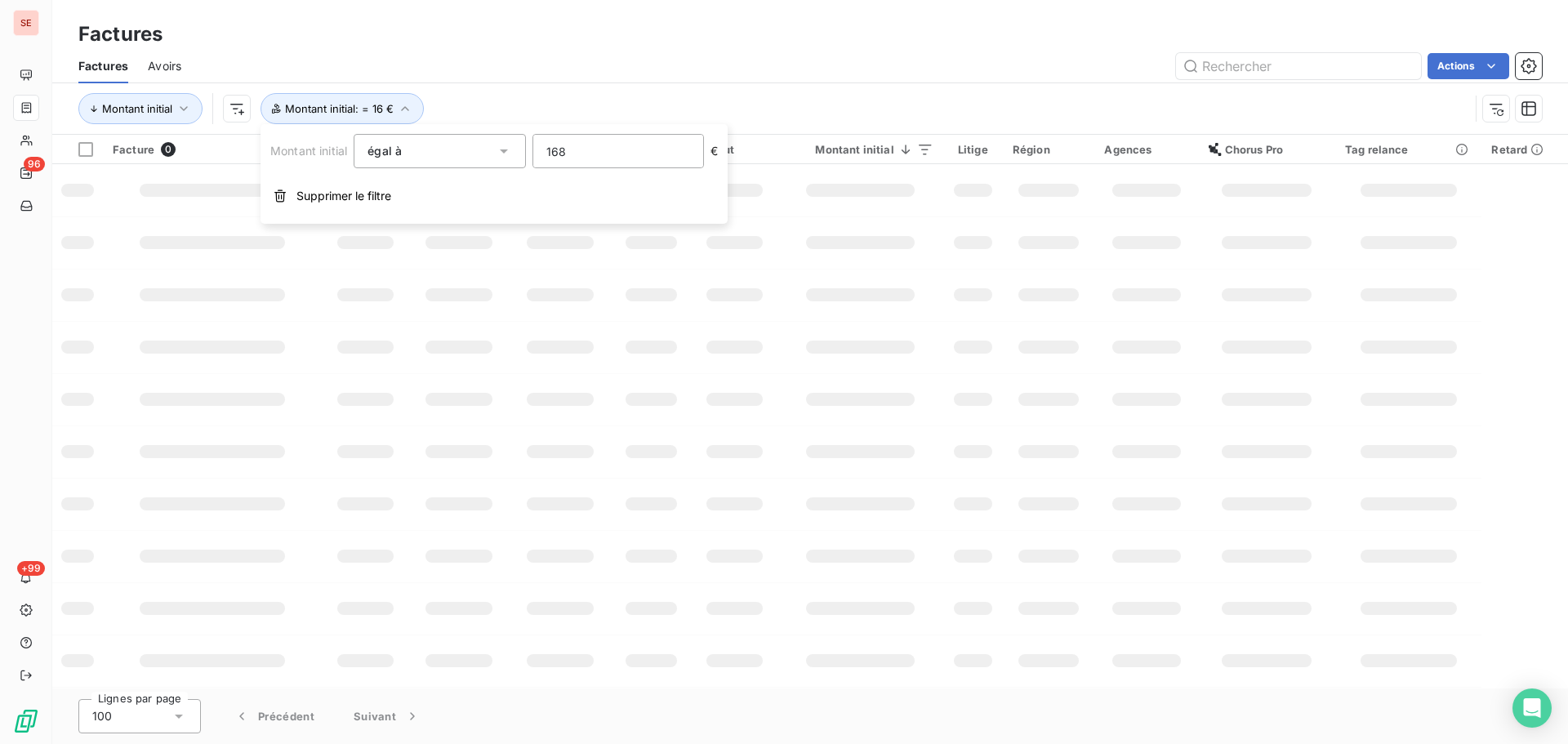
type input "1680"
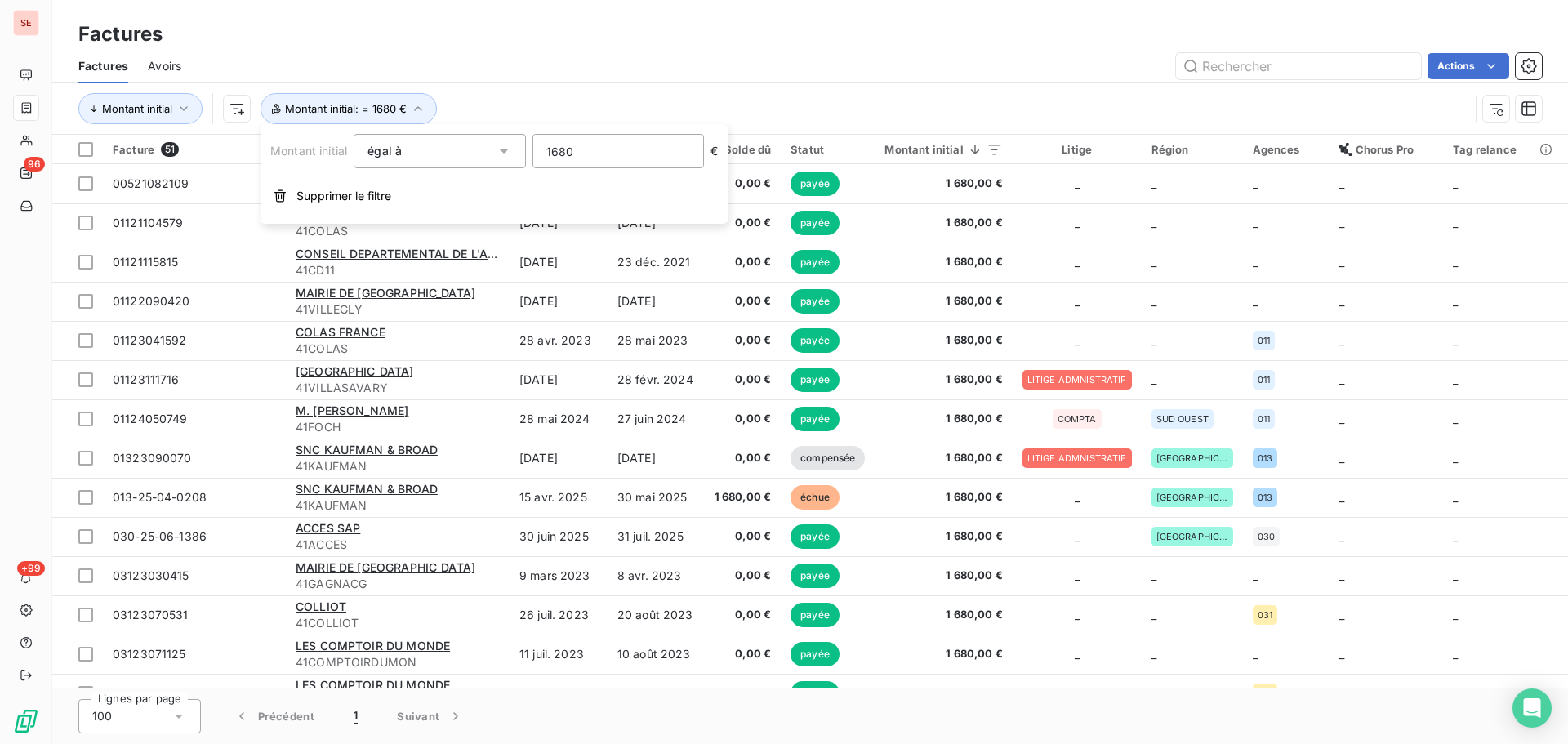
click at [703, 70] on div "Actions" at bounding box center [871, 66] width 1341 height 26
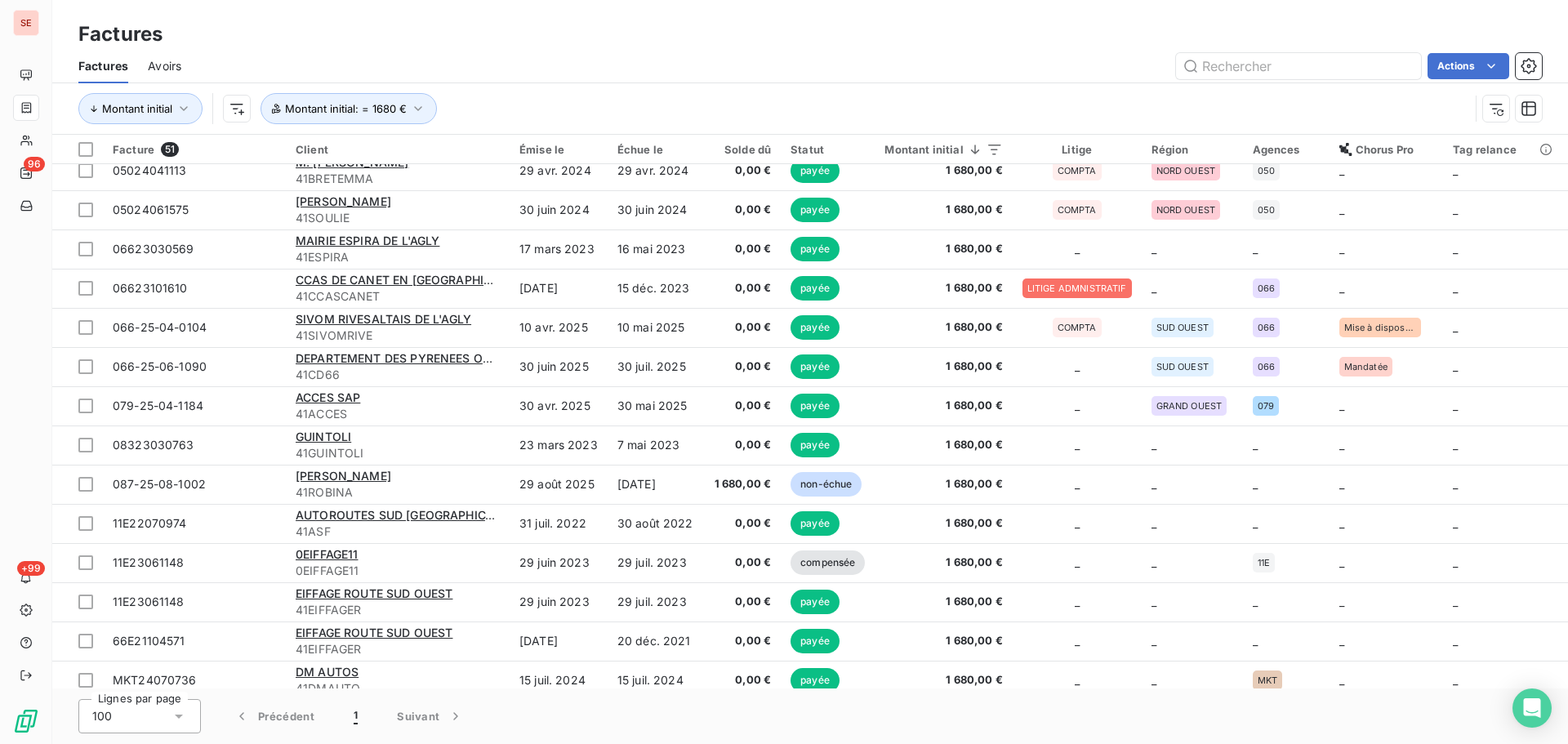
scroll to position [1482, 0]
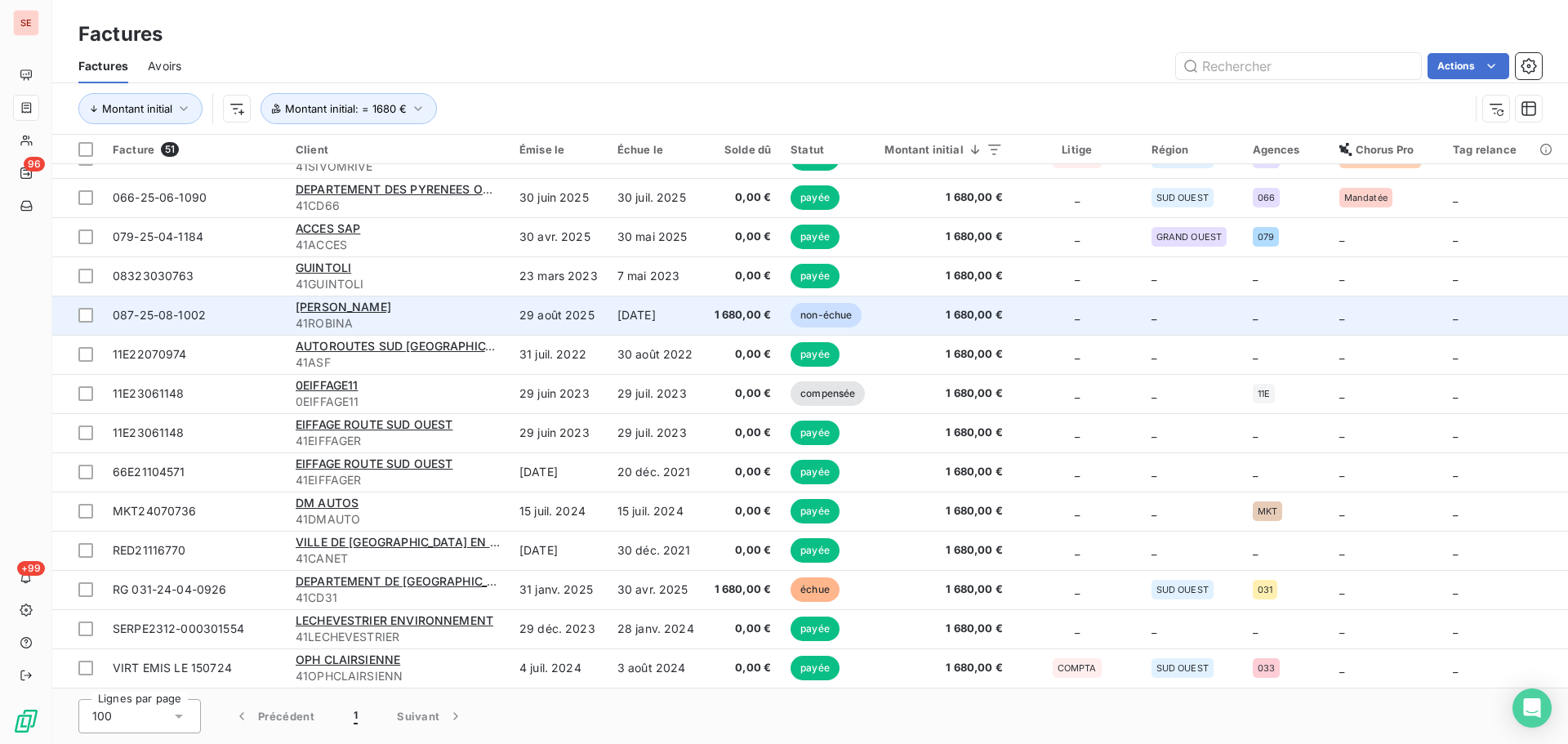
click at [476, 316] on span "41ROBINA" at bounding box center [397, 324] width 204 height 17
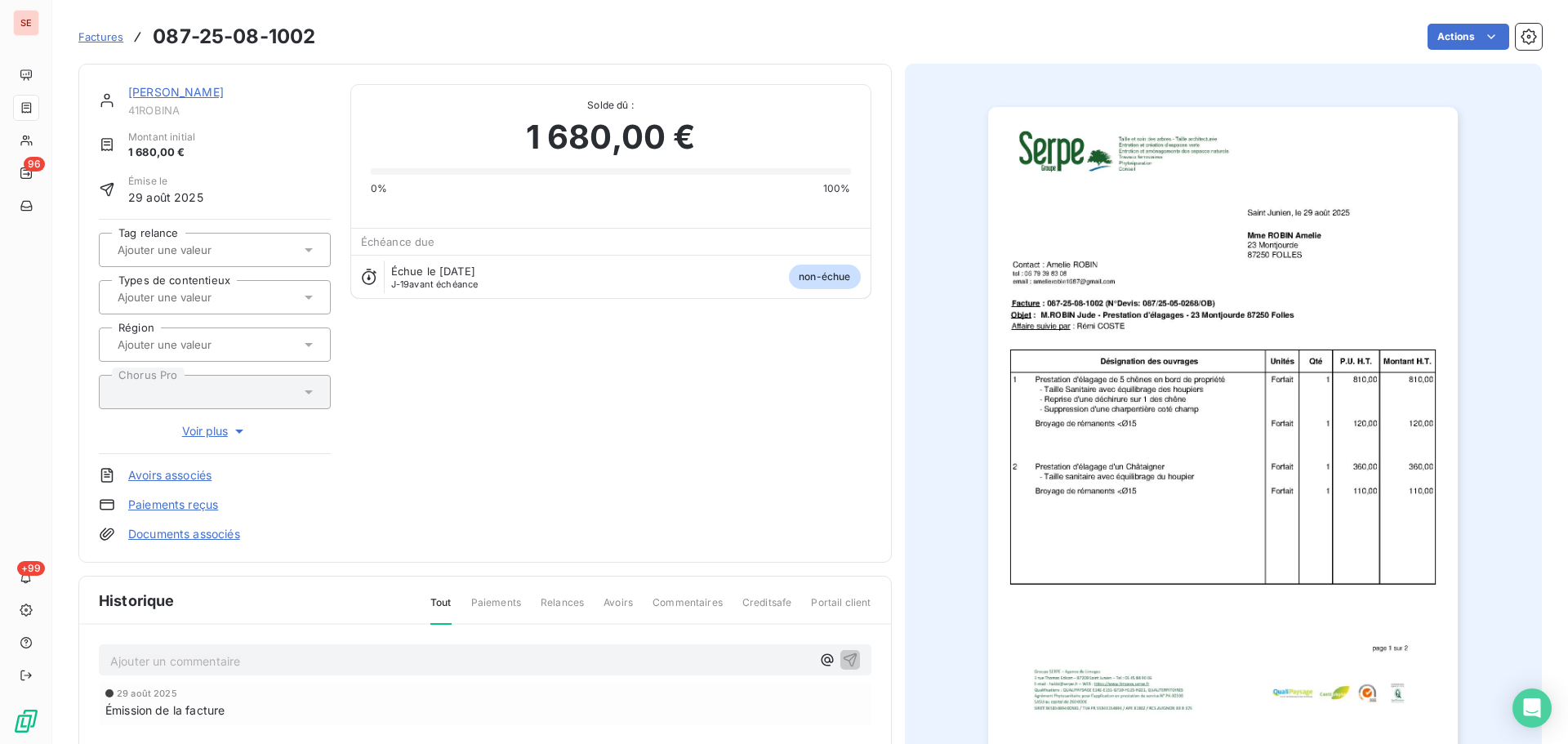
click at [557, 661] on p "Ajouter un commentaire ﻿" at bounding box center [461, 661] width 701 height 21
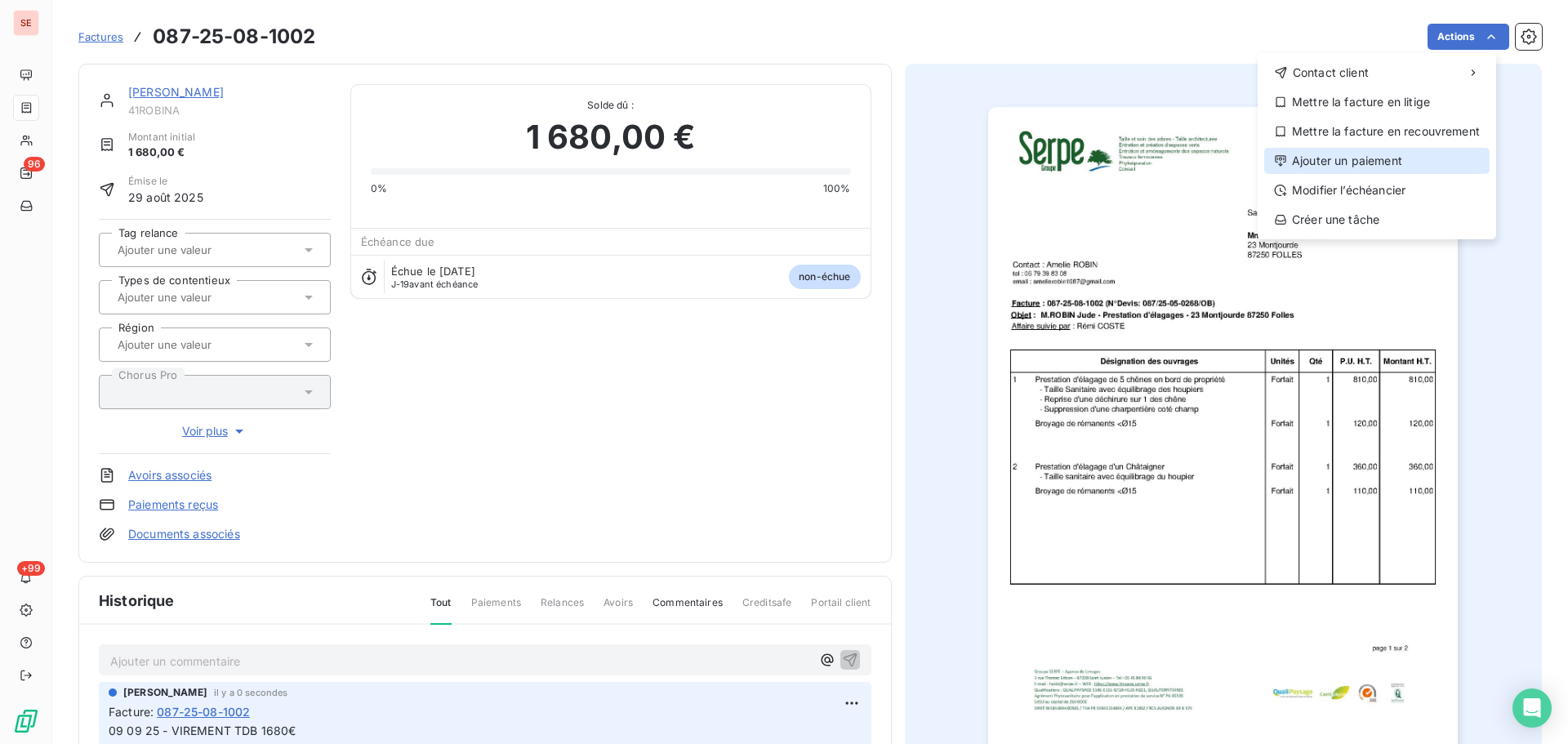
click at [1395, 161] on div "Ajouter un paiement" at bounding box center [1376, 161] width 225 height 26
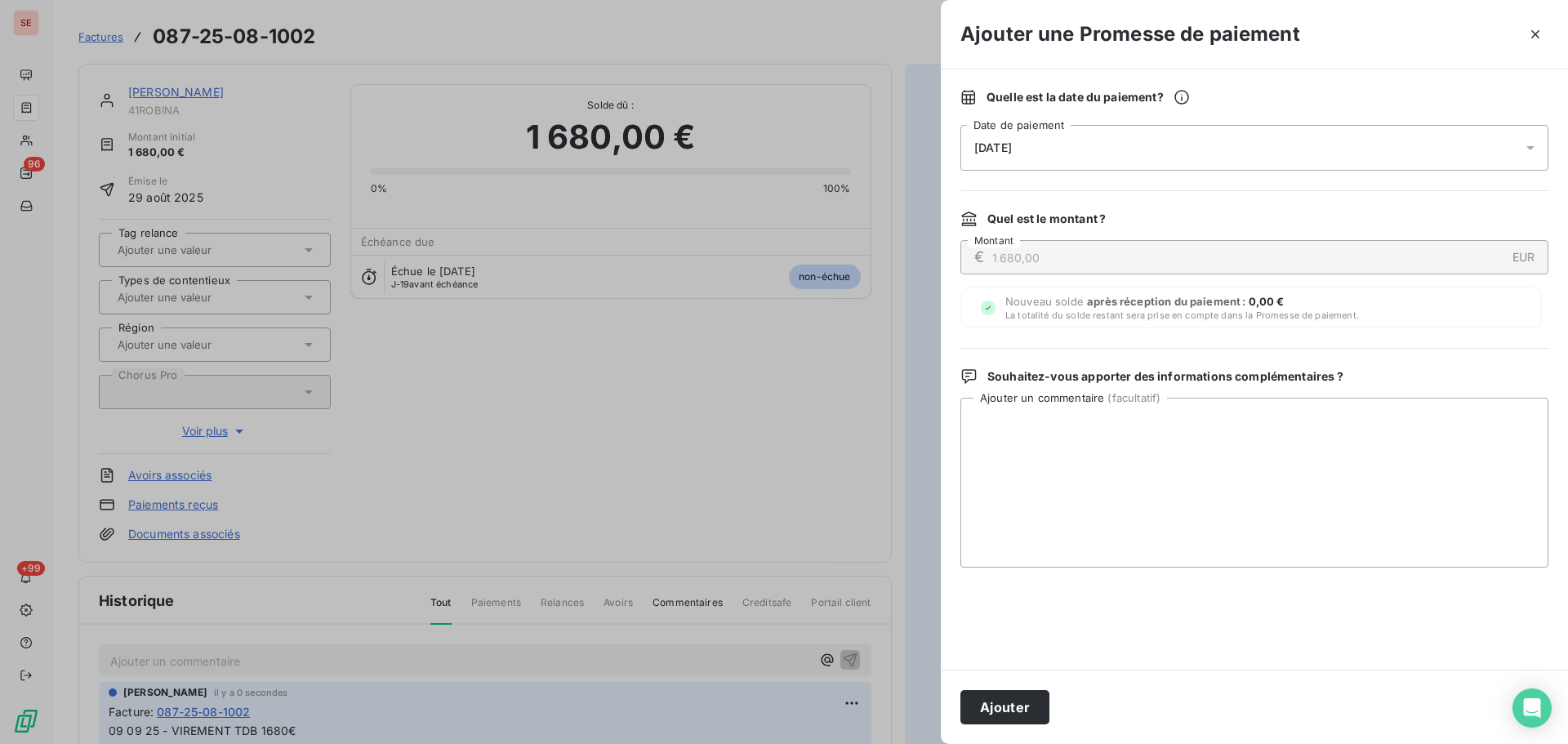
click at [1301, 154] on div "[DATE]" at bounding box center [1254, 147] width 588 height 45
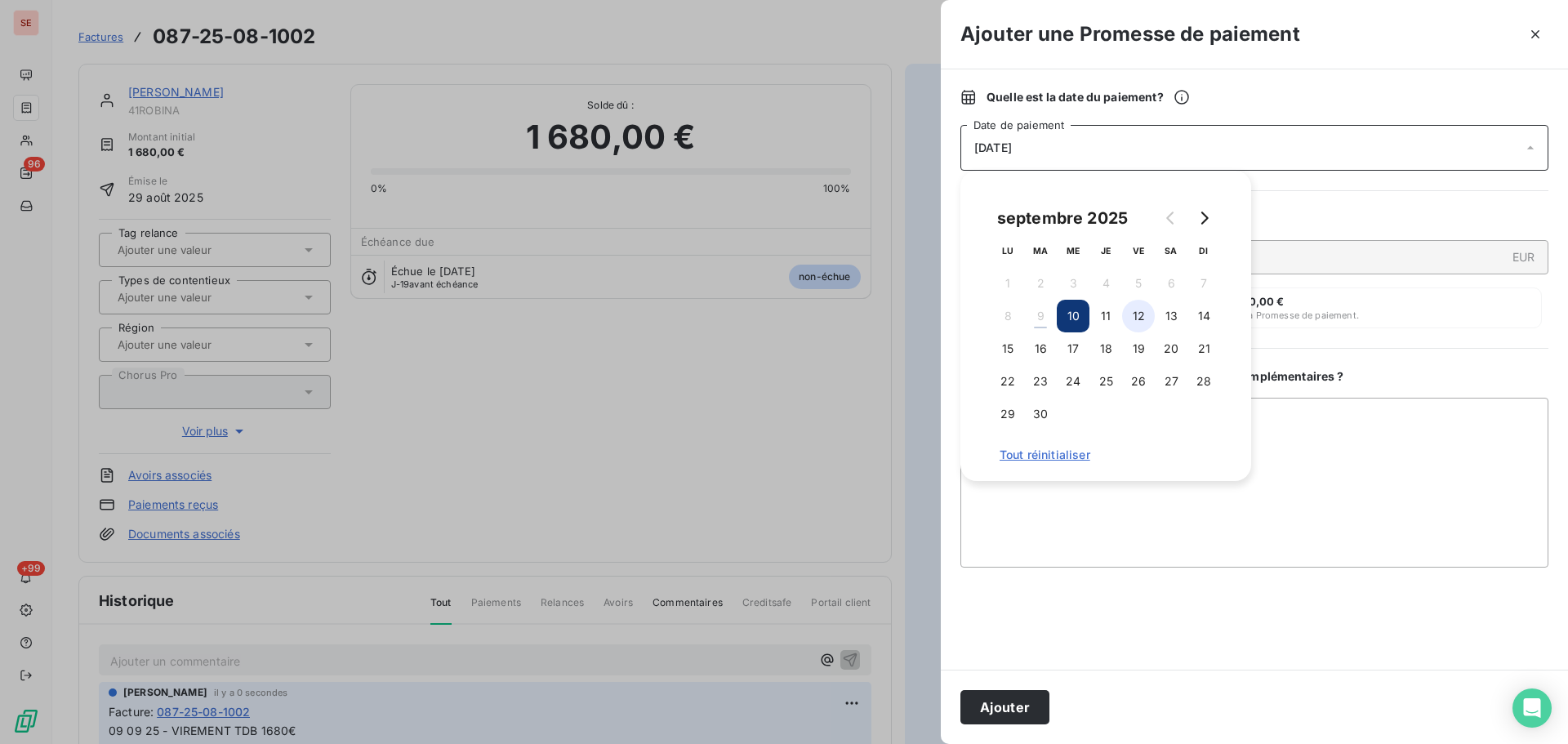
click at [1142, 321] on button "12" at bounding box center [1139, 316] width 33 height 33
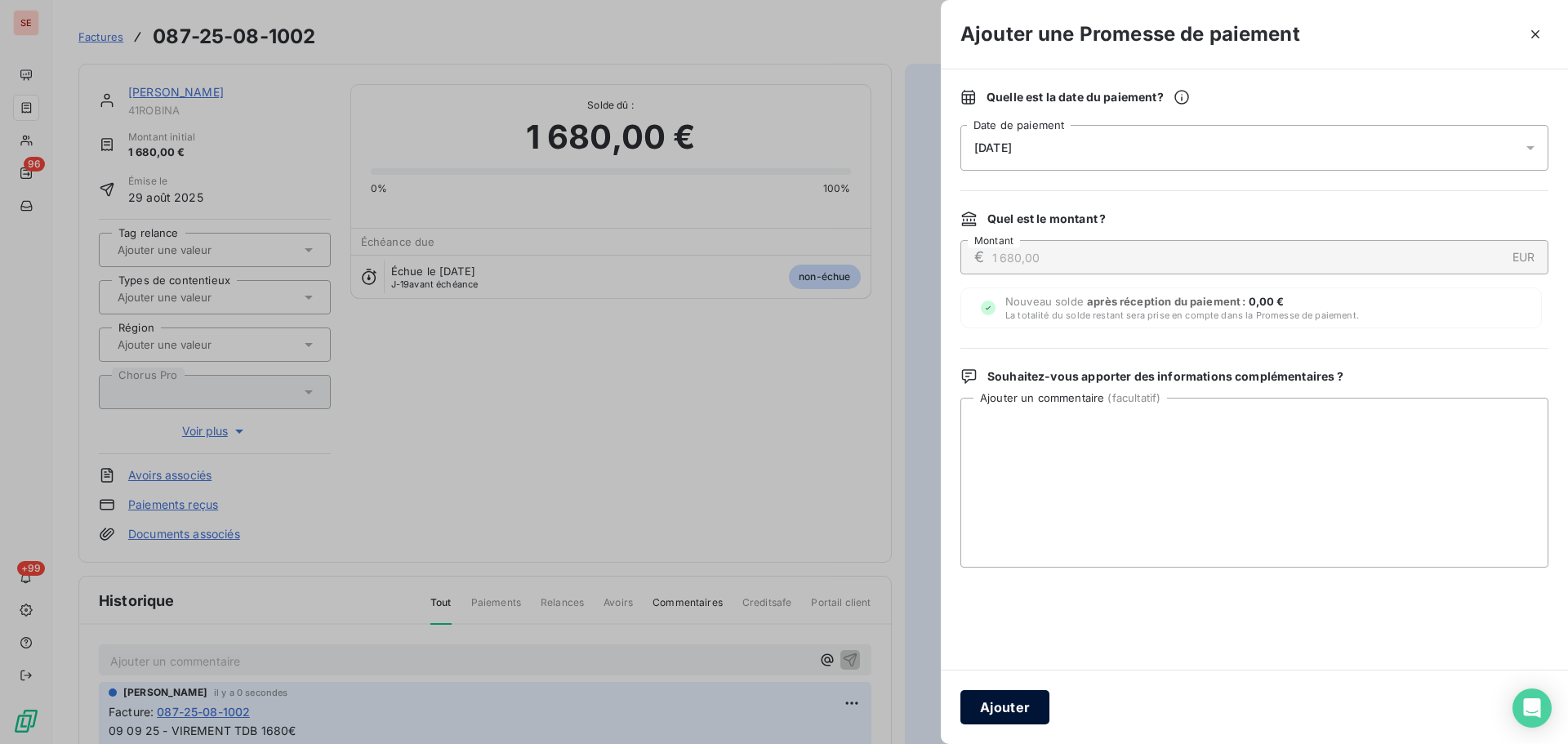
click at [1024, 708] on button "Ajouter" at bounding box center [1005, 708] width 89 height 35
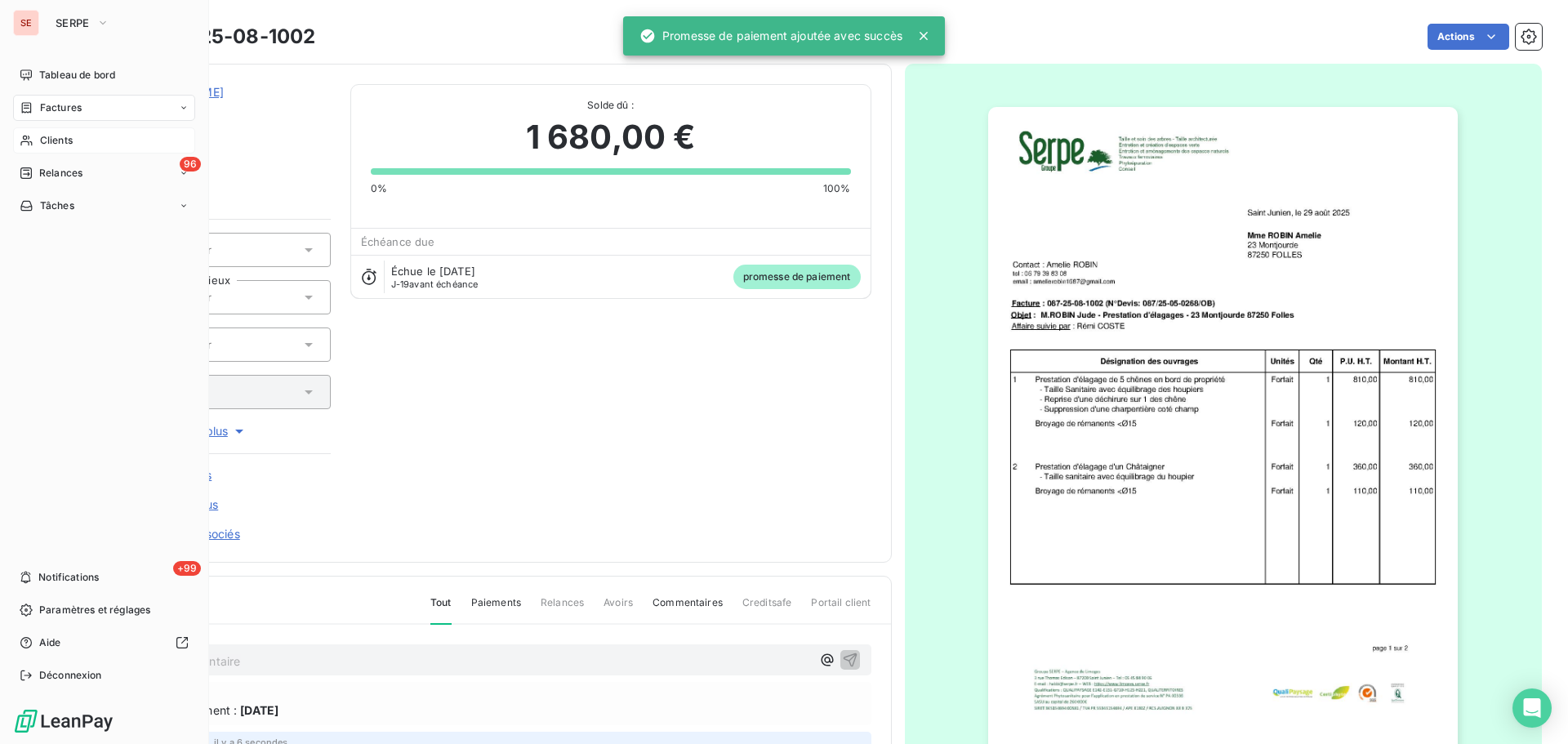
click at [50, 128] on div "Clients" at bounding box center [104, 140] width 182 height 26
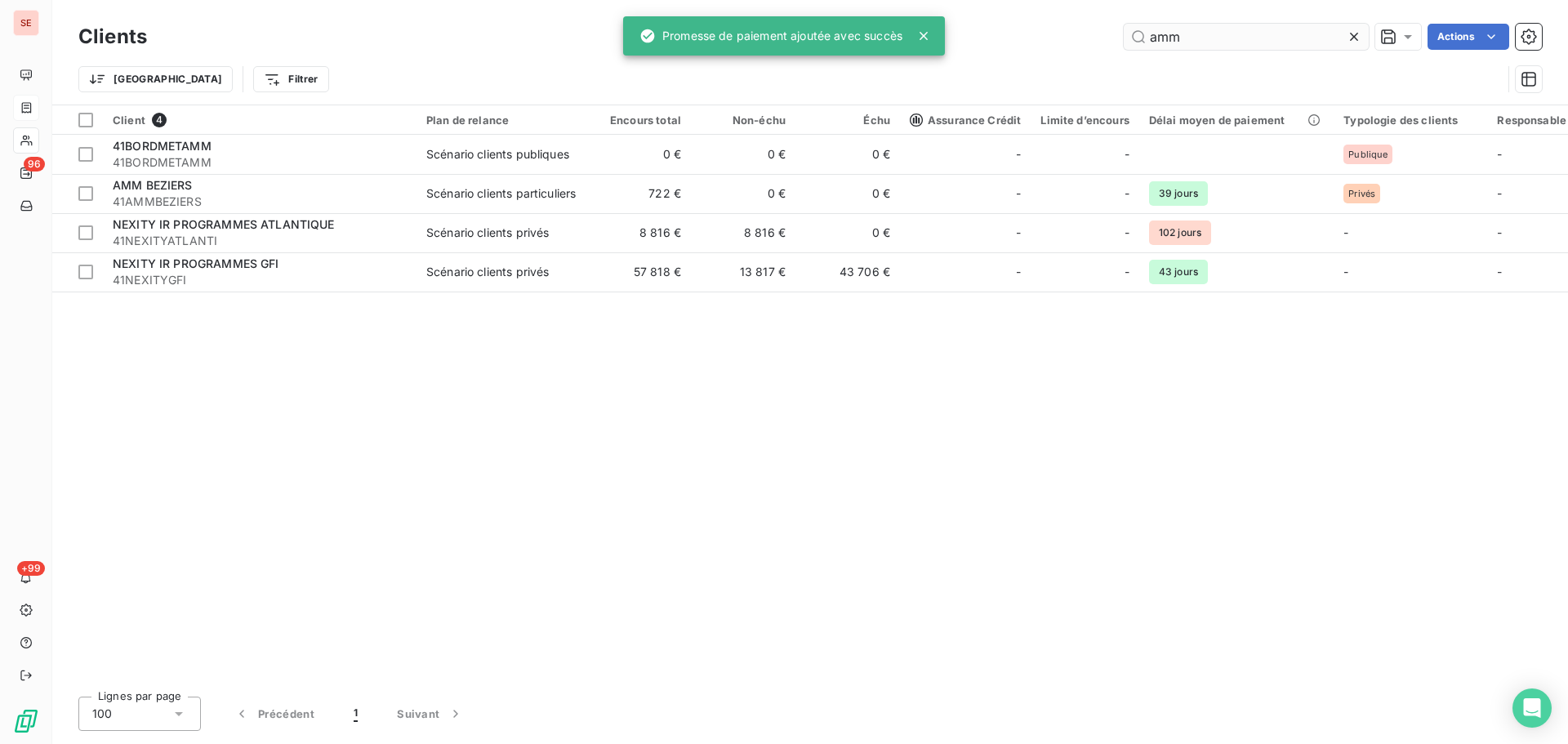
click at [1266, 42] on input "amm" at bounding box center [1246, 37] width 245 height 26
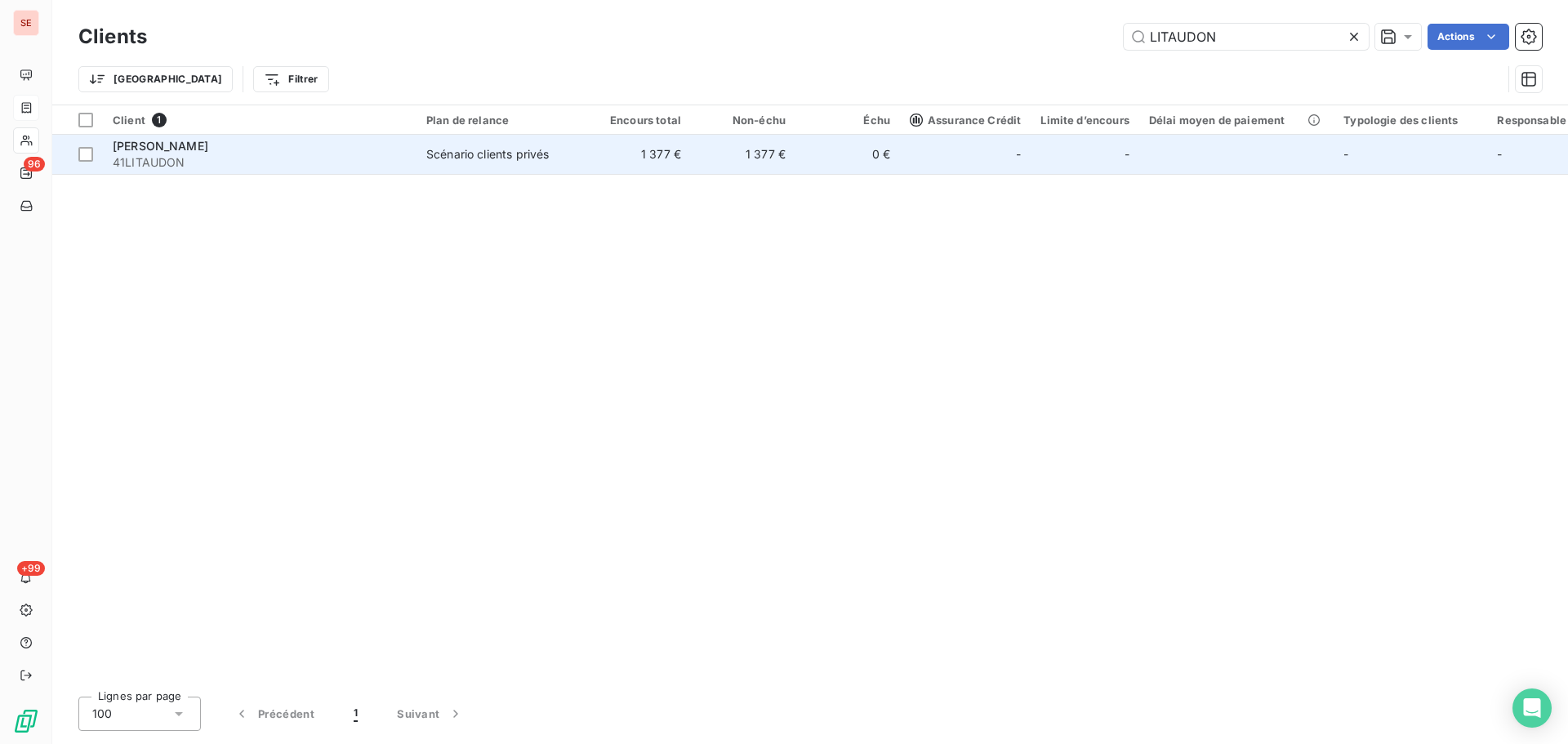
type input "LITAUDON"
click at [631, 161] on td "1 377 €" at bounding box center [638, 154] width 105 height 39
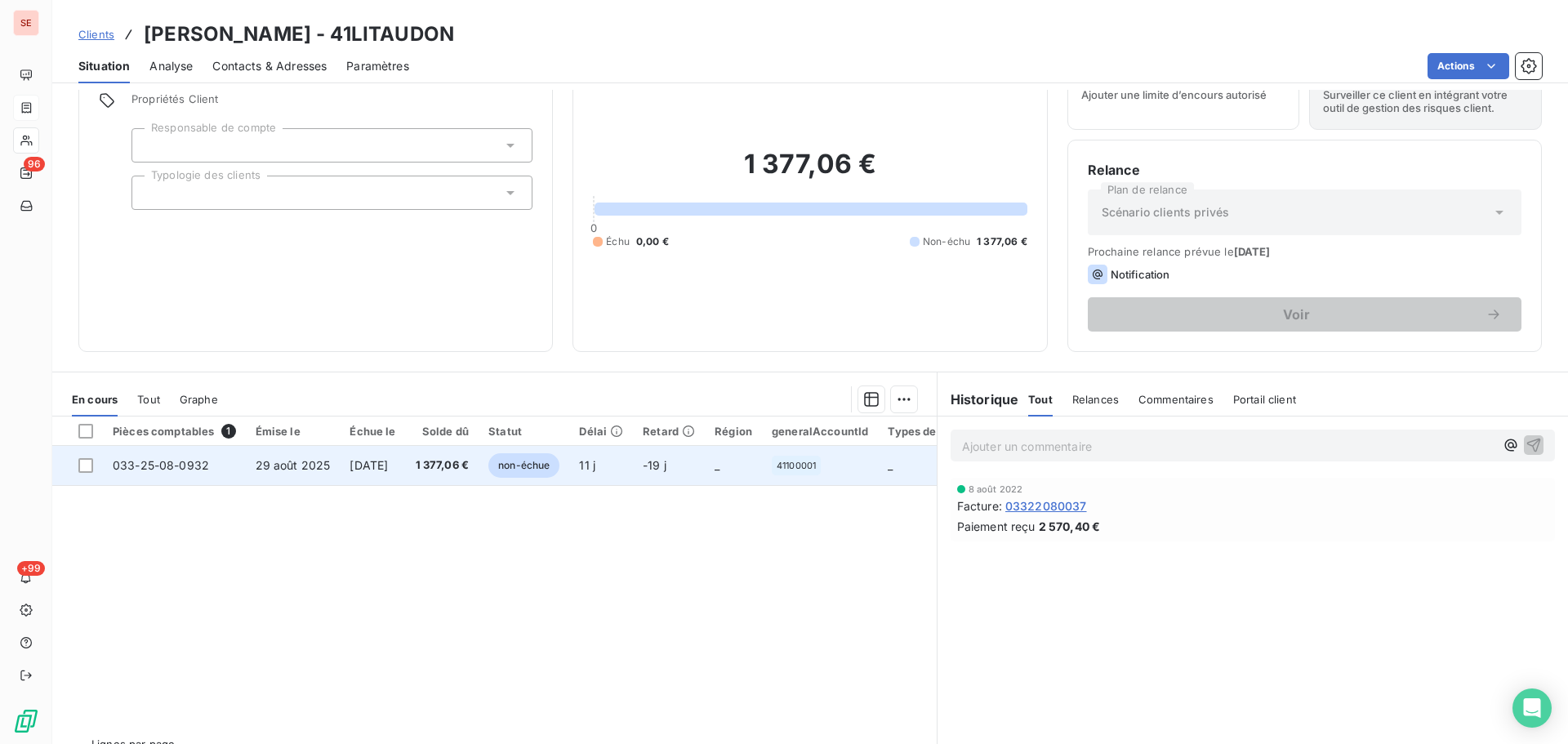
scroll to position [111, 0]
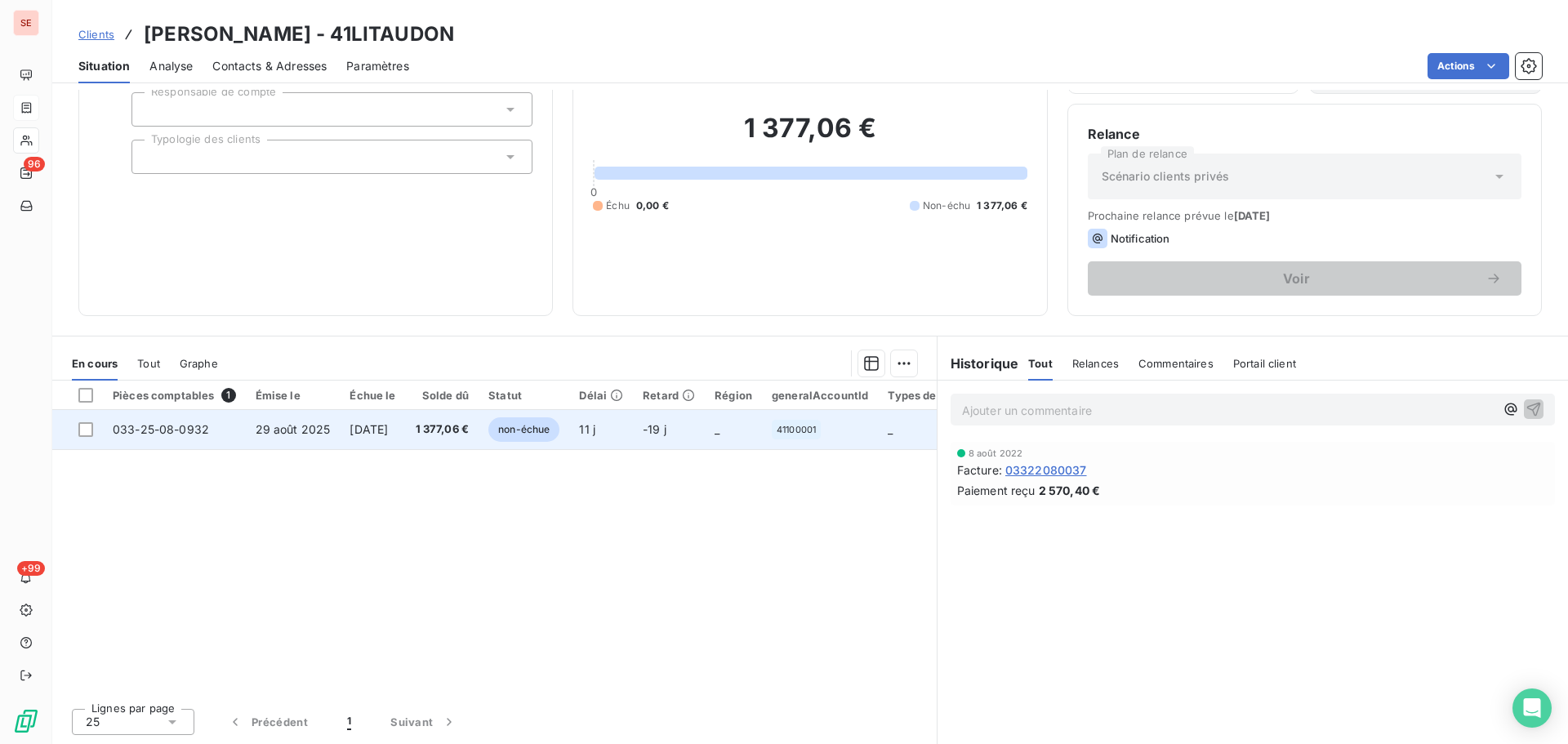
click at [379, 427] on span "[DATE]" at bounding box center [368, 429] width 38 height 14
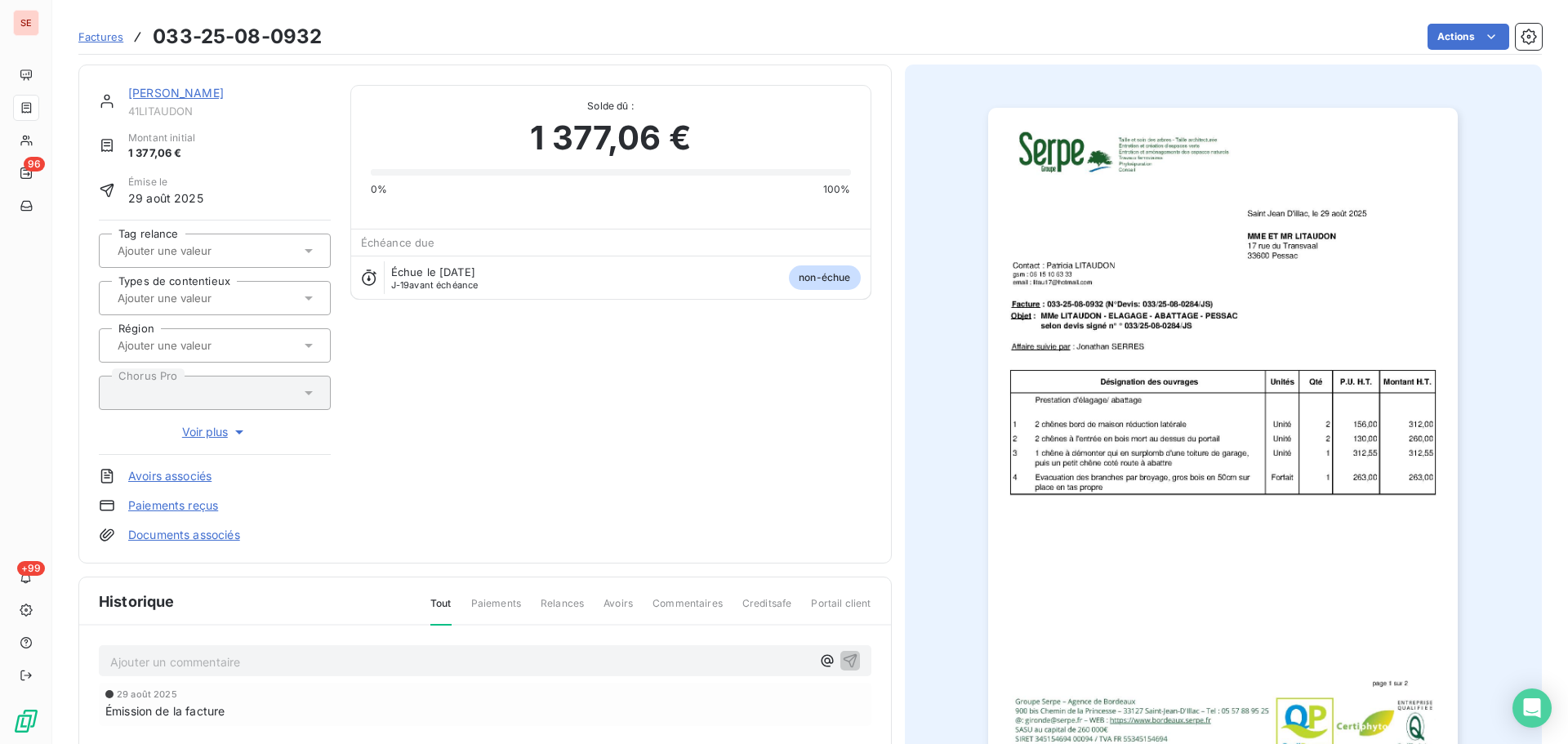
scroll to position [219, 0]
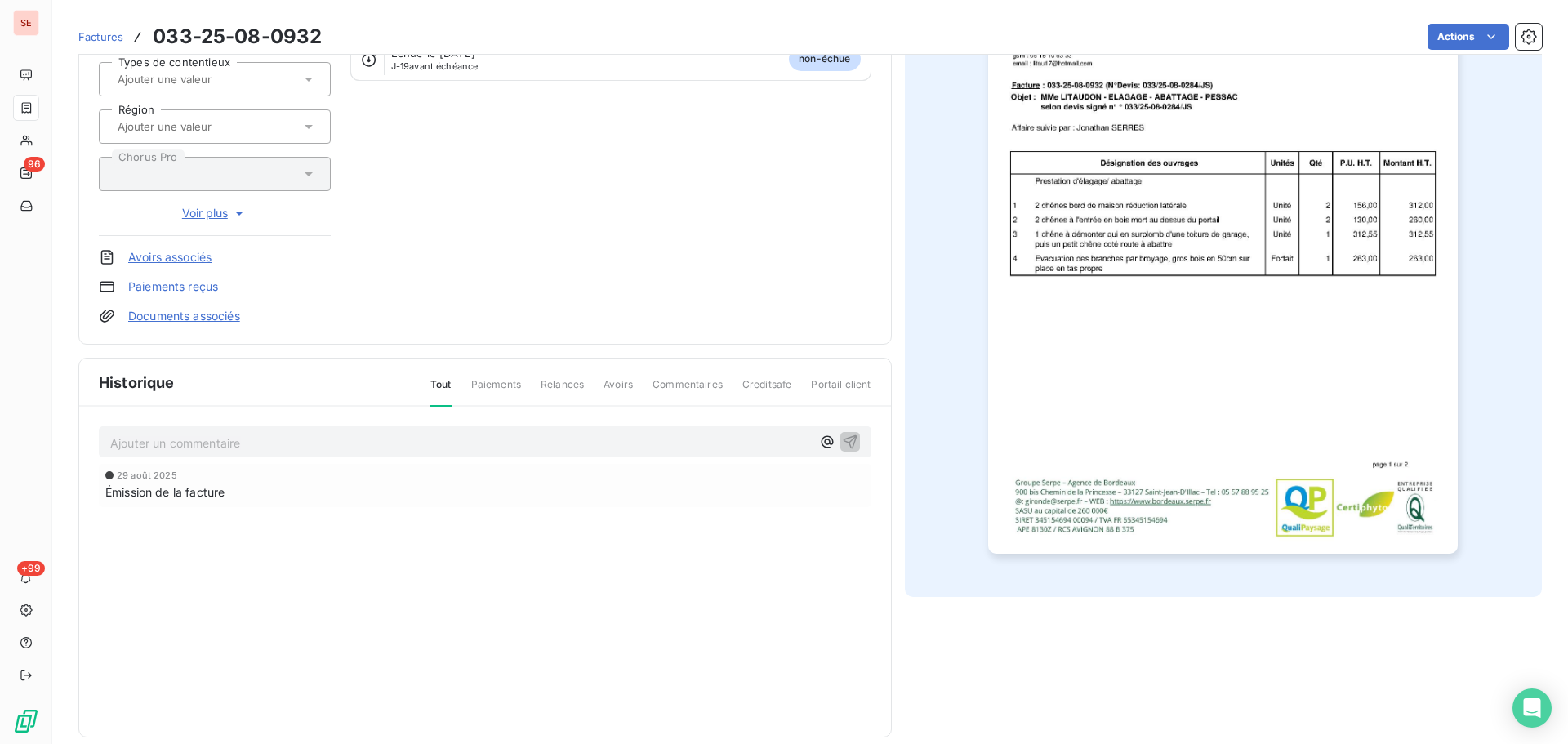
click at [352, 451] on p "Ajouter un commentaire ﻿" at bounding box center [461, 443] width 701 height 21
click at [471, 439] on p "Ajouter un commentaire ﻿" at bounding box center [461, 443] width 701 height 21
click at [474, 443] on p "Ajouter un commentaire ﻿" at bounding box center [461, 443] width 701 height 21
click at [427, 443] on p "Ajouter un commentaire ﻿" at bounding box center [461, 443] width 701 height 21
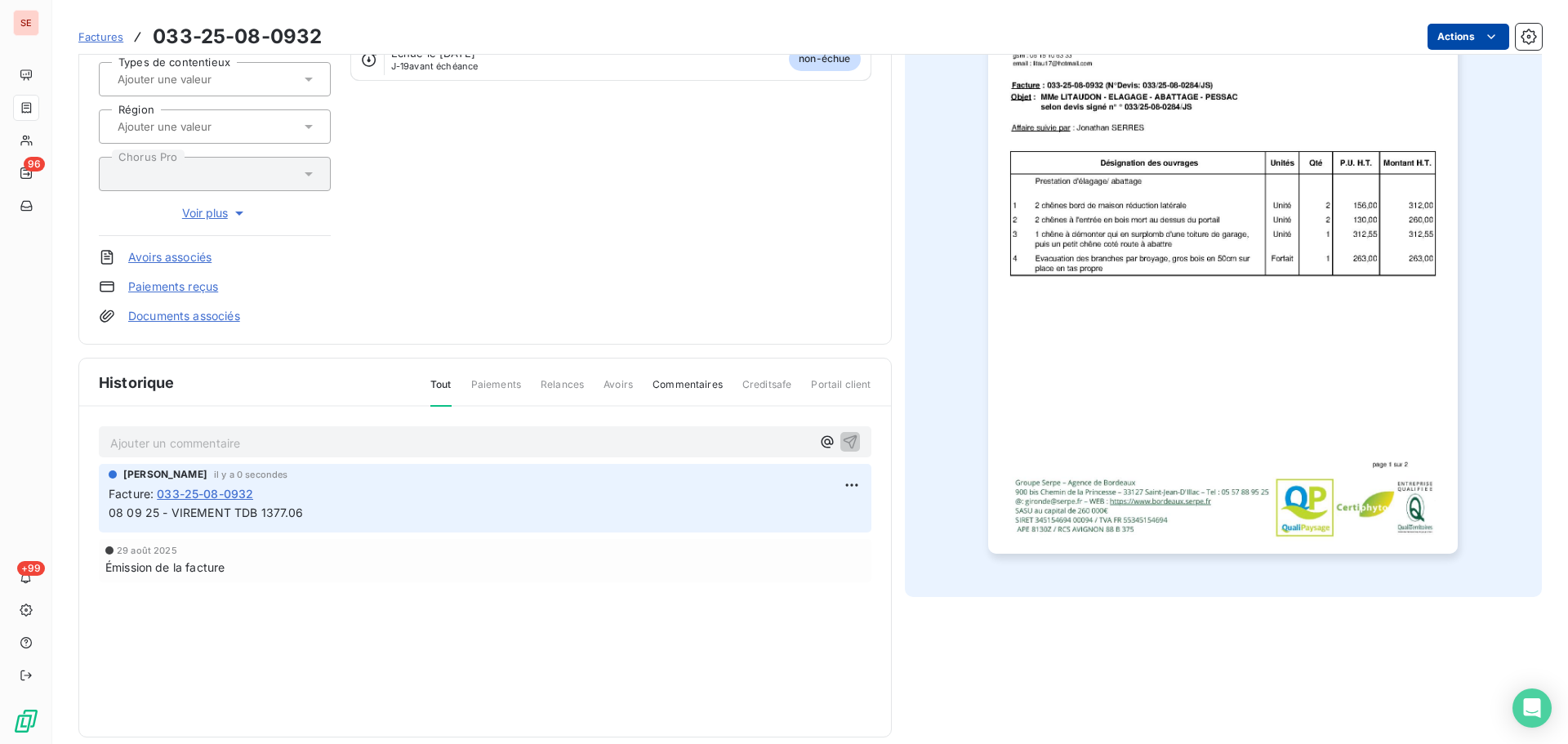
click at [1422, 38] on html "SE 96 +99 Factures 033-25-08-0932 Actions [PERSON_NAME] 41LITAUDON Montant init…" at bounding box center [784, 372] width 1568 height 744
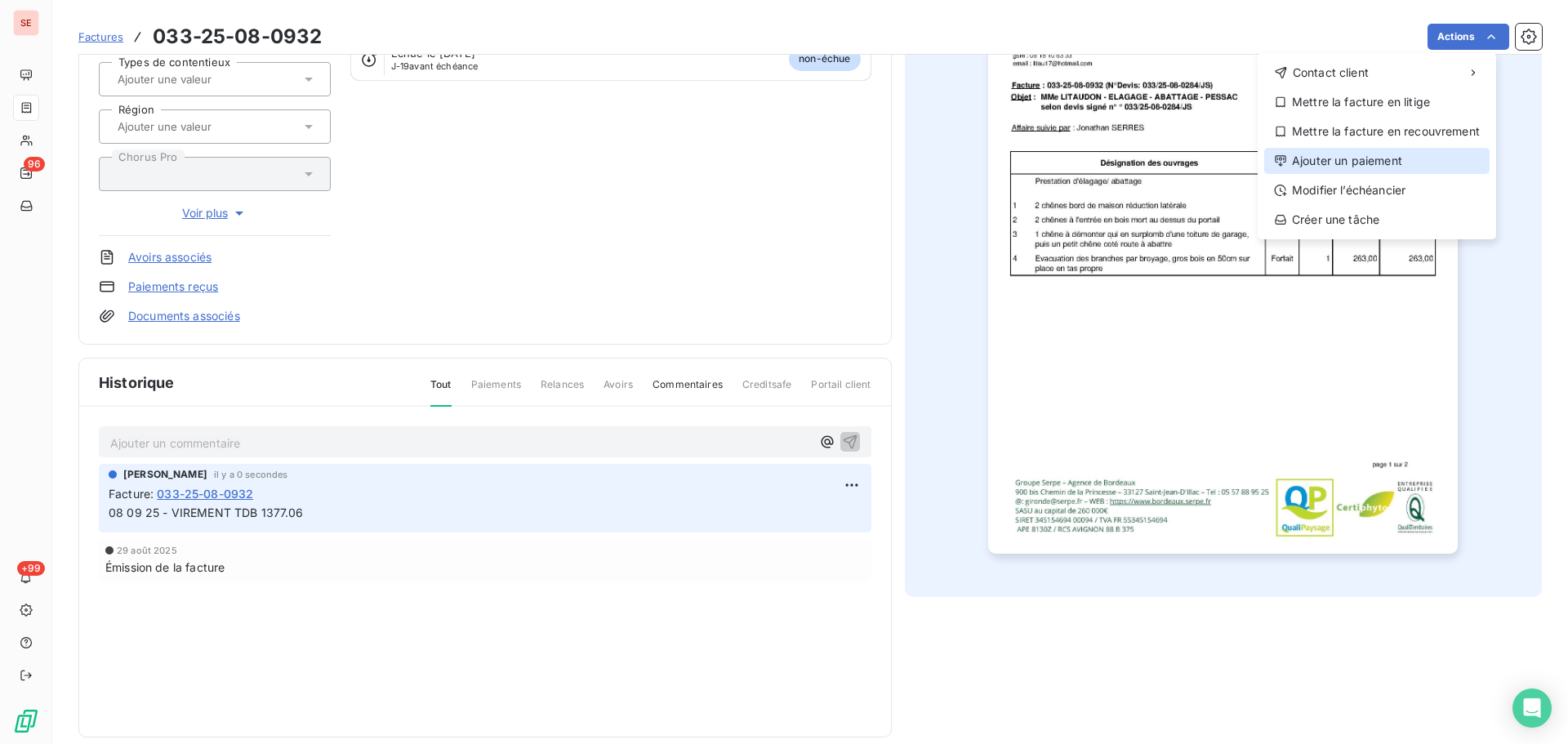
click at [1336, 149] on div "Ajouter un paiement" at bounding box center [1376, 161] width 225 height 26
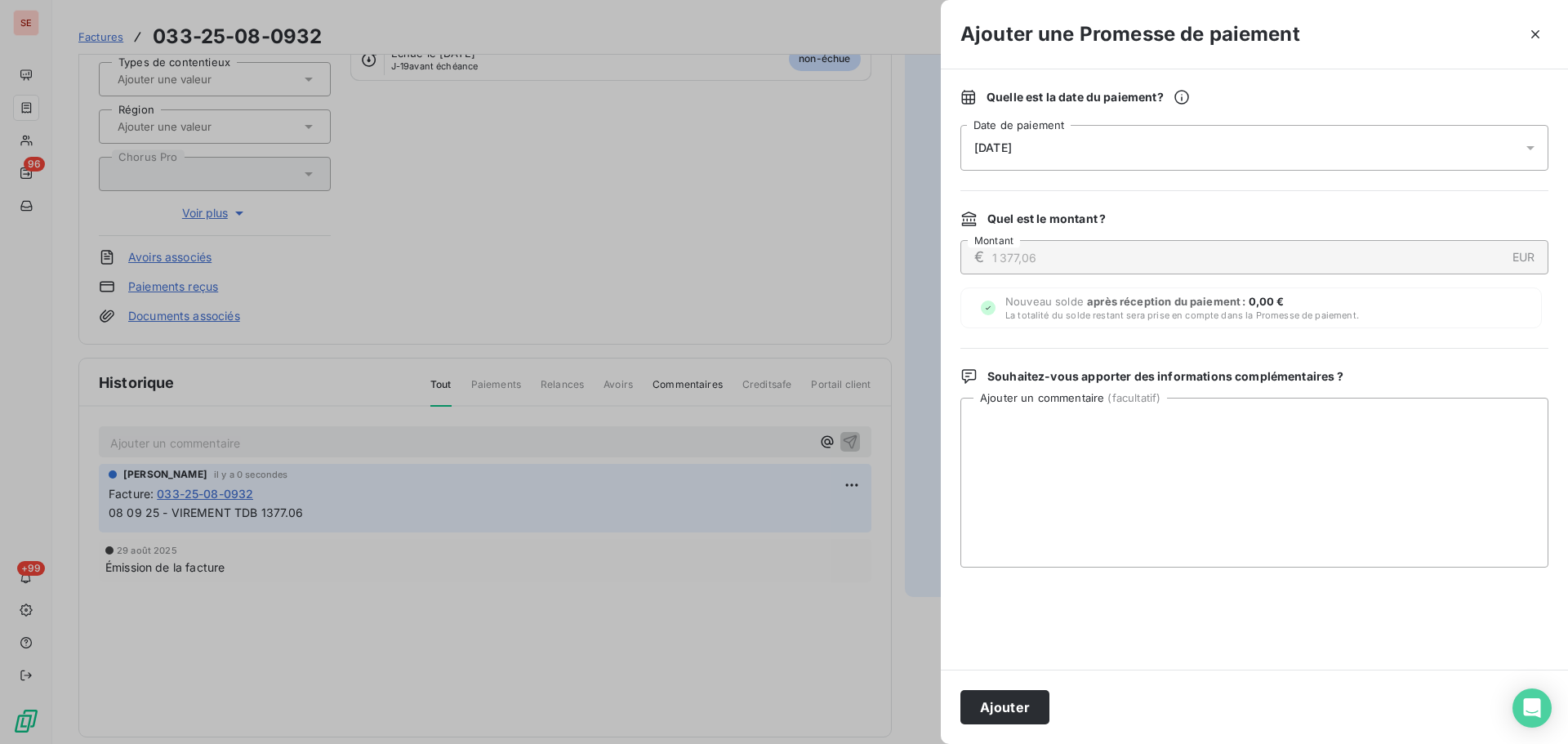
click at [1276, 141] on div "[DATE]" at bounding box center [1254, 147] width 588 height 45
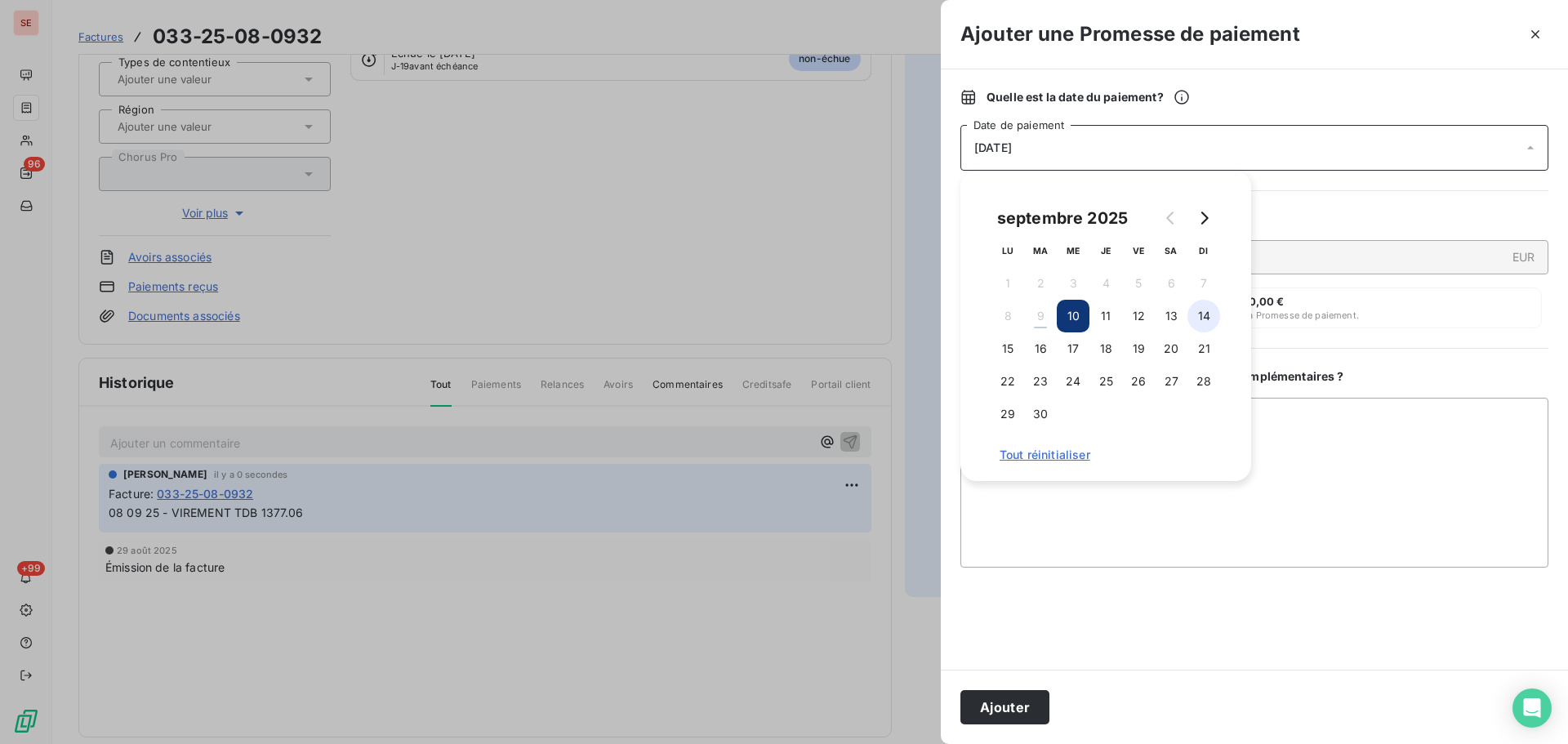
click at [1204, 325] on button "14" at bounding box center [1204, 316] width 33 height 33
click at [1002, 729] on div "Ajouter" at bounding box center [1255, 707] width 628 height 74
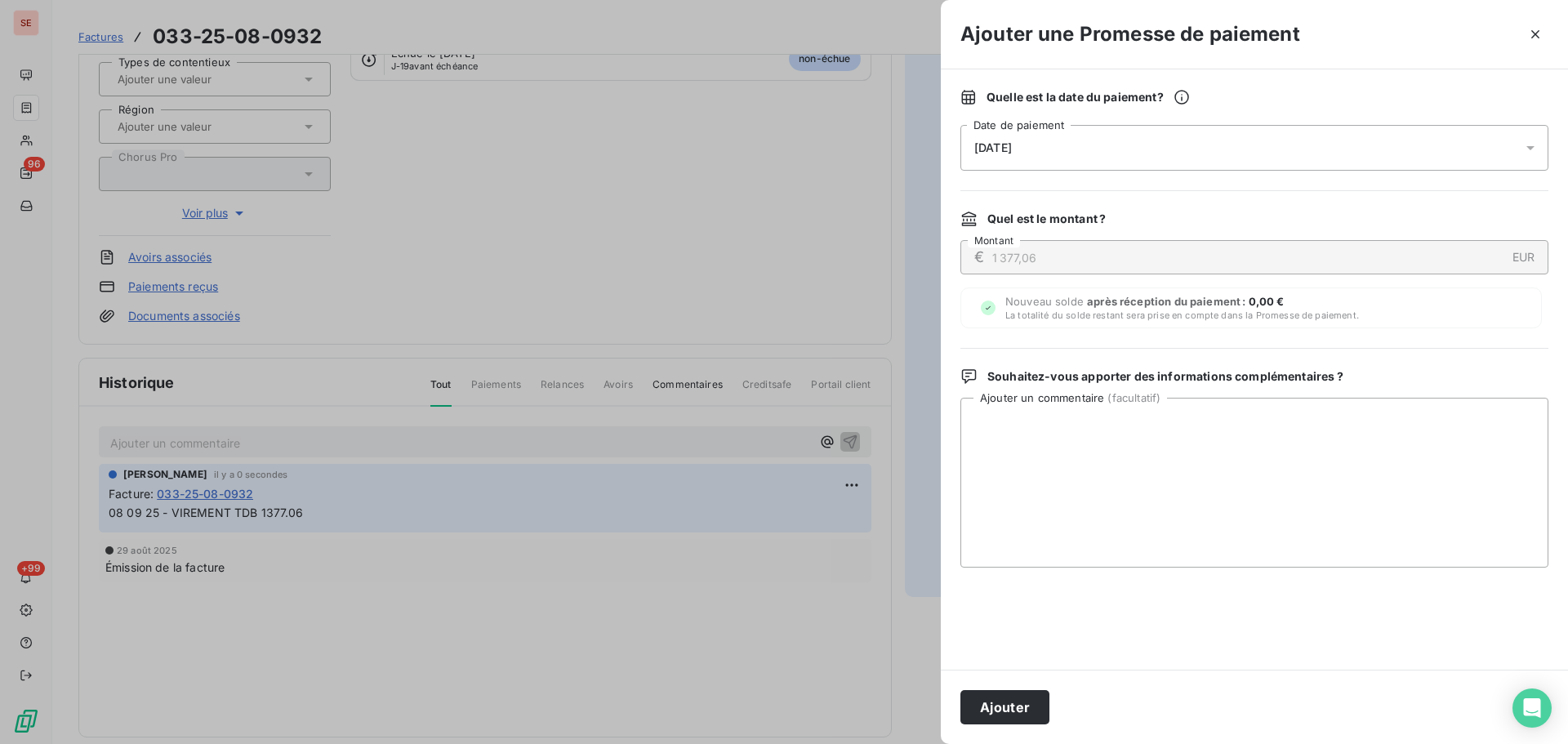
click at [1006, 712] on button "Ajouter" at bounding box center [1005, 708] width 89 height 35
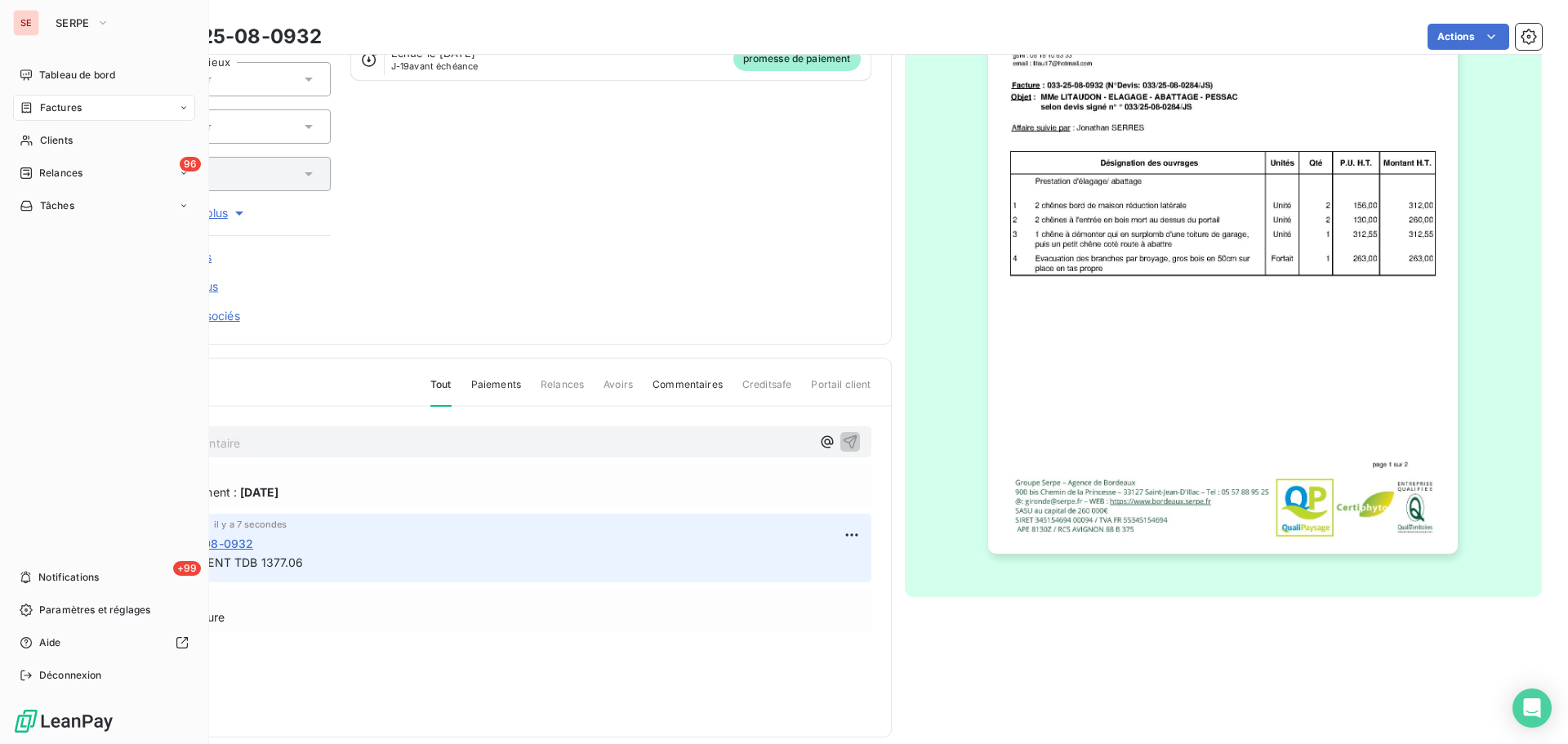
click at [64, 97] on div "Factures" at bounding box center [104, 108] width 182 height 26
click at [28, 154] on nav "Tableau de bord Factures Clients 96 Relances Tâches" at bounding box center [104, 140] width 182 height 157
click at [56, 139] on span "Clients" at bounding box center [56, 140] width 33 height 15
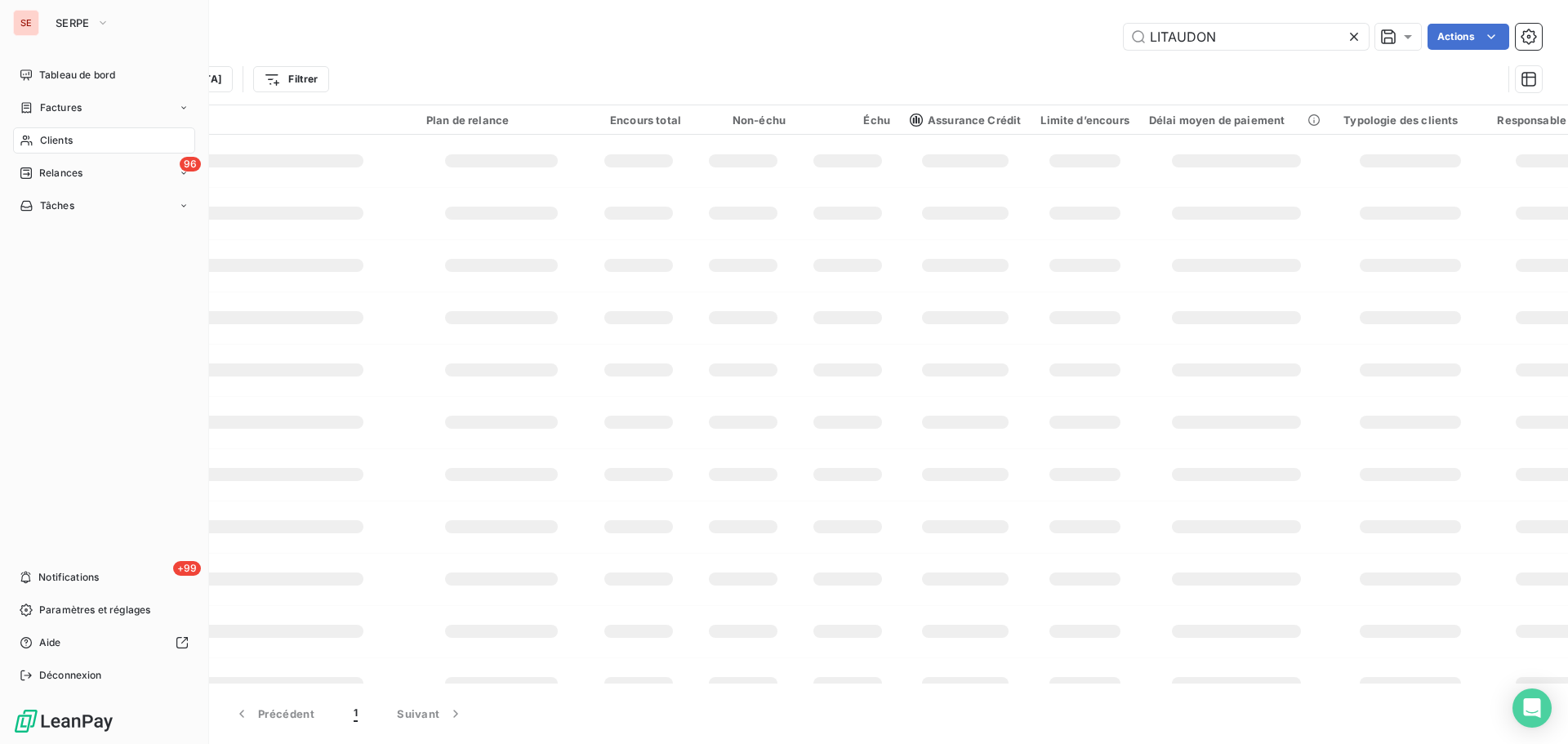
click at [60, 102] on span "Factures" at bounding box center [60, 108] width 41 height 15
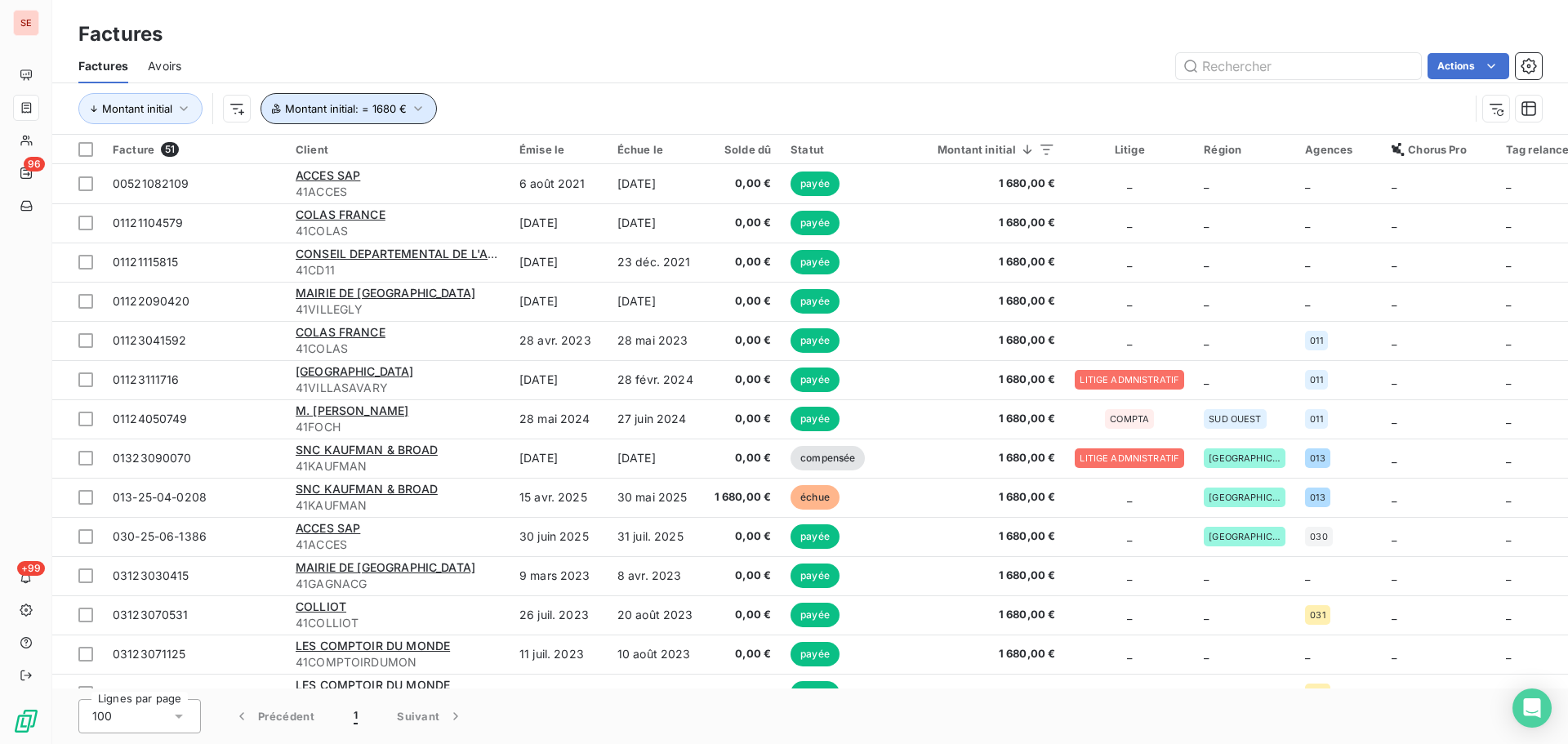
click at [384, 119] on button "Montant initial : = 1680 €" at bounding box center [349, 109] width 177 height 31
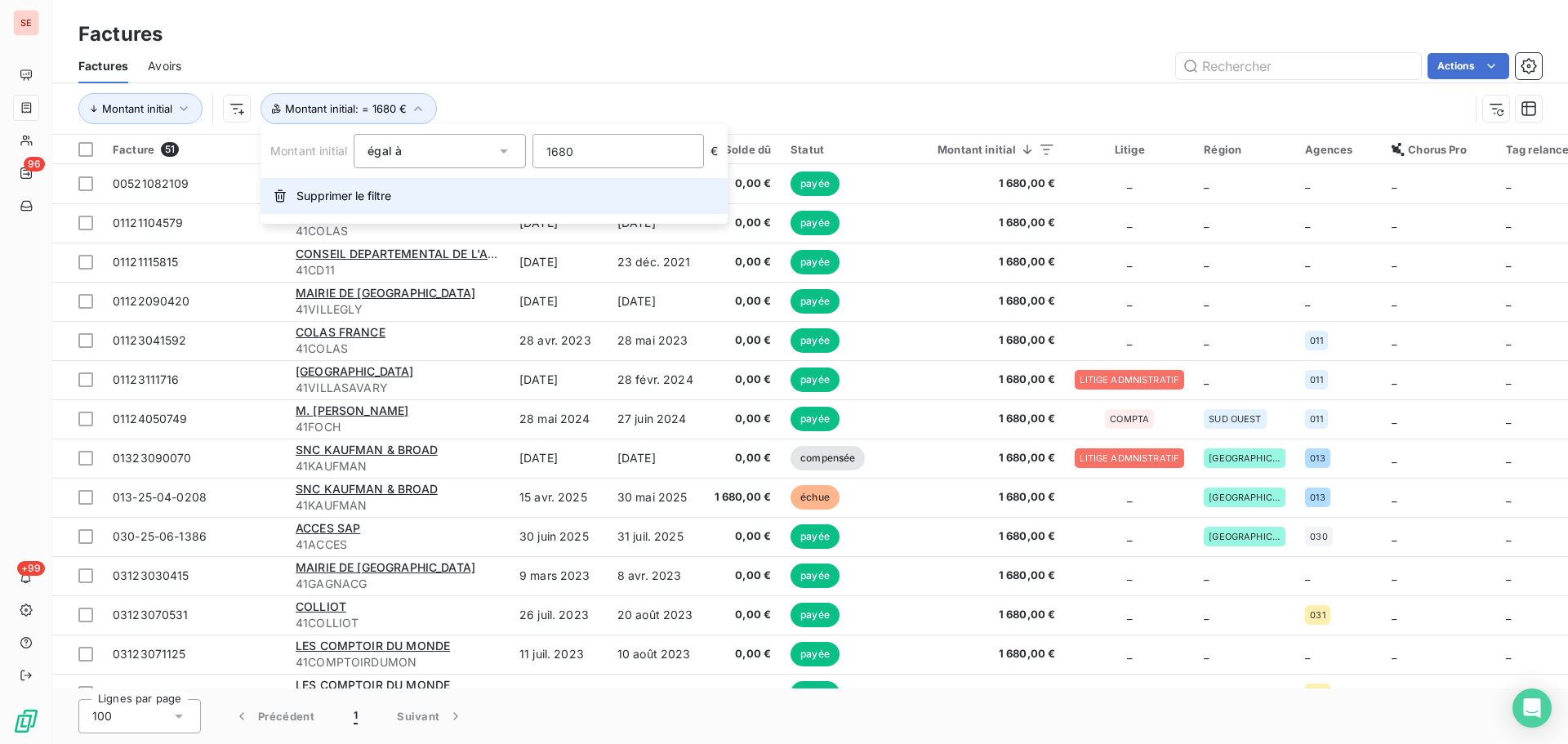
click at [401, 192] on button "Supprimer le filtre" at bounding box center [495, 197] width 467 height 36
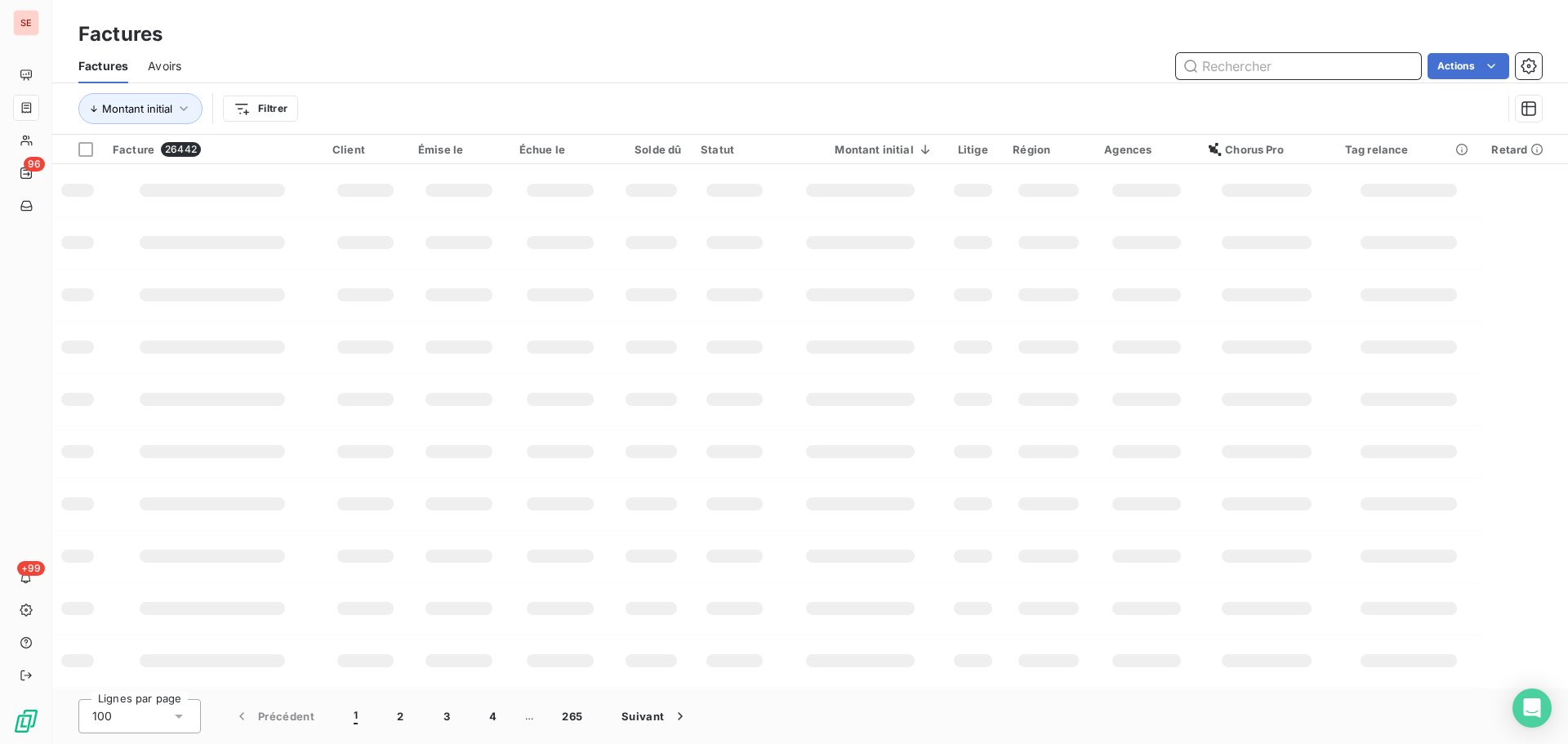
click at [1259, 74] on input "text" at bounding box center [1298, 66] width 245 height 26
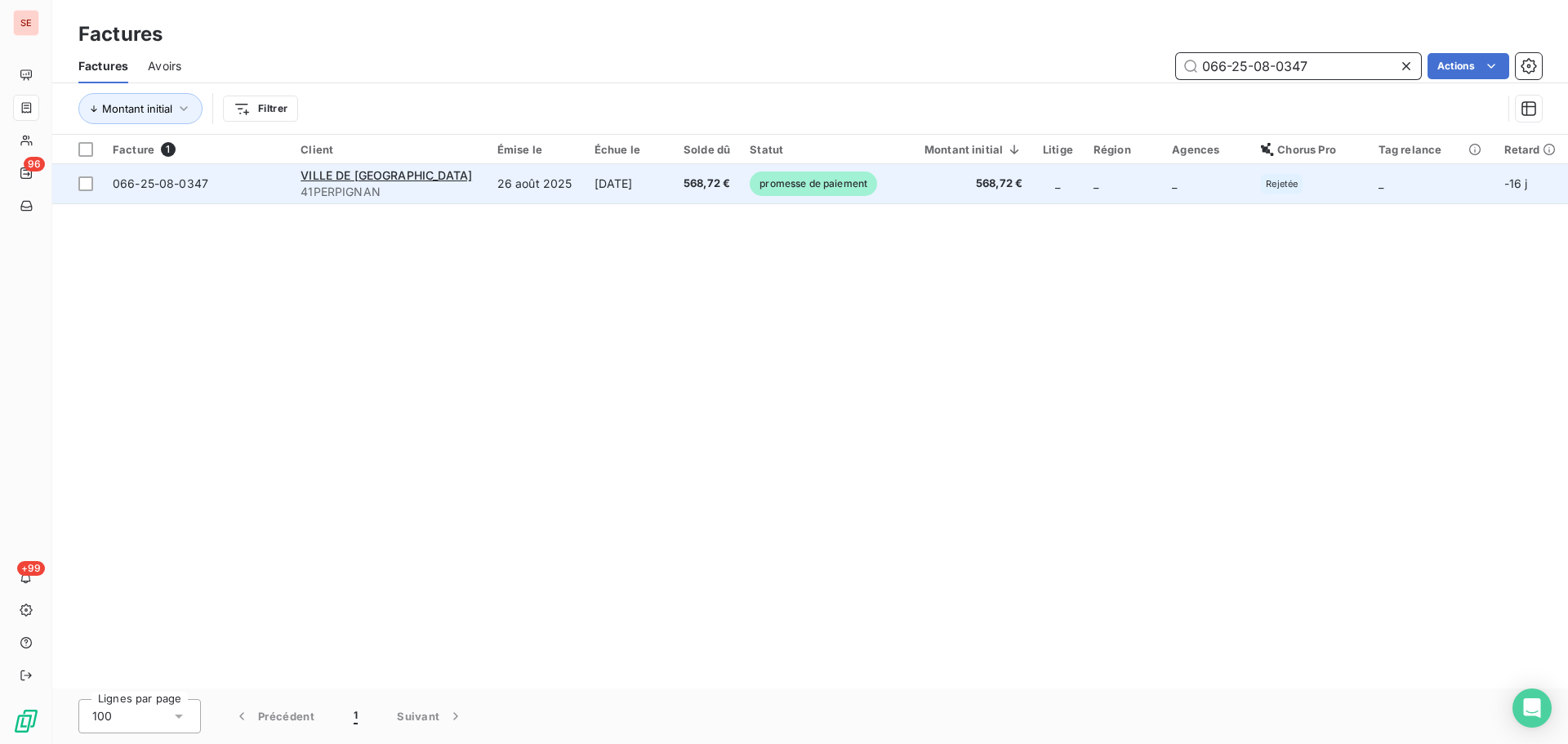
type input "066-25-08-0347"
click at [689, 182] on span "568,72 €" at bounding box center [706, 184] width 48 height 17
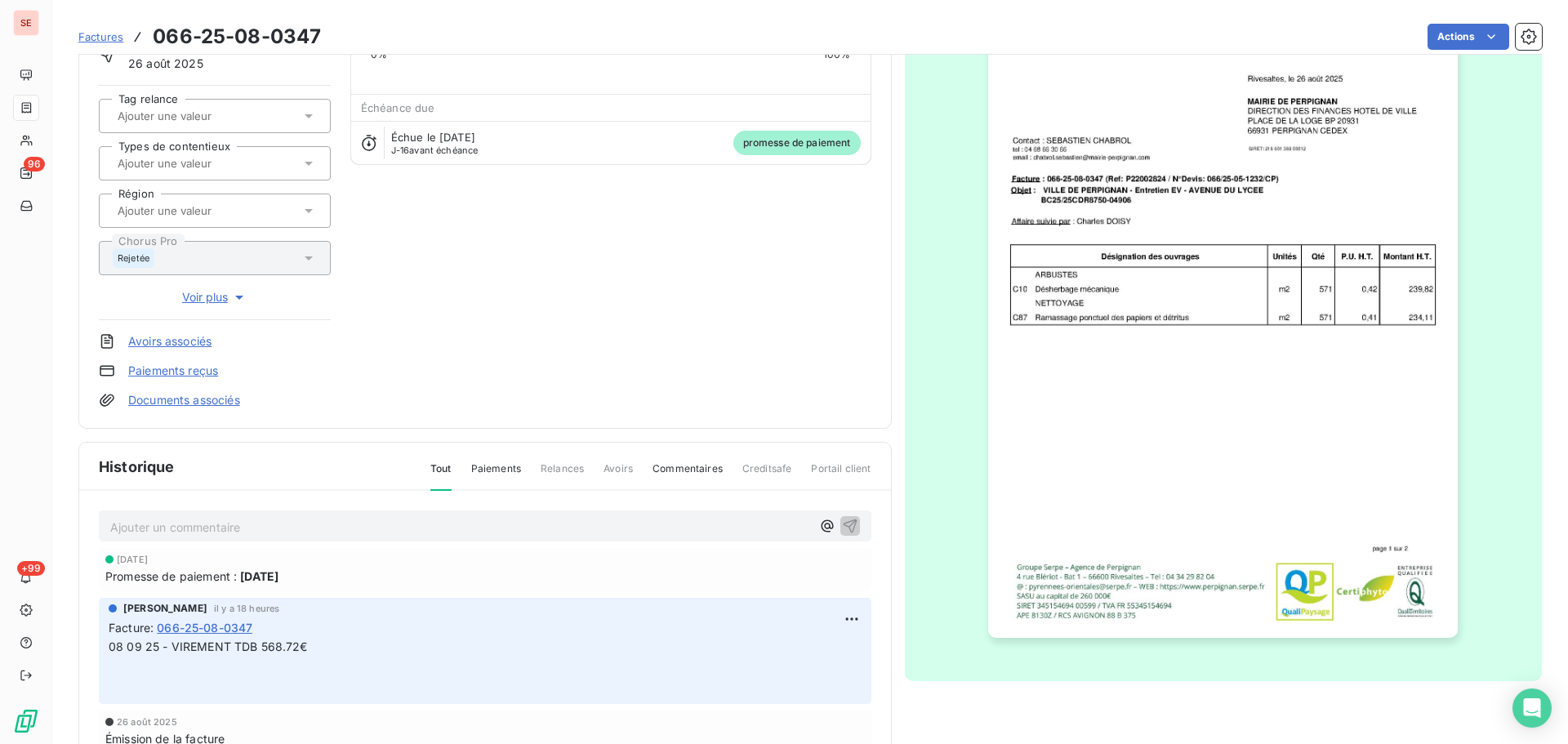
scroll to position [239, 0]
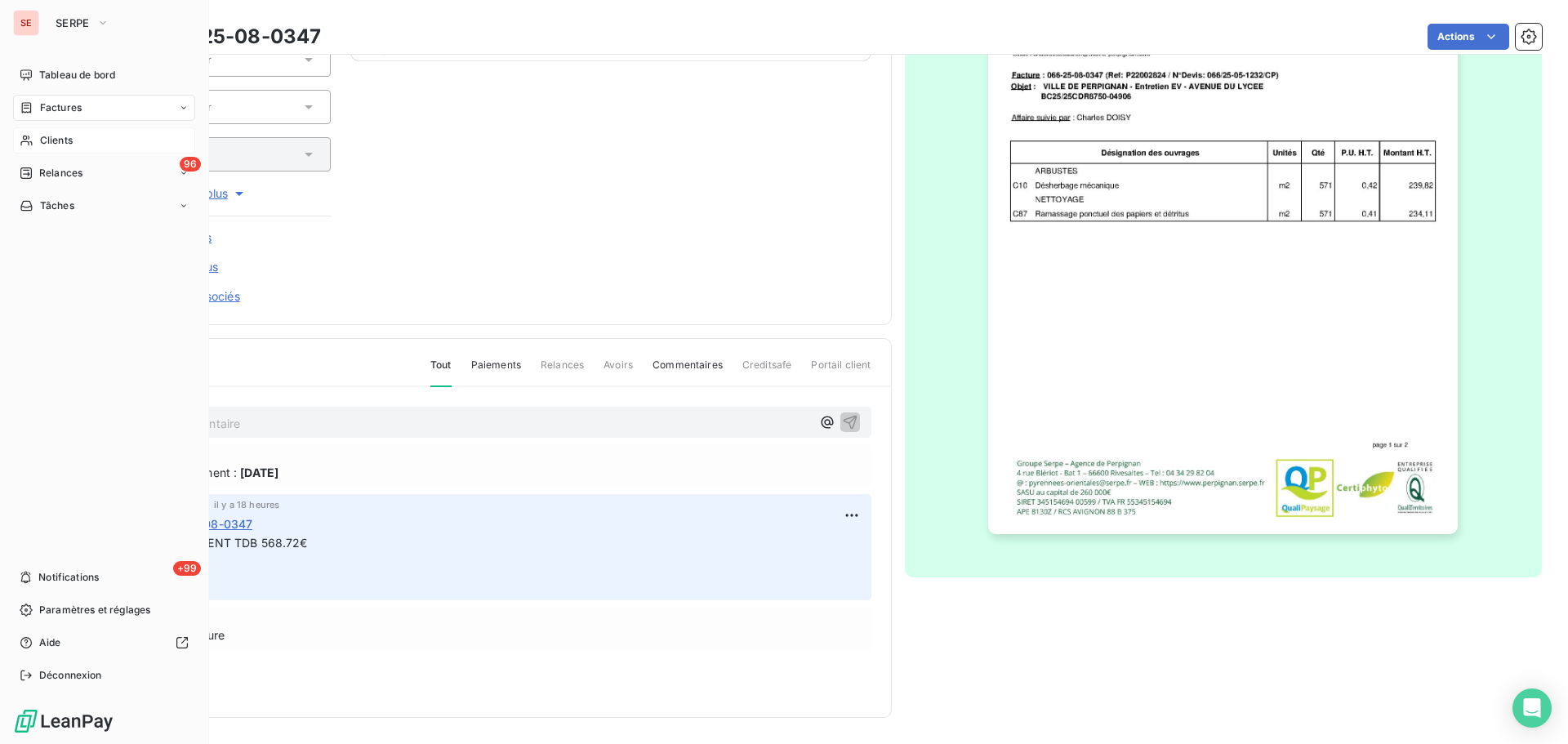
click at [31, 146] on icon at bounding box center [26, 140] width 14 height 13
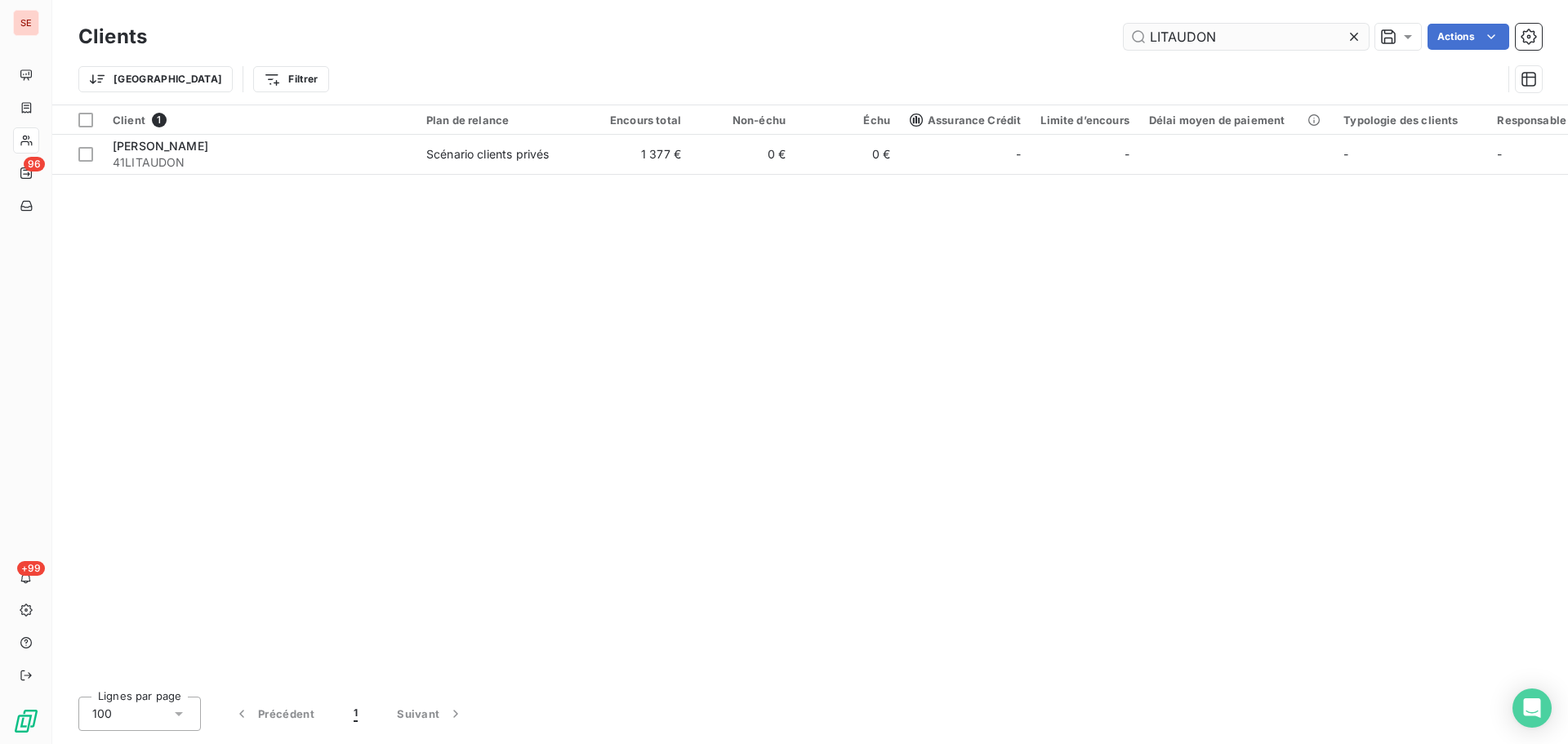
click at [1248, 32] on input "LITAUDON" at bounding box center [1246, 37] width 245 height 26
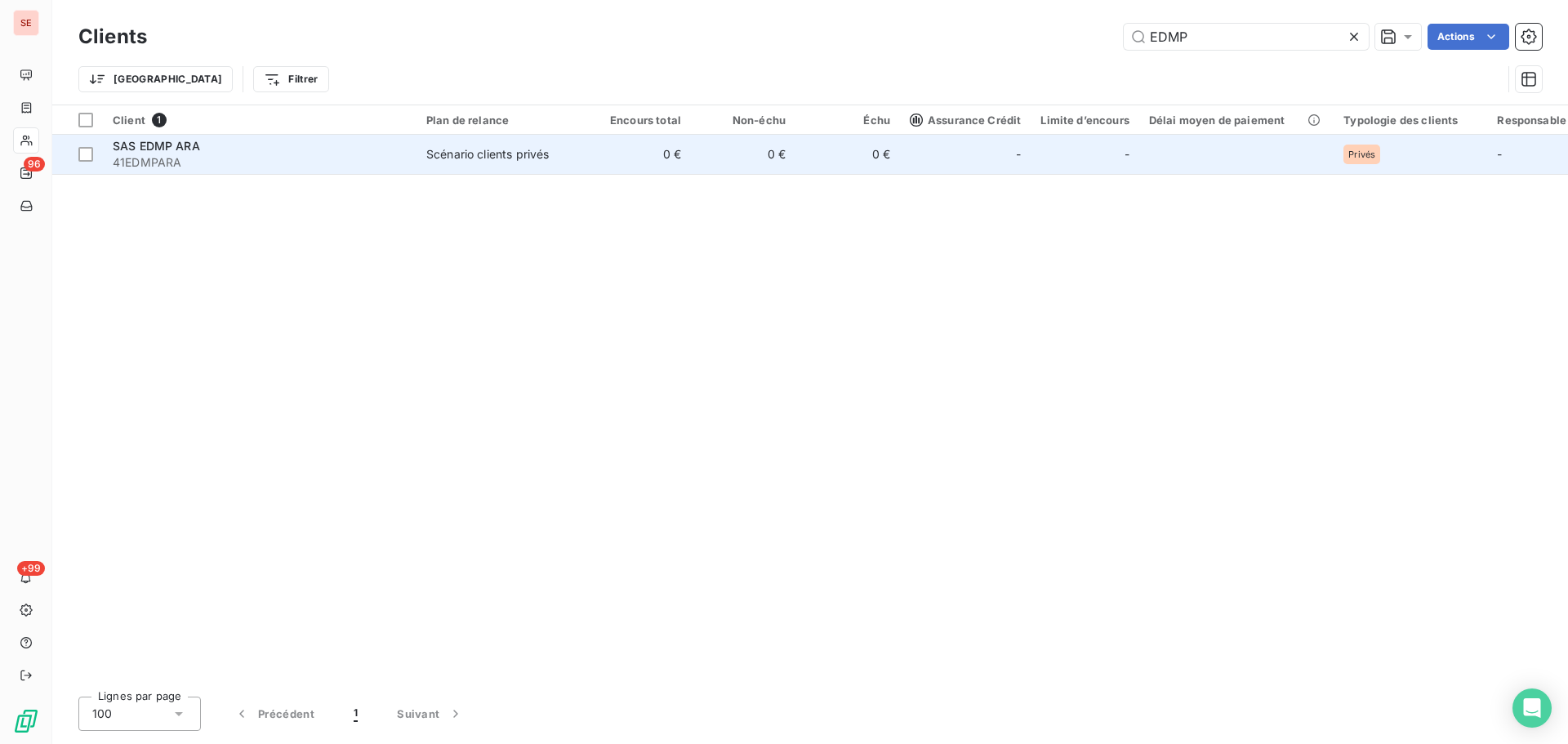
type input "EDMP"
click at [462, 160] on div "Scénario clients privés" at bounding box center [487, 154] width 122 height 17
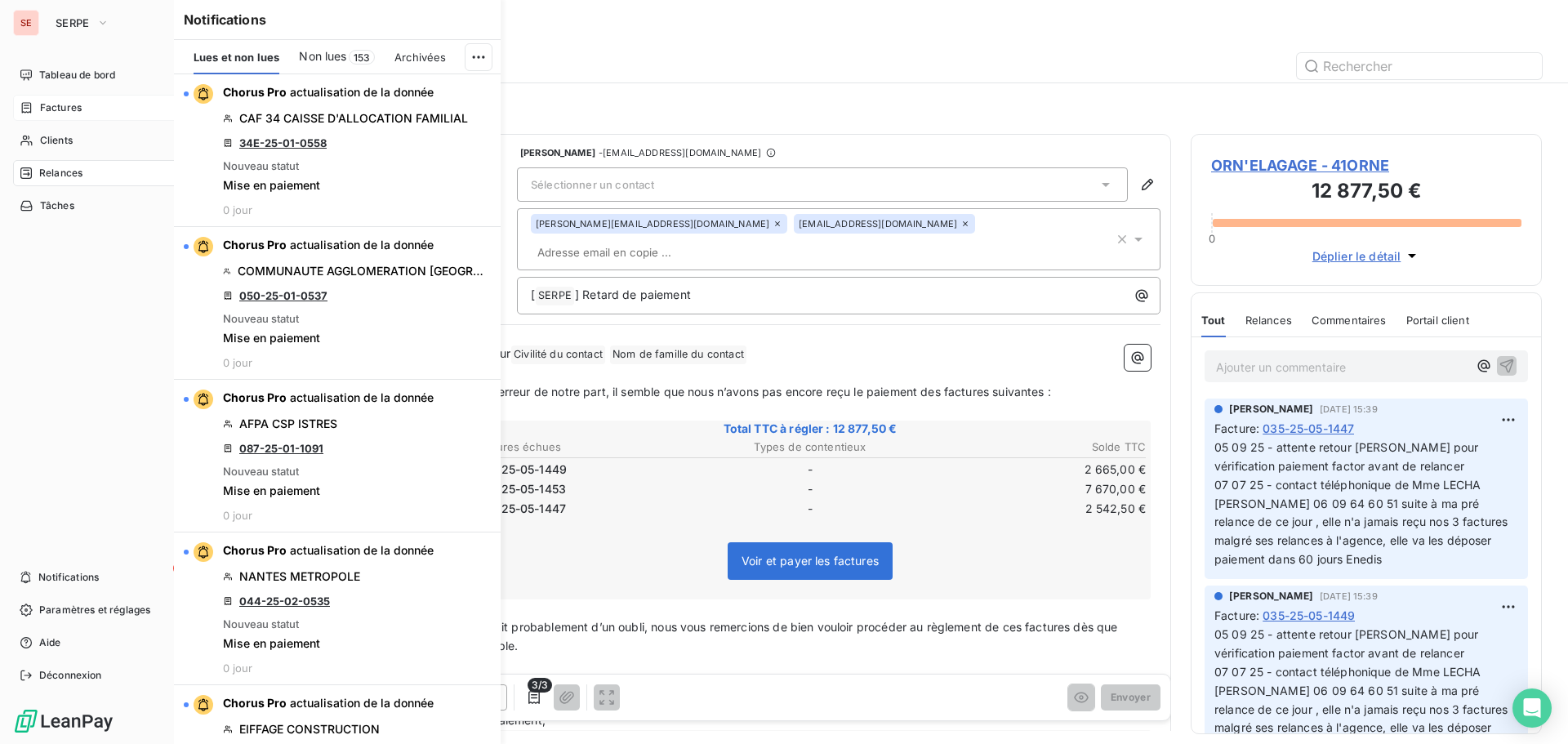
click at [26, 113] on icon at bounding box center [26, 108] width 14 height 13
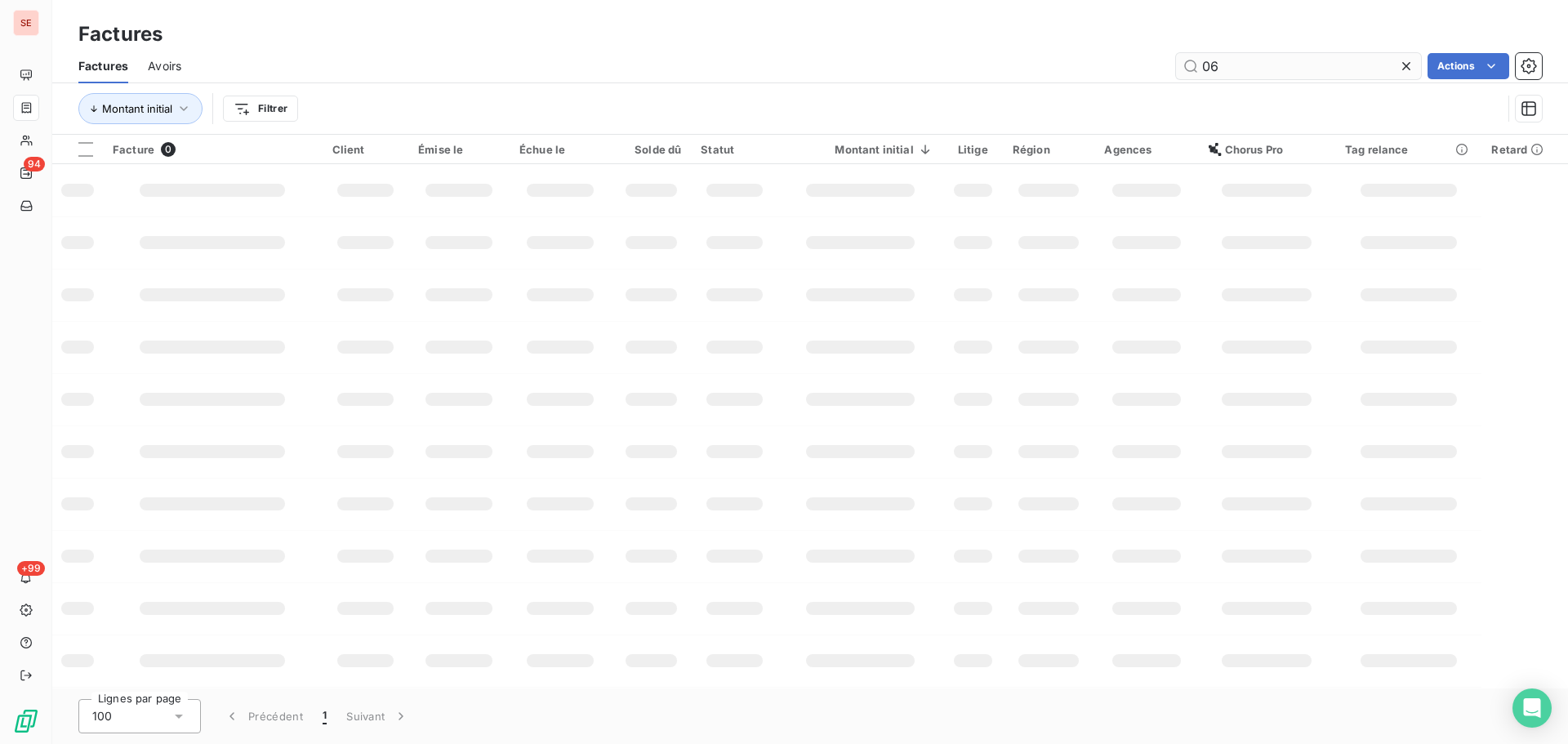
type input "0"
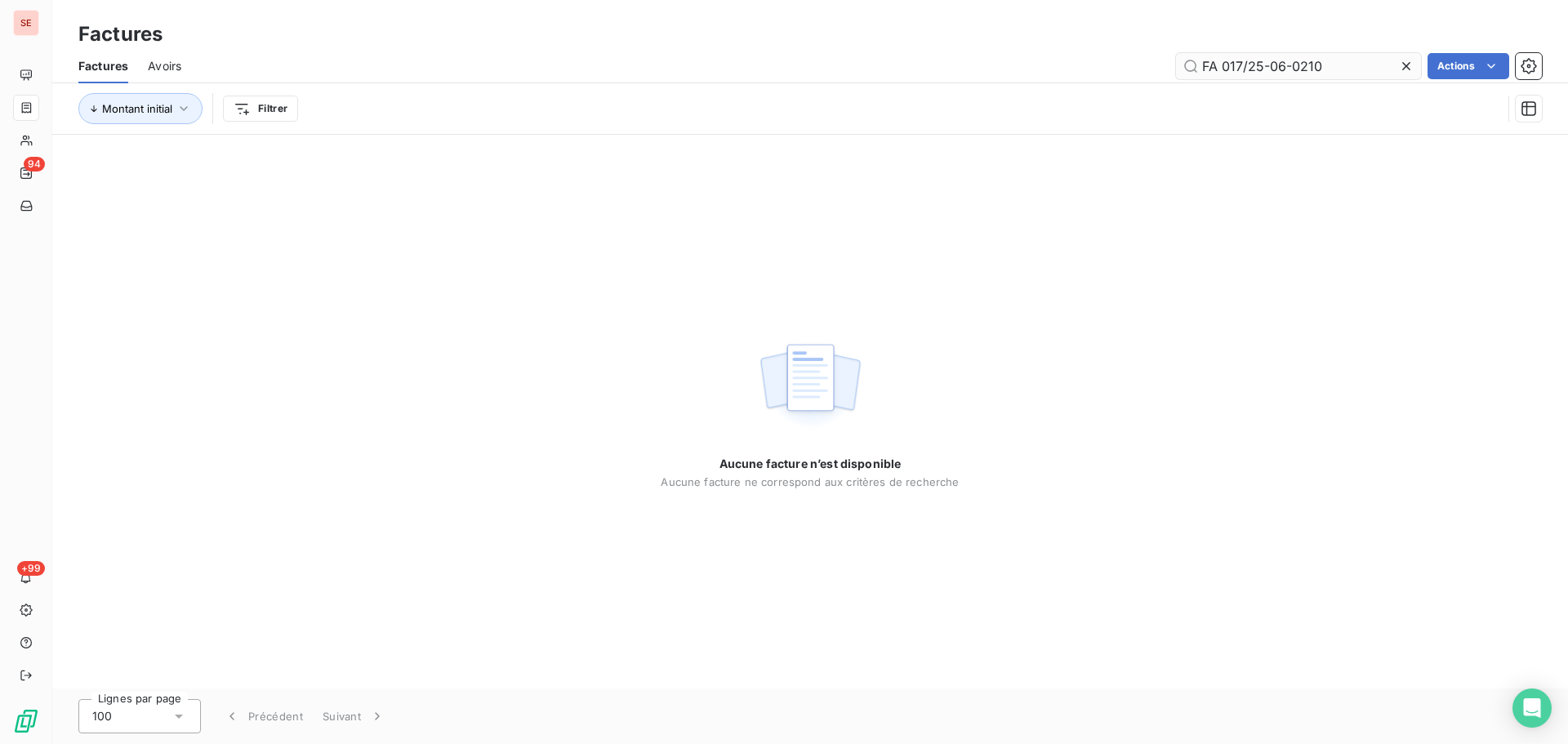
click at [1223, 59] on input "FA 017/25-06-0210" at bounding box center [1298, 66] width 245 height 26
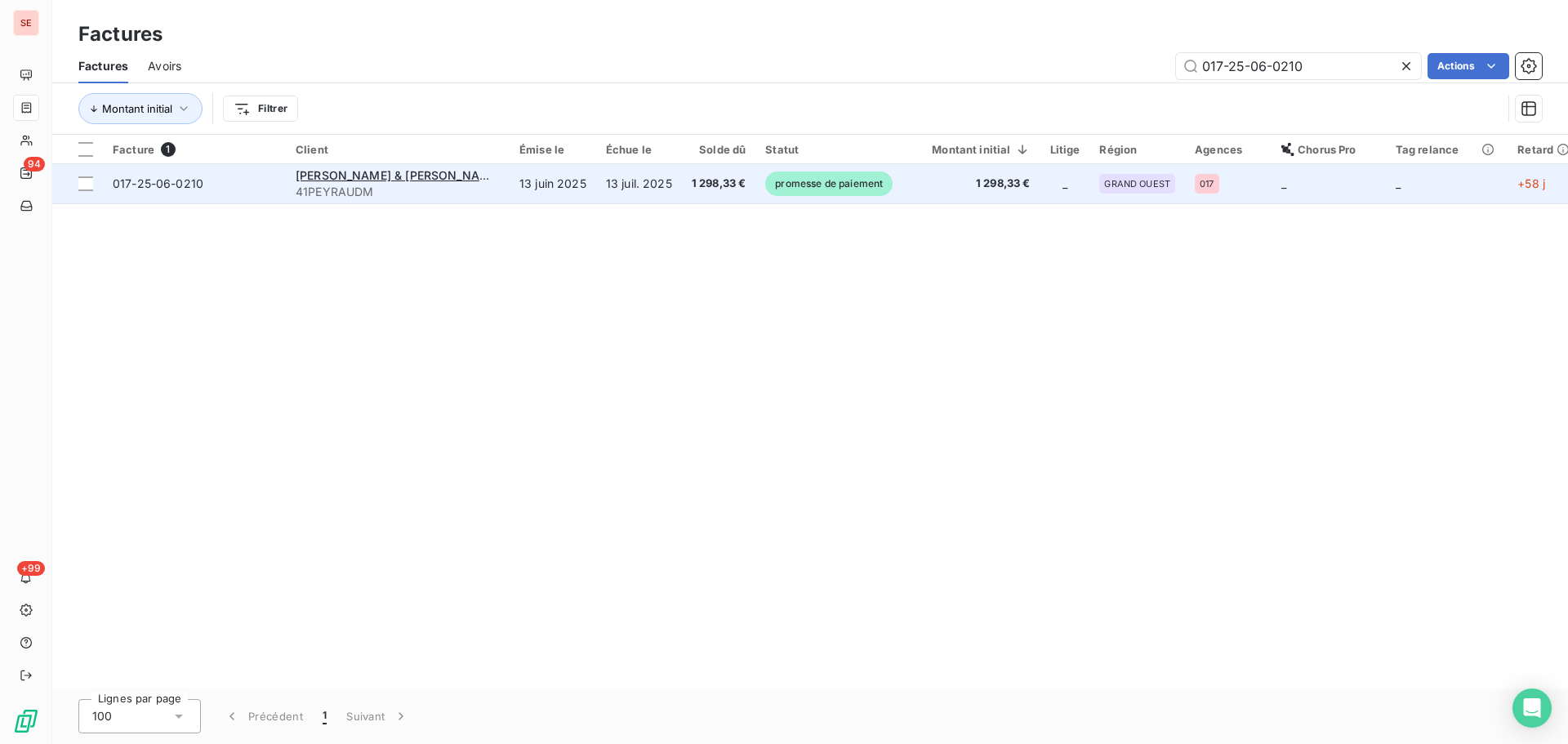
type input "017-25-06-0210"
click at [532, 182] on td "13 juin 2025" at bounding box center [552, 183] width 87 height 39
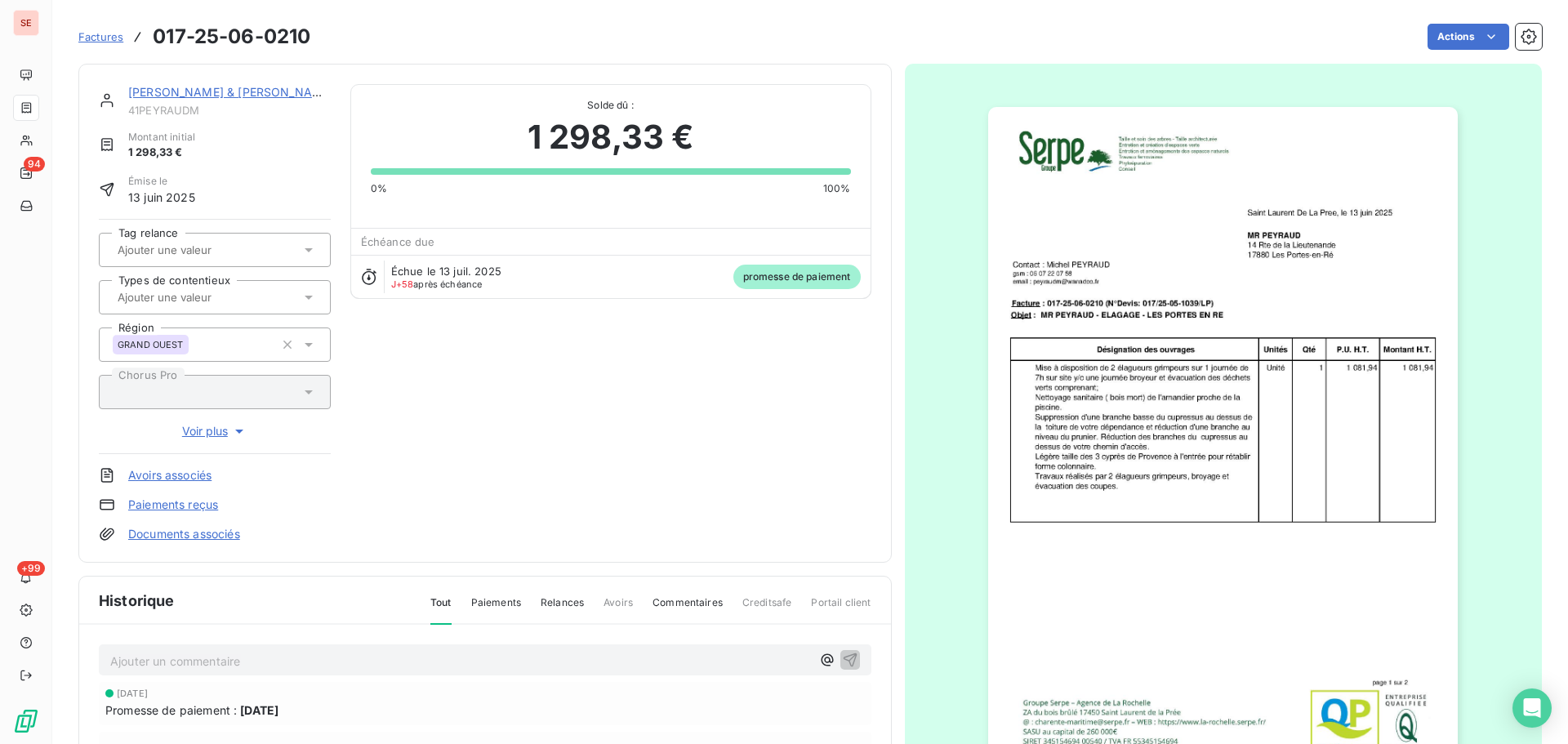
click at [163, 110] on span "41PEYRAUDM" at bounding box center [229, 111] width 202 height 13
click at [163, 109] on span "41PEYRAUDM" at bounding box center [229, 111] width 202 height 13
copy span "41PEYRAUDM"
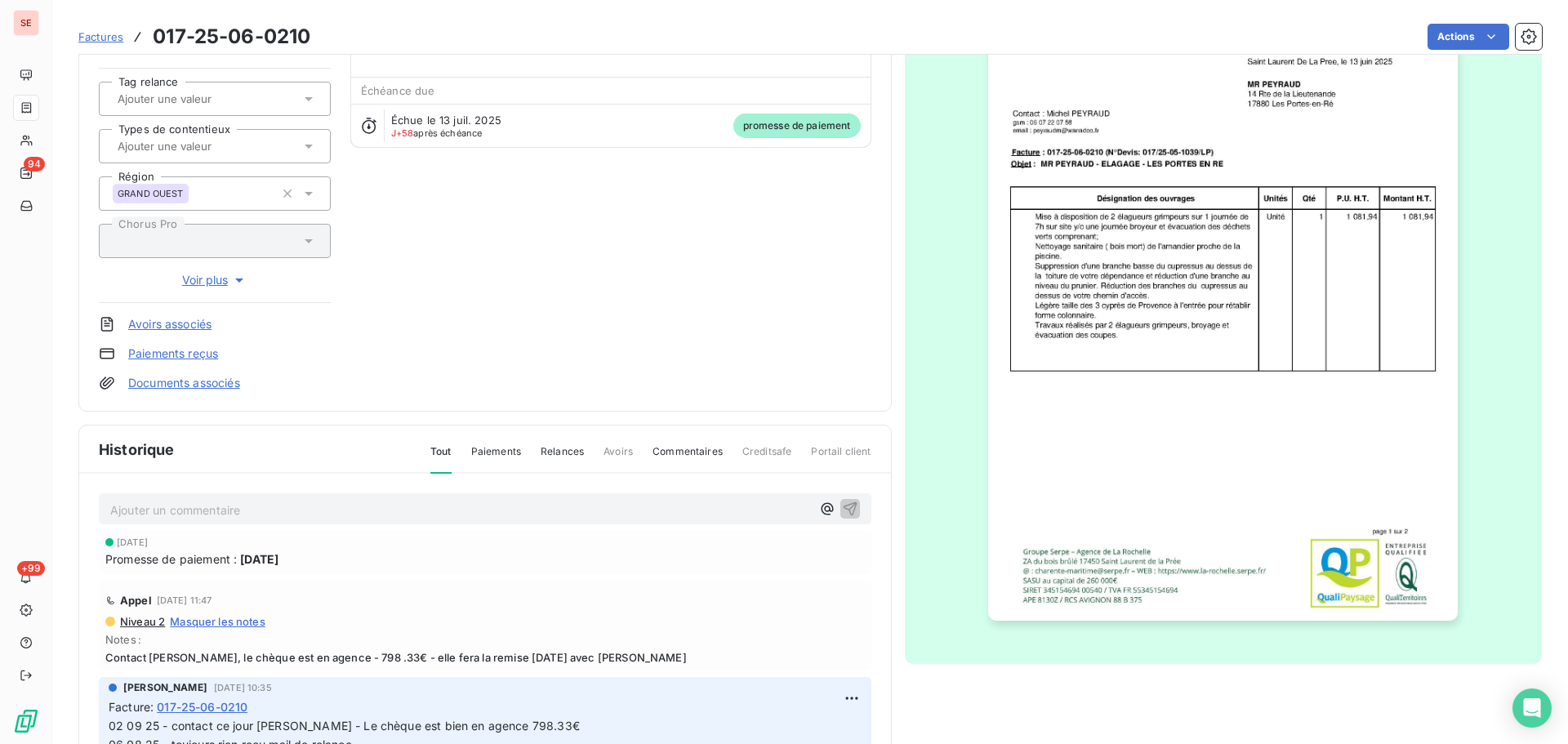
scroll to position [239, 0]
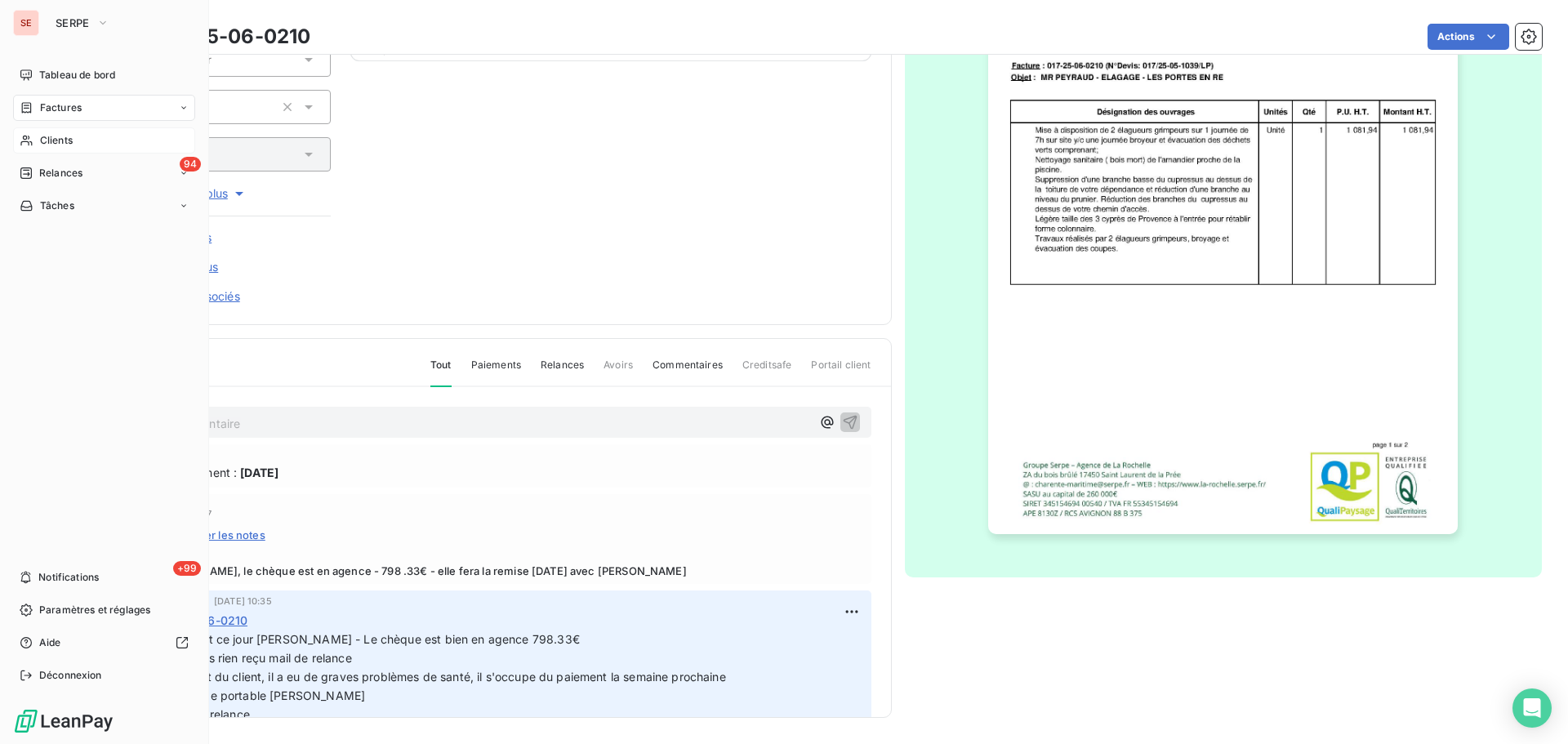
click at [58, 148] on div "Clients" at bounding box center [104, 140] width 182 height 26
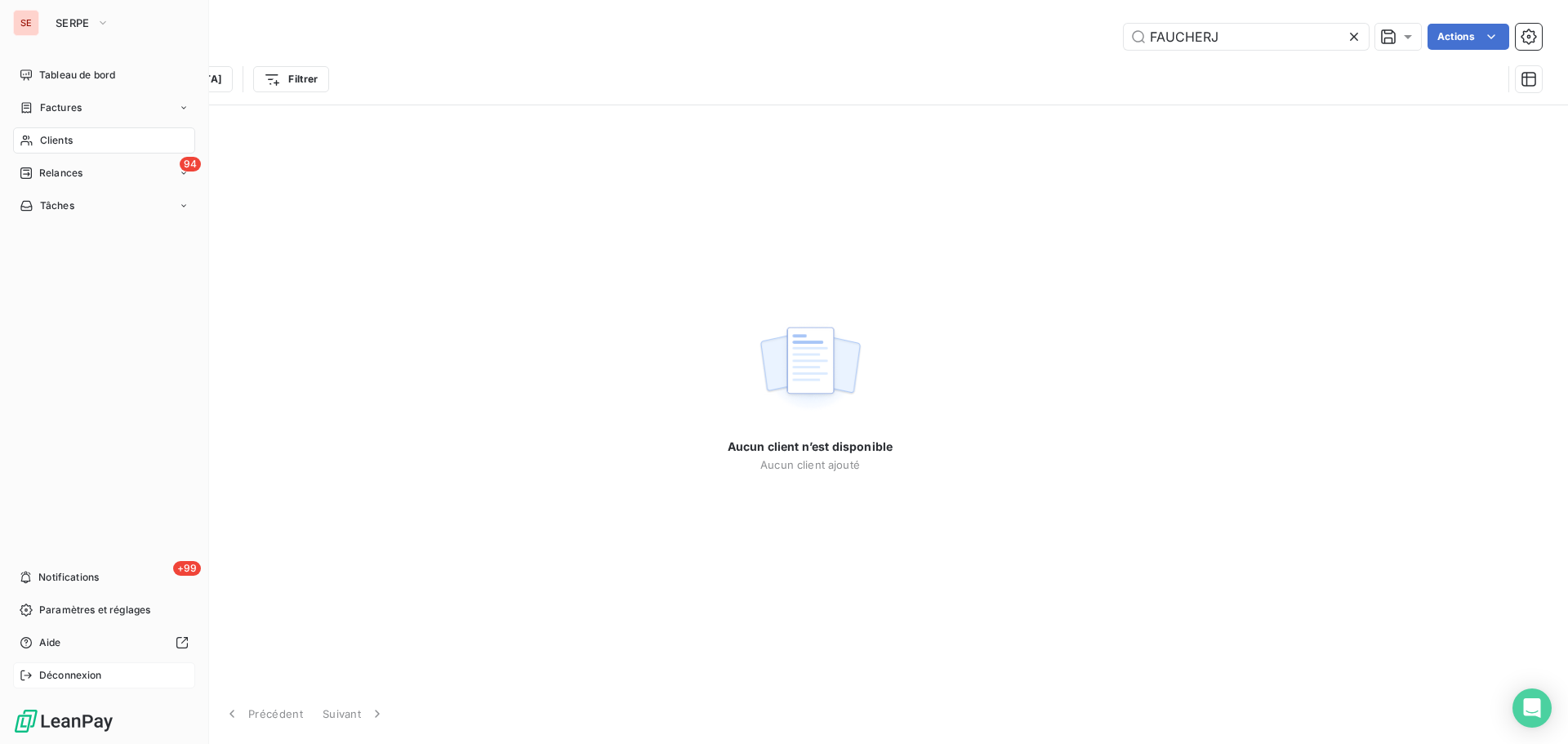
type input "FAUCHERJ"
click at [53, 670] on span "Déconnexion" at bounding box center [70, 675] width 63 height 15
